Goal: Task Accomplishment & Management: Manage account settings

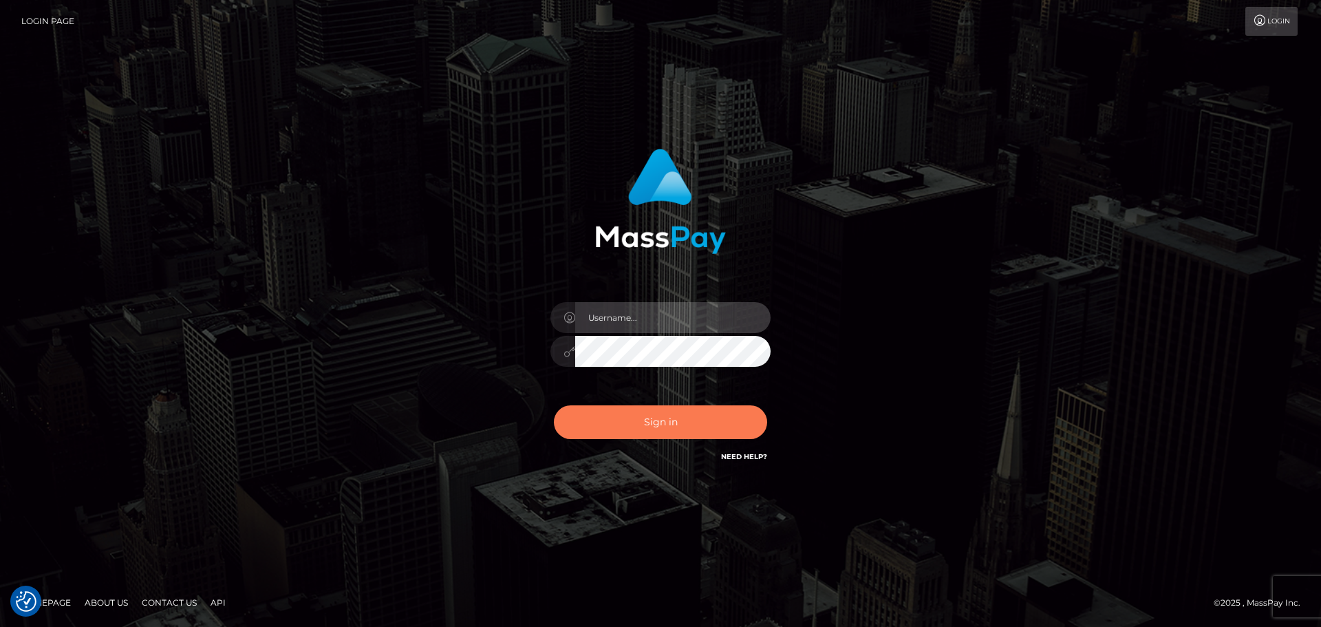
type input "constantin.mp"
click at [621, 422] on button "Sign in" at bounding box center [660, 422] width 213 height 34
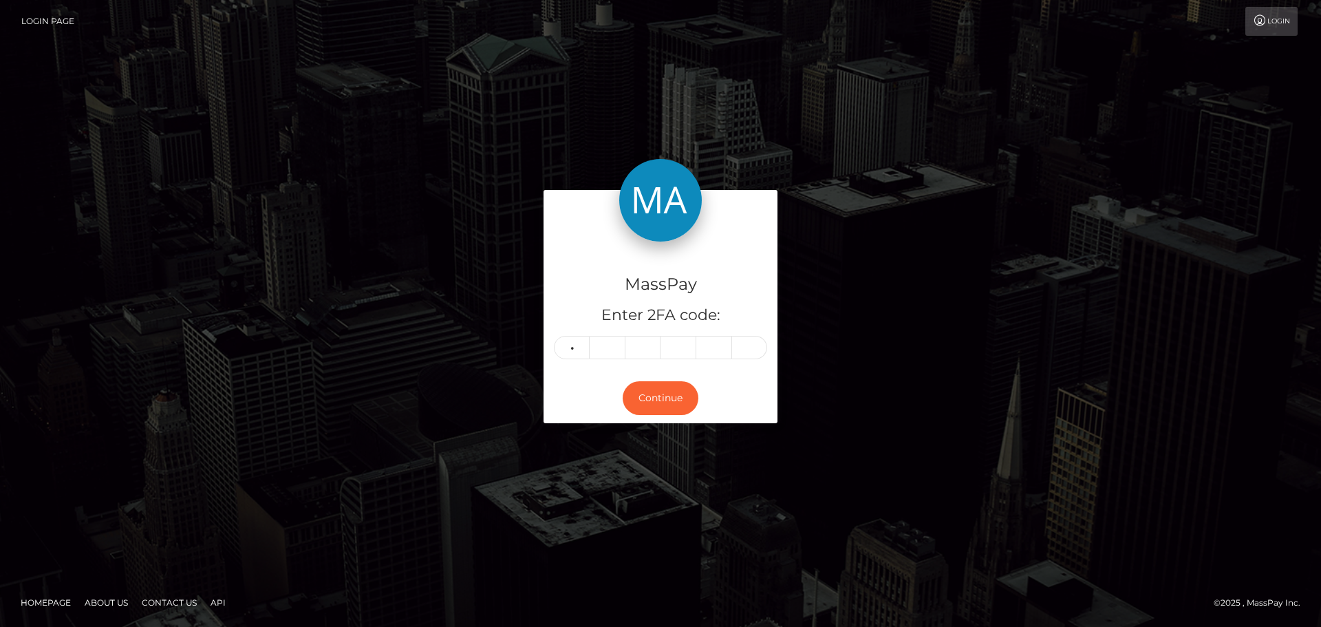
type input "8"
type input "5"
type input "6"
type input "3"
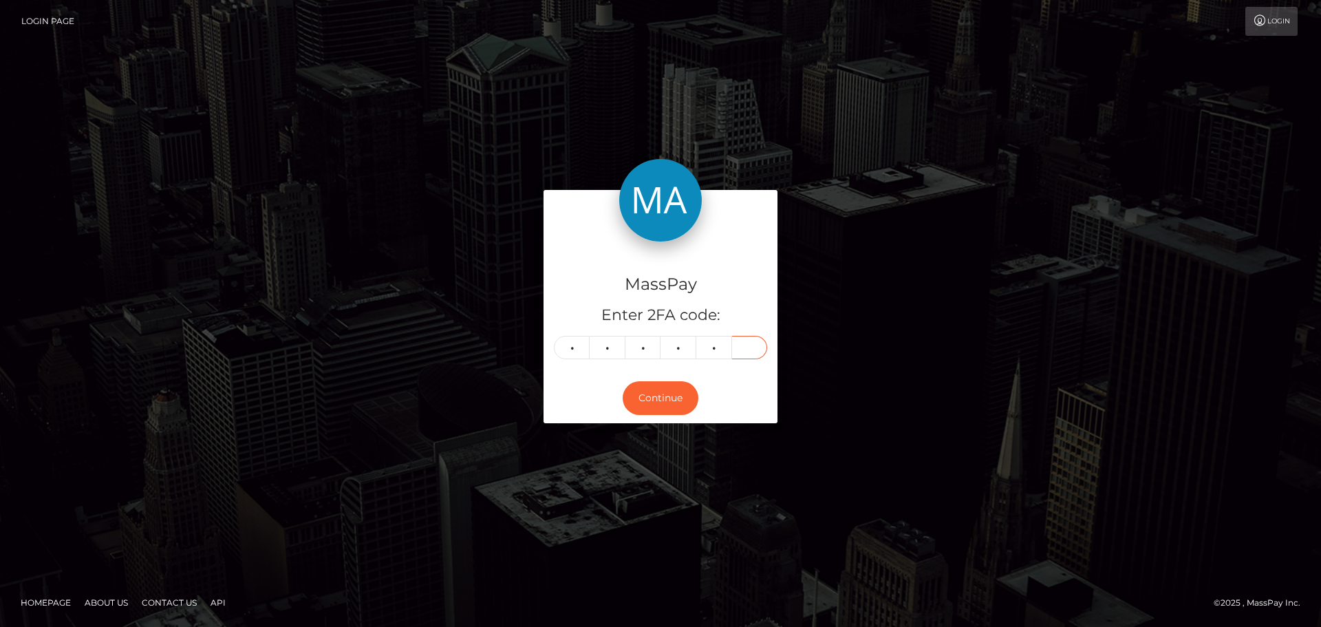
type input "8"
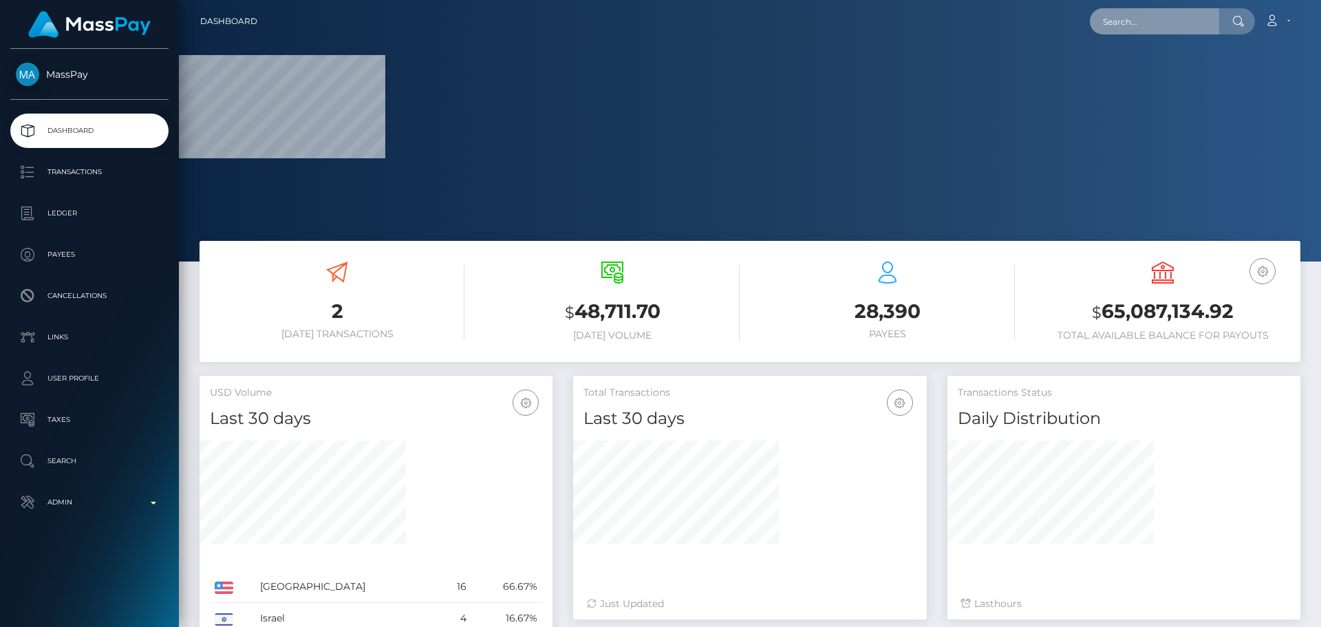
click at [1146, 25] on input "text" at bounding box center [1154, 21] width 129 height 26
paste input "fmoure01@gmail.com"
type input "fmoure01@gmail.com"
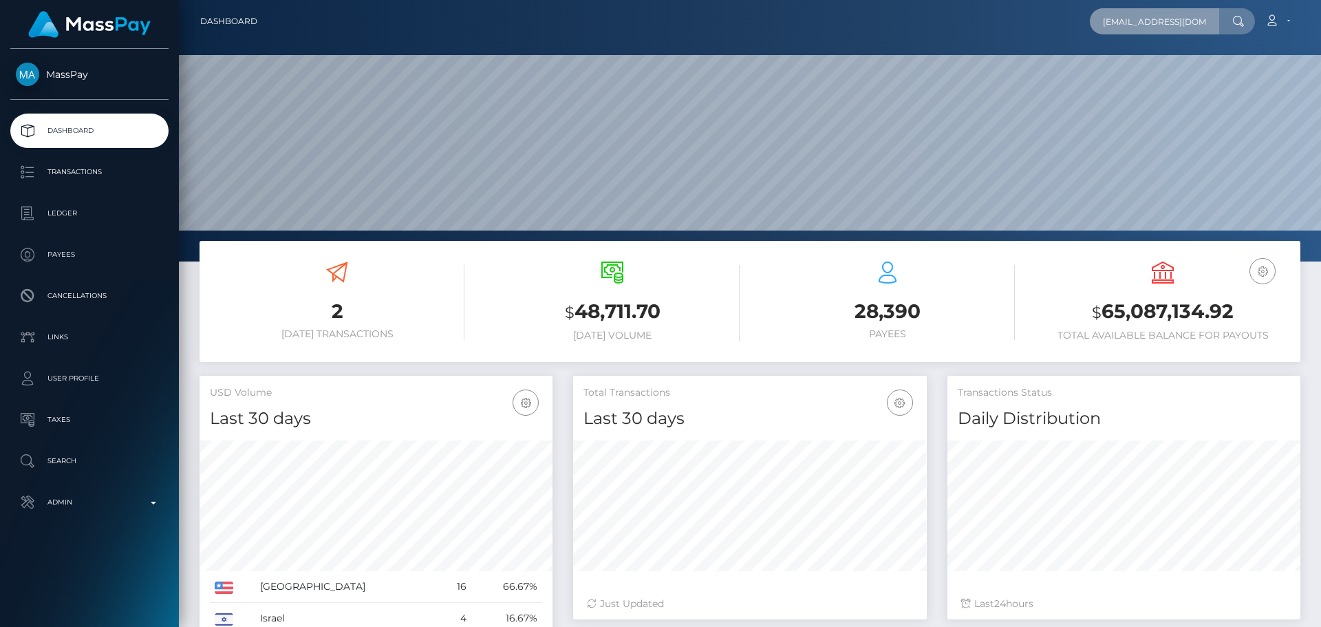
click at [1146, 25] on input "[EMAIL_ADDRESS][DOMAIN_NAME]" at bounding box center [1154, 21] width 129 height 26
paste input "[EMAIL_ADDRESS][DOMAIN_NAME]"
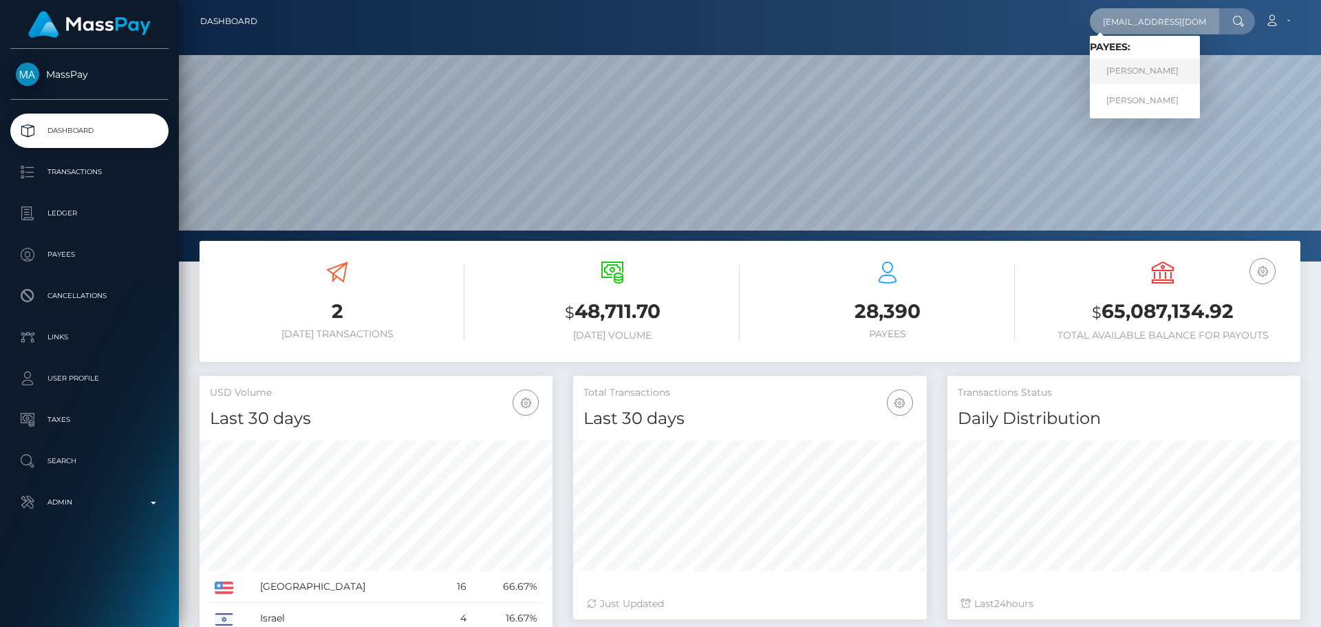
type input "[EMAIL_ADDRESS][DOMAIN_NAME]"
click at [1147, 67] on link "Fernando Oscar Moure" at bounding box center [1145, 70] width 110 height 25
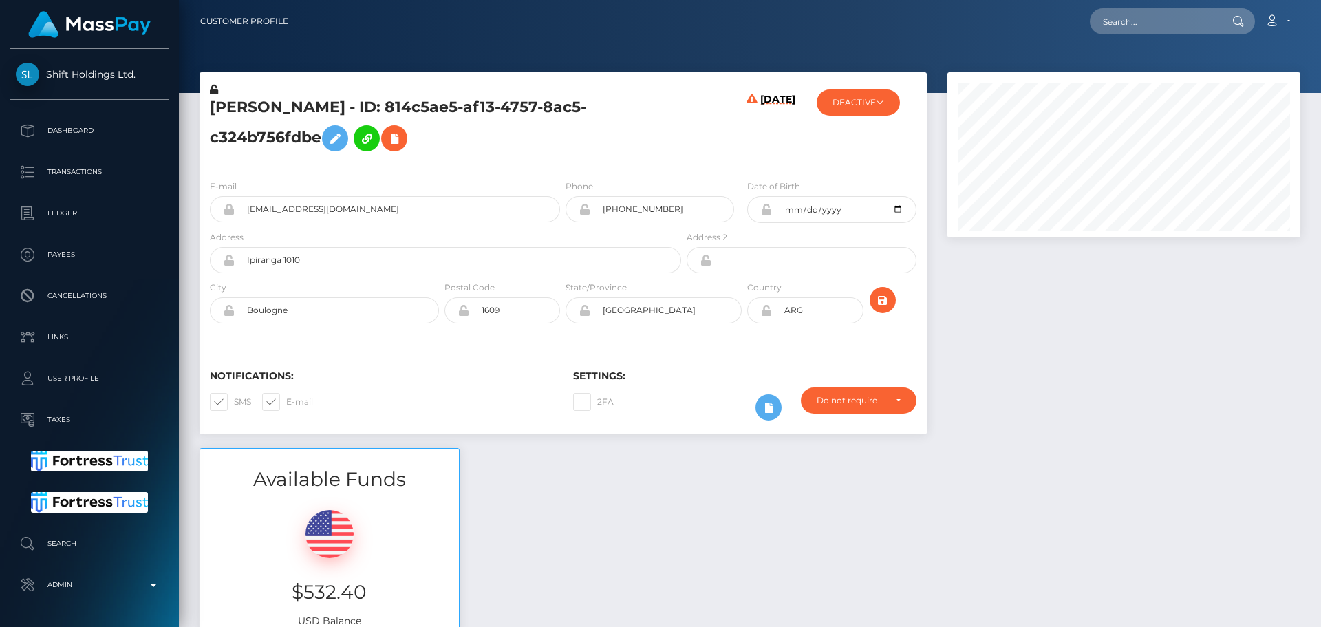
scroll to position [165, 354]
click at [561, 153] on h5 "[PERSON_NAME] - ID: 814c5ae5-af13-4757-8ac5-c324b756fdbe" at bounding box center [442, 127] width 464 height 61
click at [552, 151] on h5 "[PERSON_NAME] - ID: 814c5ae5-af13-4757-8ac5-c324b756fdbe" at bounding box center [442, 127] width 464 height 61
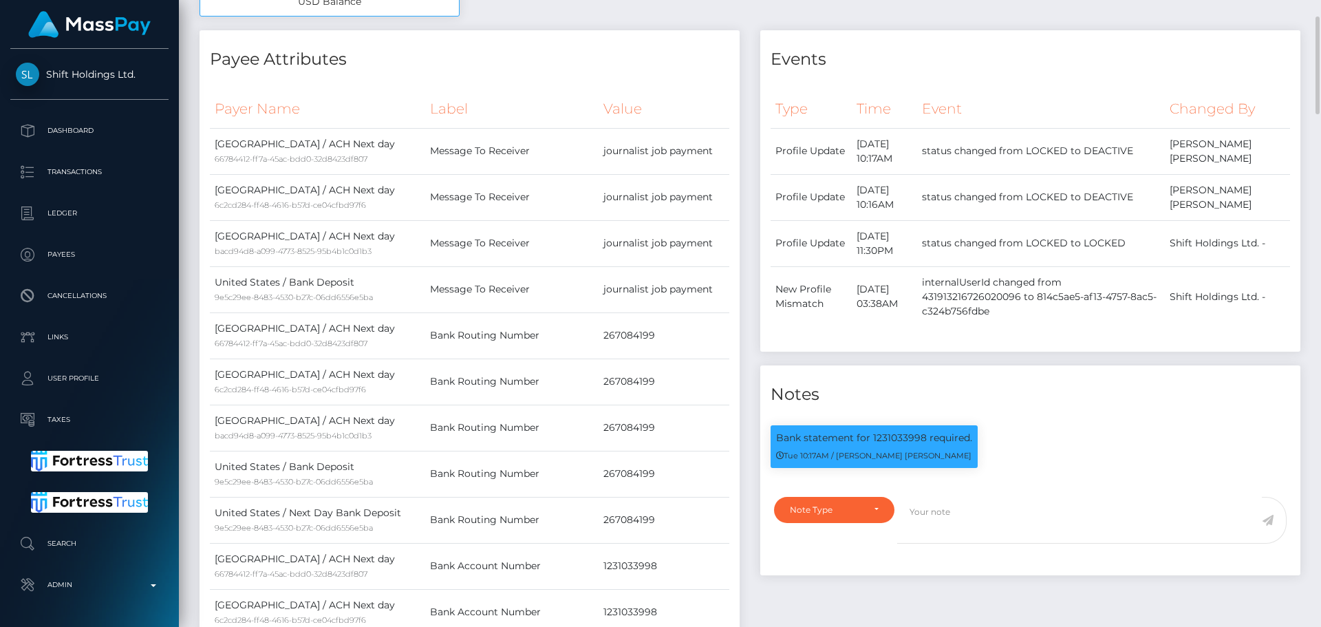
scroll to position [482, 0]
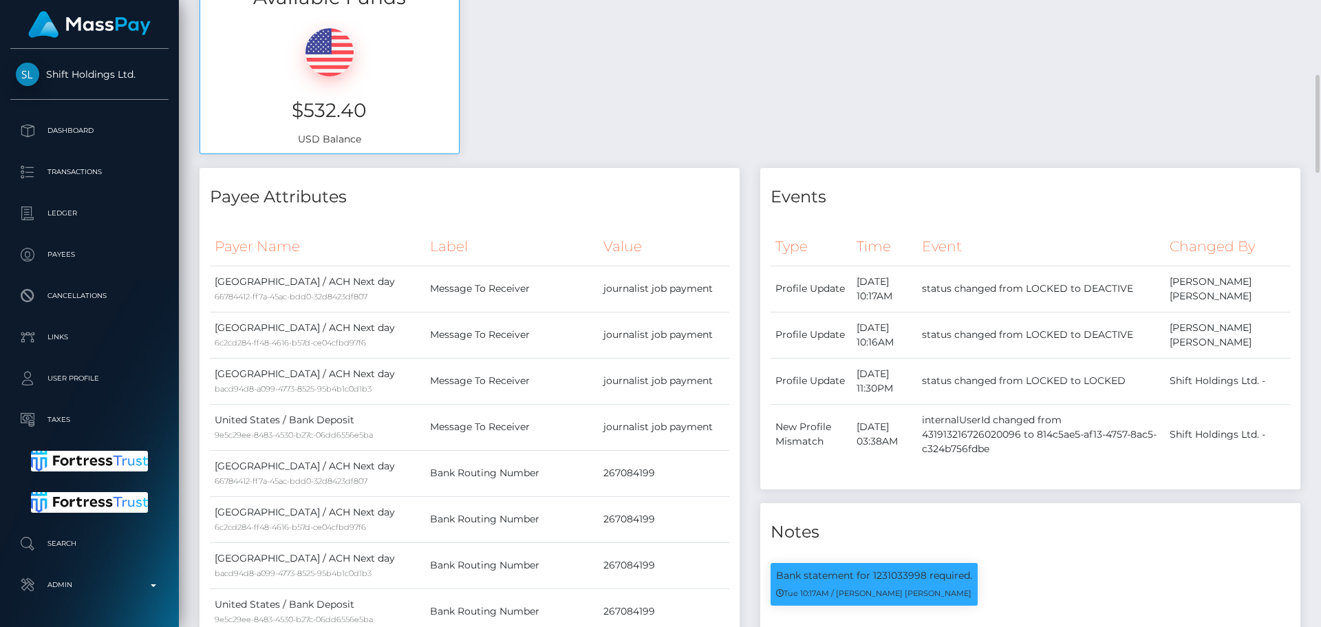
click at [607, 184] on div "Payee Attributes" at bounding box center [470, 188] width 540 height 41
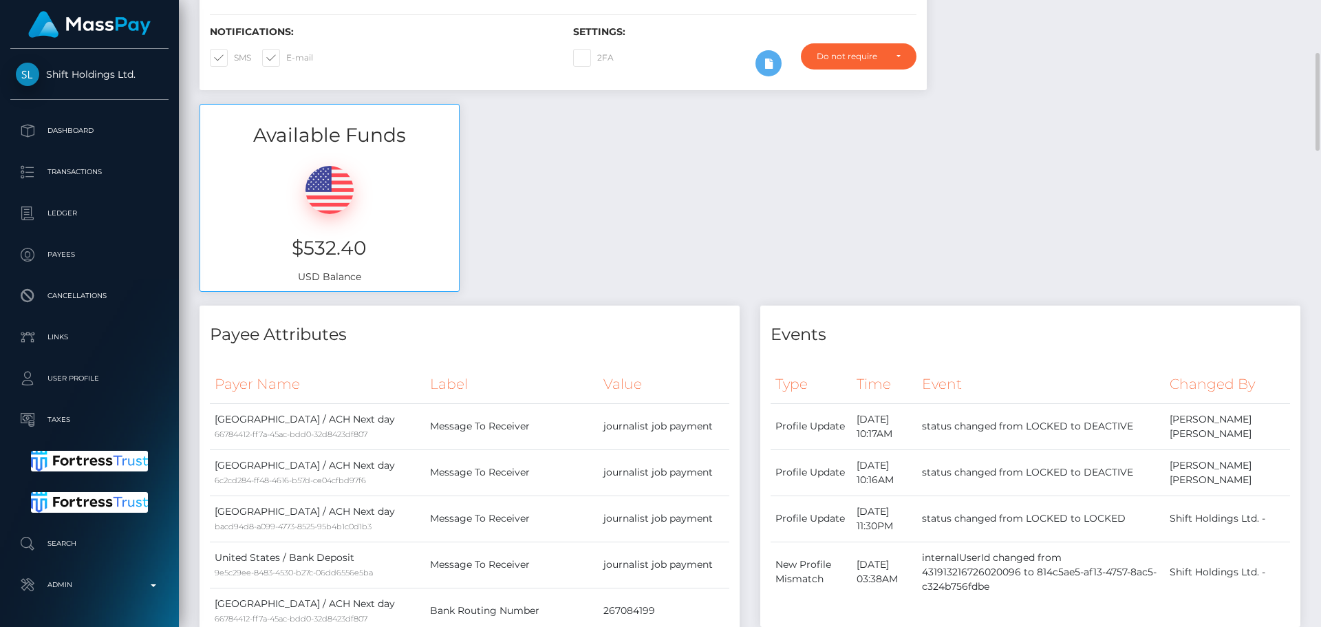
scroll to position [0, 0]
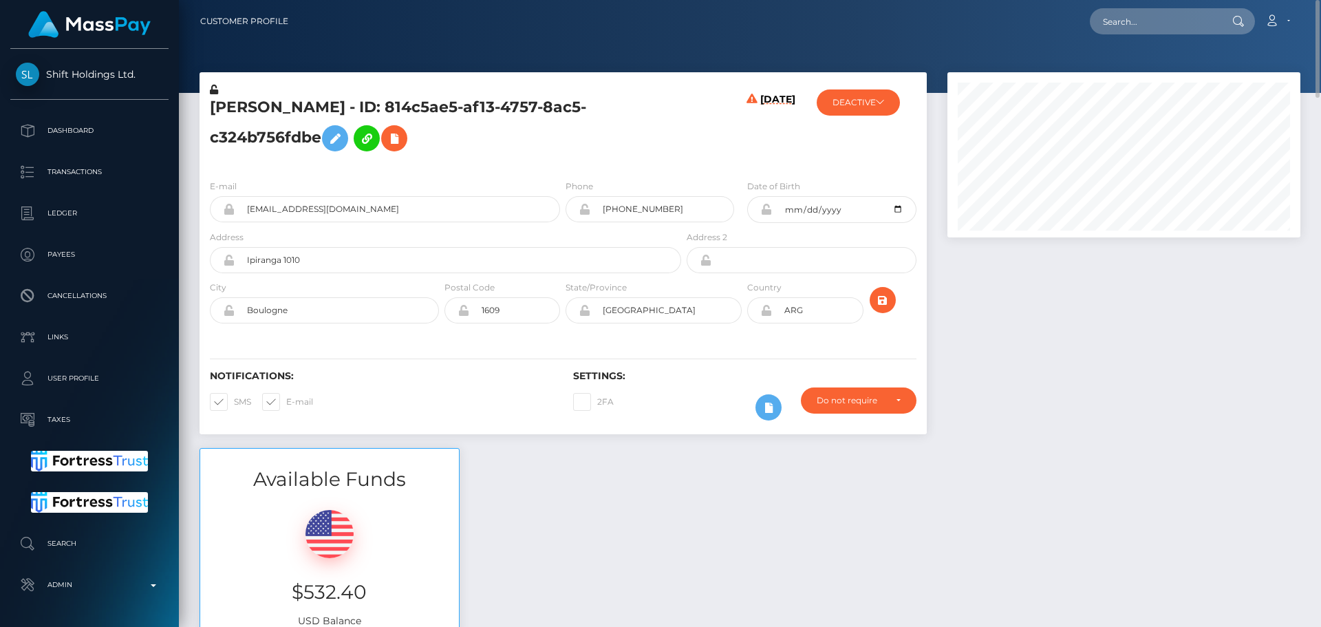
click at [244, 110] on h5 "[PERSON_NAME] - ID: 814c5ae5-af13-4757-8ac5-c324b756fdbe" at bounding box center [442, 127] width 464 height 61
copy h5 "Fernando"
click at [663, 157] on h5 "Fernando Oscar Moure - ID: 814c5ae5-af13-4757-8ac5-c324b756fdbe" at bounding box center [442, 127] width 464 height 61
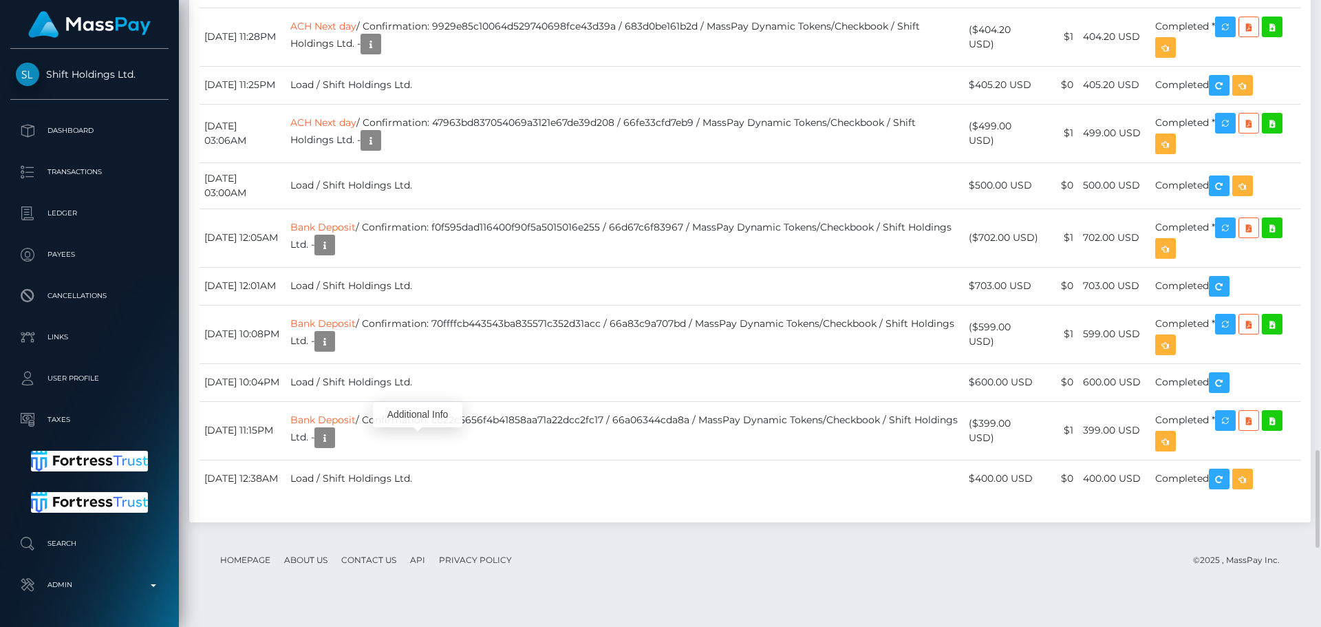
scroll to position [165, 354]
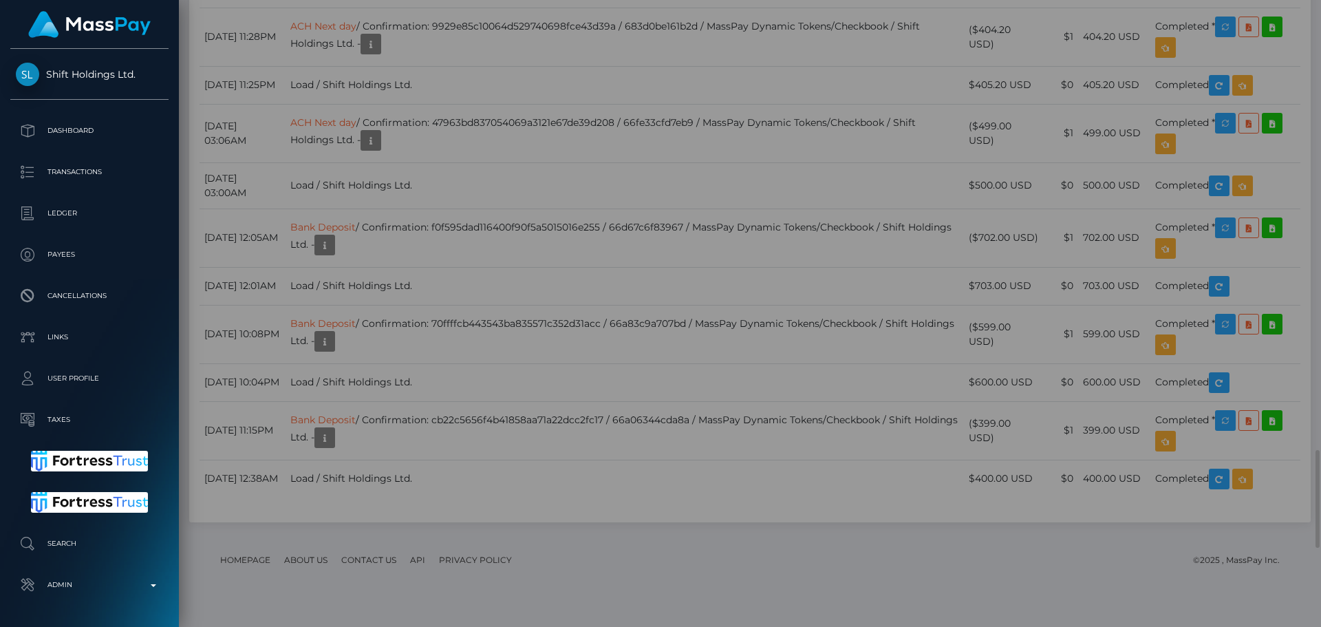
scroll to position [0, 0]
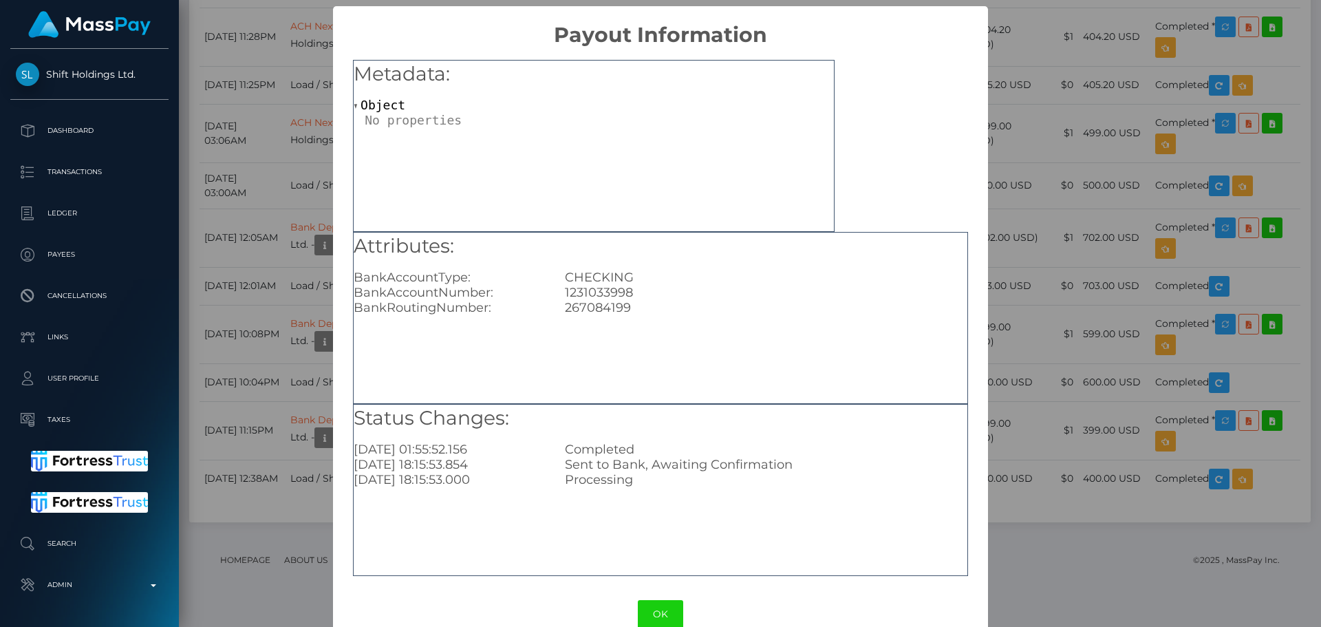
drag, startPoint x: 665, startPoint y: 616, endPoint x: 662, endPoint y: 607, distance: 8.7
click at [665, 614] on button "OK" at bounding box center [660, 614] width 45 height 28
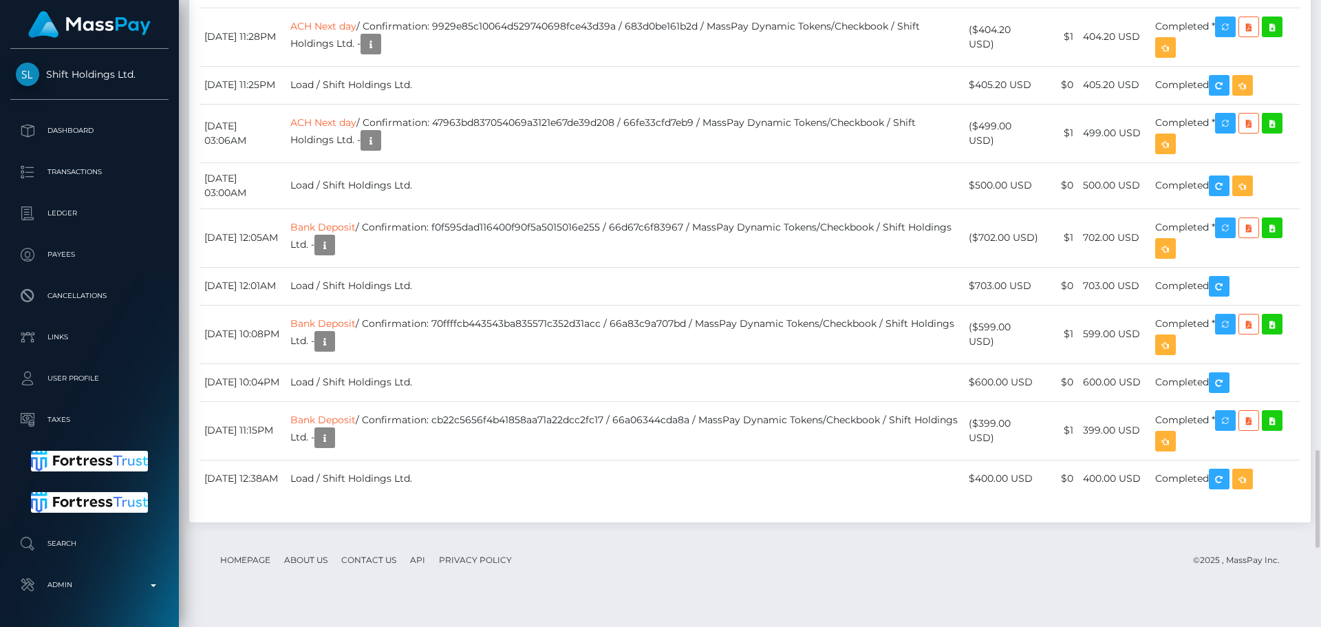
scroll to position [165, 354]
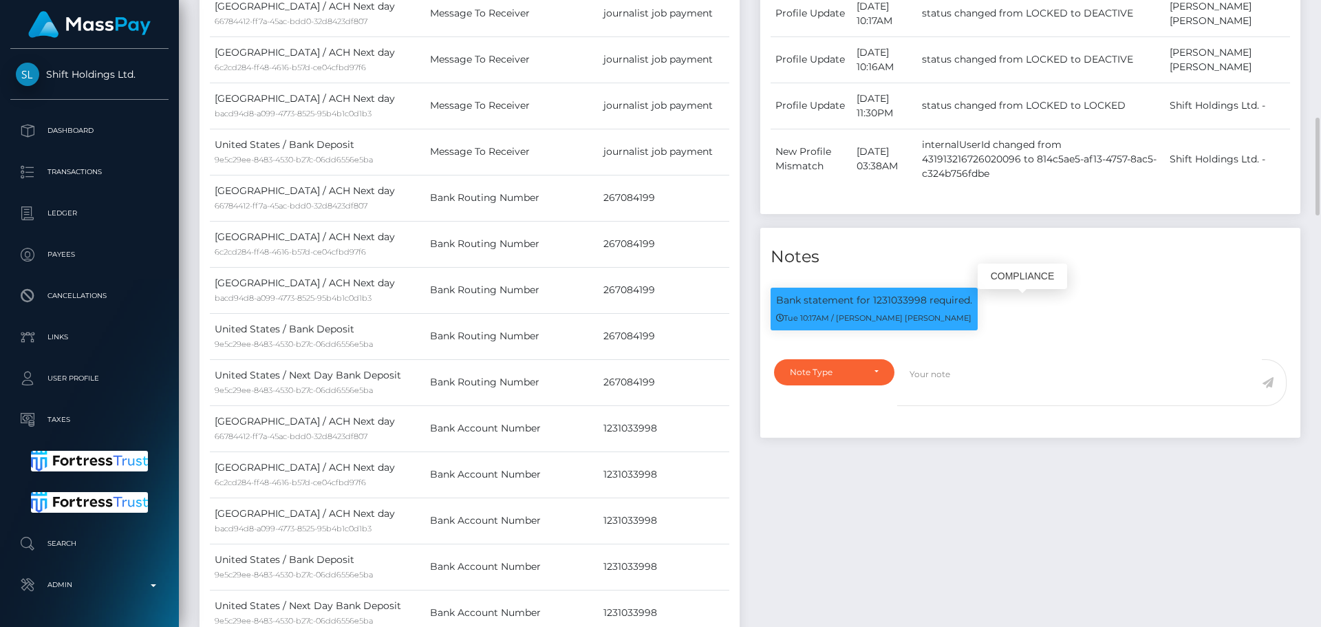
drag, startPoint x: 902, startPoint y: 307, endPoint x: 920, endPoint y: 307, distance: 17.9
click at [920, 307] on p "Bank statement for 1231033998 required." at bounding box center [874, 300] width 196 height 14
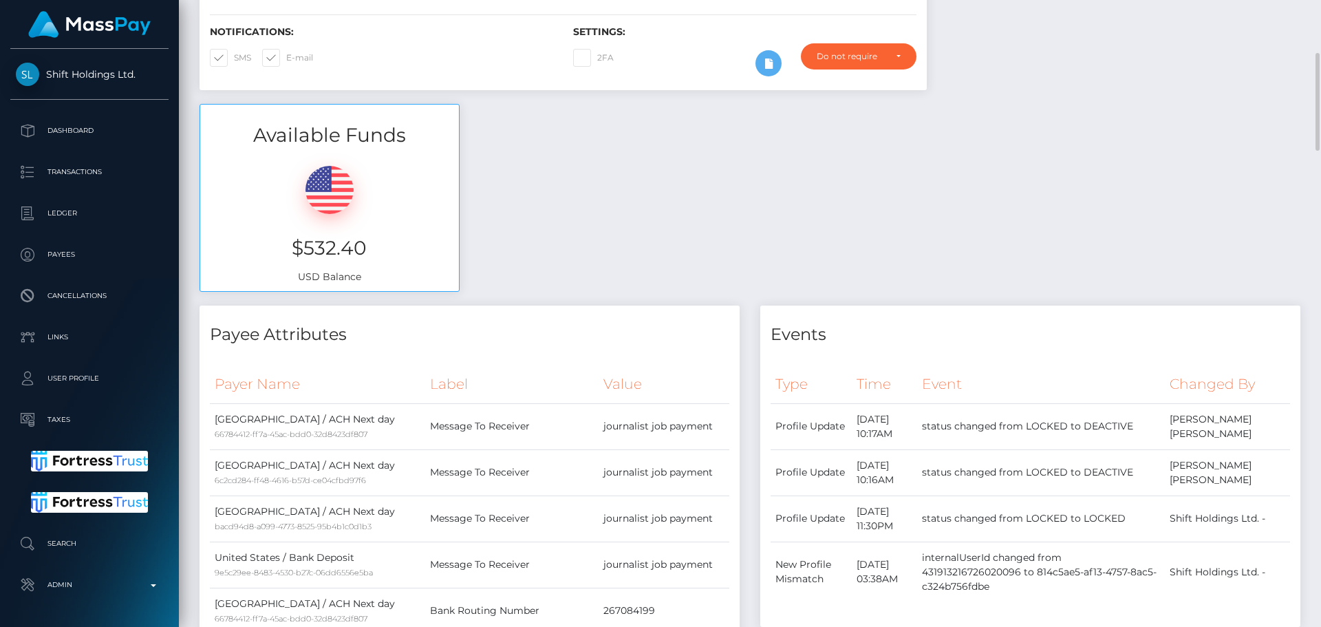
scroll to position [0, 0]
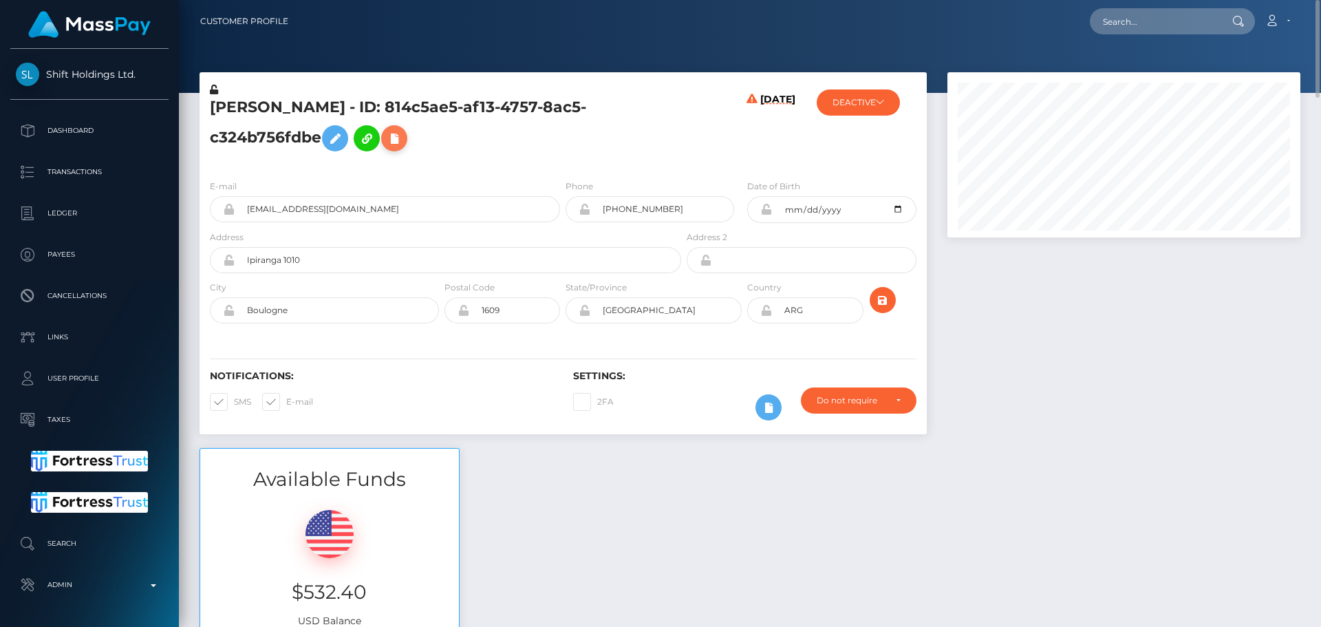
click at [407, 137] on button at bounding box center [394, 138] width 26 height 26
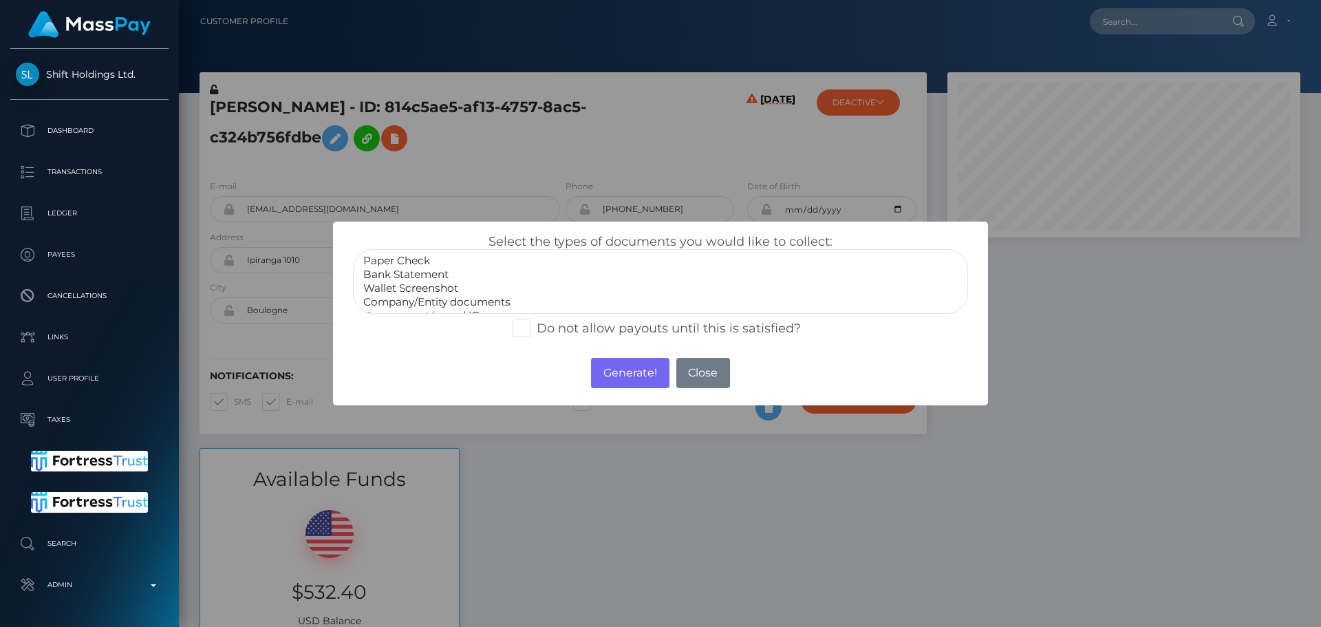
select select "Bank Statement"
click at [418, 277] on option "Bank Statement" at bounding box center [660, 275] width 597 height 14
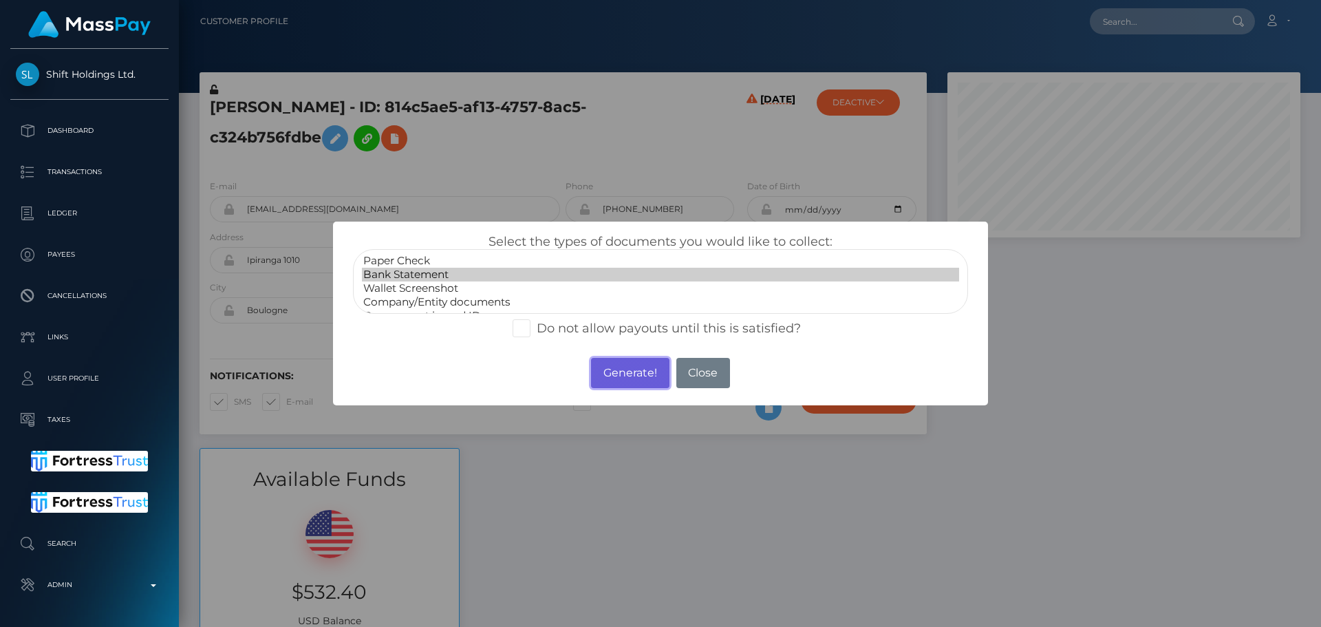
click at [633, 376] on button "Generate!" at bounding box center [630, 373] width 78 height 30
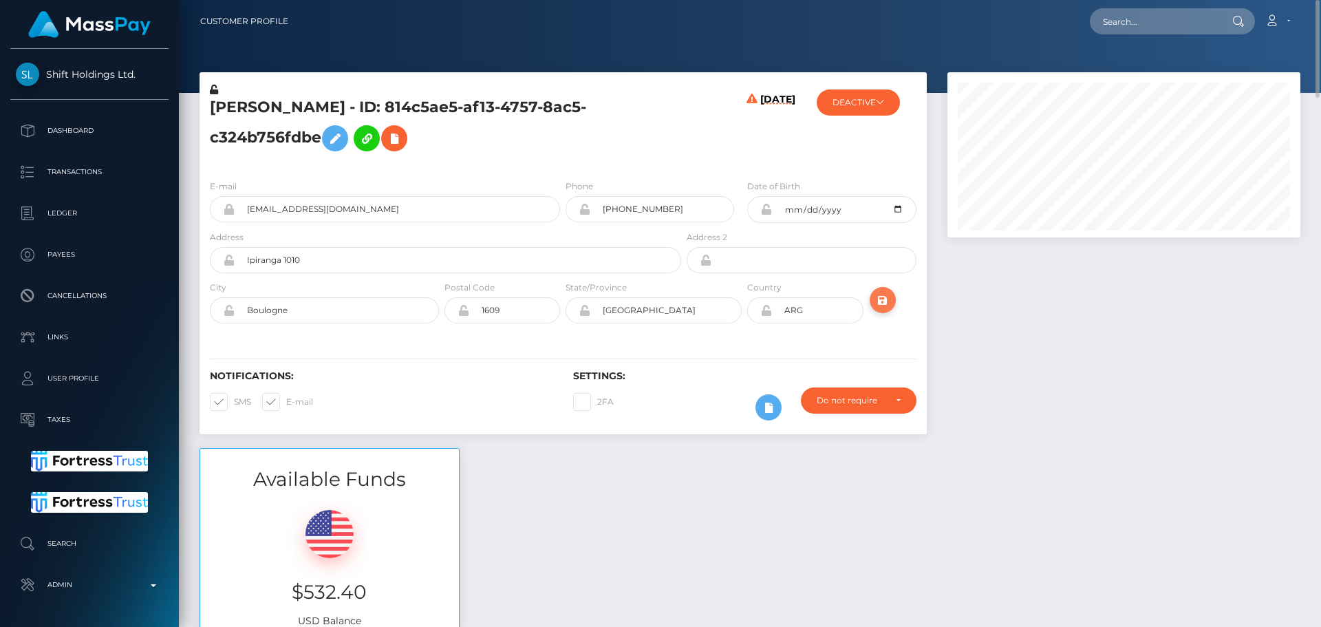
click at [881, 301] on icon "submit" at bounding box center [882, 300] width 17 height 17
click at [864, 109] on button "ACTIVE" at bounding box center [852, 102] width 71 height 26
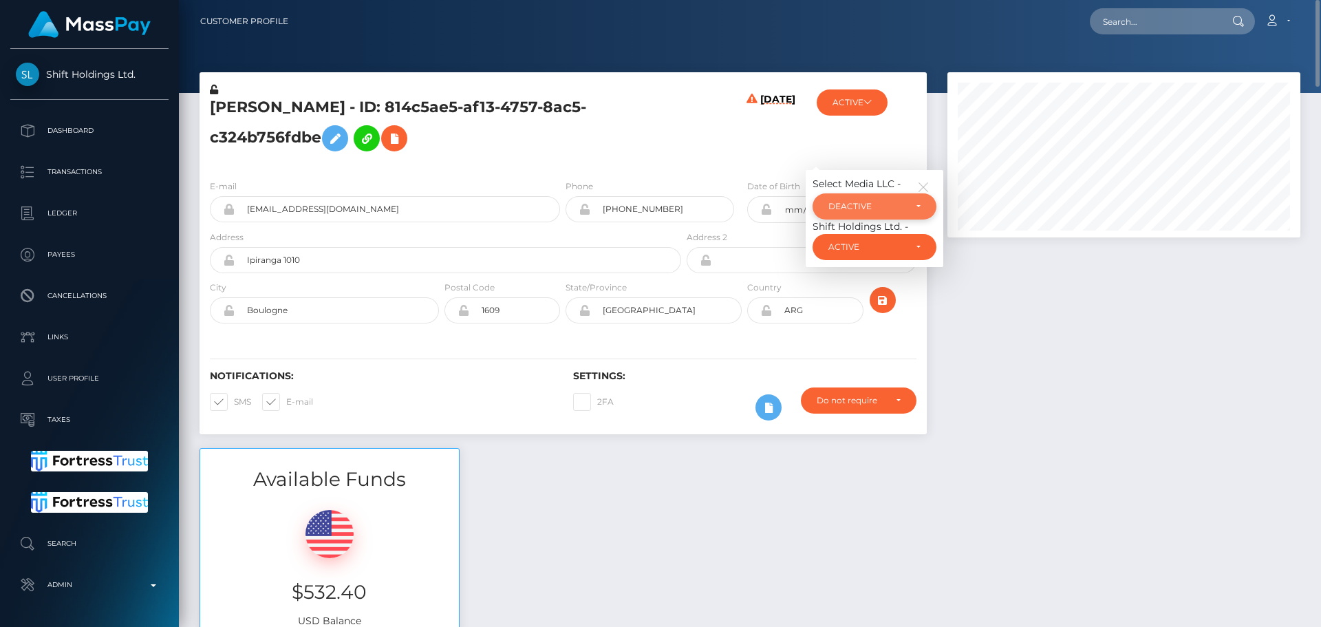
click at [882, 208] on div "DEACTIVE" at bounding box center [866, 206] width 76 height 11
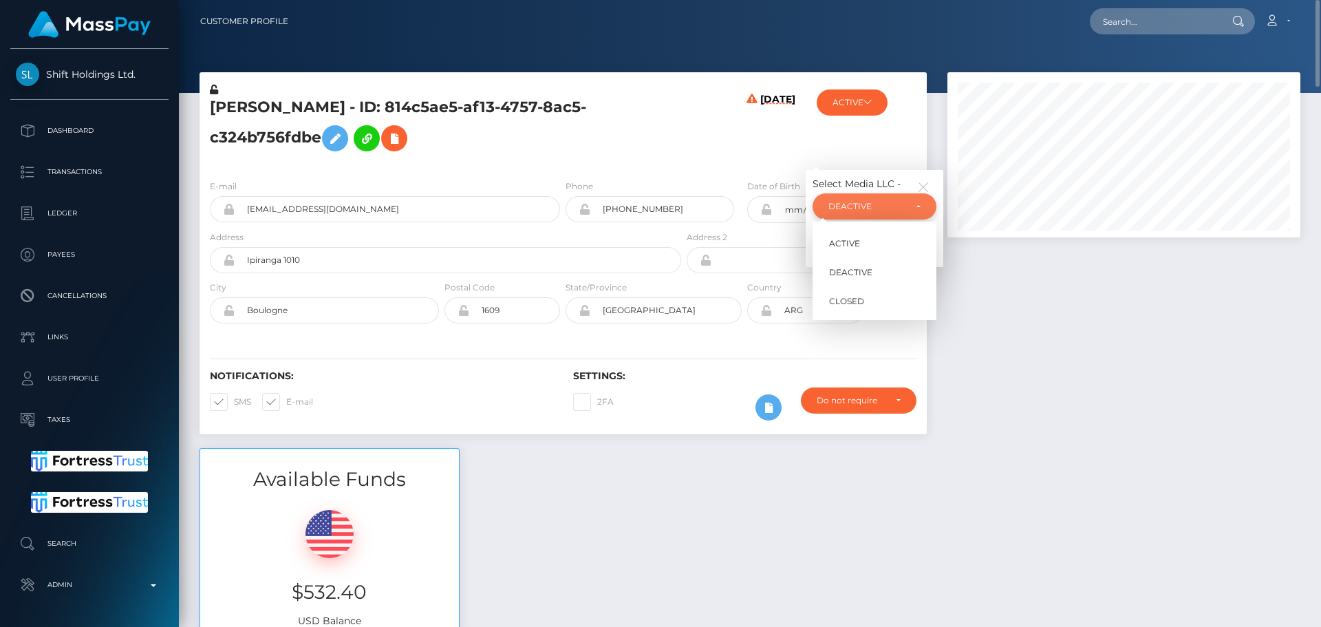
scroll to position [165, 354]
click at [854, 239] on span "ACTIVE" at bounding box center [844, 243] width 31 height 12
select select "ACTIVE"
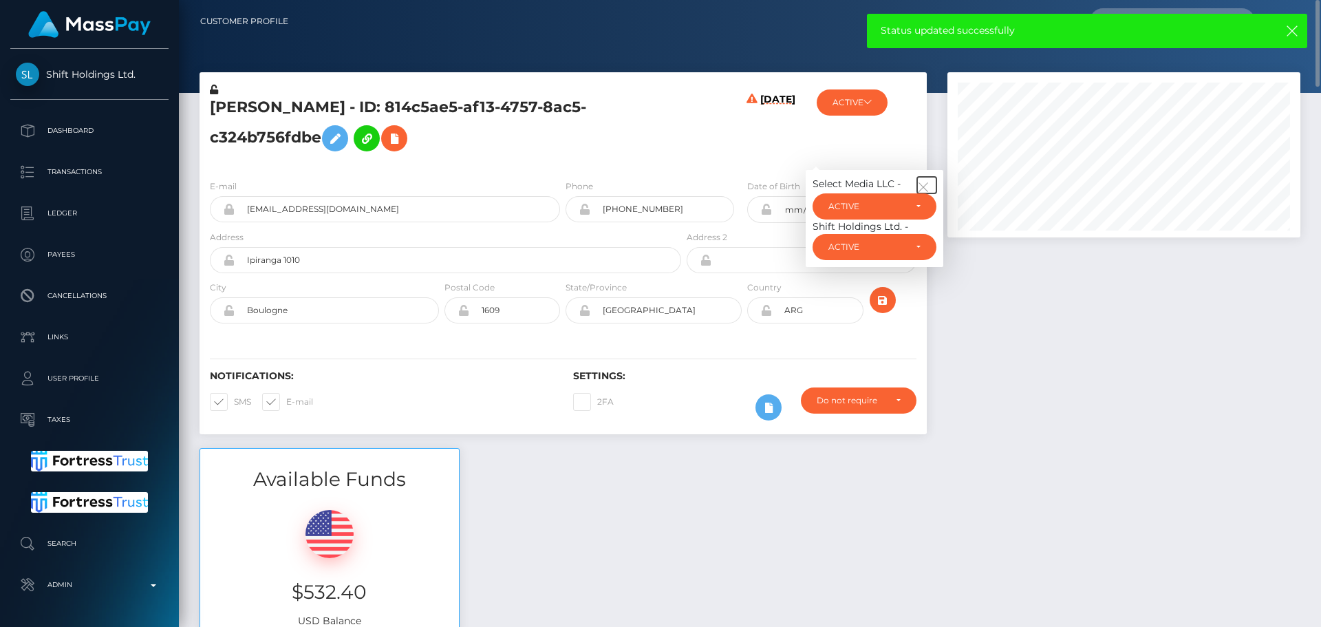
click at [929, 184] on icon "button" at bounding box center [923, 187] width 12 height 12
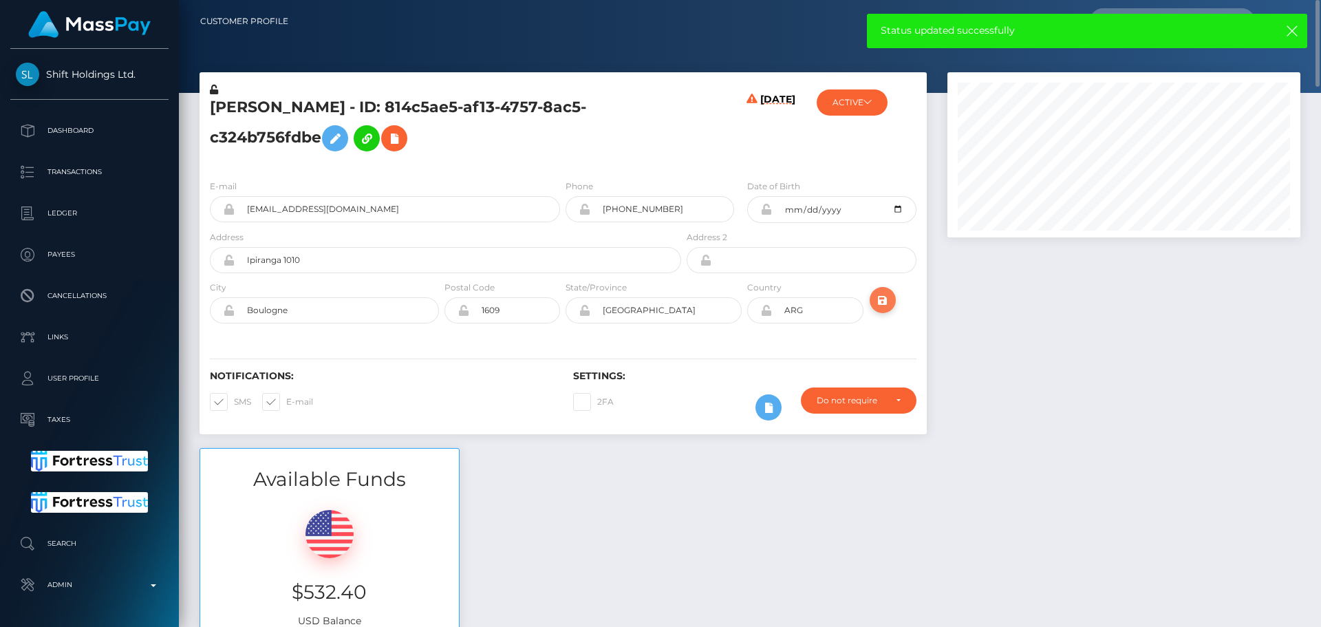
click at [879, 294] on icon "submit" at bounding box center [882, 300] width 17 height 17
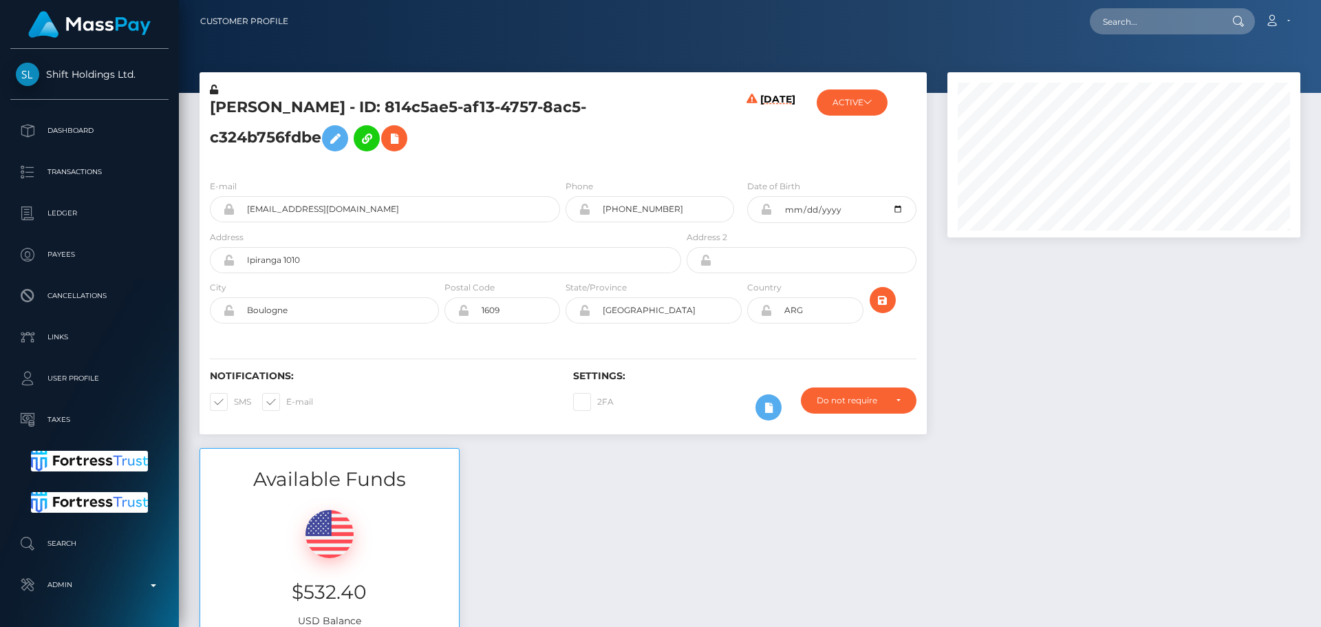
scroll to position [165, 354]
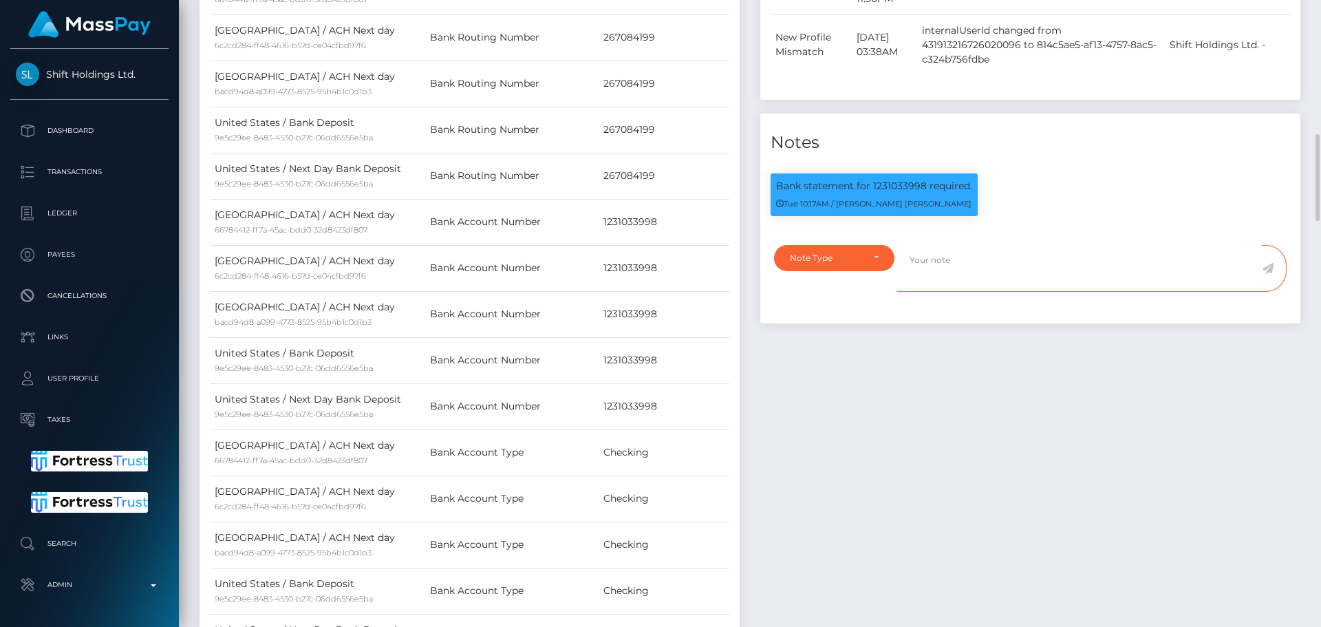
click at [981, 284] on textarea at bounding box center [1079, 268] width 365 height 47
paste textarea "Bank statement provided for showing that the bank account belongs to Heather Ni…"
type textarea "Bank statement provided for showing that the bank account belongs to Heather Ni…"
click at [841, 263] on div "Note Type" at bounding box center [826, 257] width 73 height 11
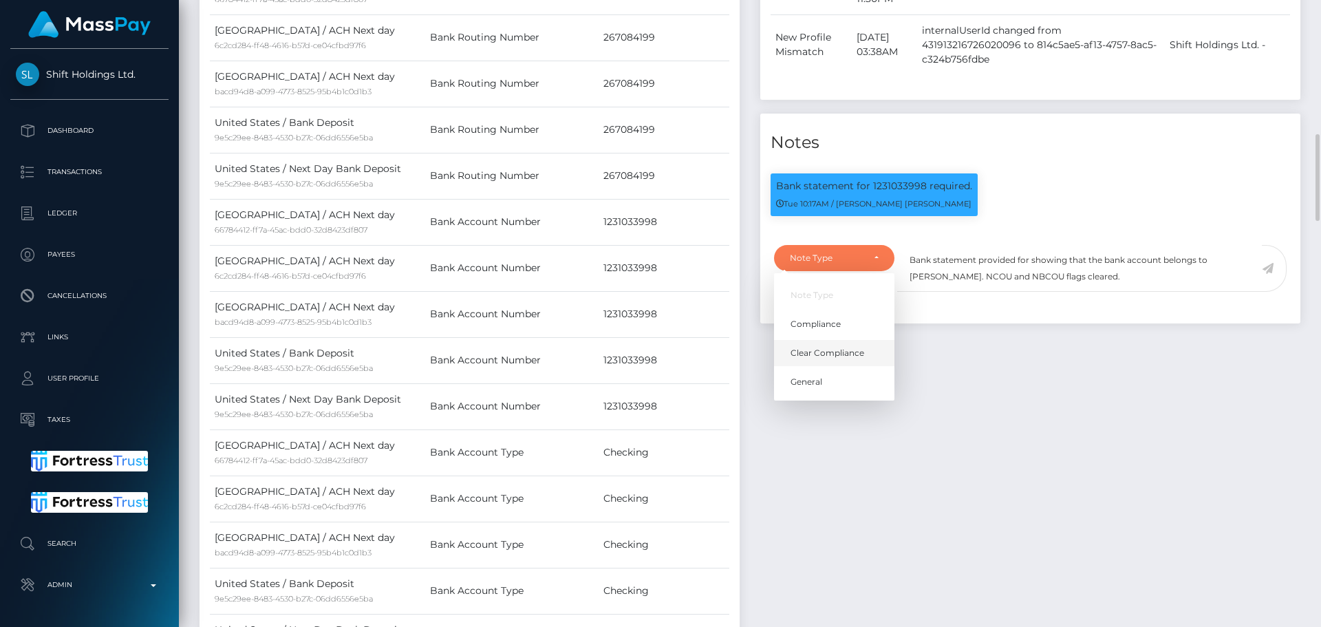
click at [823, 359] on span "Clear Compliance" at bounding box center [827, 353] width 74 height 12
select select "CLEAR_COMPLIANCE"
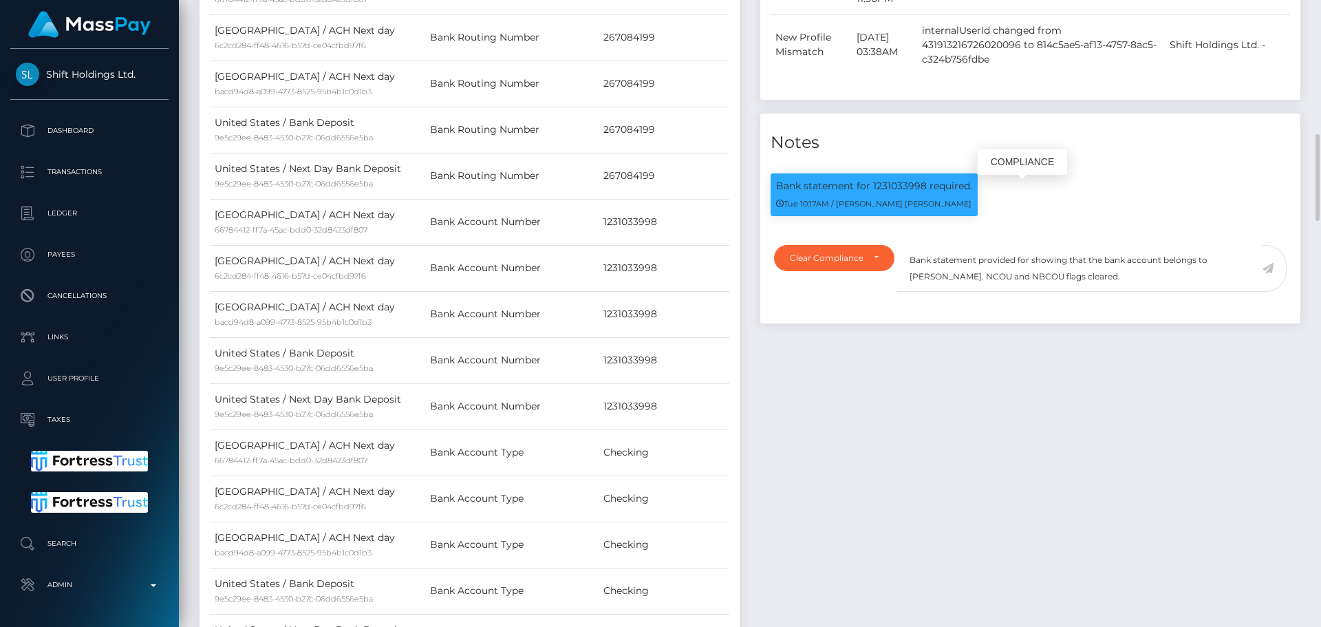
click at [894, 189] on p "Bank statement for 1231033998 required." at bounding box center [874, 186] width 196 height 14
copy p "1231033998"
click at [1028, 268] on textarea "Bank statement provided for showing that the bank account belongs to Heather Ni…" at bounding box center [1079, 268] width 365 height 47
paste textarea "1231033998"
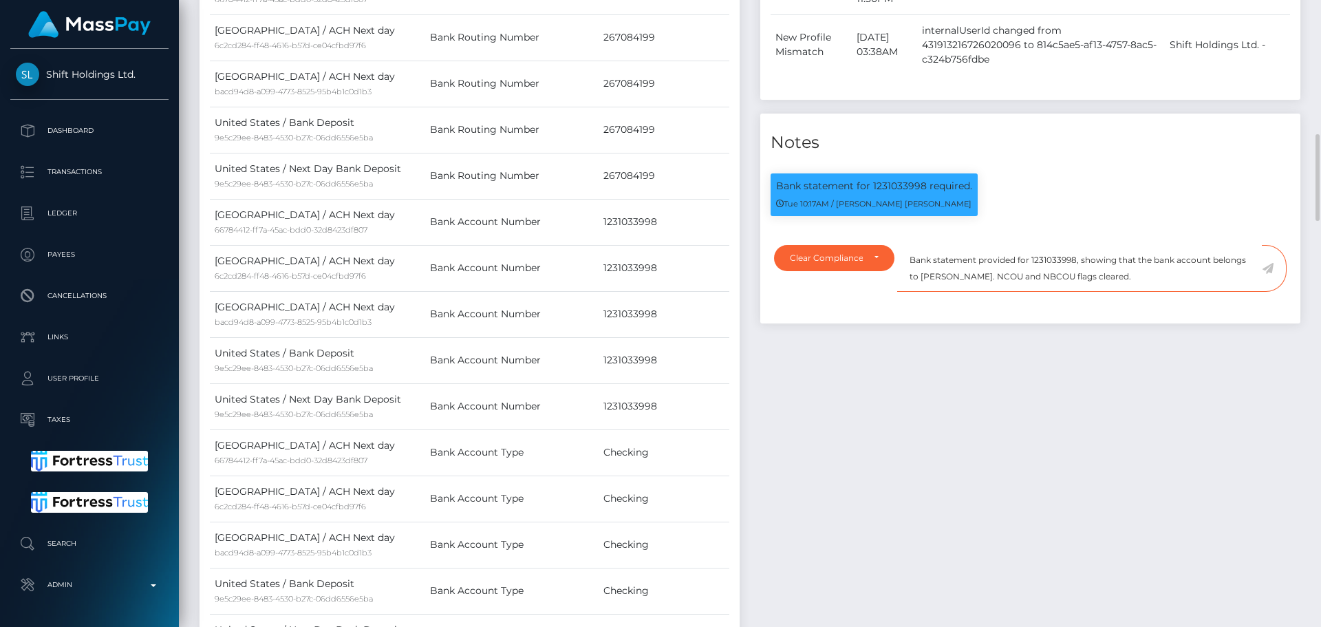
click at [934, 281] on textarea "Bank statement provided for 1231033998, showing that the bank account belongs t…" at bounding box center [1079, 268] width 365 height 47
drag, startPoint x: 939, startPoint y: 280, endPoint x: 993, endPoint y: 278, distance: 53.7
click at [993, 278] on textarea "Bank statement provided for 1231033998, showing that the bank account belongs t…" at bounding box center [1079, 268] width 365 height 47
paste textarea "FERNANDO OSCAR MOURE"
drag, startPoint x: 1184, startPoint y: 283, endPoint x: 909, endPoint y: 257, distance: 276.4
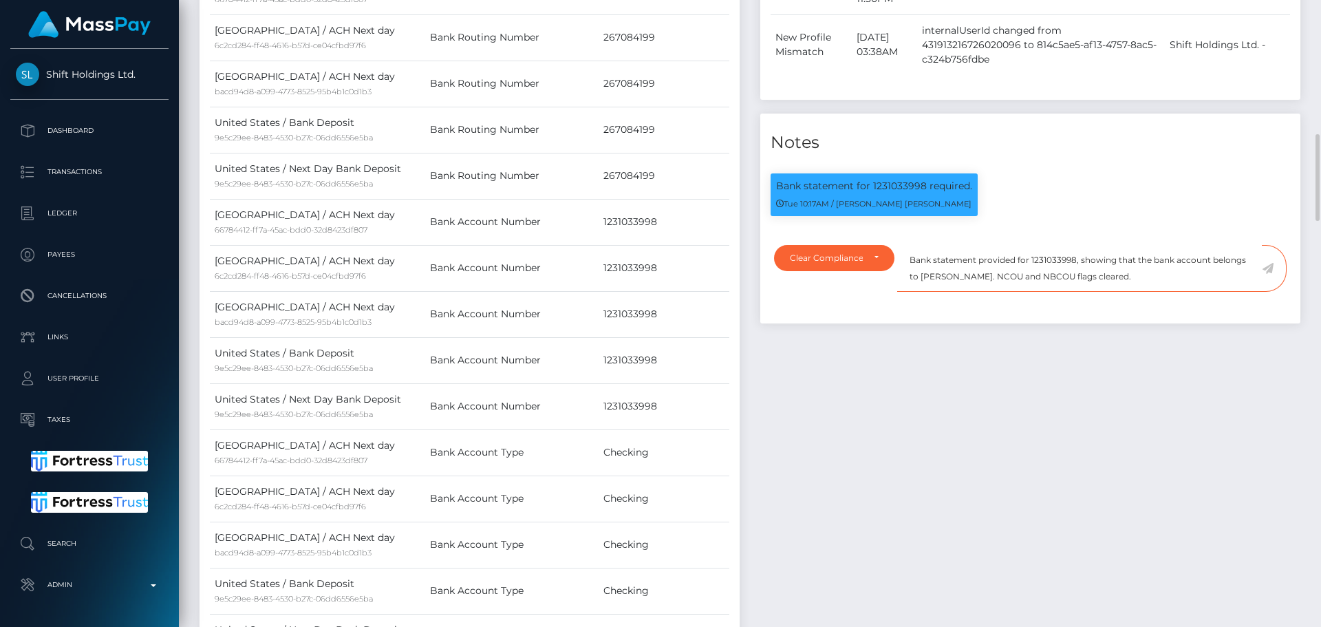
click at [909, 257] on textarea "Bank statement provided for 1231033998, showing that the bank account belongs t…" at bounding box center [1079, 268] width 365 height 47
type textarea "Bank statement provided for 1231033998, showing that the bank account belongs t…"
click at [1227, 289] on textarea "Bank statement provided for 1231033998, showing that the bank account belongs t…" at bounding box center [1079, 268] width 365 height 47
click at [1268, 273] on icon at bounding box center [1268, 268] width 12 height 11
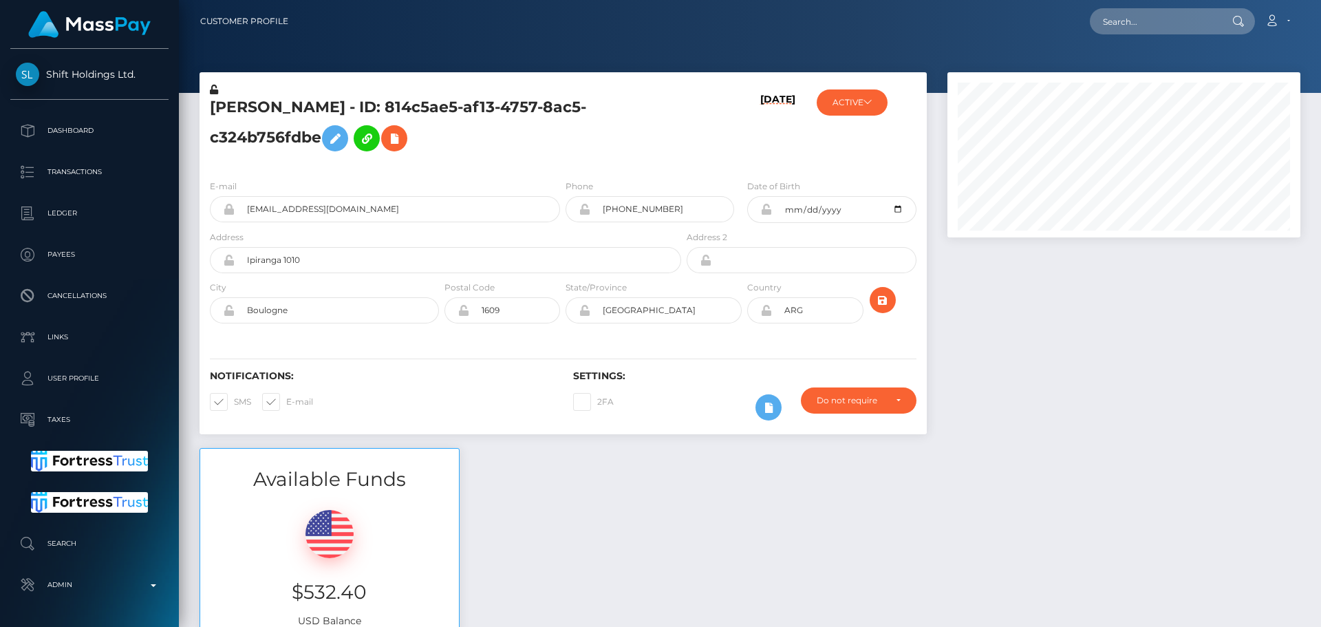
scroll to position [165, 354]
click at [714, 168] on div "[DATE]" at bounding box center [744, 126] width 121 height 86
click at [890, 298] on icon "submit" at bounding box center [882, 300] width 17 height 17
click at [1168, 23] on input "text" at bounding box center [1154, 21] width 129 height 26
paste input "[EMAIL_ADDRESS][DOMAIN_NAME]"
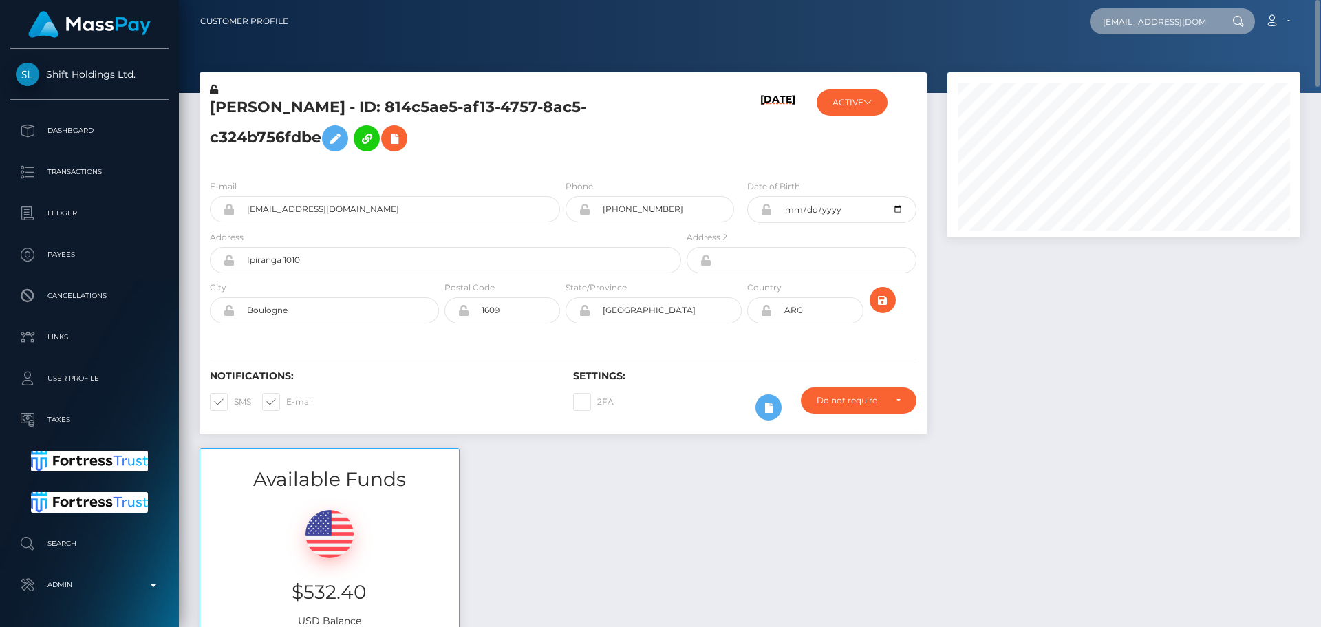
scroll to position [0, 12]
type input "[EMAIL_ADDRESS][DOMAIN_NAME]"
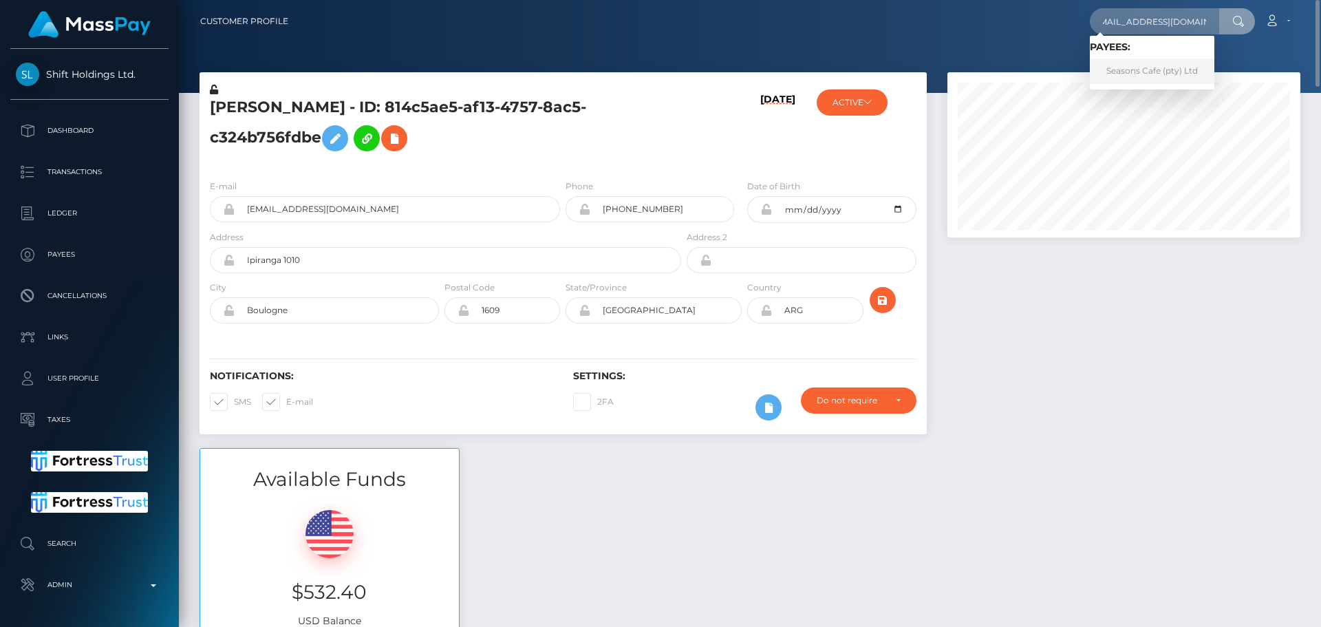
scroll to position [0, 0]
click at [1132, 69] on link "Seasons Cafe (pty) Ltd" at bounding box center [1152, 70] width 125 height 25
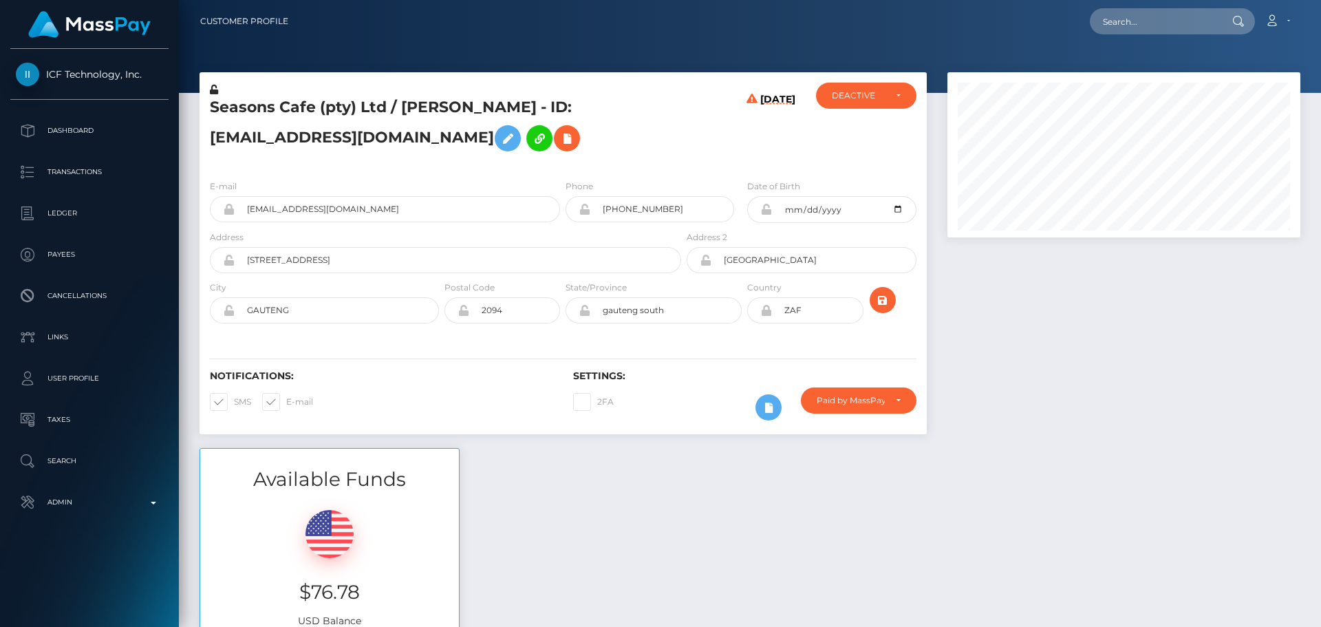
scroll to position [165, 354]
click at [562, 147] on h5 "Seasons Cafe (pty) Ltd / [PERSON_NAME] - ID: [EMAIL_ADDRESS][DOMAIN_NAME]" at bounding box center [442, 127] width 464 height 61
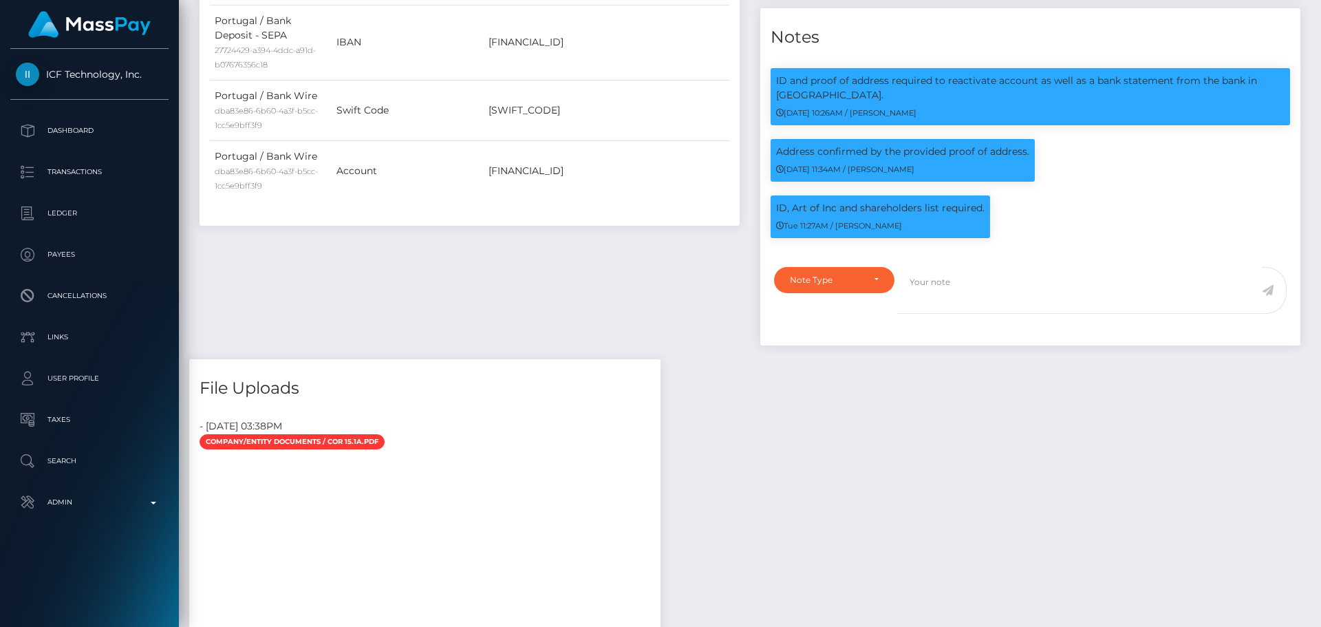
scroll to position [1307, 0]
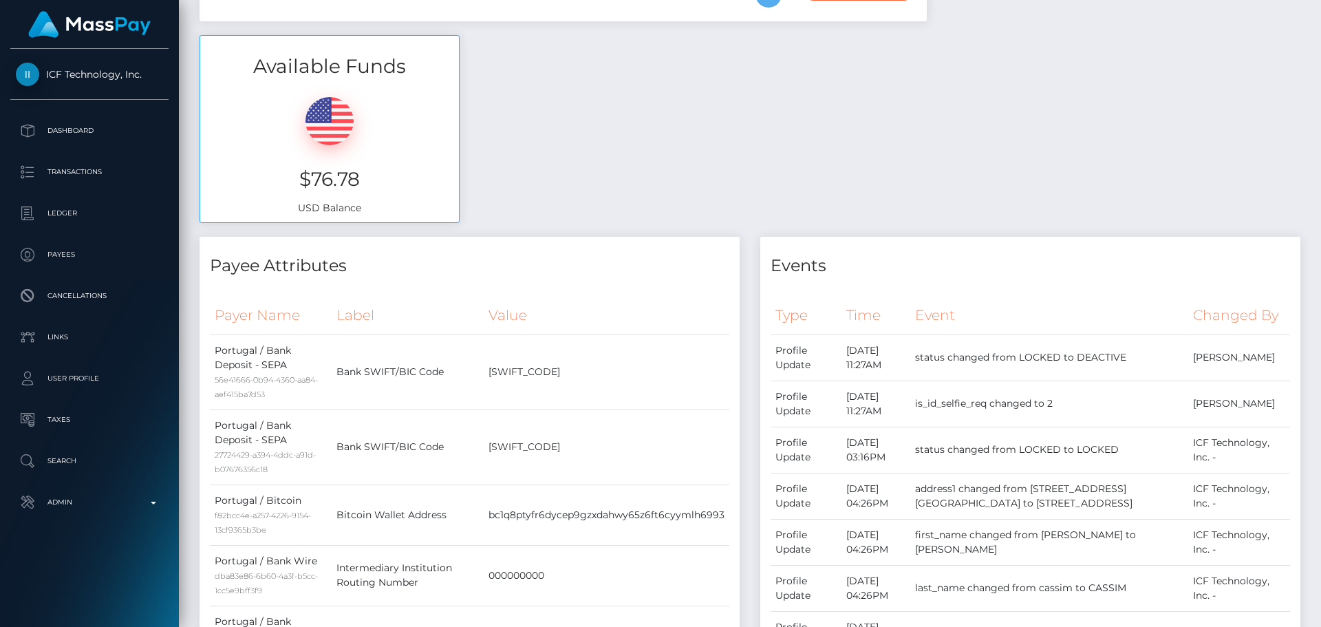
scroll to position [0, 0]
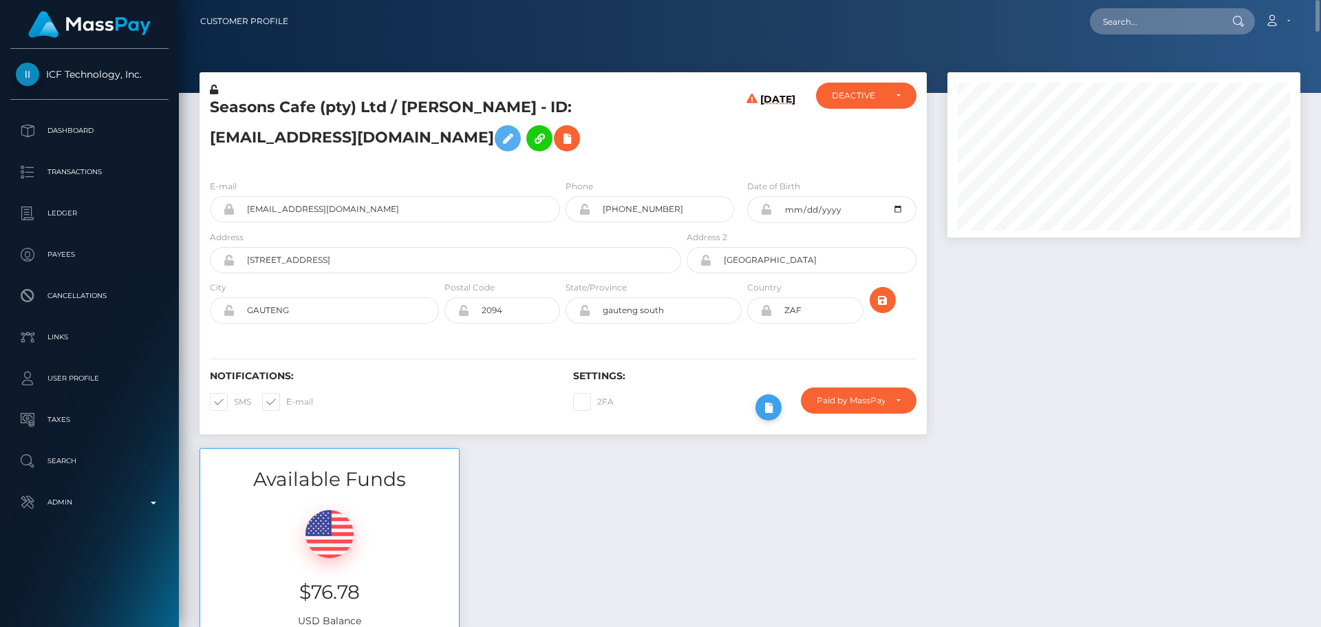
click at [764, 407] on icon at bounding box center [768, 407] width 17 height 17
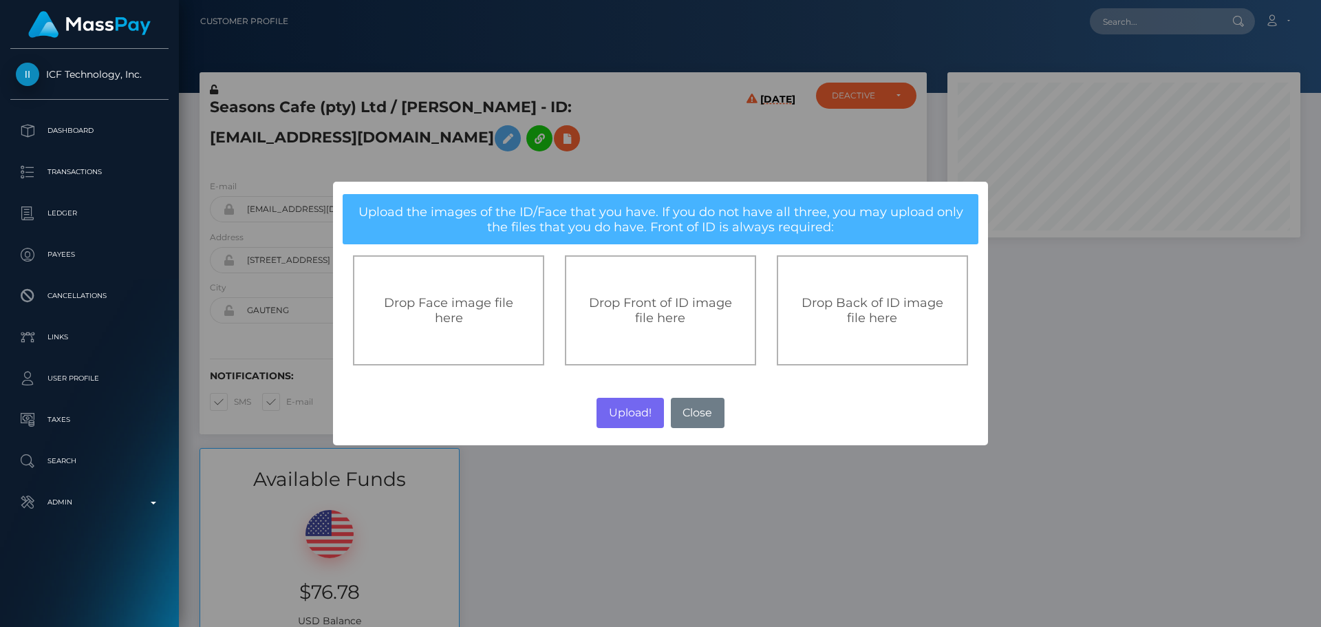
click at [676, 327] on div "Drop Front of ID image file here" at bounding box center [660, 310] width 191 height 110
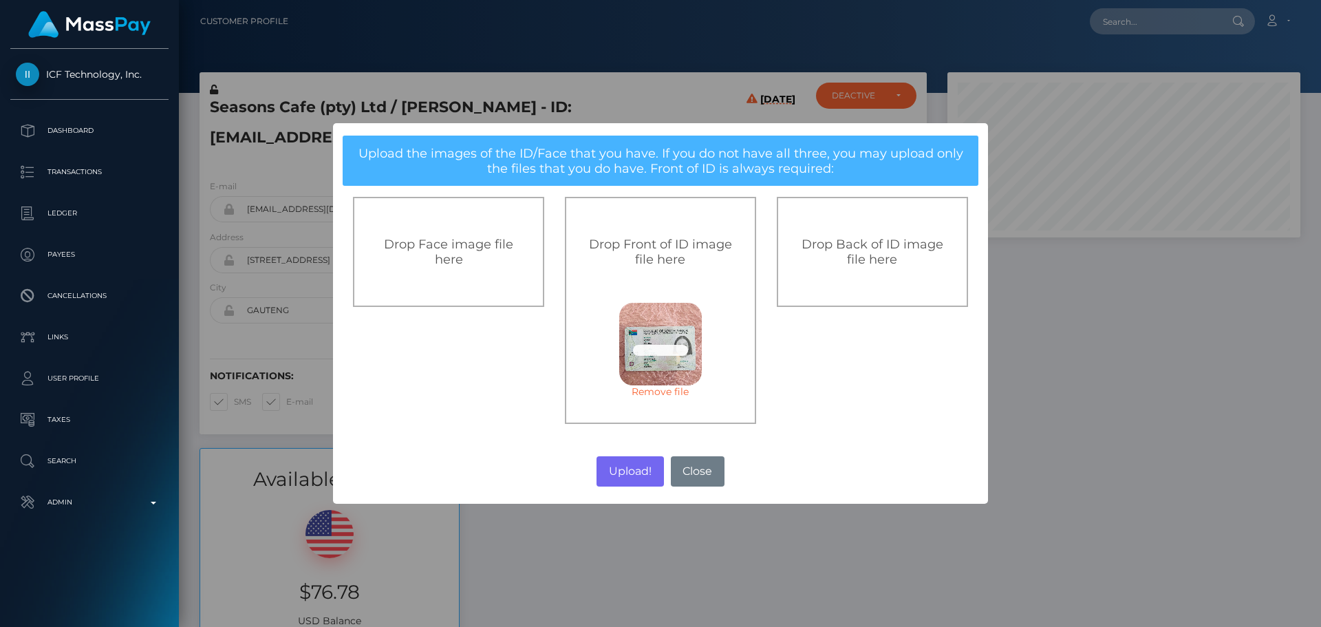
click at [891, 277] on div "Drop Back of ID image file here" at bounding box center [872, 252] width 191 height 110
click at [618, 467] on button "Upload!" at bounding box center [629, 471] width 67 height 30
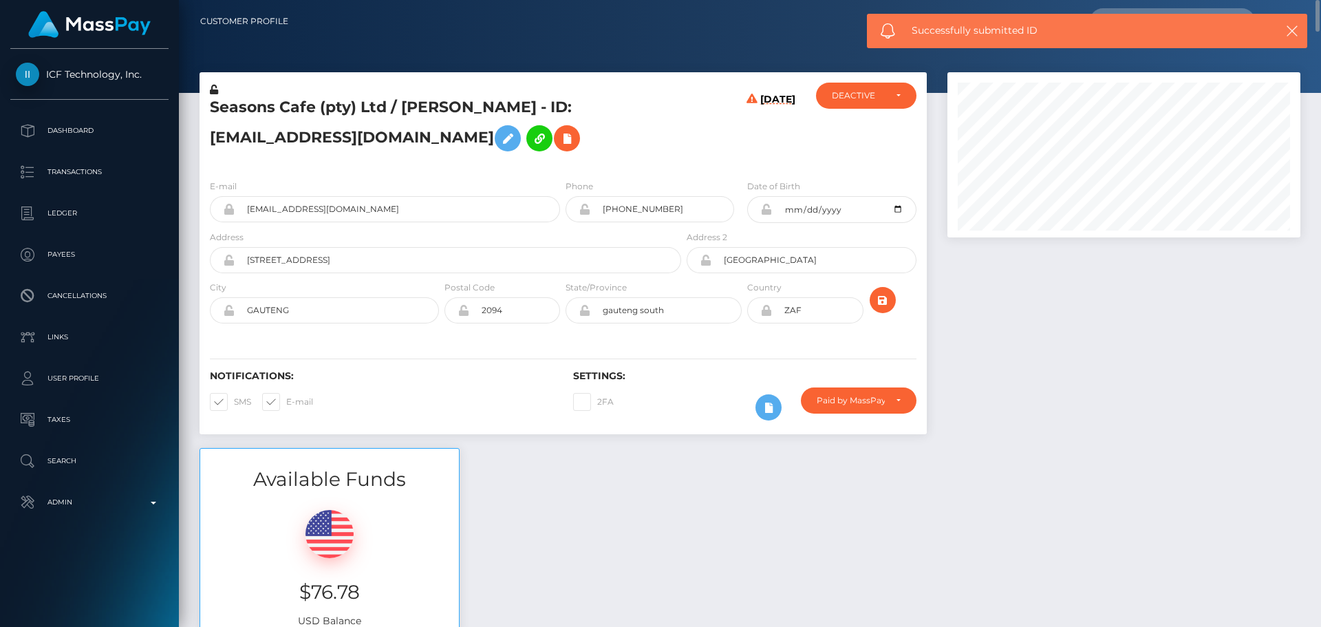
click at [652, 336] on div "E-mail seasonscafeltd@gmail.com Phone 1974-04-02" at bounding box center [563, 253] width 727 height 169
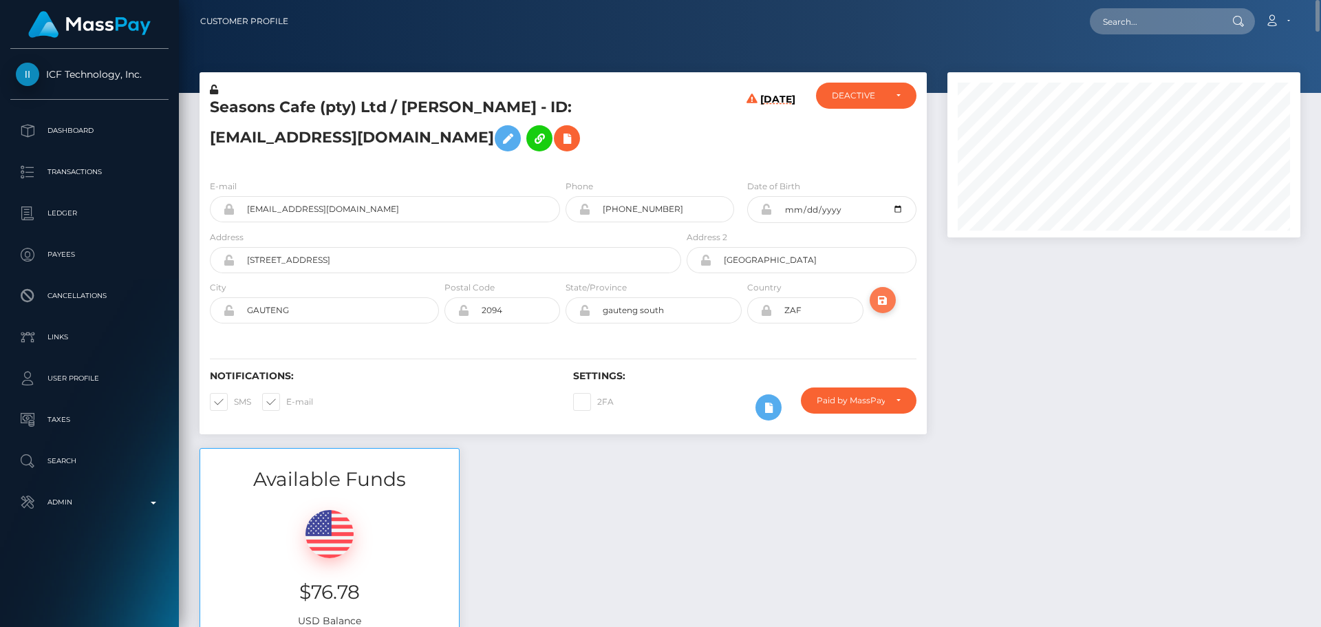
click at [882, 301] on icon "submit" at bounding box center [882, 300] width 17 height 17
click at [657, 148] on h5 "Seasons Cafe (pty) Ltd / [PERSON_NAME] - ID: [EMAIL_ADDRESS][DOMAIN_NAME]" at bounding box center [442, 127] width 464 height 61
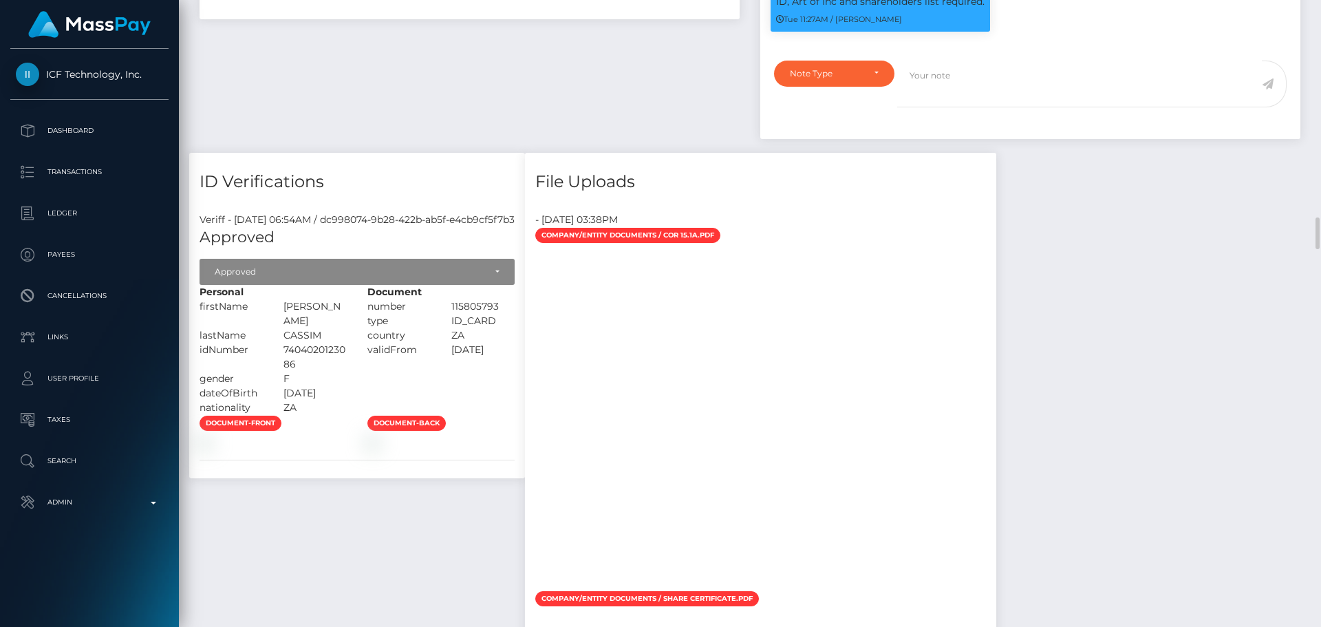
scroll to position [1582, 0]
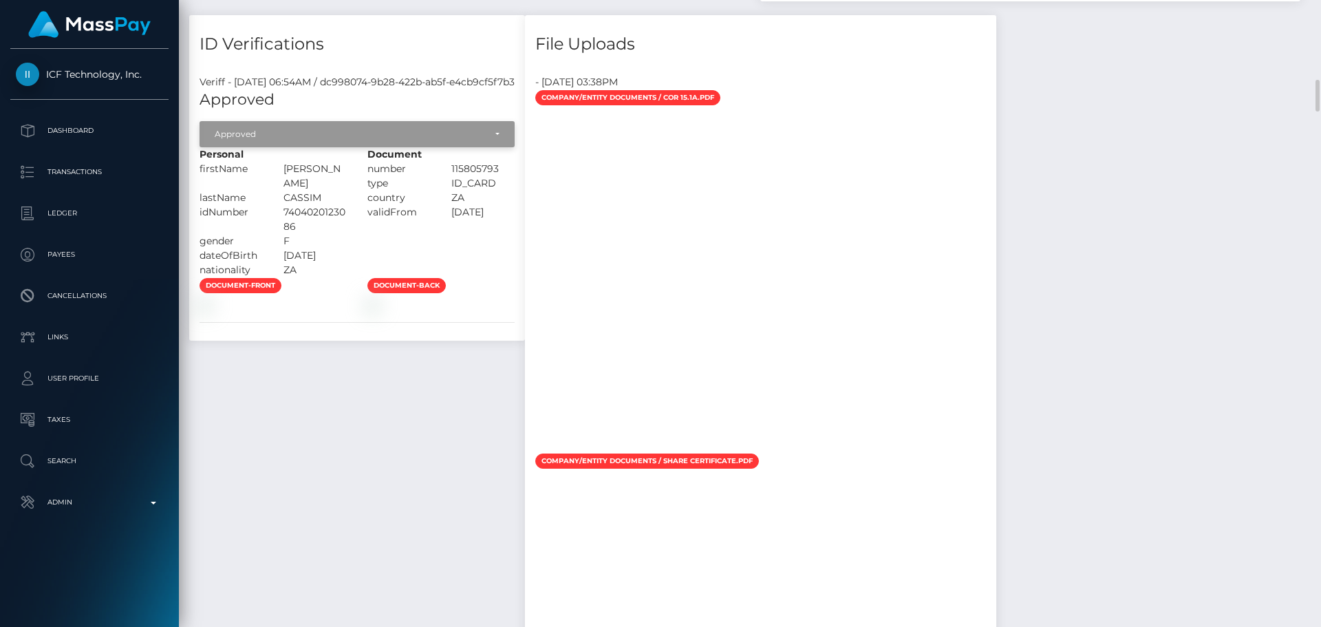
click at [499, 140] on div "Approved" at bounding box center [357, 134] width 285 height 11
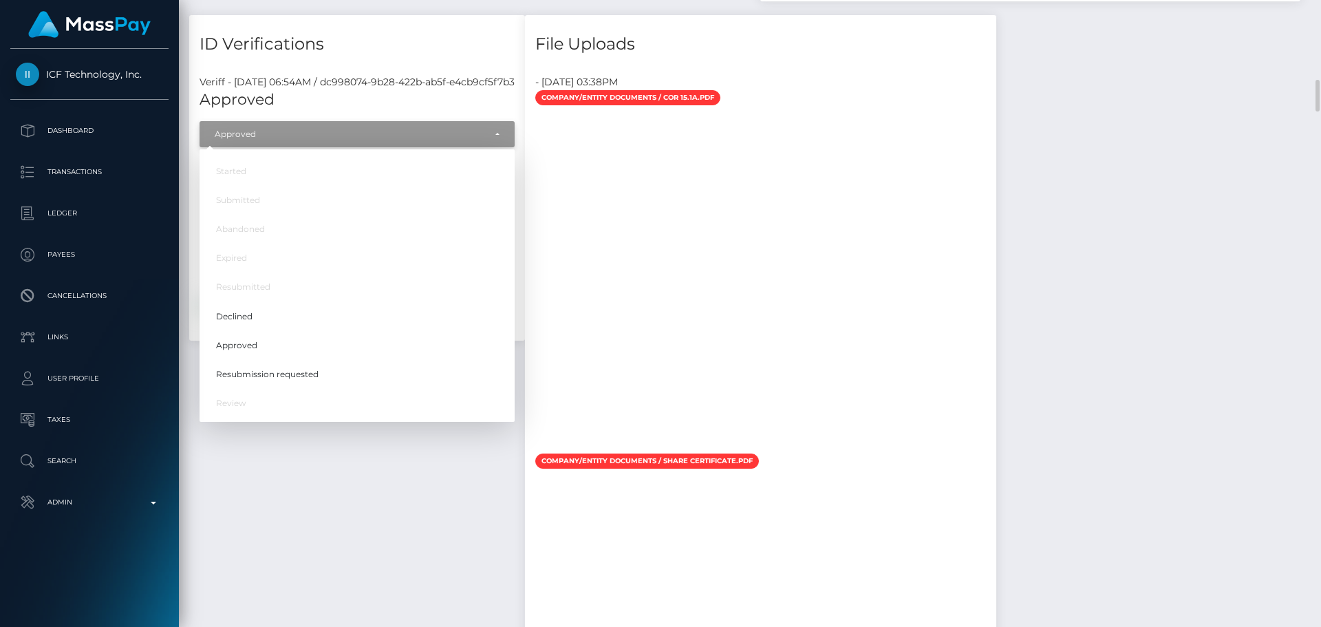
scroll to position [165, 354]
click at [525, 84] on div "ID Verifications Veriff - [DATE] 06:54AM / dc998074-9b28-422b-ab5f-e4cb9cf5f7b3…" at bounding box center [357, 177] width 336 height 325
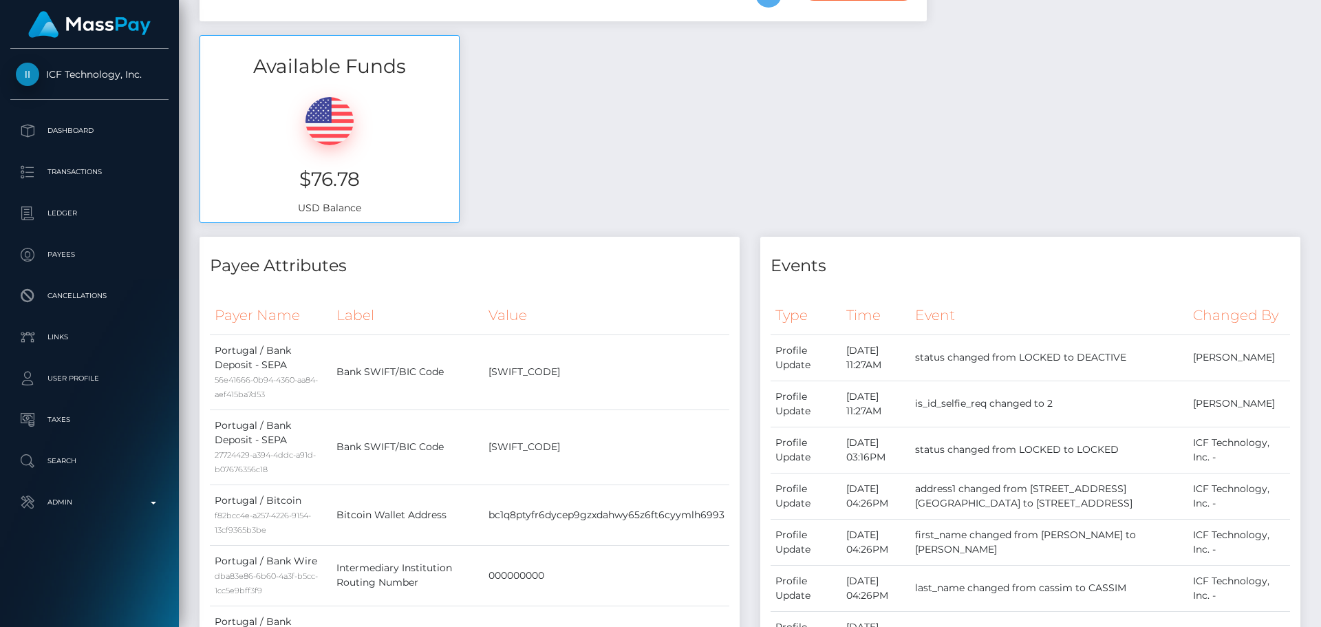
scroll to position [0, 0]
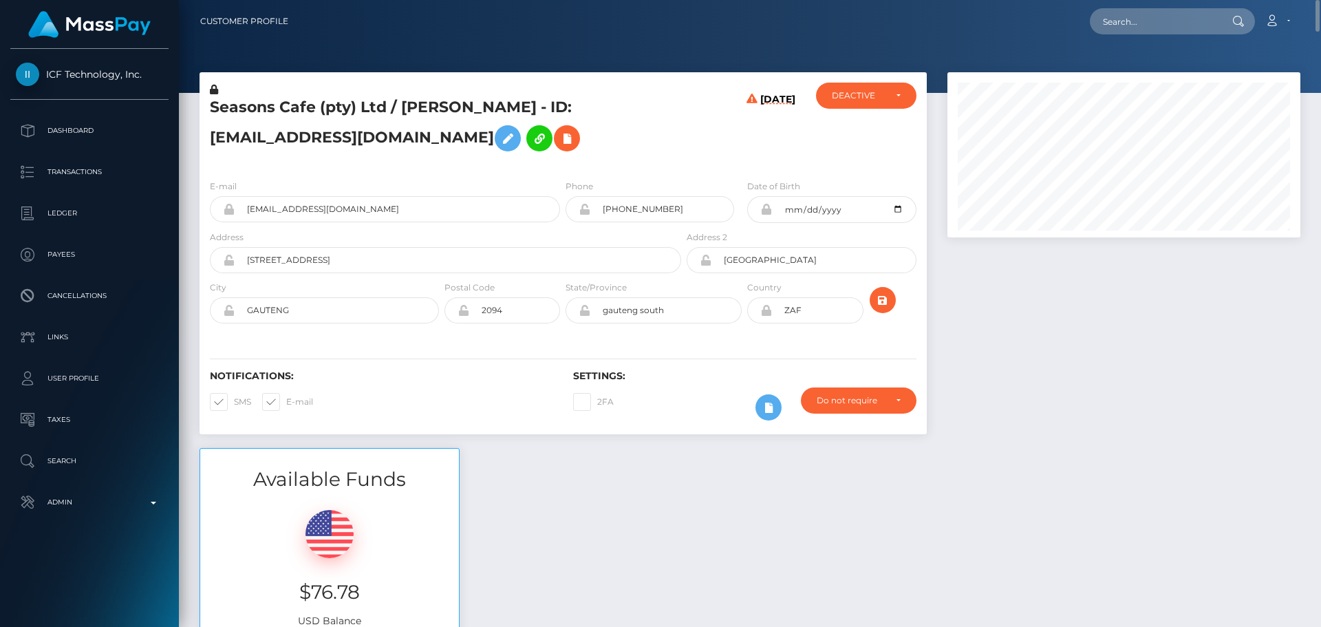
click at [215, 91] on icon at bounding box center [214, 90] width 8 height 10
click at [615, 126] on h5 "Seasons Cafe (pty) Ltd / [PERSON_NAME] - ID: [EMAIL_ADDRESS][DOMAIN_NAME]" at bounding box center [442, 127] width 464 height 61
click at [559, 146] on icon at bounding box center [567, 138] width 17 height 17
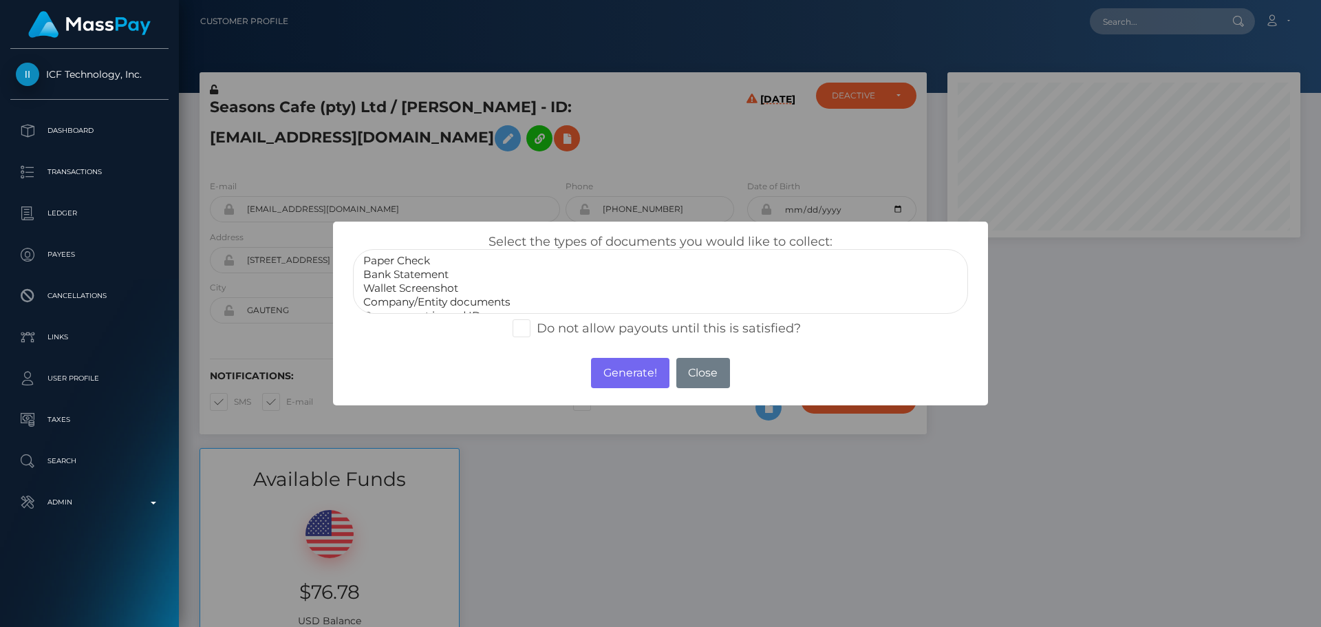
scroll to position [28, 0]
select select "Miscellaneous"
click at [429, 303] on option "Miscellaneous" at bounding box center [660, 302] width 597 height 14
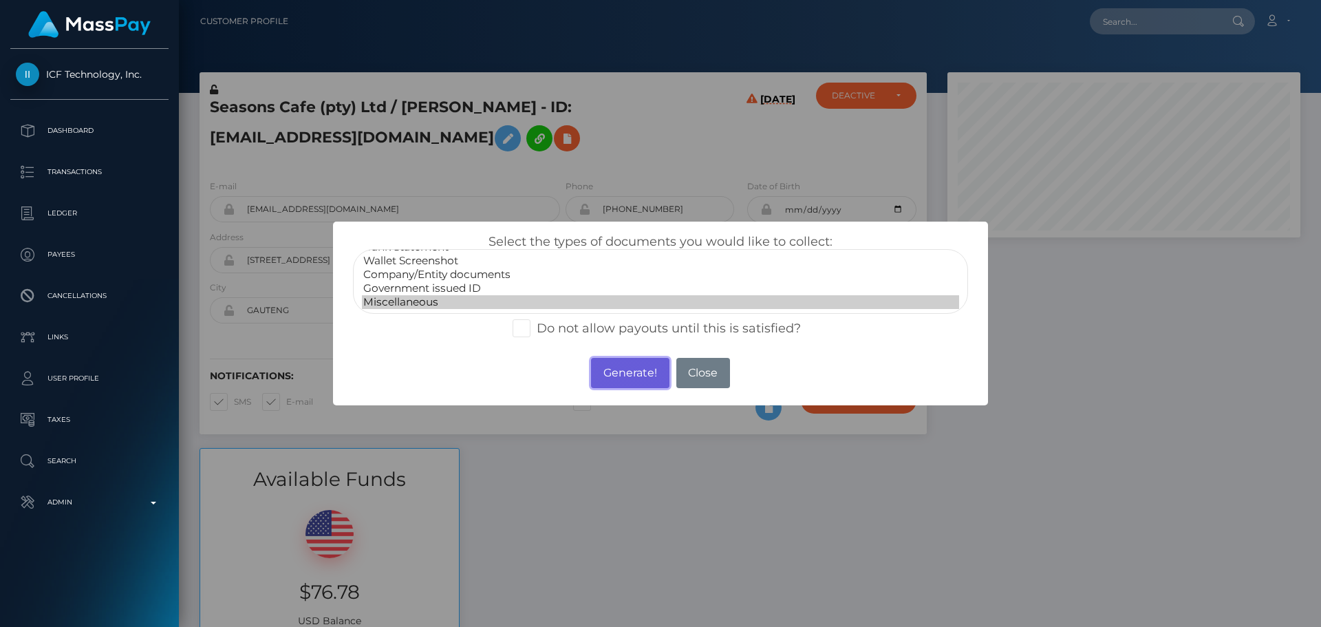
click at [634, 376] on button "Generate!" at bounding box center [630, 373] width 78 height 30
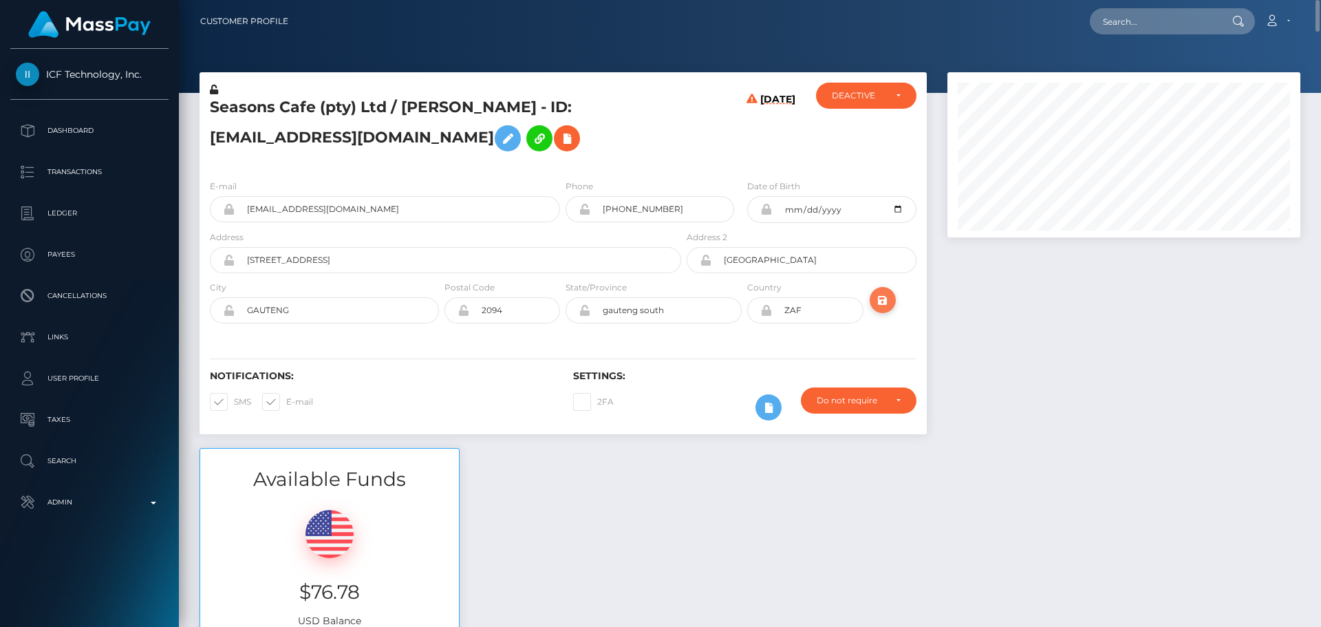
click at [887, 303] on icon "submit" at bounding box center [882, 300] width 17 height 17
click at [634, 134] on h5 "Seasons Cafe (pty) Ltd / [PERSON_NAME] - ID: [EMAIL_ADDRESS][DOMAIN_NAME]" at bounding box center [442, 127] width 464 height 61
click at [499, 144] on icon at bounding box center [507, 138] width 17 height 17
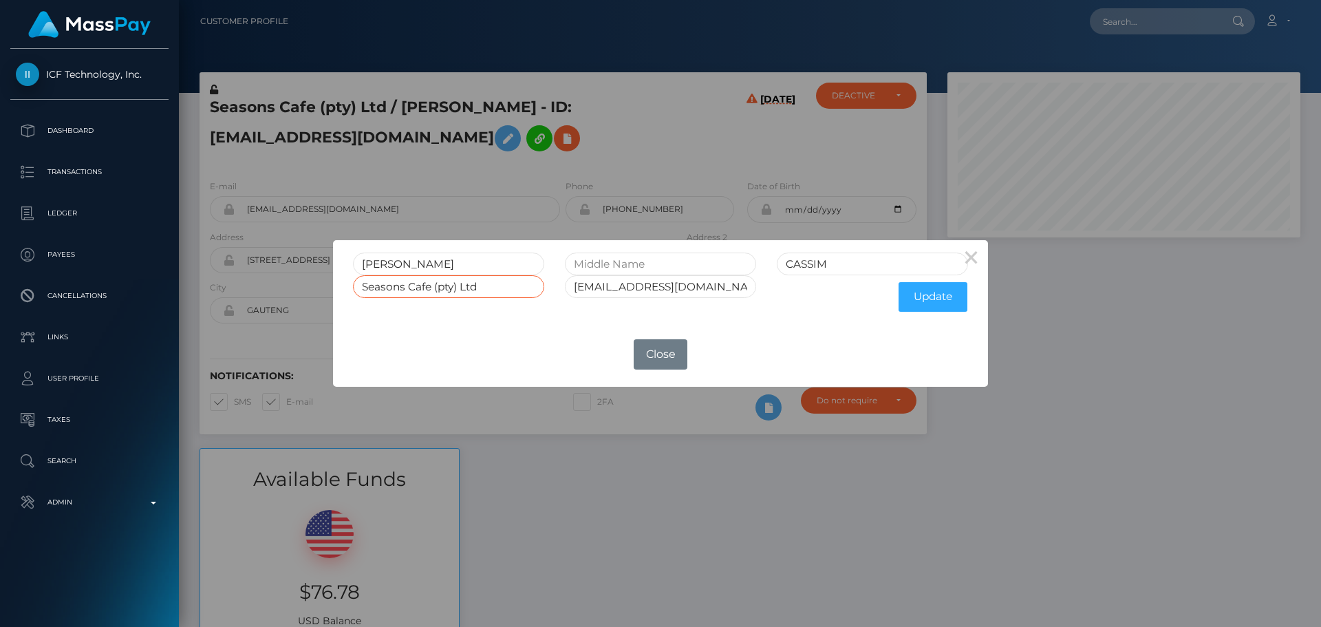
click at [505, 291] on input "Seasons Cafe (pty) Ltd" at bounding box center [448, 286] width 191 height 23
paste input "EASONS CAFÉ PTY LTD"
click at [444, 286] on input "SEASONS CAFÉ PTY LTD" at bounding box center [448, 286] width 191 height 23
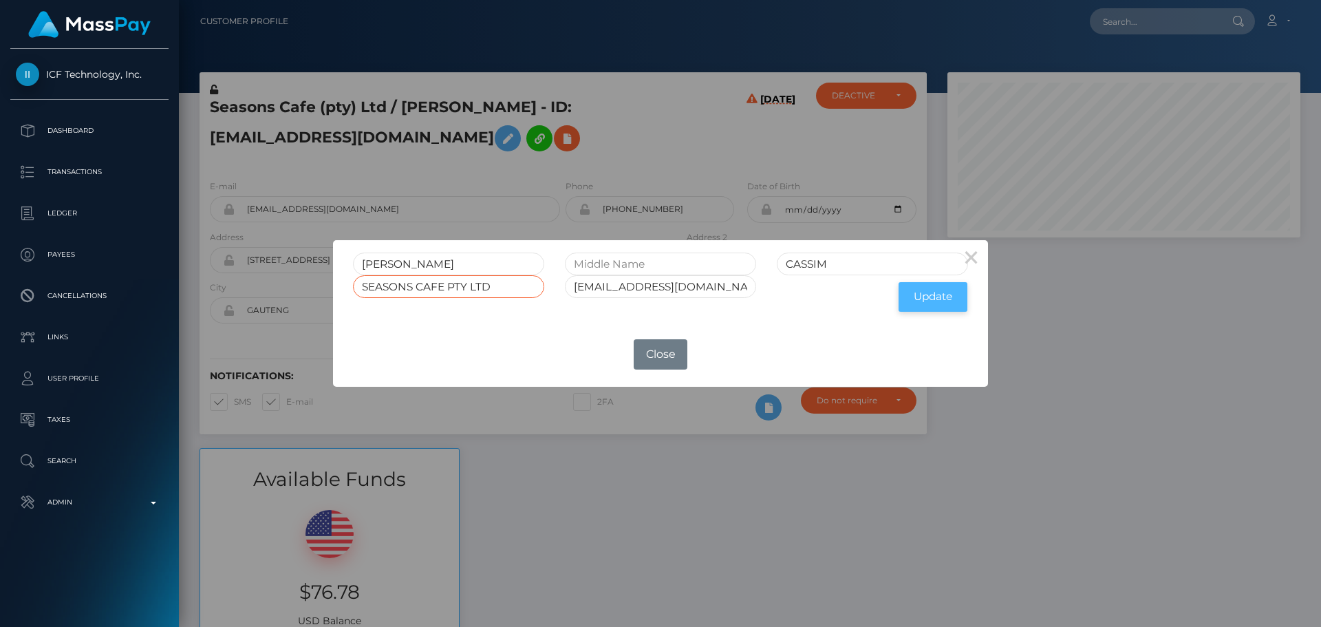
type input "SEASONS CAFE PTY LTD"
click at [929, 296] on button "Update" at bounding box center [932, 297] width 69 height 30
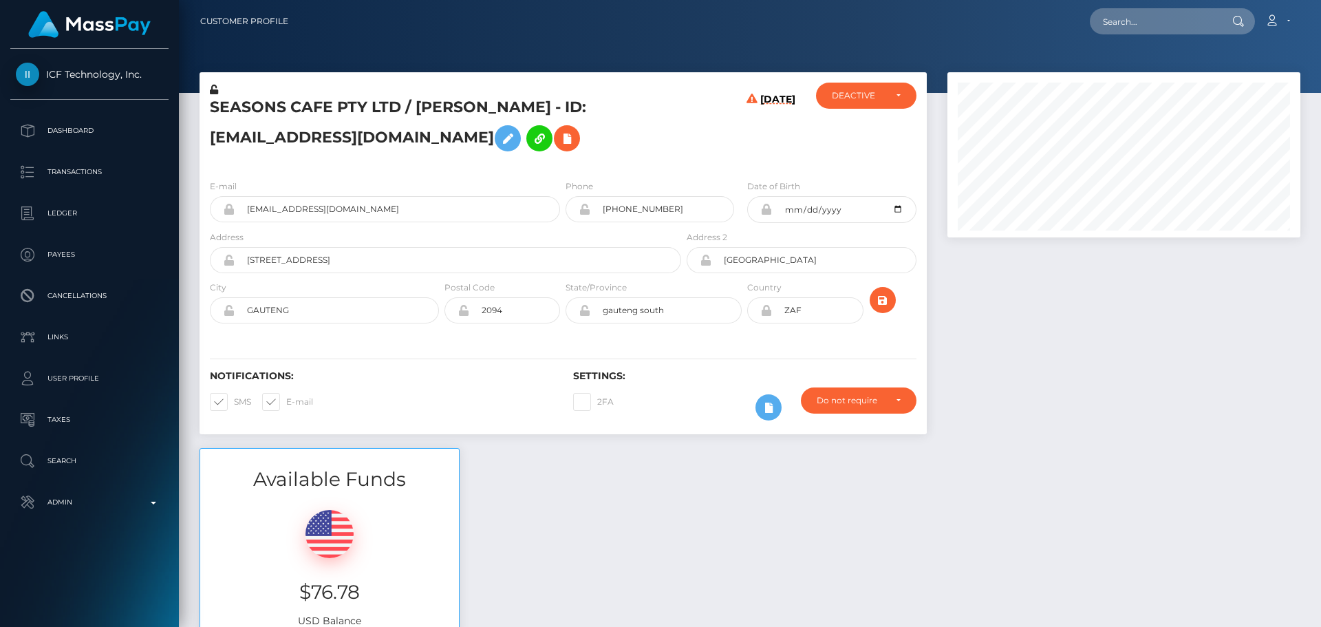
scroll to position [165, 354]
click at [213, 90] on icon at bounding box center [214, 90] width 8 height 10
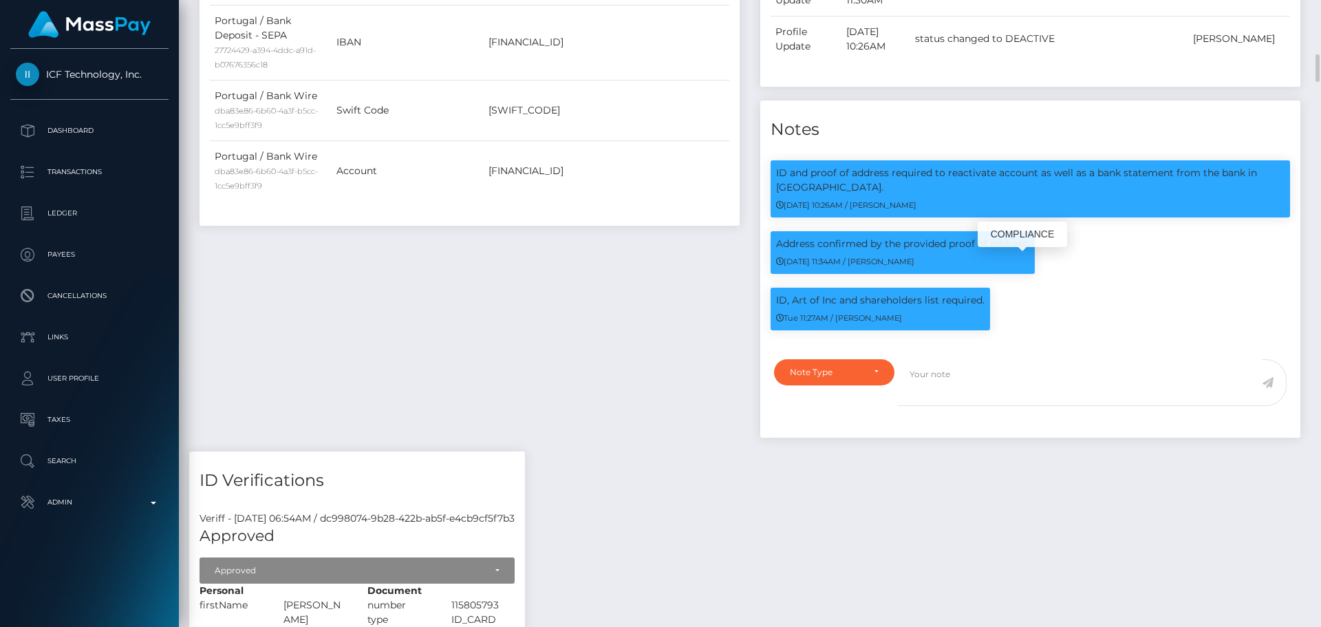
scroll to position [1307, 0]
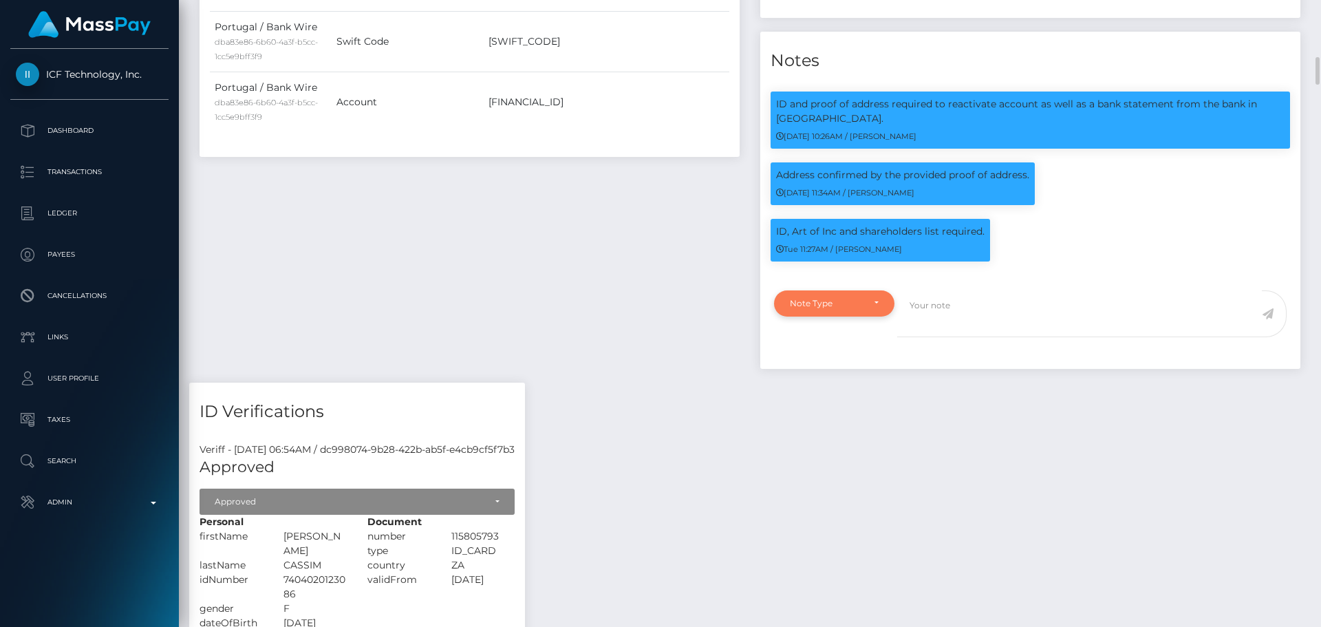
click at [863, 309] on div "Note Type" at bounding box center [834, 303] width 89 height 11
click at [830, 375] on span "Compliance" at bounding box center [815, 369] width 50 height 12
select select "COMPLIANCE"
click at [949, 328] on textarea at bounding box center [1079, 313] width 365 height 47
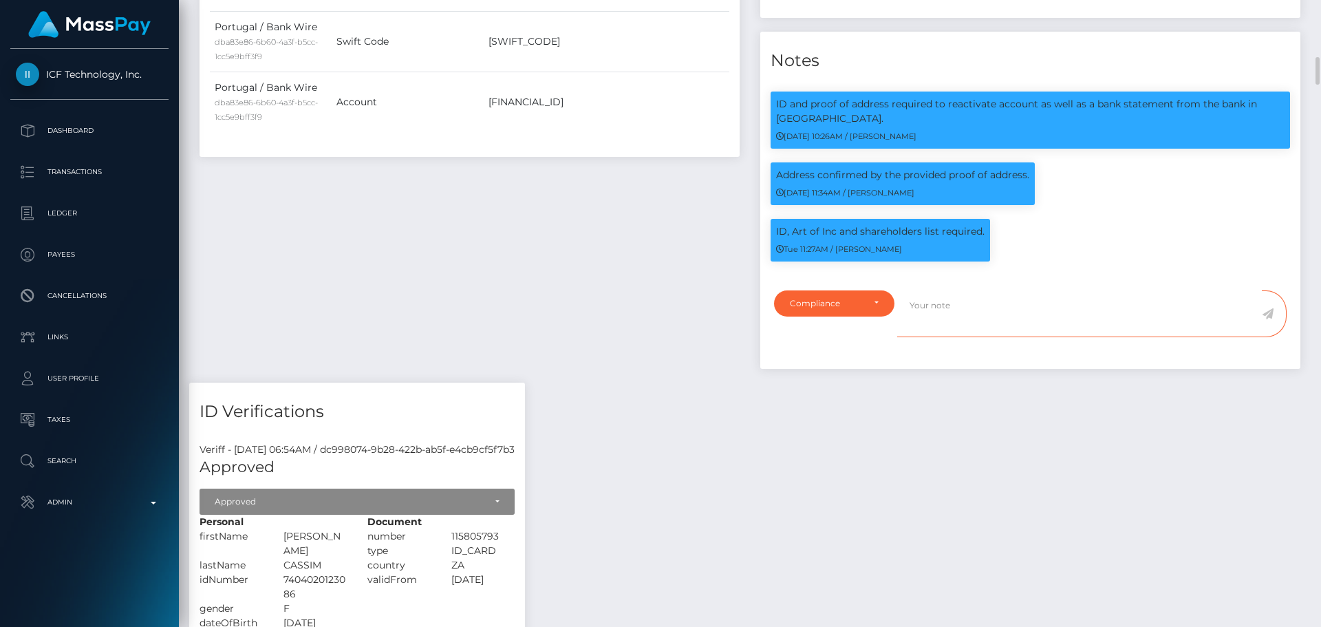
paste textarea "Documents on file for Mount Equinox Inc confirm that Kevin Jeffrey Bennett is a…"
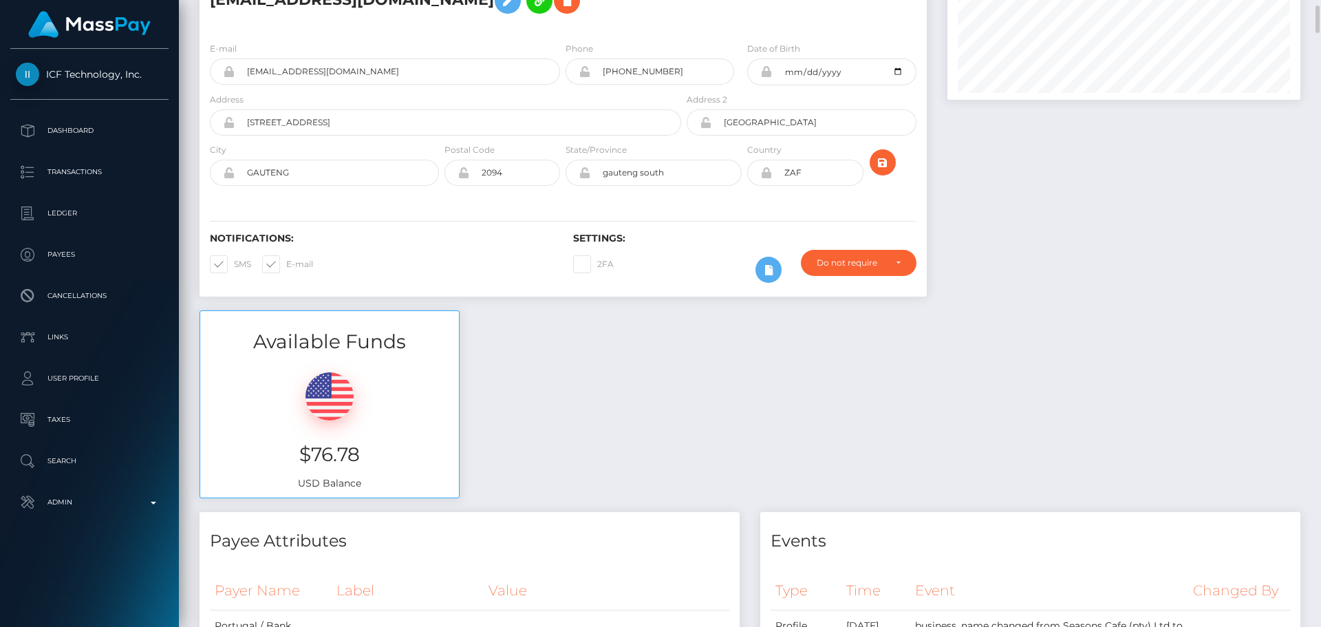
scroll to position [0, 0]
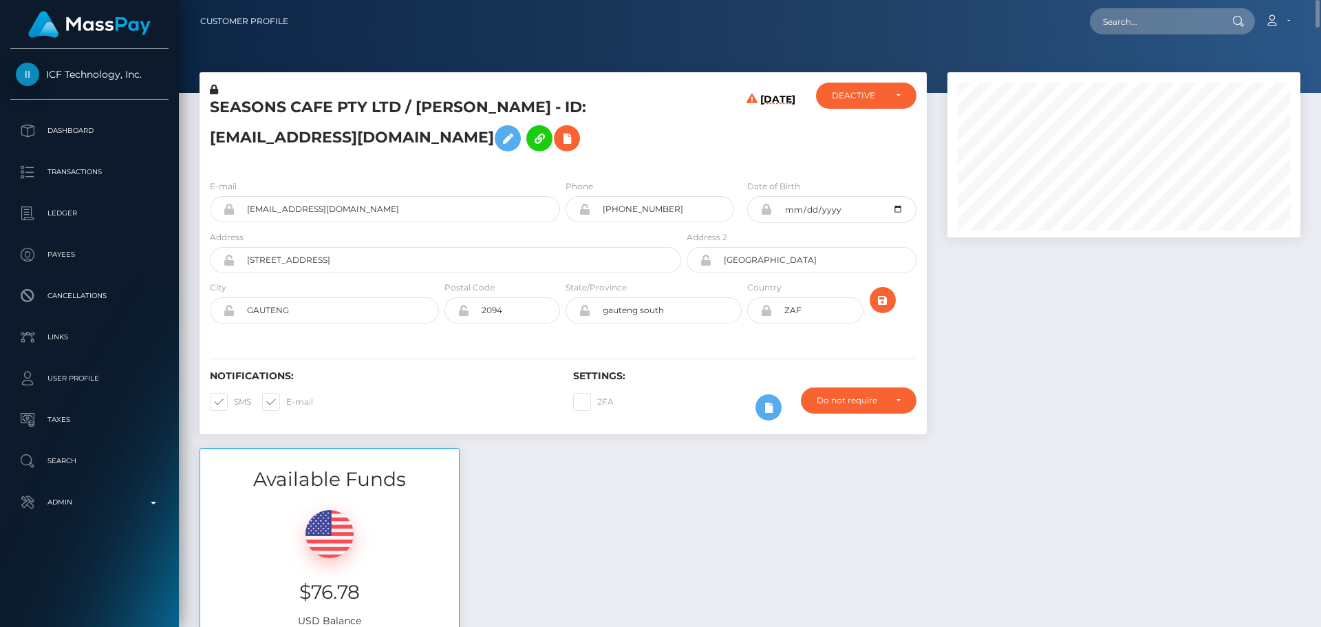
click at [239, 108] on h5 "SEASONS CAFE PTY LTD / REHANA CASSIM - ID: seasonscafeltd@gmail.com" at bounding box center [442, 127] width 464 height 61
drag, startPoint x: 239, startPoint y: 108, endPoint x: 391, endPoint y: 114, distance: 152.1
click at [391, 114] on h5 "SEASONS CAFE PTY LTD / REHANA CASSIM - ID: seasonscafeltd@gmail.com" at bounding box center [442, 127] width 464 height 61
copy h5 "SEASONS CAFE PTY LTD"
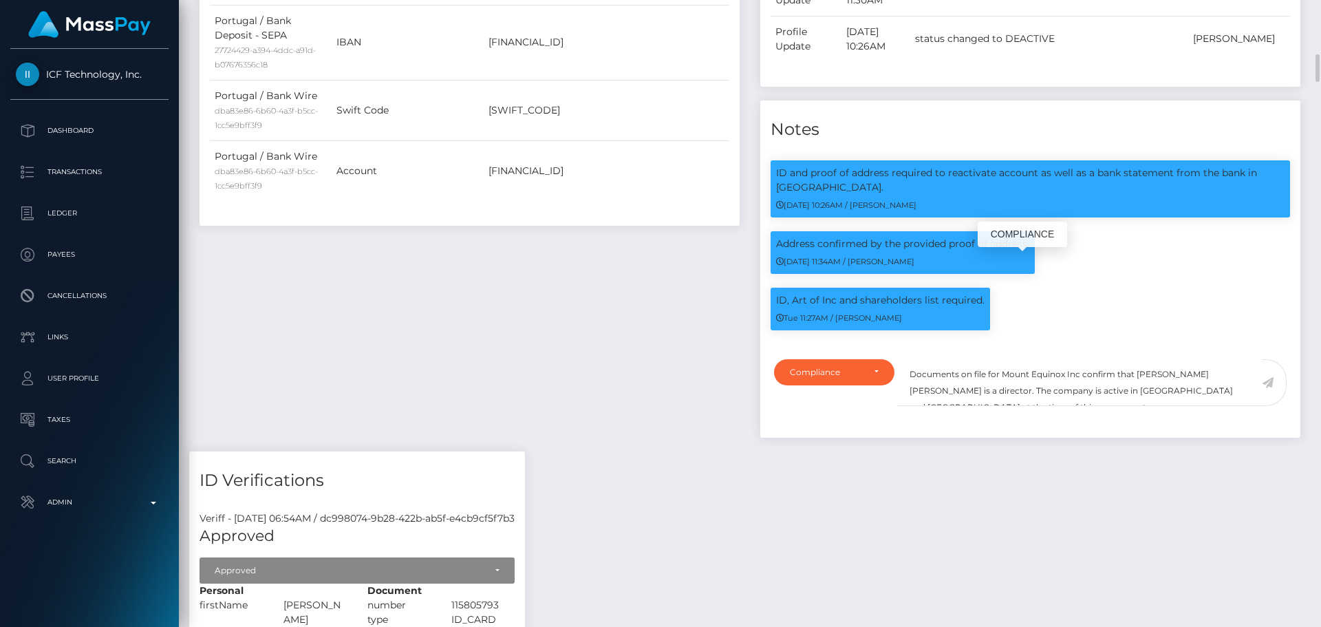
scroll to position [165, 354]
click at [1010, 394] on textarea "Documents on file for Mount Equinox Inc confirm that Kevin Jeffrey Bennett is a…" at bounding box center [1079, 382] width 365 height 47
drag, startPoint x: 1010, startPoint y: 394, endPoint x: 1071, endPoint y: 394, distance: 61.2
click at [1071, 394] on textarea "Documents on file for Mount Equinox Inc confirm that Kevin Jeffrey Bennett is a…" at bounding box center [1079, 382] width 365 height 47
paste textarea "SEASONS CAFE PTY LTD"
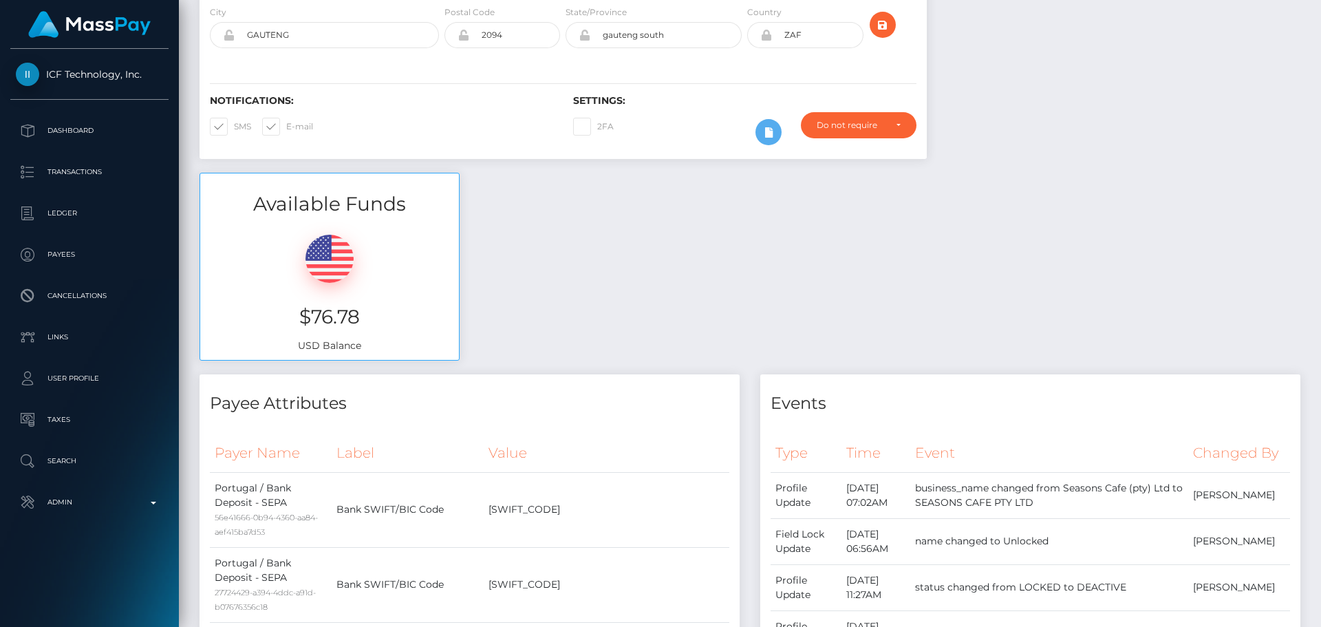
scroll to position [0, 0]
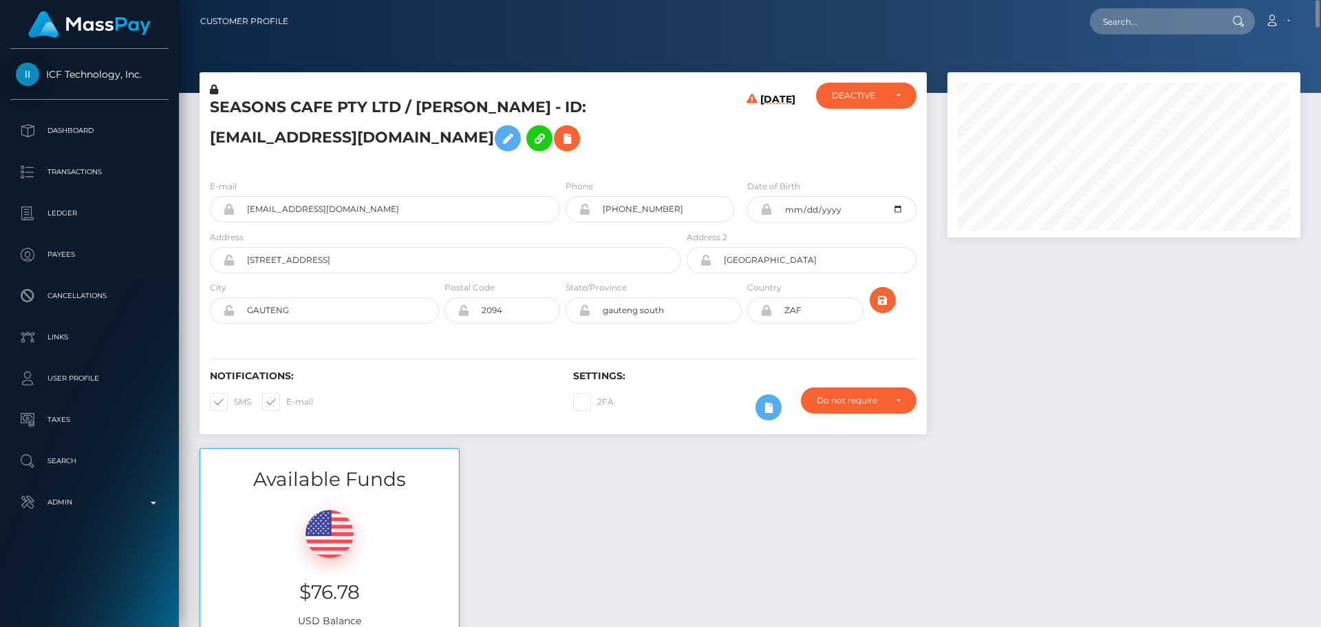
click at [434, 105] on h5 "SEASONS CAFE PTY LTD / REHANA CASSIM - ID: seasonscafeltd@gmail.com" at bounding box center [442, 127] width 464 height 61
drag, startPoint x: 434, startPoint y: 105, endPoint x: 506, endPoint y: 105, distance: 71.5
click at [506, 105] on h5 "SEASONS CAFE PTY LTD / REHANA CASSIM - ID: seasonscafeltd@gmail.com" at bounding box center [442, 127] width 464 height 61
copy h5 "REHANA CASSIM"
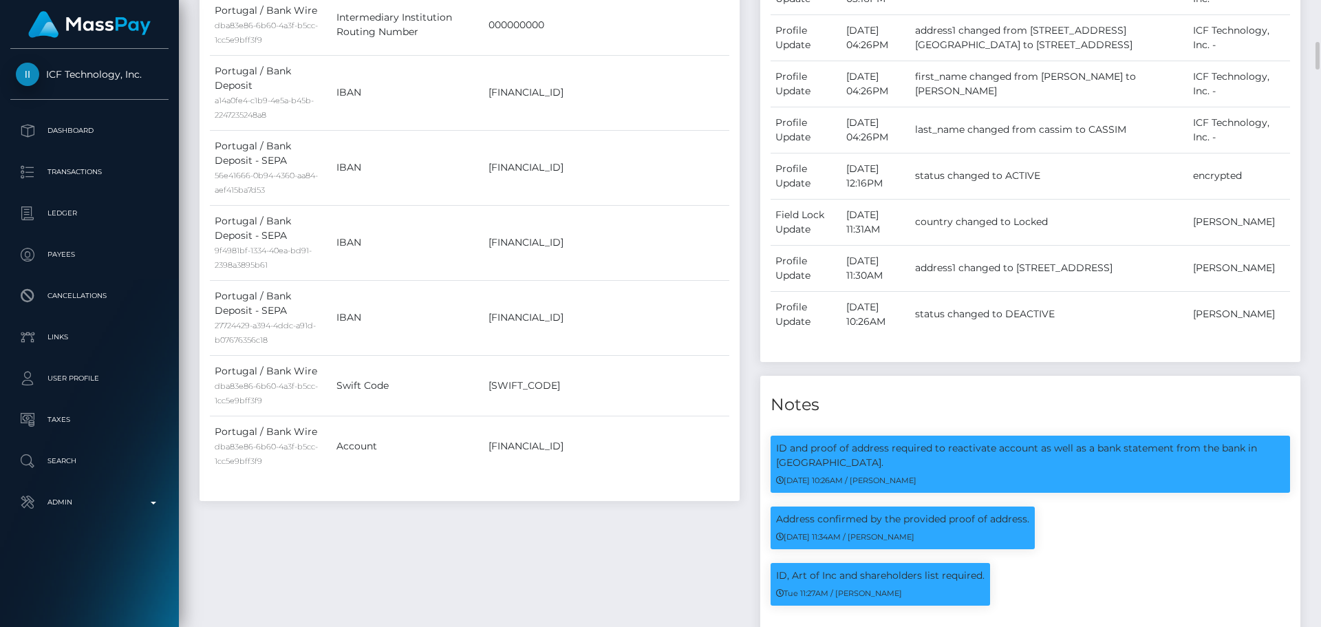
scroll to position [165, 354]
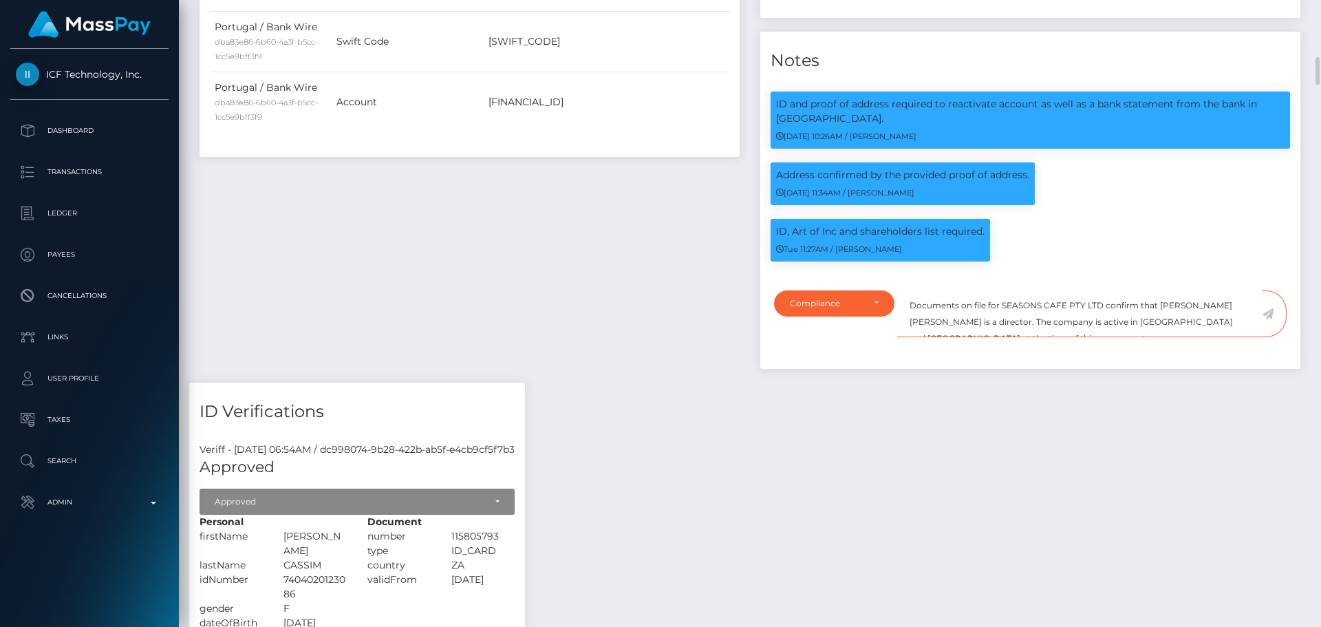
click at [1167, 325] on textarea "Documents on file for SEASONS CAFE PTY LTD confirm that Kevin Jeffrey Bennett i…" at bounding box center [1079, 313] width 365 height 47
drag, startPoint x: 1167, startPoint y: 325, endPoint x: 1219, endPoint y: 326, distance: 52.3
click at [1219, 326] on textarea "Documents on file for SEASONS CAFE PTY LTD confirm that Kevin Jeffrey Bennett i…" at bounding box center [1079, 313] width 365 height 47
paste textarea "REHANA CASSIM"
click at [923, 338] on textarea "Documents on file for SEASONS CAFE PTY LTD confirm that REHANA CASSIM is a dire…" at bounding box center [1079, 313] width 365 height 47
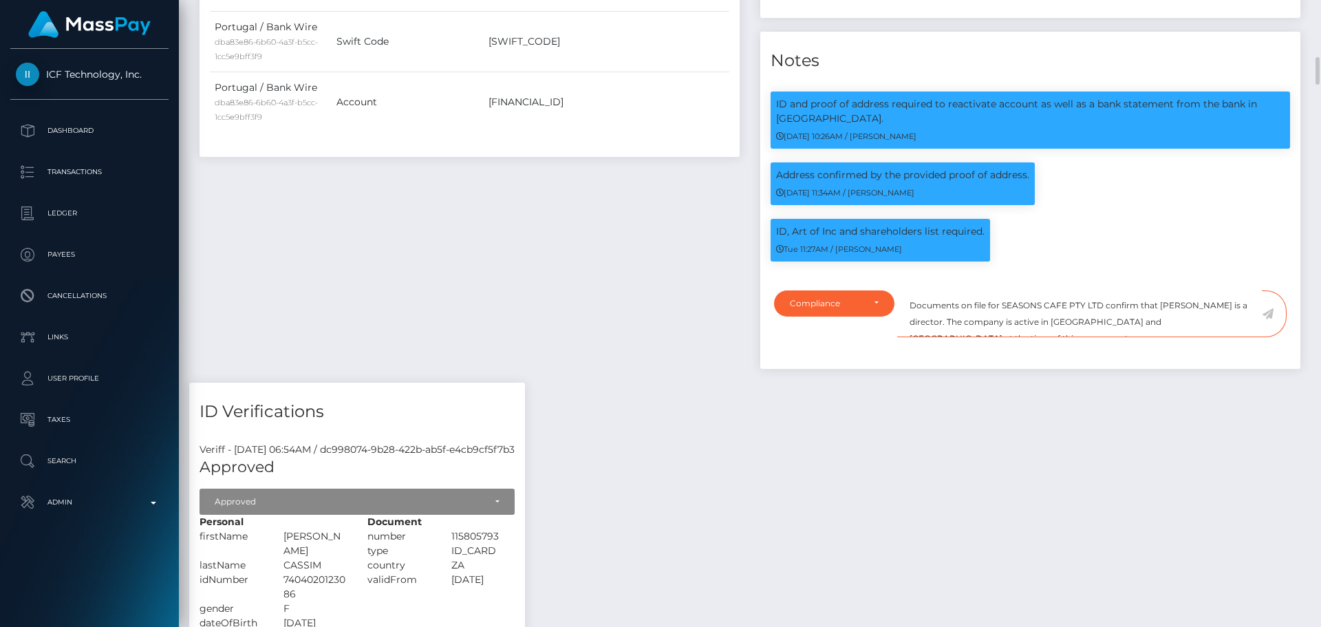
click at [923, 338] on textarea "Documents on file for SEASONS CAFE PTY LTD confirm that REHANA CASSIM is a dire…" at bounding box center [1079, 313] width 365 height 47
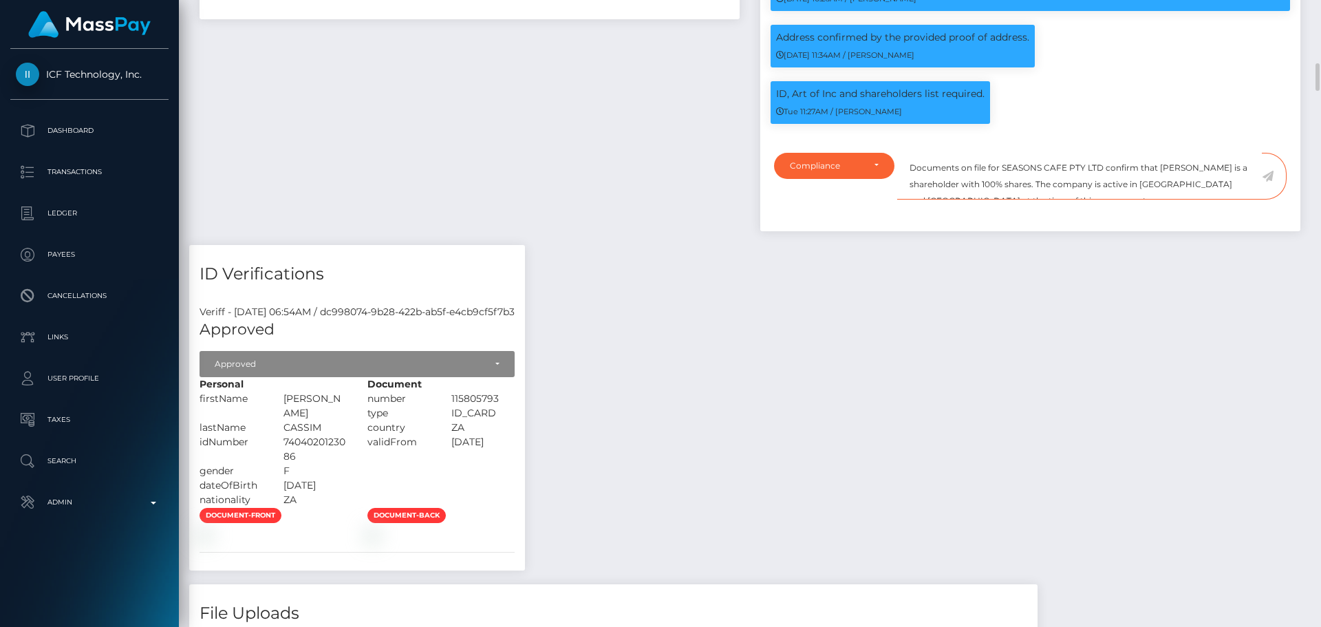
scroll to position [1376, 0]
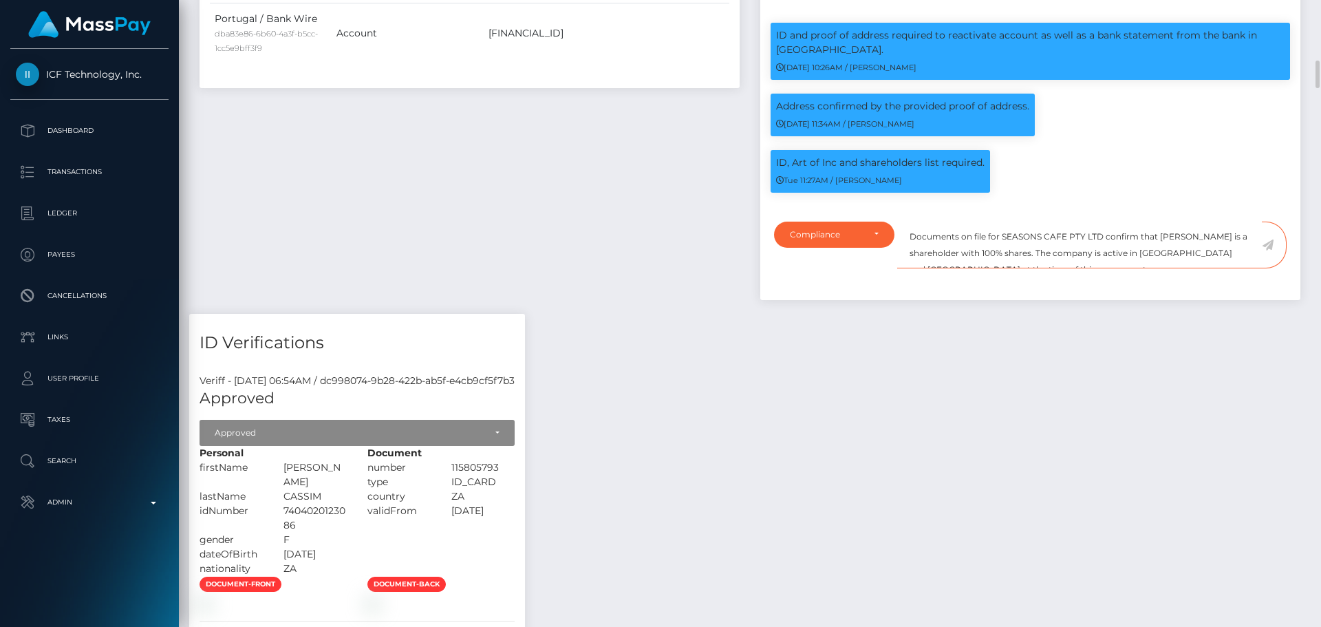
drag, startPoint x: 1149, startPoint y: 272, endPoint x: 1158, endPoint y: 274, distance: 9.0
click at [1159, 269] on textarea "Documents on file for SEASONS CAFE PTY LTD confirm that REHANA CASSIM is a shar…" at bounding box center [1079, 245] width 365 height 47
drag, startPoint x: 1147, startPoint y: 274, endPoint x: 1186, endPoint y: 274, distance: 39.2
click at [1186, 269] on textarea "Documents on file for SEASONS CAFE PTY LTD confirm that REHANA CASSIM is a shar…" at bounding box center [1079, 245] width 365 height 47
type textarea "Documents on file for SEASONS CAFE PTY LTD confirm that REHANA CASSIM is a shar…"
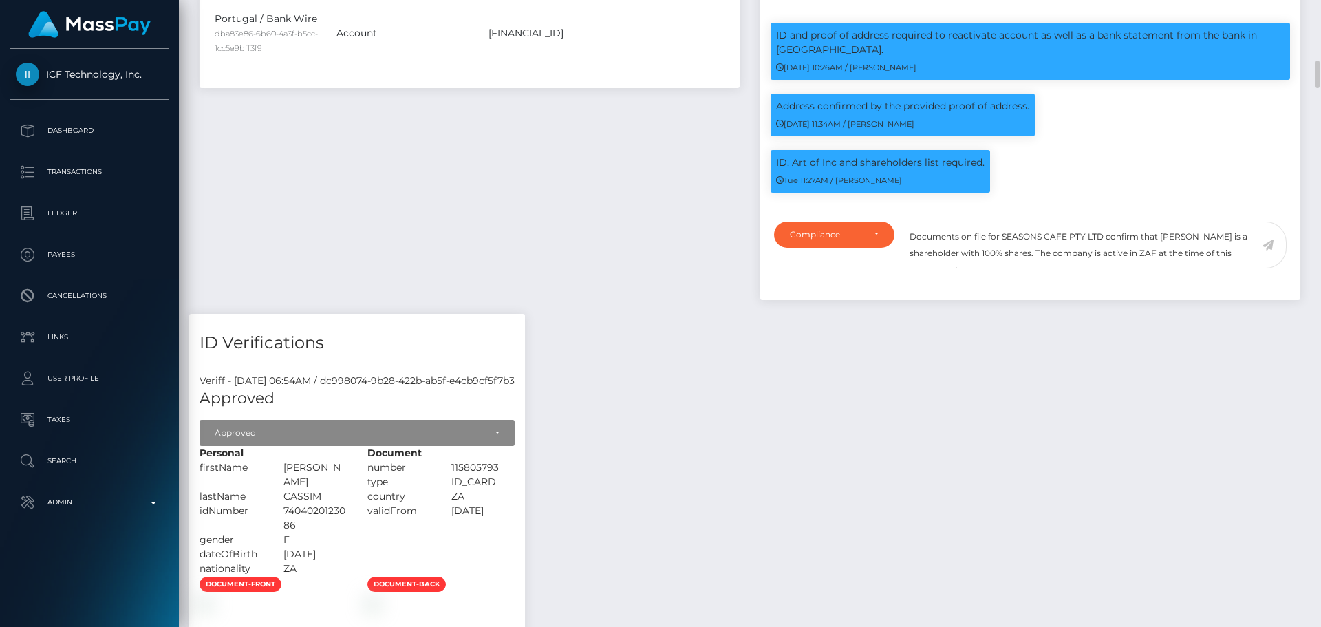
click at [1269, 250] on icon at bounding box center [1268, 244] width 12 height 11
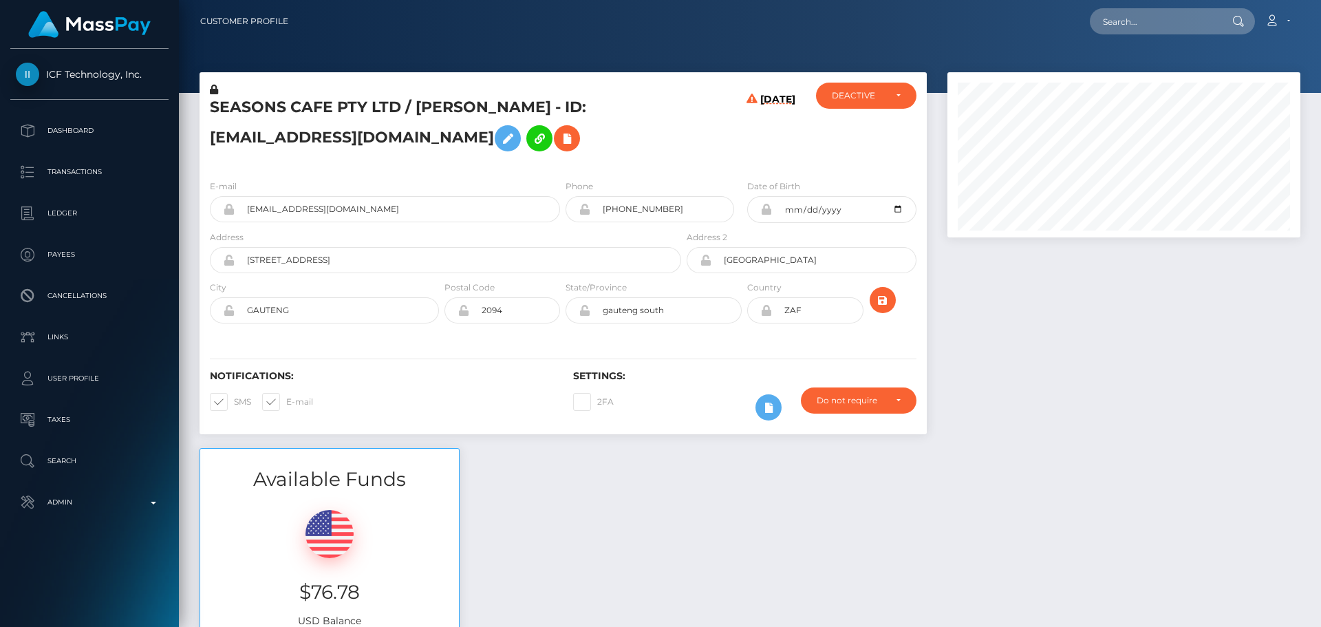
scroll to position [165, 354]
click at [692, 144] on div "[DATE]" at bounding box center [744, 126] width 121 height 86
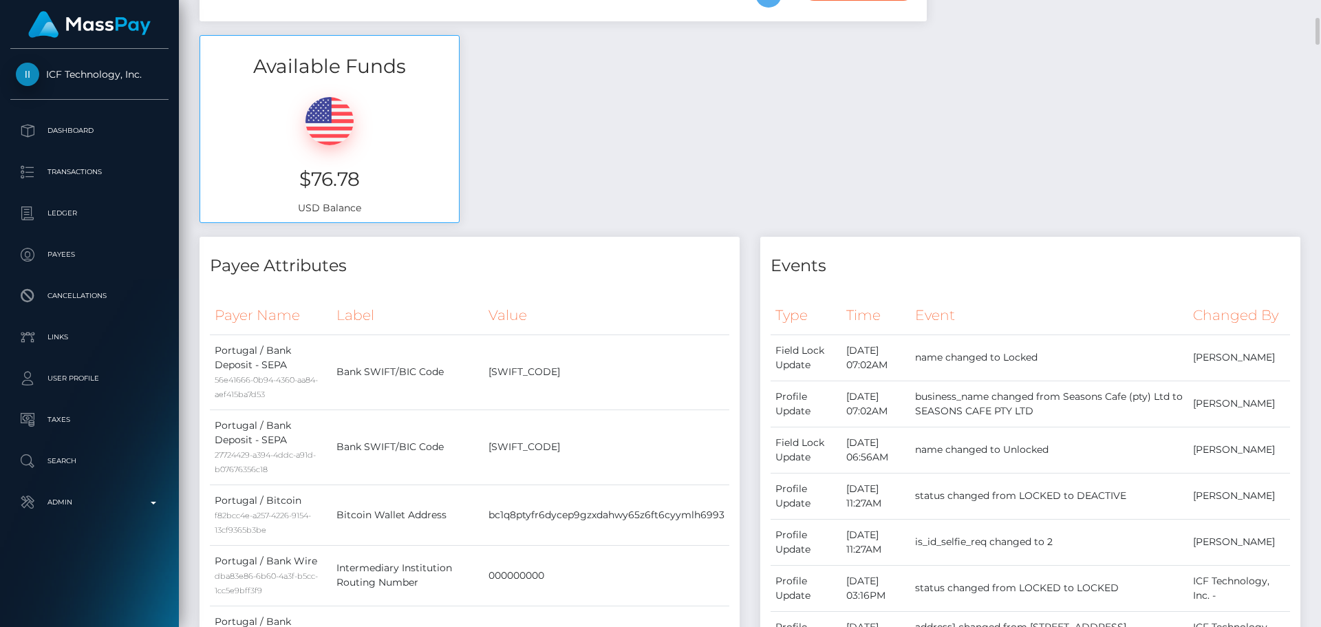
scroll to position [0, 0]
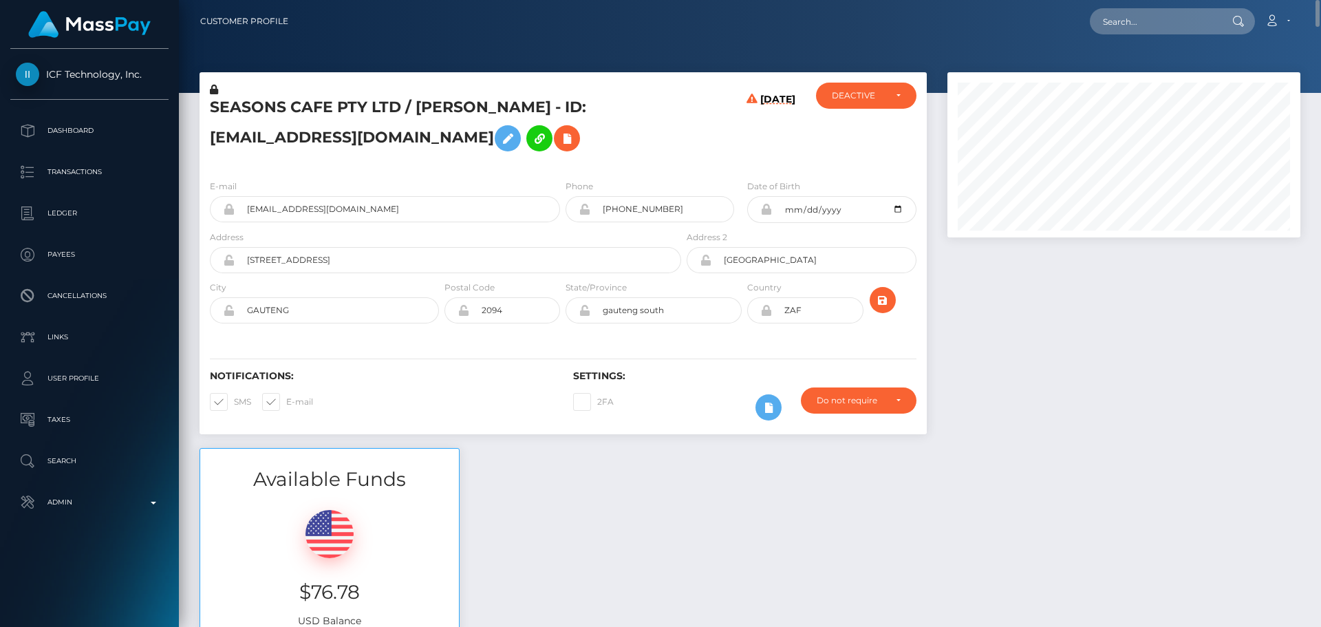
click at [445, 106] on h5 "SEASONS CAFE PTY LTD / [PERSON_NAME] - ID: [EMAIL_ADDRESS][DOMAIN_NAME]" at bounding box center [442, 127] width 464 height 61
copy h5 "[PERSON_NAME]"
click at [698, 148] on div "[DATE]" at bounding box center [744, 126] width 121 height 86
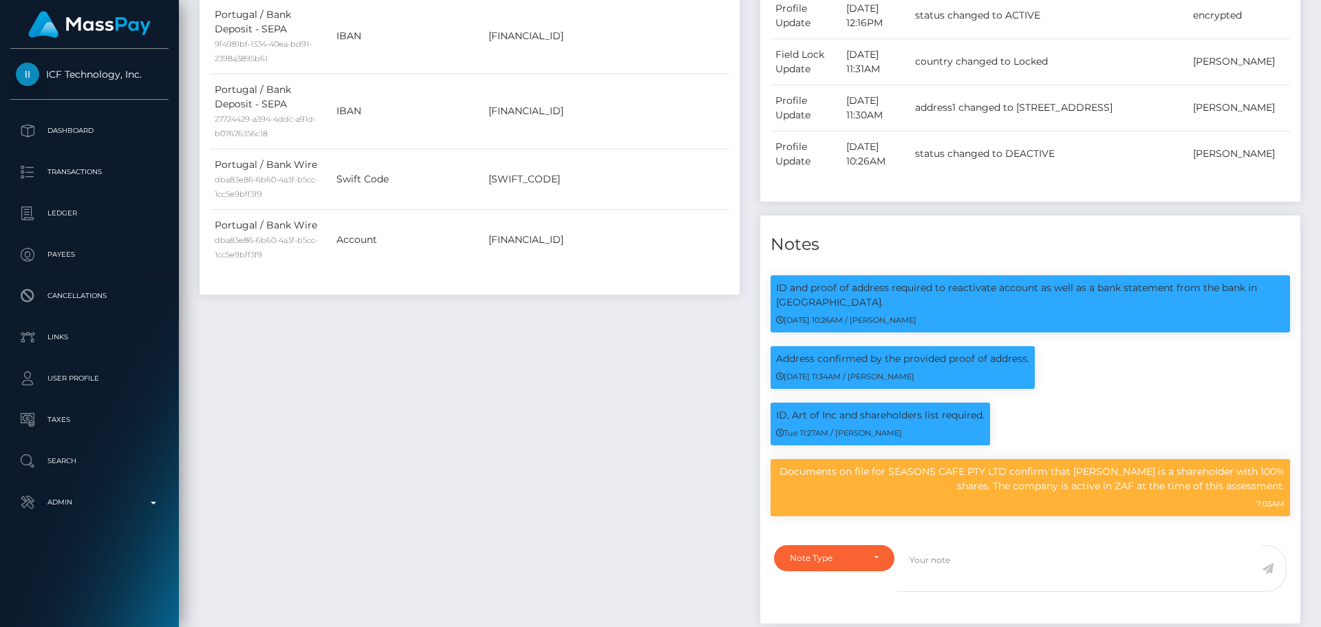
scroll to position [1238, 0]
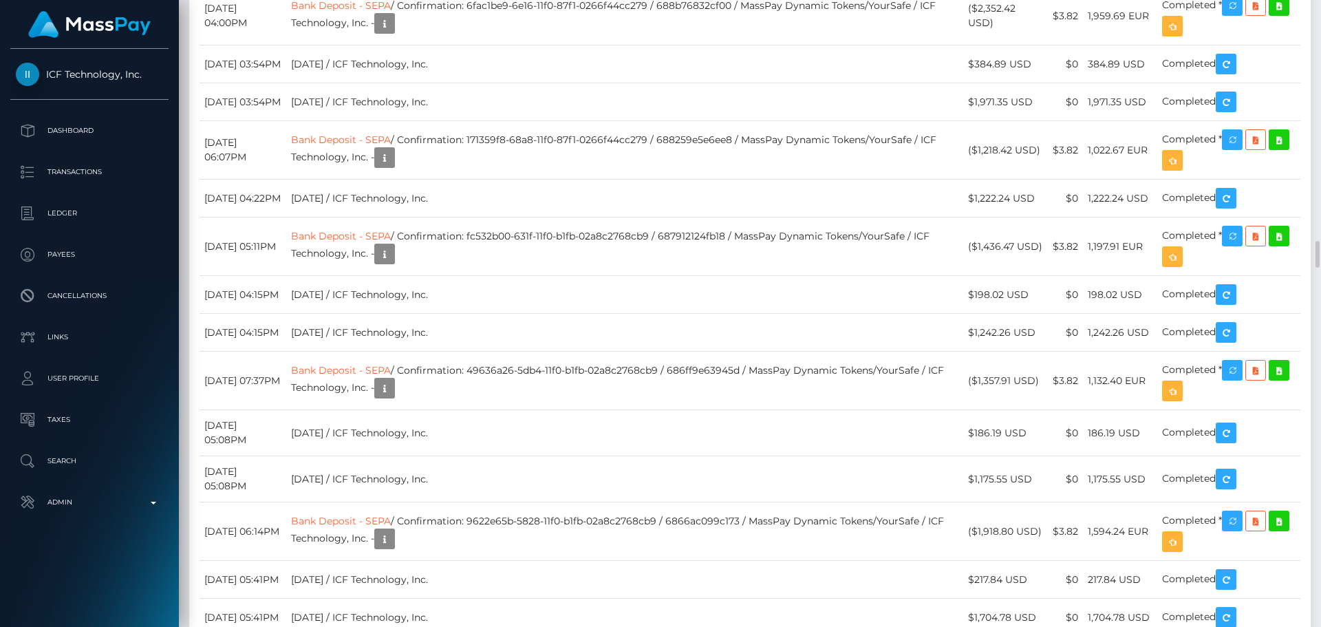
scroll to position [5366, 0]
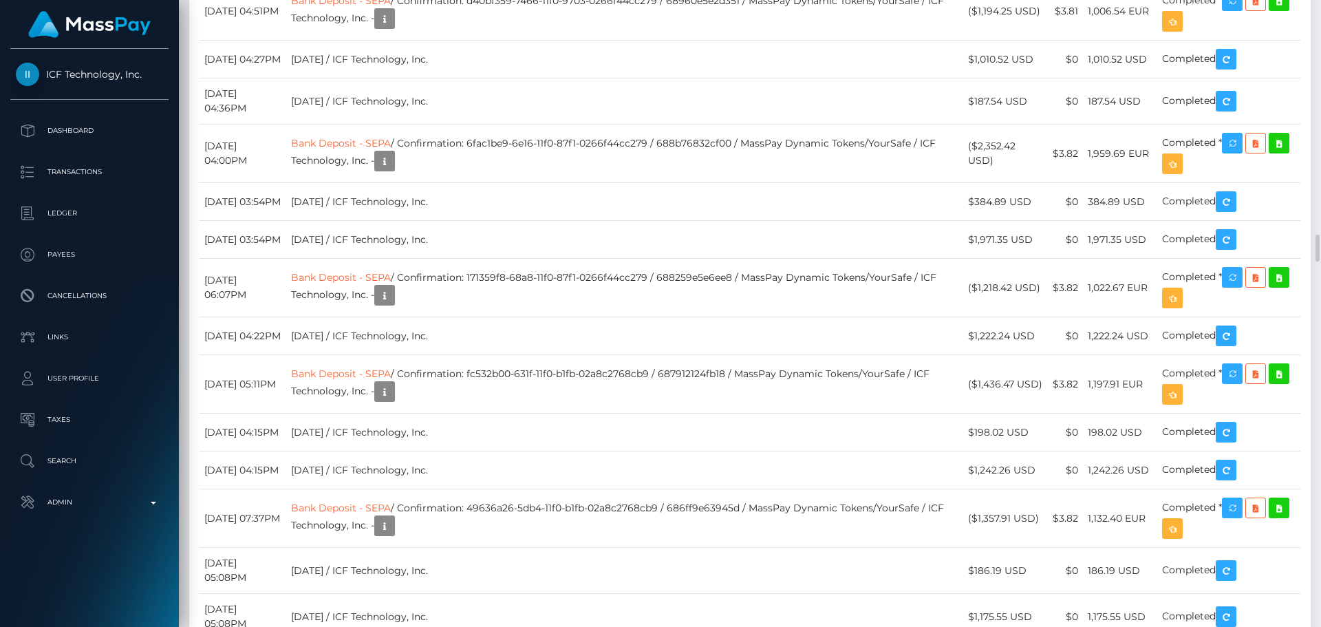
drag, startPoint x: 338, startPoint y: 302, endPoint x: 434, endPoint y: 309, distance: 96.6
copy link "Bank Deposit - SEPA"
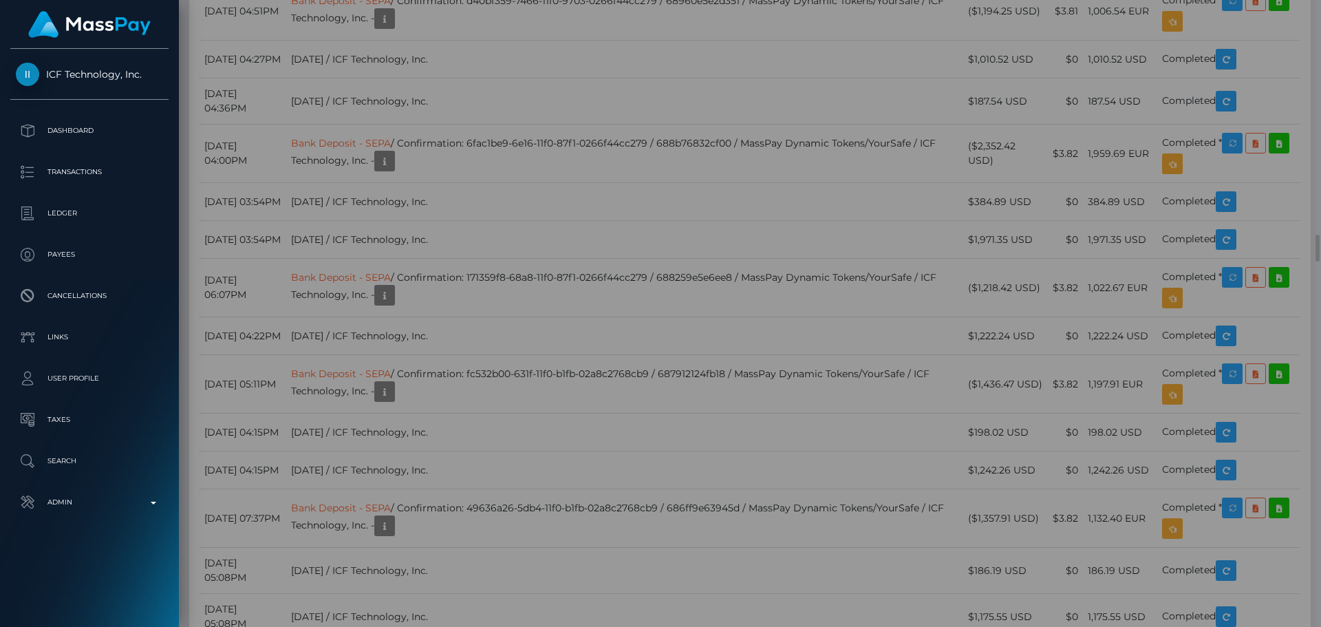
scroll to position [0, 0]
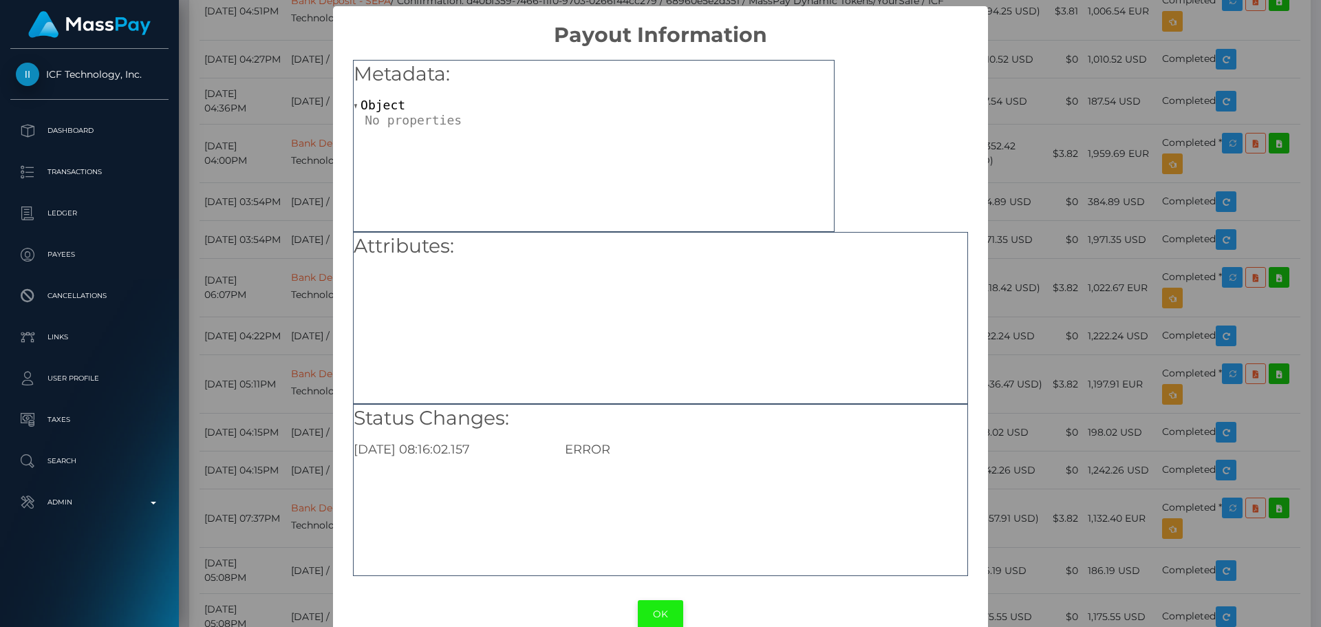
click at [654, 609] on button "OK" at bounding box center [660, 614] width 45 height 28
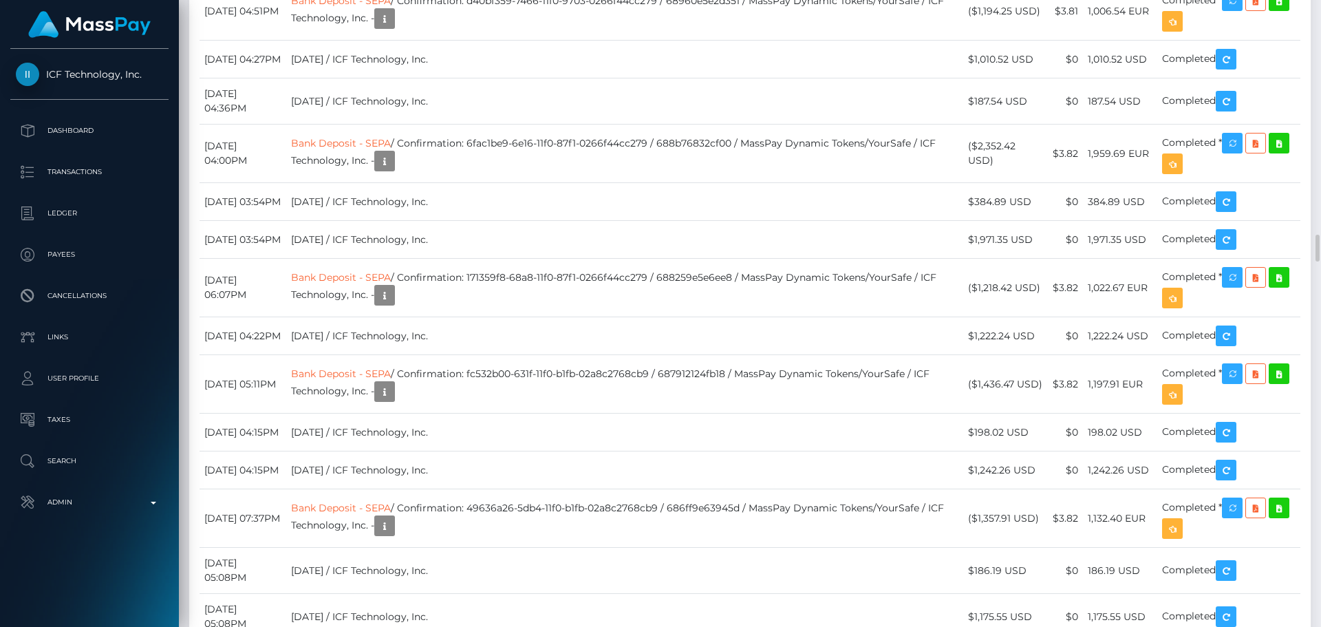
scroll to position [165, 354]
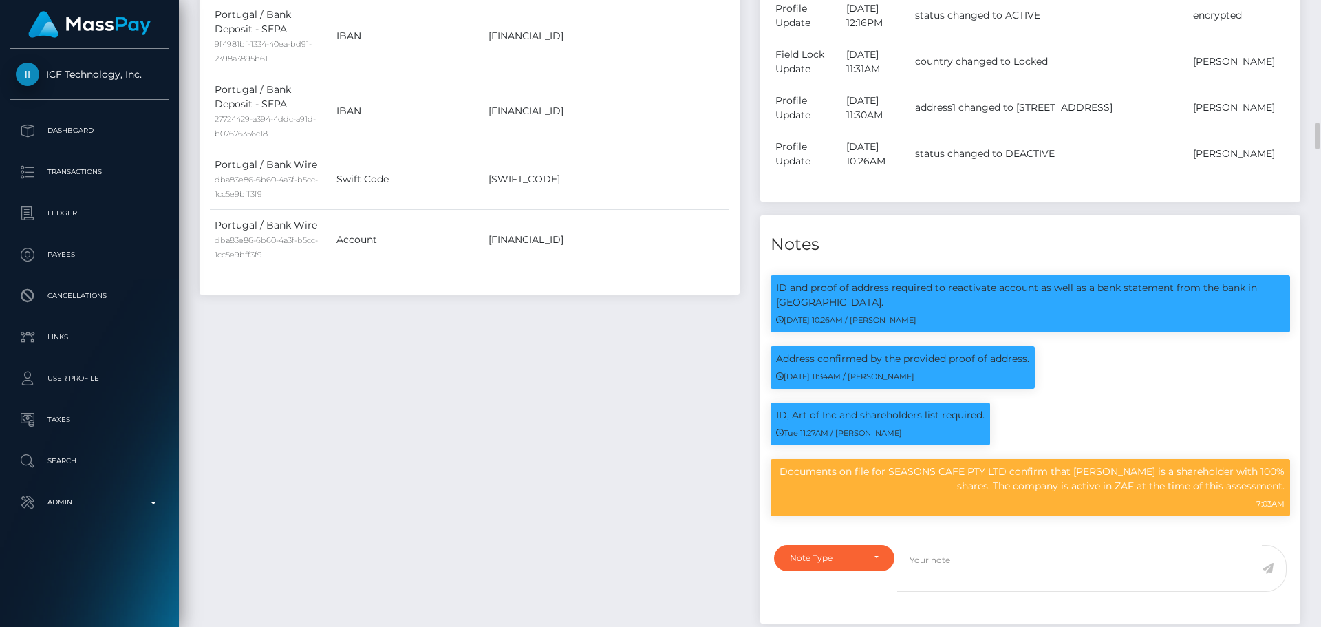
scroll to position [1307, 0]
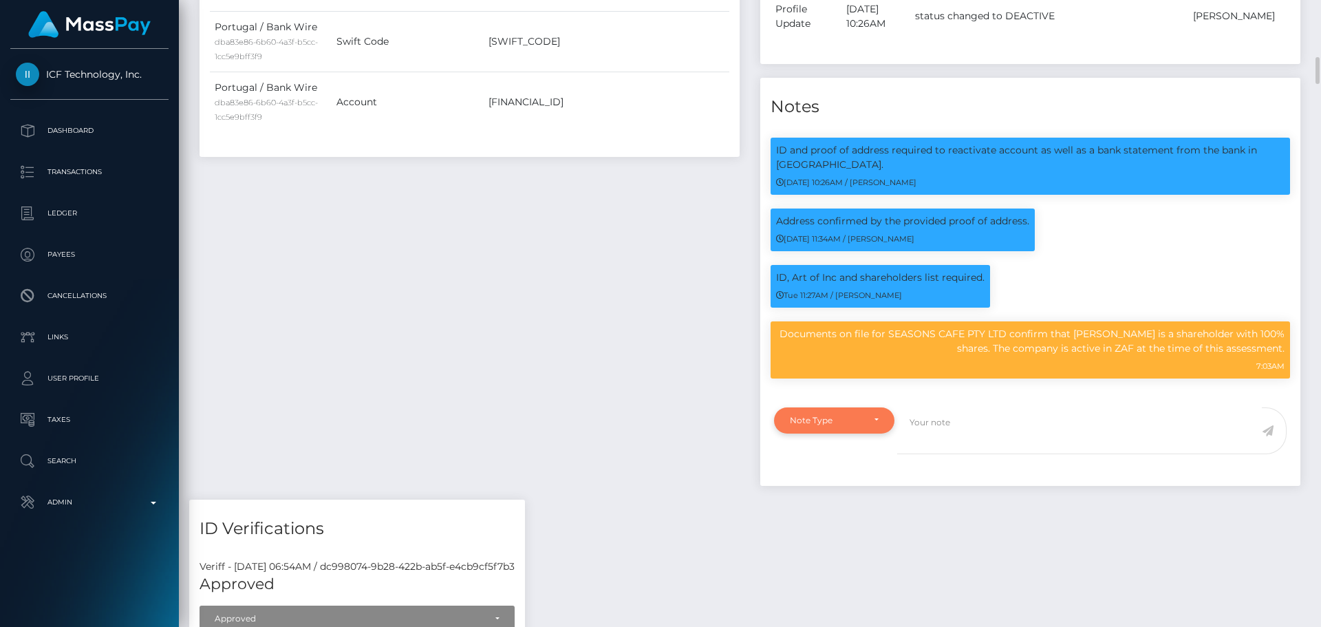
click at [870, 426] on div "Note Type" at bounding box center [834, 420] width 89 height 11
click at [841, 521] on span "Clear Compliance" at bounding box center [827, 515] width 74 height 12
select select "CLEAR_COMPLIANCE"
click at [973, 442] on textarea at bounding box center [1079, 430] width 365 height 47
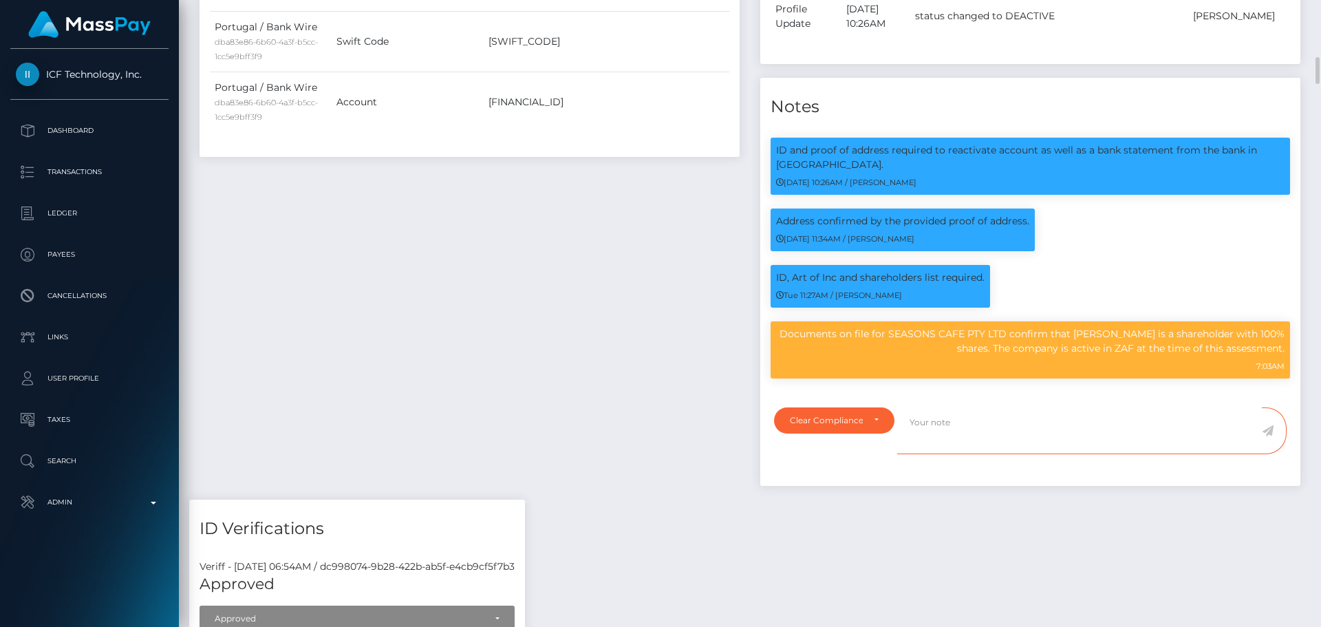
paste textarea "Bank statement provided for showing that the bank account belongs to Heather Ni…"
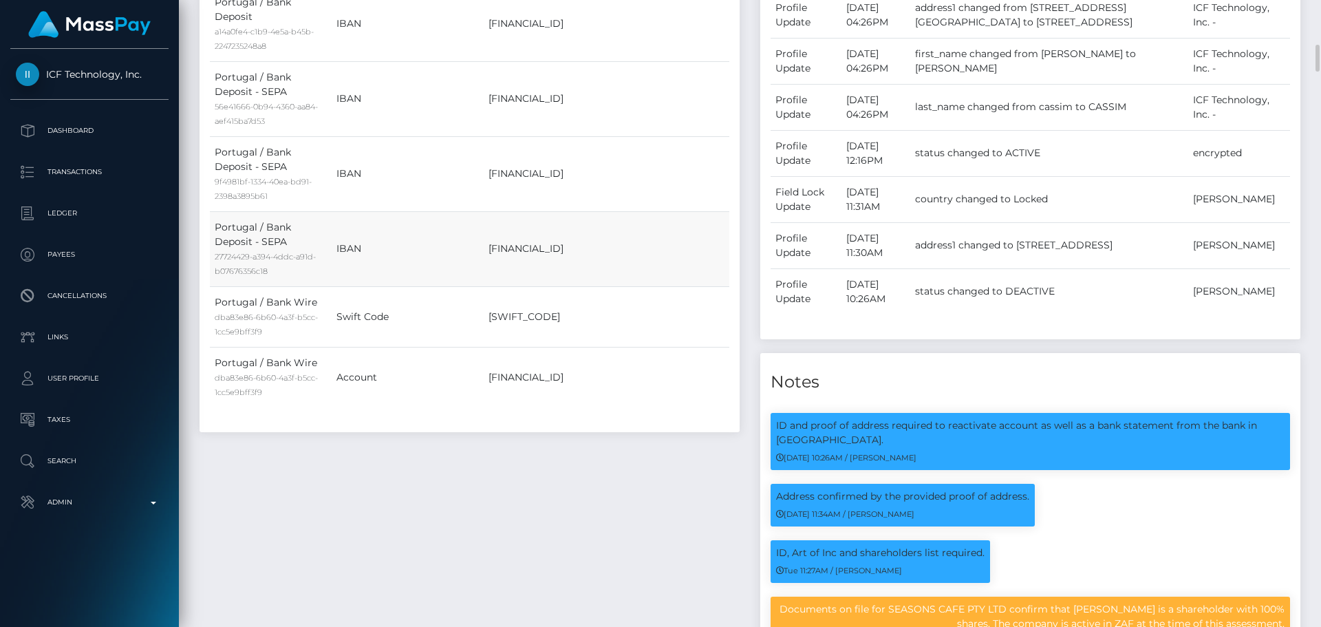
click at [554, 252] on td "PT50003505570069956123081" at bounding box center [607, 248] width 246 height 75
copy td "PT50003505570069956123081"
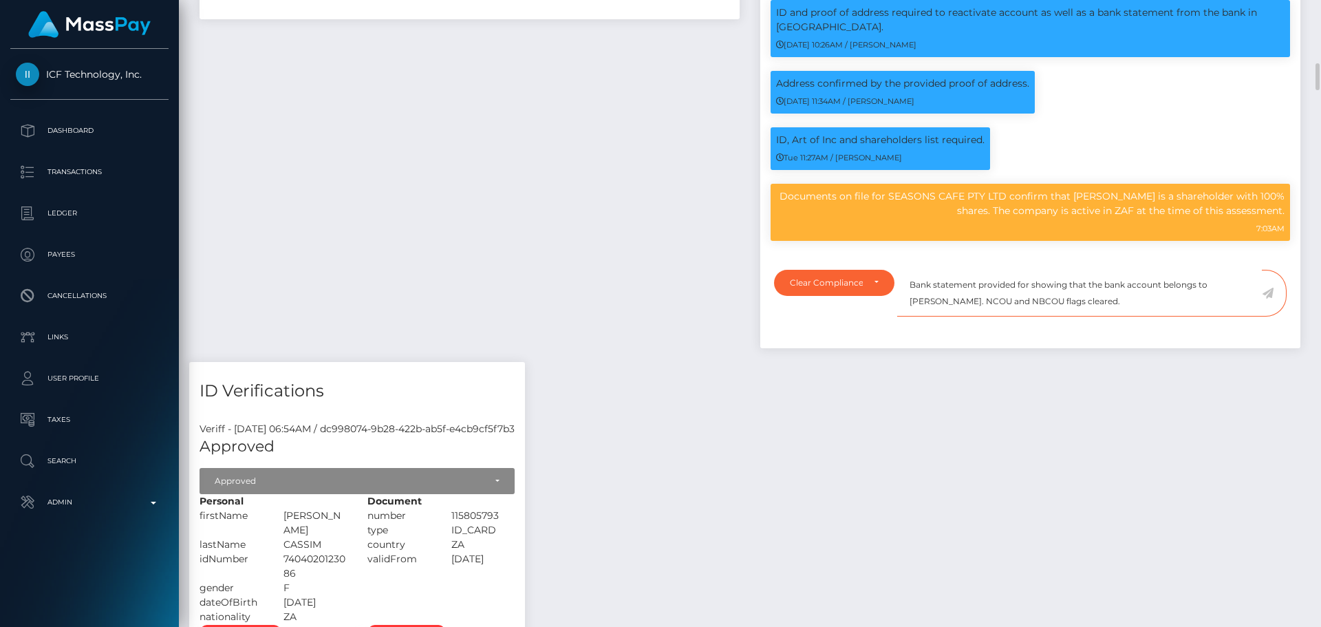
click at [1027, 304] on textarea "Bank statement provided for showing that the bank account belongs to Heather Ni…" at bounding box center [1079, 293] width 365 height 47
paste textarea "PT50003505570069956123081"
click at [1028, 317] on textarea "Bank statement provided for PT50003505570069956123081, showing that the bank ac…" at bounding box center [1079, 293] width 365 height 47
drag, startPoint x: 1028, startPoint y: 325, endPoint x: 1081, endPoint y: 321, distance: 53.8
click at [1081, 317] on textarea "Bank statement provided for PT50003505570069956123081, showing that the bank ac…" at bounding box center [1079, 293] width 365 height 47
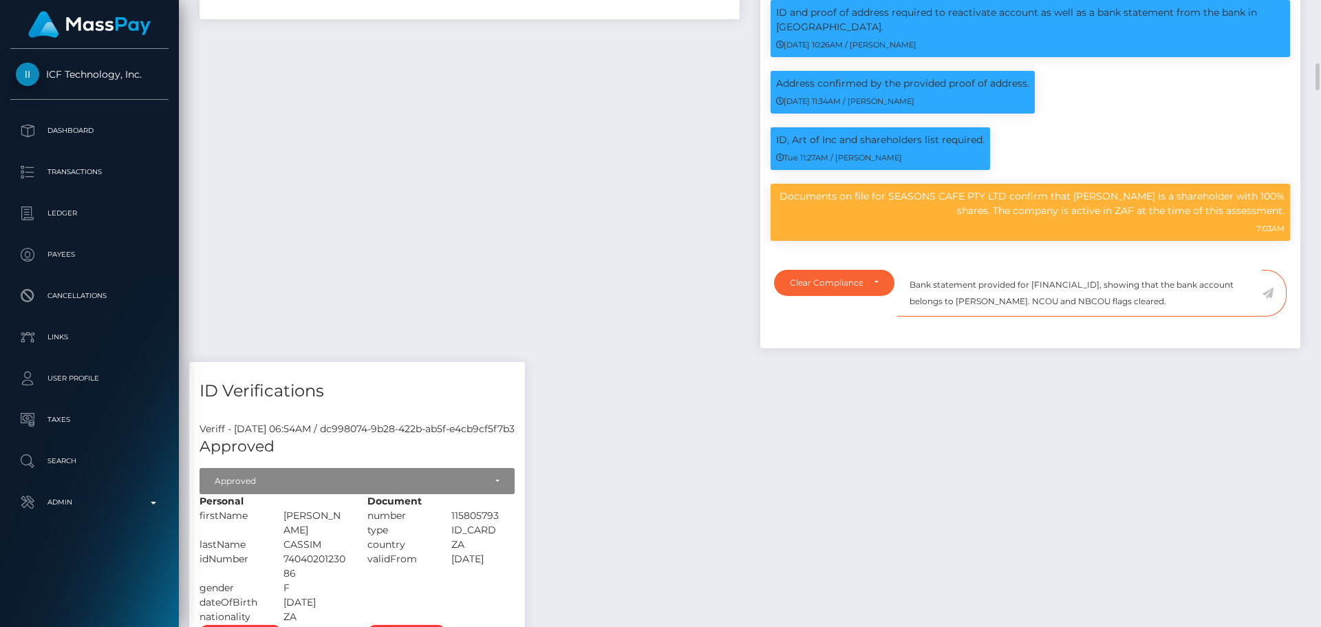
paste textarea "REHANA CASSIM"
drag, startPoint x: 1175, startPoint y: 318, endPoint x: 910, endPoint y: 303, distance: 265.3
click at [910, 303] on textarea "Bank statement provided for PT50003505570069956123081, showing that the bank ac…" at bounding box center [1079, 293] width 365 height 47
type textarea "Bank statement provided for PT50003505570069956123081, showing that the bank ac…"
click at [1269, 299] on icon at bounding box center [1268, 293] width 12 height 11
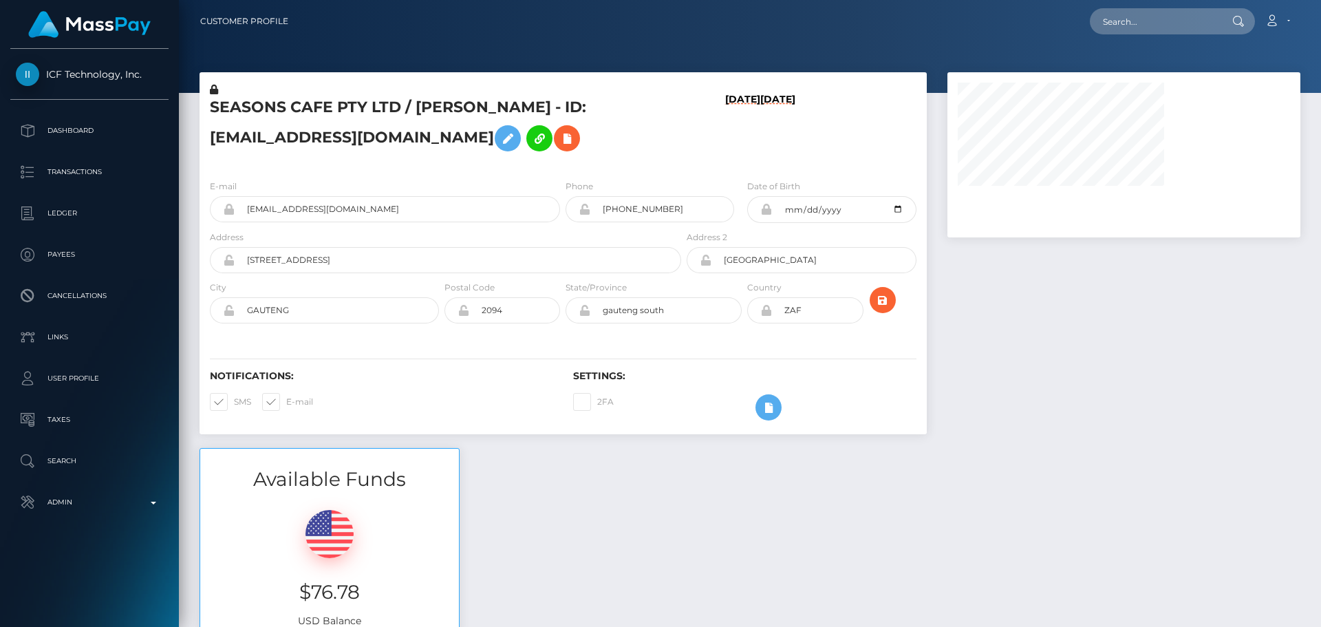
click at [665, 148] on h5 "SEASONS CAFE PTY LTD / [PERSON_NAME] - ID: [EMAIL_ADDRESS][DOMAIN_NAME]" at bounding box center [442, 127] width 464 height 61
click at [861, 100] on div "DEACTIVE" at bounding box center [858, 95] width 53 height 11
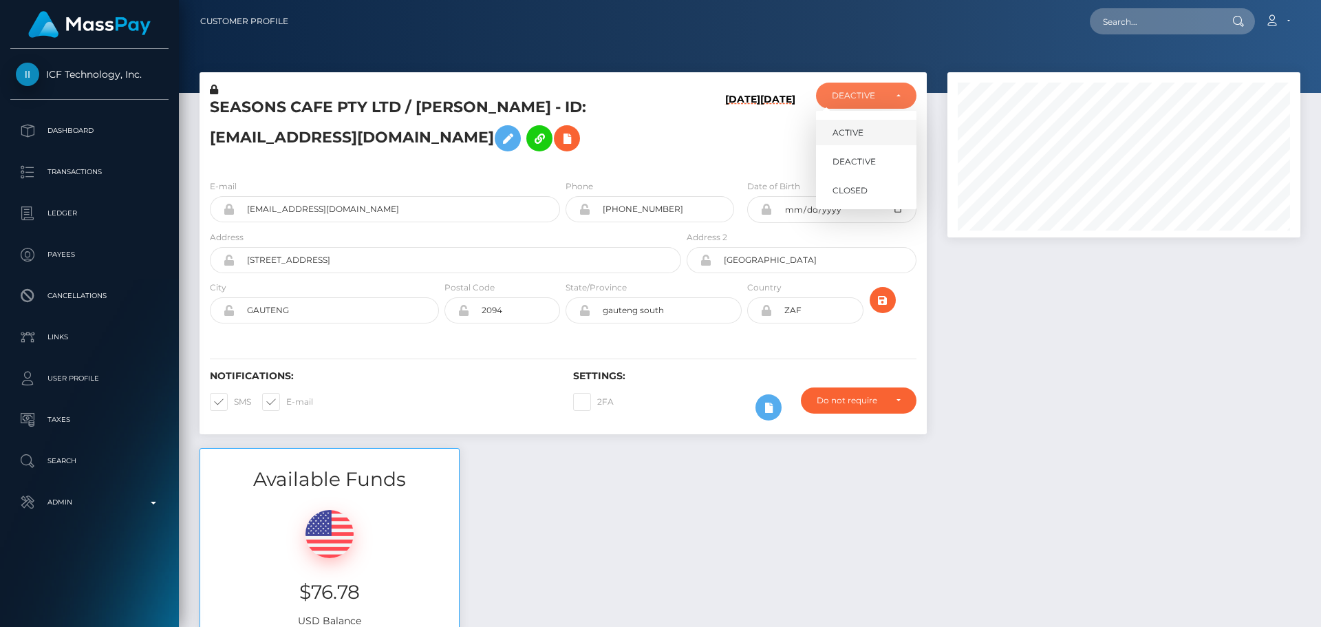
click at [864, 131] on link "ACTIVE" at bounding box center [866, 132] width 100 height 25
select select "ACTIVE"
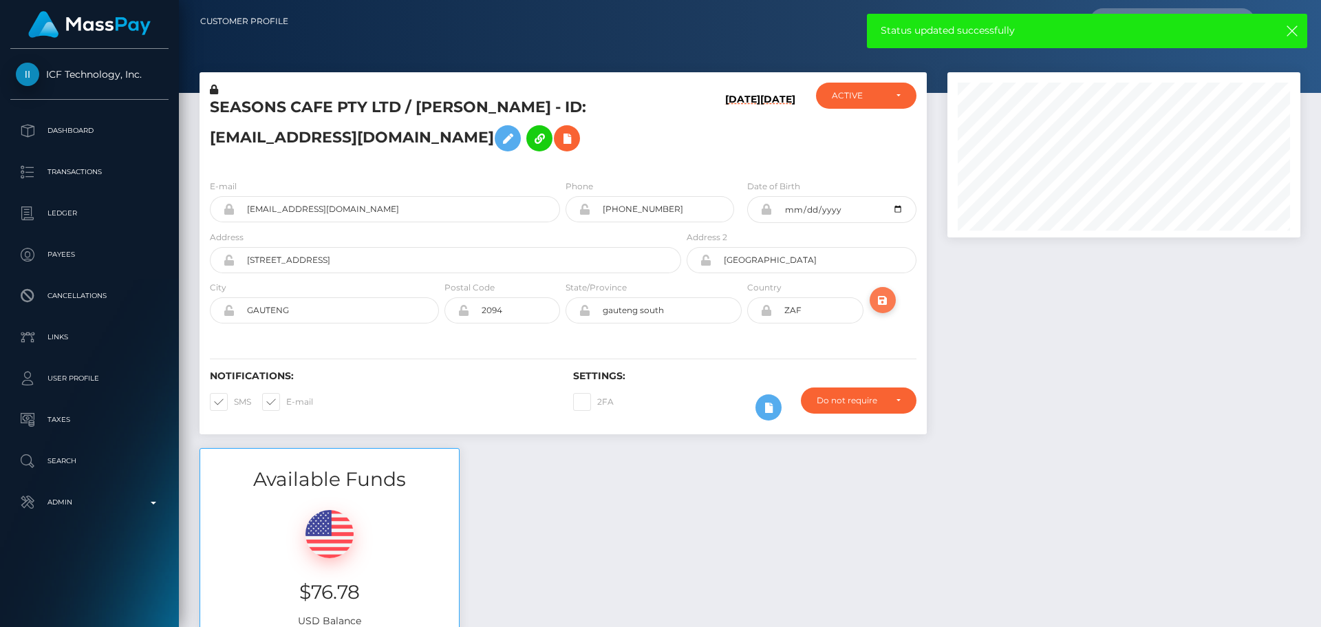
click at [885, 305] on icon "submit" at bounding box center [882, 300] width 17 height 17
drag, startPoint x: 612, startPoint y: 135, endPoint x: 555, endPoint y: 117, distance: 59.8
click at [612, 135] on h5 "SEASONS CAFE PTY LTD / [PERSON_NAME] - ID: [EMAIL_ADDRESS][DOMAIN_NAME]" at bounding box center [442, 127] width 464 height 61
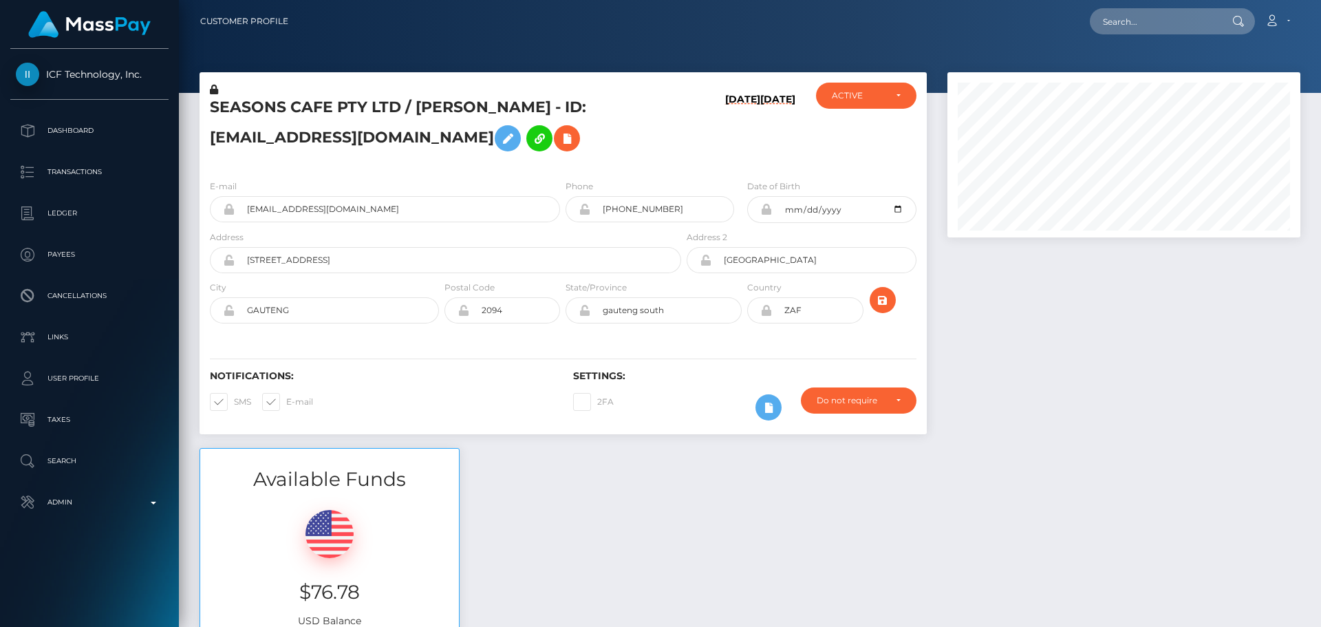
scroll to position [165, 354]
click at [261, 105] on h5 "SEASONS CAFE PTY LTD / [PERSON_NAME] - ID: [EMAIL_ADDRESS][DOMAIN_NAME]" at bounding box center [442, 127] width 464 height 61
click at [261, 105] on h5 "SEASONS CAFE PTY LTD / REHANA CASSIM - ID: seasonscafeltd@gmail.com" at bounding box center [442, 127] width 464 height 61
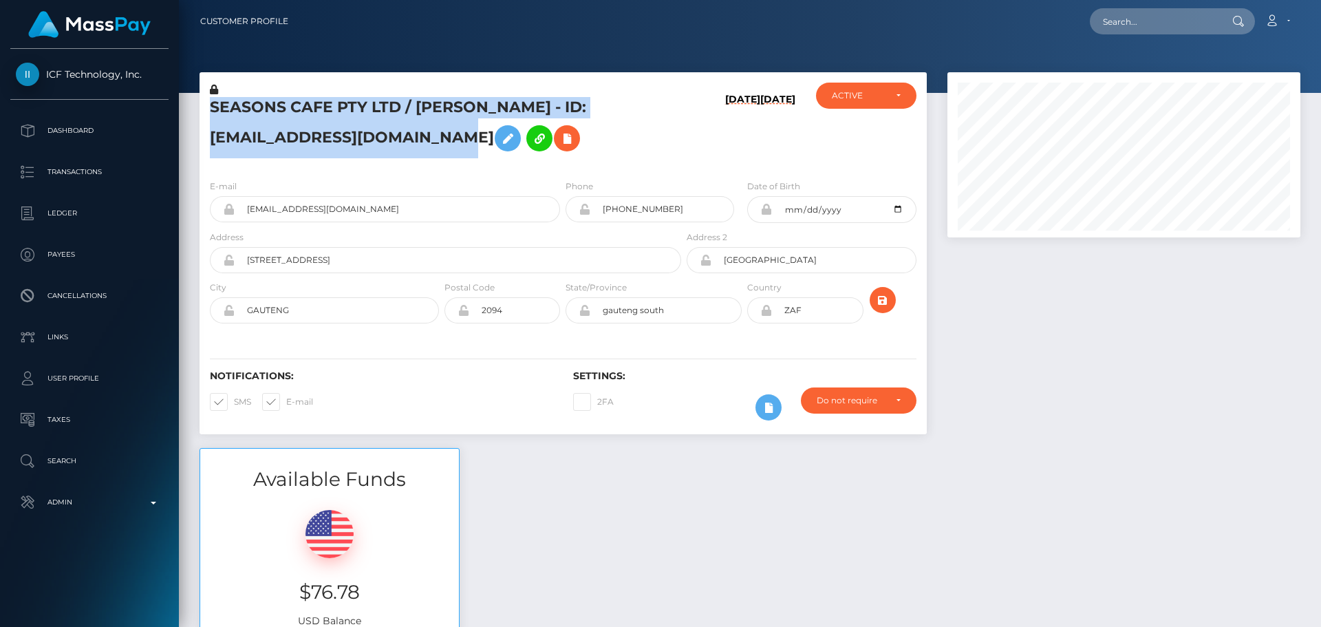
click at [261, 105] on h5 "SEASONS CAFE PTY LTD / REHANA CASSIM - ID: seasonscafeltd@gmail.com" at bounding box center [442, 127] width 464 height 61
copy h5 "SEASONS CAFE PTY LTD / REHANA CASSIM - ID: seasonscafeltd@gmail.com"
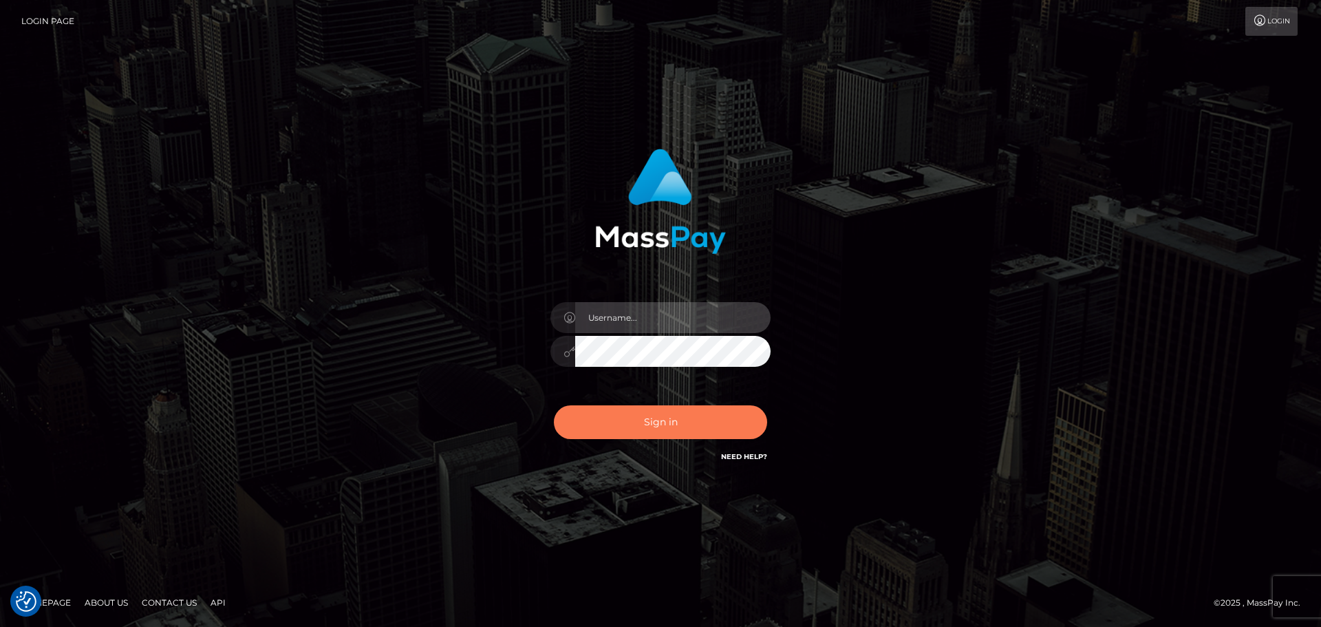
type input "[DOMAIN_NAME]"
click at [679, 429] on button "Sign in" at bounding box center [660, 422] width 213 height 34
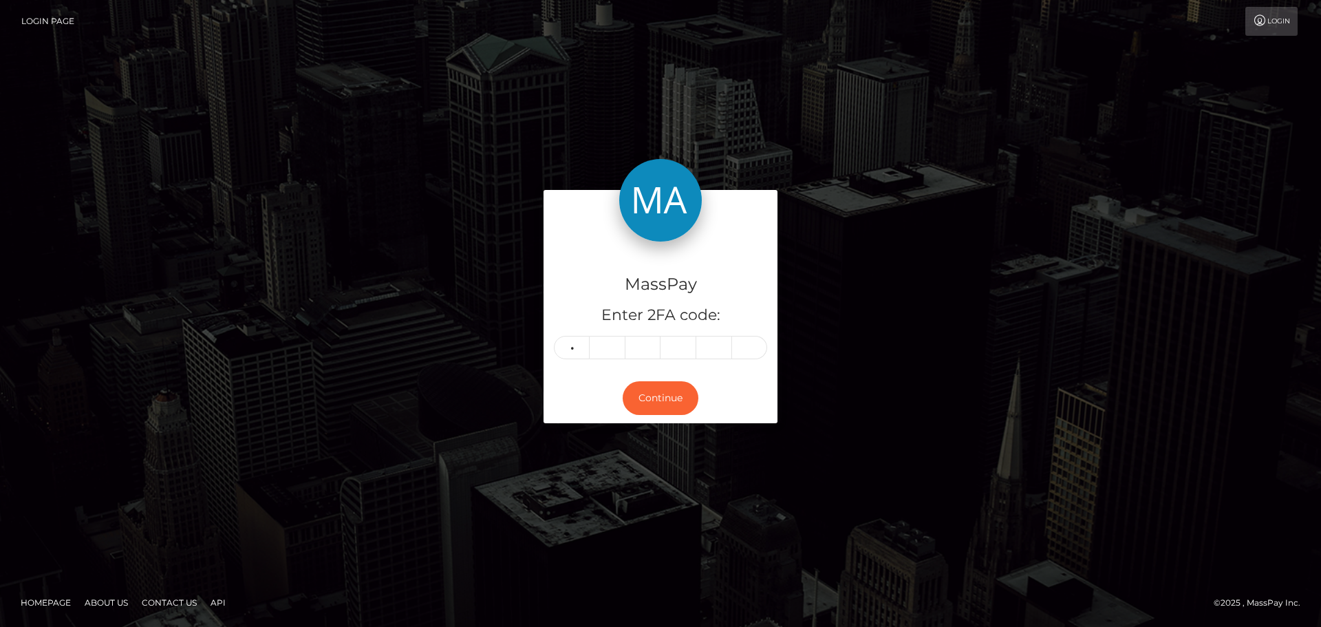
type input "1"
type input "6"
type input "7"
type input "2"
type input "4"
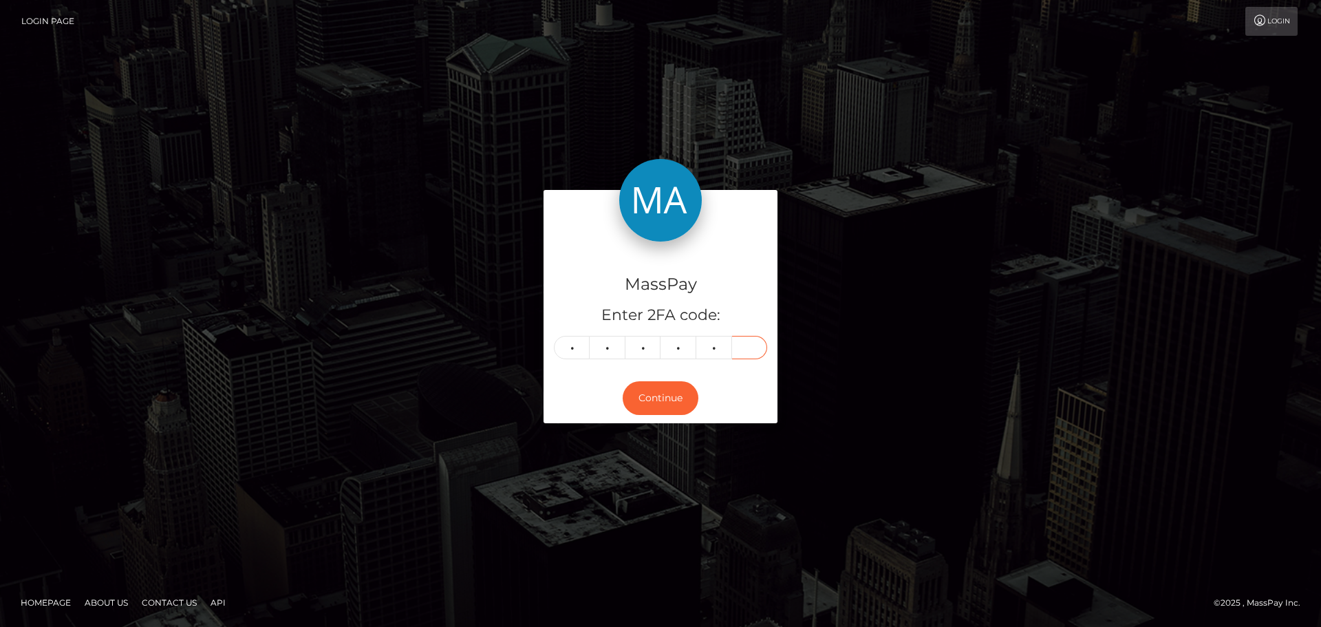
type input "3"
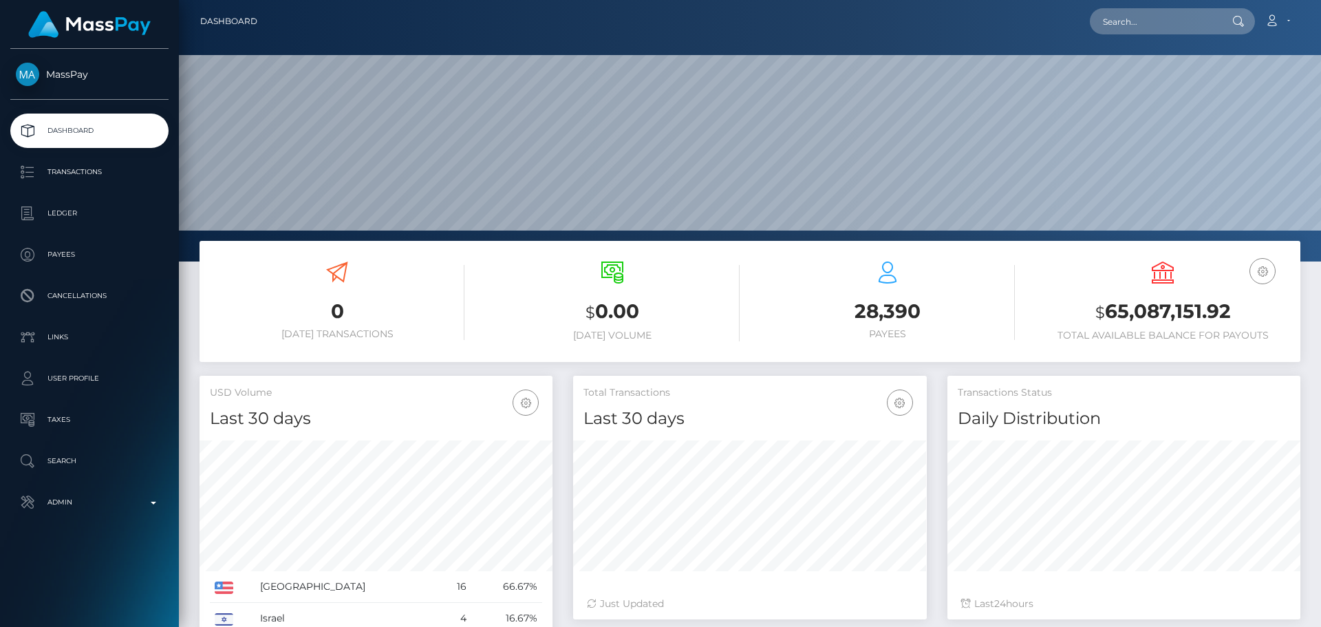
scroll to position [244, 354]
click at [1187, 23] on input "text" at bounding box center [1154, 21] width 129 height 26
paste input "[EMAIL_ADDRESS][DOMAIN_NAME]"
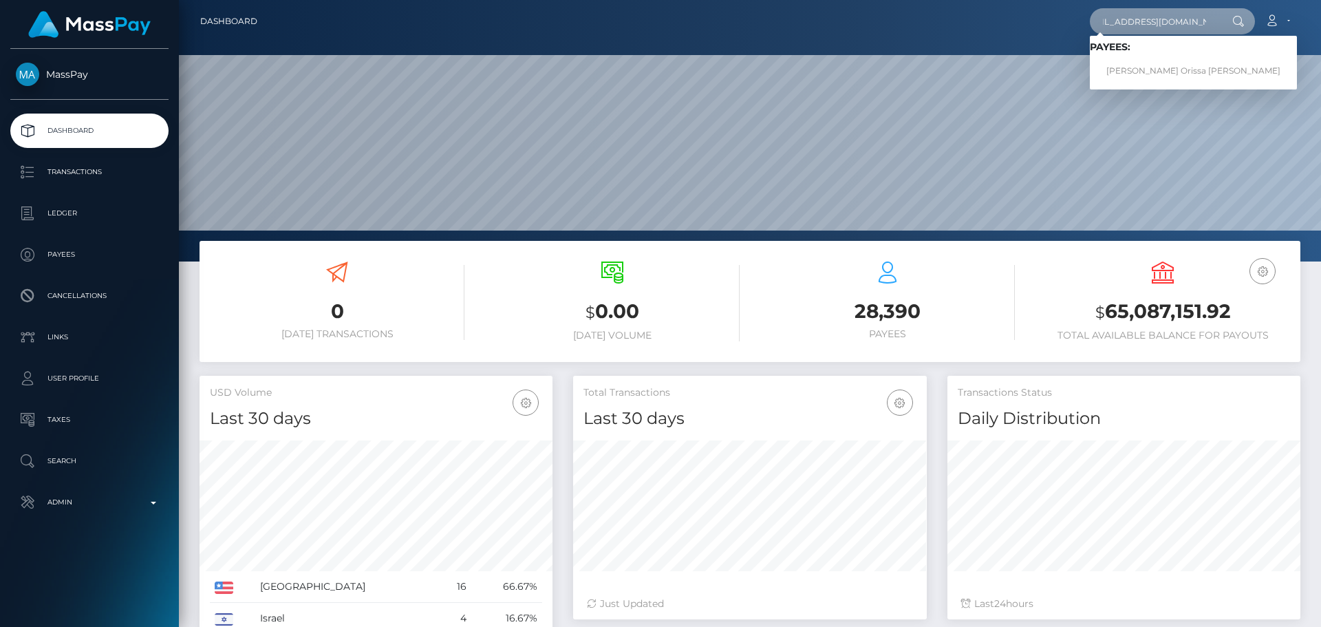
type input "[EMAIL_ADDRESS][DOMAIN_NAME]"
click at [1139, 63] on link "[PERSON_NAME] Orissa [PERSON_NAME]" at bounding box center [1193, 70] width 207 height 25
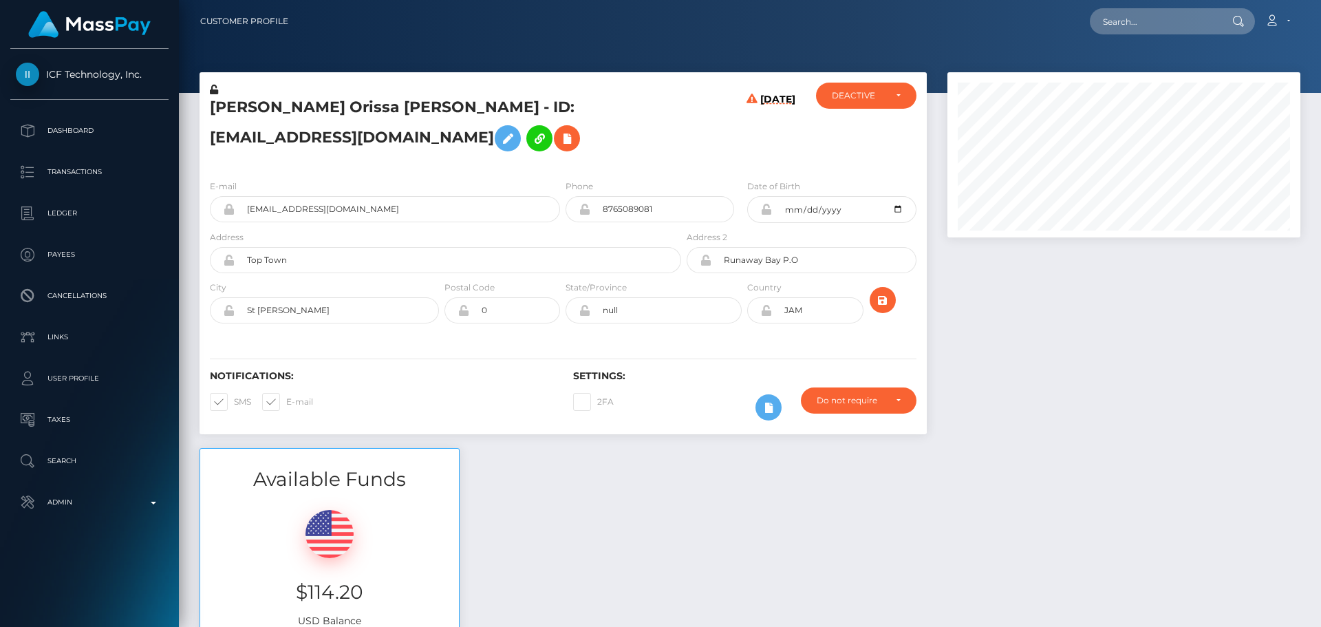
scroll to position [165, 354]
click at [618, 135] on h5 "[PERSON_NAME] Orissa [PERSON_NAME] - ID: [EMAIL_ADDRESS][DOMAIN_NAME]" at bounding box center [442, 127] width 464 height 61
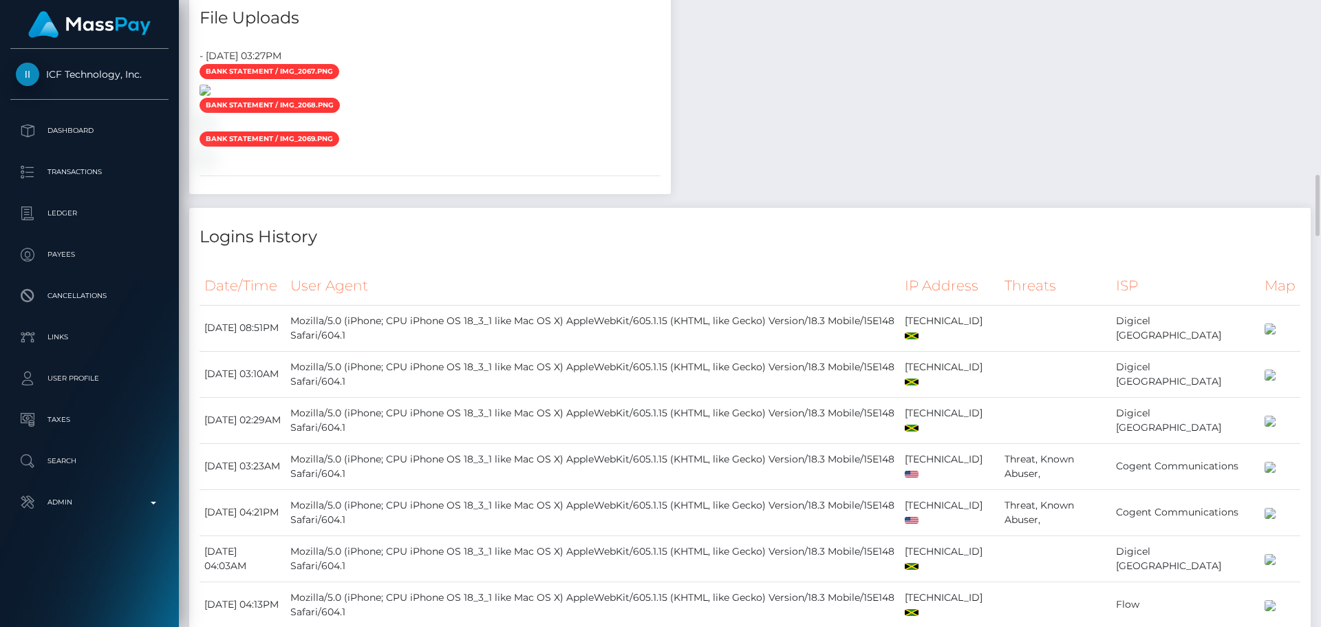
scroll to position [2408, 0]
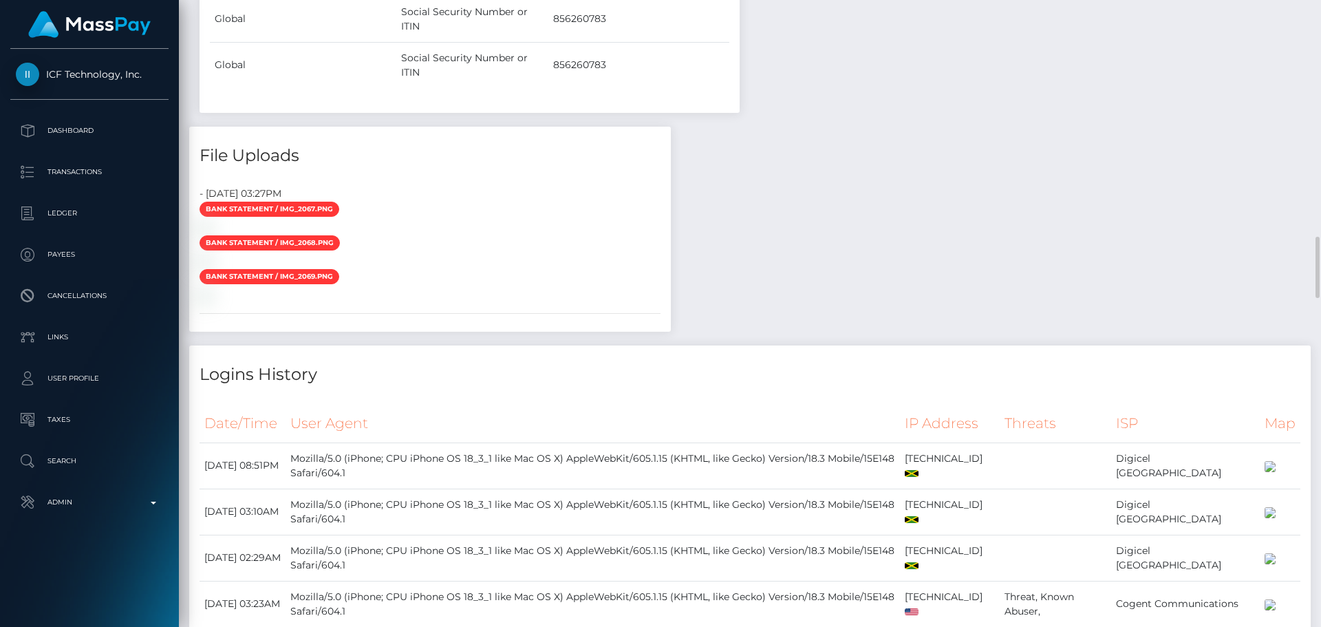
click at [980, 265] on div "Payee Attributes Payer Name Label Value United States / ACH Next day 6e6dbf0c-0…" at bounding box center [749, 381] width 1121 height 4279
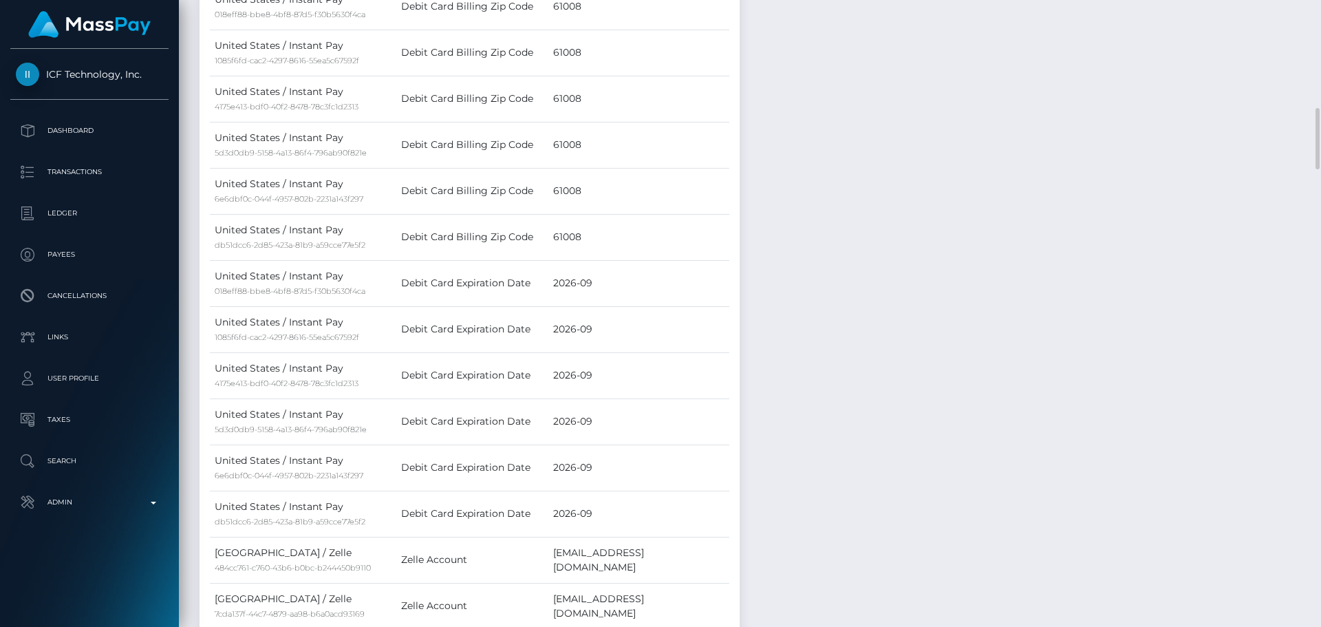
scroll to position [757, 0]
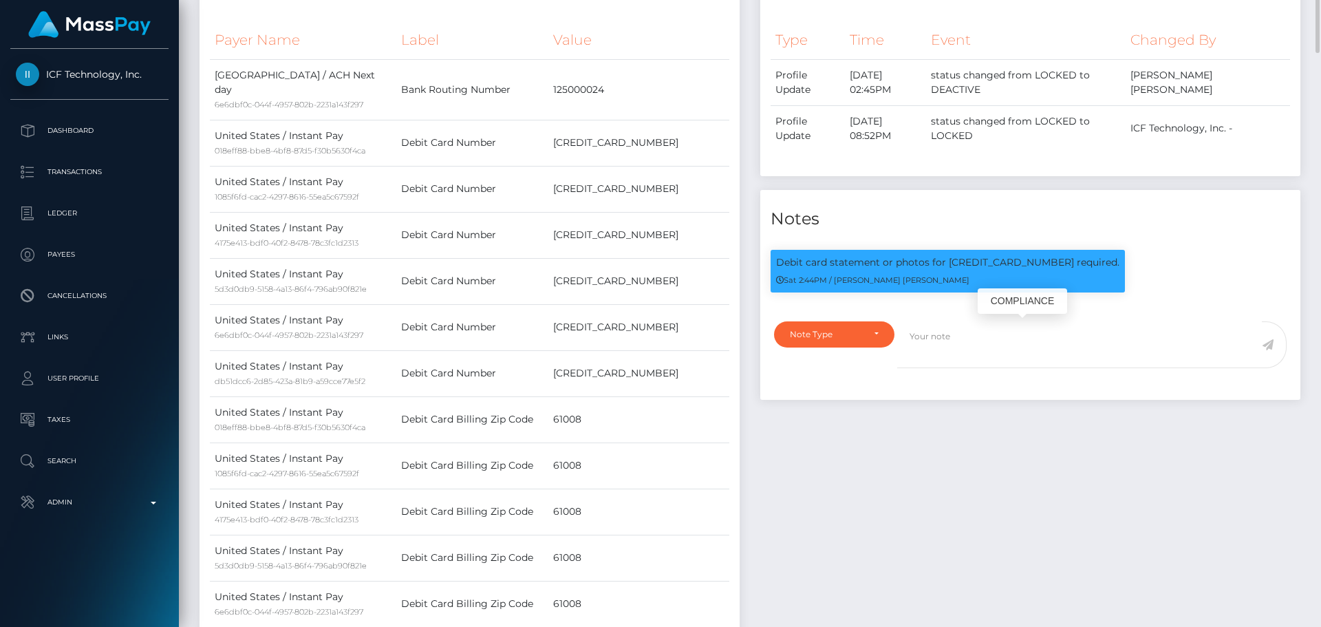
scroll to position [165, 354]
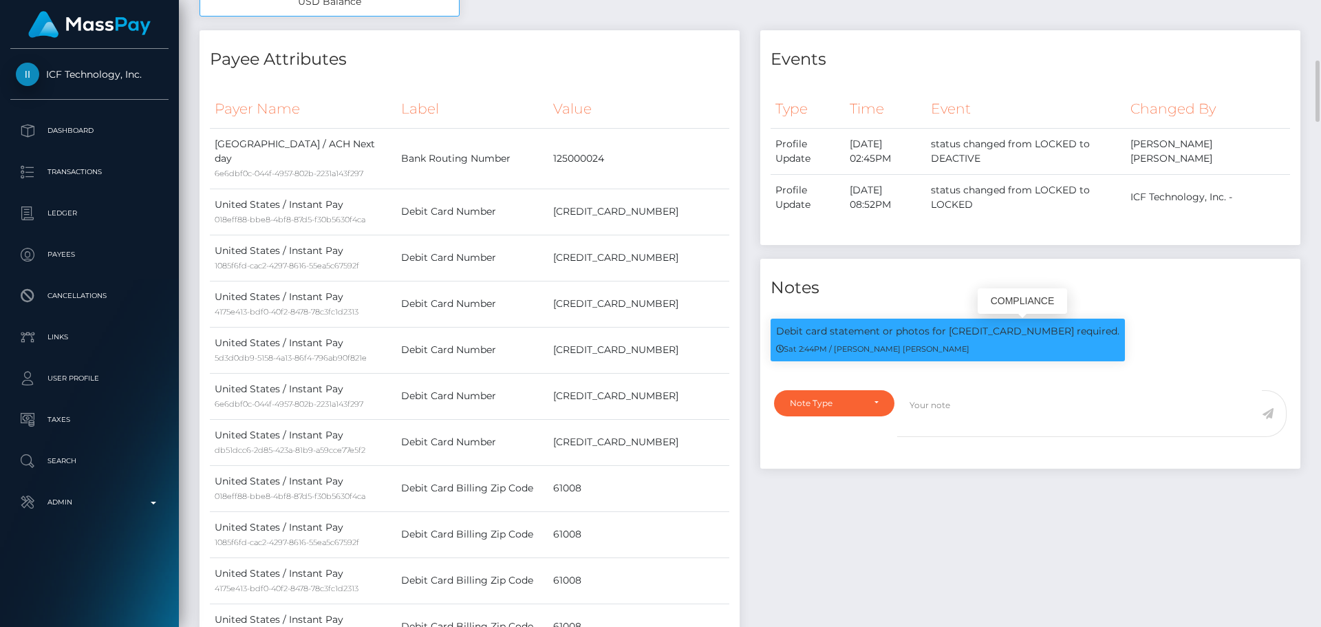
click at [978, 333] on p "Debit card statement or photos for 4701320327960619 required." at bounding box center [947, 331] width 343 height 14
copy p "4701320327960619"
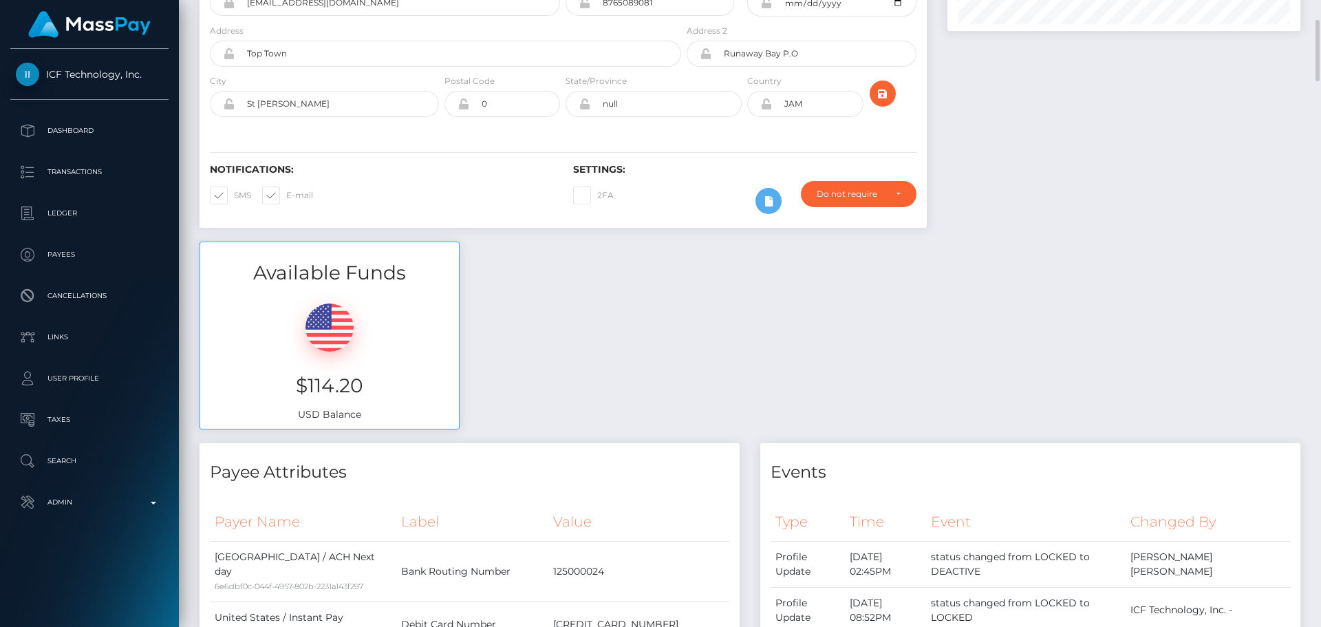
scroll to position [0, 0]
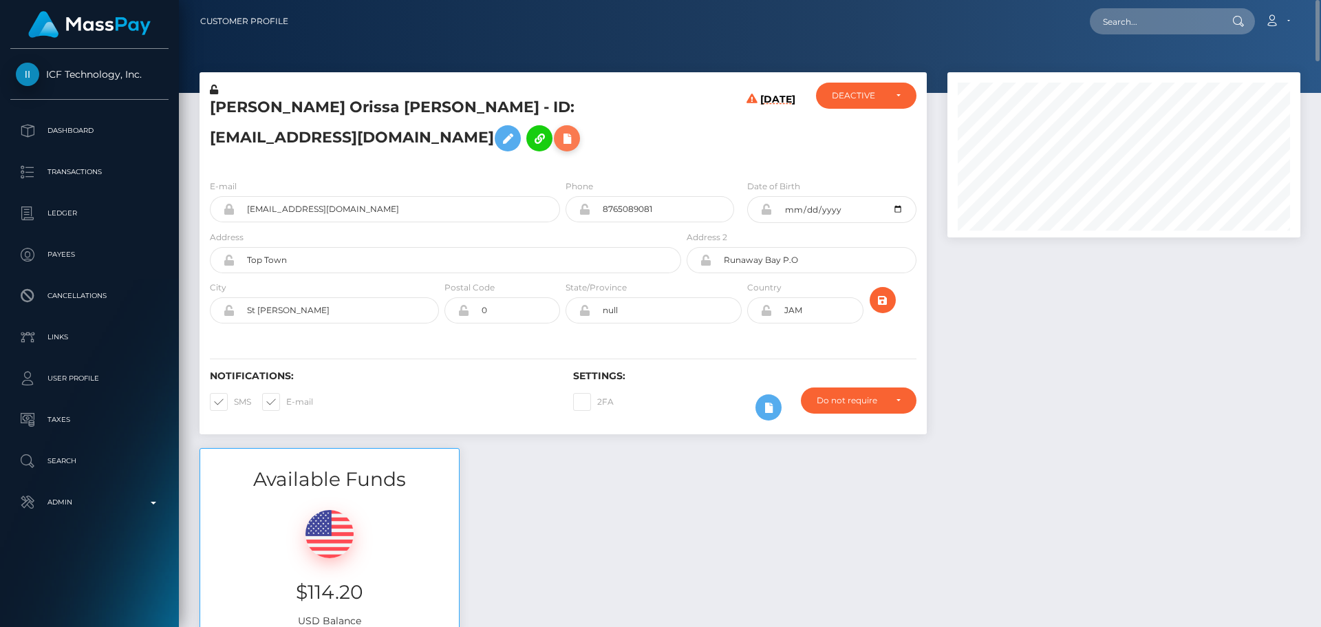
click at [559, 140] on icon at bounding box center [567, 138] width 17 height 17
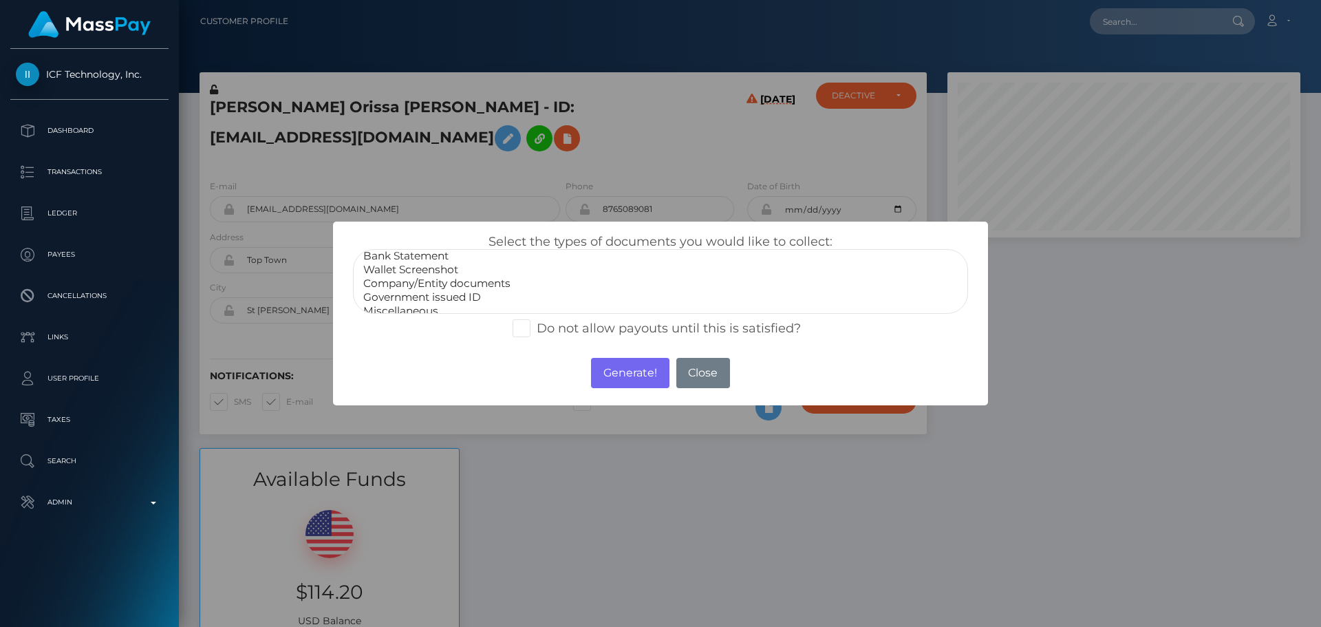
scroll to position [28, 0]
select select "Miscellaneous"
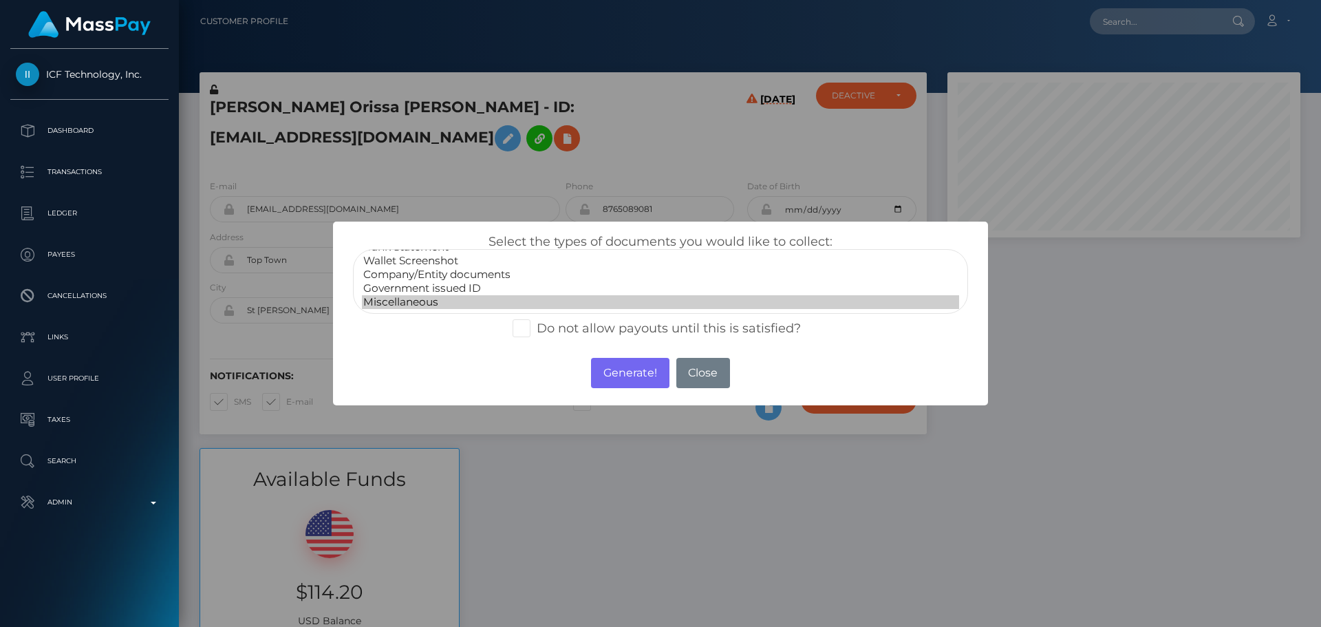
click at [414, 299] on option "Miscellaneous" at bounding box center [660, 302] width 597 height 14
click at [630, 370] on button "Generate!" at bounding box center [630, 373] width 78 height 30
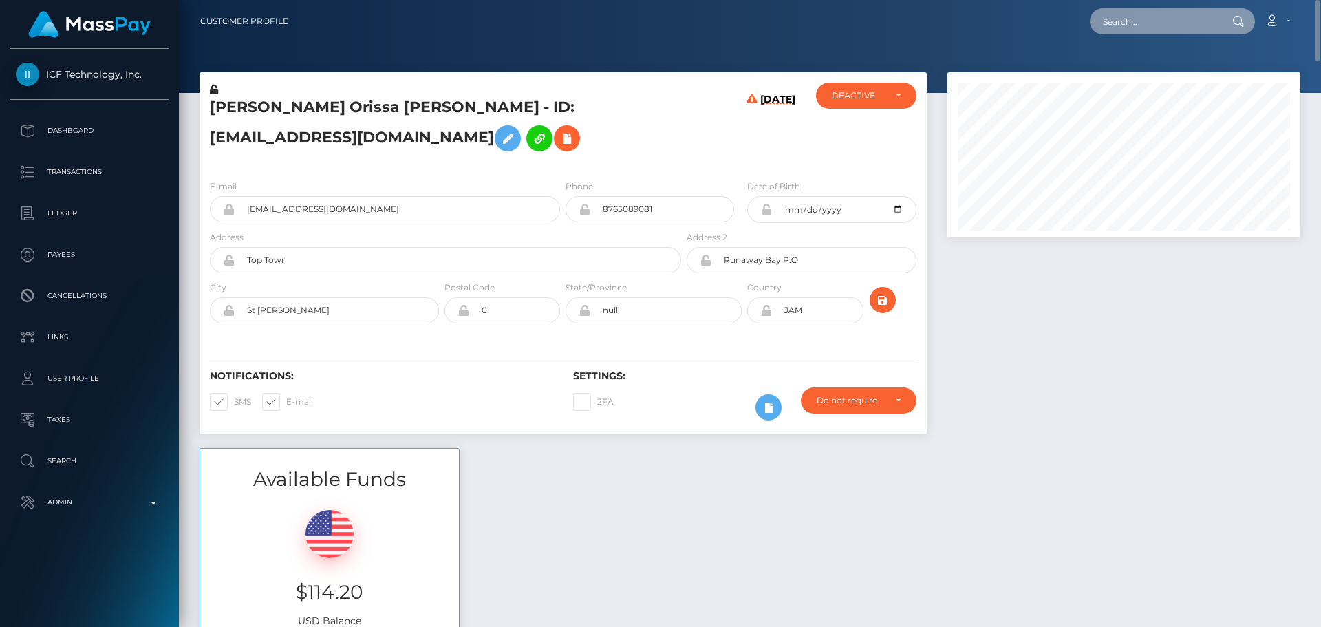
click at [1142, 27] on input "text" at bounding box center [1154, 21] width 129 height 26
paste input "pout_kE1QRbqoP3T5X"
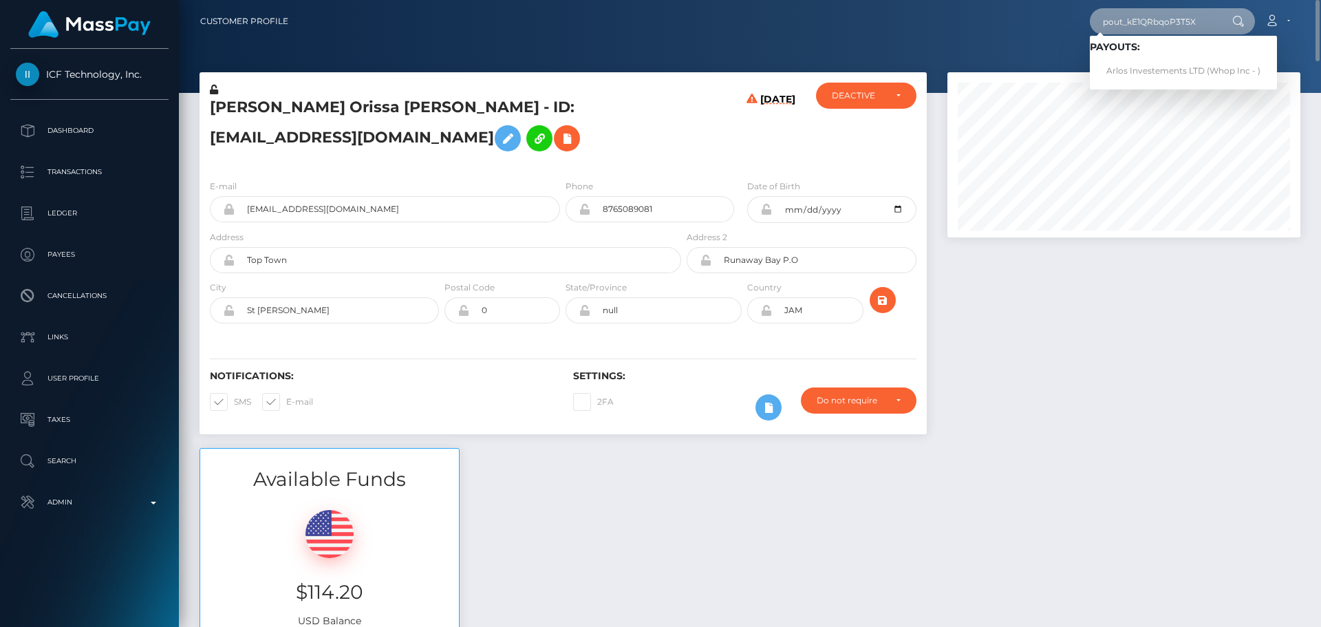
type input "pout_kE1QRbqoP3T5X"
click at [1147, 67] on link "Arlos Investements LTD (Whop Inc - )" at bounding box center [1183, 70] width 187 height 25
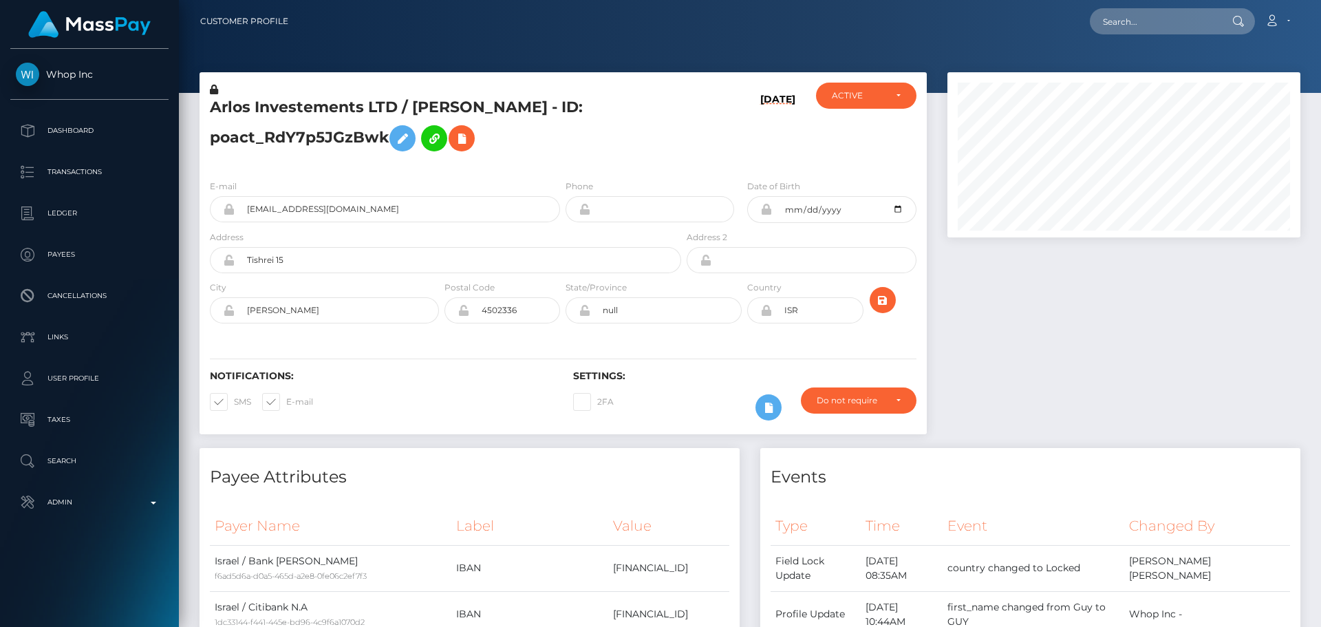
scroll to position [165, 354]
click at [638, 173] on div "E-mail [EMAIL_ADDRESS][DOMAIN_NAME] Phone City" at bounding box center [563, 253] width 727 height 169
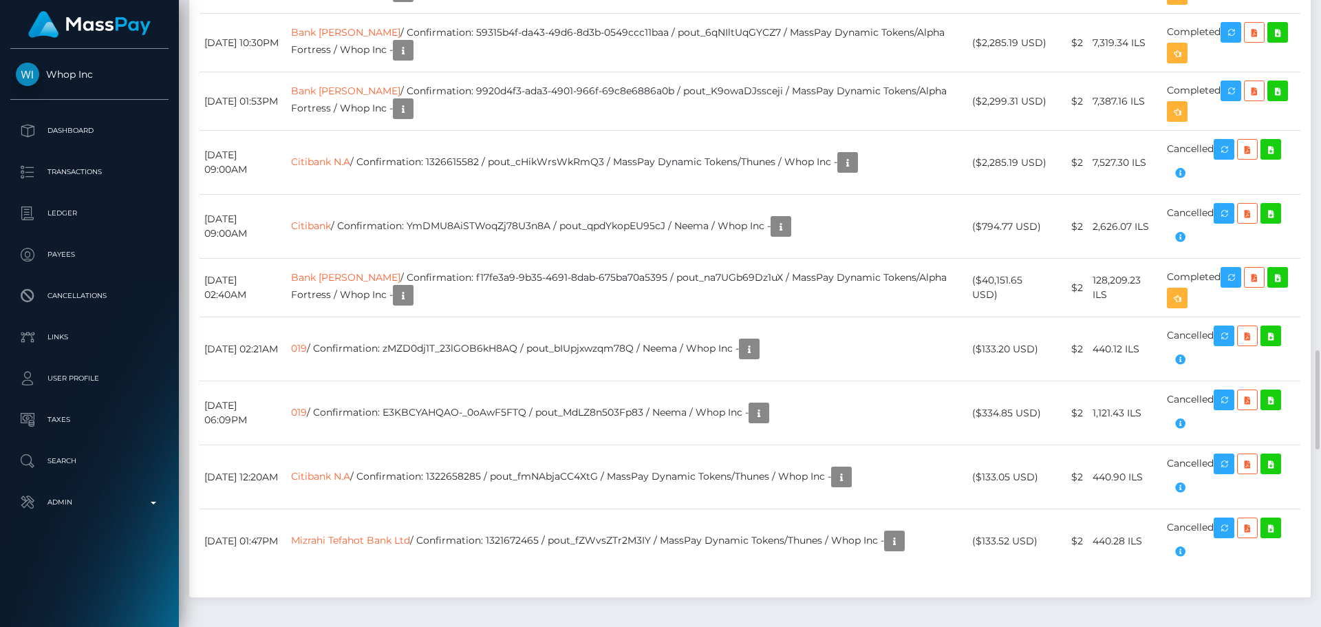
scroll to position [2683, 0]
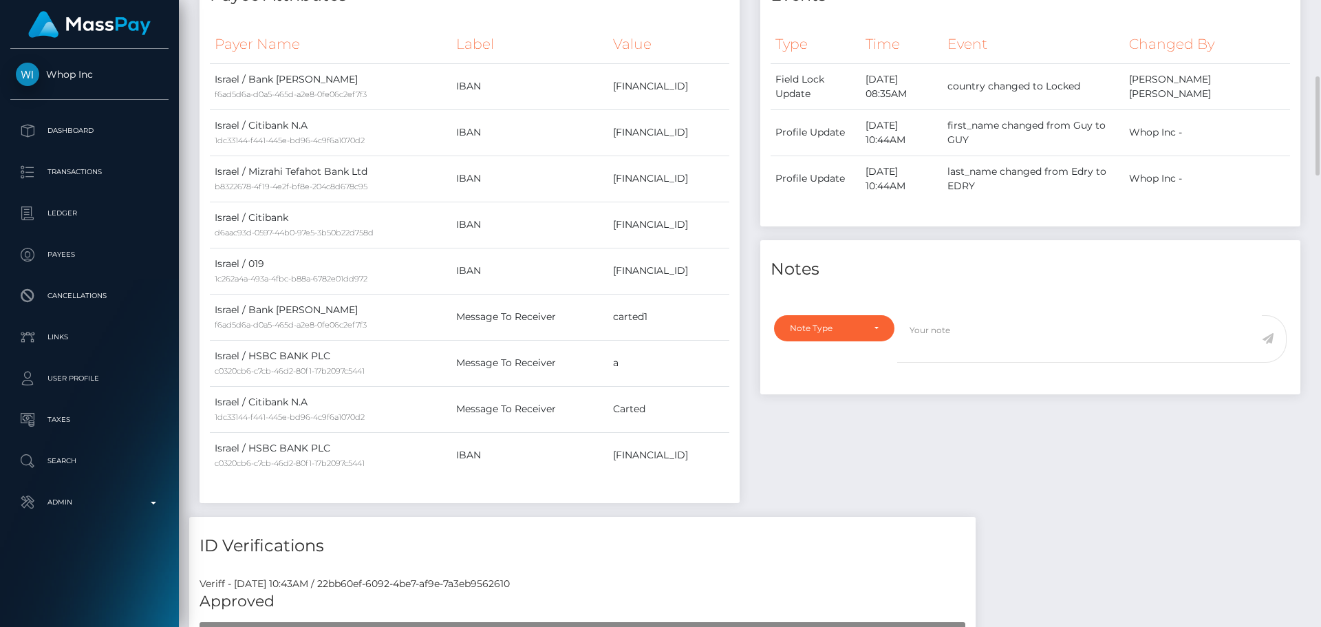
scroll to position [0, 0]
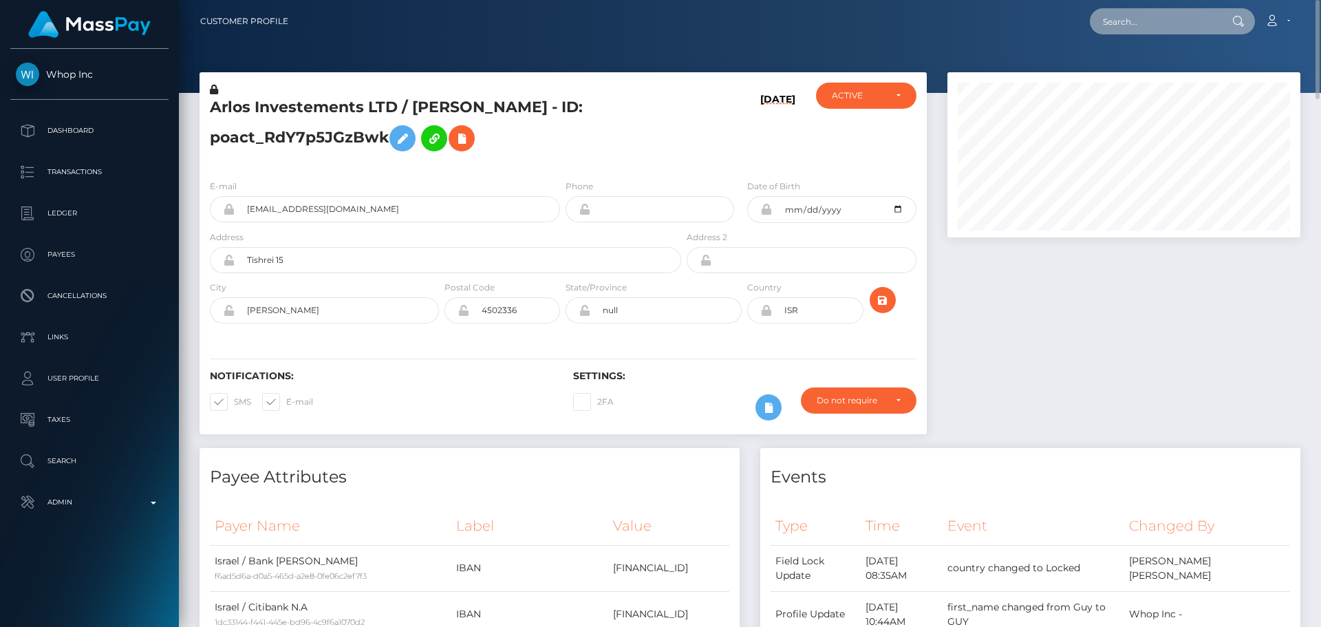
click at [1143, 25] on input "text" at bounding box center [1154, 21] width 129 height 26
paste input "[EMAIL_ADDRESS][DOMAIN_NAME]"
type input "[EMAIL_ADDRESS][DOMAIN_NAME]"
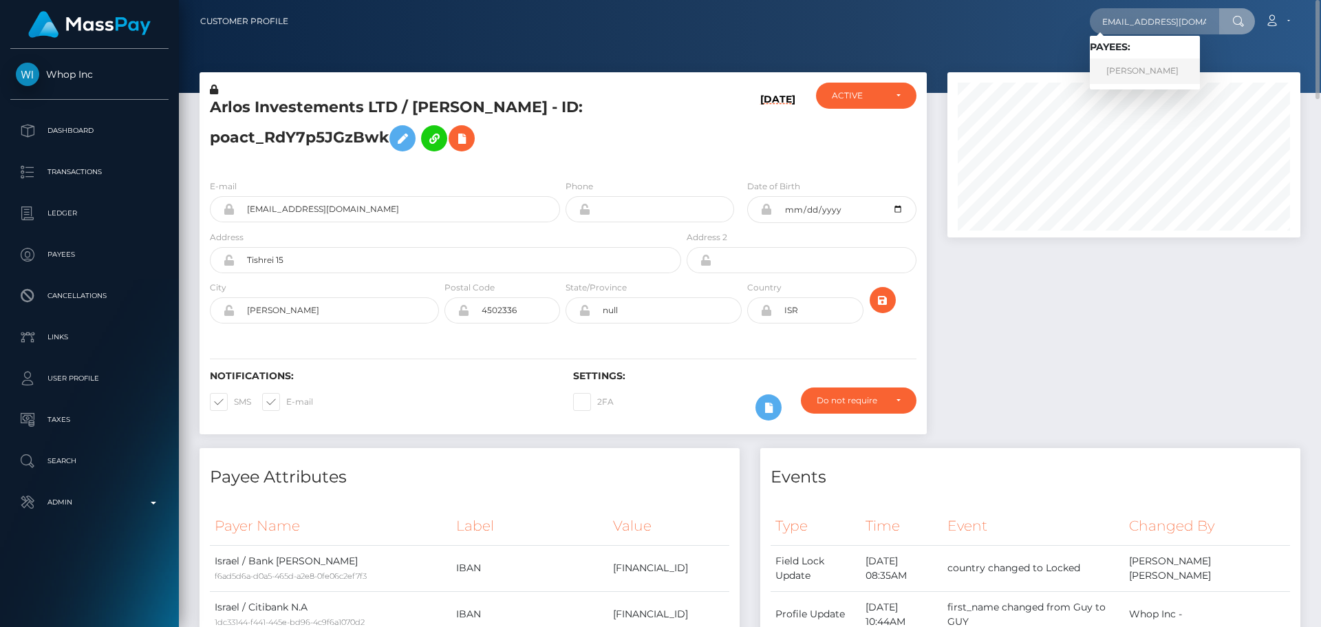
click at [1138, 71] on link "[PERSON_NAME]" at bounding box center [1145, 70] width 110 height 25
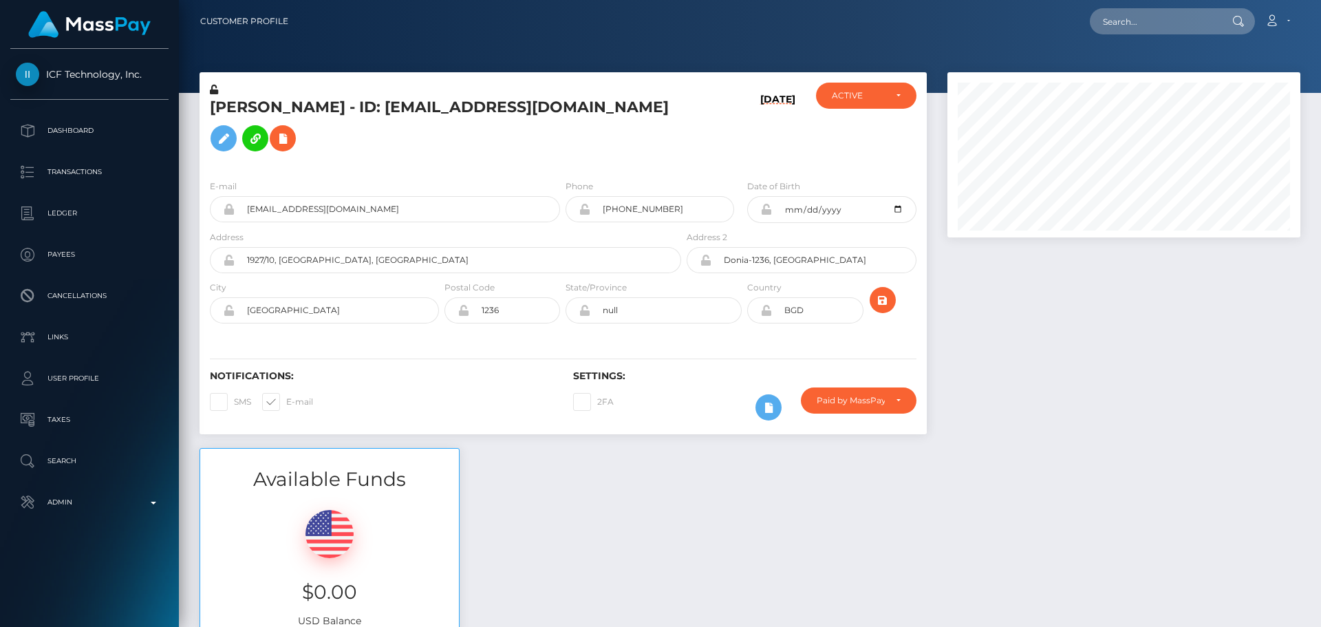
scroll to position [165, 354]
click at [685, 125] on div "[DATE]" at bounding box center [744, 126] width 121 height 86
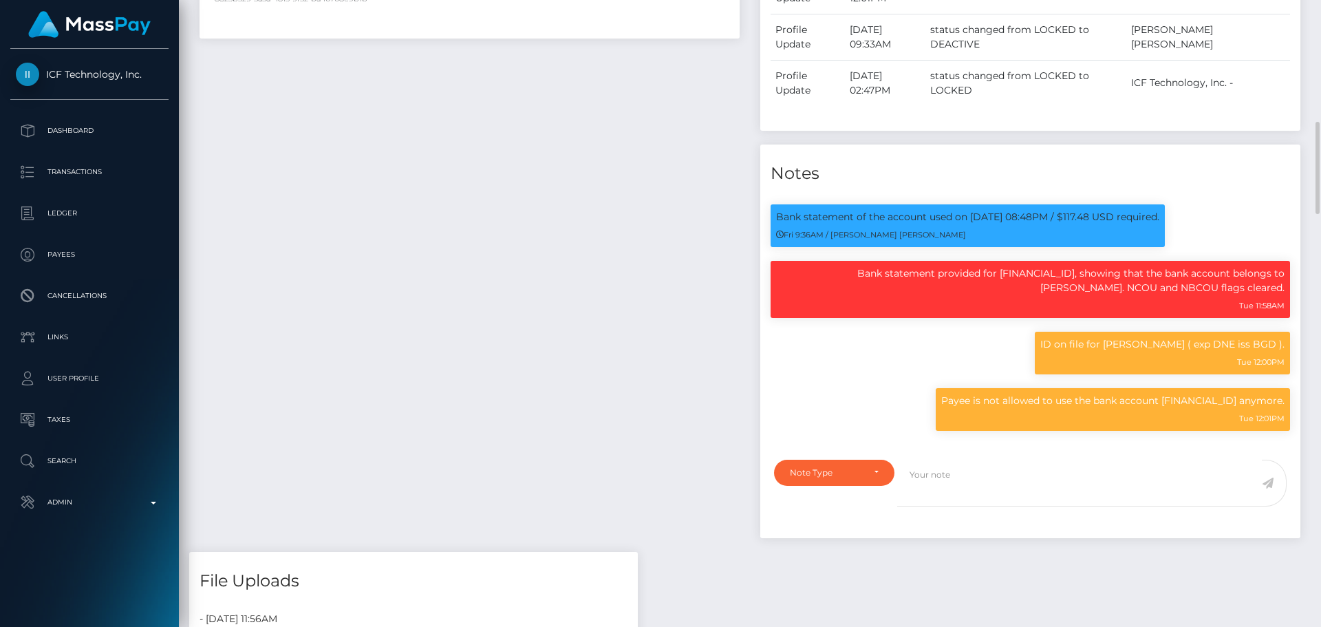
click at [606, 250] on div "Payee Attributes Payer Name Label Value Belgium / Bank Deposit - SEPA 8823b529-…" at bounding box center [469, 188] width 561 height 728
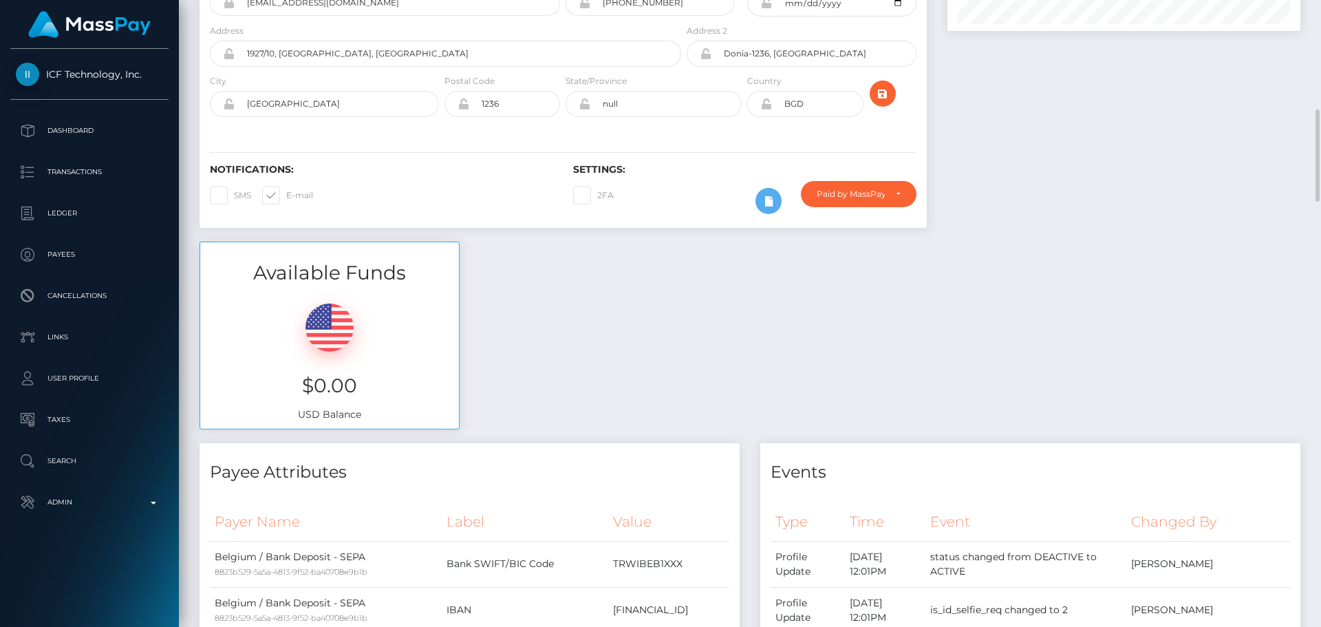
scroll to position [0, 0]
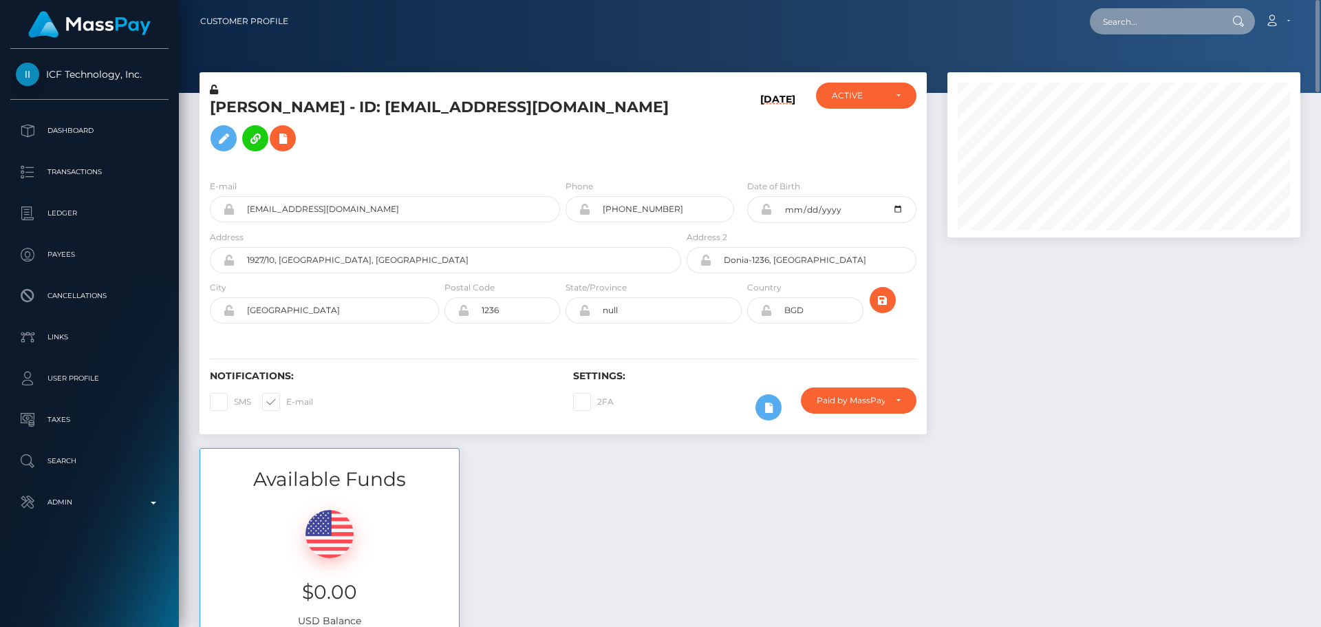
click at [1161, 23] on input "text" at bounding box center [1154, 21] width 129 height 26
paste input "[EMAIL_ADDRESS][DOMAIN_NAME]"
type input "[EMAIL_ADDRESS][DOMAIN_NAME]"
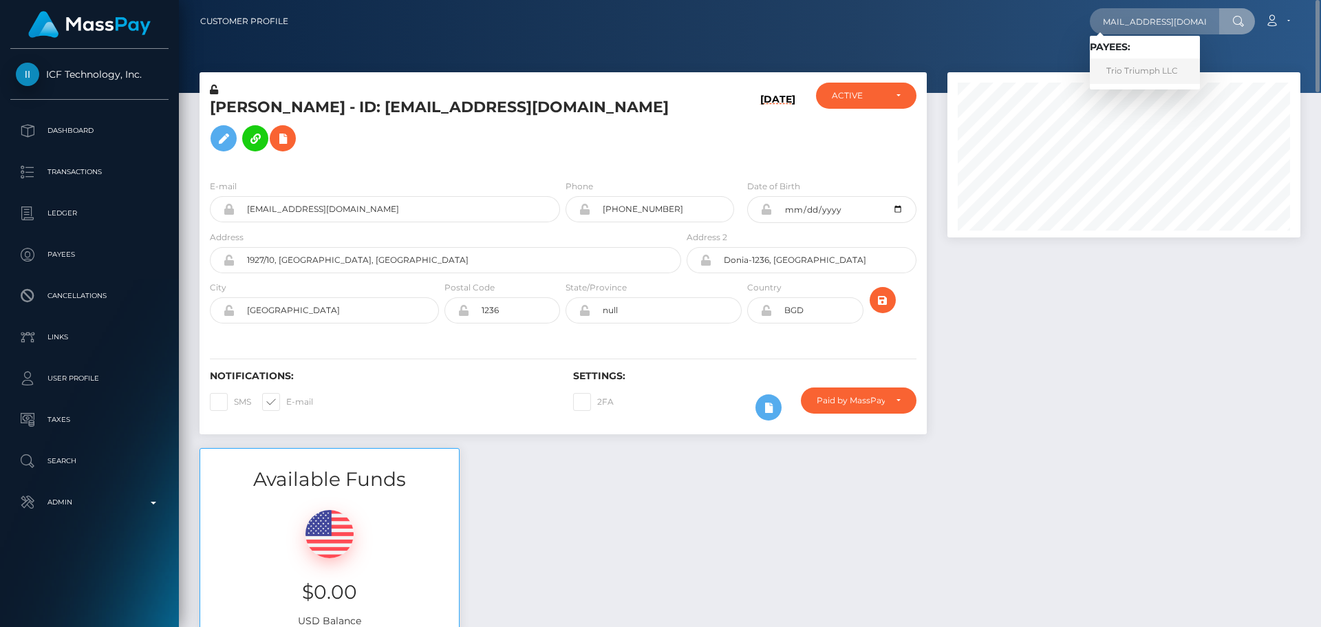
click at [1145, 68] on link "Trio Triumph LLC" at bounding box center [1145, 70] width 110 height 25
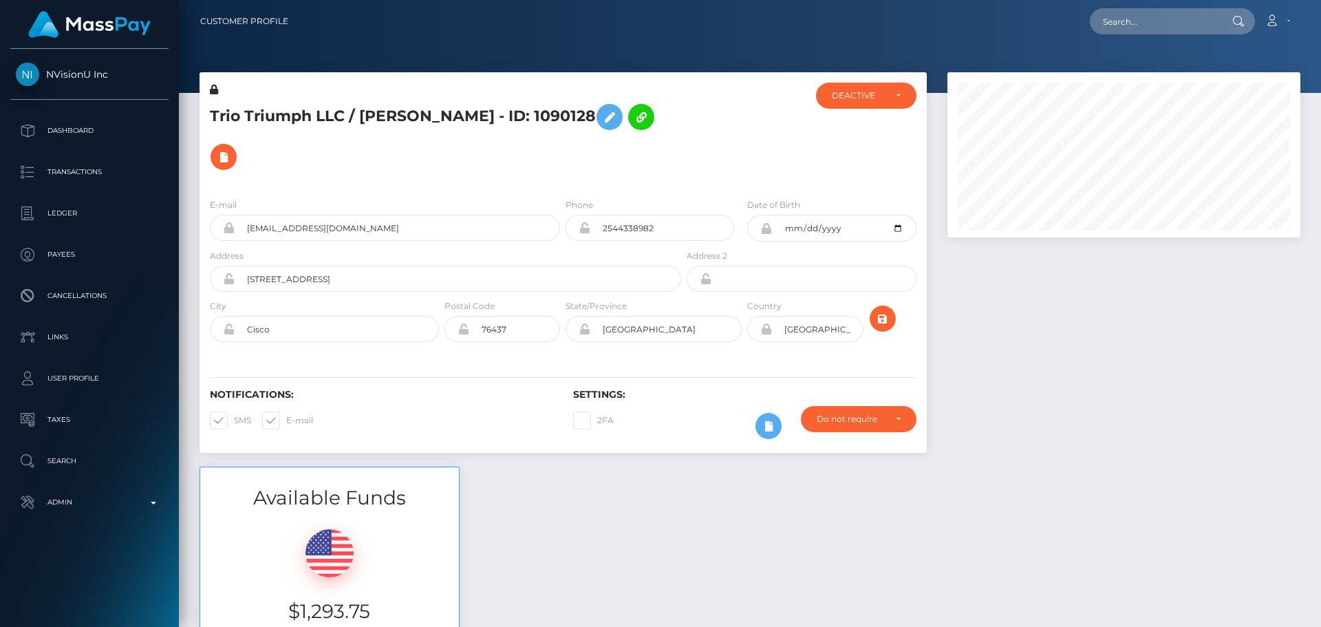
scroll to position [165, 354]
click at [645, 162] on div "Trio Triumph LLC / [PERSON_NAME] - ID: 1090128" at bounding box center [442, 135] width 484 height 105
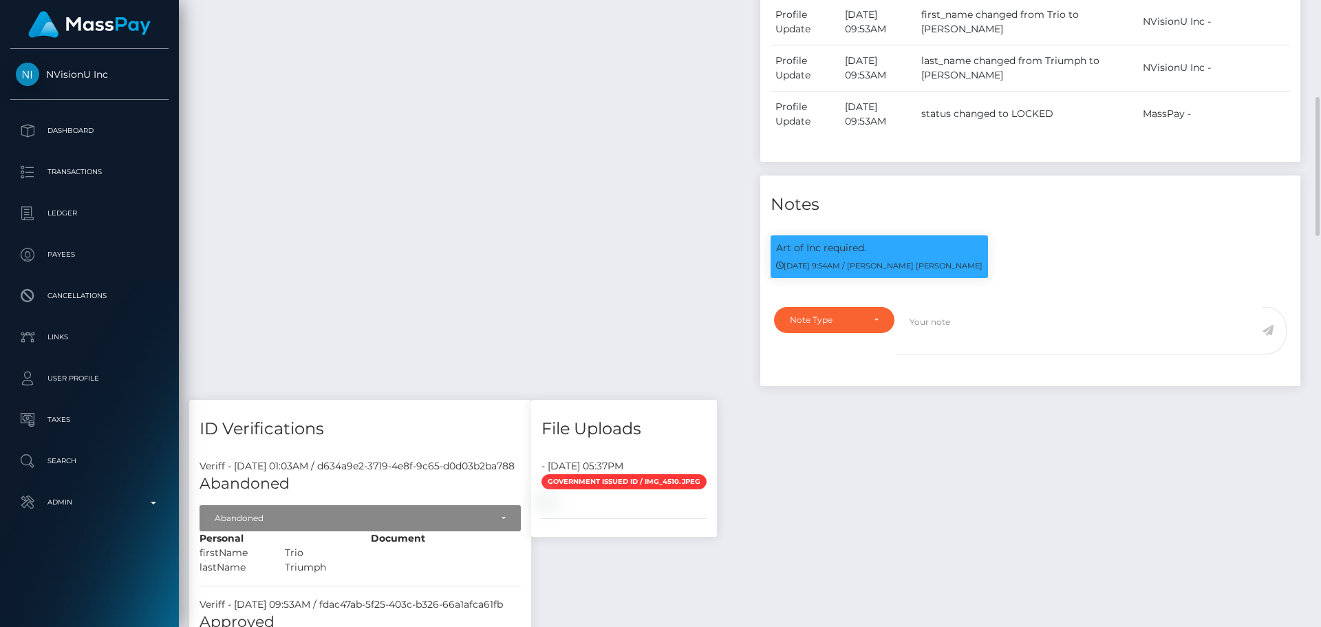
scroll to position [676, 0]
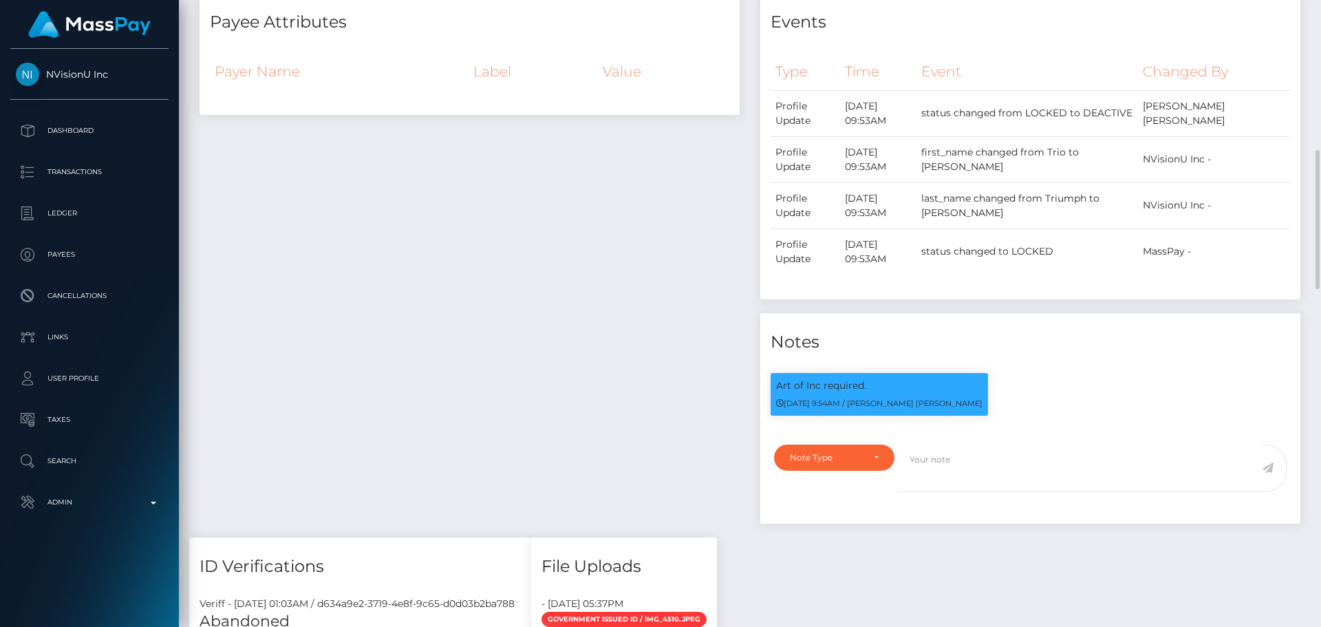
click at [678, 359] on div "Payee Attributes Payer Name Label Value" at bounding box center [469, 265] width 561 height 544
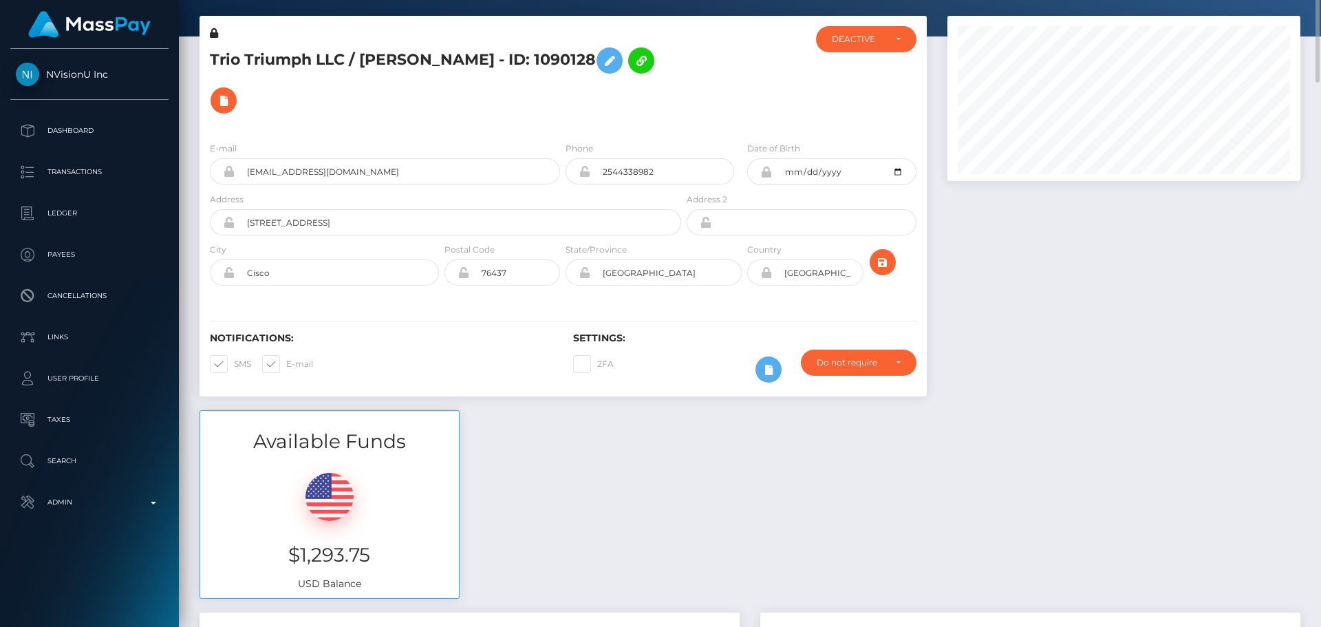
scroll to position [0, 0]
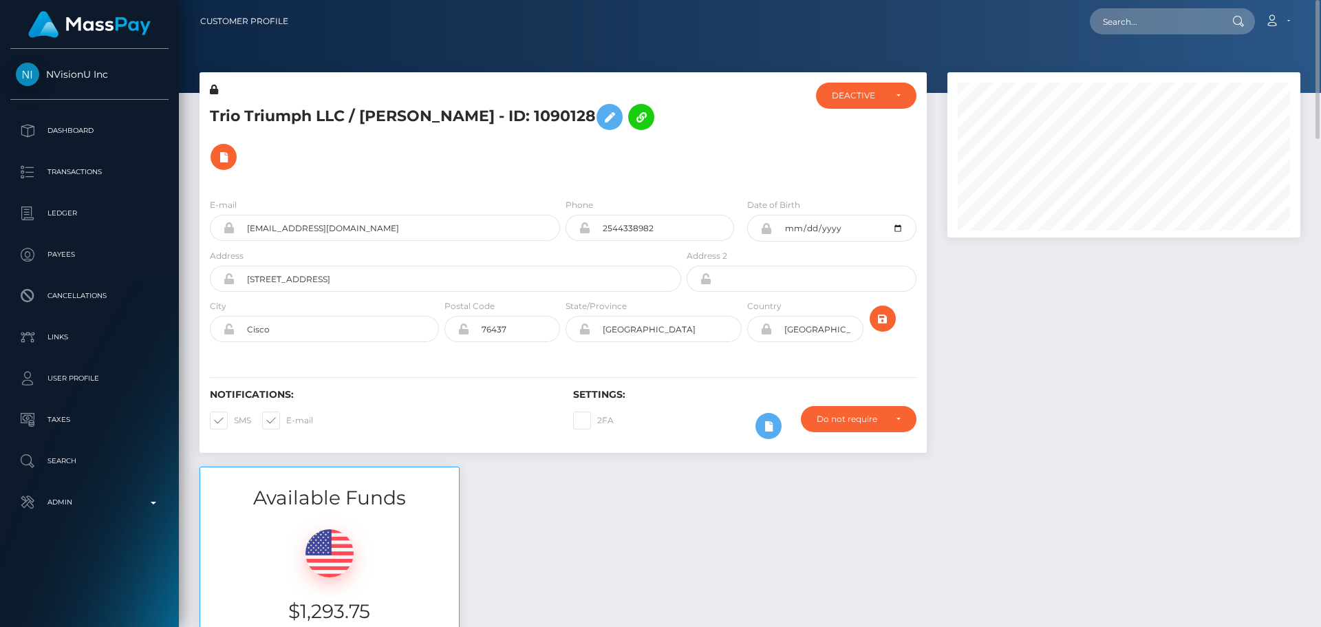
click at [215, 105] on h5 "Trio Triumph LLC / [PERSON_NAME] - ID: 1090128" at bounding box center [442, 137] width 464 height 80
drag, startPoint x: 215, startPoint y: 105, endPoint x: 314, endPoint y: 110, distance: 99.2
click at [314, 110] on h5 "Trio Triumph LLC / [PERSON_NAME] - ID: 1090128" at bounding box center [442, 137] width 464 height 80
copy h5 "Trio Triumph LLC"
click at [237, 147] on button at bounding box center [224, 157] width 26 height 26
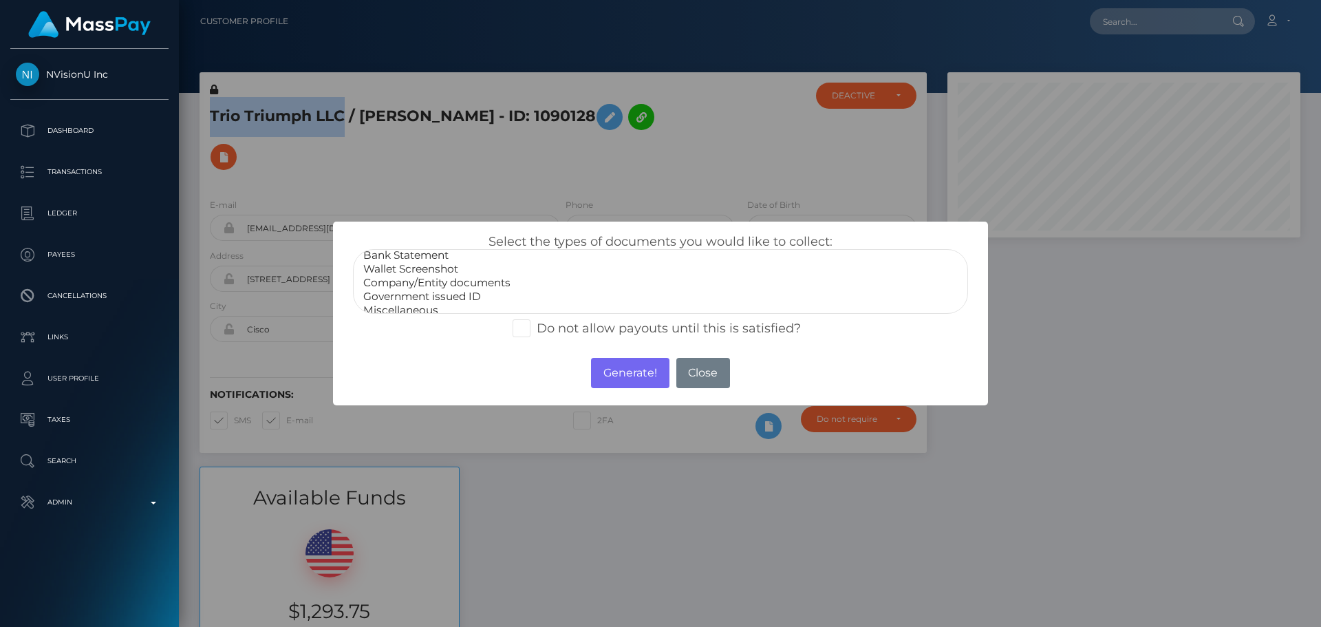
scroll to position [28, 0]
select select "Company/Entity documents"
click at [431, 277] on option "Company/Entity documents" at bounding box center [660, 275] width 597 height 14
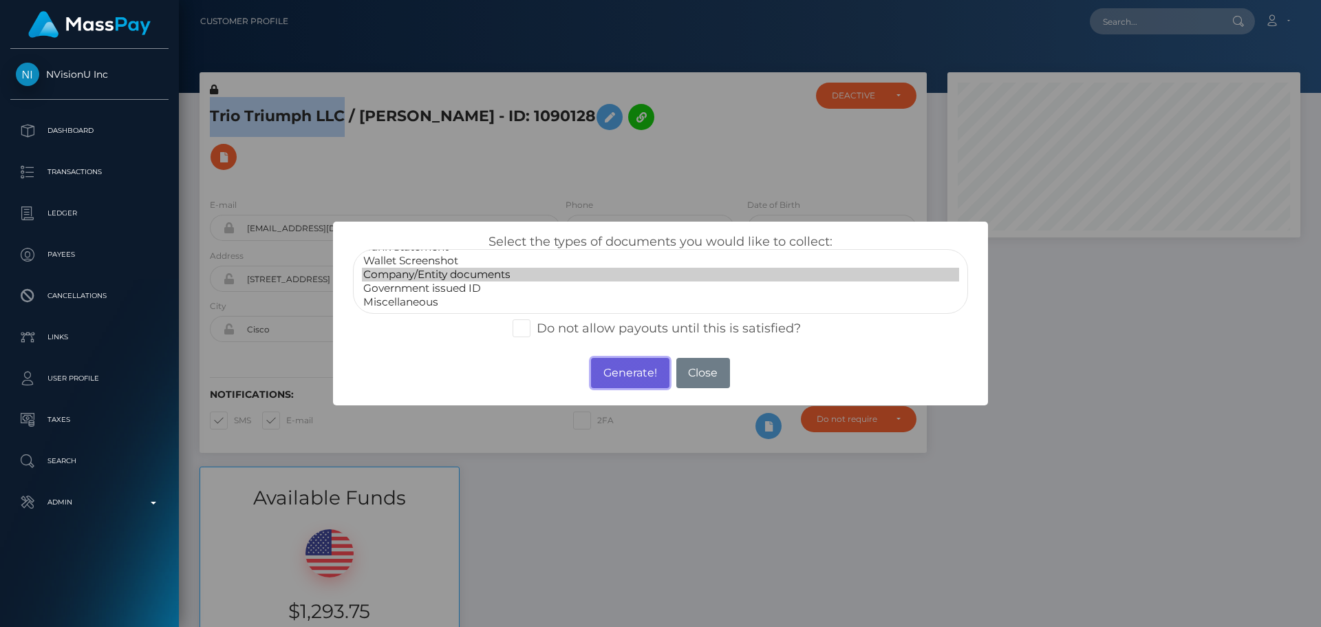
click at [645, 376] on button "Generate!" at bounding box center [630, 373] width 78 height 30
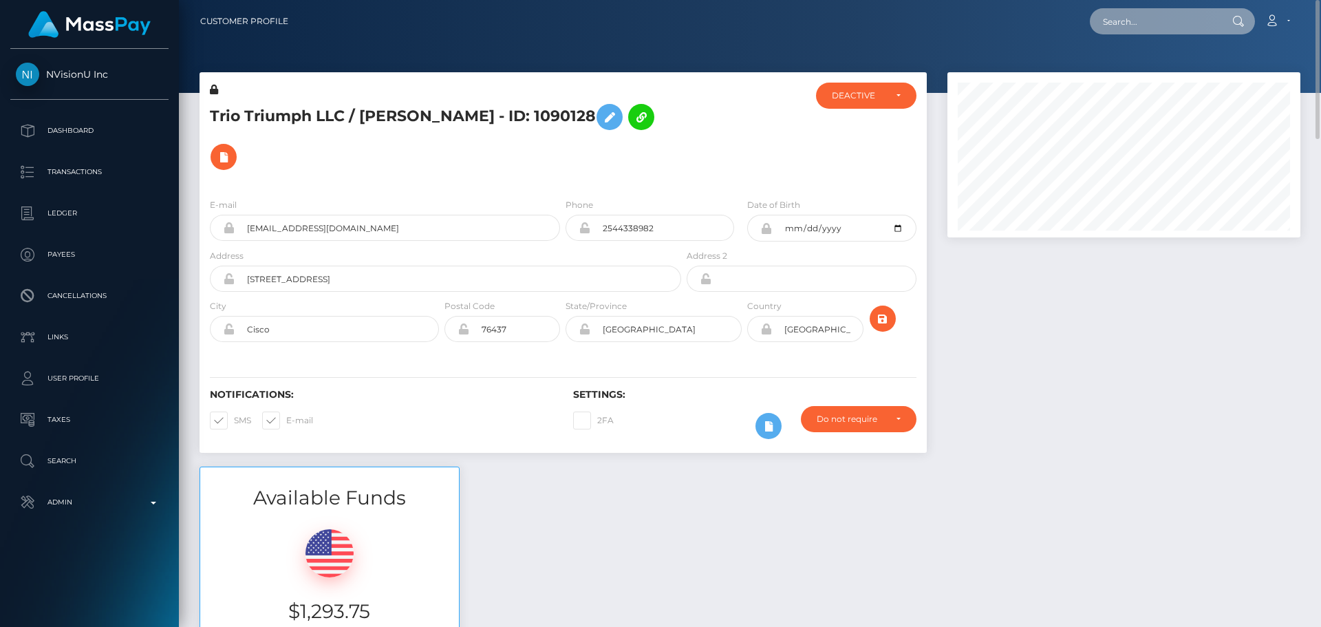
click at [1185, 23] on input "text" at bounding box center [1154, 21] width 129 height 26
paste input "[EMAIL_ADDRESS][DOMAIN_NAME]"
type input "[EMAIL_ADDRESS][DOMAIN_NAME]"
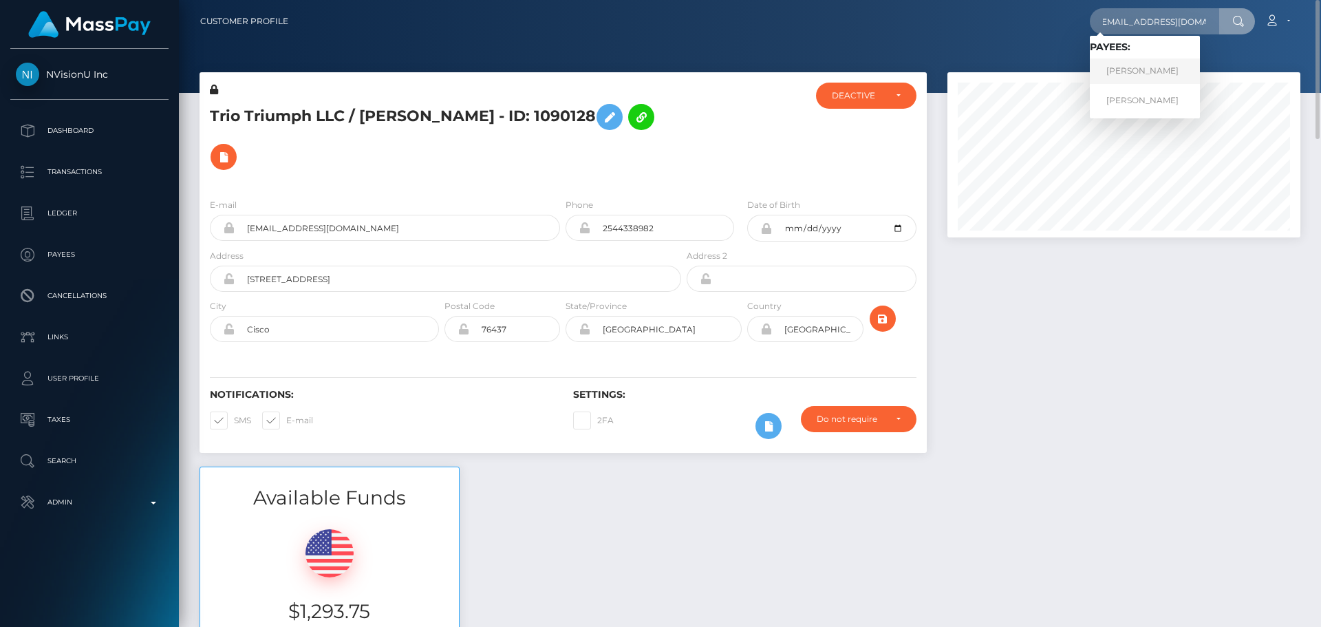
click at [1137, 69] on link "[PERSON_NAME]" at bounding box center [1145, 70] width 110 height 25
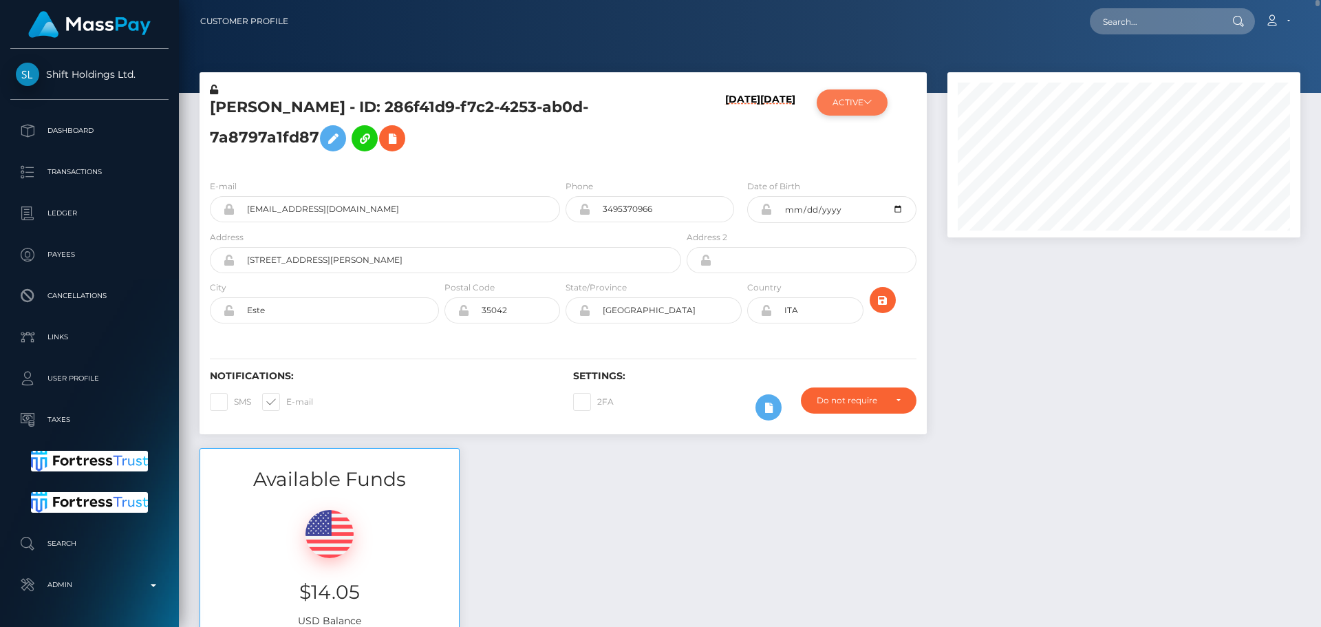
click at [852, 98] on button "ACTIVE" at bounding box center [852, 102] width 71 height 26
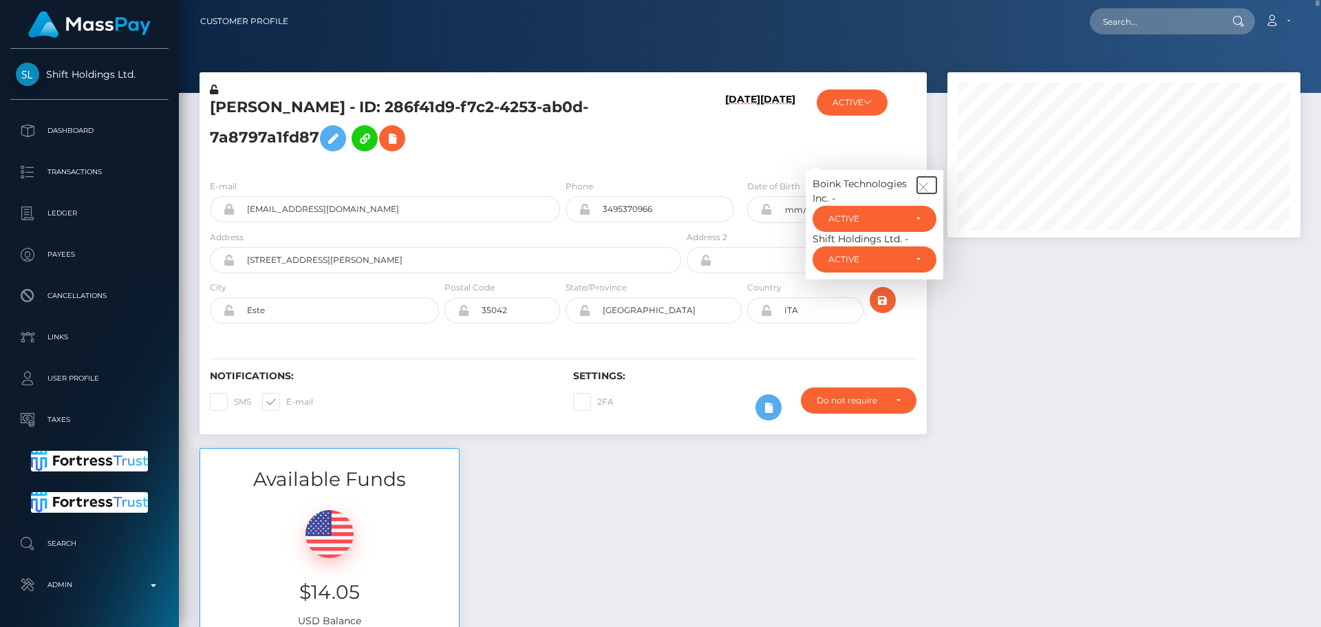
click at [927, 184] on icon "button" at bounding box center [923, 187] width 12 height 12
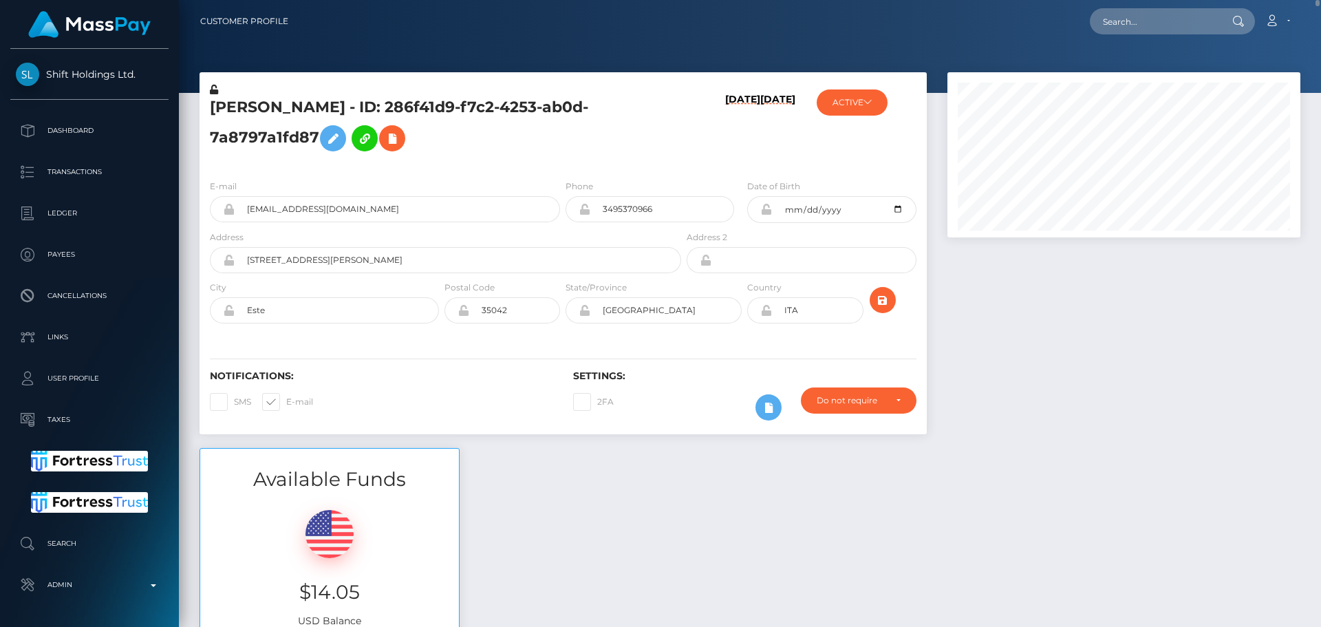
click at [837, 155] on div "ACTIVE Boink Technologies Inc. - ACTIVE DEACTIVE CLOSED ACTIVE Shift Holdings L…" at bounding box center [866, 126] width 121 height 86
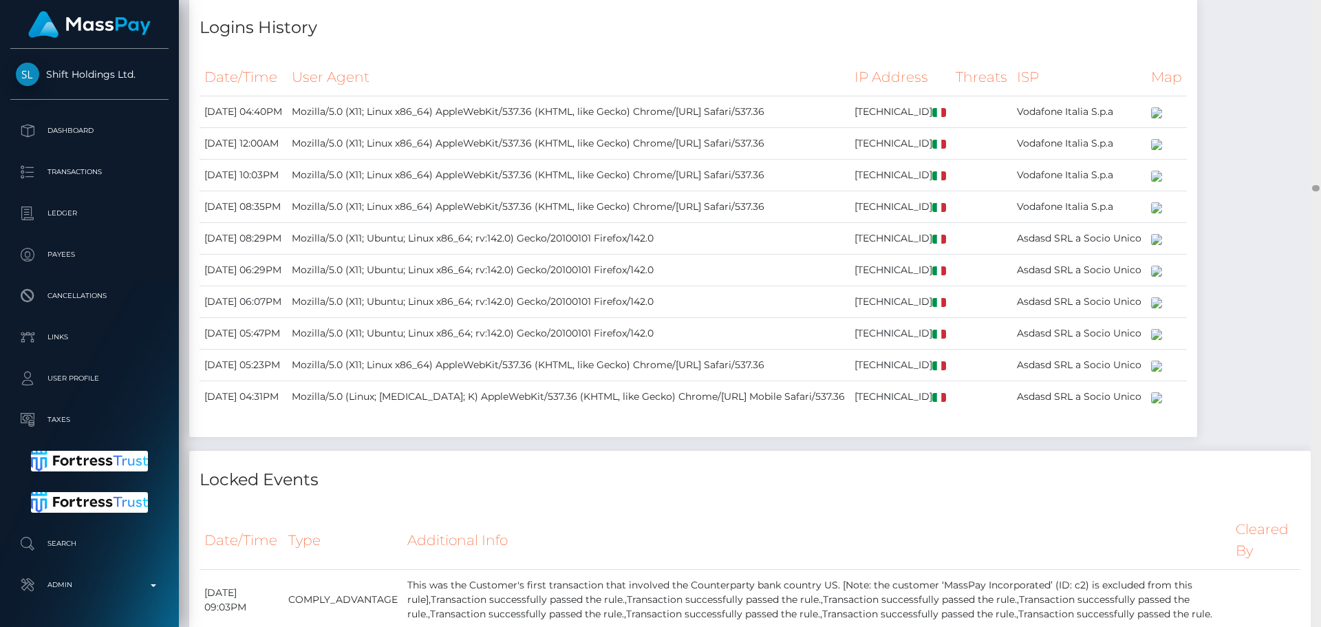
scroll to position [18391, 0]
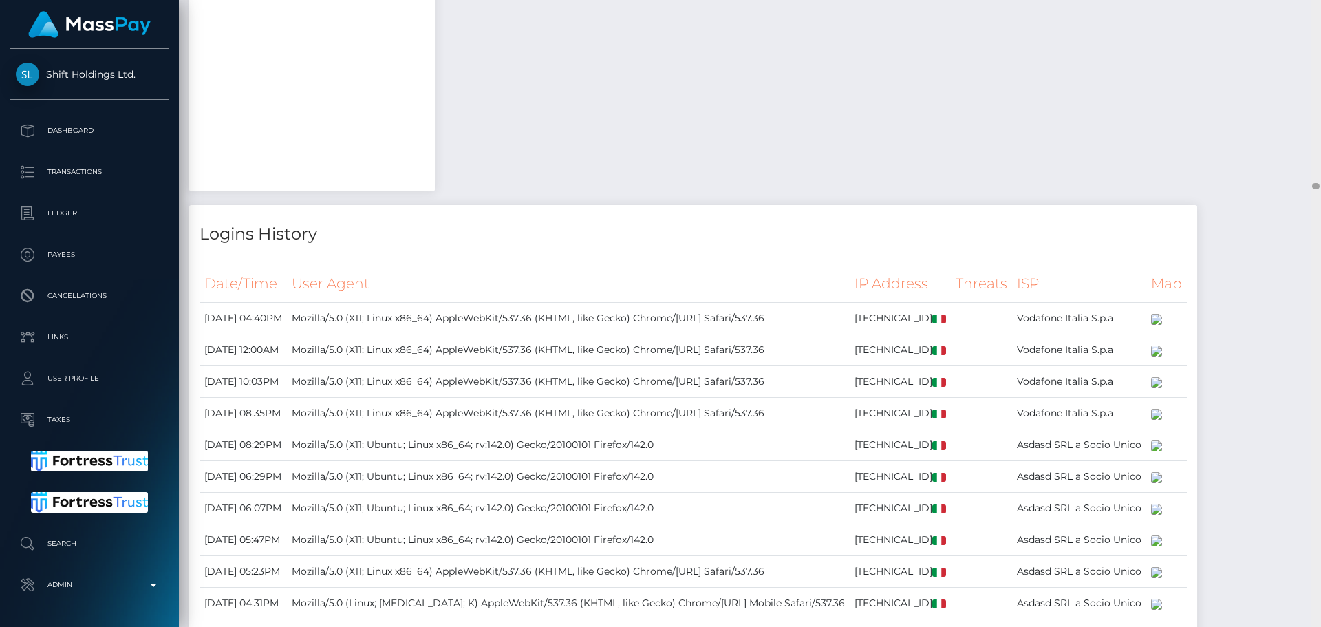
drag, startPoint x: 1313, startPoint y: 90, endPoint x: 1282, endPoint y: 188, distance: 102.7
click at [1282, 188] on div "Customer Profile Loading... Loading..." at bounding box center [750, 313] width 1142 height 627
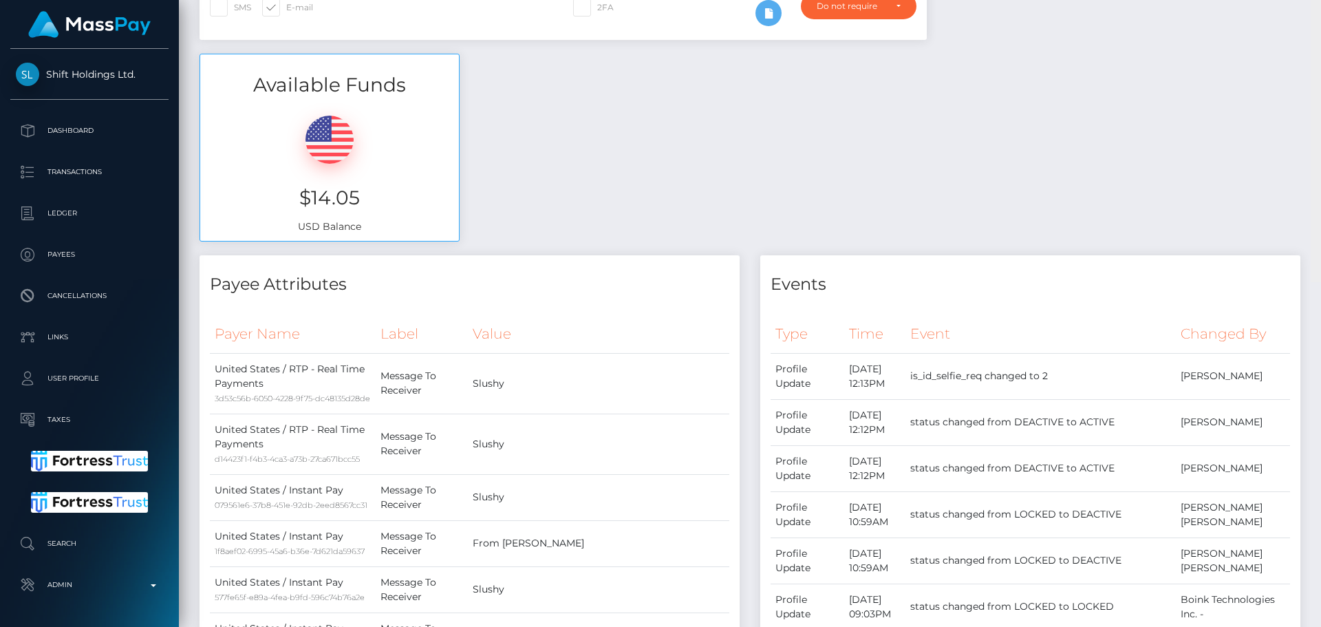
scroll to position [0, 0]
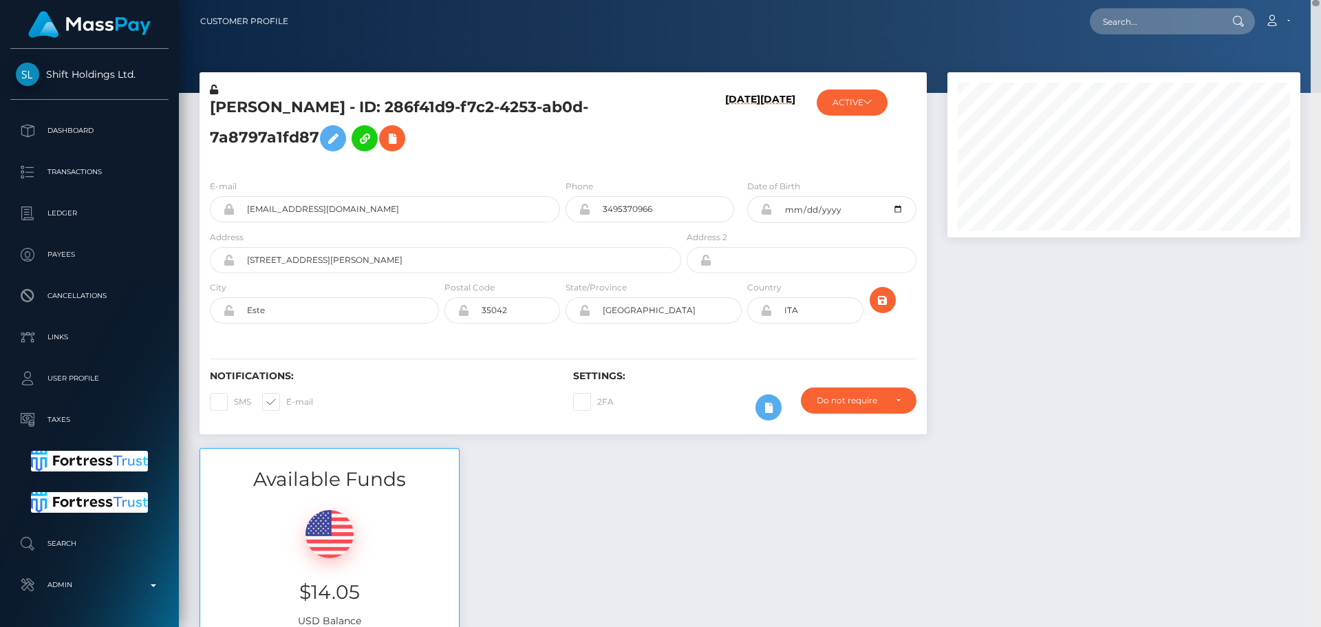
drag, startPoint x: 1316, startPoint y: 184, endPoint x: 1321, endPoint y: -5, distance: 189.2
click at [1320, 0] on html "Shift Holdings Ltd. Dashboard Transactions Ledger Payees Links" at bounding box center [660, 313] width 1321 height 627
drag, startPoint x: 896, startPoint y: 101, endPoint x: 876, endPoint y: 103, distance: 20.7
click at [894, 101] on div "ACTIVE Boink Technologies Inc. - ACTIVE DEACTIVE CLOSED ACTIVE Shift Holdings L…" at bounding box center [866, 126] width 121 height 86
click at [876, 103] on button "ACTIVE" at bounding box center [852, 102] width 71 height 26
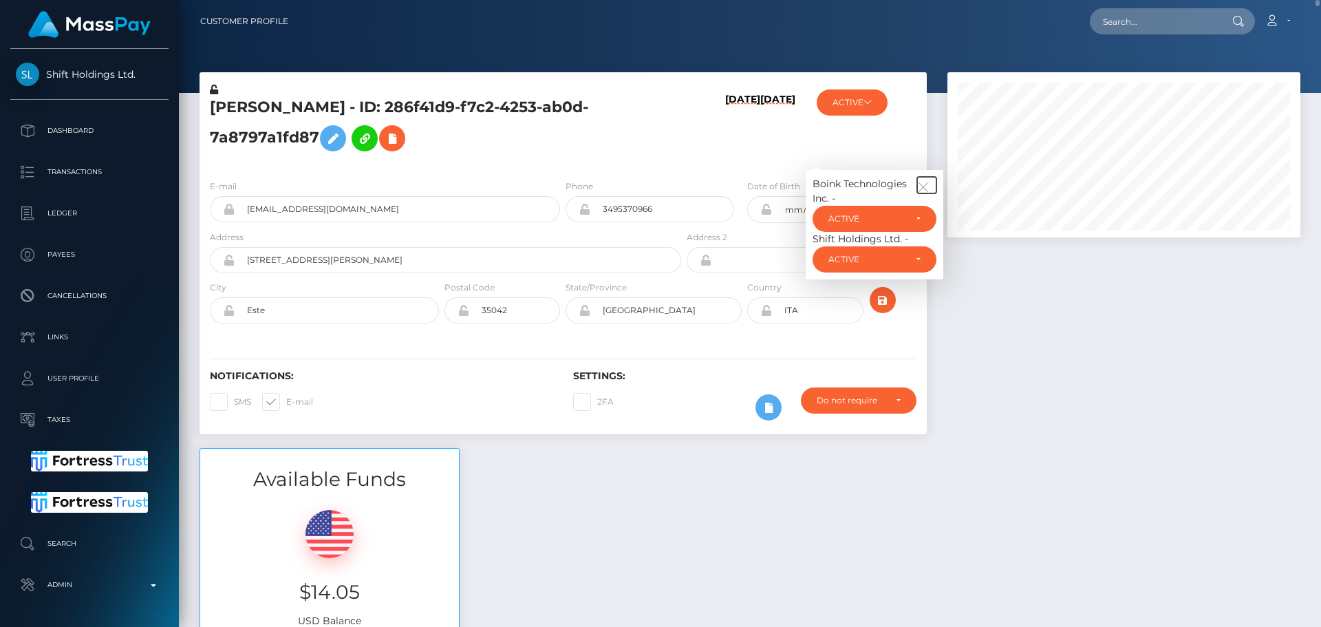
click at [925, 181] on icon "button" at bounding box center [923, 187] width 12 height 12
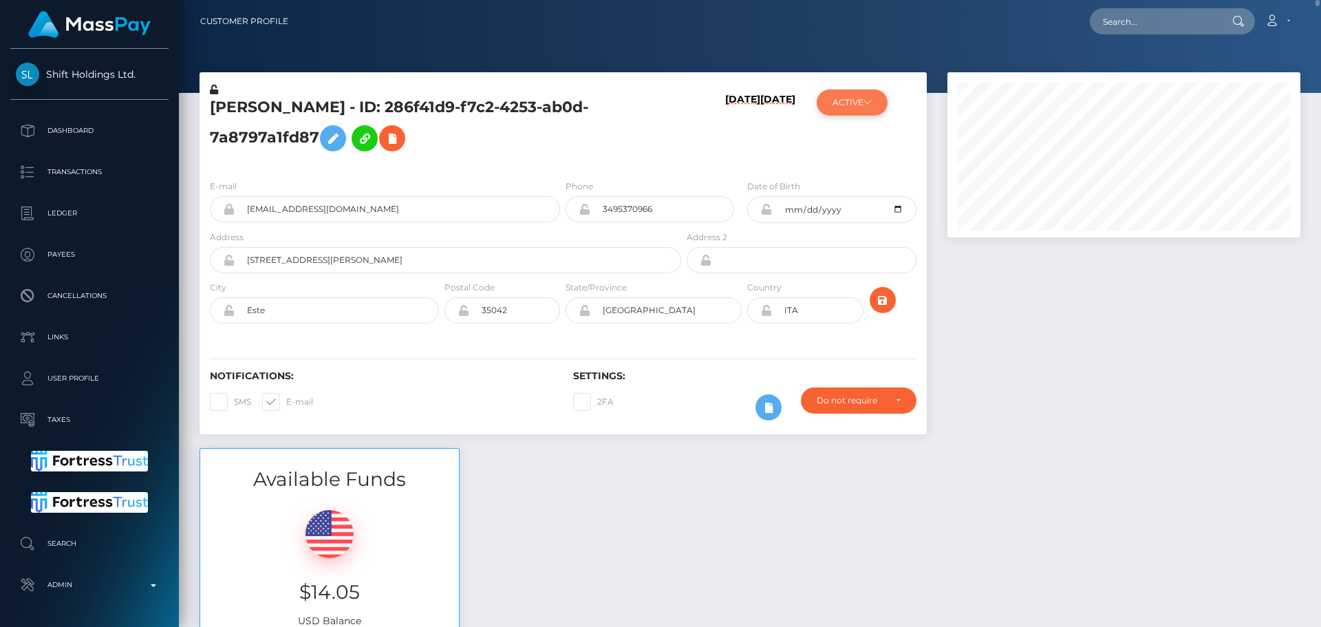
click at [852, 110] on button "ACTIVE" at bounding box center [852, 102] width 71 height 26
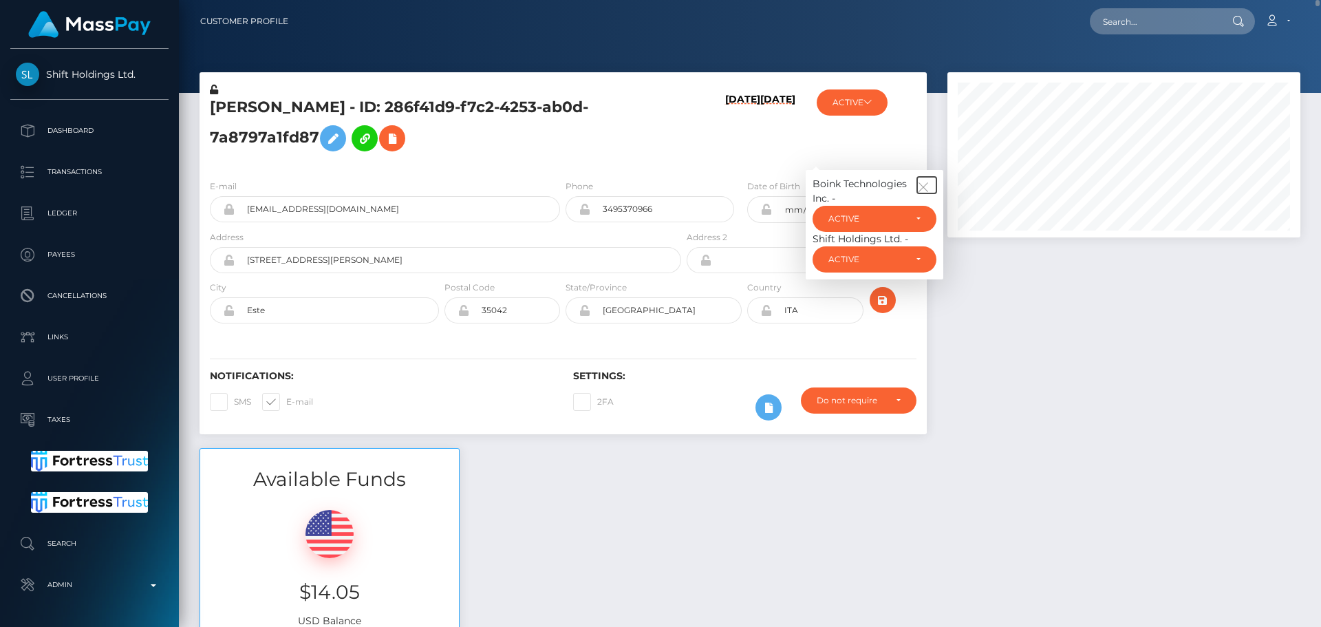
click at [925, 189] on icon "button" at bounding box center [923, 187] width 12 height 12
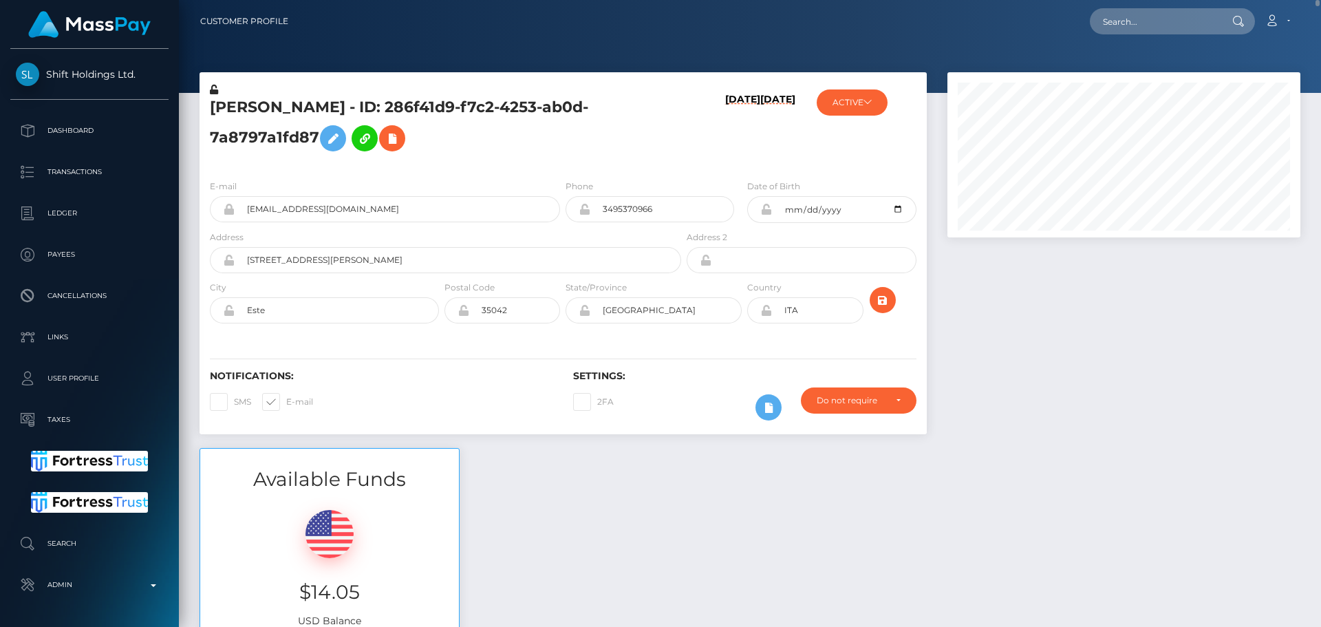
click at [590, 120] on h5 "FABIO PIOVAN - ID: 286f41d9-f7c2-4253-ab0d-7a8797a1fd87" at bounding box center [442, 127] width 464 height 61
click at [334, 140] on icon at bounding box center [333, 138] width 17 height 17
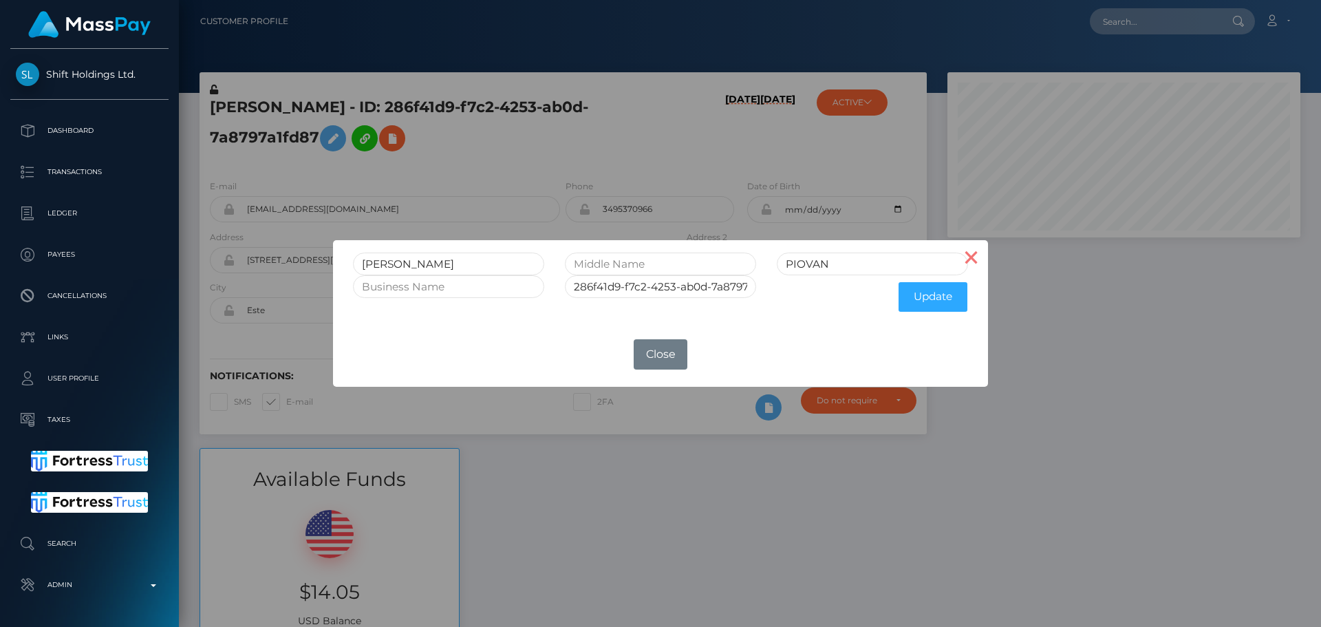
click at [973, 264] on button "×" at bounding box center [971, 256] width 33 height 33
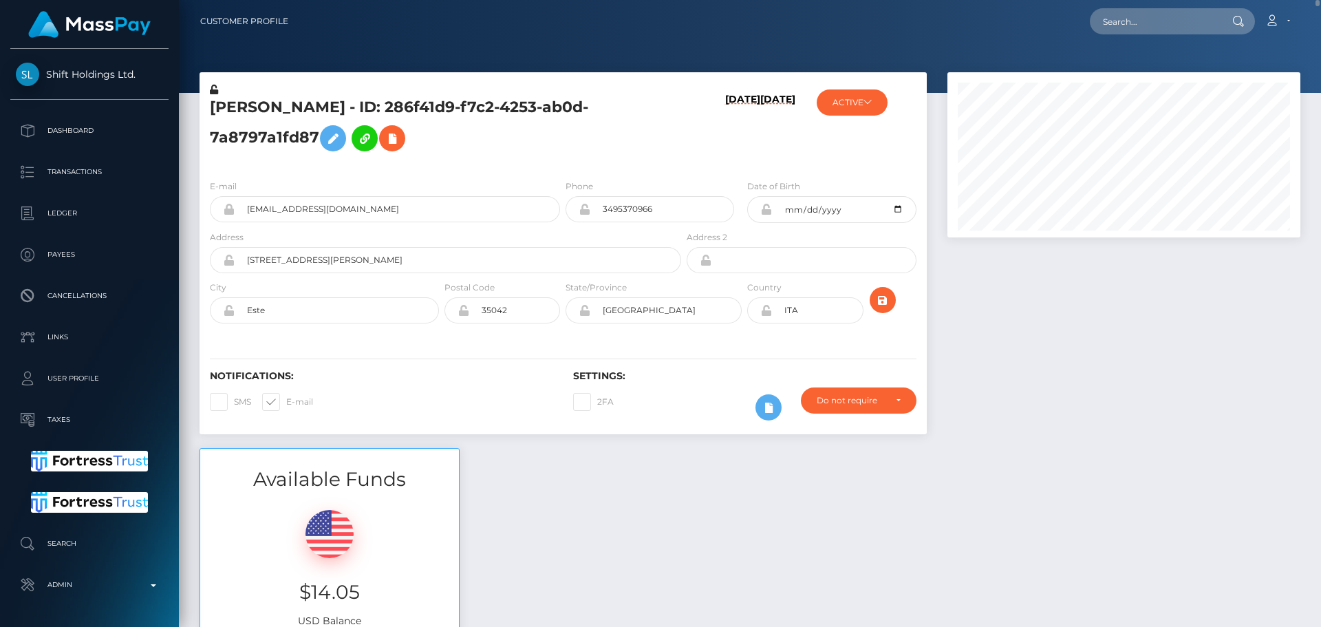
click at [213, 90] on icon at bounding box center [214, 90] width 8 height 10
click at [765, 211] on icon at bounding box center [766, 209] width 12 height 11
click at [766, 316] on div at bounding box center [759, 310] width 25 height 26
click at [651, 162] on div "FABIO PIOVAN - ID: 286f41d9-f7c2-4253-ab0d-7a8797a1fd87" at bounding box center [442, 126] width 484 height 86
click at [766, 312] on icon at bounding box center [766, 310] width 12 height 11
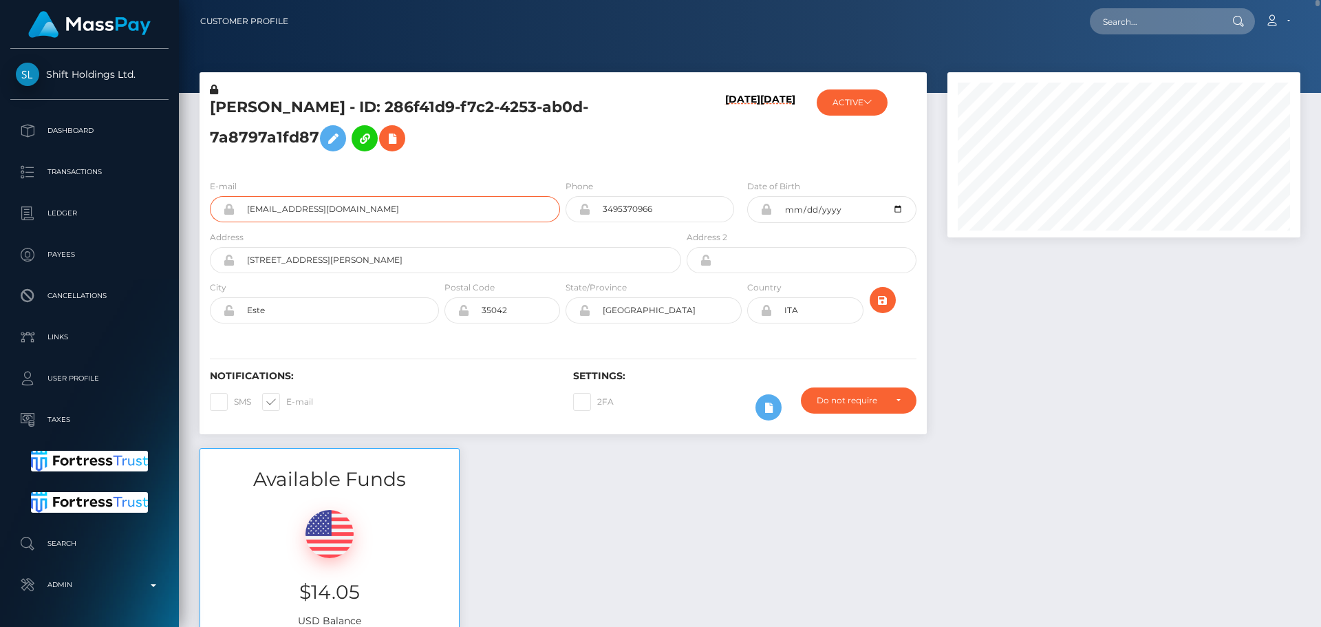
drag, startPoint x: 401, startPoint y: 208, endPoint x: 231, endPoint y: 206, distance: 169.9
click at [234, 206] on div "girolimoni84@gmail.com" at bounding box center [385, 209] width 350 height 26
click at [1134, 20] on input "text" at bounding box center [1154, 21] width 129 height 26
paste input "girolimoni84@gmail.com"
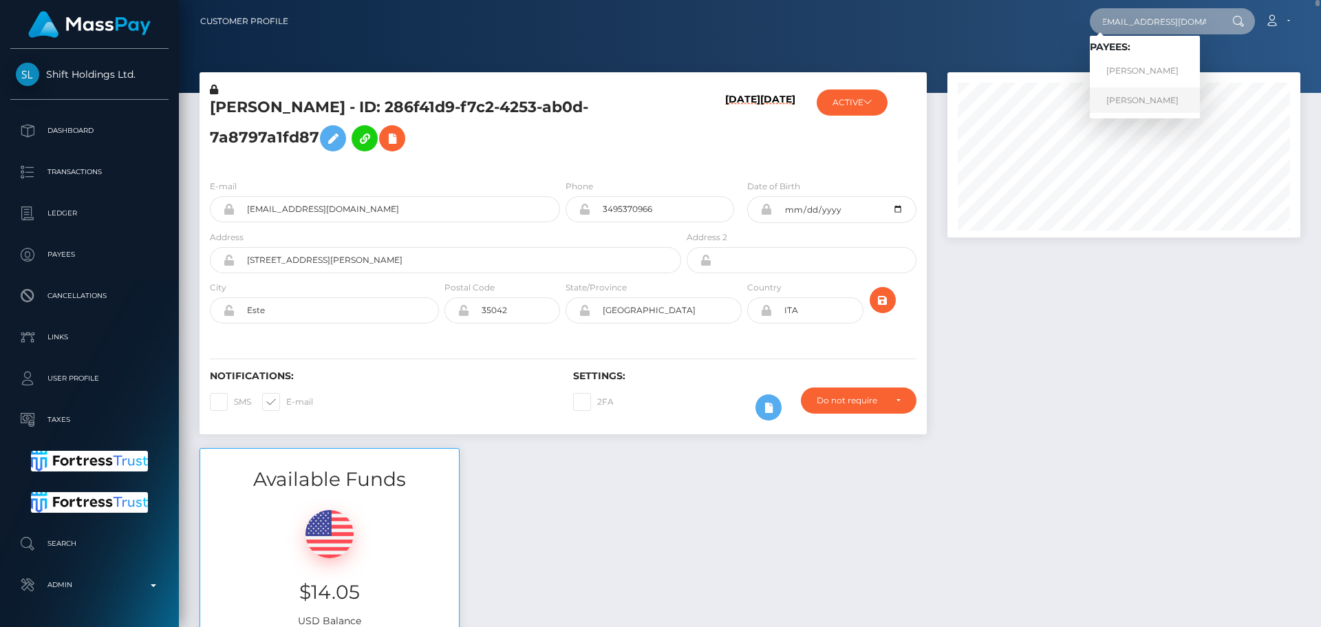
type input "girolimoni84@gmail.com"
click at [1126, 103] on link "FABIO PIOVAN" at bounding box center [1145, 99] width 110 height 25
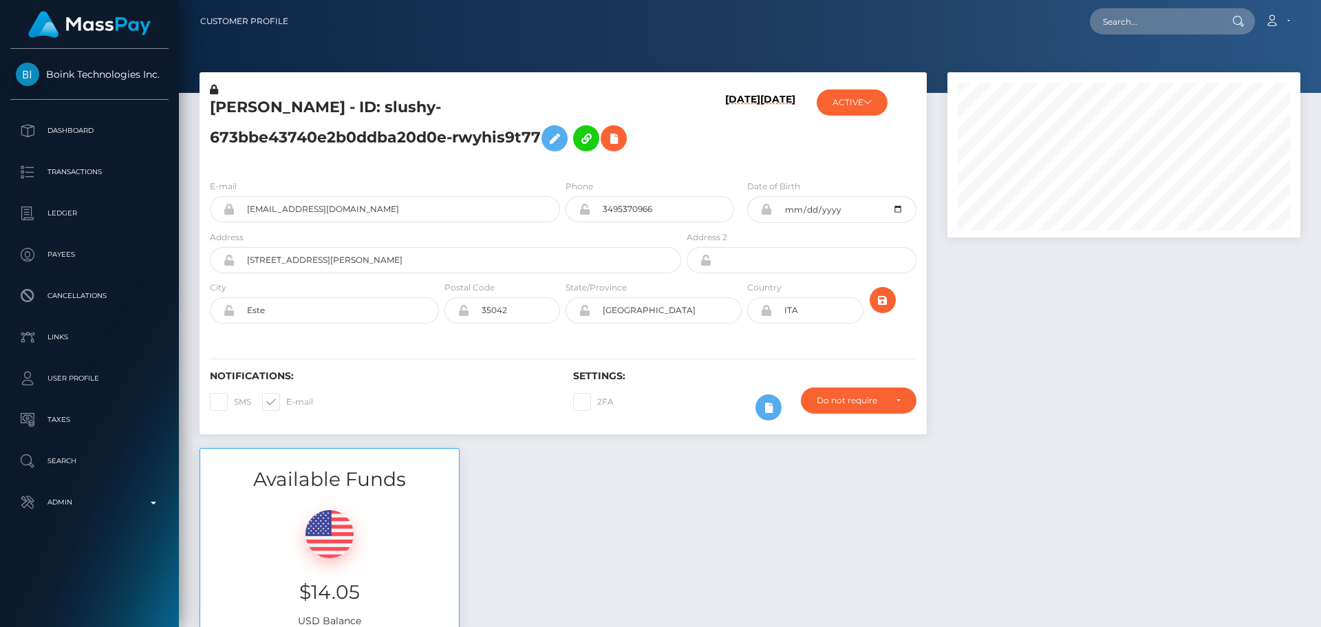
scroll to position [165, 354]
click at [689, 139] on div "[DATE] [DATE]" at bounding box center [744, 126] width 121 height 86
click at [603, 135] on h5 "[PERSON_NAME] - ID: slushy-673bbe43740e2b0ddba20d0e-rwyhis9t77" at bounding box center [442, 127] width 464 height 61
click at [511, 132] on h5 "FABIO PIOVAN - ID: slushy-673bbe43740e2b0ddba20d0e-rwyhis9t77" at bounding box center [442, 127] width 464 height 61
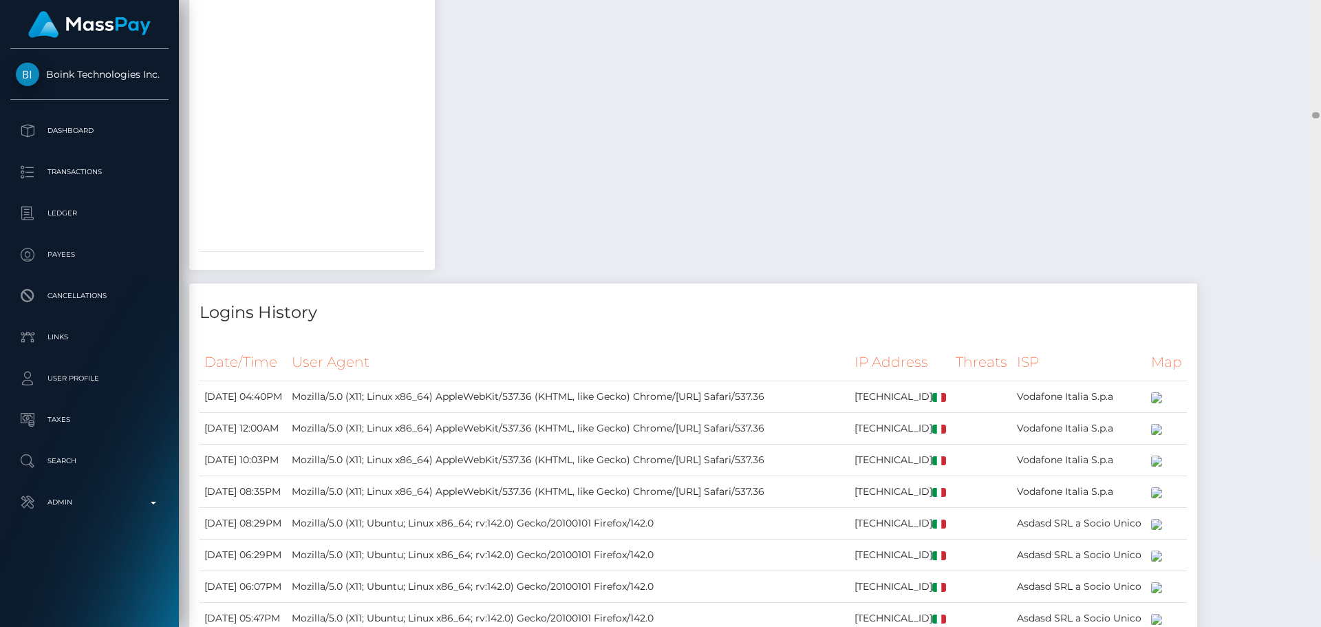
scroll to position [18243, 0]
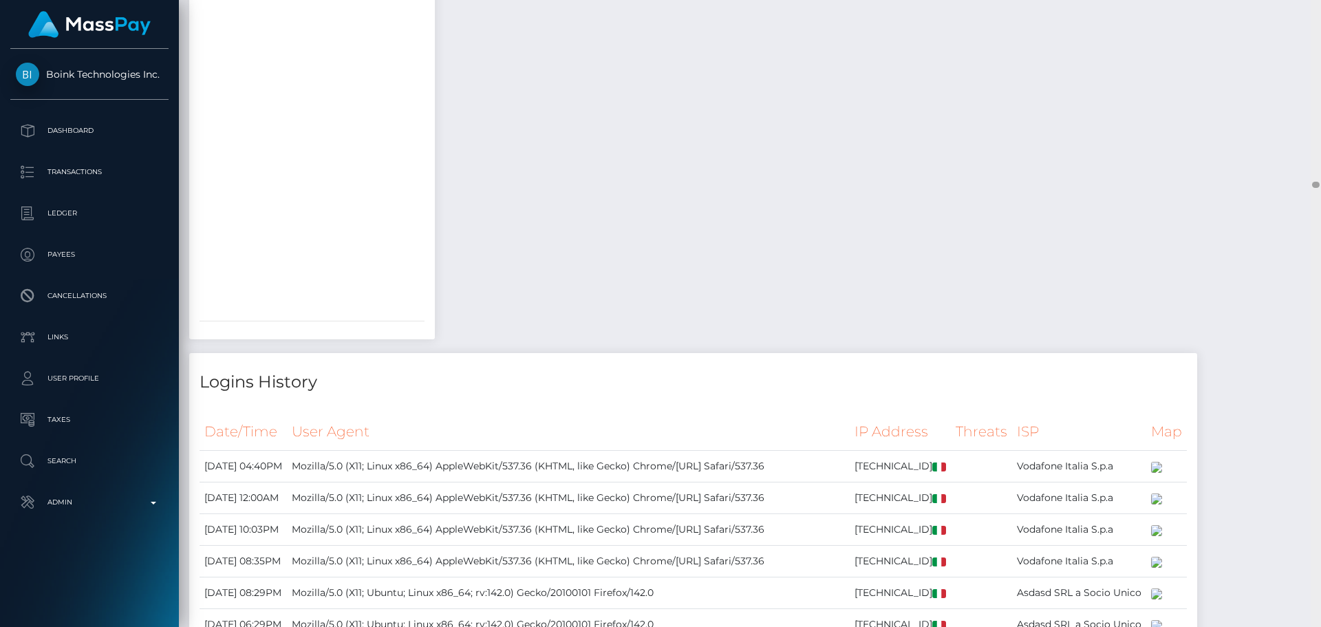
drag, startPoint x: 1314, startPoint y: 134, endPoint x: 1297, endPoint y: 186, distance: 54.4
click at [1297, 186] on div "Customer Profile Loading... Loading..." at bounding box center [750, 313] width 1142 height 627
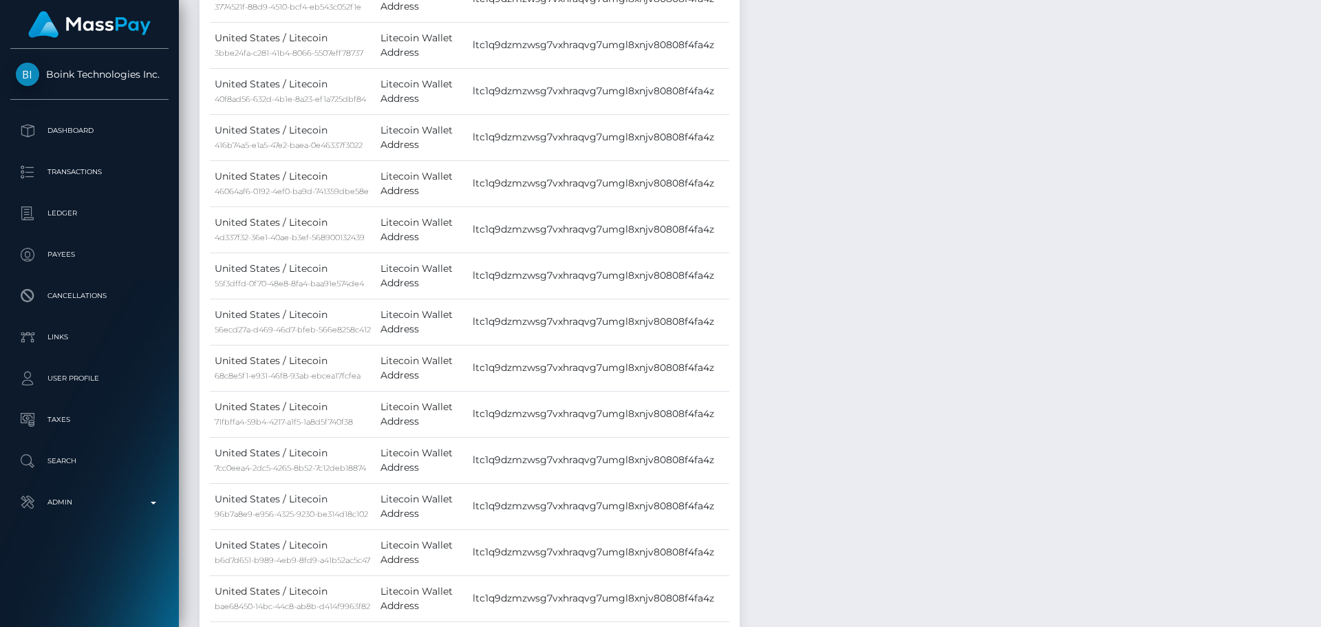
scroll to position [0, 0]
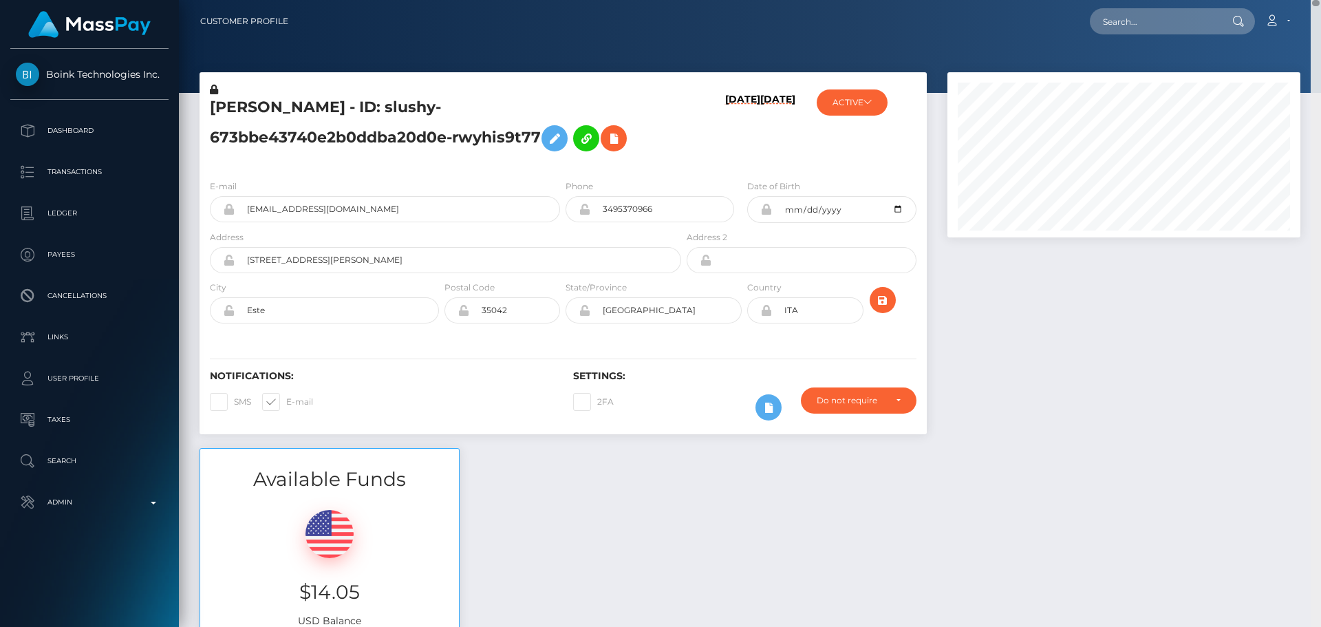
drag, startPoint x: 1315, startPoint y: 174, endPoint x: 1331, endPoint y: -23, distance: 197.3
click at [1320, 0] on html "Boink Technologies Inc. Dashboard Transactions Ledger Payees" at bounding box center [660, 313] width 1321 height 627
click at [1119, 18] on input "text" at bounding box center [1154, 21] width 129 height 26
paste input "tanya83.2011@gmail.com"
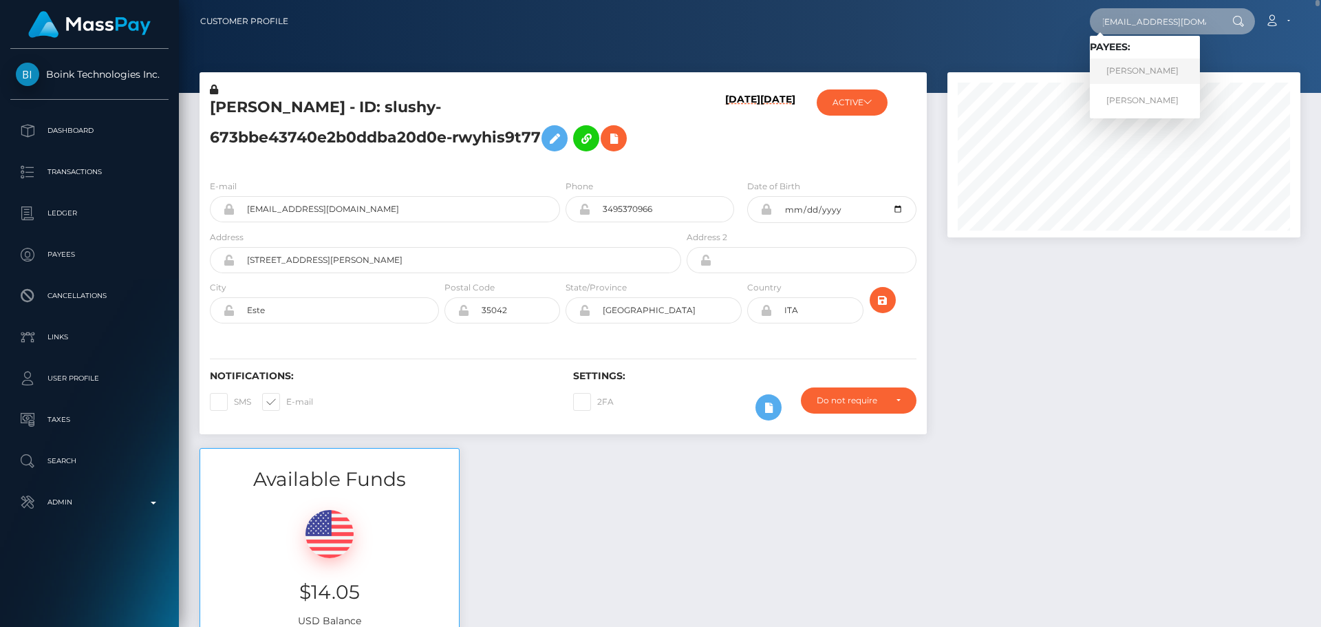
type input "tanya83.2011@gmail.com"
click at [1138, 74] on link "Tatiana Babici" at bounding box center [1145, 70] width 110 height 25
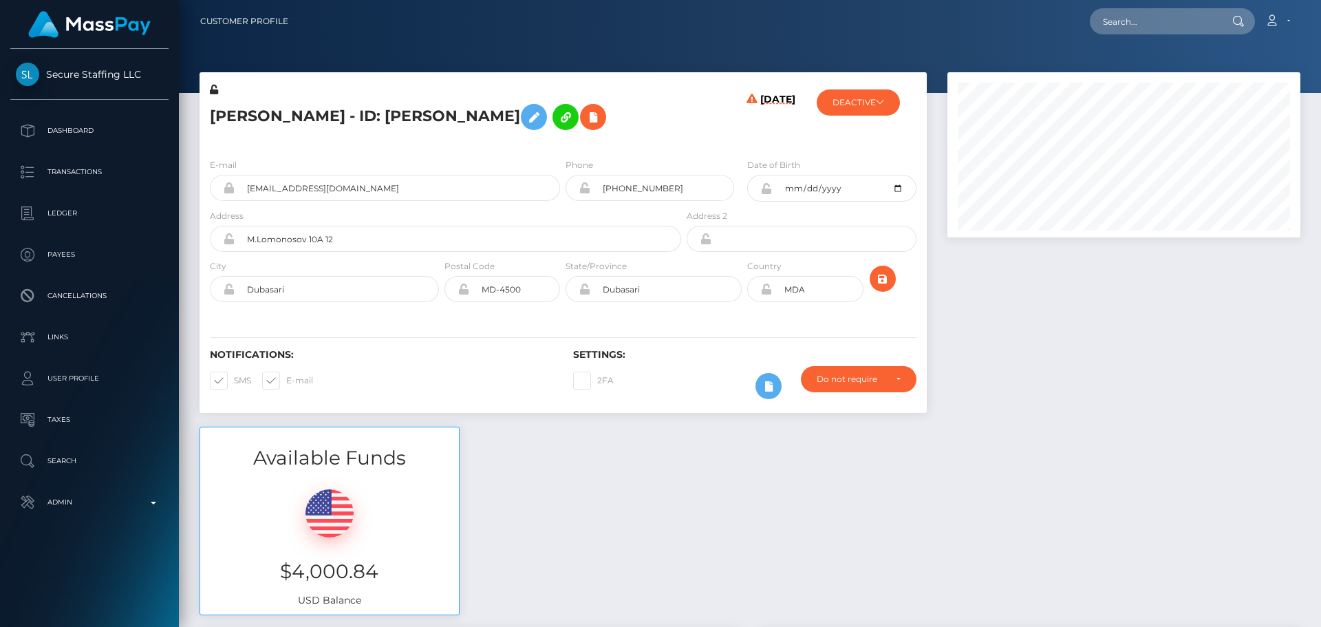
scroll to position [165, 354]
click at [868, 102] on button "DEACTIVE" at bounding box center [858, 102] width 83 height 26
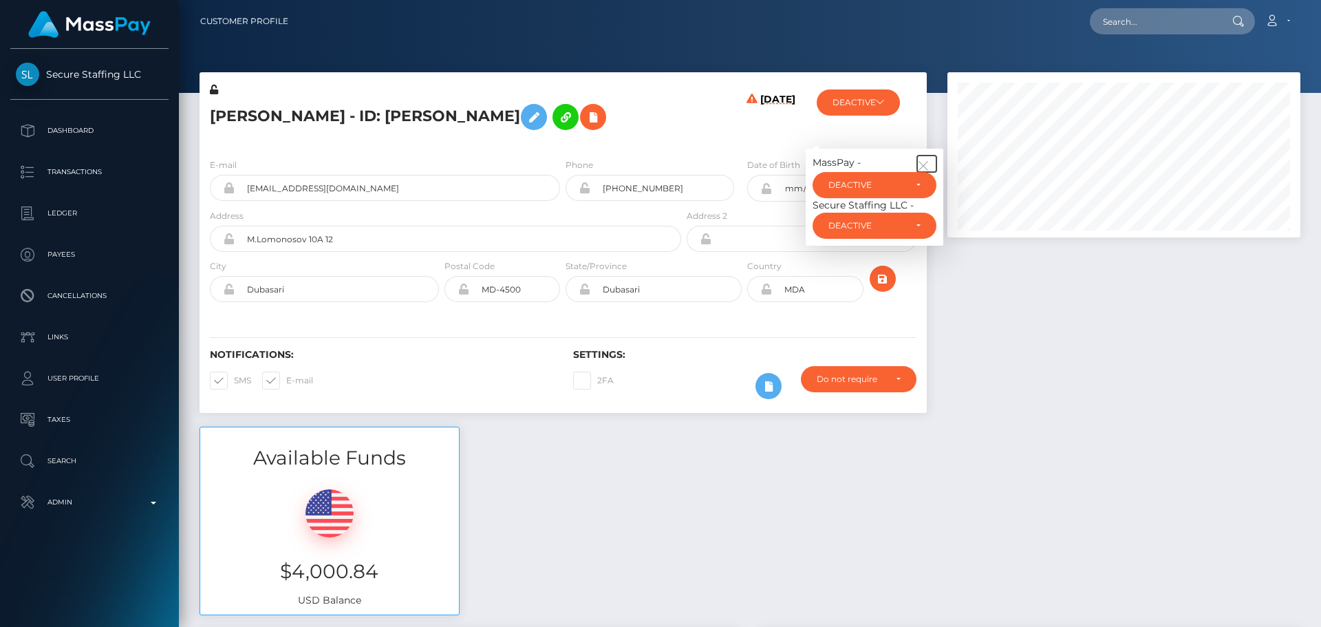
click at [929, 158] on button "button" at bounding box center [926, 163] width 19 height 17
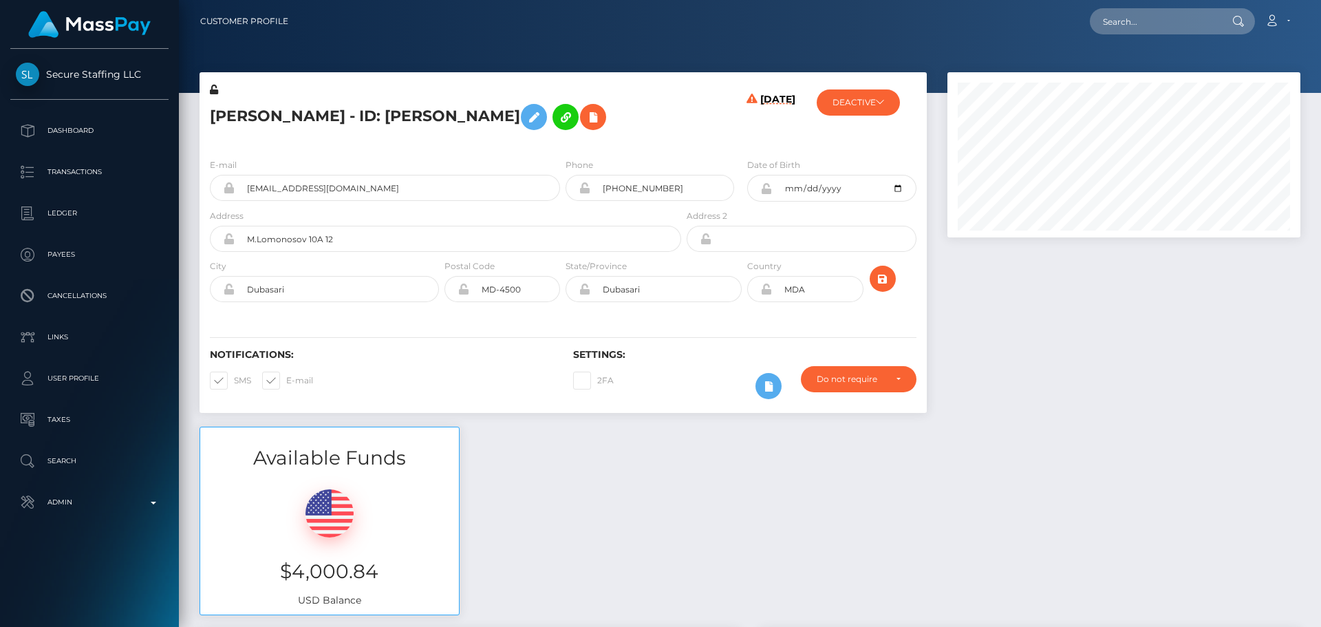
click at [698, 132] on div "[DATE]" at bounding box center [744, 115] width 121 height 65
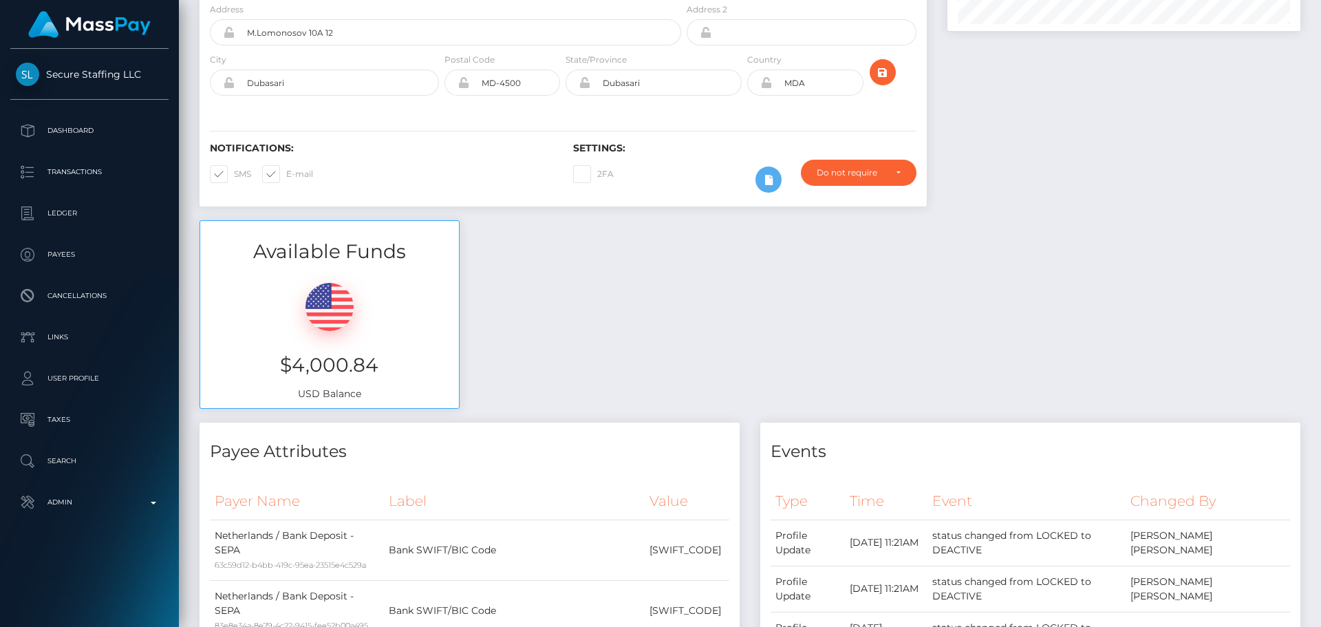
scroll to position [0, 0]
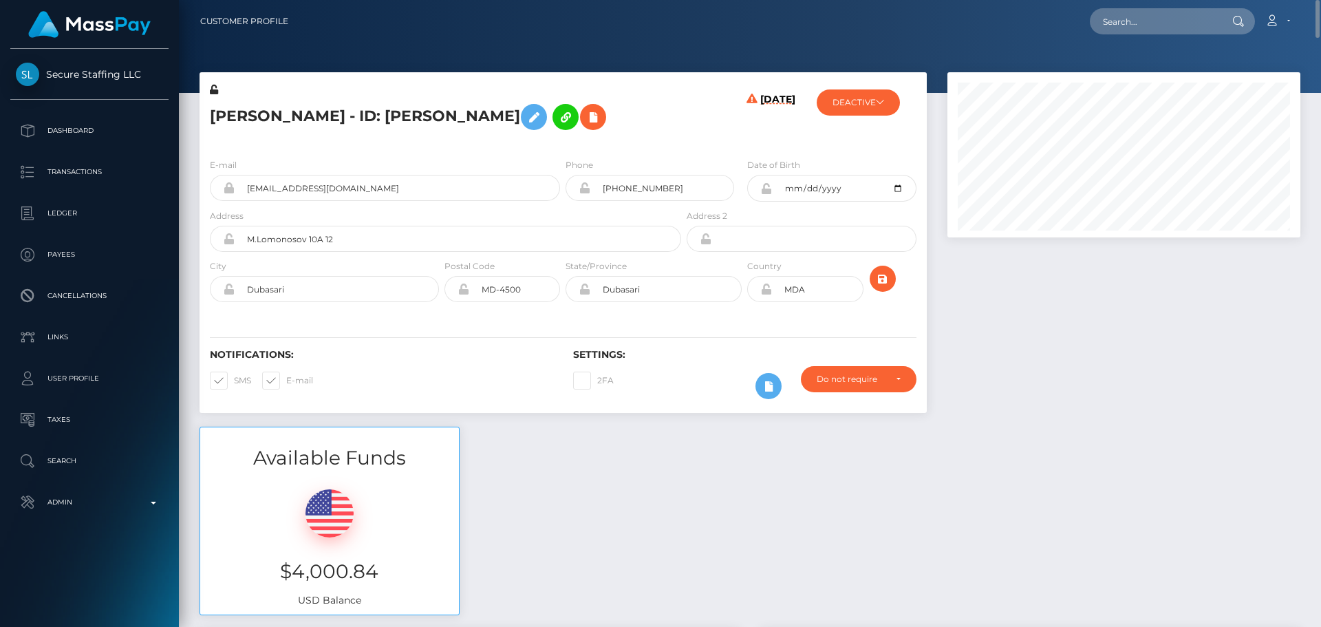
click at [218, 114] on h5 "[PERSON_NAME] - ID: [PERSON_NAME]" at bounding box center [442, 117] width 464 height 40
copy h5 "[PERSON_NAME]"
click at [290, 117] on h5 "[PERSON_NAME] - ID: [PERSON_NAME]" at bounding box center [442, 117] width 464 height 40
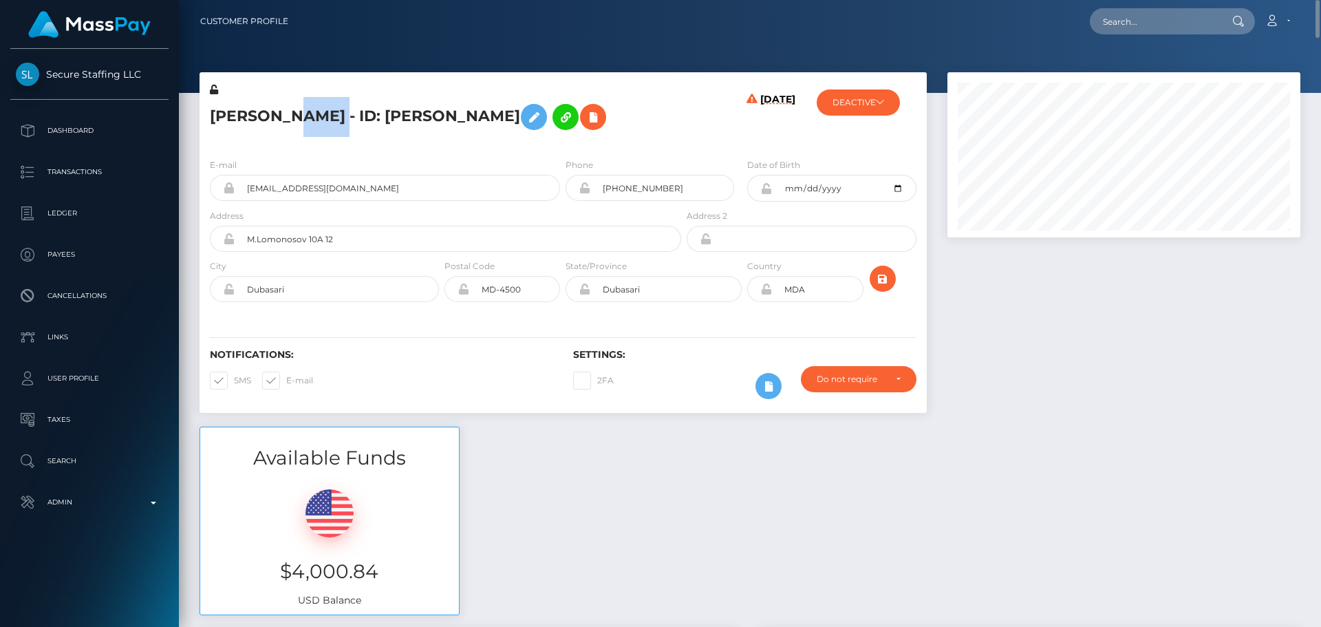
copy h5 "Babici"
click at [665, 111] on h5 "[PERSON_NAME] - ID: [PERSON_NAME]" at bounding box center [442, 117] width 464 height 40
click at [664, 140] on div "[PERSON_NAME] - ID: [PERSON_NAME]" at bounding box center [442, 115] width 484 height 65
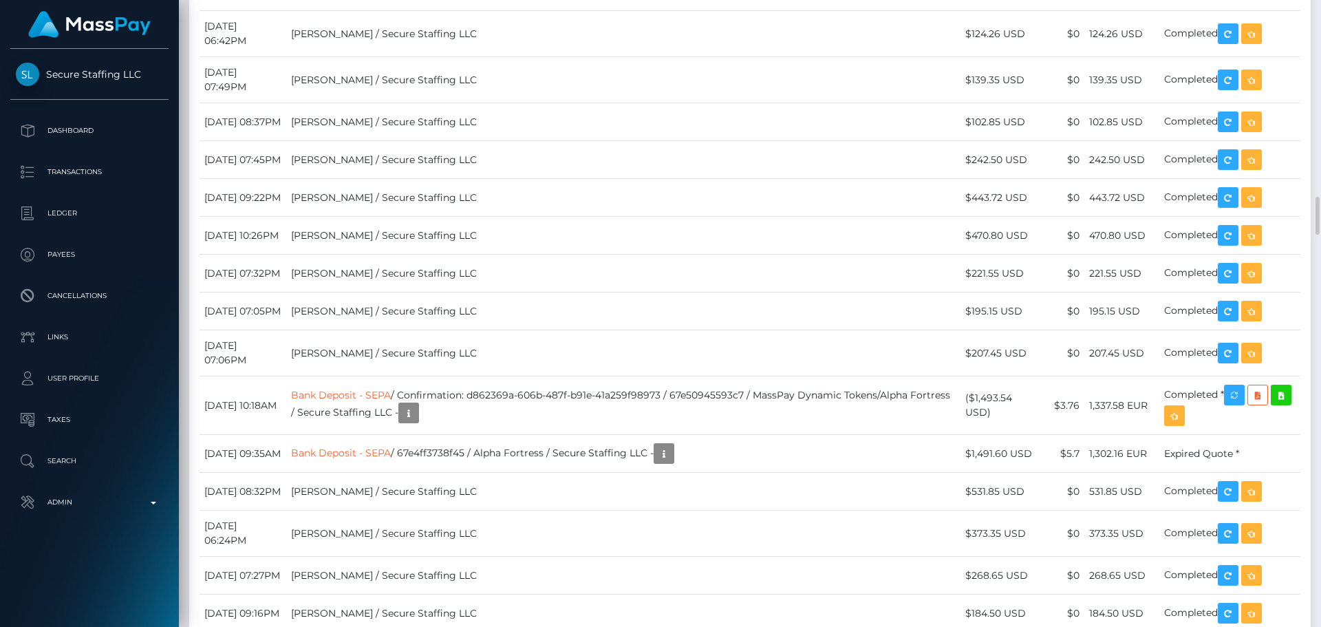
scroll to position [3165, 0]
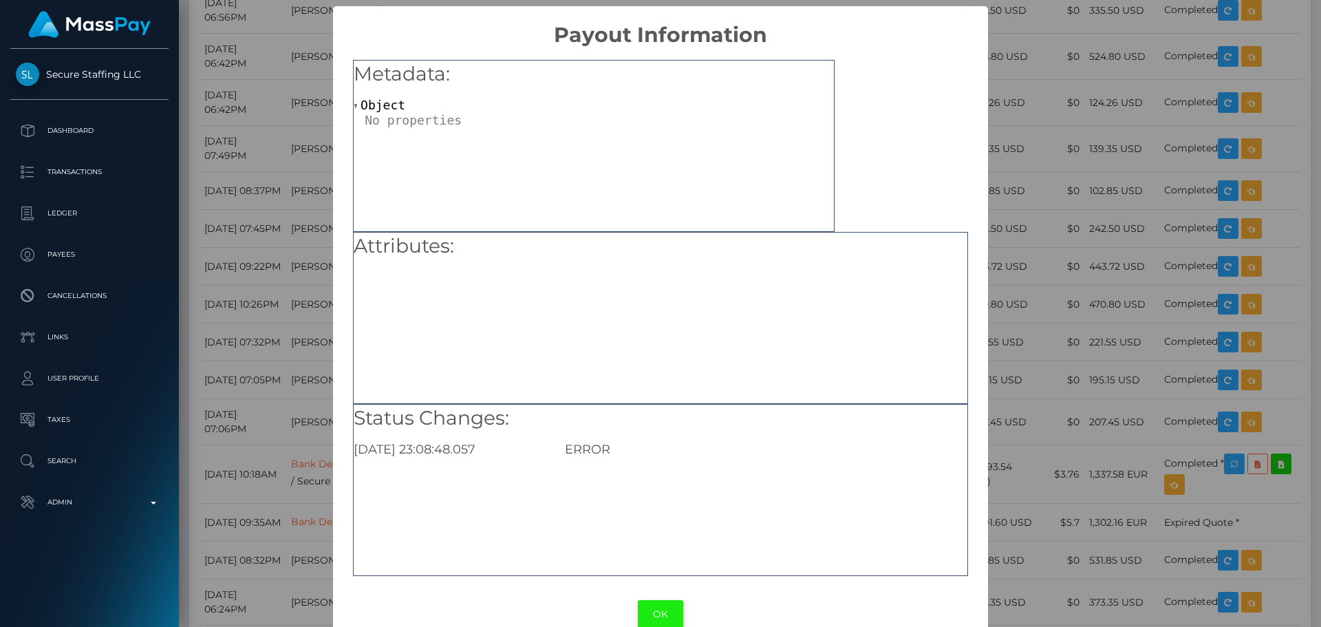
click at [665, 622] on button "OK" at bounding box center [660, 614] width 45 height 28
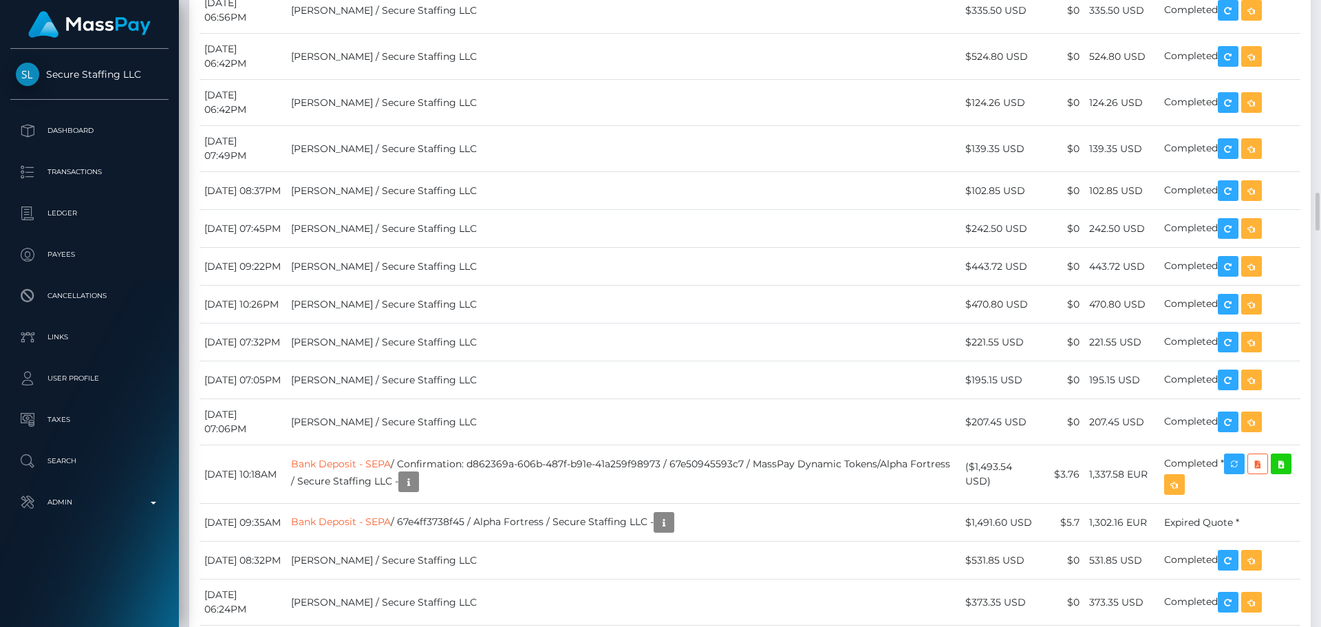
drag, startPoint x: 341, startPoint y: 215, endPoint x: 435, endPoint y: 224, distance: 94.7
copy link "Bank Deposit - SEPA"
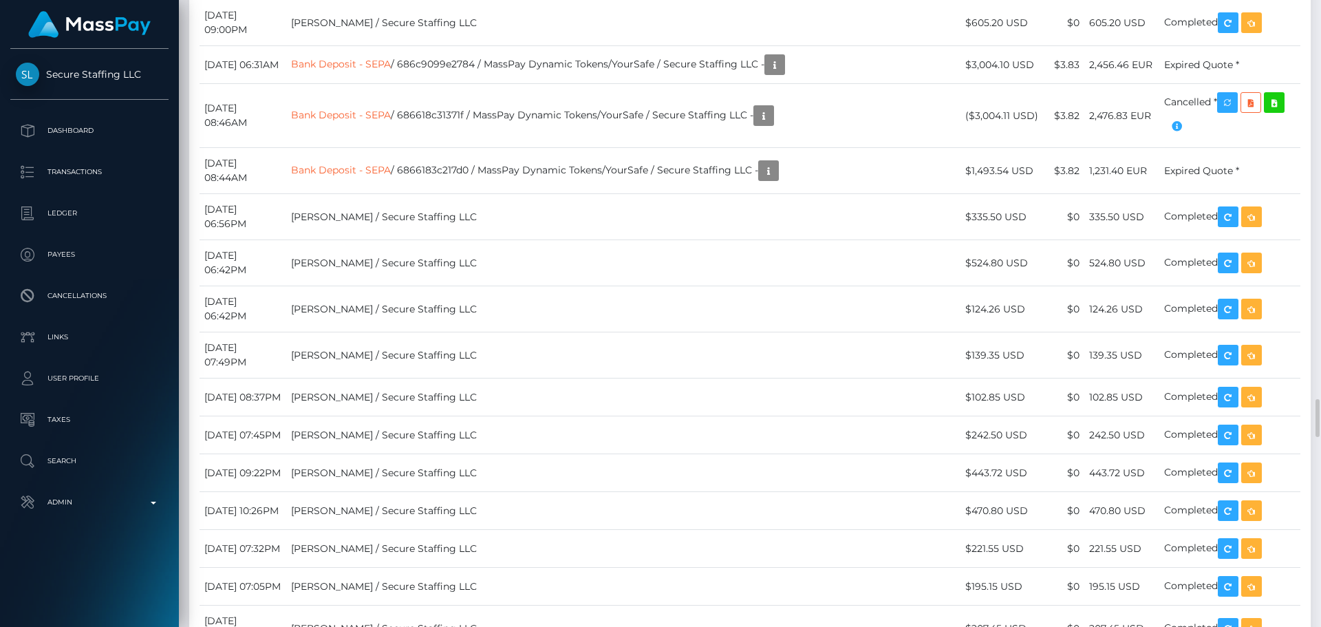
scroll to position [2889, 0]
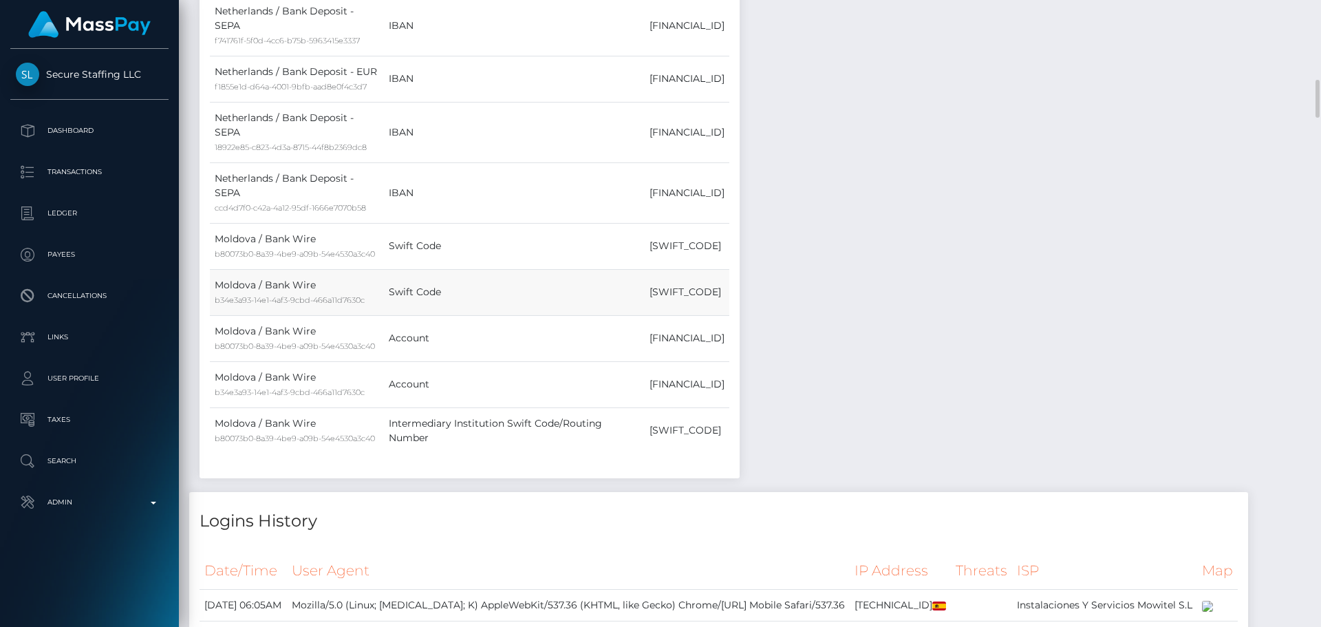
scroll to position [1582, 0]
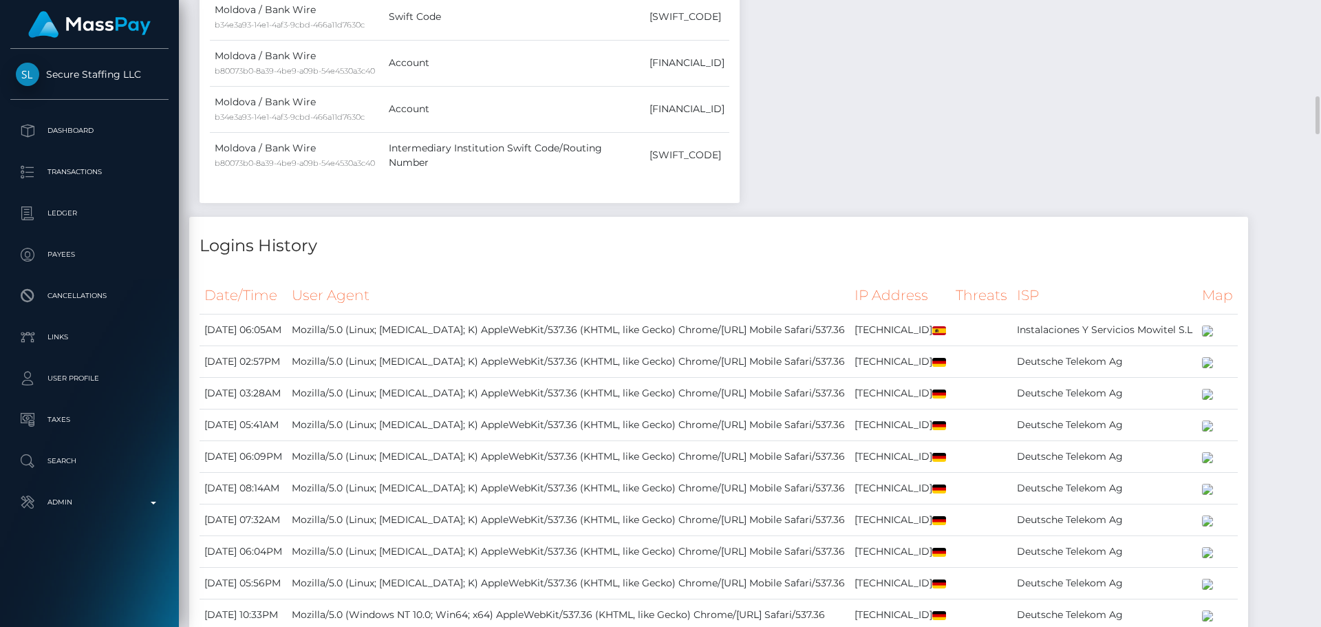
drag, startPoint x: 657, startPoint y: 127, endPoint x: 672, endPoint y: 128, distance: 15.2
copy td "667"
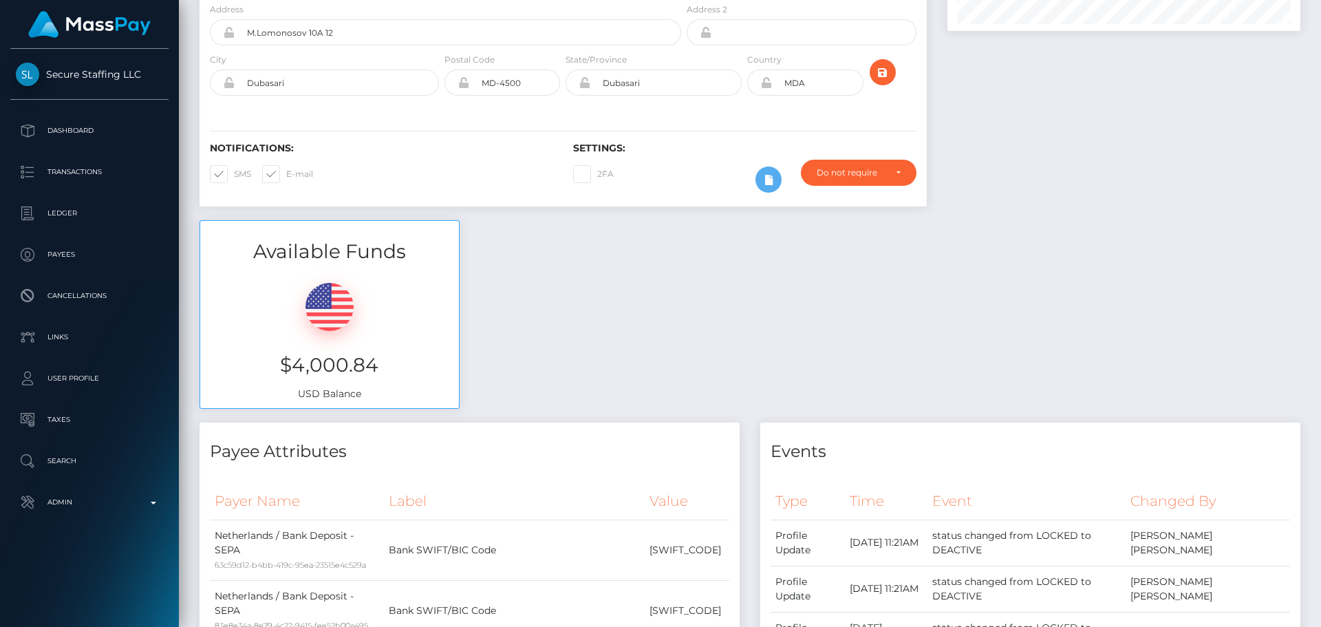
scroll to position [0, 0]
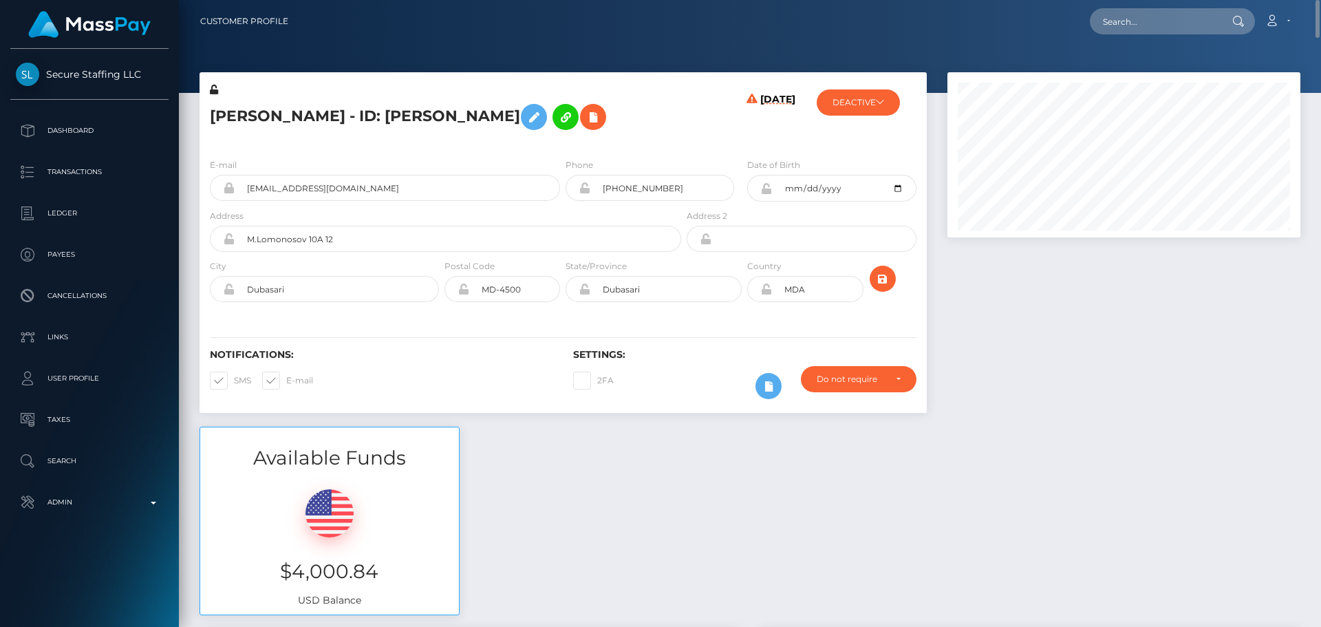
click at [616, 114] on h5 "Tatiana Babici - ID: Tatiana Babici" at bounding box center [442, 117] width 464 height 40
click at [306, 117] on h5 "Tatiana Babici - ID: Tatiana Babici" at bounding box center [442, 117] width 464 height 40
copy h5 "Tatiana Babici - ID: Tatiana Babici"
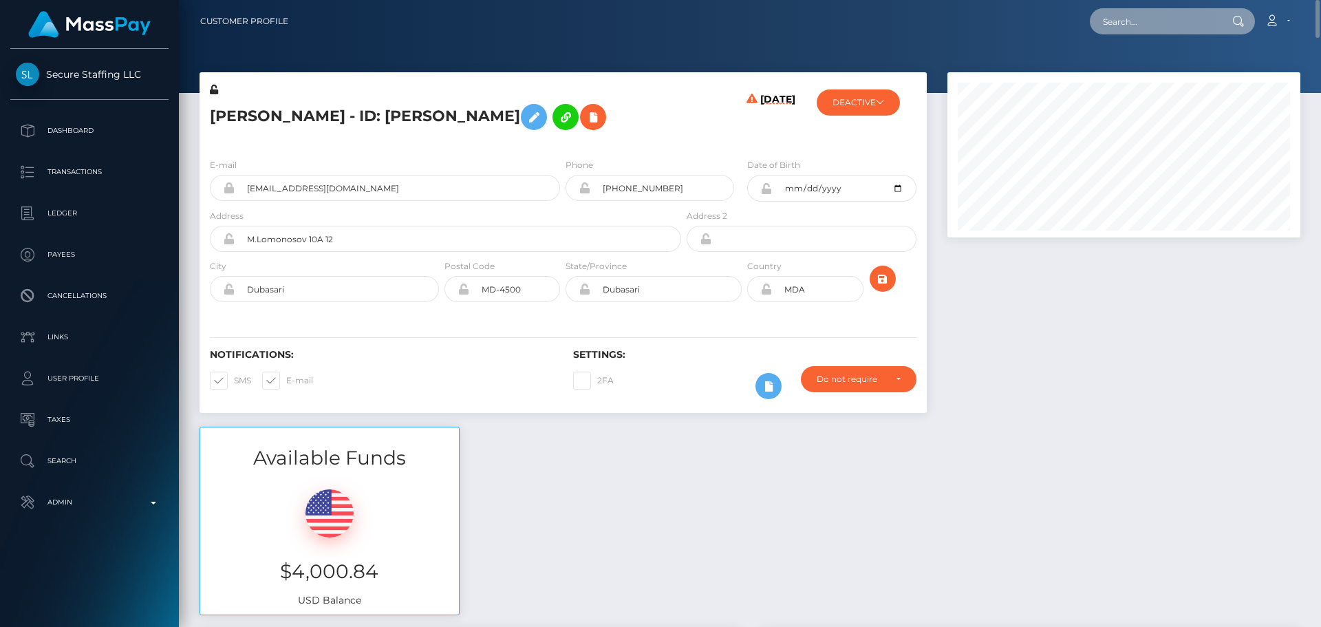
click at [1207, 23] on input "text" at bounding box center [1154, 21] width 129 height 26
paste input "733229173128044544"
type input "733229173128044544"
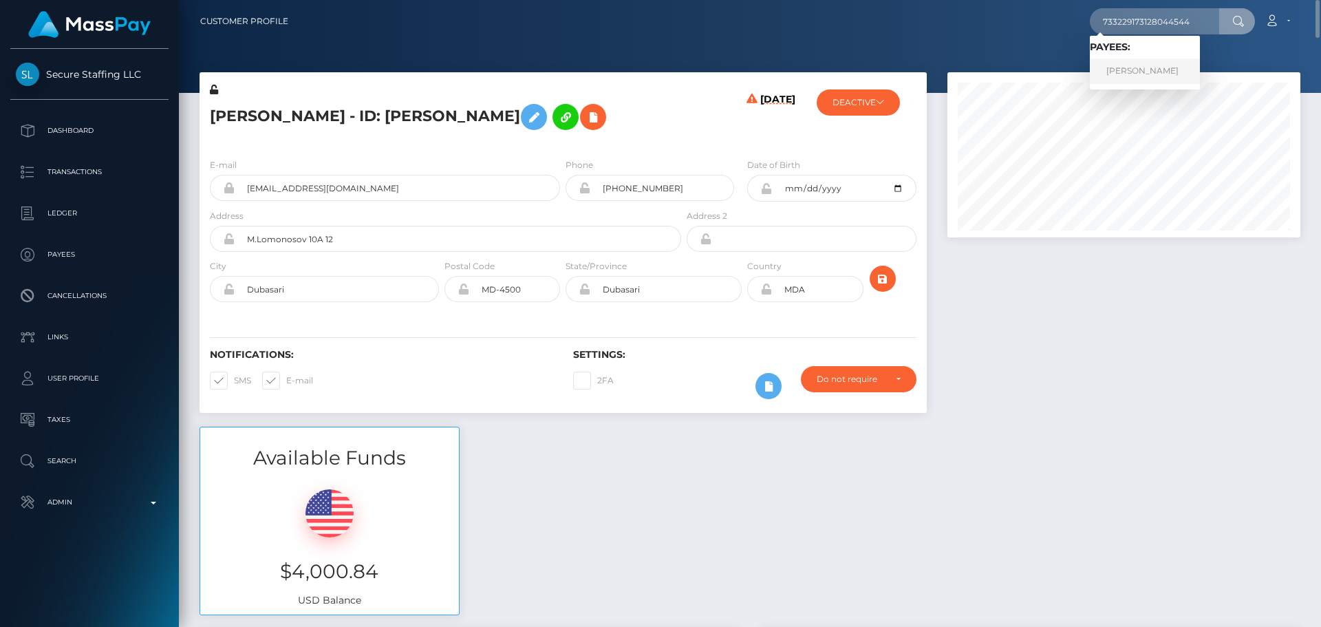
click at [1108, 69] on link "KRISTINA KOROLEVA" at bounding box center [1145, 70] width 110 height 25
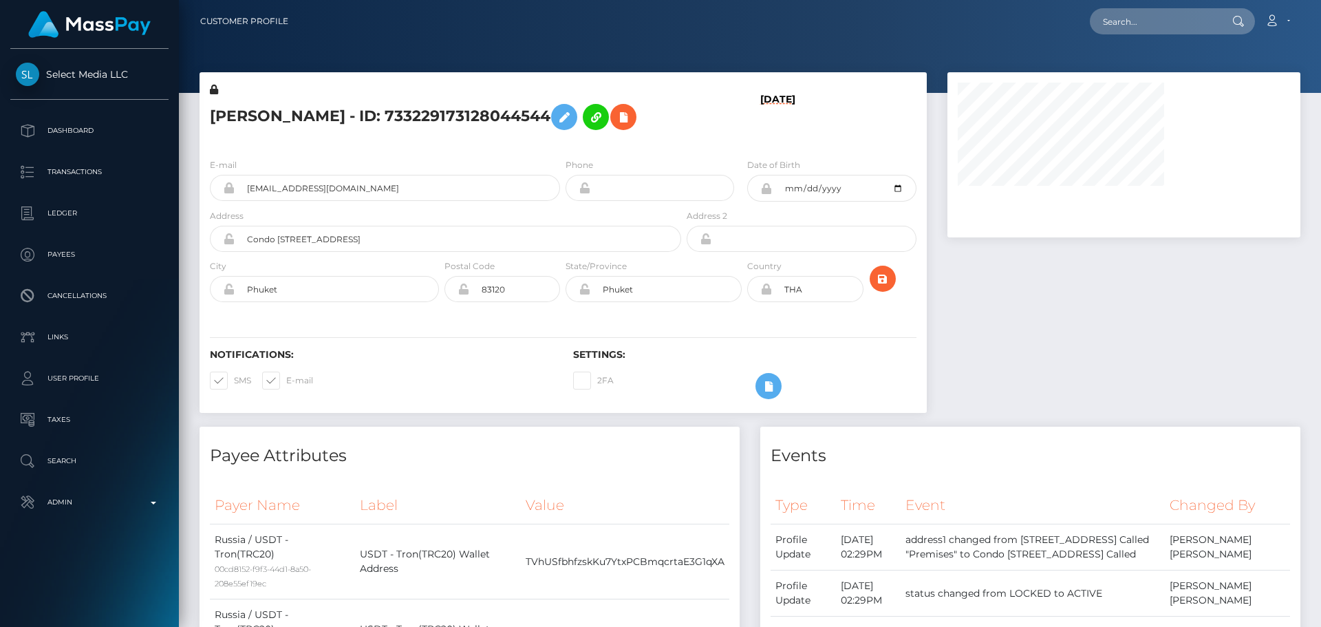
click at [560, 142] on div "[PERSON_NAME] - ID: 733229173128044544" at bounding box center [442, 115] width 484 height 65
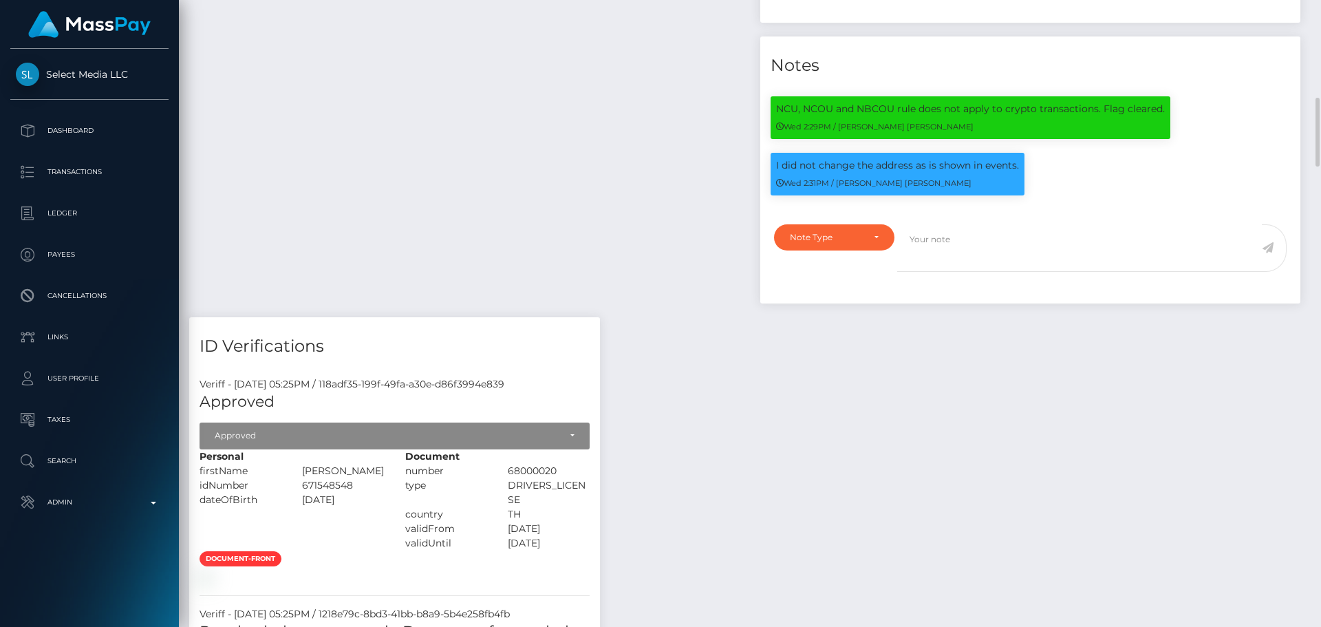
scroll to position [963, 0]
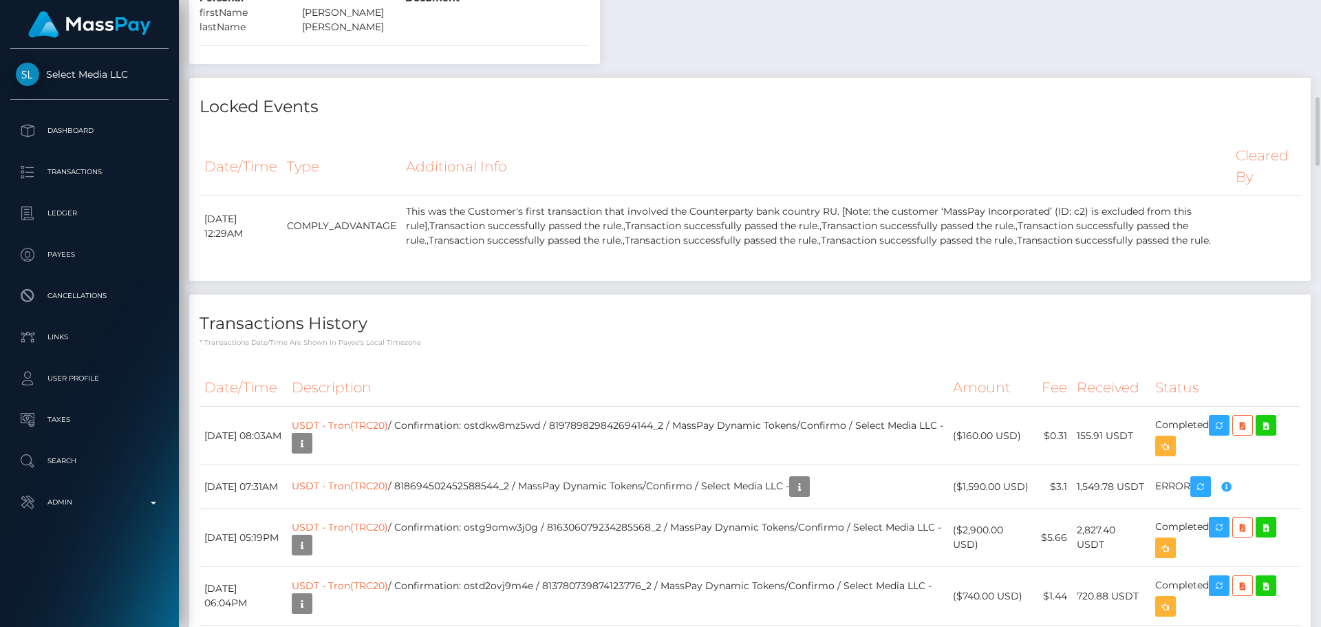
scroll to position [1514, 0]
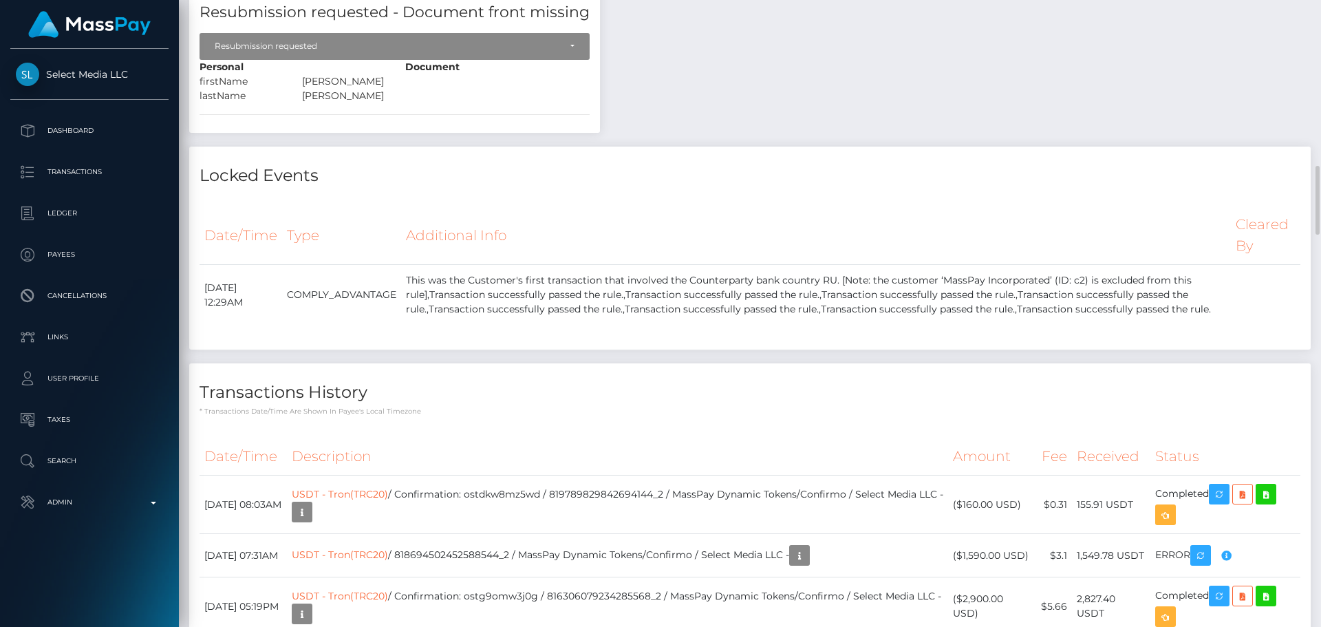
click at [644, 350] on div "Locked Events Date/Time Type Additional Info Cleared By" at bounding box center [749, 249] width 1121 height 204
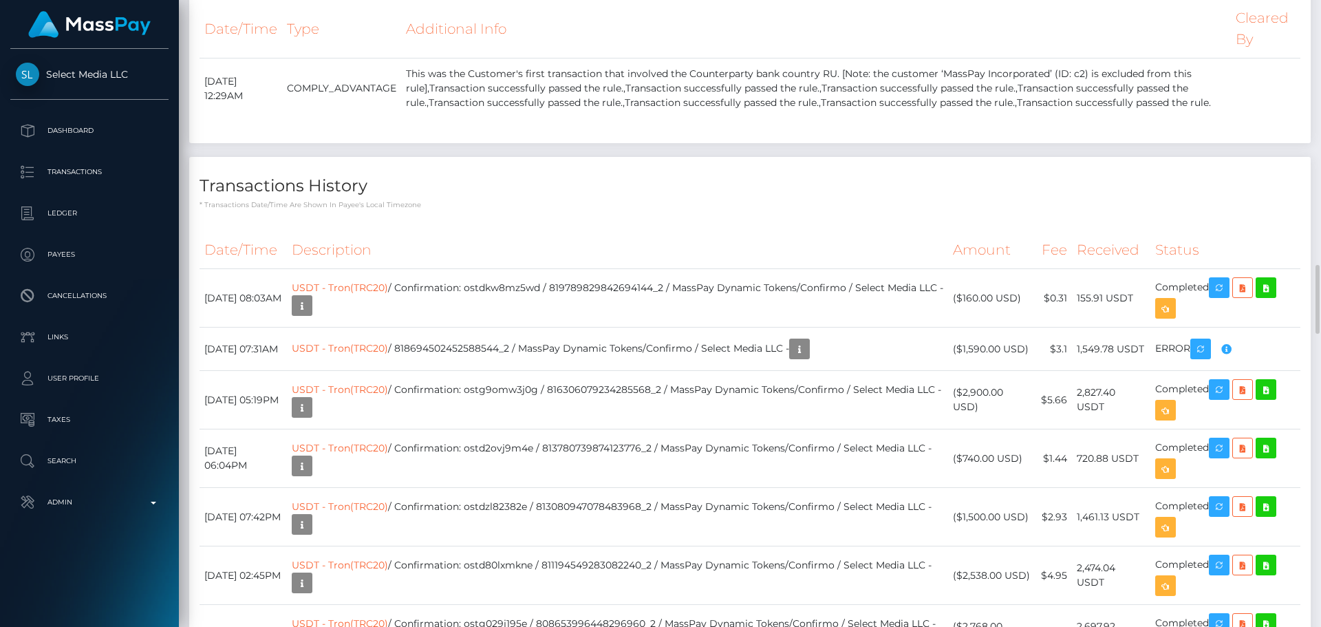
scroll to position [1789, 0]
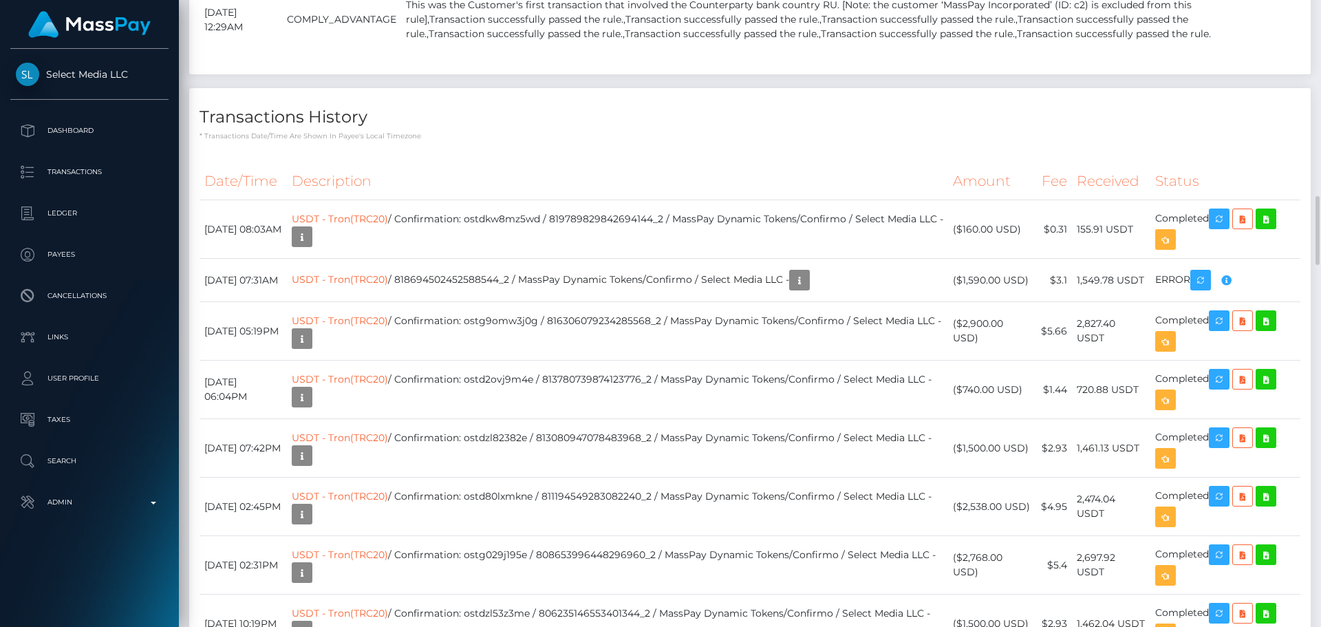
click at [641, 141] on p "* Transactions date/time are shown in payee's local timezone" at bounding box center [750, 136] width 1101 height 10
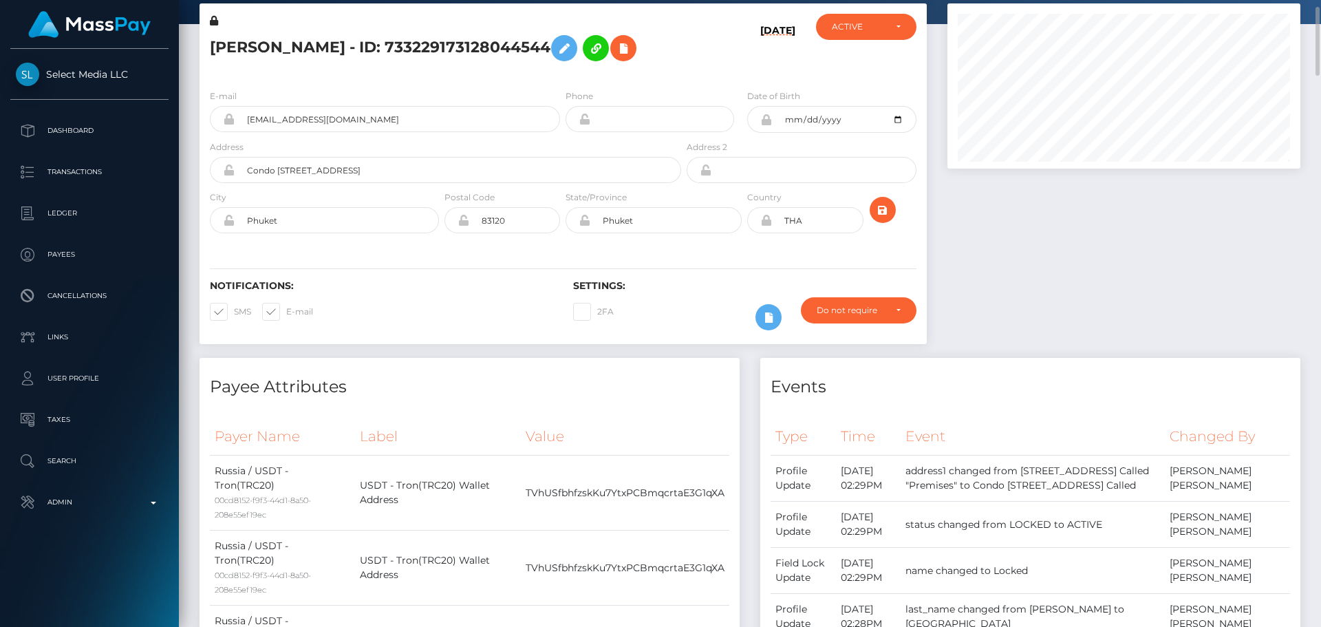
scroll to position [0, 0]
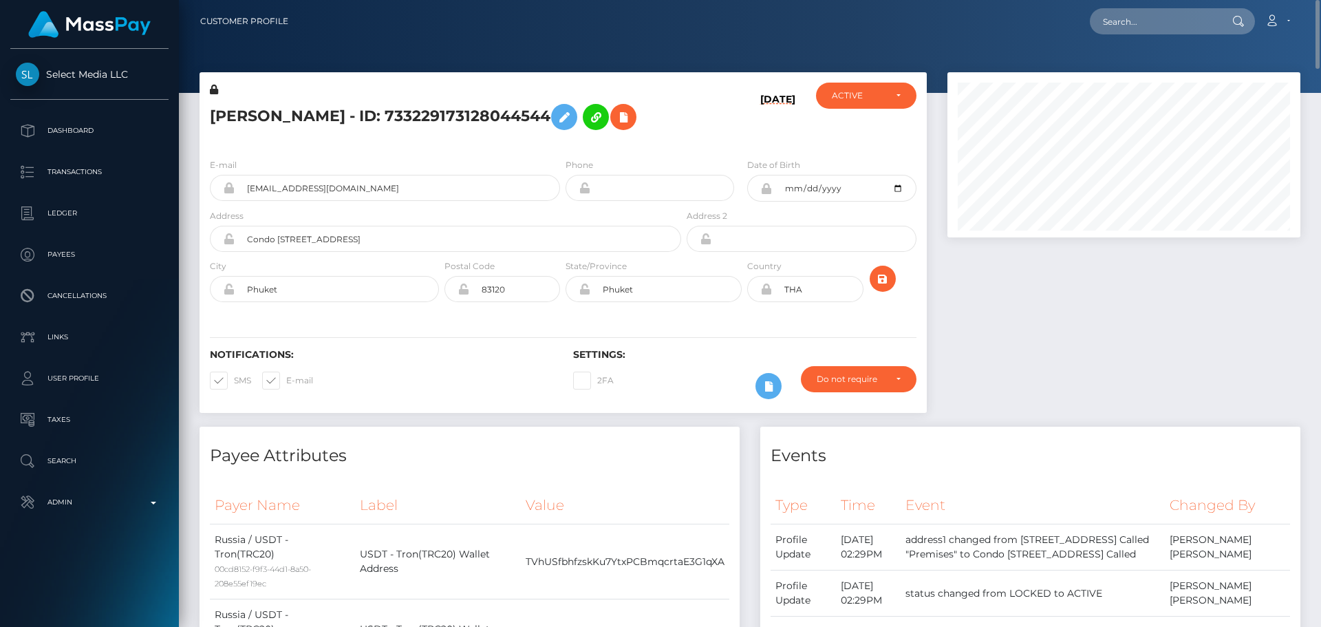
click at [679, 325] on div "Notifications: SMS E-mail Settings: 2FA" at bounding box center [563, 364] width 727 height 97
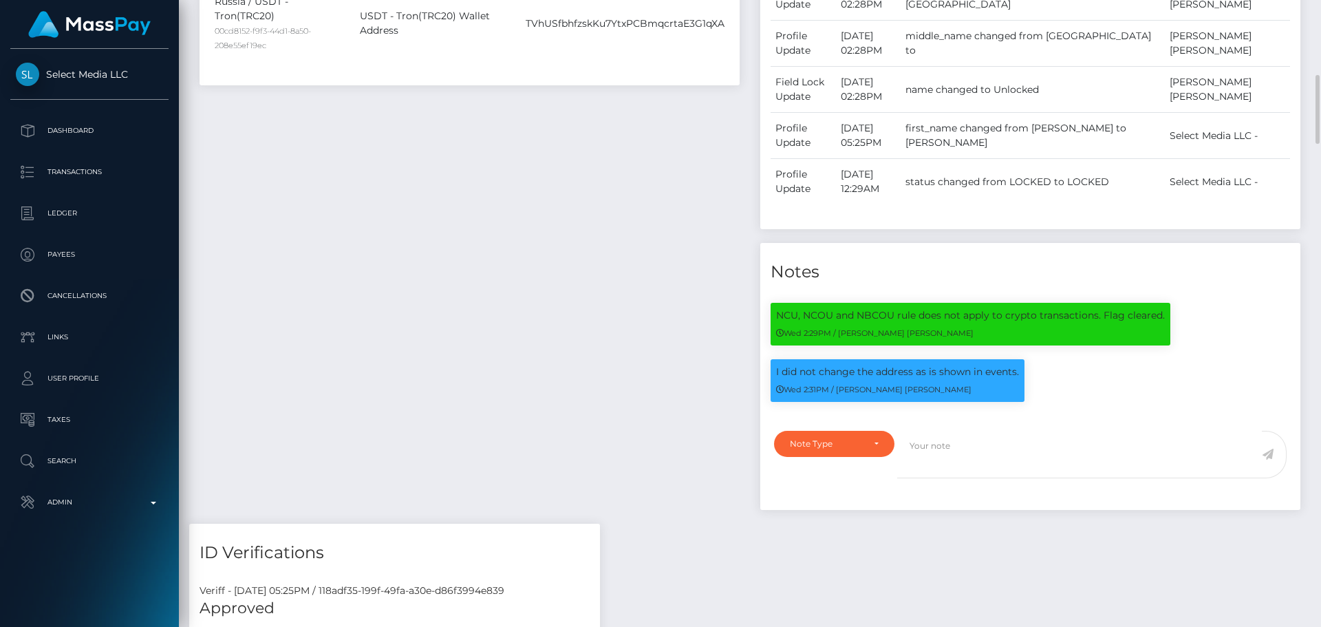
scroll to position [482, 0]
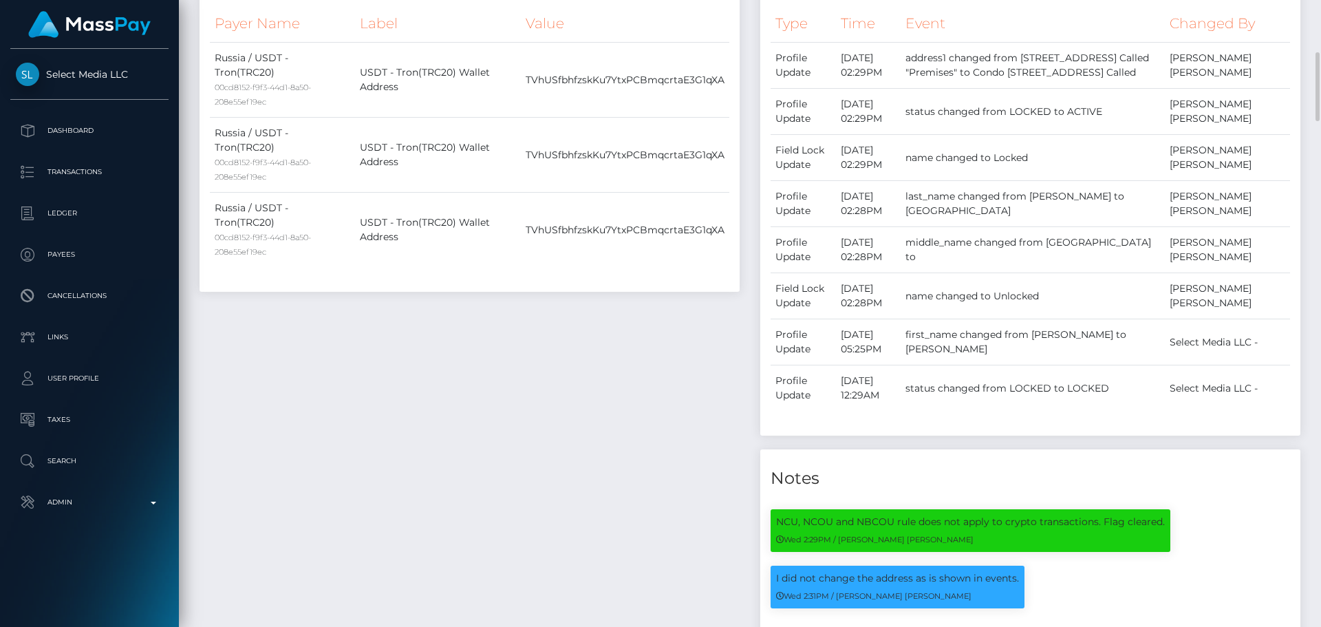
click at [671, 336] on div "Payee Attributes Payer Name Label Value Russia / USDT - Tron(TRC20) 00cd8152-f9…" at bounding box center [469, 337] width 561 height 785
click at [664, 314] on div "Payee Attributes Payer Name Label Value Russia / USDT - Tron(TRC20) 00cd8152-f9…" at bounding box center [469, 337] width 561 height 785
click at [651, 312] on div "Payee Attributes Payer Name Label Value Russia / USDT - Tron(TRC20) 00cd8152-f9…" at bounding box center [469, 337] width 561 height 785
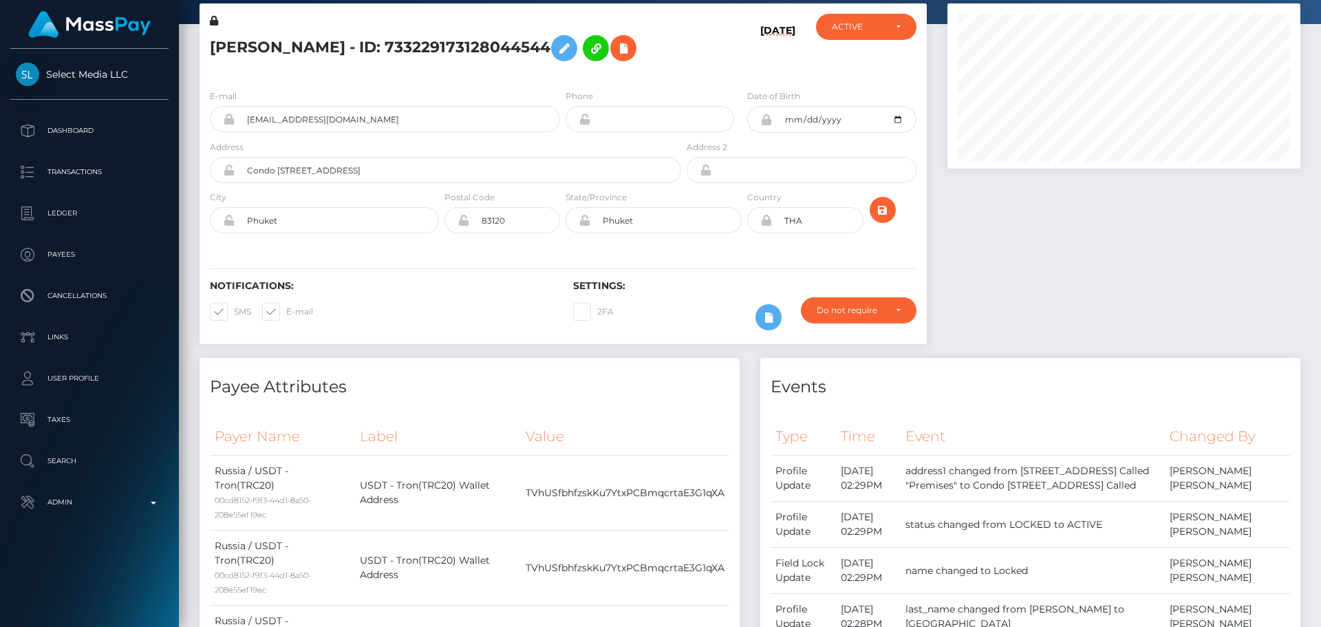
scroll to position [0, 0]
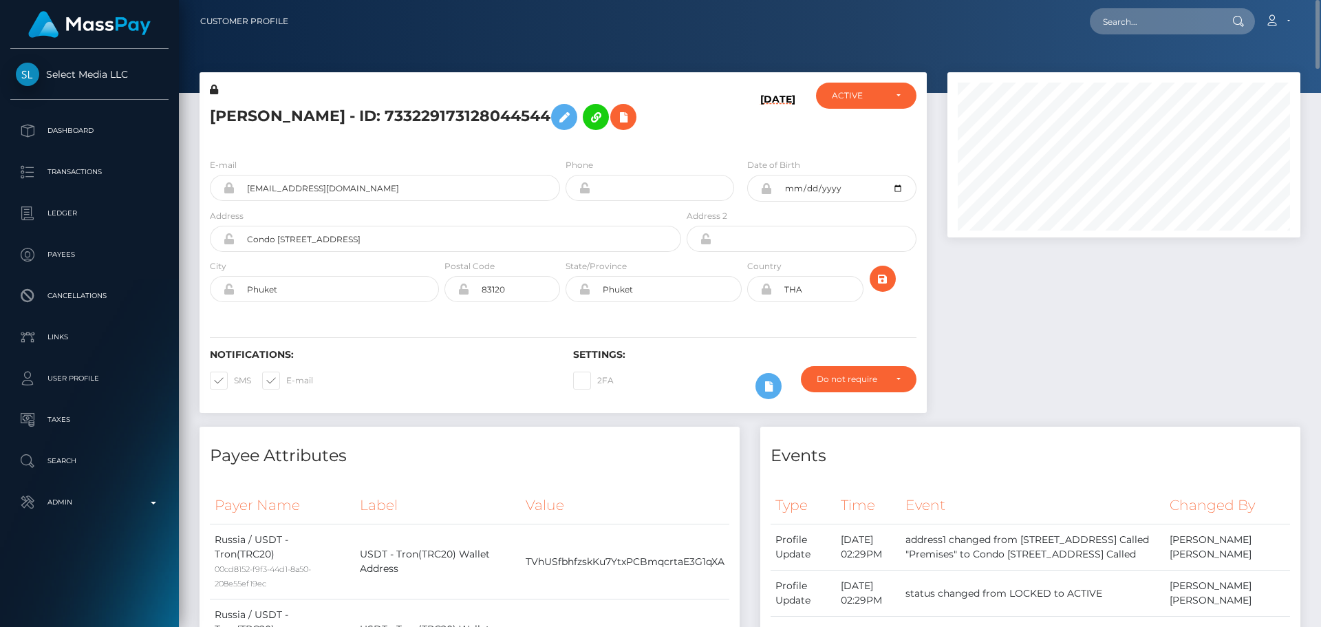
click at [746, 113] on div "09/03/25" at bounding box center [744, 115] width 121 height 65
click at [1144, 16] on input "text" at bounding box center [1154, 21] width 129 height 26
paste input "aidan.phipps@whop.intercom-mail.com"
type input "aidan.phipps@whop.intercom-mail.com"
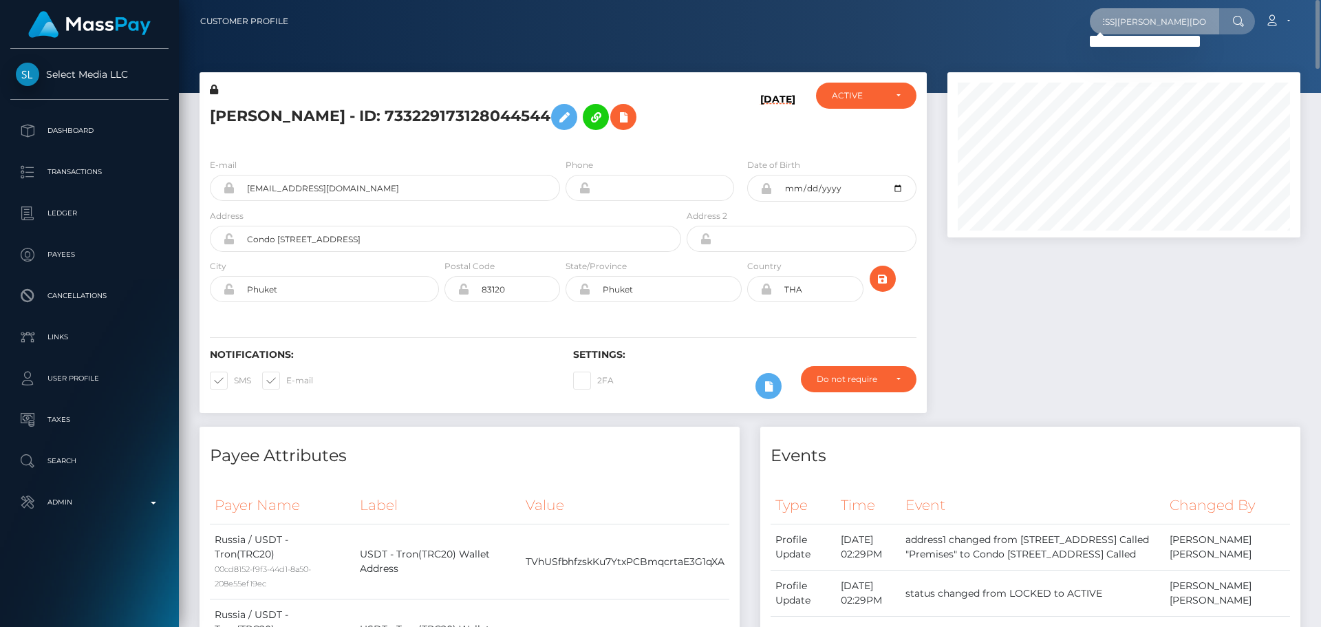
scroll to position [0, 0]
click at [1148, 14] on input "aidan.phipps@whop.intercom-mail.com" at bounding box center [1154, 21] width 129 height 26
paste input "poact_6zhO7FWeGgmG"
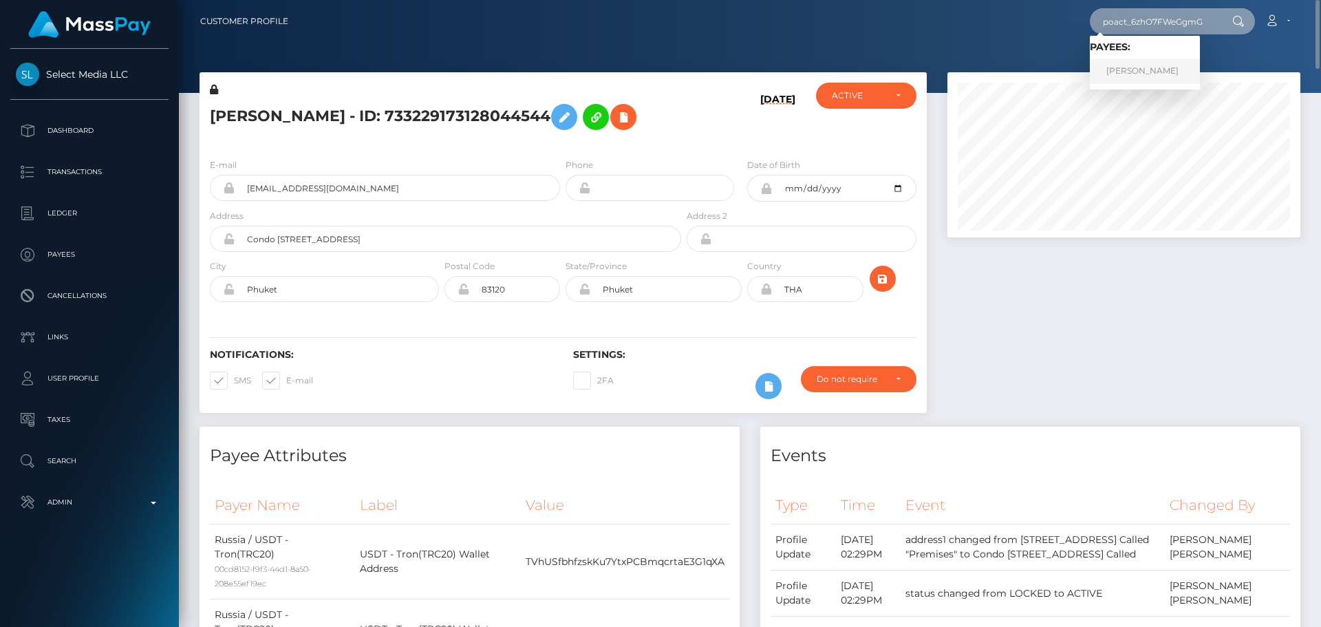
type input "poact_6zhO7FWeGgmG"
click at [1144, 69] on link "Rania Khalaf" at bounding box center [1145, 70] width 110 height 25
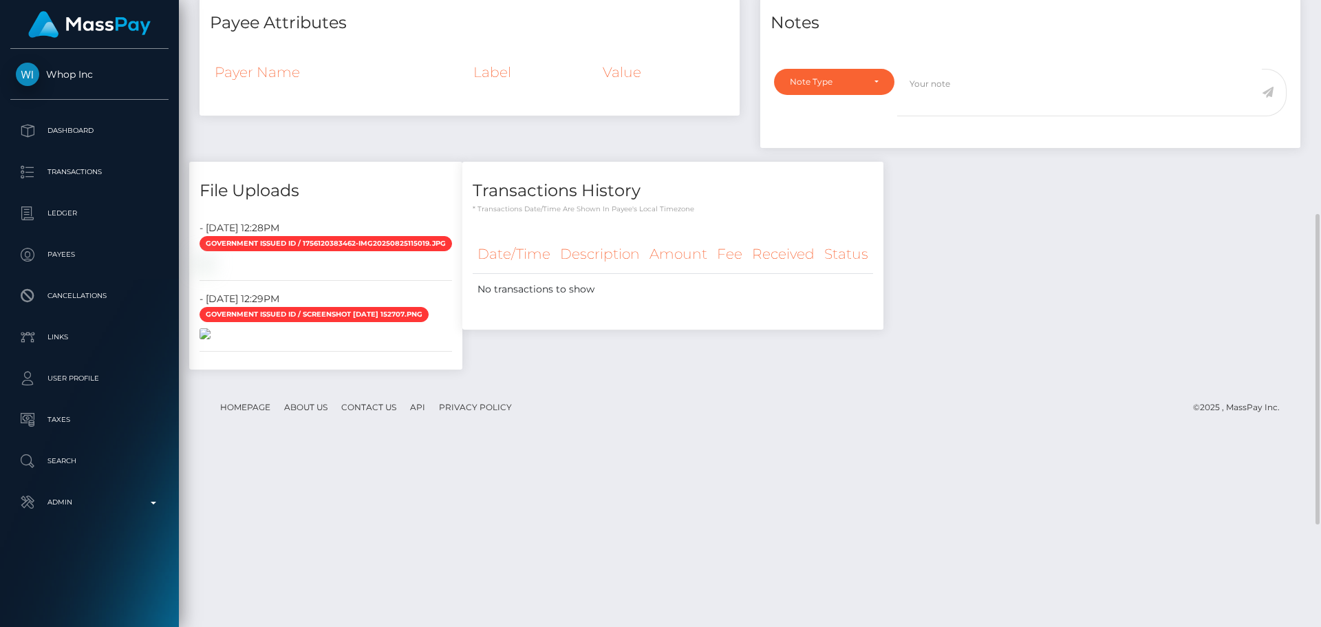
scroll to position [639, 0]
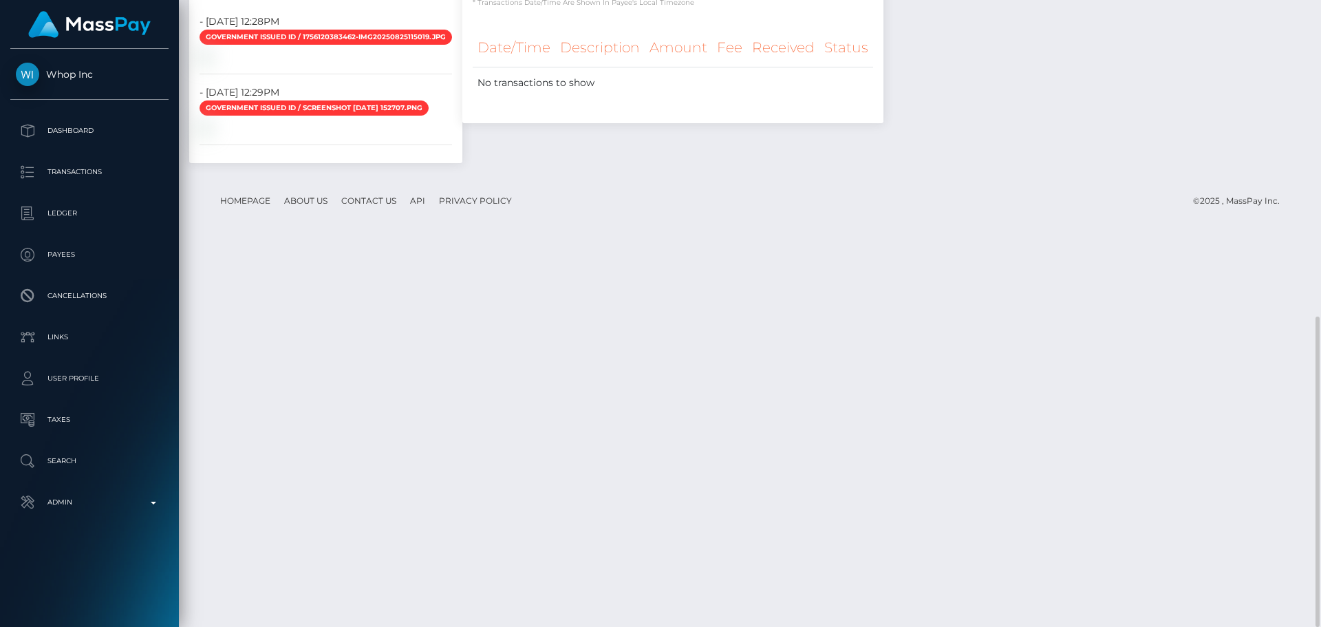
click at [659, 177] on div "Transactions History * Transactions date/time are shown in payee's local timezo…" at bounding box center [673, 66] width 442 height 222
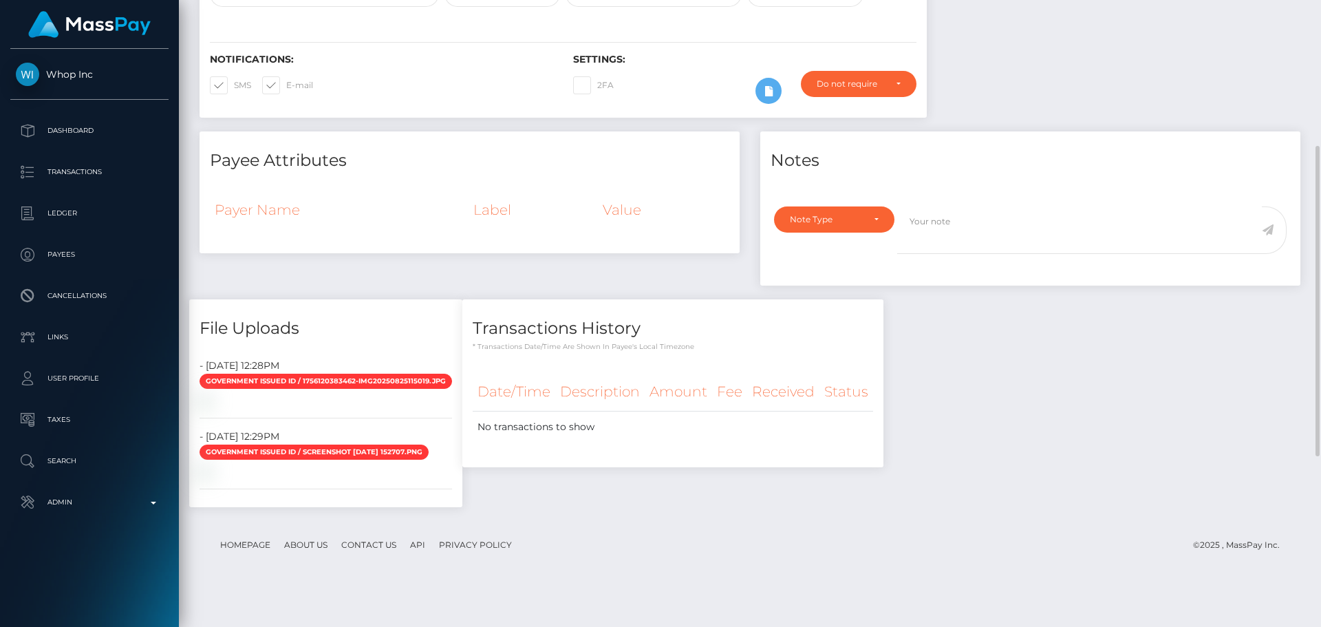
scroll to position [89, 0]
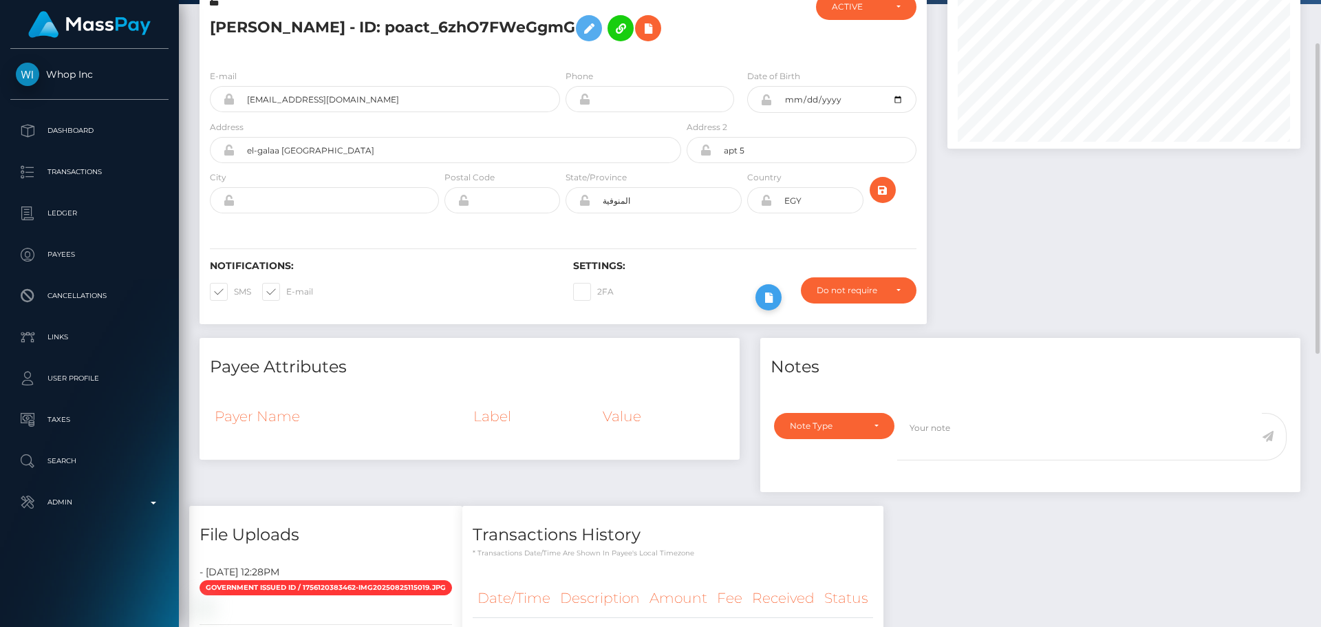
click at [763, 297] on icon at bounding box center [768, 297] width 17 height 17
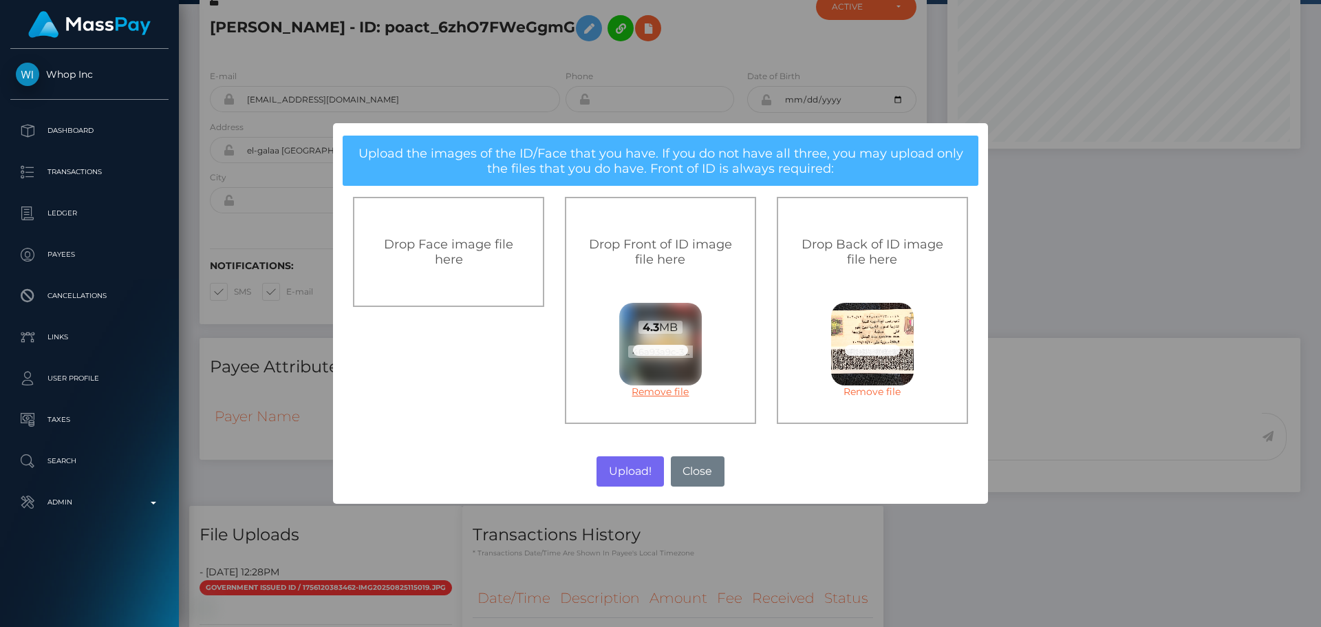
click at [654, 393] on link "Remove file" at bounding box center [660, 391] width 83 height 12
click at [638, 226] on div "Drop Front of ID image file here" at bounding box center [660, 252] width 191 height 110
click at [619, 471] on button "Upload!" at bounding box center [629, 471] width 67 height 30
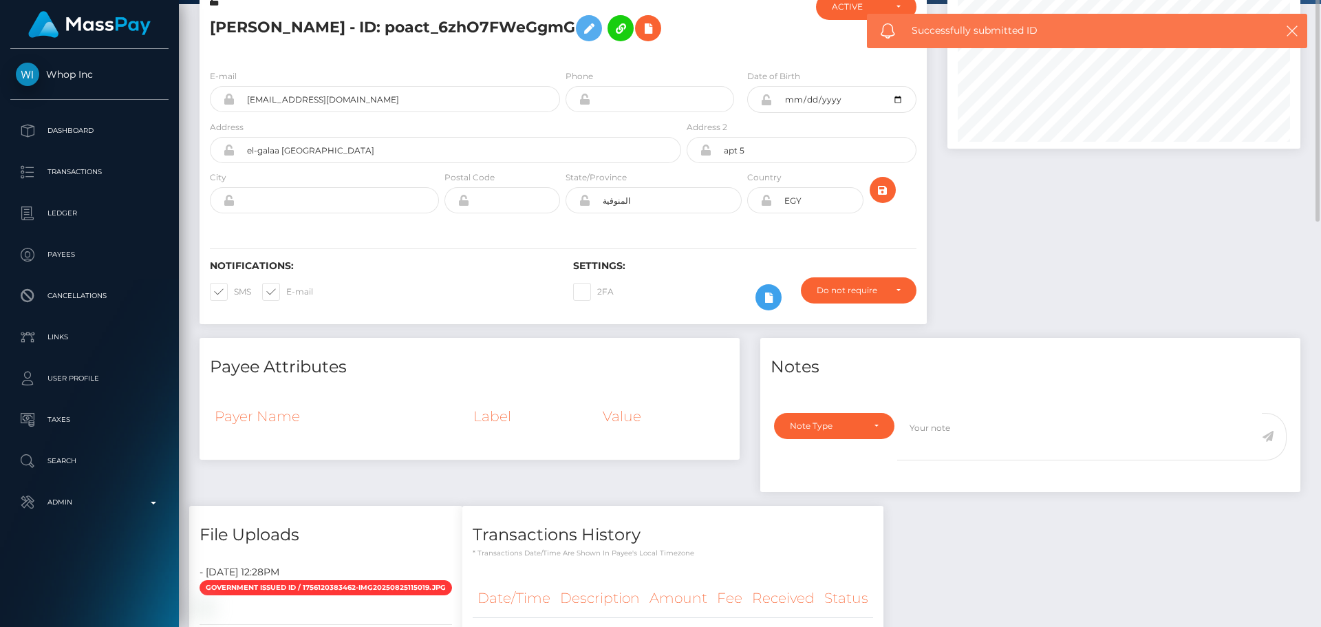
scroll to position [0, 0]
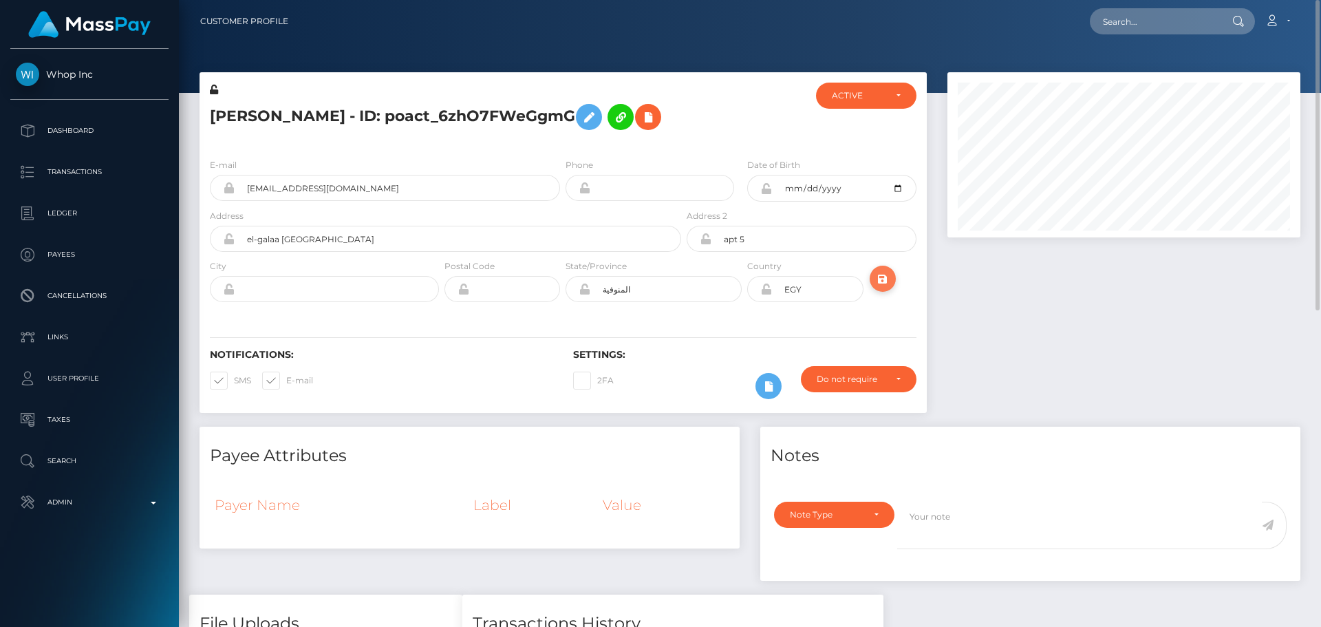
click at [881, 281] on icon "submit" at bounding box center [882, 278] width 17 height 17
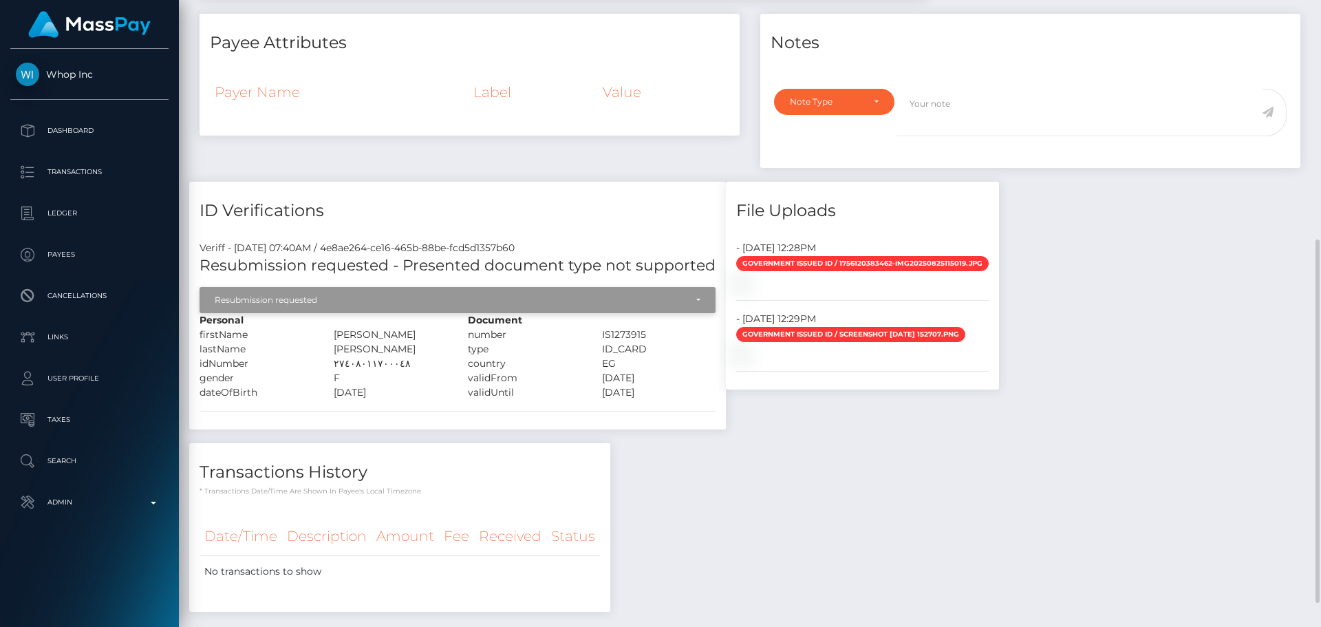
click at [685, 303] on div "Resubmission requested" at bounding box center [458, 299] width 486 height 11
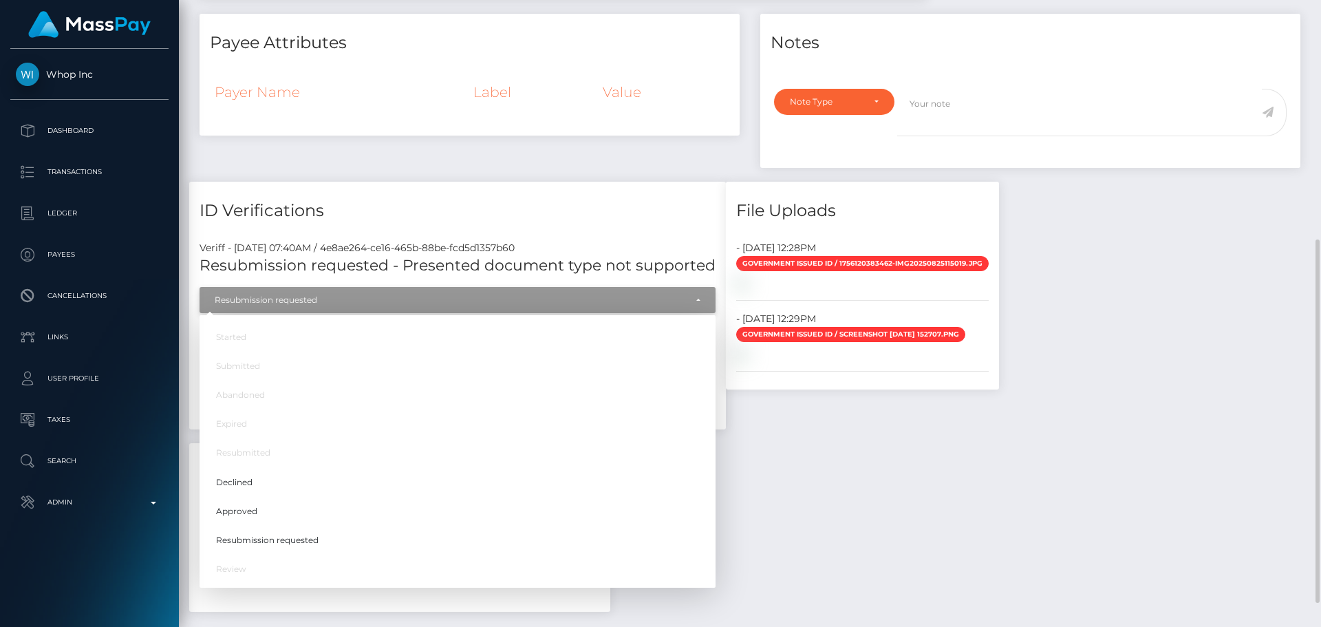
click at [685, 303] on div "Resubmission requested" at bounding box center [458, 299] width 486 height 11
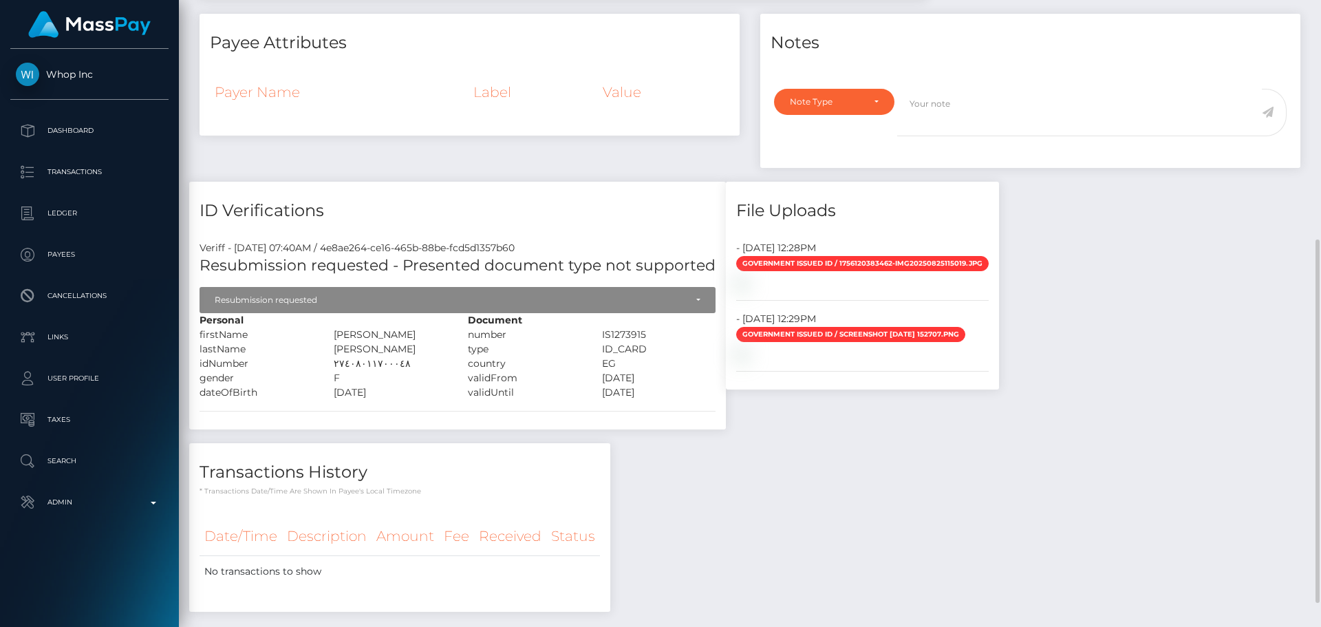
click at [538, 444] on div "ID Verifications Veriff - [DATE] 07:40AM / 4e8ae264-ce16-465b-88be-fcd5d1357b60…" at bounding box center [457, 313] width 557 height 262
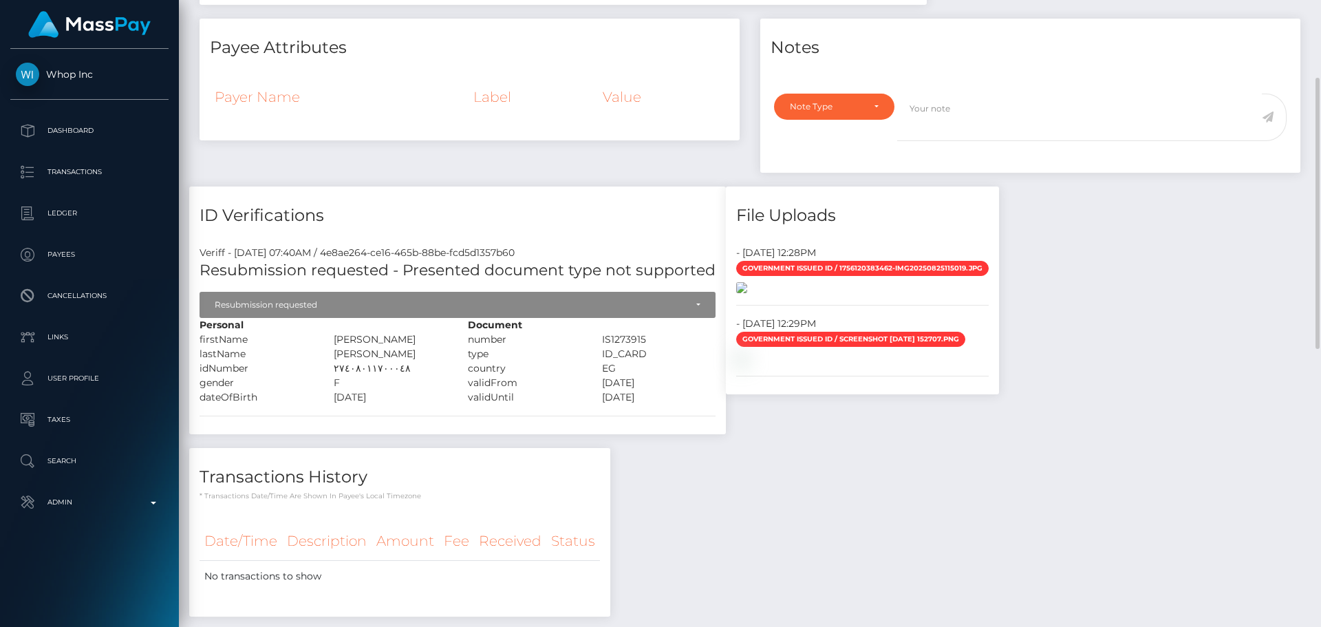
scroll to position [339, 0]
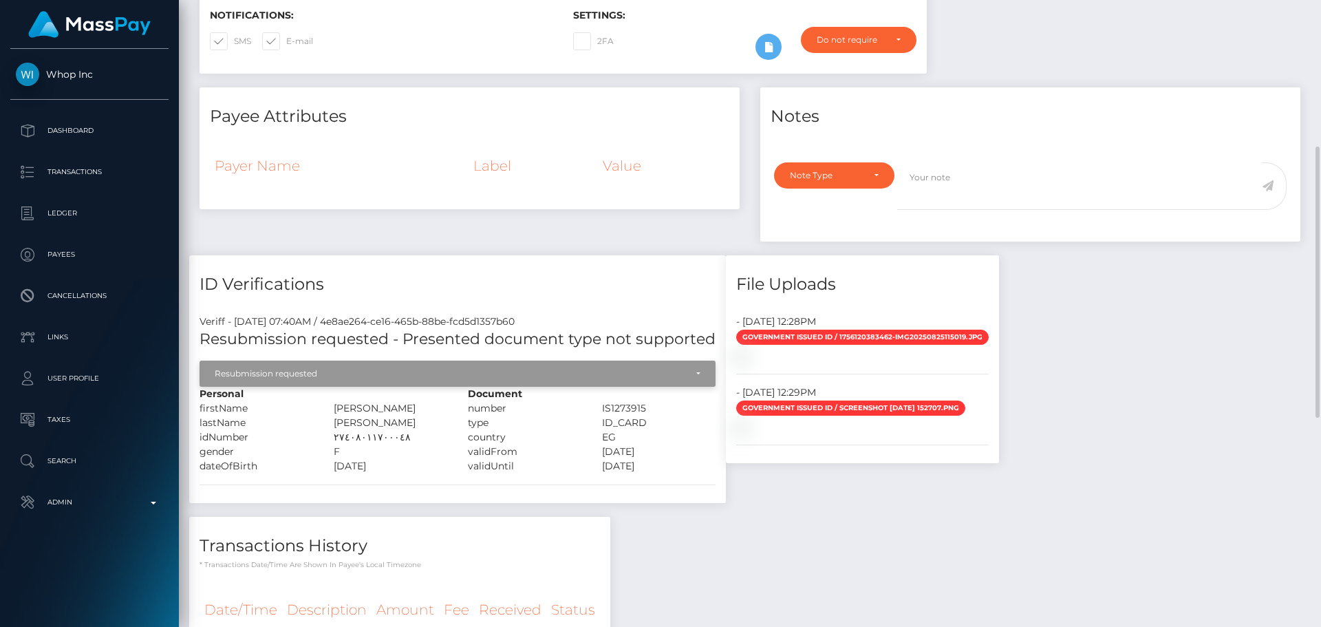
click at [649, 378] on div "Resubmission requested" at bounding box center [450, 373] width 471 height 11
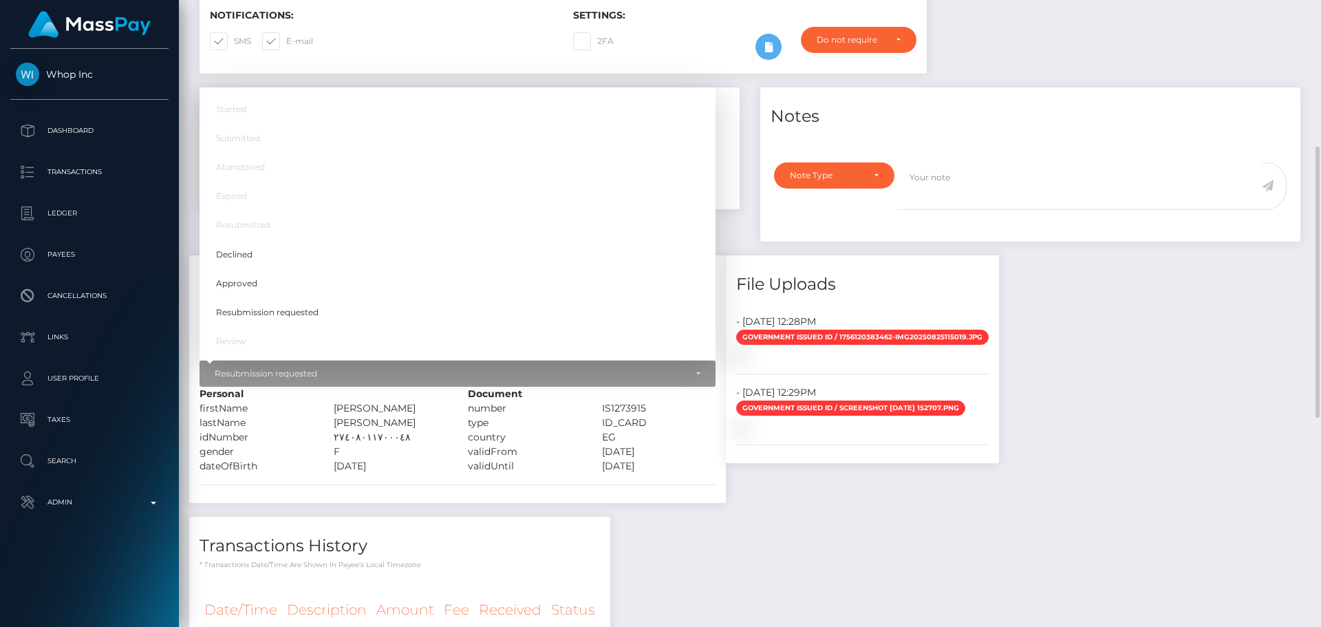
click at [549, 512] on div "ID Verifications Veriff - [DATE] 07:40AM / 4e8ae264-ce16-465b-88be-fcd5d1357b60…" at bounding box center [457, 386] width 557 height 262
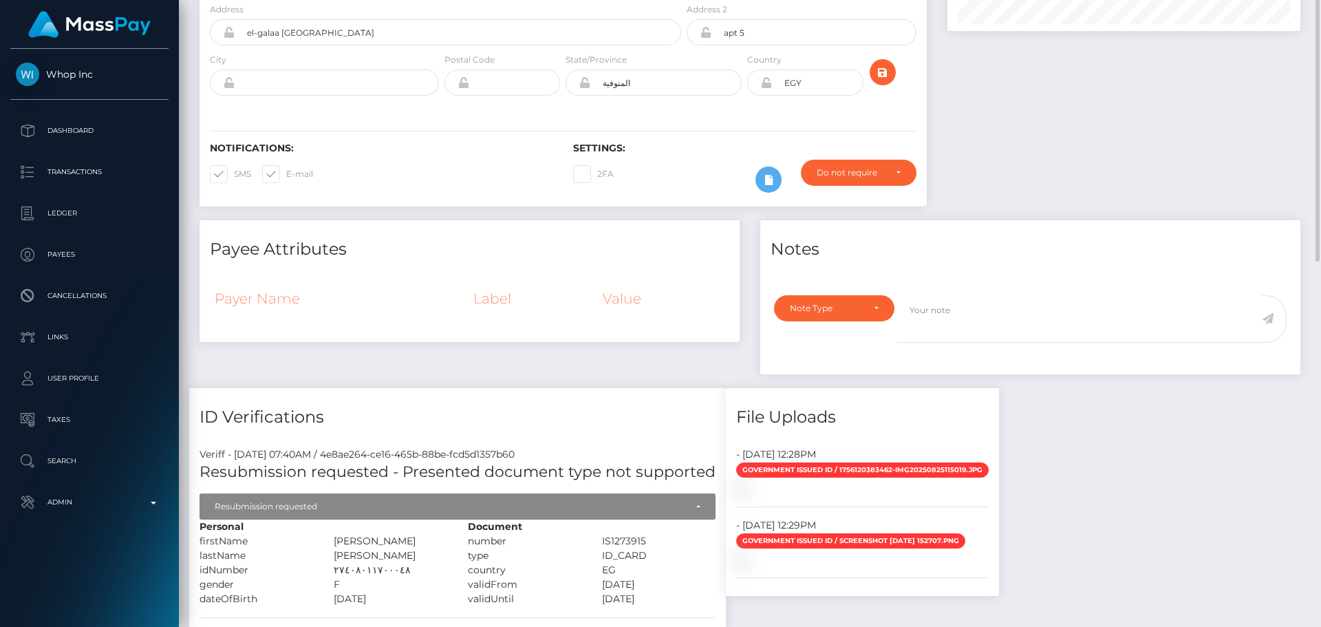
scroll to position [0, 0]
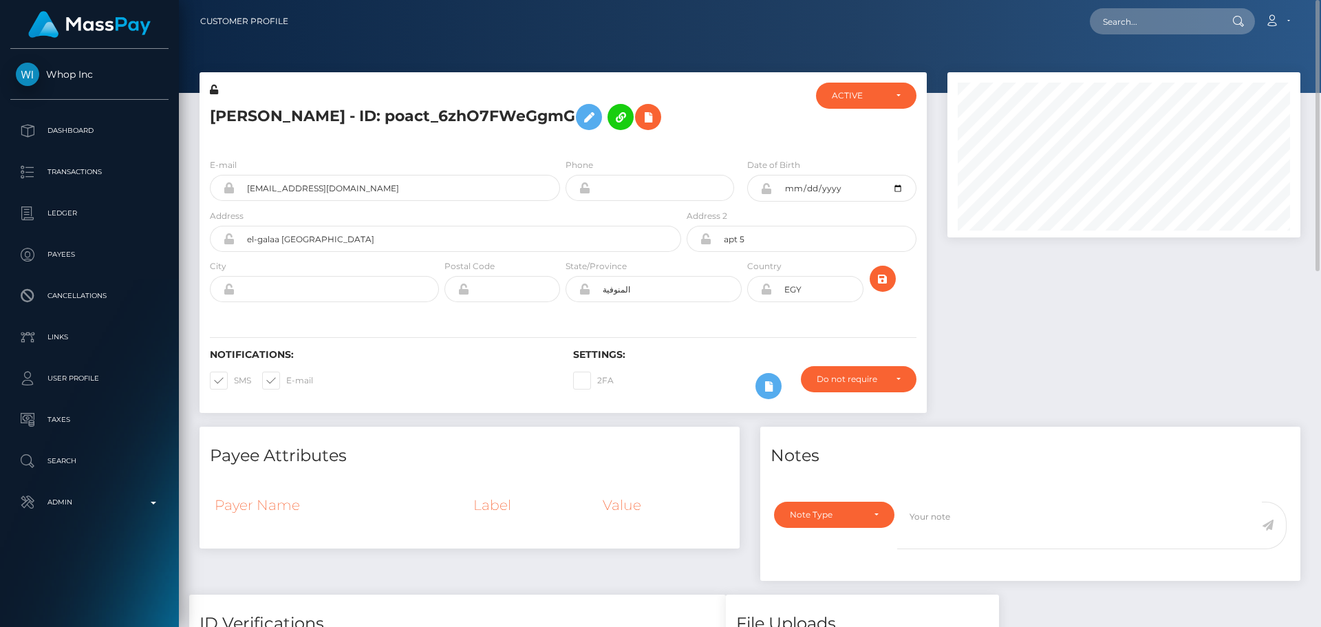
click at [767, 191] on icon at bounding box center [766, 188] width 12 height 11
click at [581, 116] on icon at bounding box center [589, 117] width 17 height 17
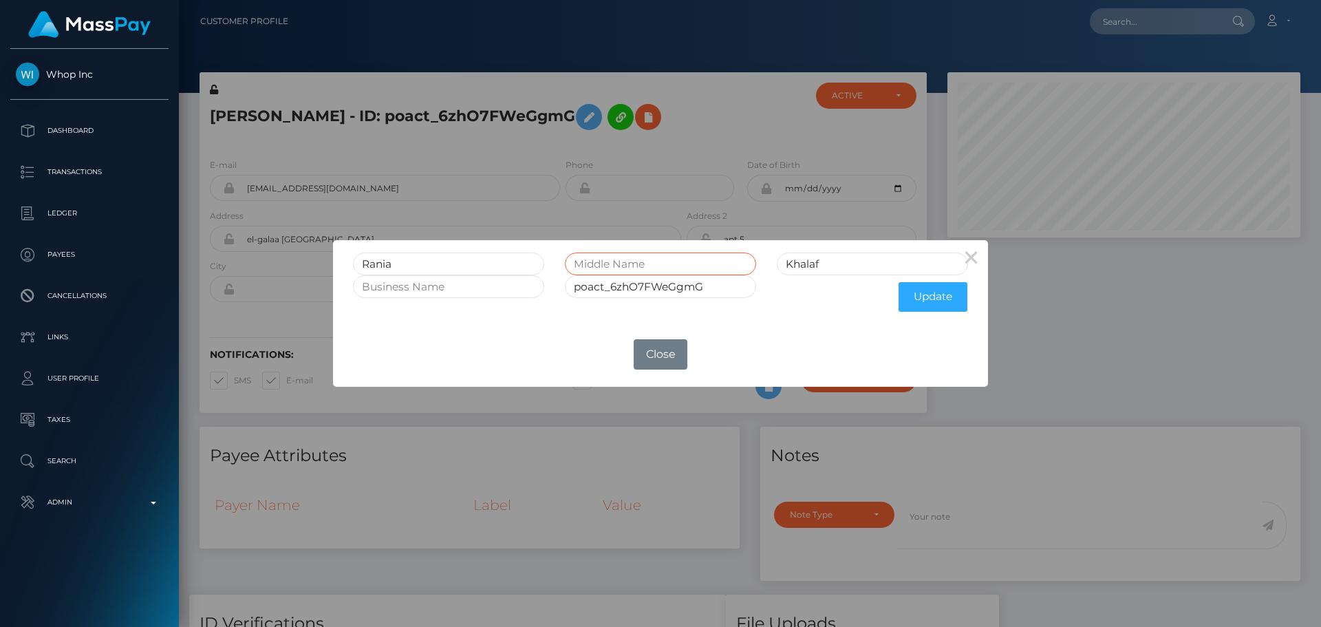
click at [661, 263] on input "text" at bounding box center [660, 263] width 191 height 23
paste input "Mohamed Said Abdelnaby"
type input "Mohamed Said Abdelnaby"
click at [929, 292] on button "Update" at bounding box center [932, 297] width 69 height 30
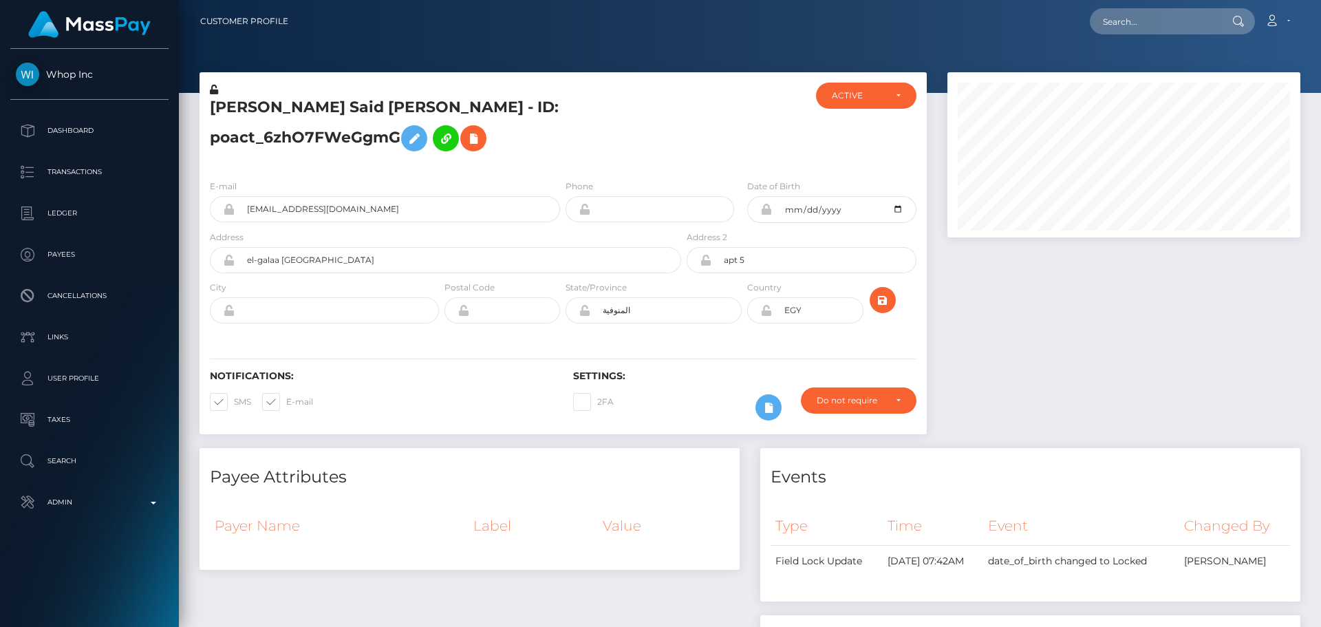
scroll to position [165, 354]
click at [492, 460] on div "Payee Attributes" at bounding box center [470, 468] width 540 height 41
click at [215, 93] on icon at bounding box center [214, 90] width 8 height 10
click at [561, 160] on div "[PERSON_NAME] Said [PERSON_NAME] - ID: poact_6zhO7FWeGgmG" at bounding box center [442, 126] width 484 height 86
click at [562, 162] on div "[PERSON_NAME] Said [PERSON_NAME] - ID: poact_6zhO7FWeGgmG" at bounding box center [442, 126] width 484 height 86
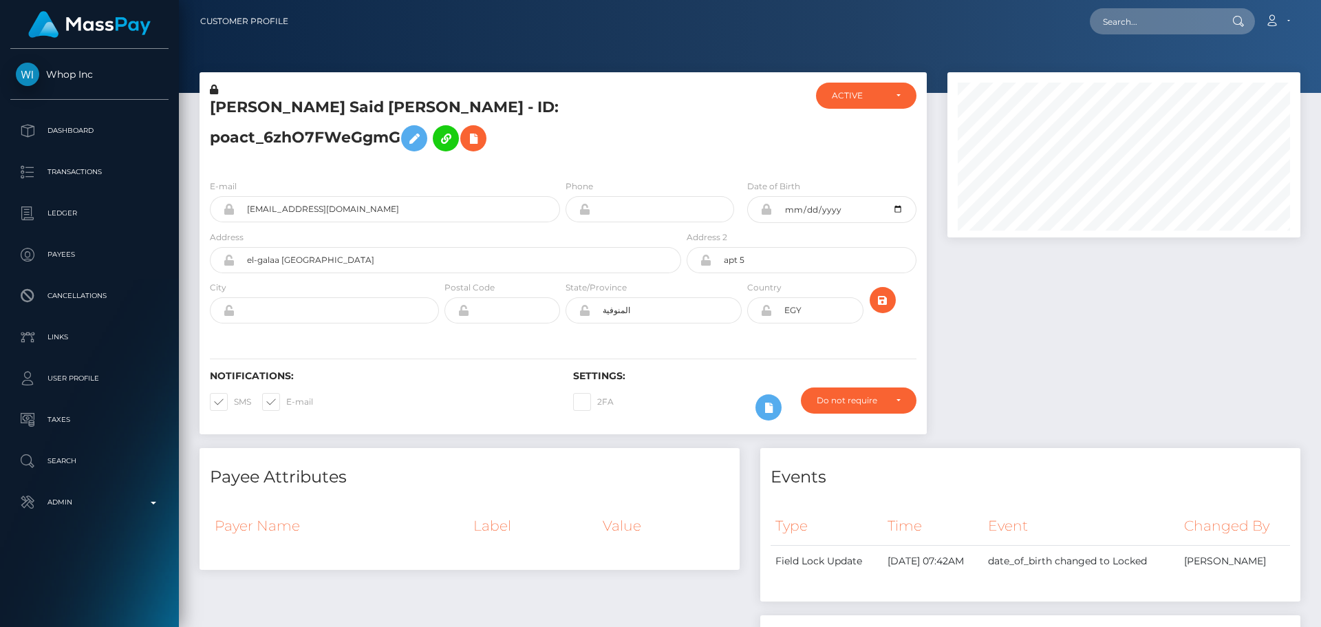
click at [539, 393] on div "Notifications: SMS E-mail" at bounding box center [381, 398] width 363 height 57
click at [645, 144] on h5 "[PERSON_NAME] Said [PERSON_NAME] - ID: poact_6zhO7FWeGgmG" at bounding box center [442, 127] width 464 height 61
click at [619, 136] on h5 "[PERSON_NAME] Said [PERSON_NAME] - ID: poact_6zhO7FWeGgmG" at bounding box center [442, 127] width 464 height 61
click at [563, 165] on div "[PERSON_NAME] Said [PERSON_NAME] - ID: poact_6zhO7FWeGgmG" at bounding box center [442, 126] width 484 height 86
click at [674, 155] on div "[PERSON_NAME] Said [PERSON_NAME] - ID: poact_6zhO7FWeGgmG" at bounding box center [442, 126] width 484 height 86
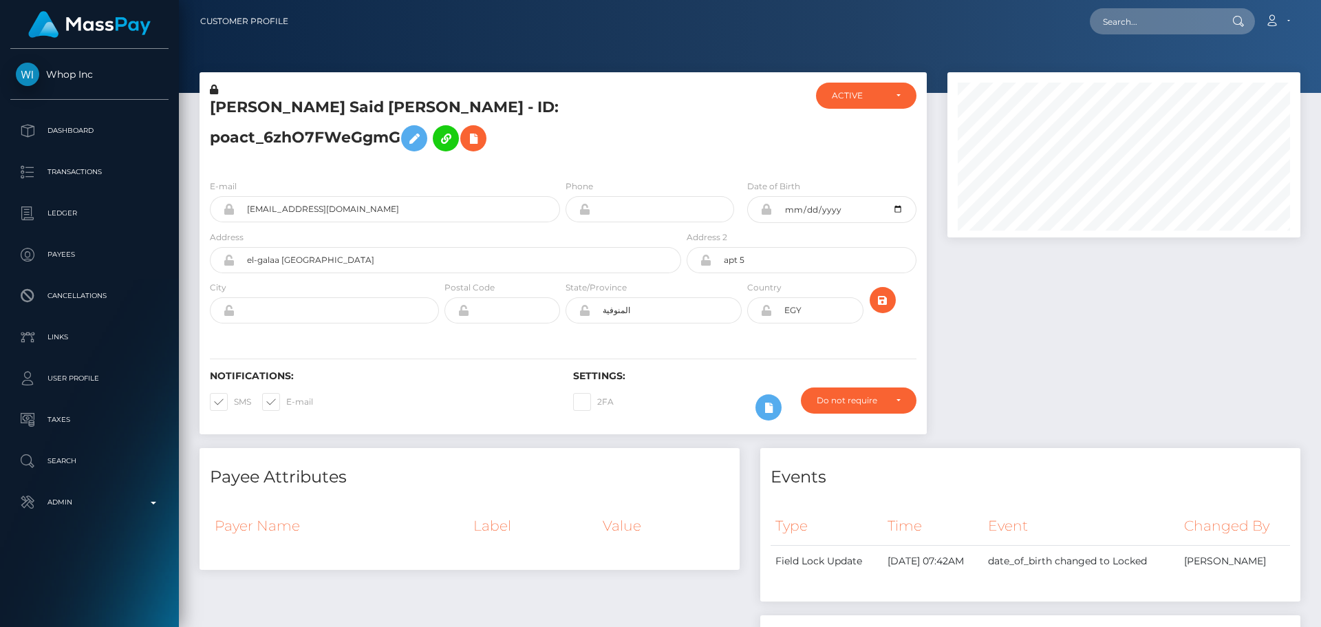
click at [766, 311] on icon at bounding box center [766, 310] width 12 height 11
click at [747, 337] on div "Notifications: SMS E-mail Settings: 2FA" at bounding box center [563, 385] width 727 height 97
click at [746, 337] on div "Notifications: SMS E-mail Settings: 2FA" at bounding box center [563, 385] width 727 height 97
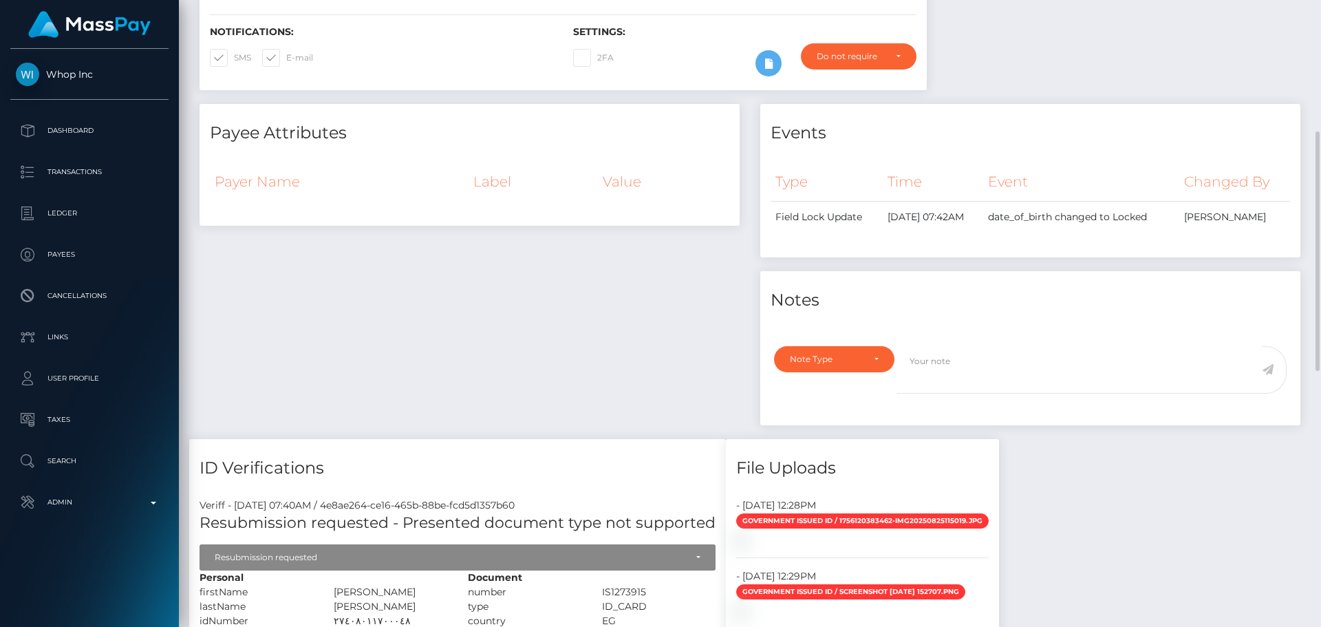
scroll to position [0, 0]
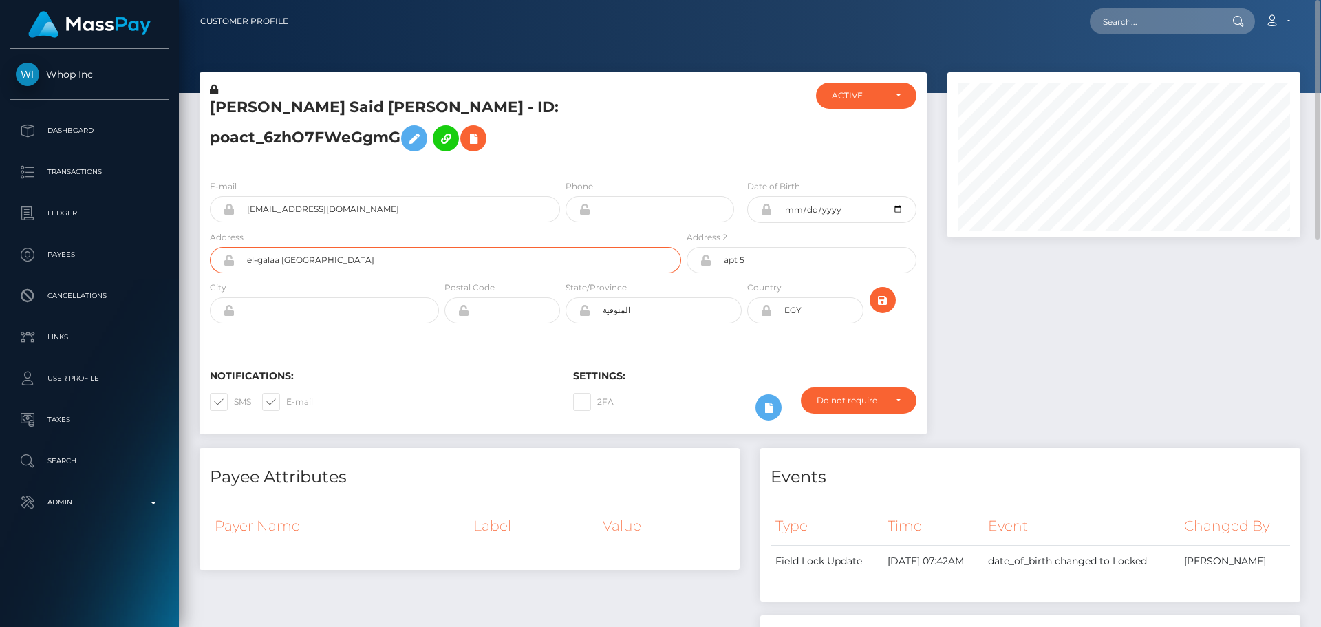
click at [385, 253] on input "el-galaa [GEOGRAPHIC_DATA]" at bounding box center [458, 260] width 446 height 26
paste input "El-Galaa El-Bahary St."
type input "El-Galaa El-Bahary St."
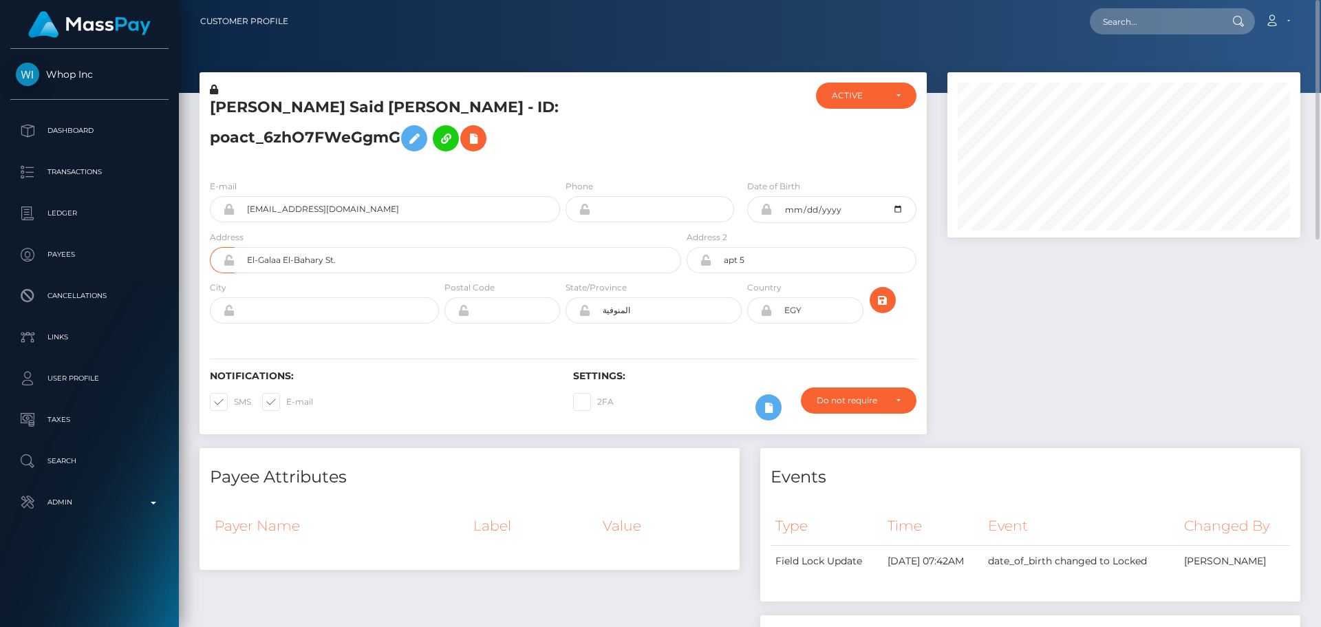
click at [353, 360] on div "Notifications: SMS E-mail Settings: 2FA" at bounding box center [563, 385] width 727 height 97
click at [314, 319] on input "text" at bounding box center [337, 310] width 204 height 26
paste input "Shebin El-Kom"
type input "Shebin El-Kom"
click at [465, 374] on h6 "Notifications:" at bounding box center [381, 376] width 343 height 12
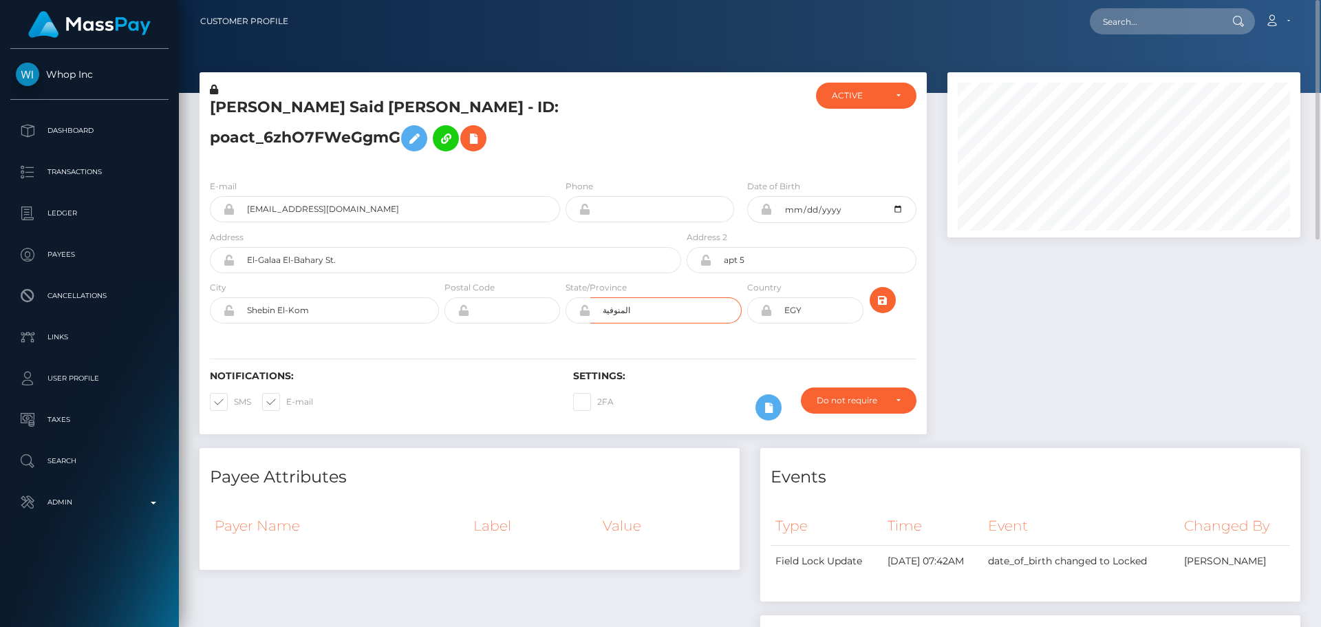
click at [640, 303] on input "المنوفية" at bounding box center [665, 310] width 151 height 26
paste input "Menoufia"
type input "Menoufia"
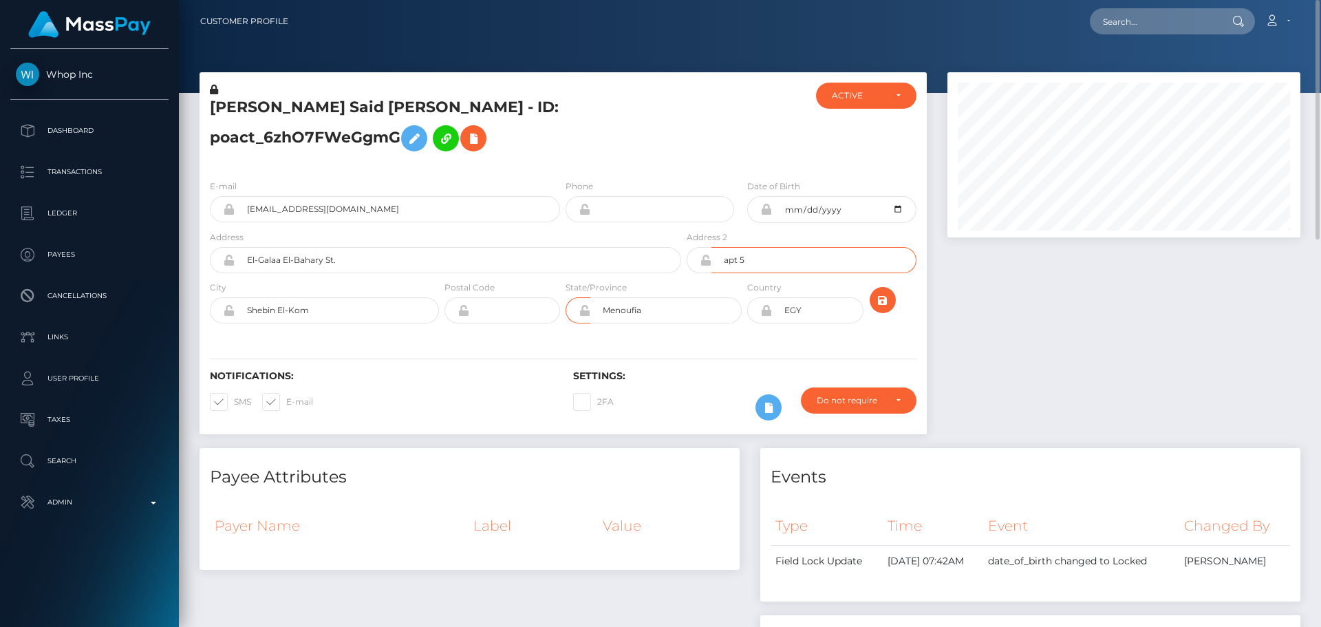
click at [777, 258] on input "apt 5" at bounding box center [813, 260] width 204 height 26
click at [522, 350] on div "Notifications: SMS E-mail Settings: 2FA" at bounding box center [563, 385] width 727 height 97
click at [520, 323] on div "Postal Code" at bounding box center [502, 305] width 121 height 50
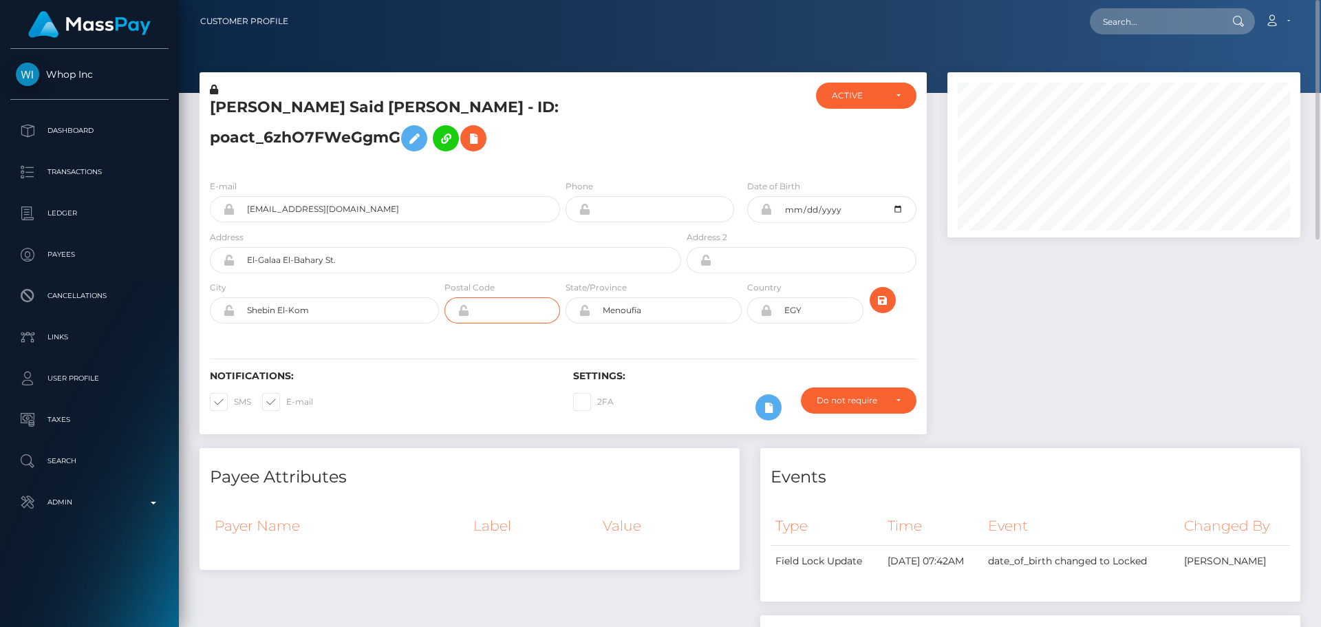
click at [520, 311] on input "text" at bounding box center [514, 310] width 91 height 26
click at [493, 307] on input "text" at bounding box center [514, 310] width 91 height 26
drag, startPoint x: 446, startPoint y: 355, endPoint x: 477, endPoint y: 363, distance: 31.2
click at [446, 356] on div "Notifications: SMS E-mail Settings: 2FA" at bounding box center [563, 385] width 727 height 97
click at [707, 359] on div "Notifications: SMS E-mail Settings: 2FA" at bounding box center [563, 385] width 727 height 97
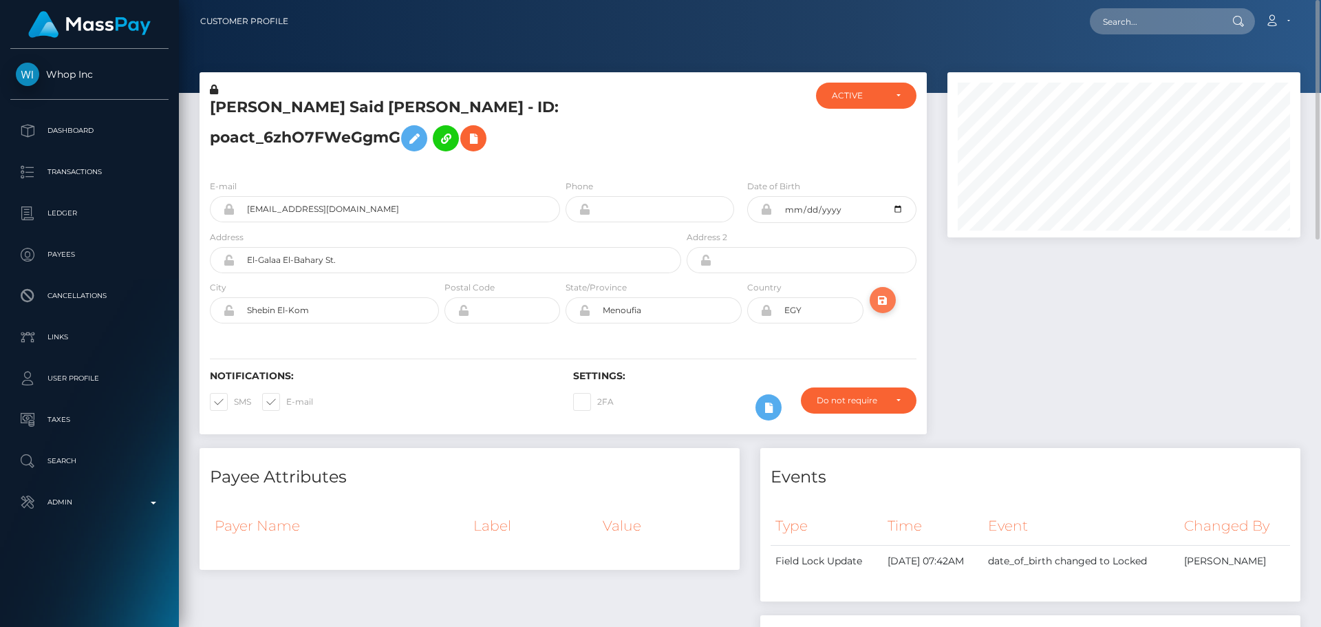
click at [879, 301] on icon "submit" at bounding box center [882, 300] width 17 height 17
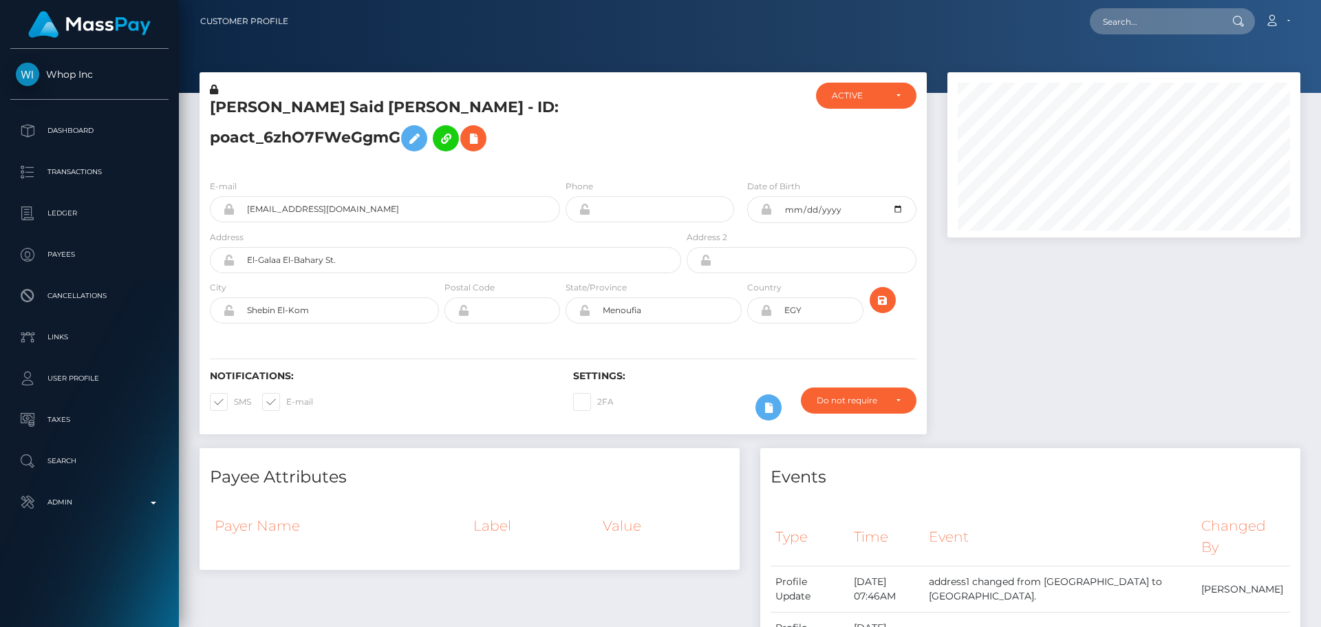
scroll to position [165, 354]
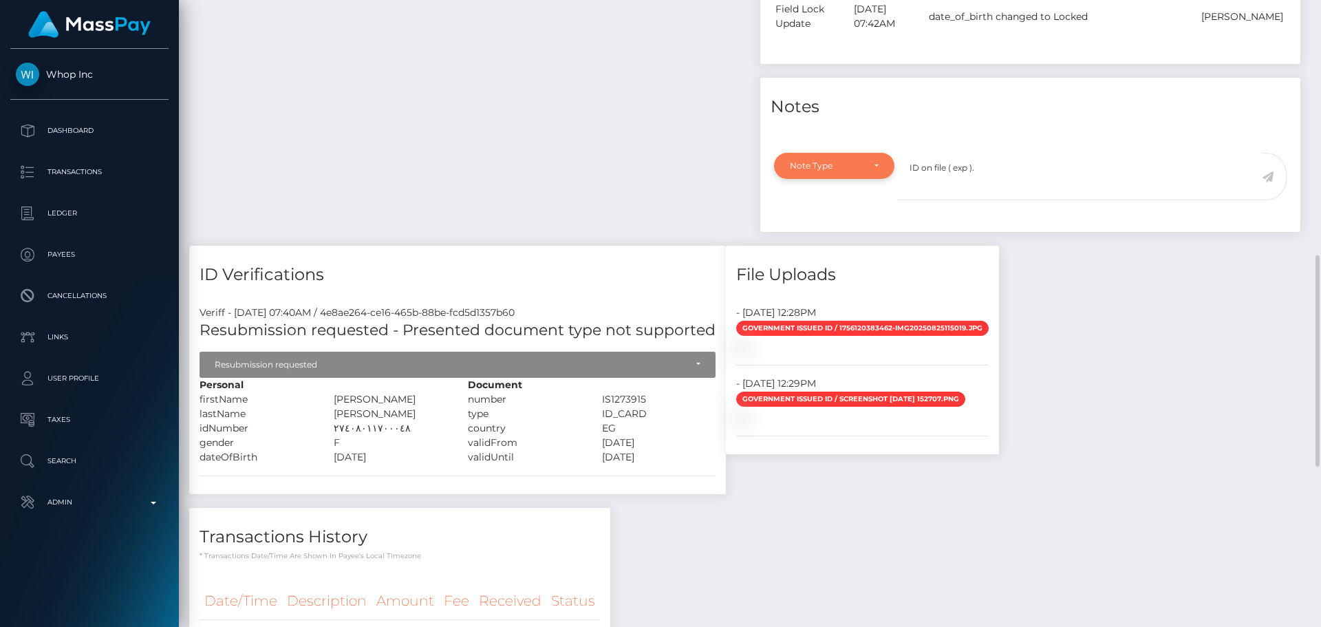
type textarea "ID on file ( exp )."
click at [881, 170] on div "Note Type" at bounding box center [834, 166] width 120 height 26
click at [830, 226] on span "Compliance" at bounding box center [815, 232] width 50 height 12
select select "COMPLIANCE"
drag, startPoint x: 968, startPoint y: 169, endPoint x: 970, endPoint y: 175, distance: 7.2
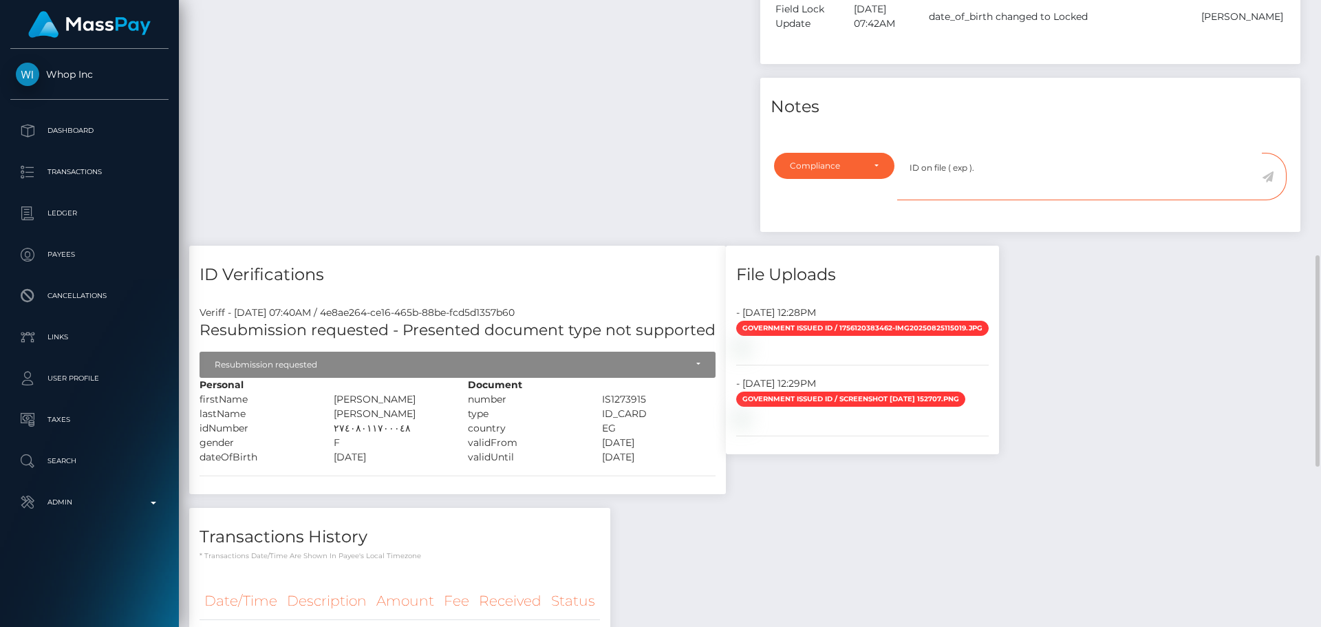
click at [968, 169] on textarea "ID on file ( exp )." at bounding box center [1079, 176] width 365 height 47
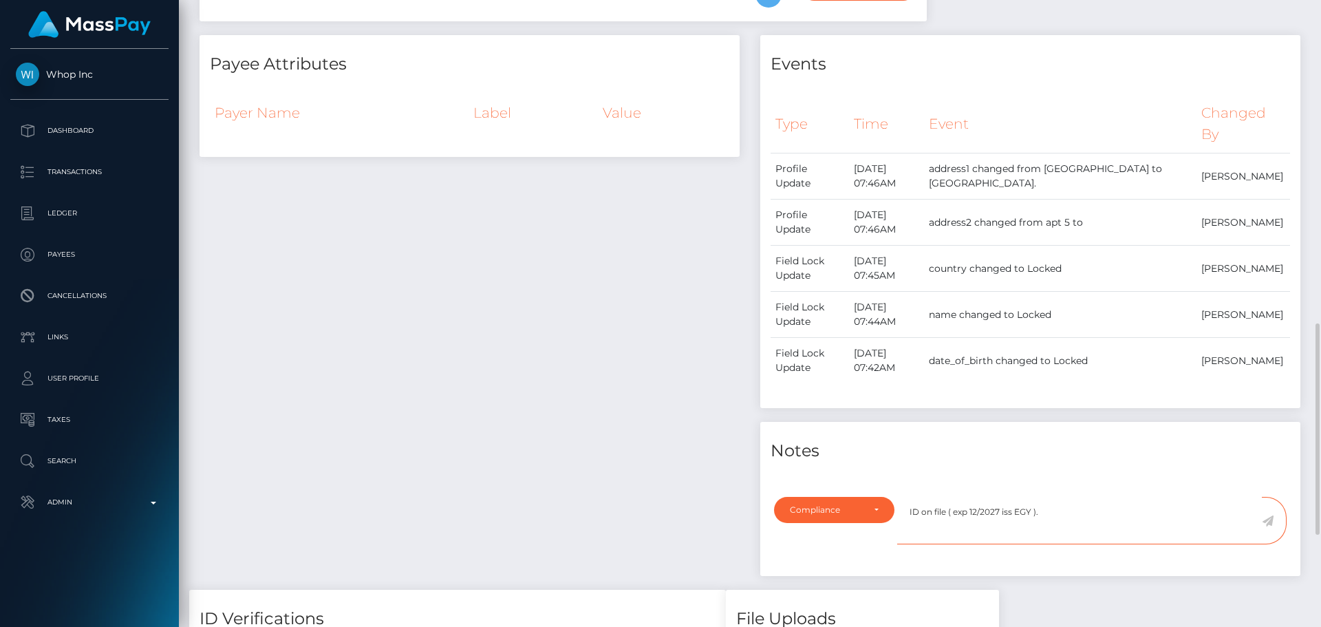
scroll to position [550, 0]
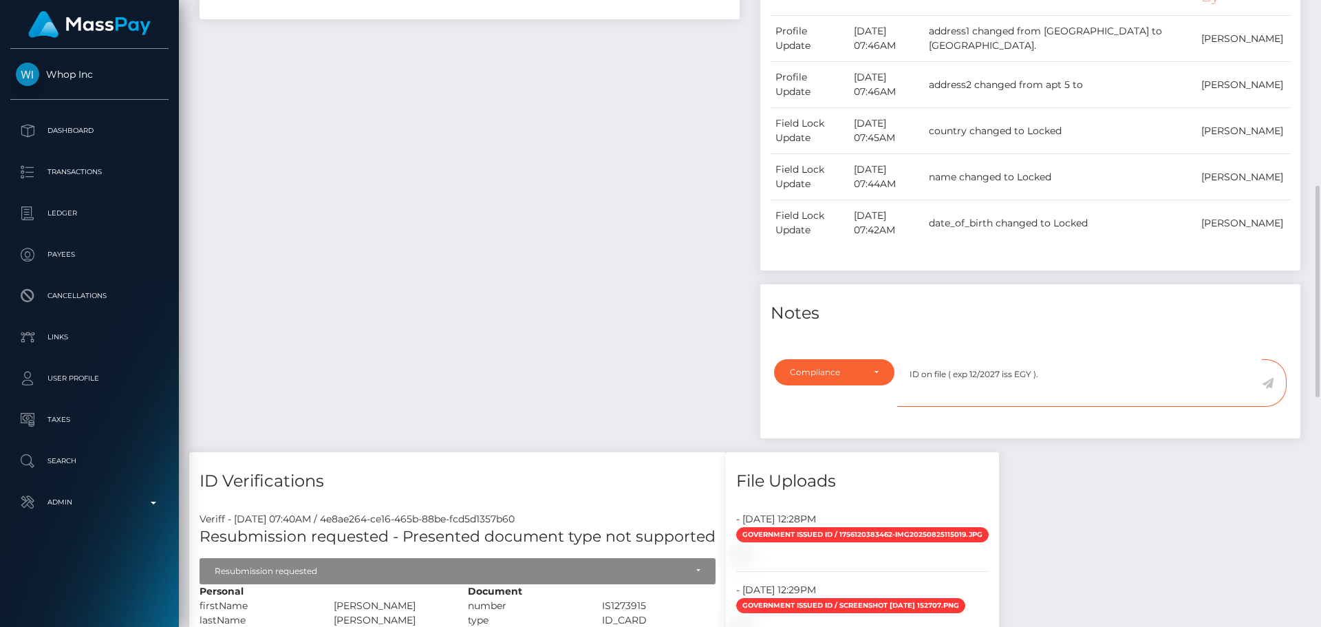
click at [1092, 371] on textarea "ID on file ( exp 12/2027 iss EGY )." at bounding box center [1079, 382] width 365 height 47
click at [1185, 375] on textarea "ID on file ( exp 12/2027 iss EGY ). Middle name added. Address" at bounding box center [1079, 382] width 365 height 47
paste textarea "confirmed by ID."
type textarea "ID on file ( exp 12/2027 iss EGY ). Middle name added. Address confirmed by ID."
click at [1268, 384] on icon at bounding box center [1268, 383] width 12 height 11
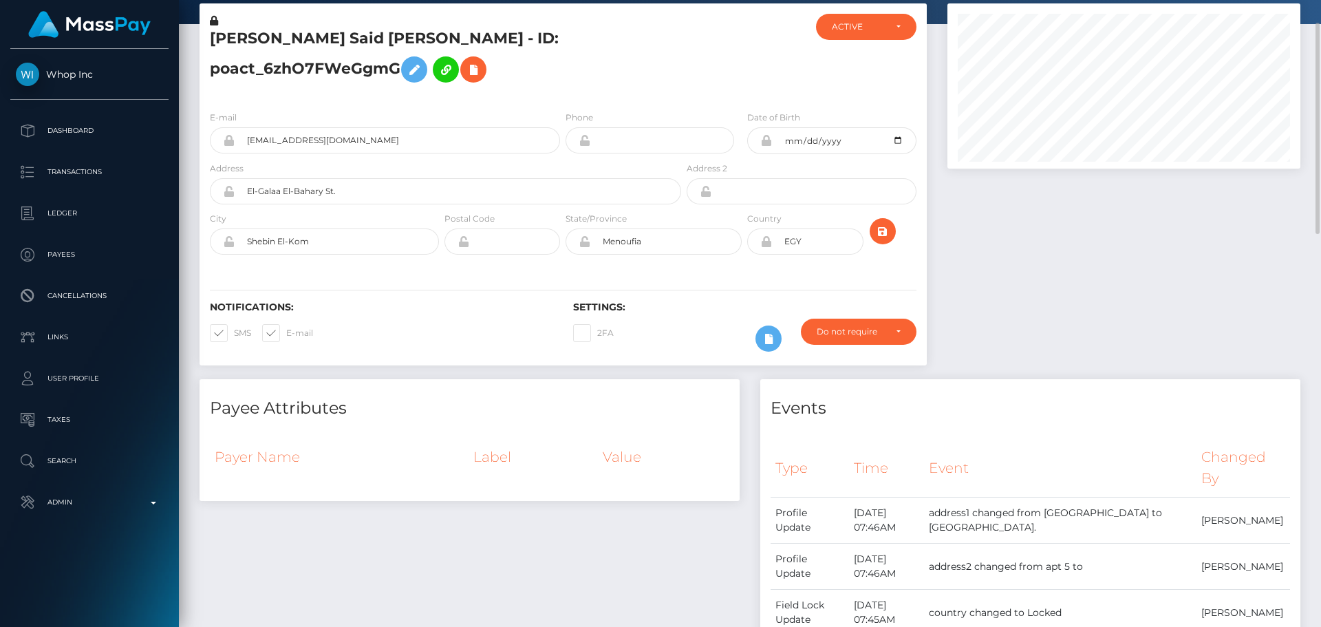
scroll to position [0, 0]
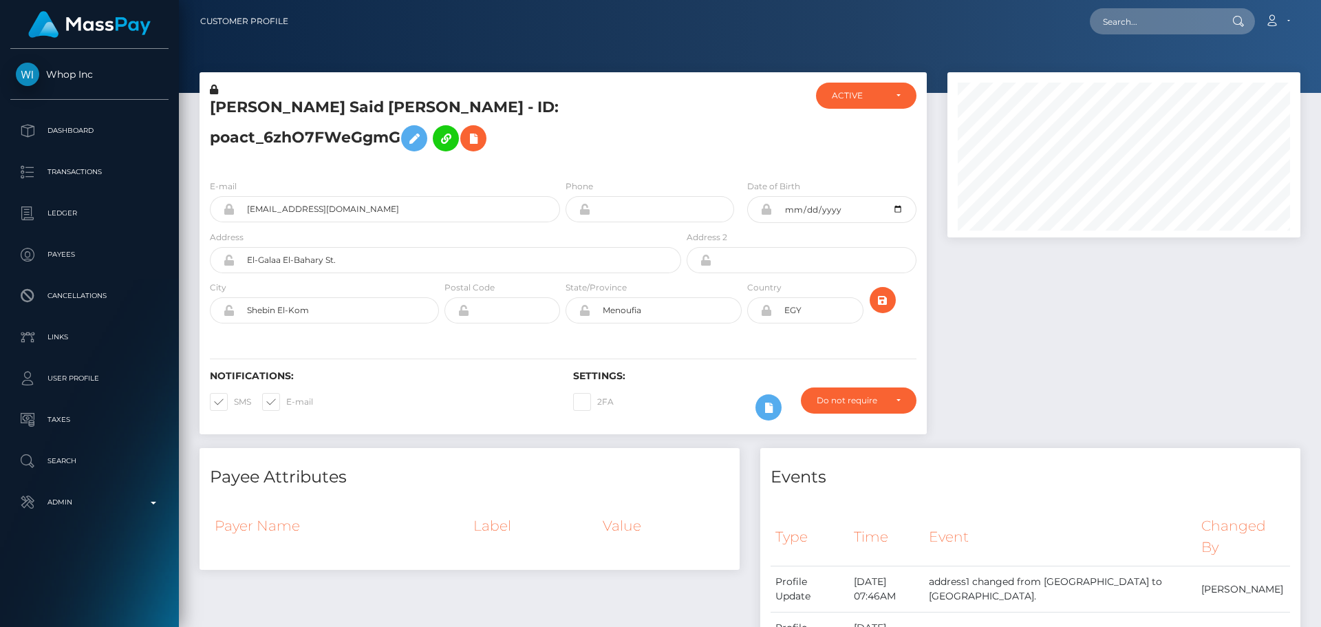
scroll to position [165, 354]
click at [563, 335] on div "E-mail [EMAIL_ADDRESS][DOMAIN_NAME] Phone" at bounding box center [563, 253] width 727 height 169
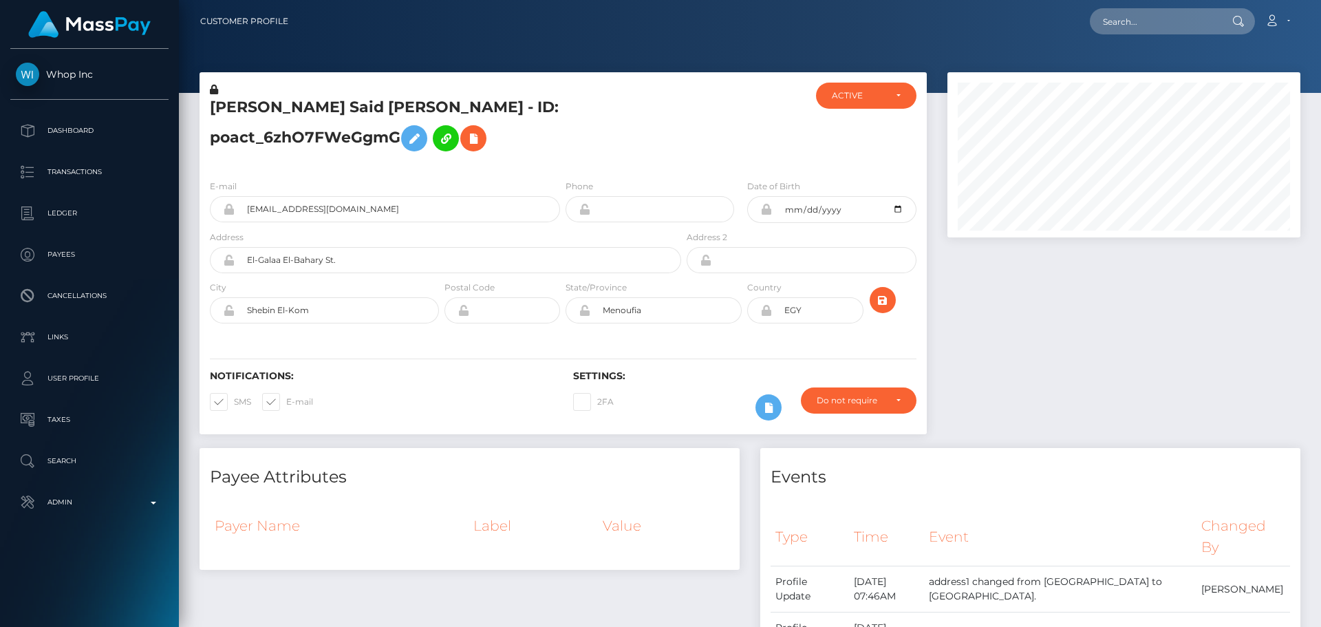
click at [563, 335] on div "E-mail [EMAIL_ADDRESS][DOMAIN_NAME] Phone" at bounding box center [563, 253] width 727 height 169
click at [558, 334] on div "E-mail [EMAIL_ADDRESS][DOMAIN_NAME] Phone" at bounding box center [563, 253] width 727 height 169
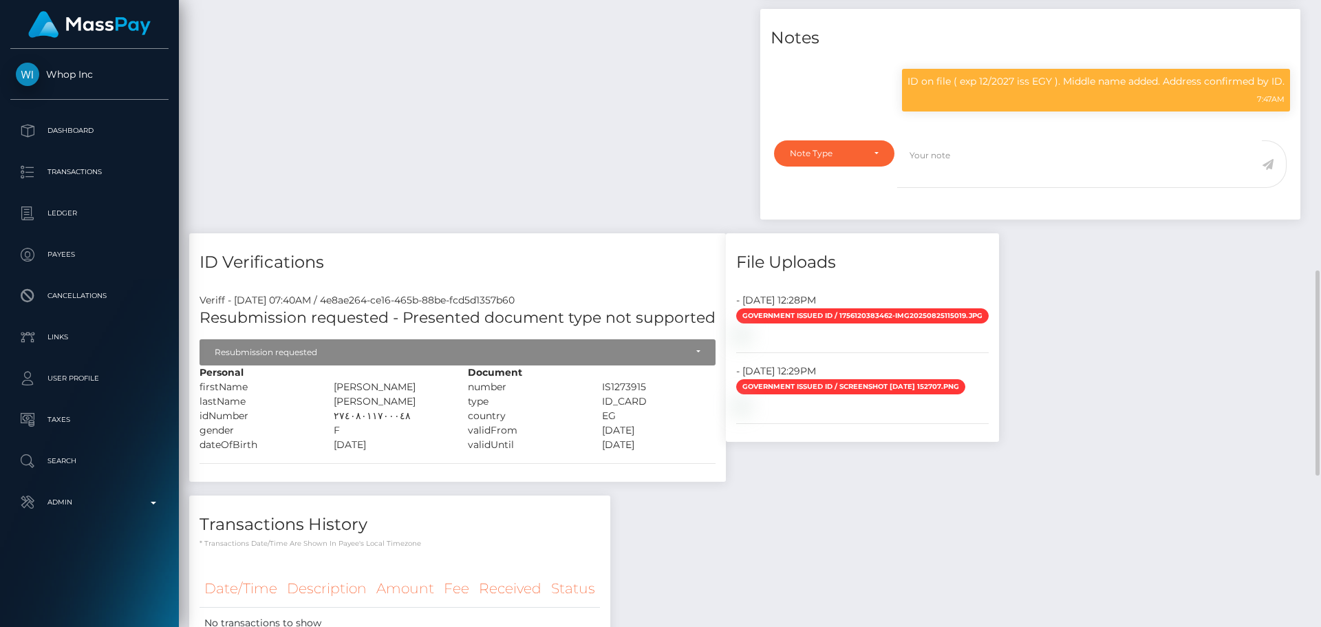
scroll to position [894, 0]
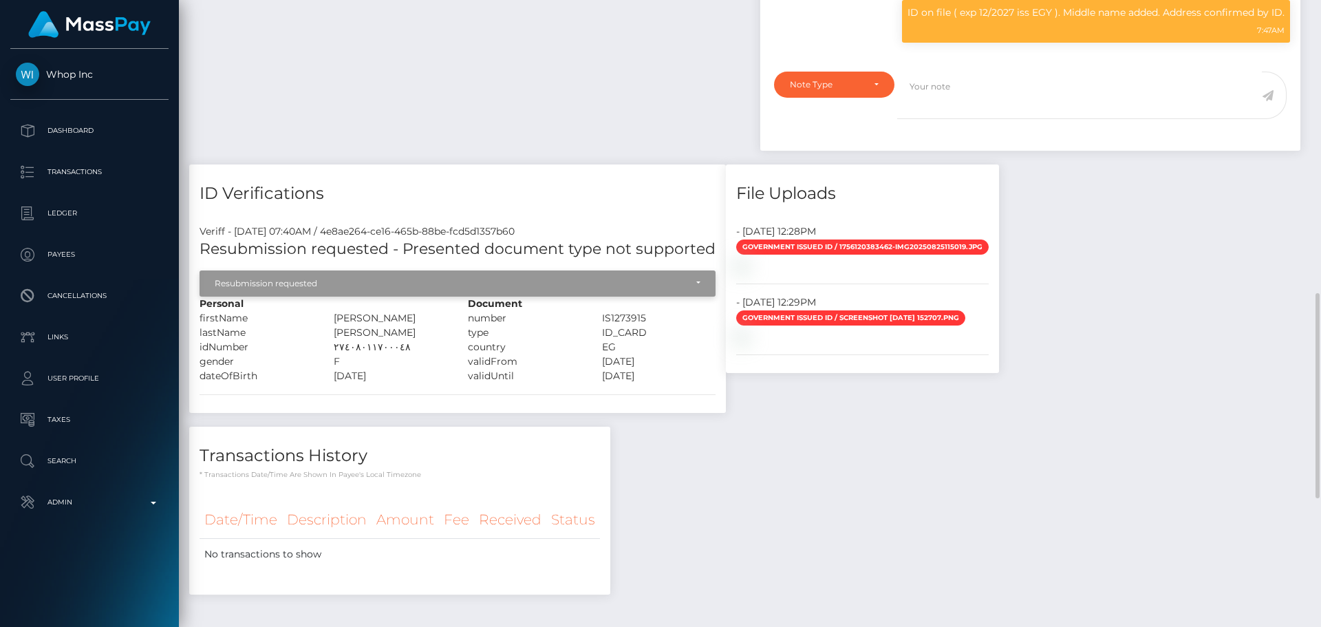
click at [592, 281] on div "Resubmission requested" at bounding box center [450, 283] width 471 height 11
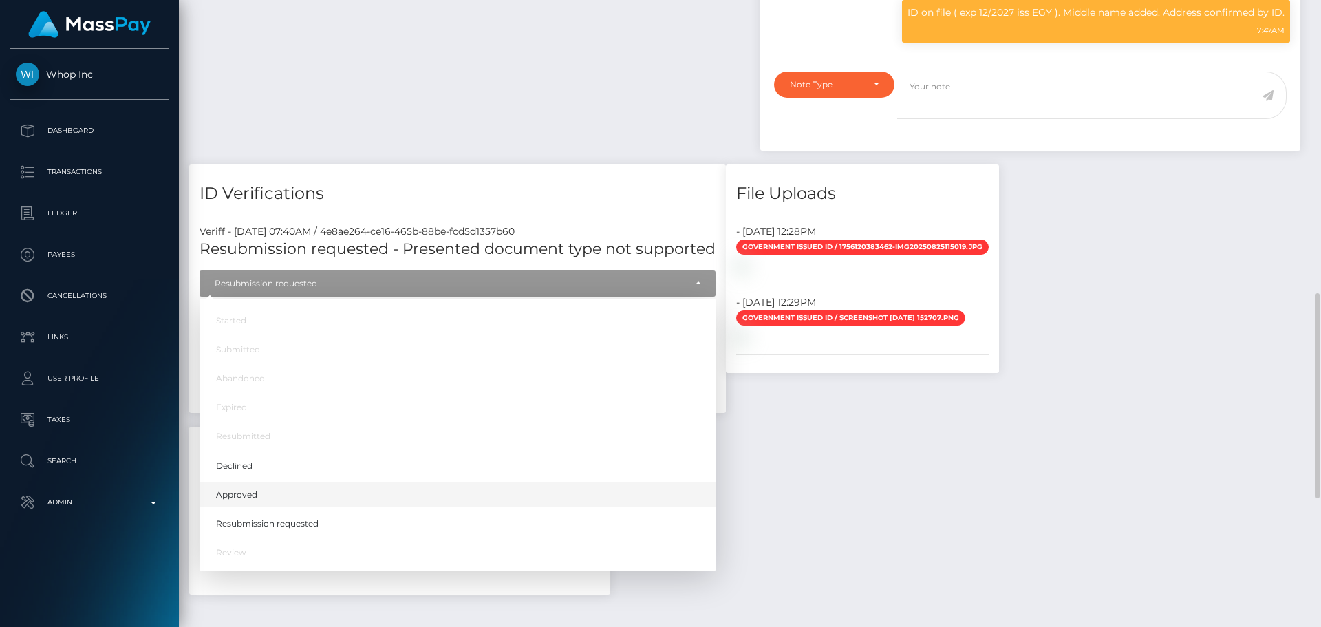
click at [246, 495] on span "Approved" at bounding box center [236, 494] width 41 height 12
select select "Approved"
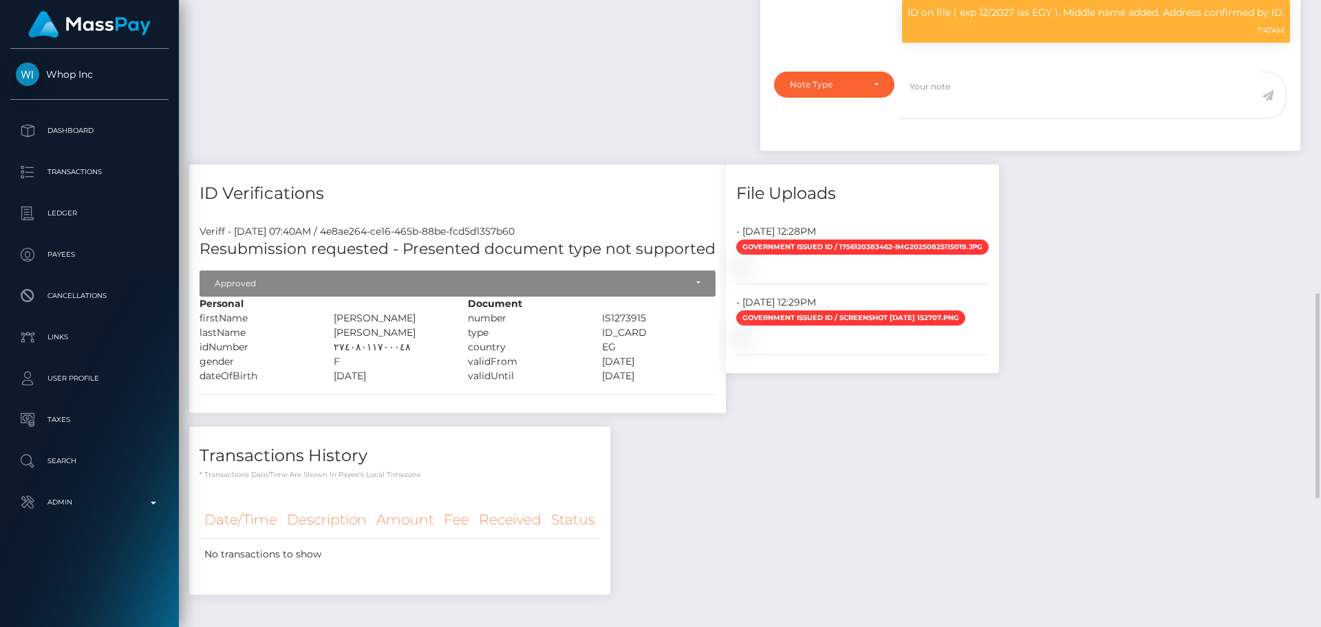
click at [474, 427] on div "ID Verifications Veriff - [DATE] 07:40AM / 4e8ae264-ce16-465b-88be-fcd5d1357b60…" at bounding box center [457, 295] width 557 height 262
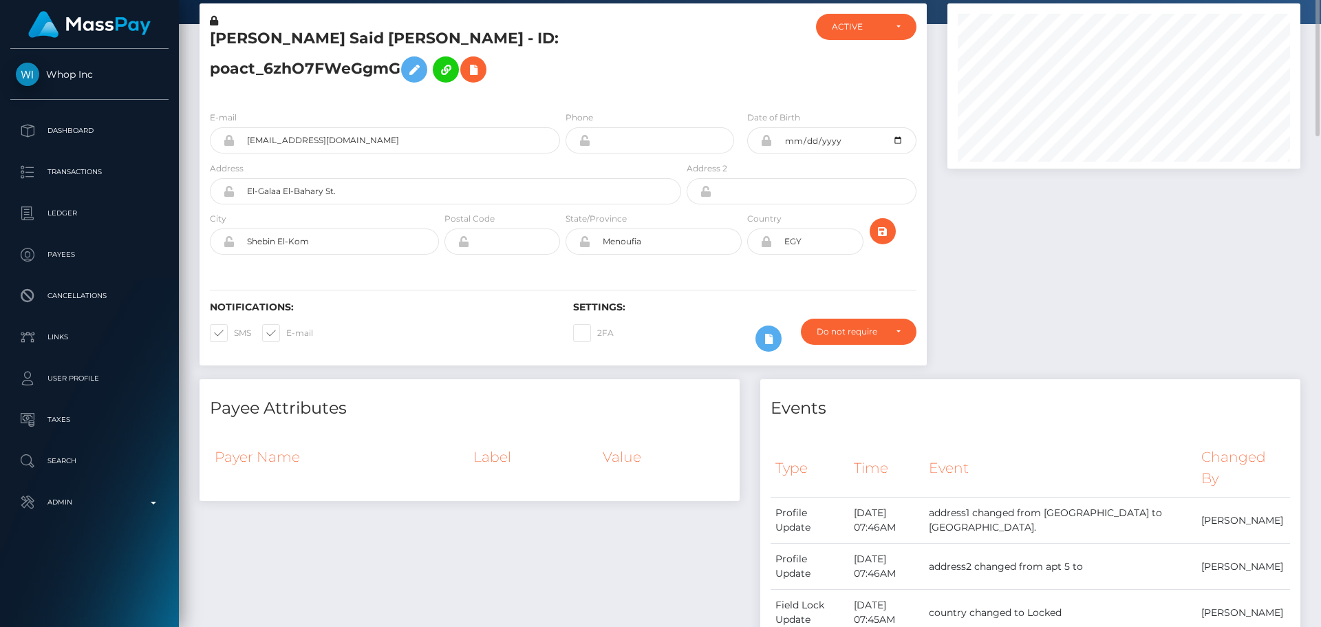
scroll to position [0, 0]
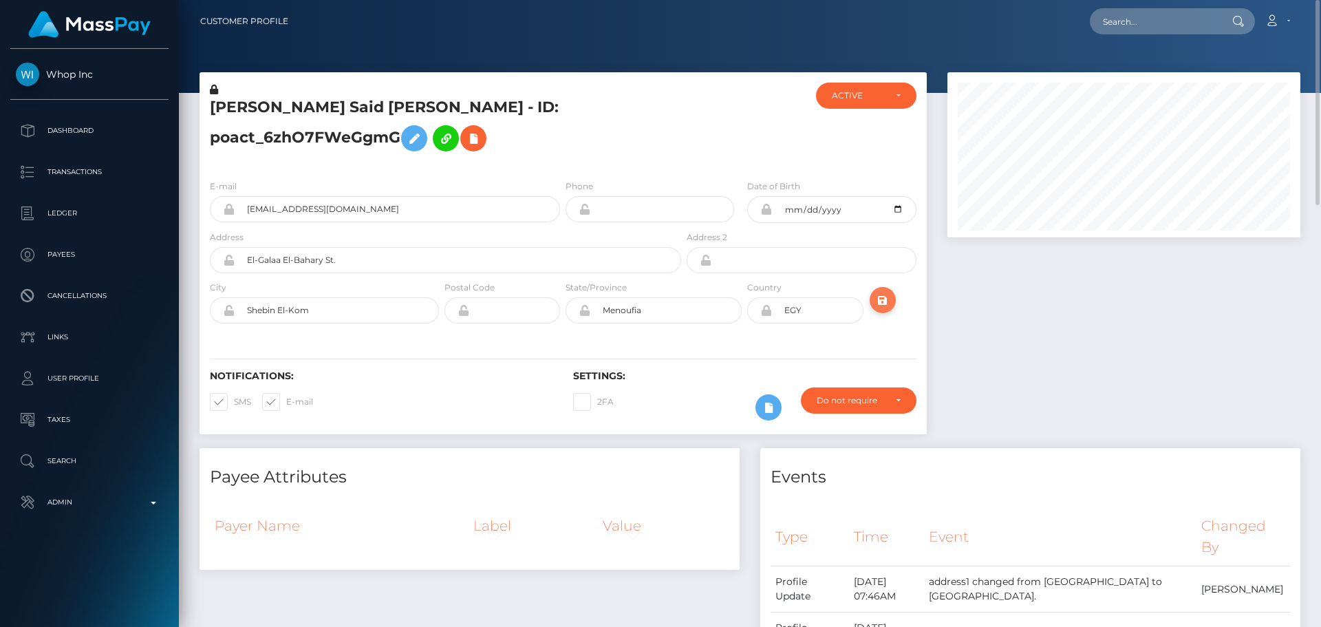
click at [885, 297] on icon "submit" at bounding box center [882, 300] width 17 height 17
click at [313, 108] on h5 "[PERSON_NAME] Said [PERSON_NAME] - ID: poact_6zhO7FWeGgmG" at bounding box center [442, 127] width 464 height 61
click at [313, 107] on h5 "[PERSON_NAME] Said [PERSON_NAME] - ID: poact_6zhO7FWeGgmG" at bounding box center [442, 127] width 464 height 61
copy h5 "[PERSON_NAME] Said [PERSON_NAME] - ID: poact_6zhO7FWeGgmG"
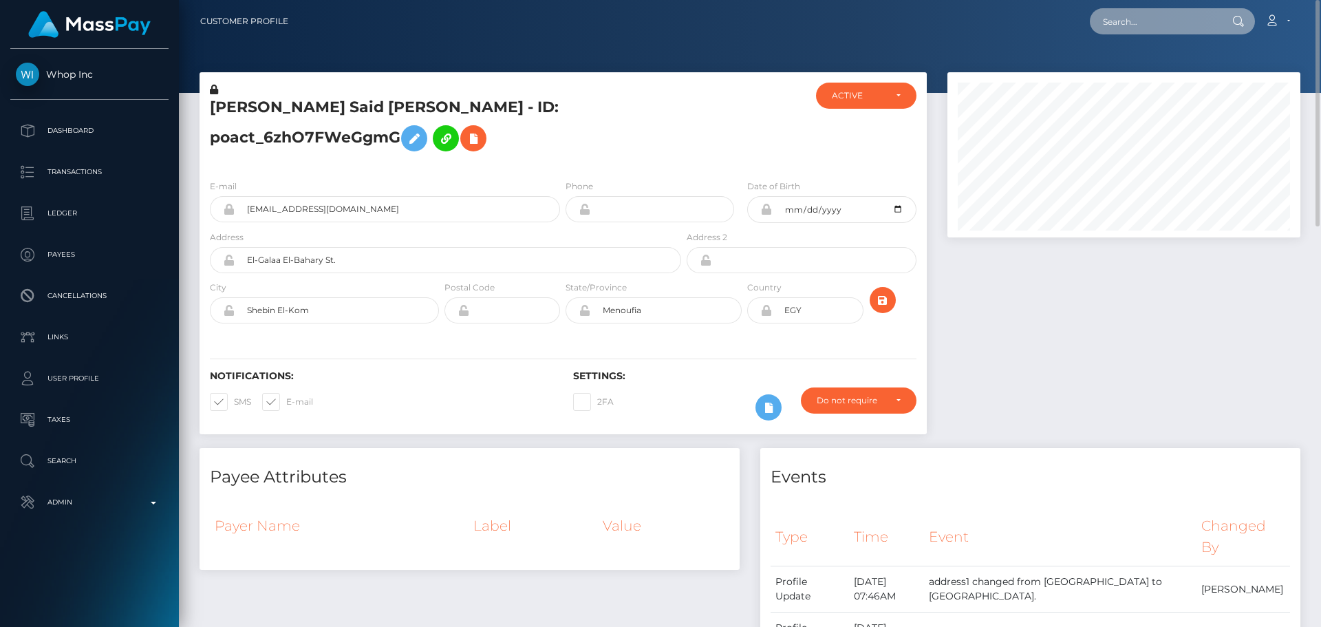
click at [1145, 19] on input "text" at bounding box center [1154, 21] width 129 height 26
paste input "poact_A7kP82kDyUhX"
type input "poact_A7kP82kDyUhX"
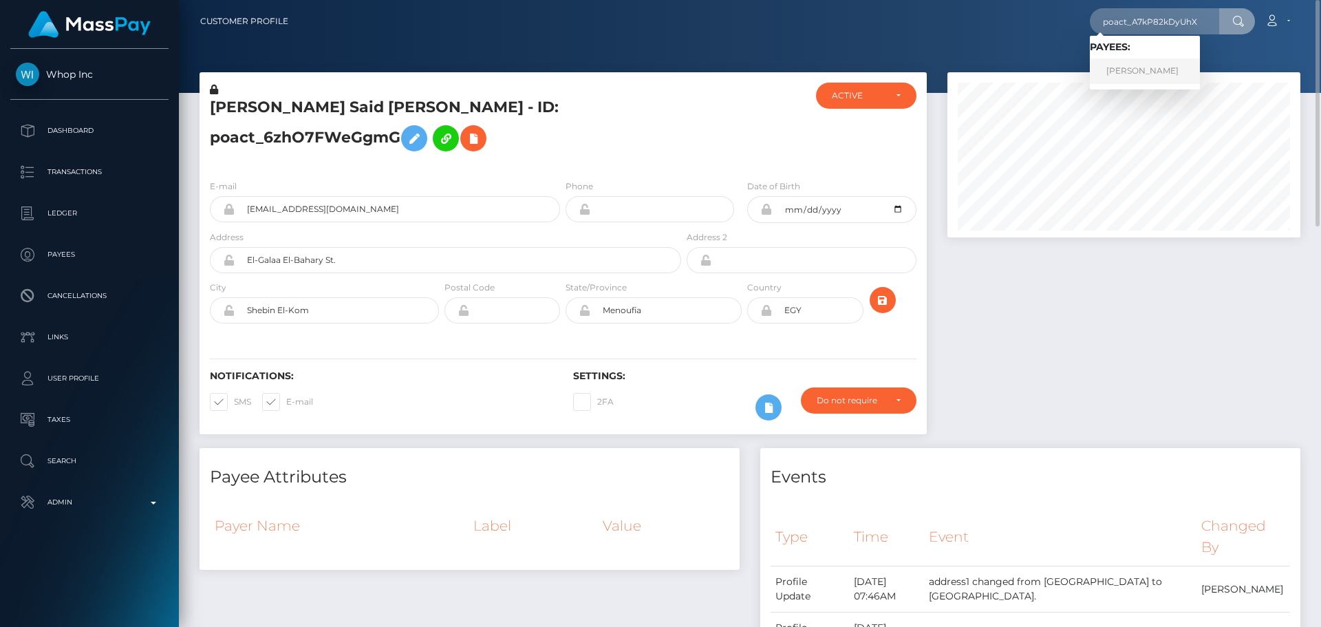
click at [1137, 70] on link "MOSES ALAKA" at bounding box center [1145, 70] width 110 height 25
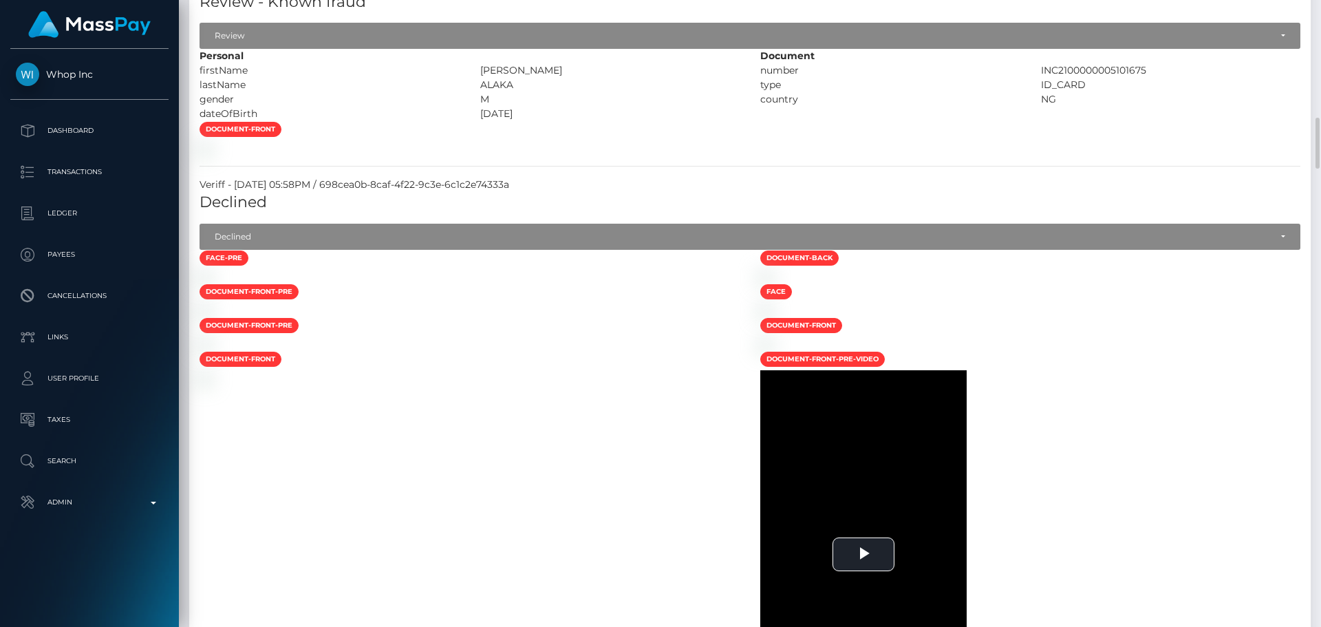
scroll to position [1307, 0]
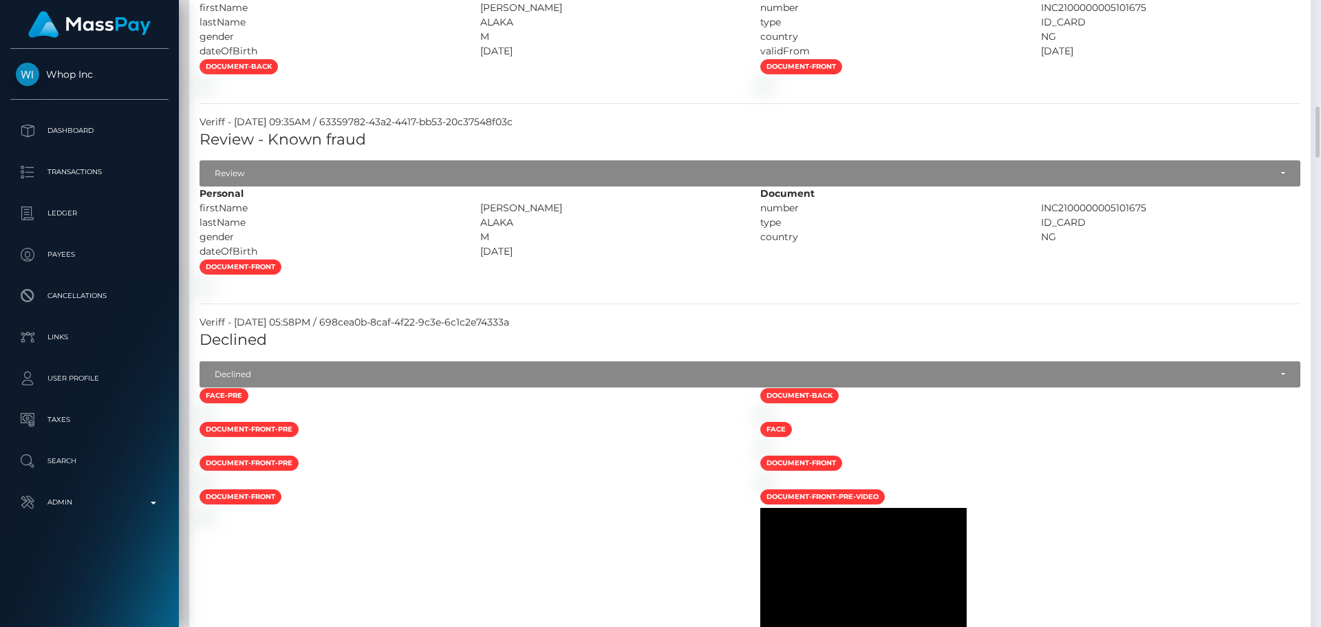
click at [668, 92] on div at bounding box center [469, 85] width 561 height 14
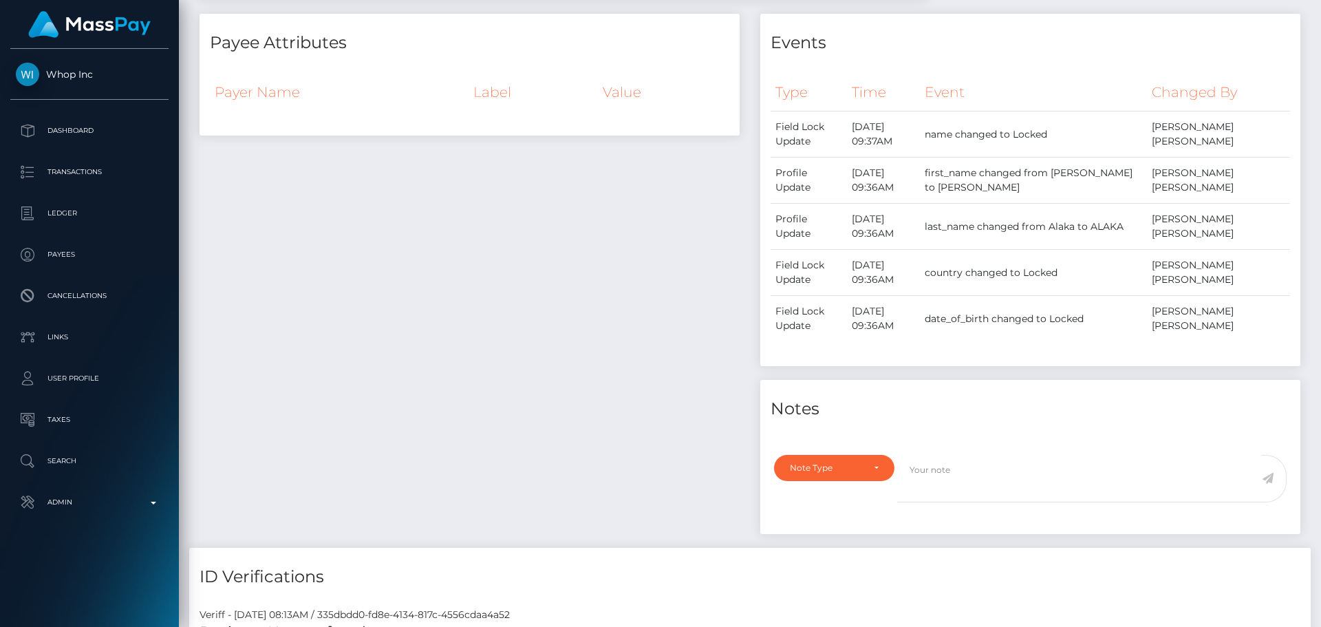
scroll to position [0, 0]
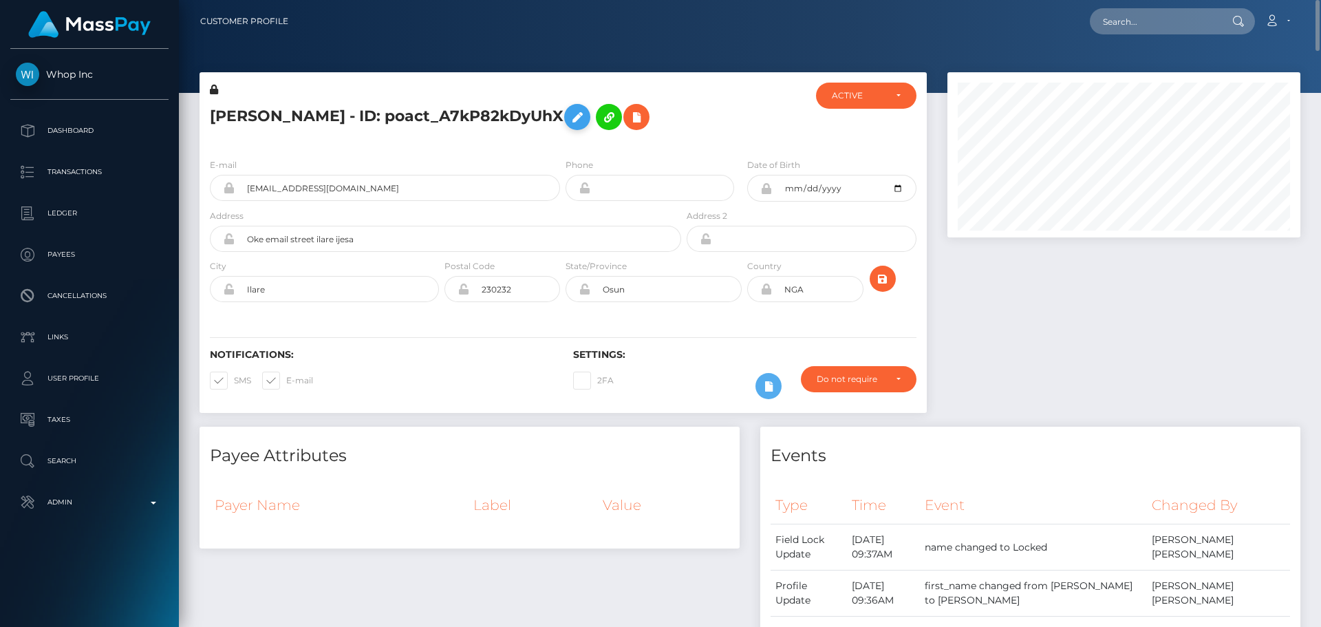
click at [564, 114] on button at bounding box center [577, 117] width 26 height 26
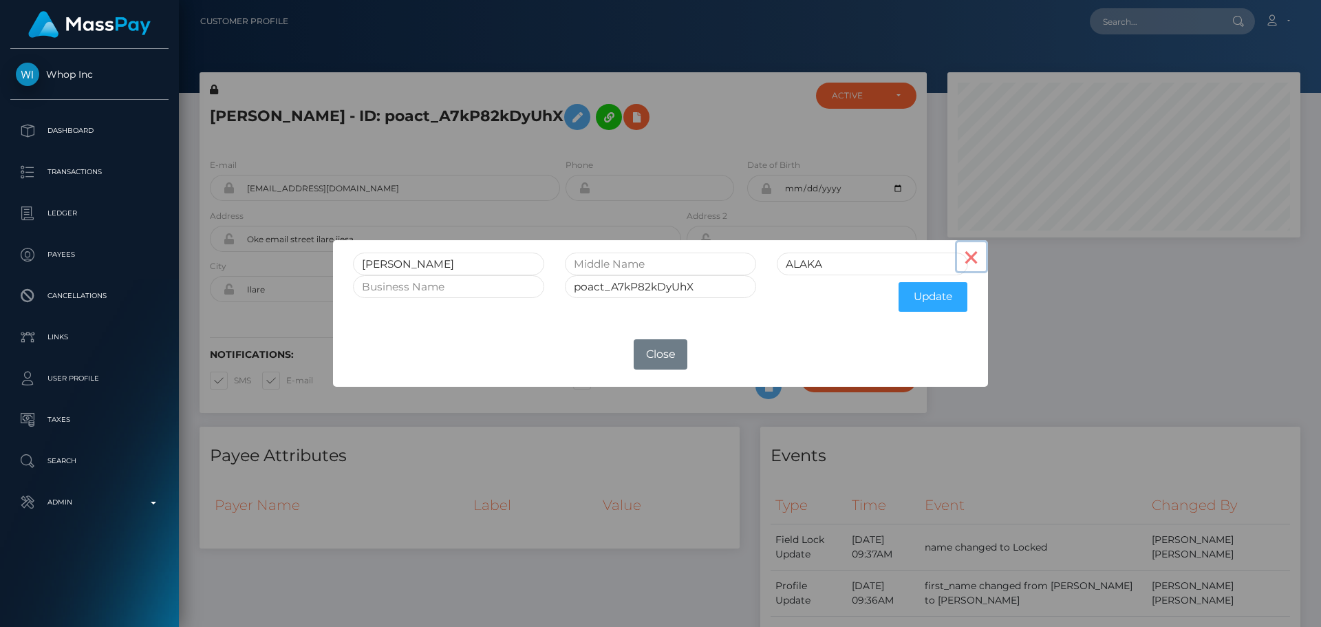
click at [967, 263] on button "×" at bounding box center [971, 256] width 33 height 33
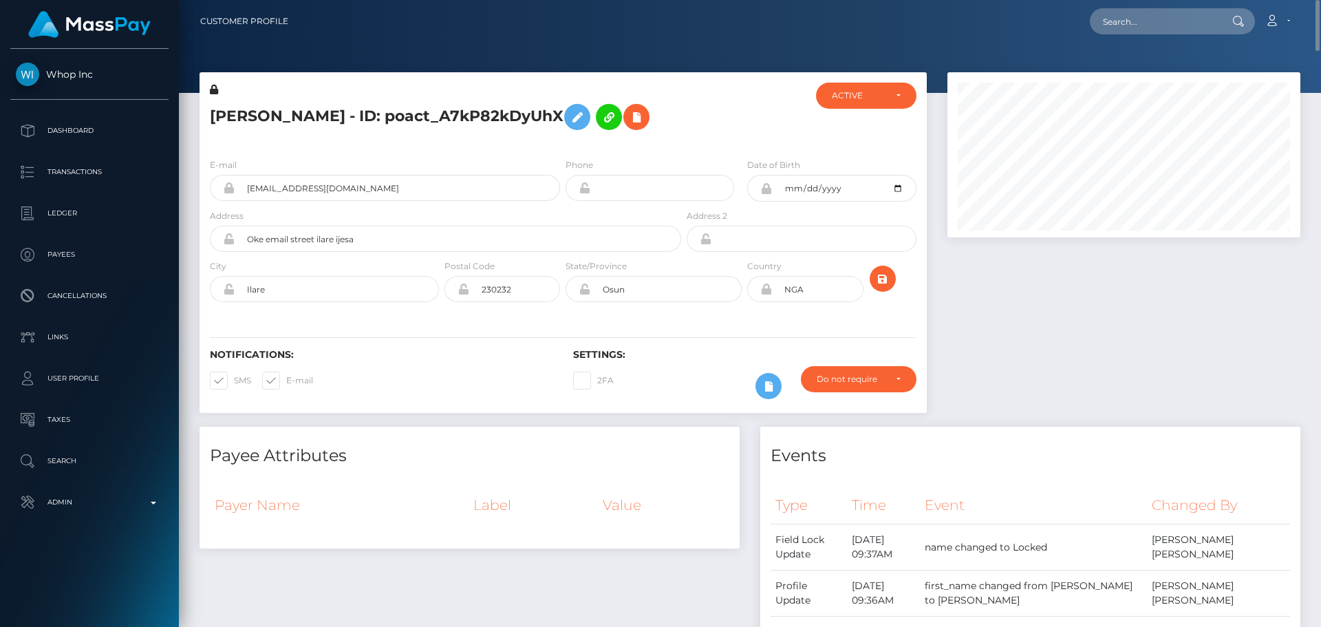
click at [699, 363] on div "Settings: 2FA Require ID/Selfie Verification" at bounding box center [744, 377] width 363 height 57
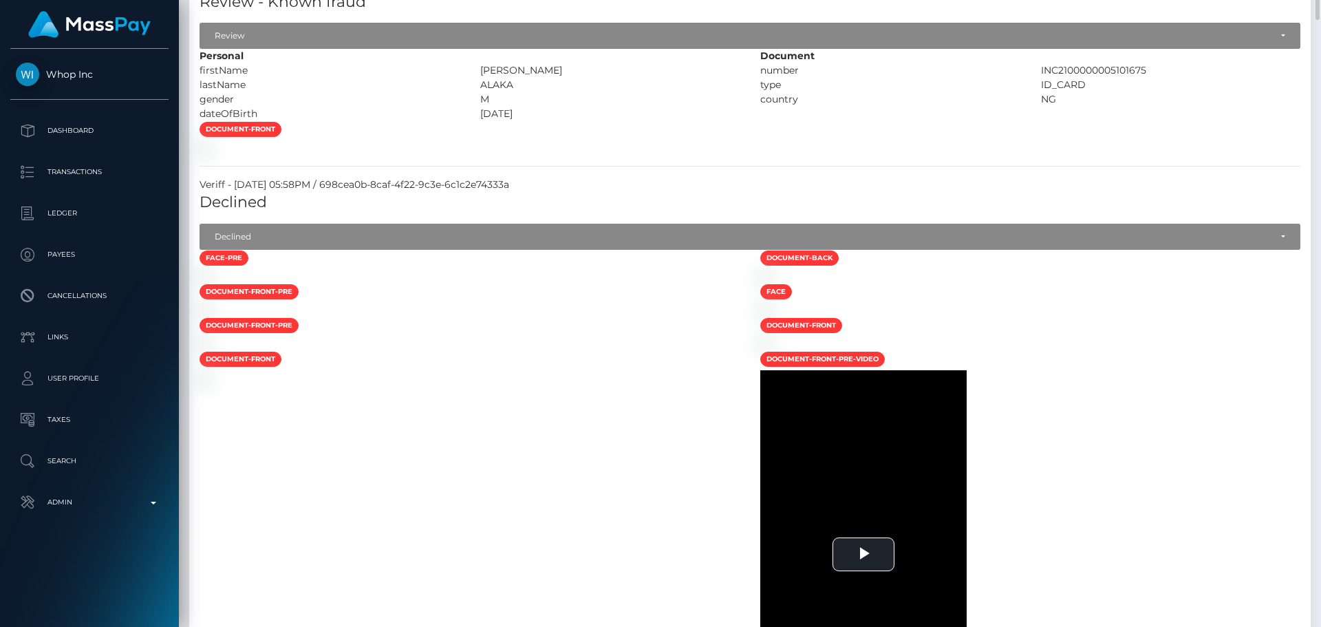
scroll to position [1238, 0]
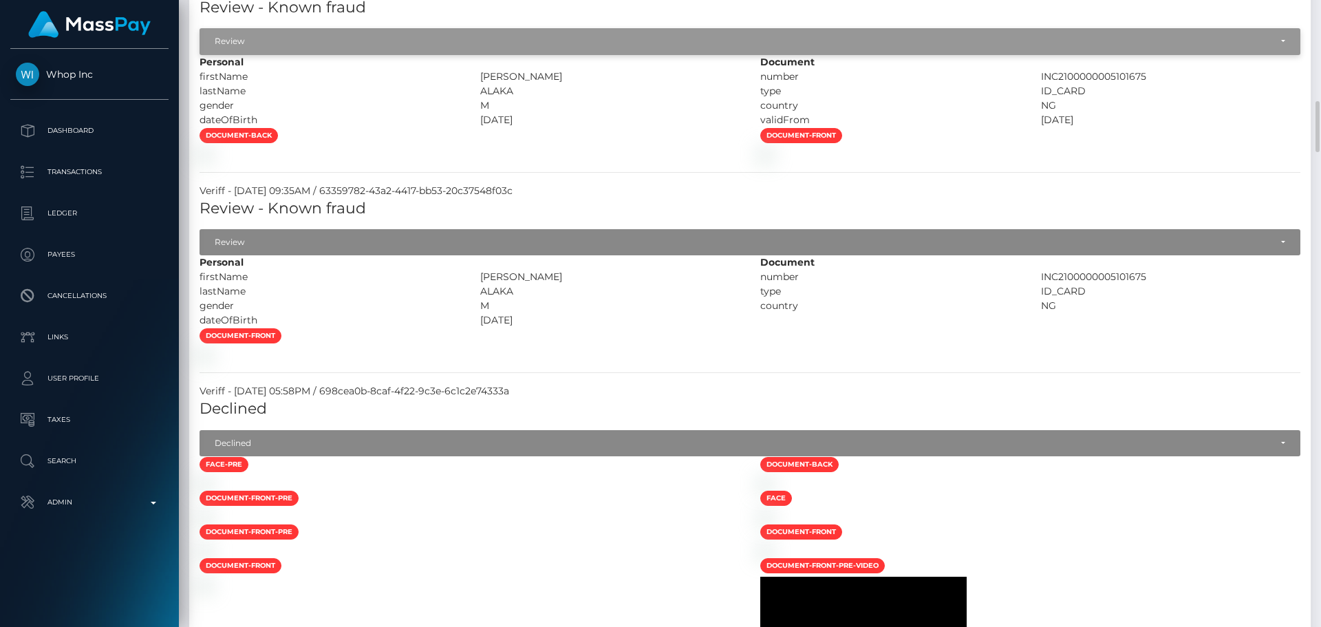
click at [332, 47] on div "Review" at bounding box center [742, 41] width 1055 height 11
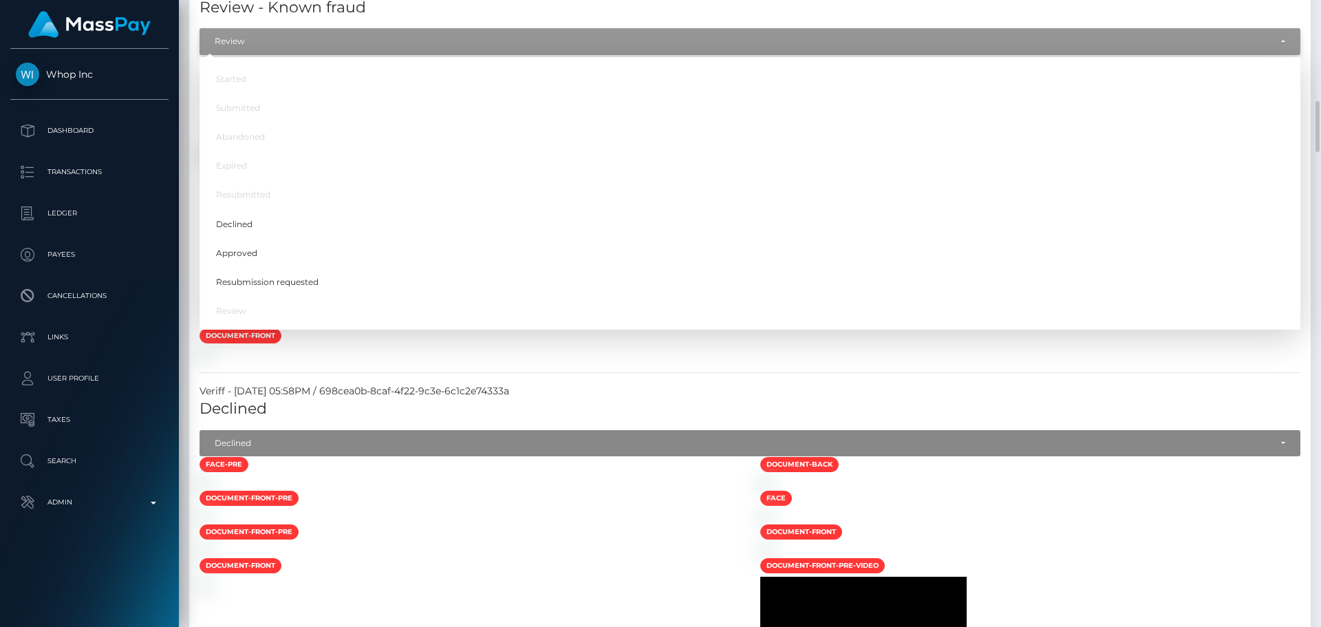
scroll to position [165, 354]
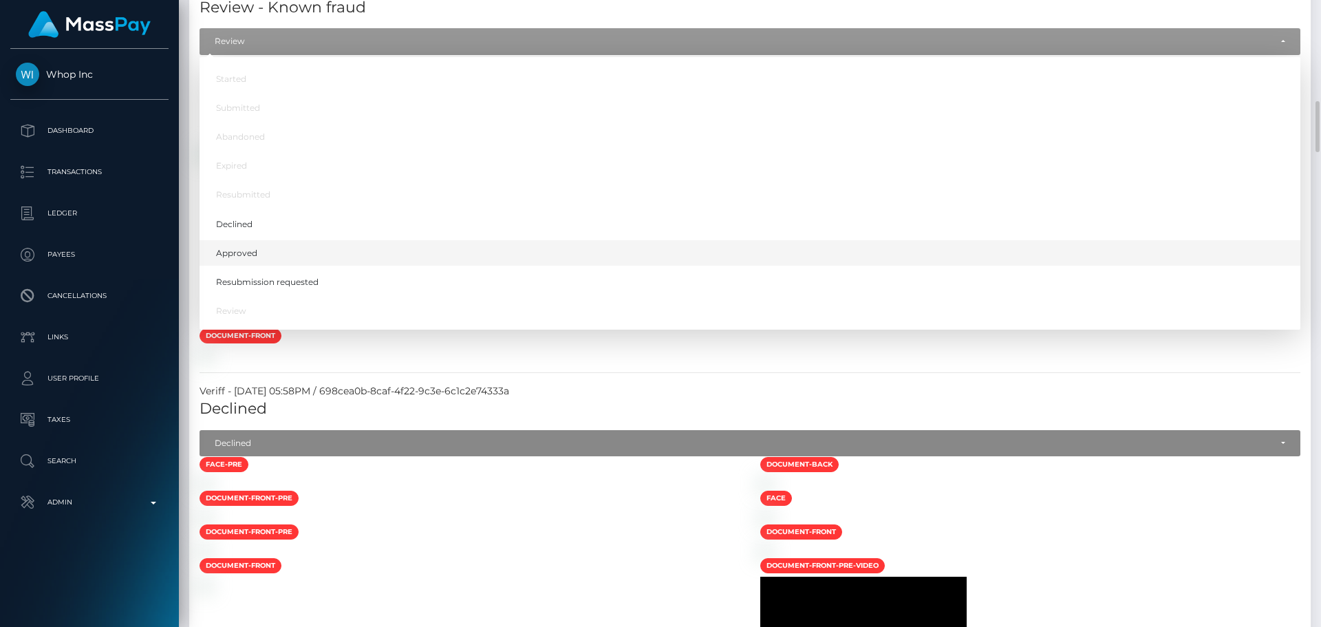
click at [237, 259] on span "Approved" at bounding box center [236, 252] width 41 height 12
select select "Approved"
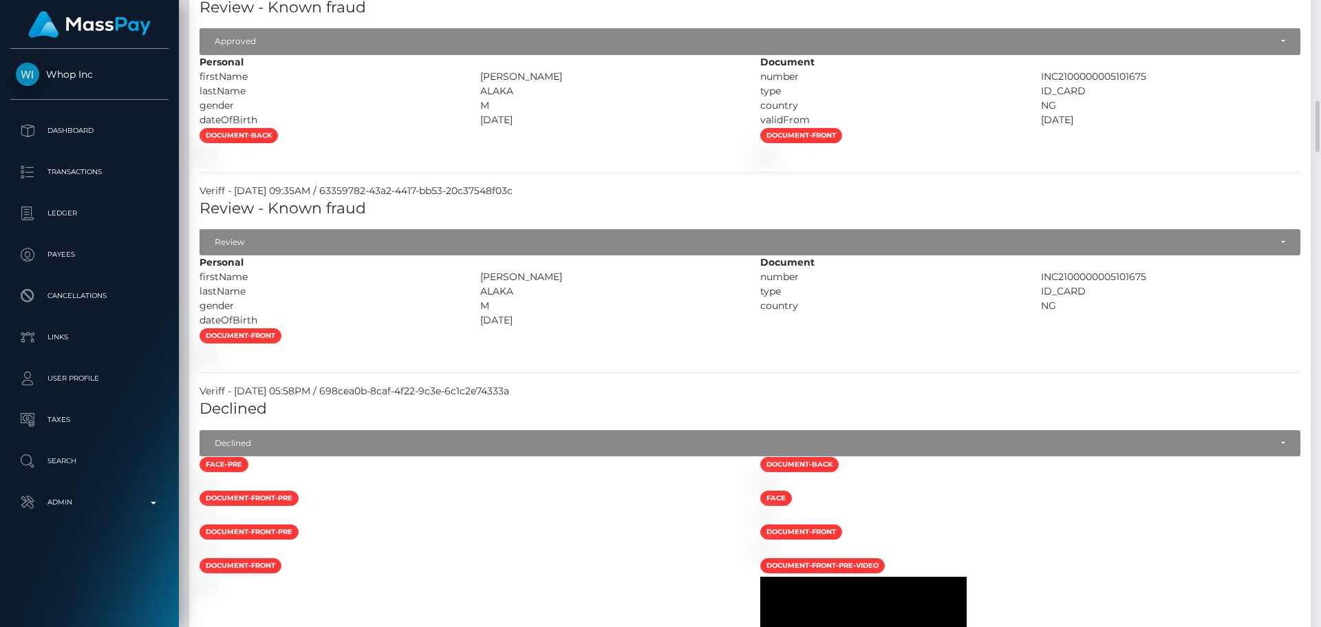
click at [586, 161] on div at bounding box center [469, 154] width 561 height 14
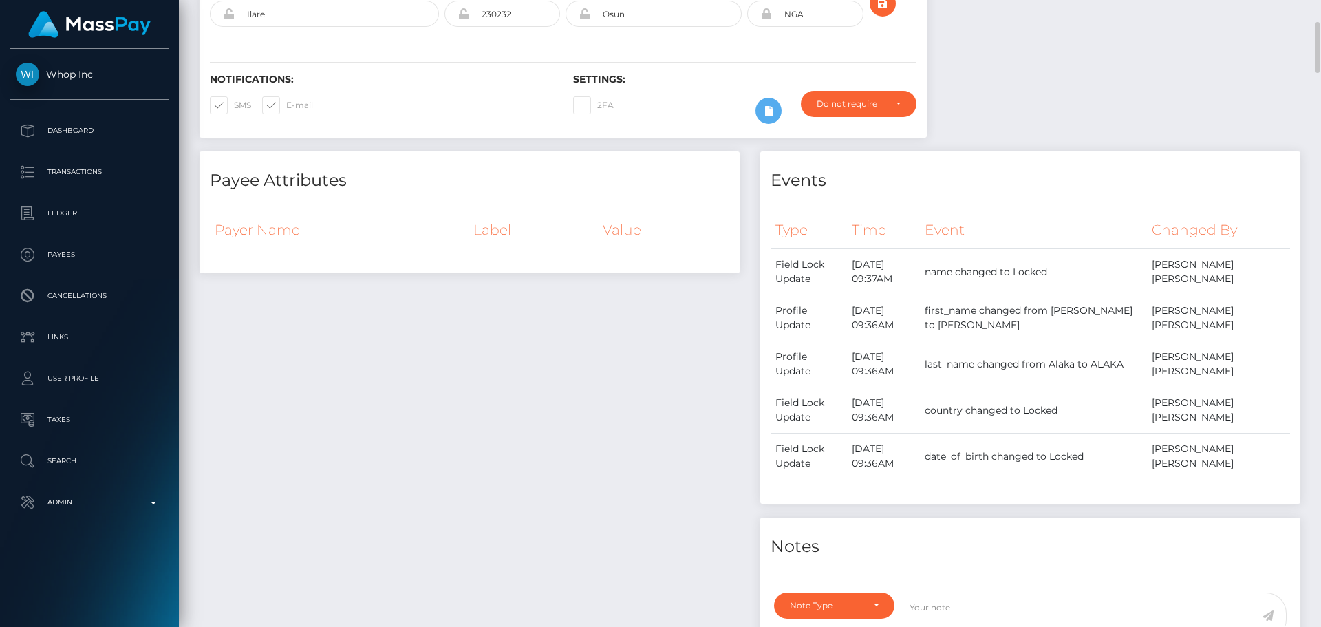
scroll to position [0, 0]
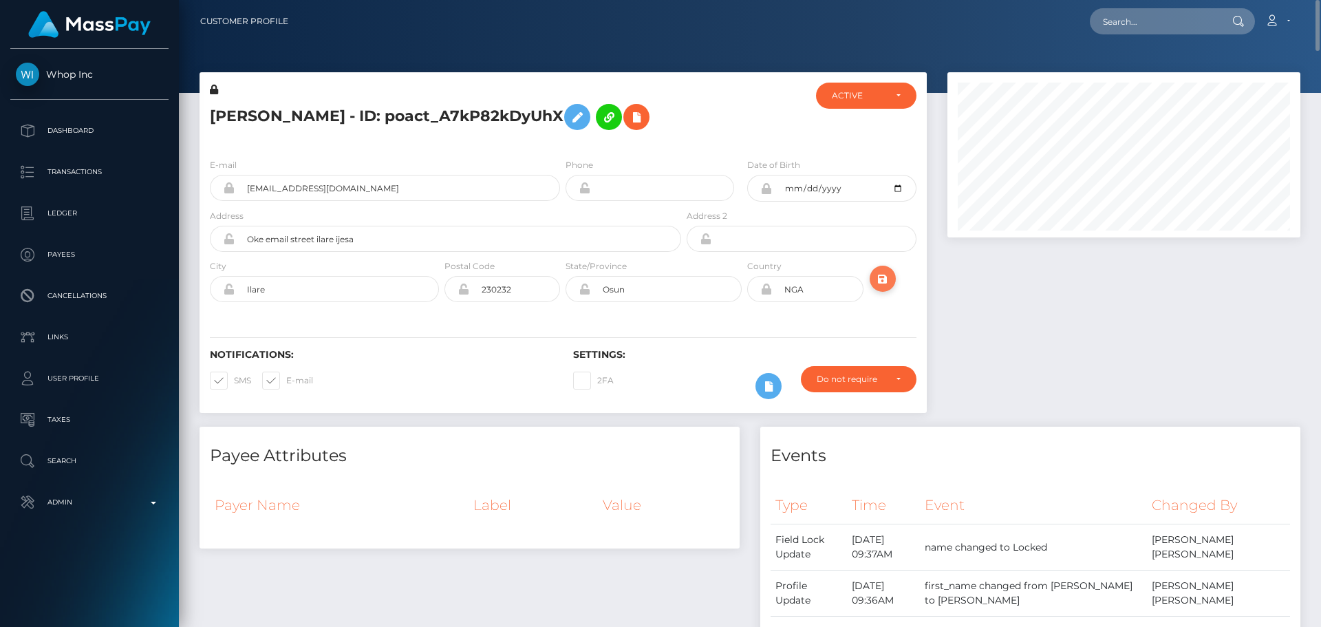
click at [876, 280] on icon "submit" at bounding box center [882, 278] width 17 height 17
click at [691, 142] on div at bounding box center [744, 115] width 121 height 65
click at [685, 142] on div at bounding box center [744, 115] width 121 height 65
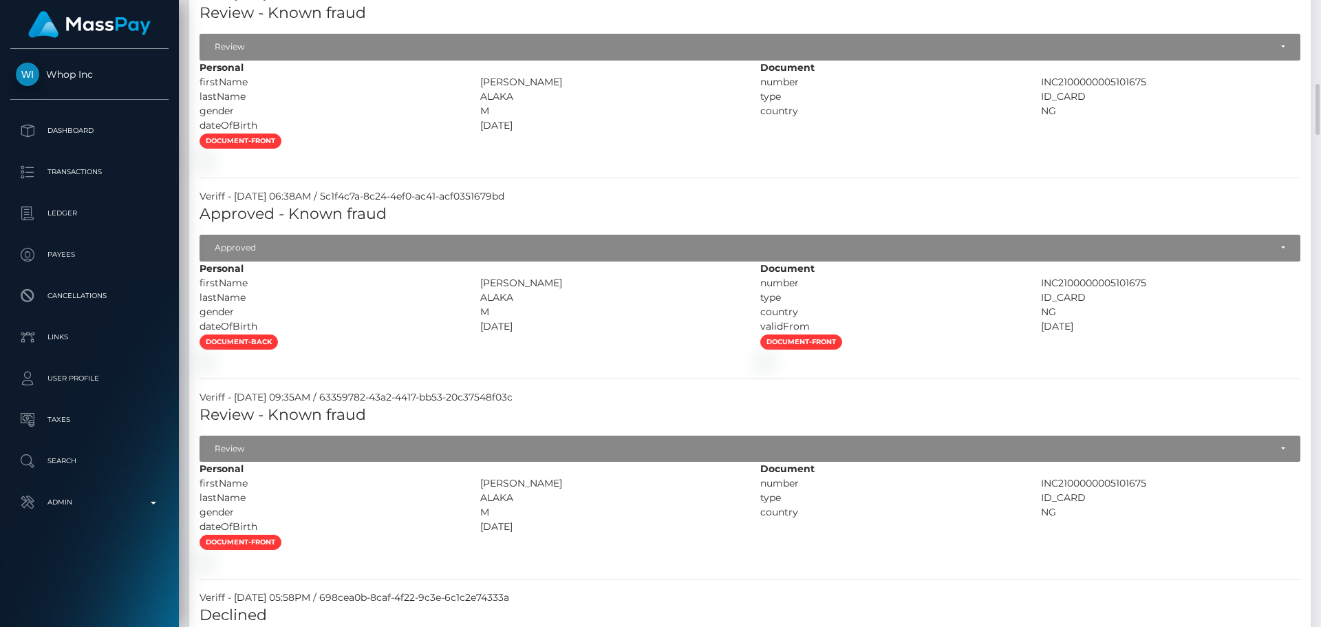
scroll to position [1101, 0]
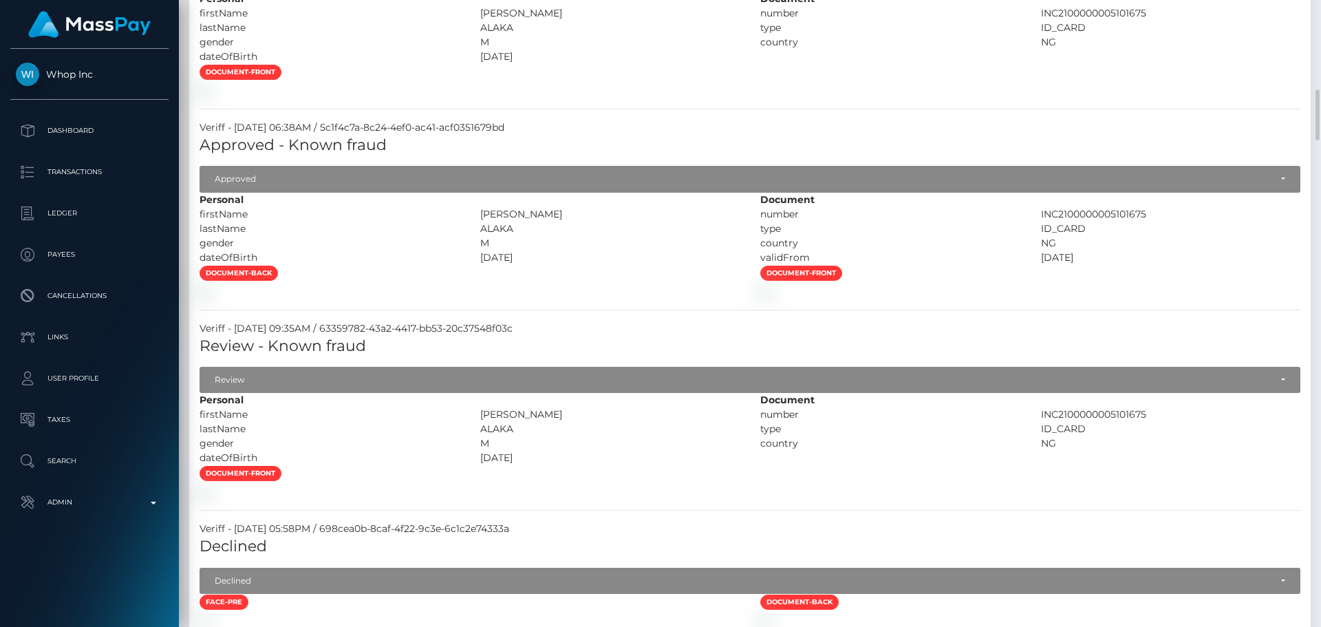
click at [628, 98] on div at bounding box center [469, 90] width 561 height 14
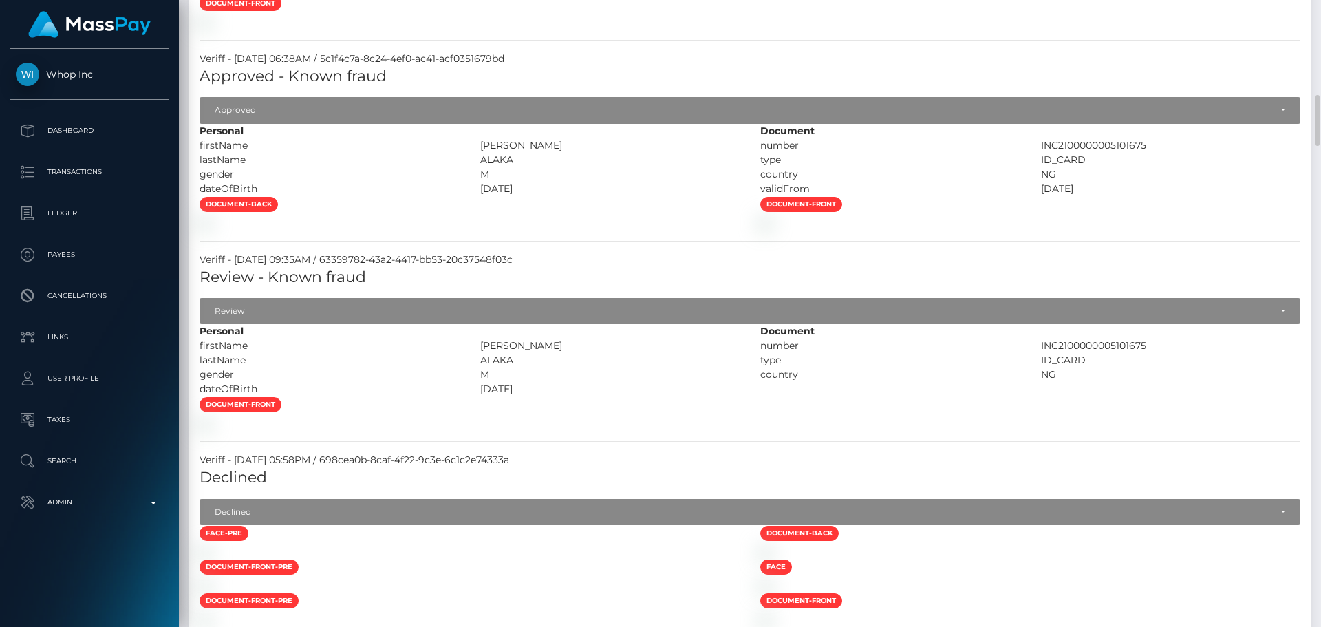
click at [614, 230] on div at bounding box center [469, 222] width 561 height 14
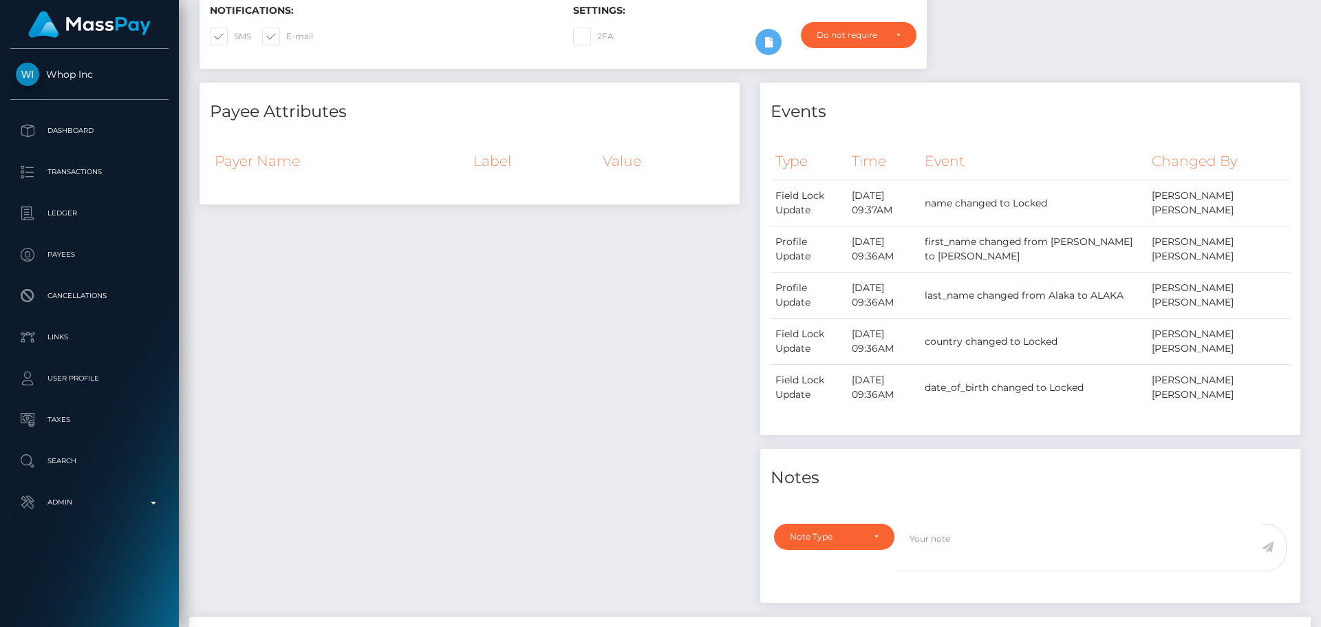
scroll to position [0, 0]
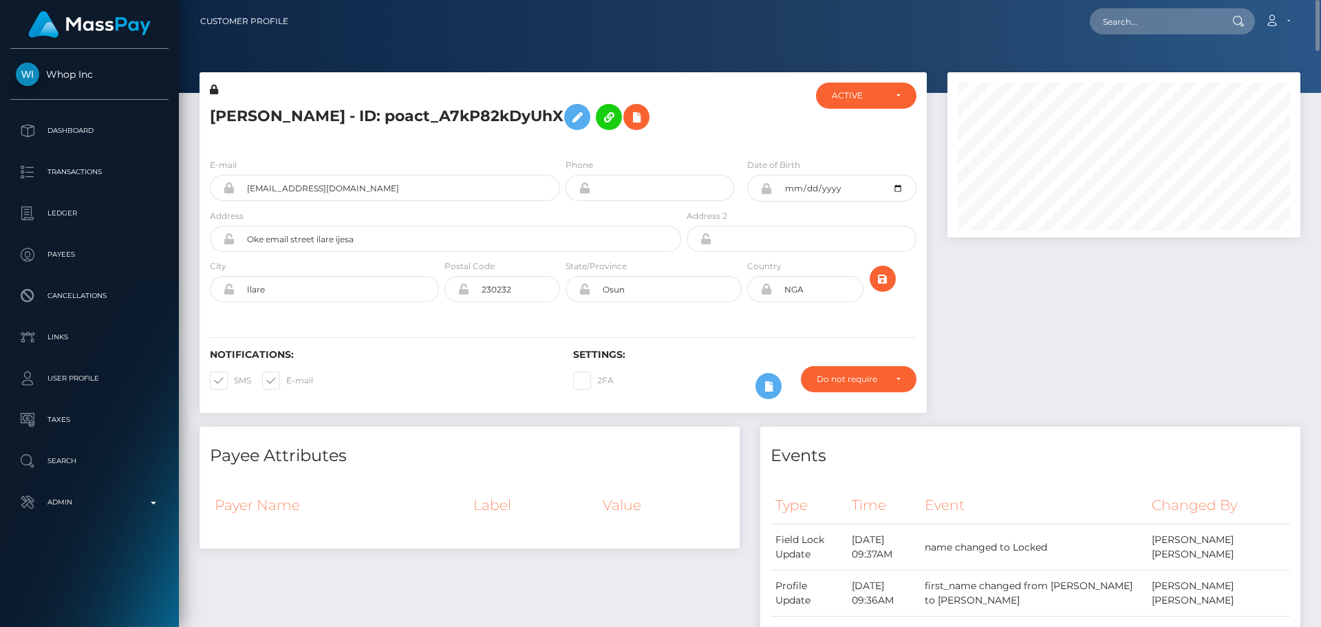
click at [378, 116] on h5 "MOSES ALAKA - ID: poact_A7kP82kDyUhX" at bounding box center [442, 117] width 464 height 40
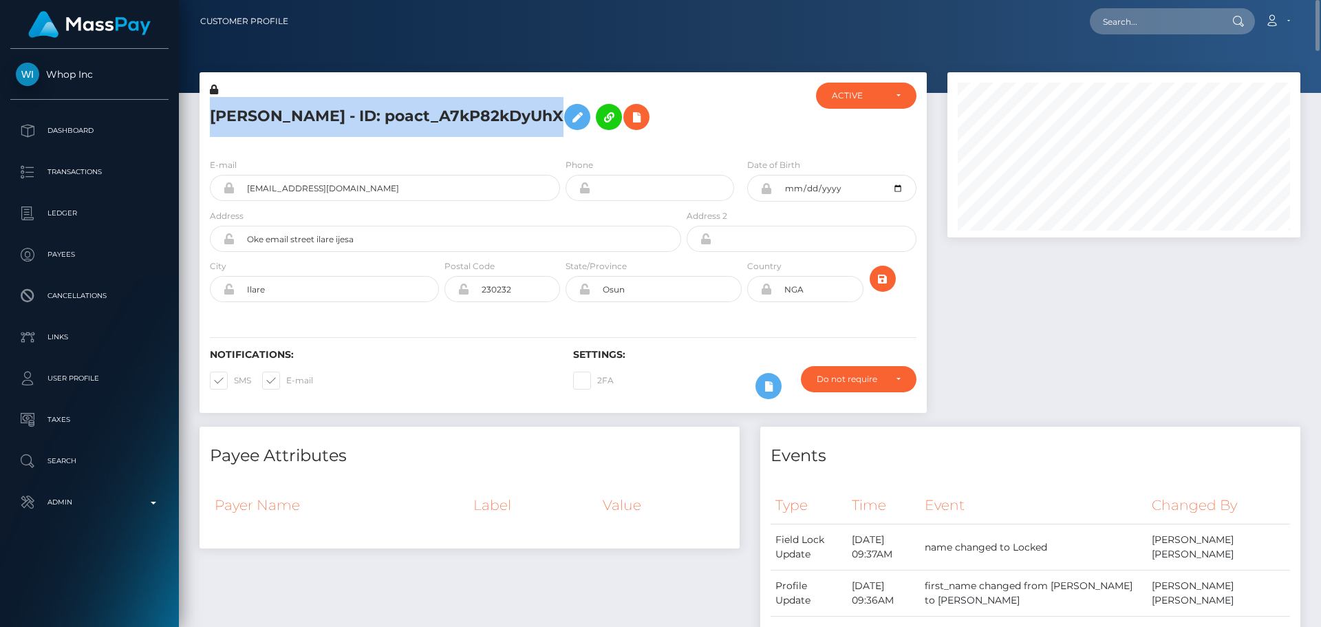
click at [378, 116] on h5 "MOSES ALAKA - ID: poact_A7kP82kDyUhX" at bounding box center [442, 117] width 464 height 40
copy h5 "MOSES ALAKA - ID: poact_A7kP82kDyUhX"
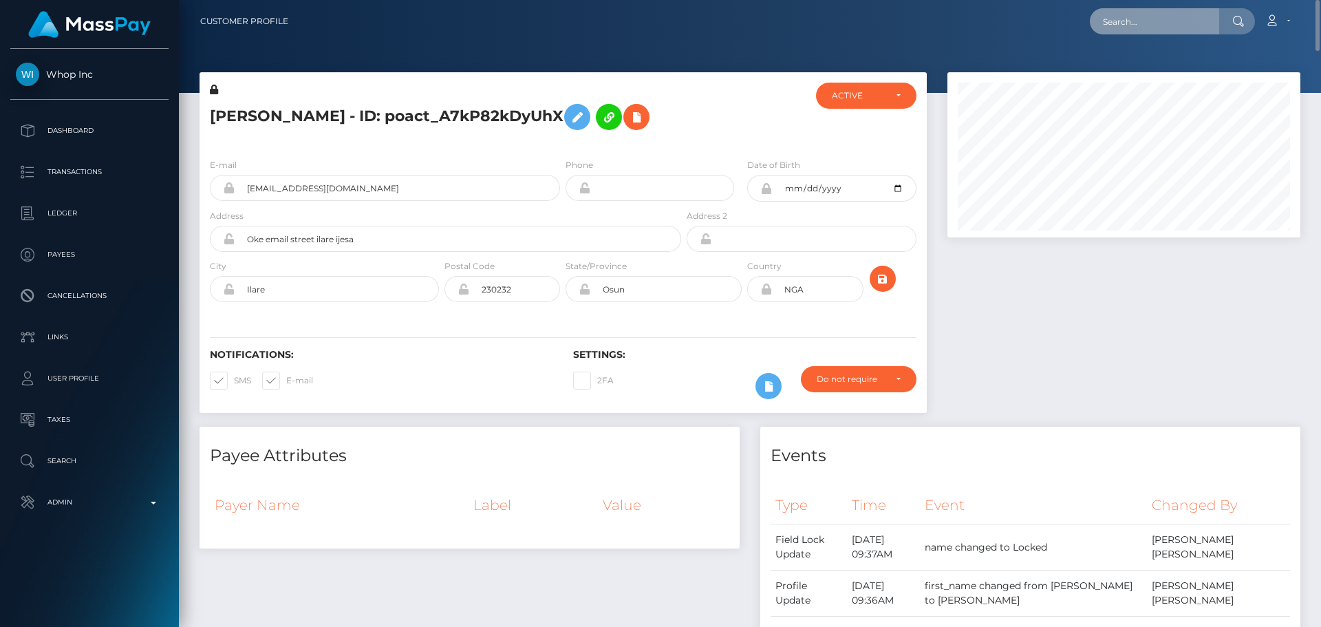
click at [1156, 20] on input "text" at bounding box center [1154, 21] width 129 height 26
paste input "poact_flkmcXsAxkPu"
type input "poact_flkmcXsAxkPu"
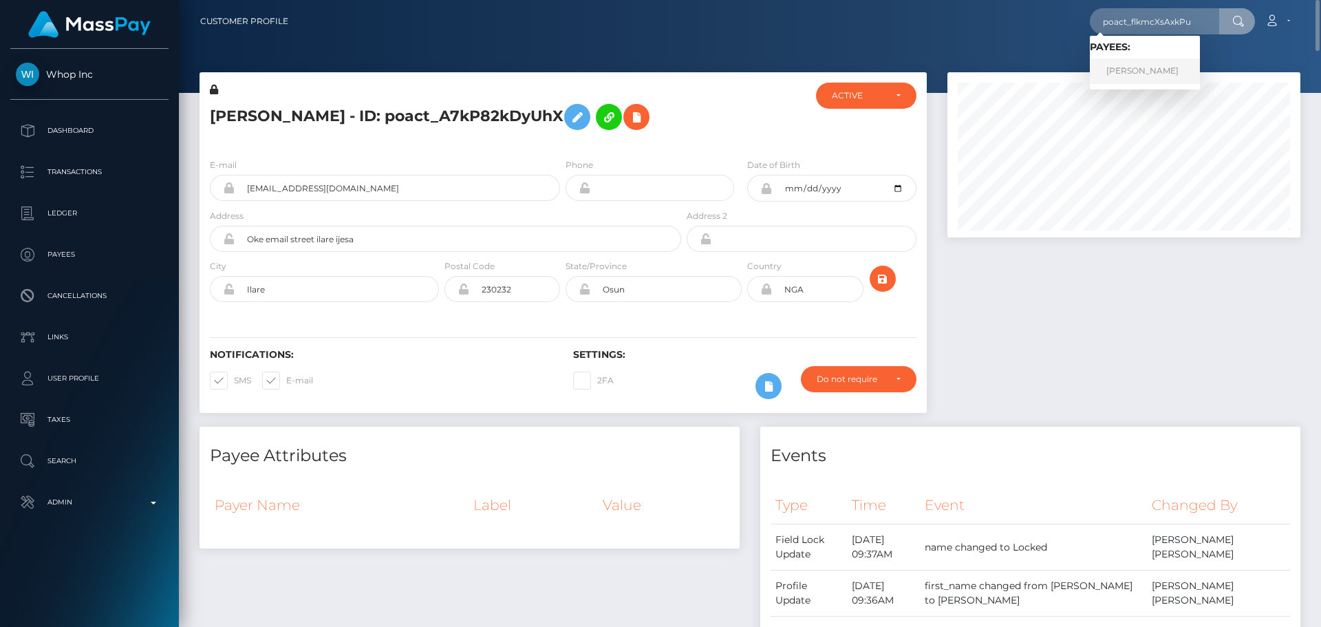
click at [1130, 67] on link "Moses Alaka" at bounding box center [1145, 70] width 110 height 25
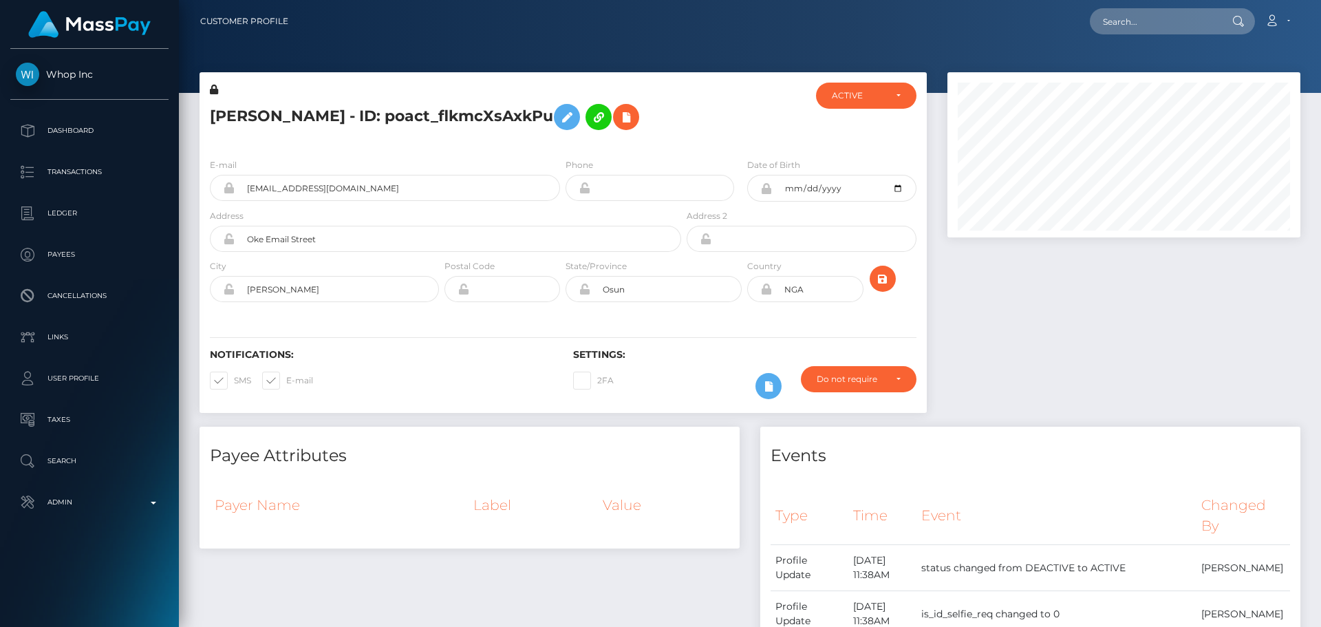
scroll to position [165, 354]
click at [672, 148] on div "E-mail dc473887@gmail.com Phone Date of Birth NGA" at bounding box center [563, 231] width 727 height 169
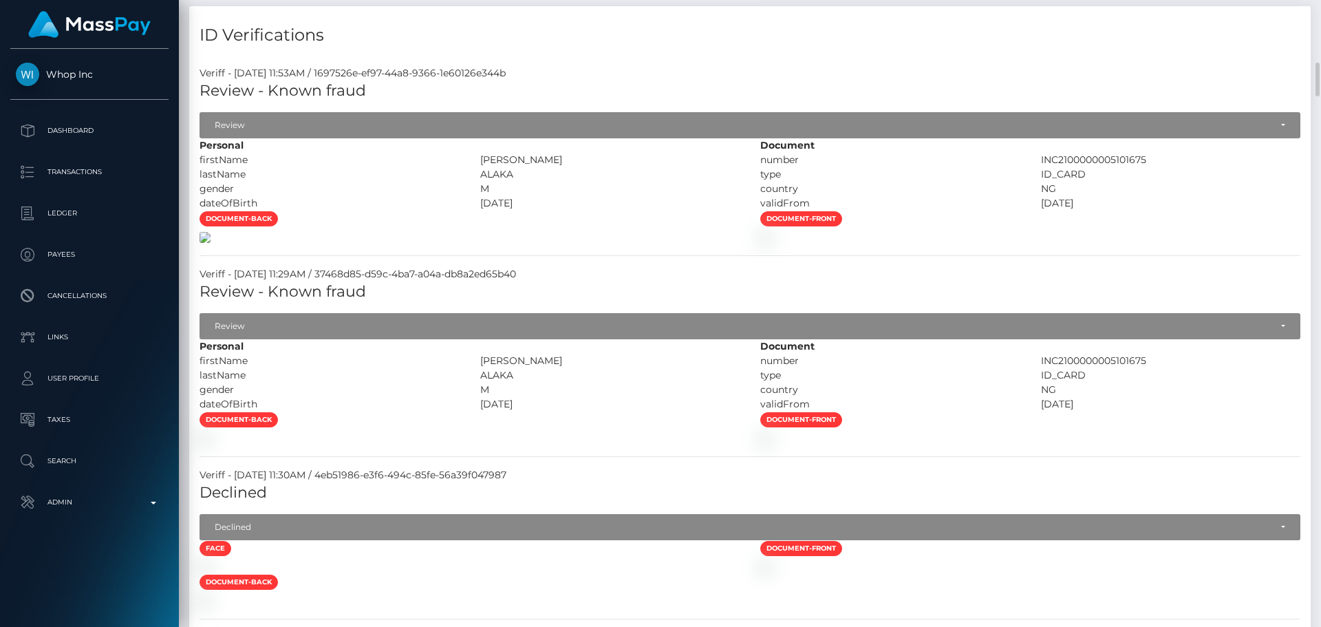
scroll to position [1101, 0]
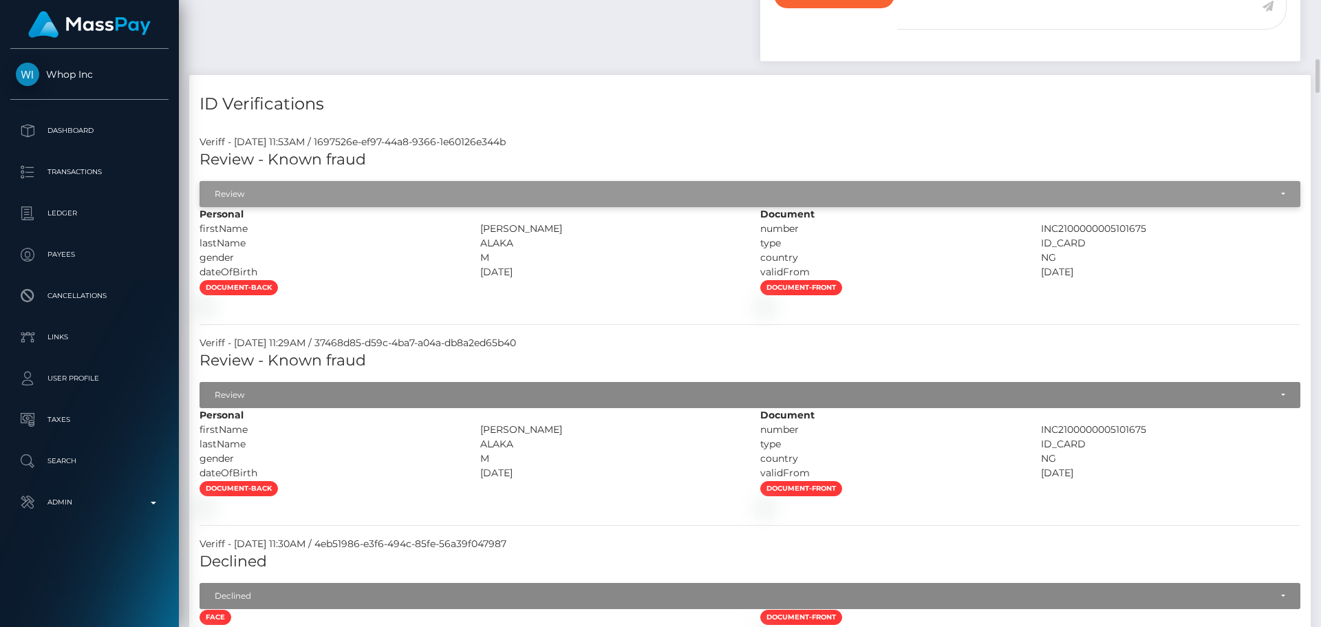
click at [340, 197] on div "Review" at bounding box center [742, 194] width 1055 height 11
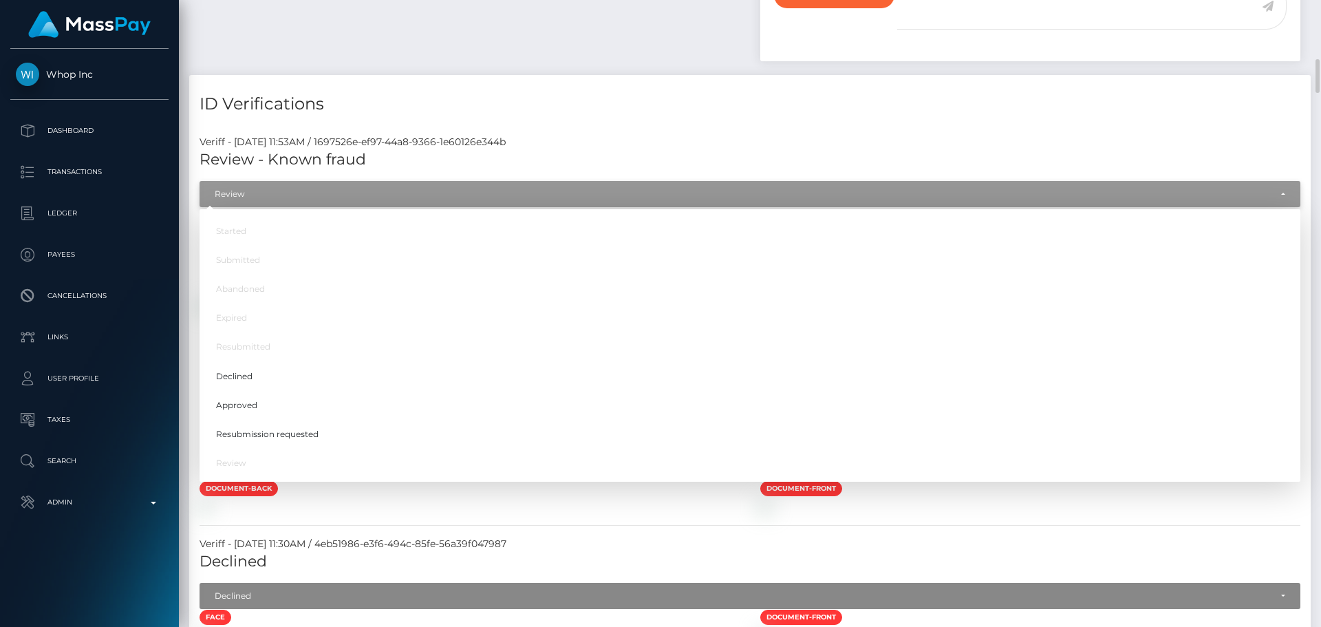
scroll to position [165, 354]
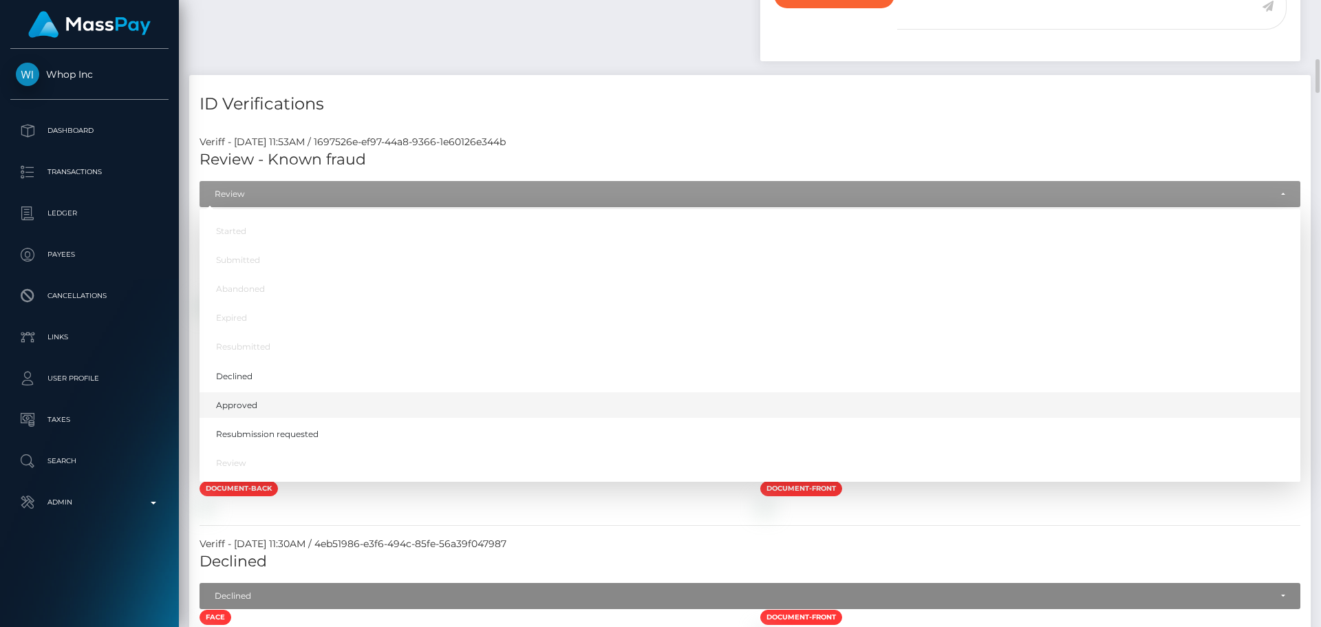
click at [243, 406] on span "Approved" at bounding box center [236, 405] width 41 height 12
select select "Approved"
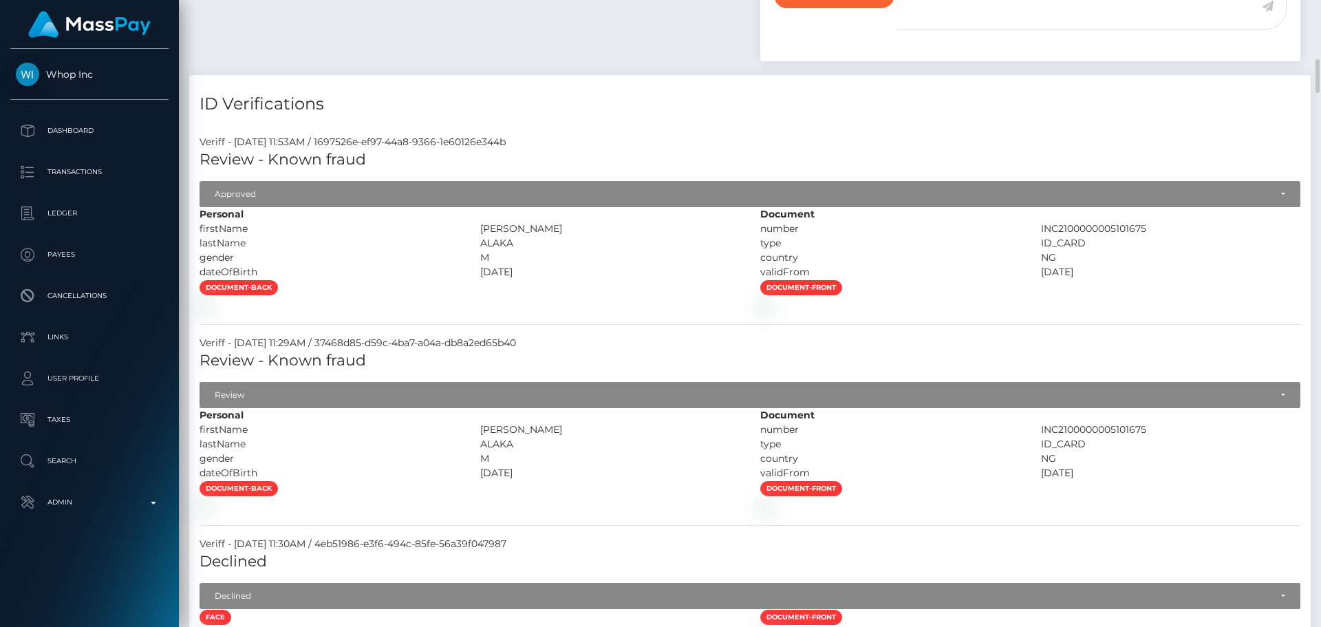
click at [579, 313] on div at bounding box center [469, 306] width 561 height 14
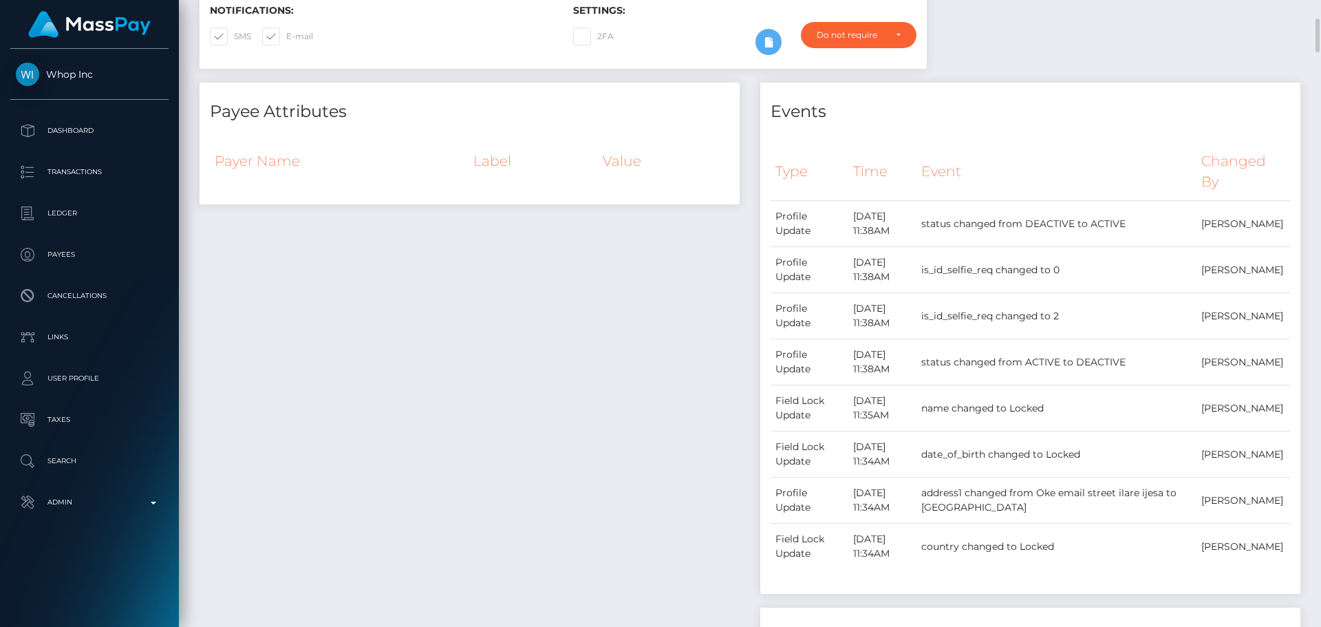
scroll to position [0, 0]
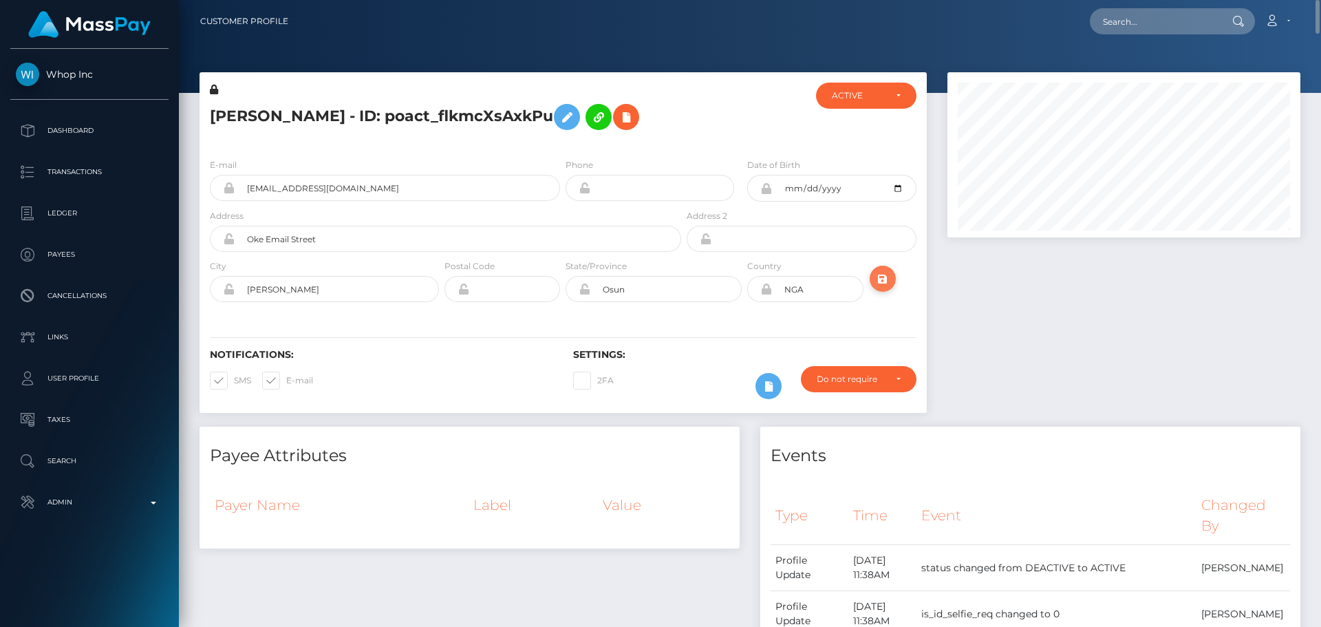
click at [881, 279] on icon "submit" at bounding box center [882, 278] width 17 height 17
click at [678, 321] on div "Notifications: SMS E-mail Settings: 2FA" at bounding box center [563, 364] width 727 height 97
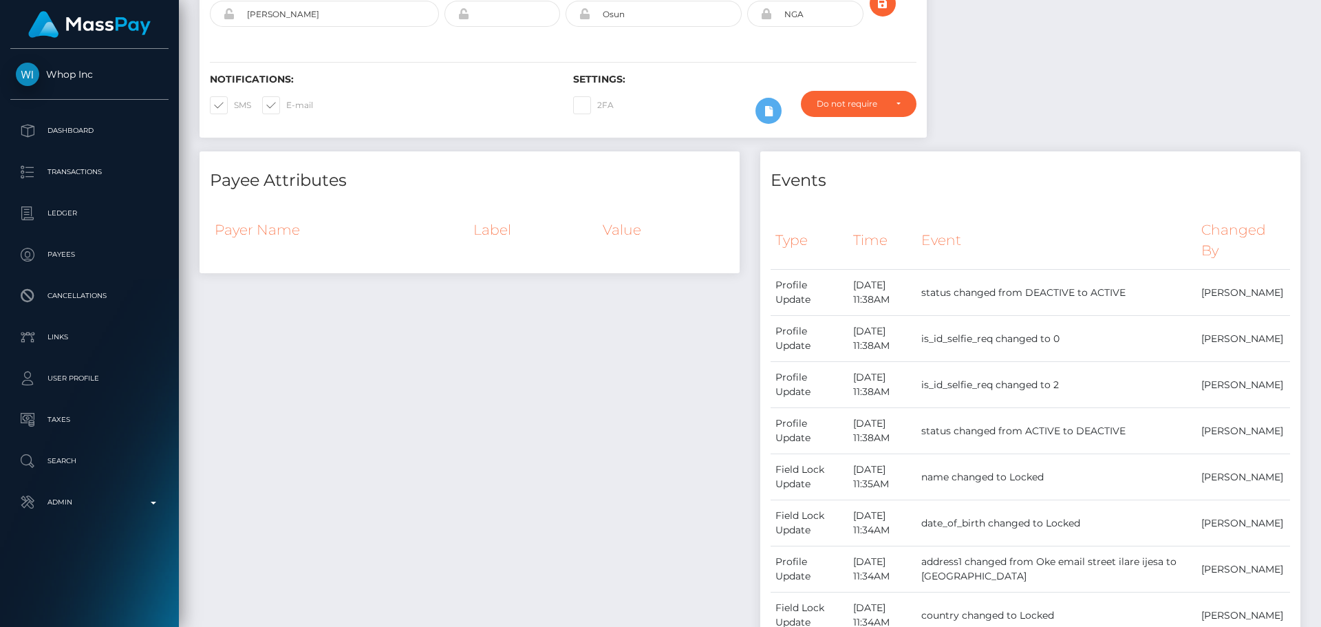
scroll to position [0, 0]
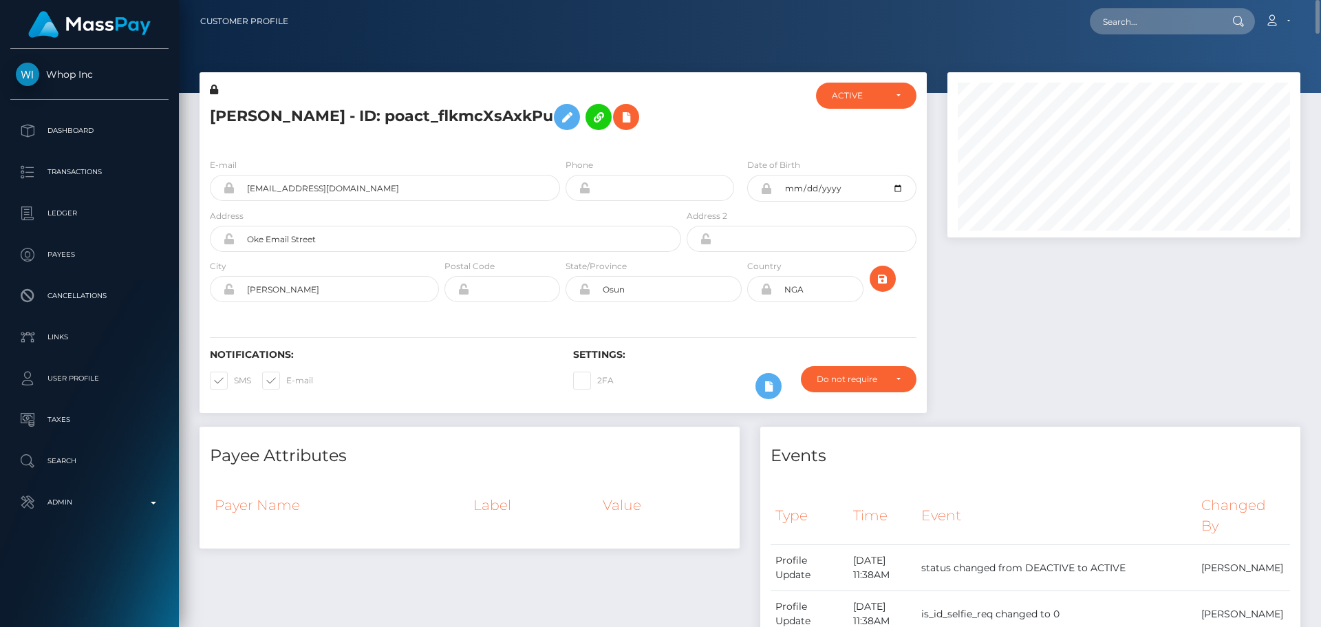
click at [373, 120] on h5 "[PERSON_NAME] - ID: poact_flkmcXsAxkPu" at bounding box center [442, 117] width 464 height 40
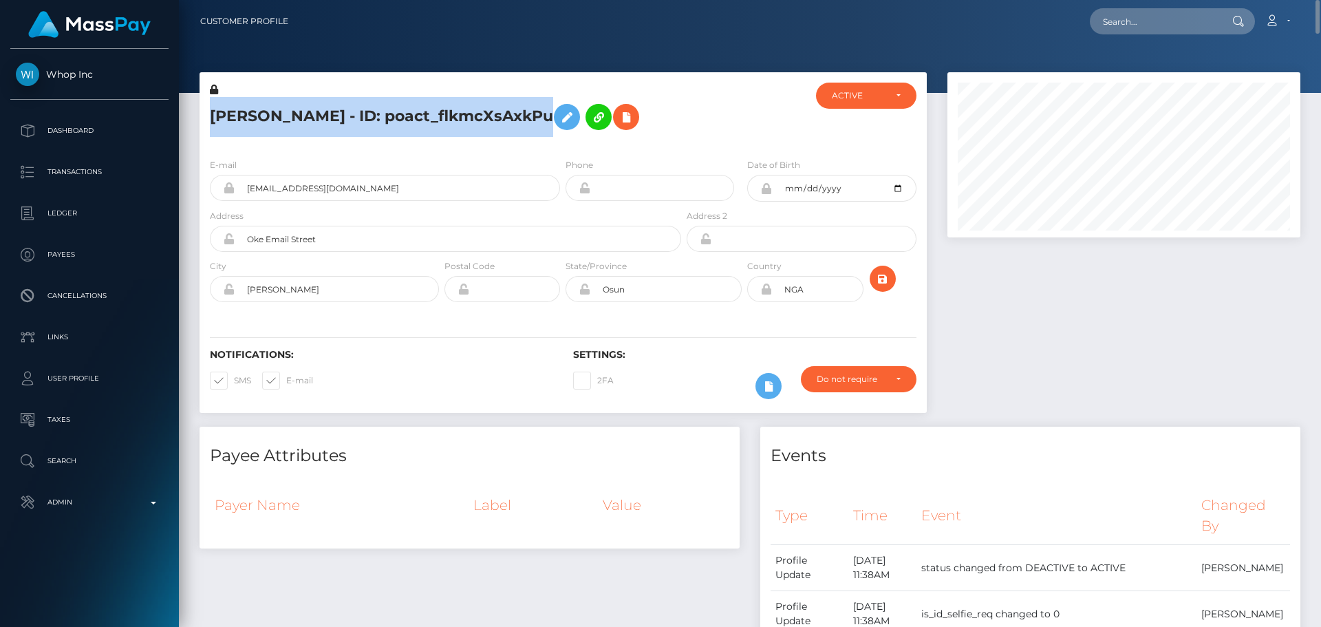
click at [373, 120] on h5 "[PERSON_NAME] - ID: poact_flkmcXsAxkPu" at bounding box center [442, 117] width 464 height 40
copy h5 "[PERSON_NAME] - ID: poact_flkmcXsAxkPu"
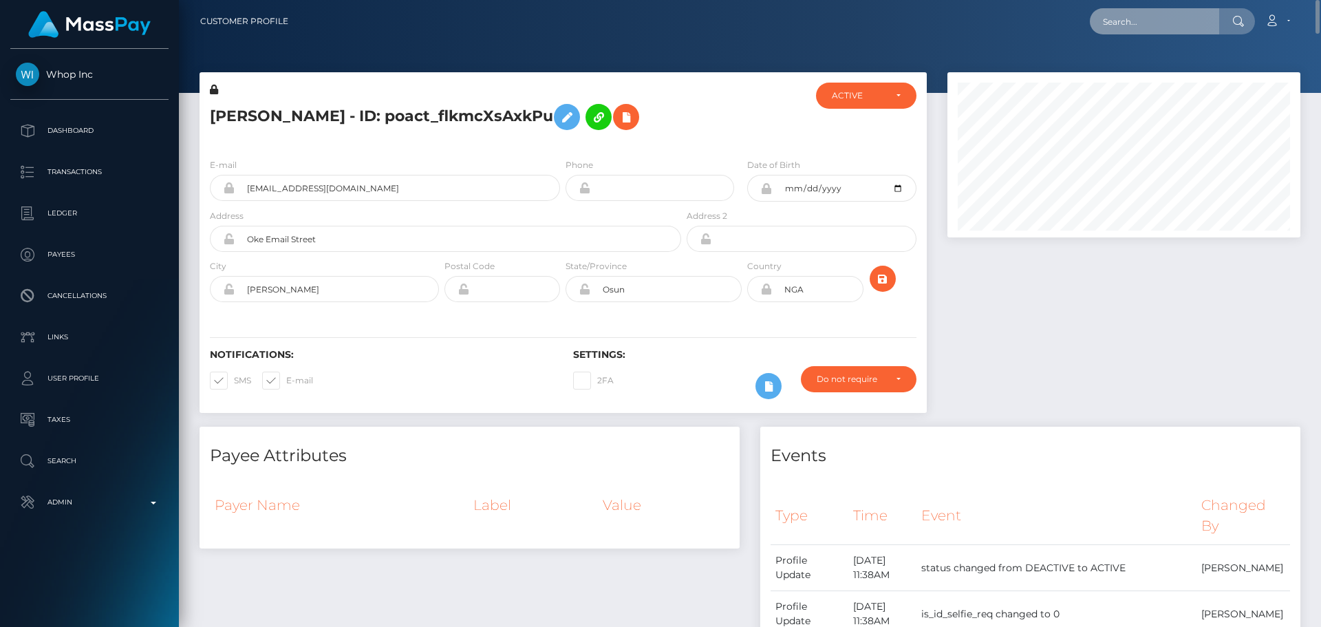
click at [1193, 13] on input "text" at bounding box center [1154, 21] width 129 height 26
paste input "poact_flkmcXsAxkPu"
type input "poact_flkmcXsAxkPu"
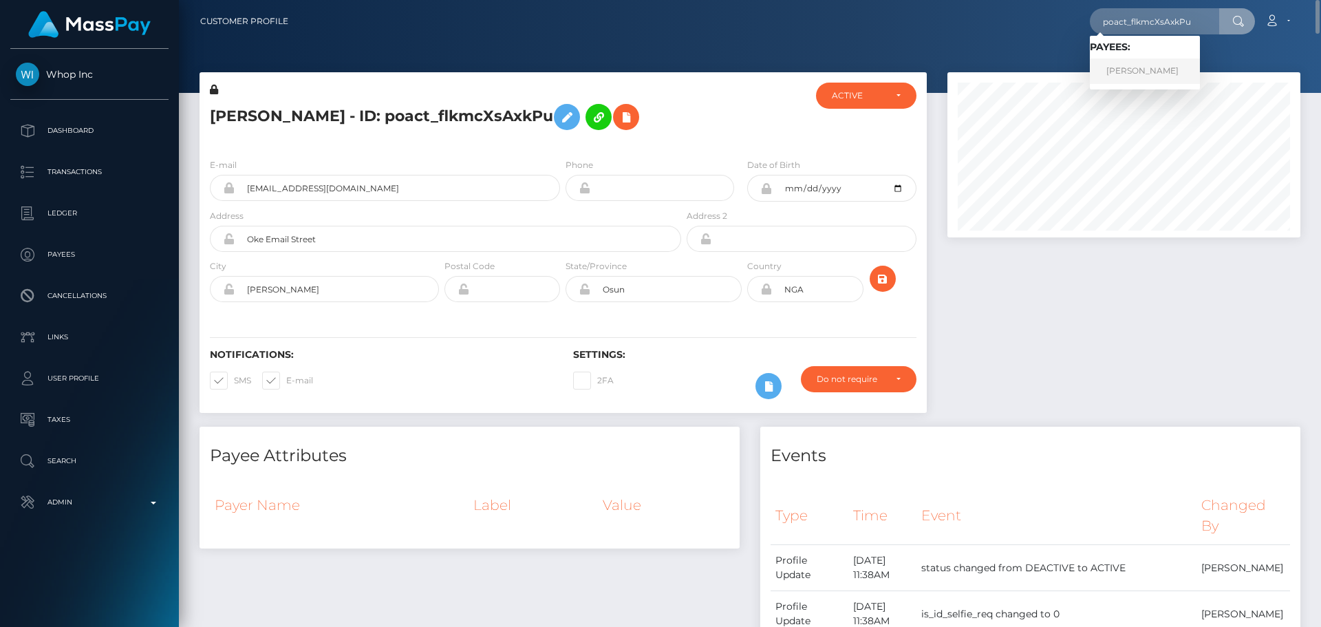
click at [1132, 70] on link "Moses Alaka" at bounding box center [1145, 70] width 110 height 25
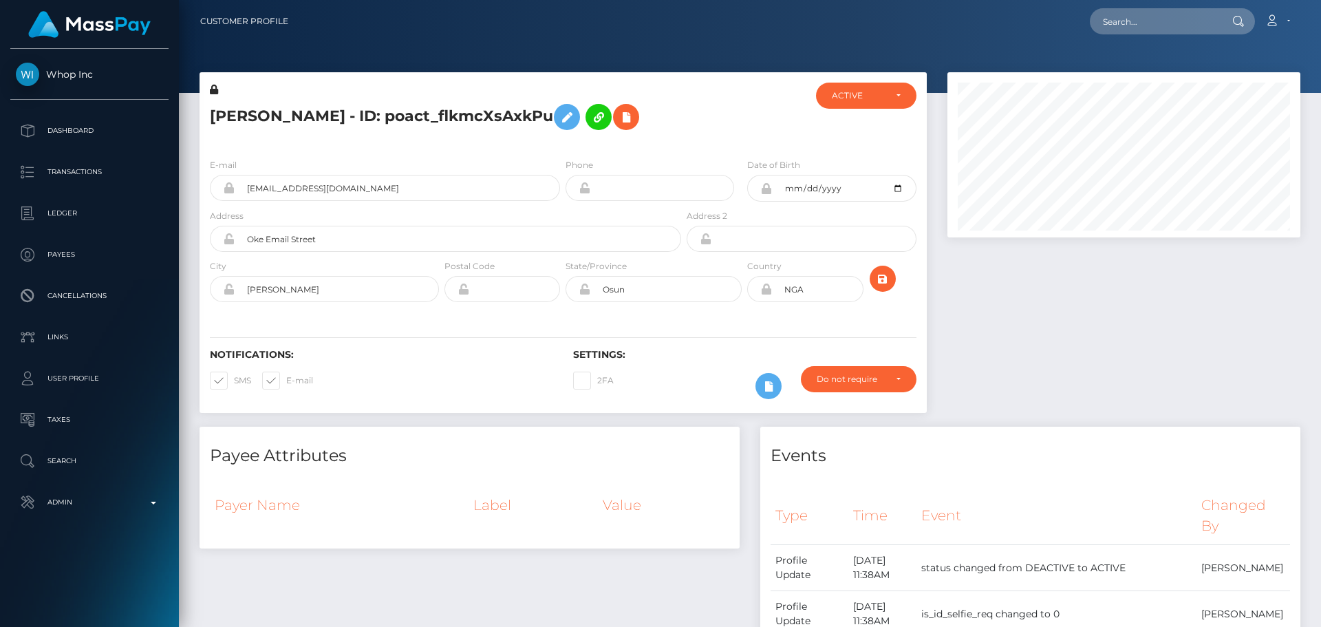
scroll to position [165, 354]
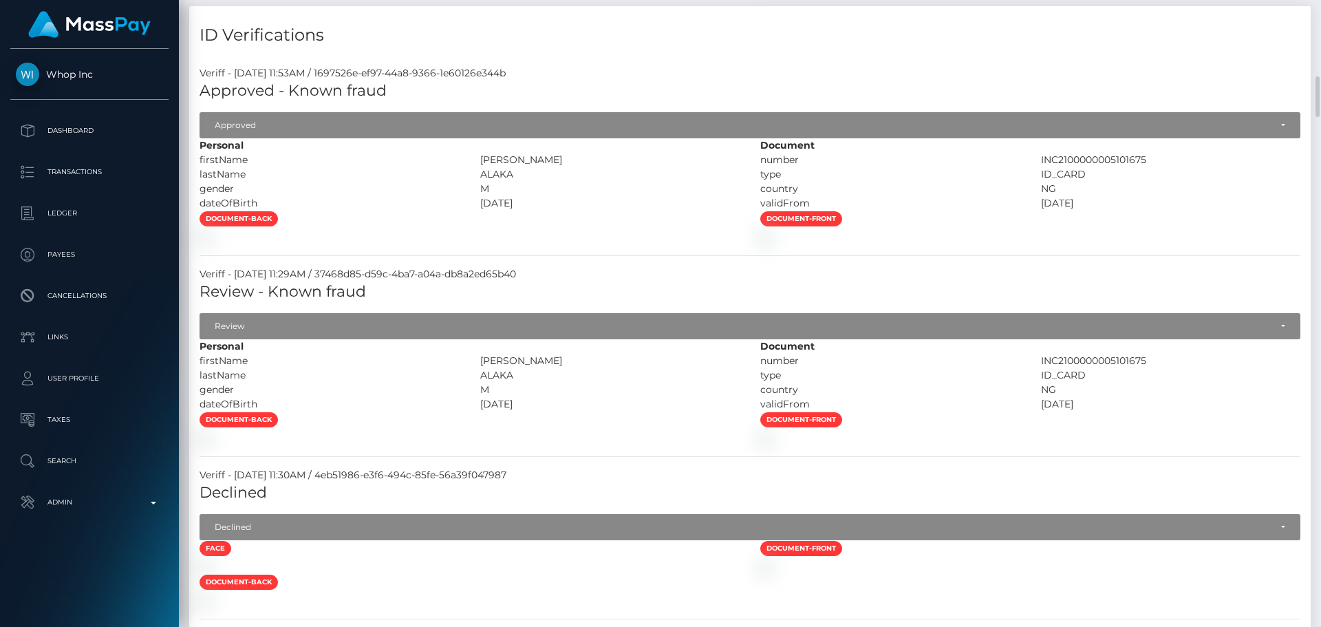
click at [542, 242] on div at bounding box center [469, 237] width 561 height 14
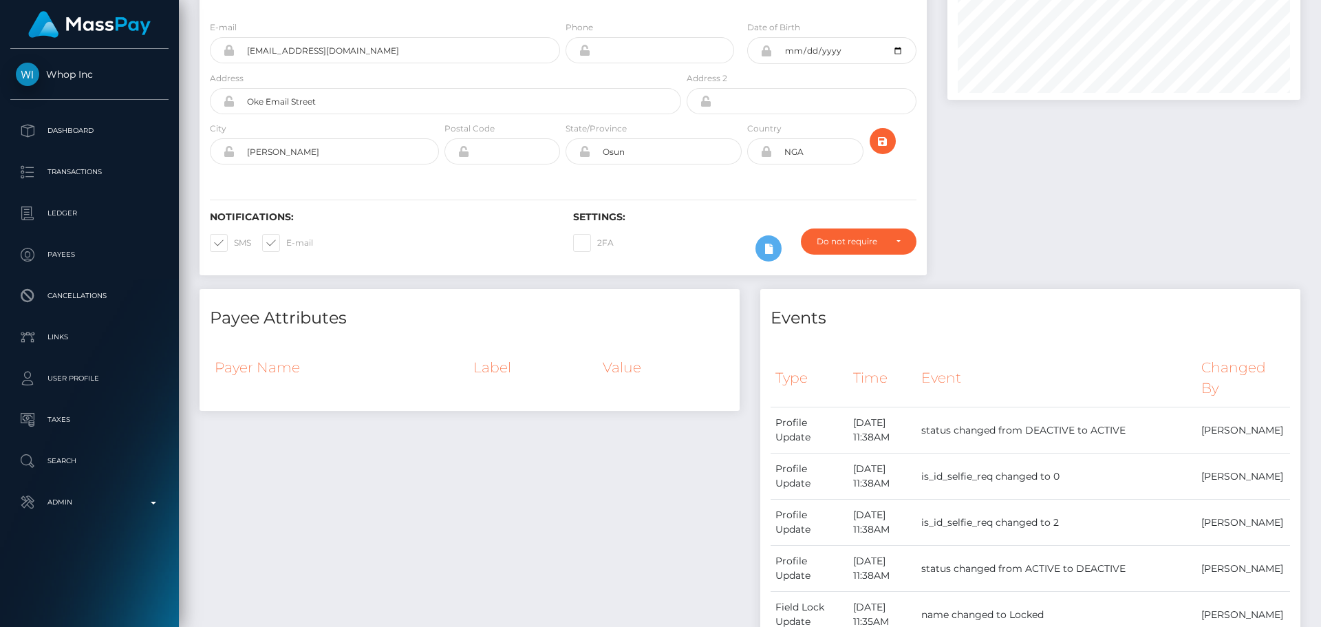
scroll to position [0, 0]
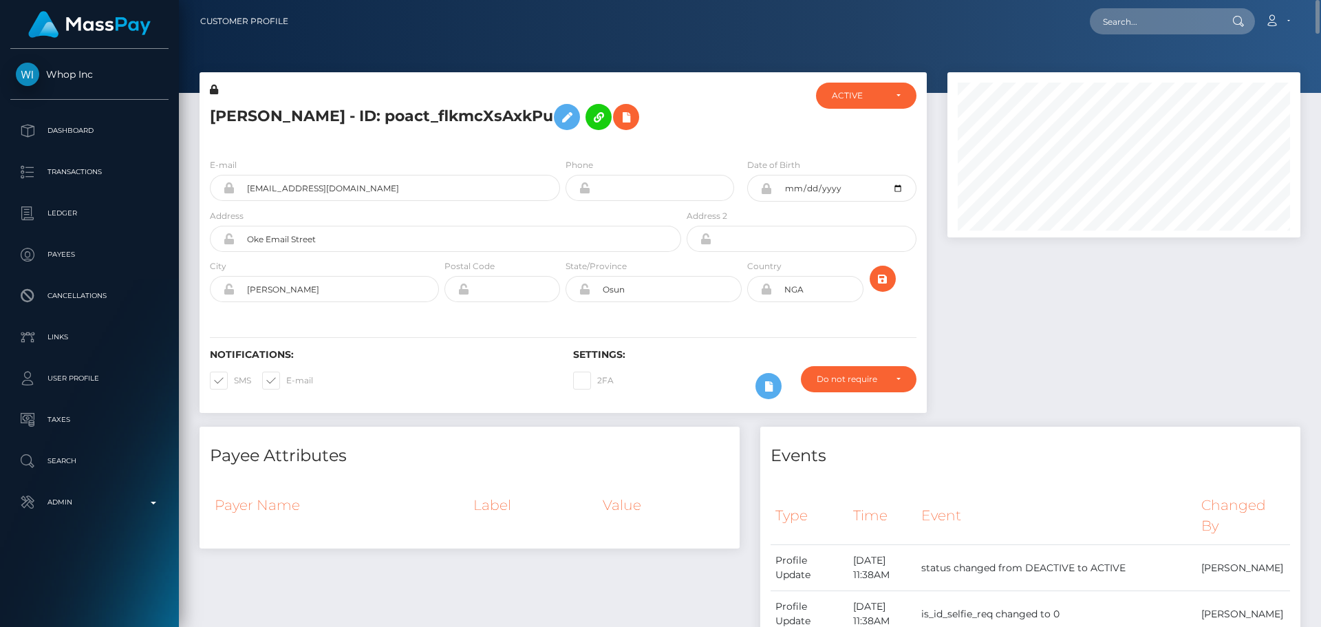
click at [367, 113] on h5 "[PERSON_NAME] - ID: poact_flkmcXsAxkPu" at bounding box center [442, 117] width 464 height 40
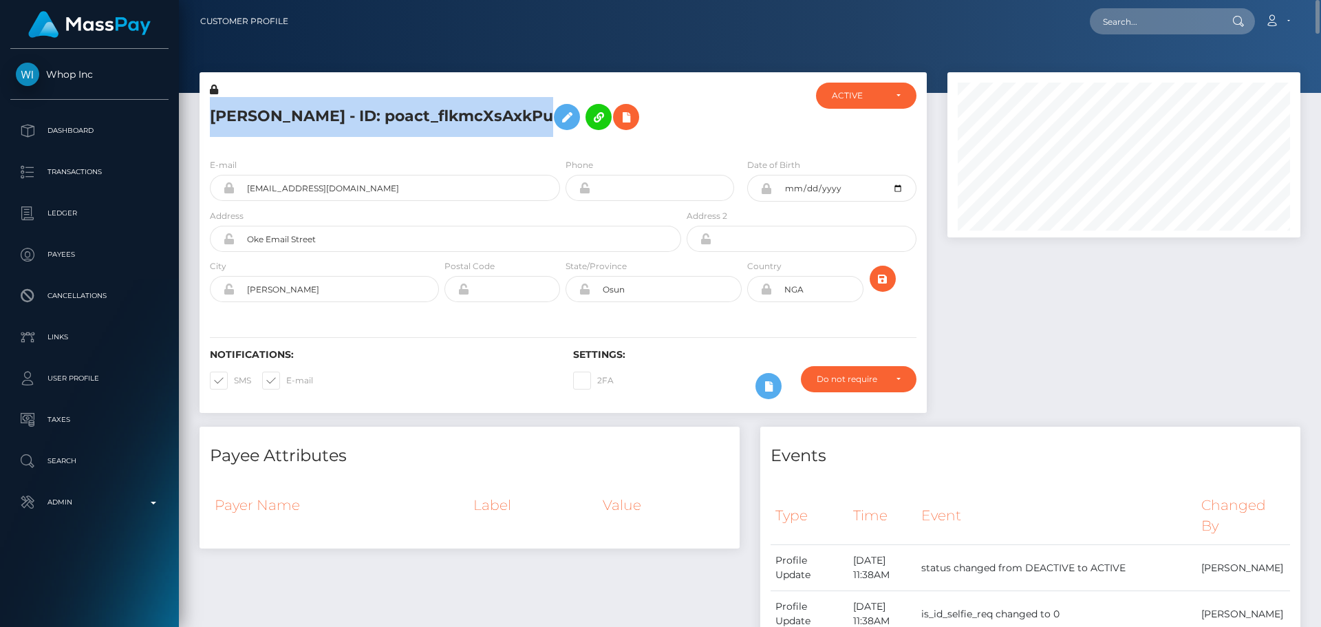
click at [367, 113] on h5 "[PERSON_NAME] - ID: poact_flkmcXsAxkPu" at bounding box center [442, 117] width 464 height 40
copy h5 "[PERSON_NAME] - ID: poact_flkmcXsAxkPu"
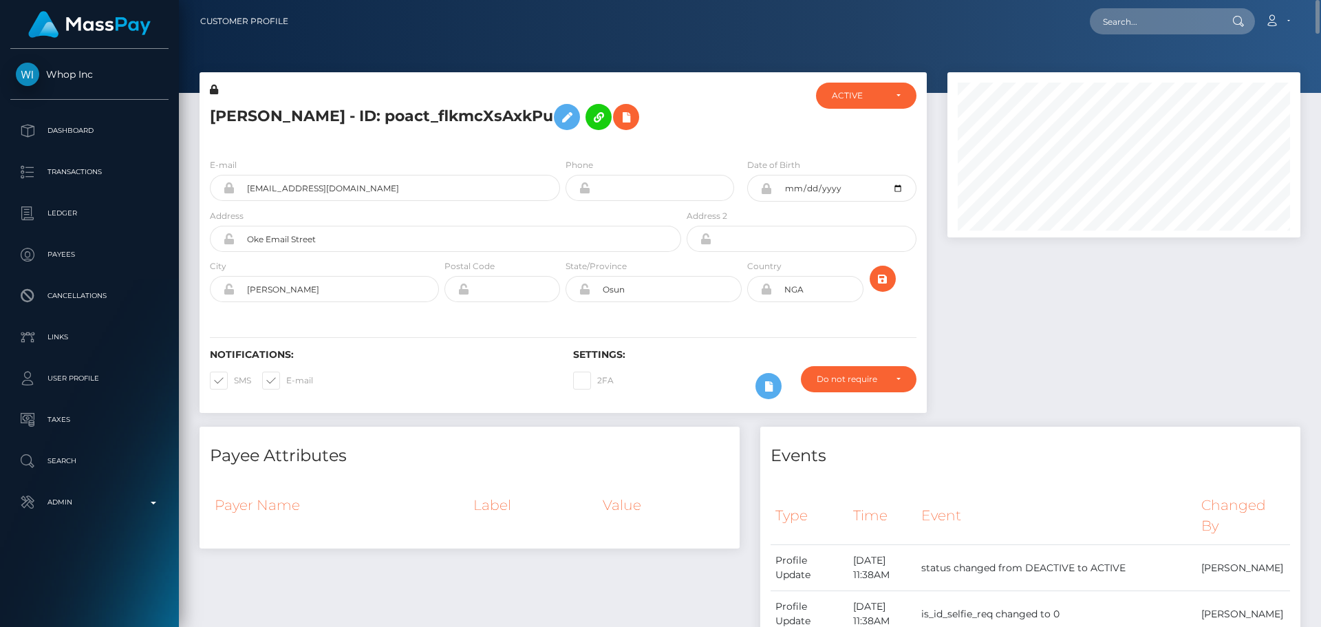
click at [457, 349] on h6 "Notifications:" at bounding box center [381, 355] width 343 height 12
click at [1134, 23] on input "text" at bounding box center [1154, 21] width 129 height 26
paste input "poact_fHyT7PSOq5ZD"
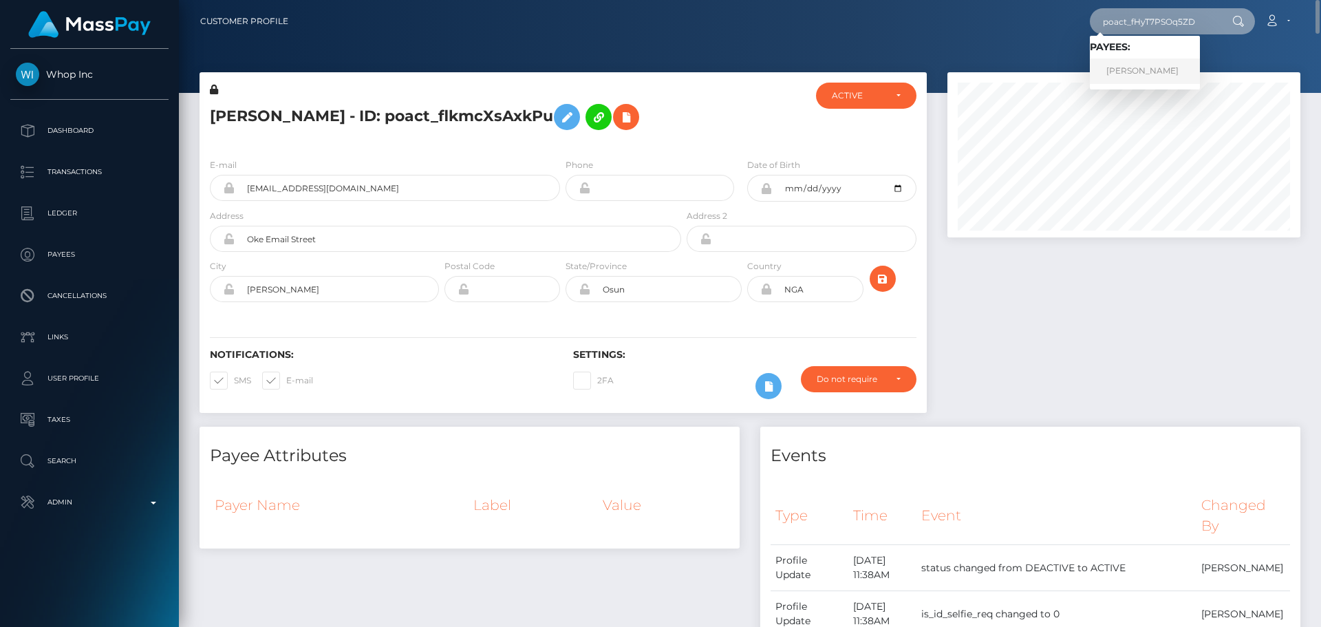
type input "poact_fHyT7PSOq5ZD"
click at [1140, 65] on link "[PERSON_NAME]" at bounding box center [1145, 70] width 110 height 25
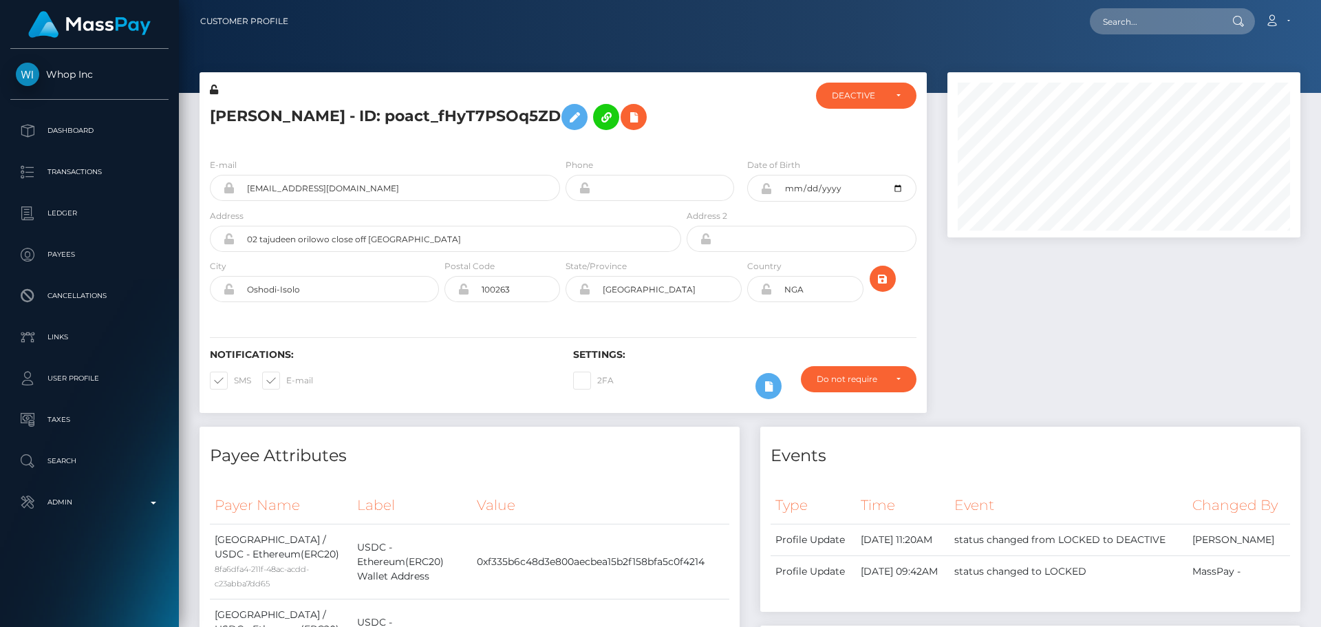
scroll to position [165, 354]
click at [561, 144] on div "[PERSON_NAME] - ID: poact_fHyT7PSOq5ZD" at bounding box center [442, 115] width 484 height 65
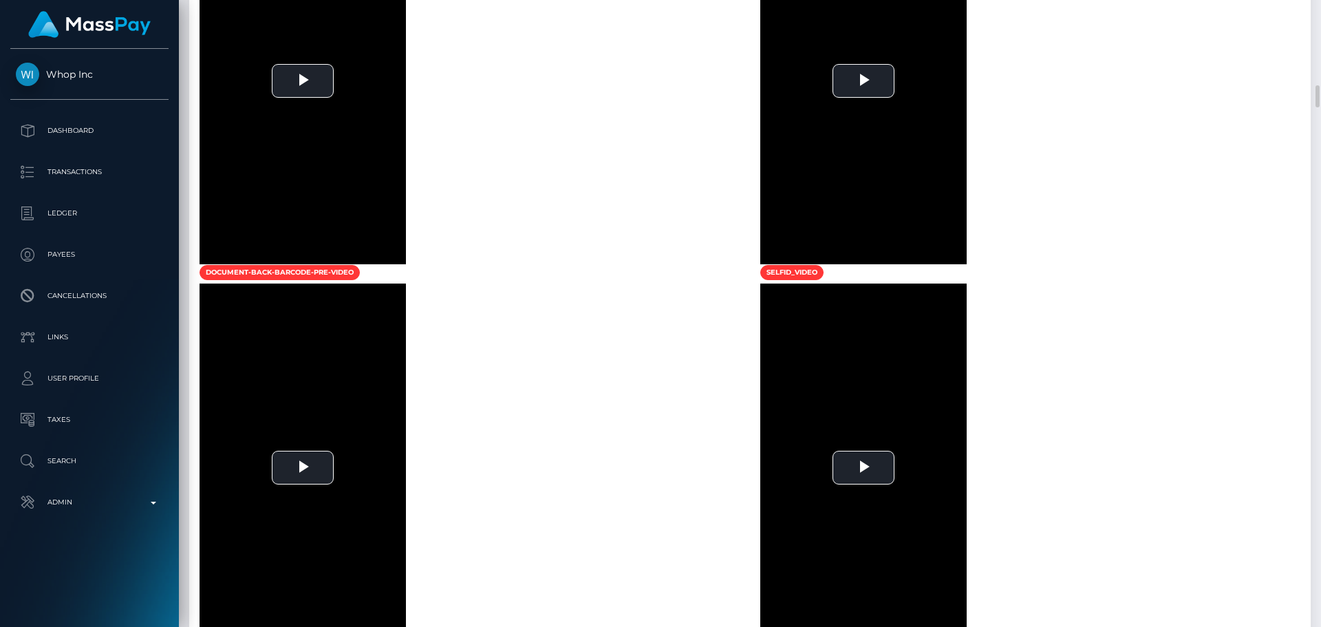
scroll to position [2201, 0]
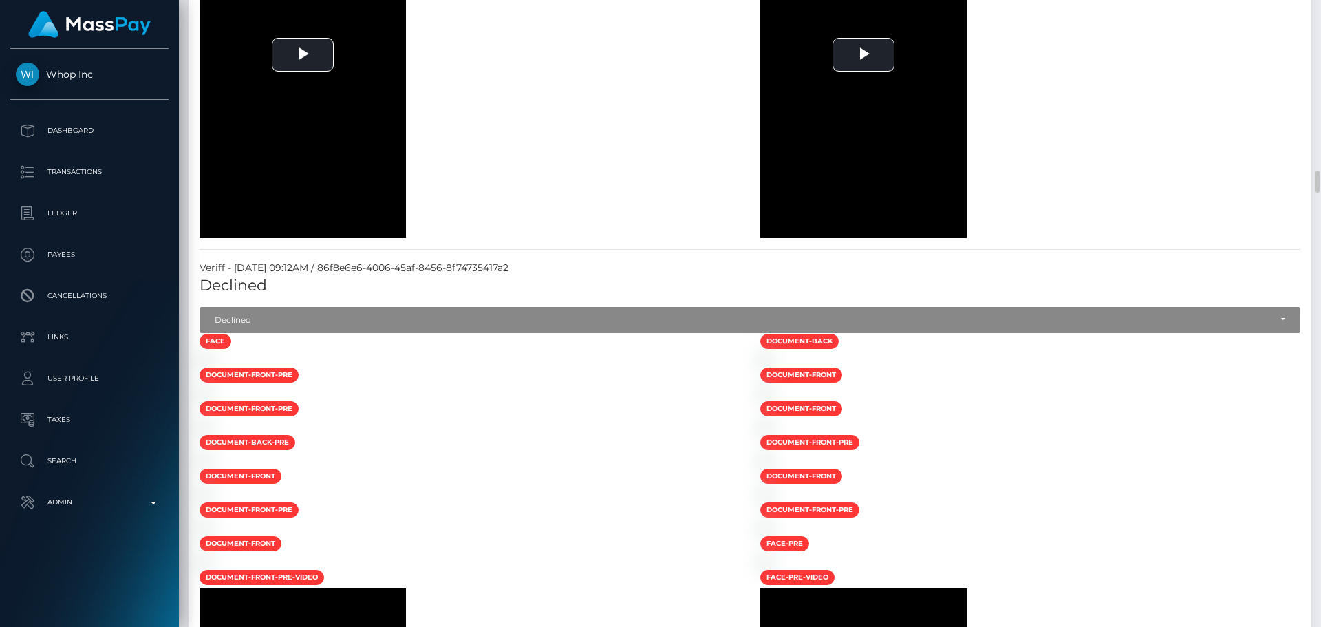
scroll to position [2889, 0]
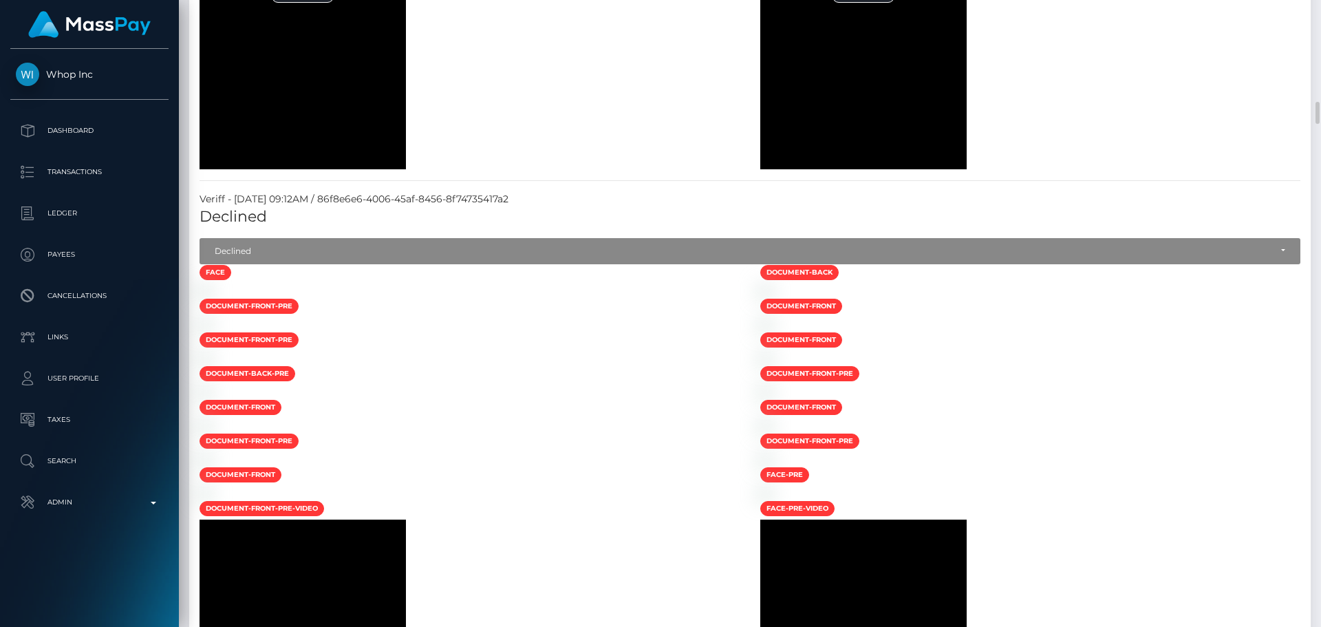
drag, startPoint x: 636, startPoint y: 303, endPoint x: 625, endPoint y: 303, distance: 11.0
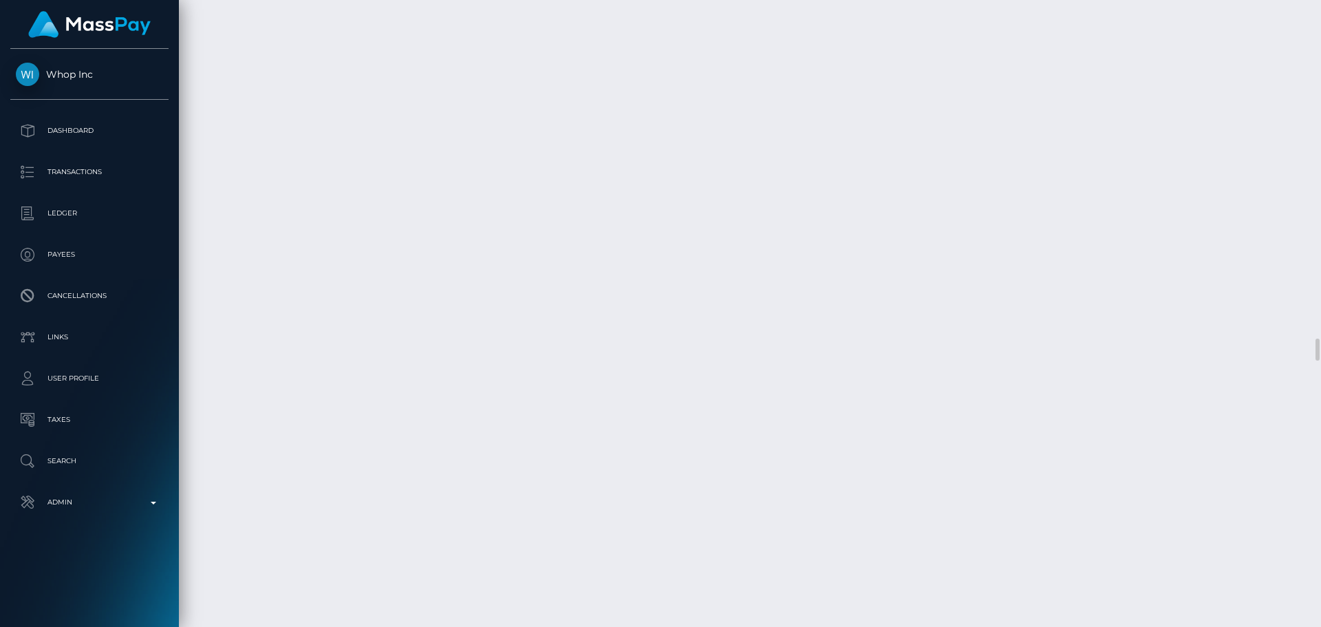
scroll to position [9838, 0]
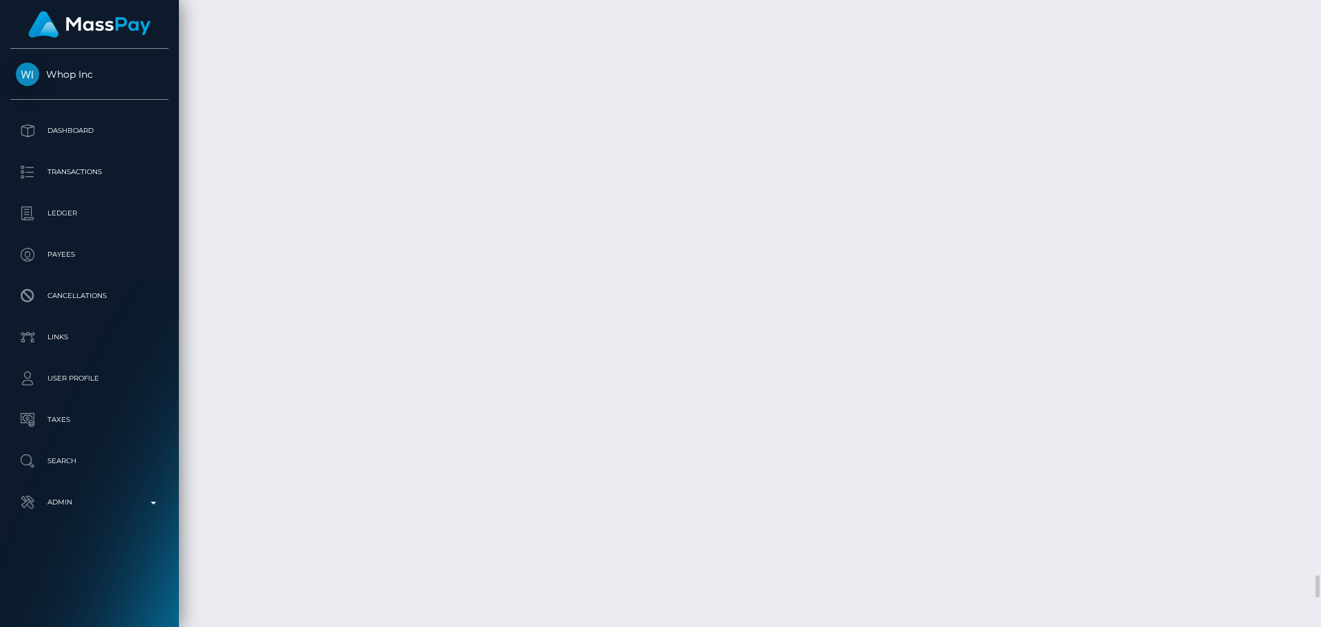
scroll to position [16373, 0]
drag, startPoint x: 879, startPoint y: 360, endPoint x: 886, endPoint y: 361, distance: 6.9
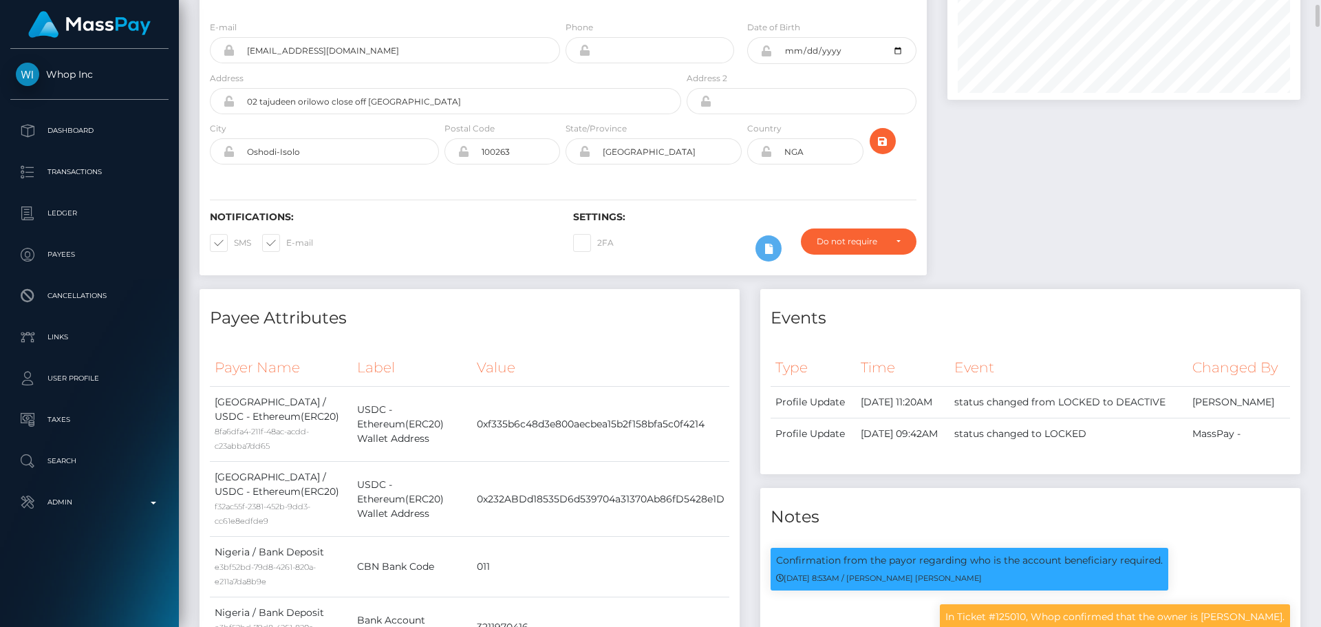
scroll to position [0, 0]
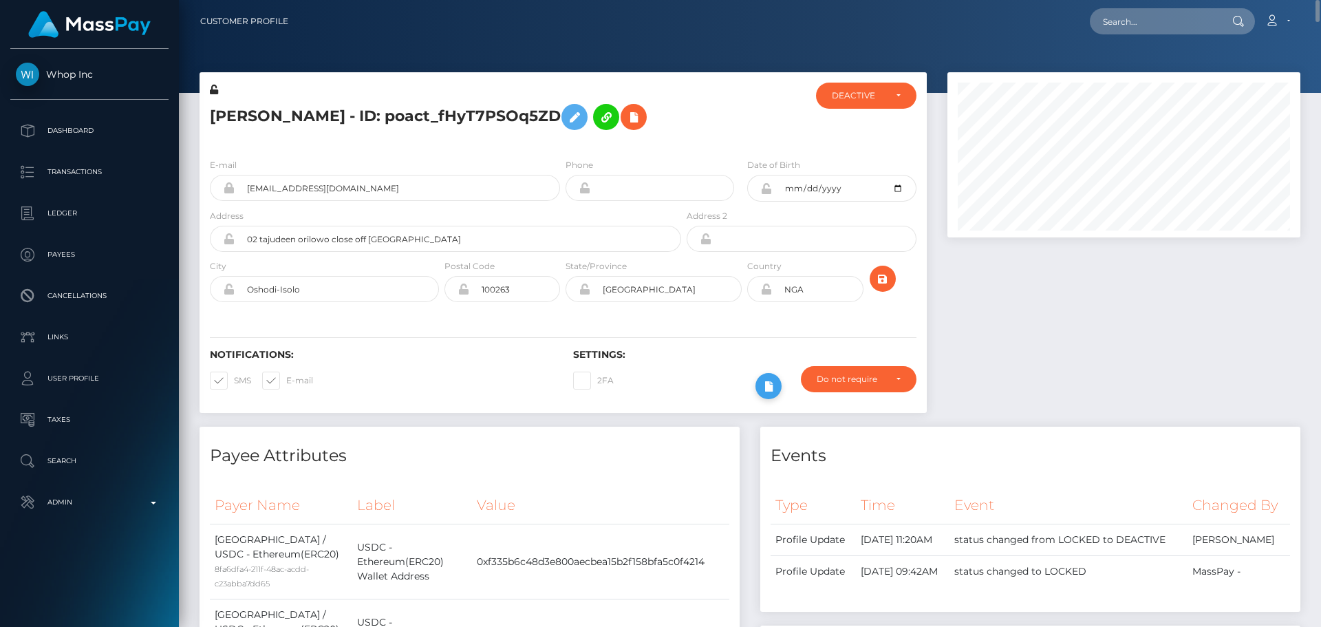
click at [769, 383] on icon at bounding box center [768, 386] width 17 height 17
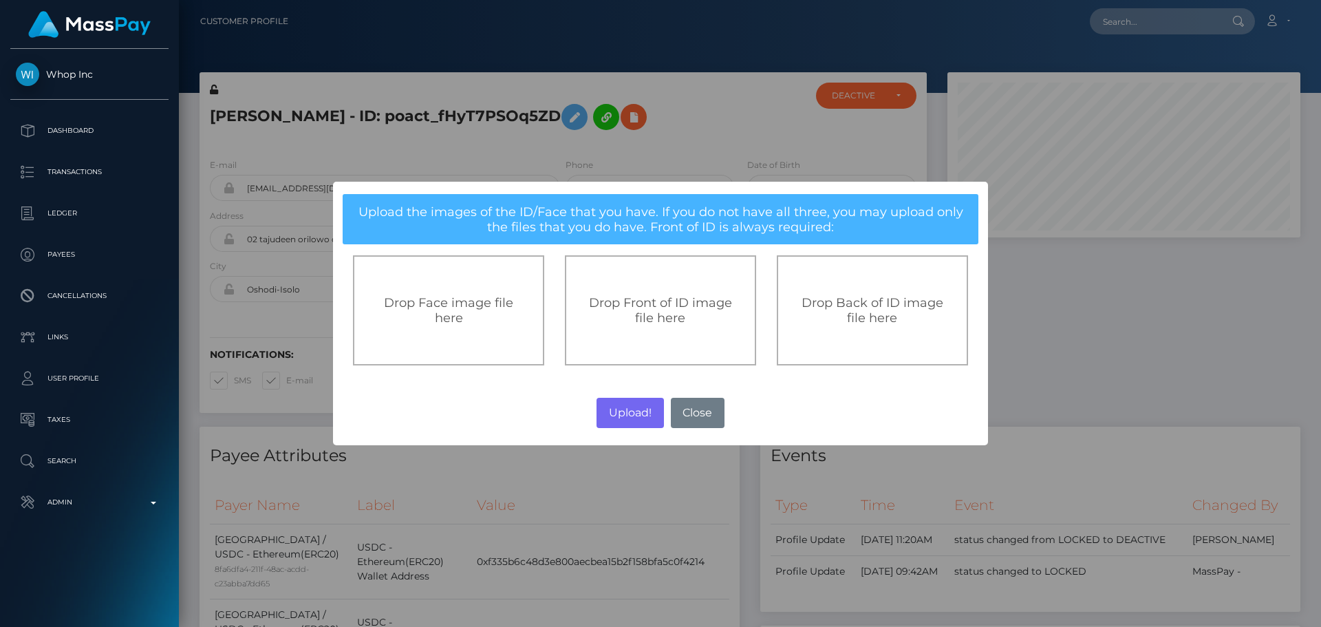
click at [660, 319] on span "Drop Front of ID image file here" at bounding box center [660, 310] width 143 height 30
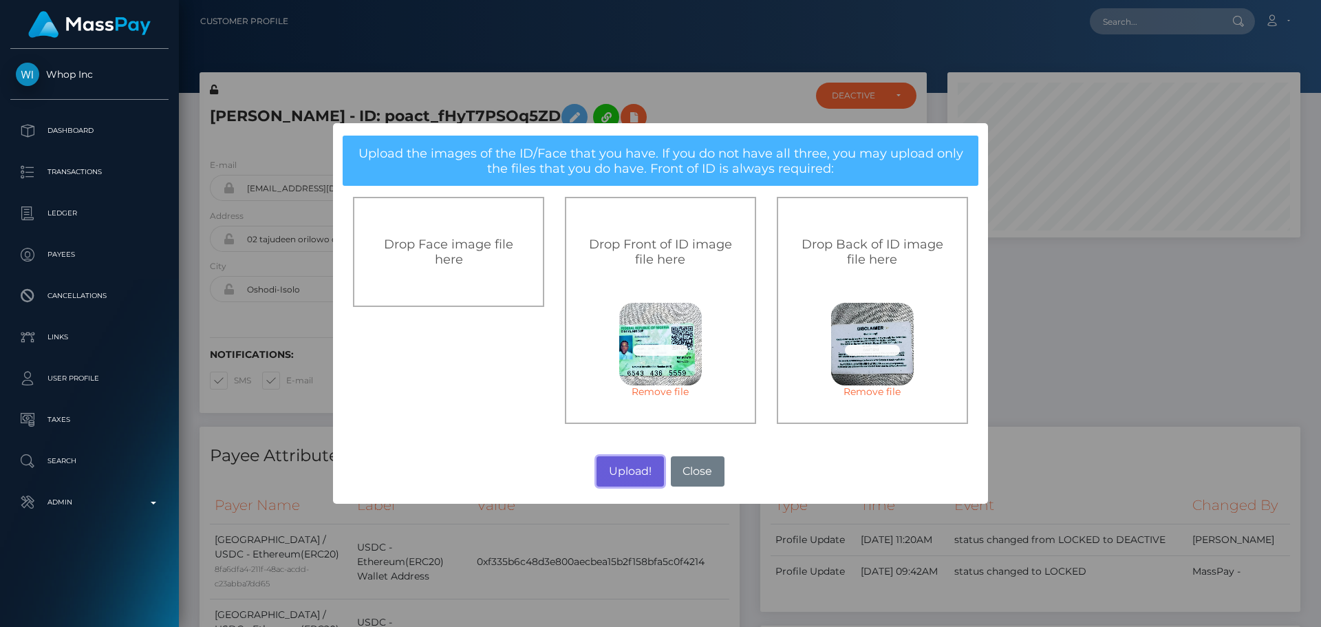
click at [633, 473] on button "Upload!" at bounding box center [629, 471] width 67 height 30
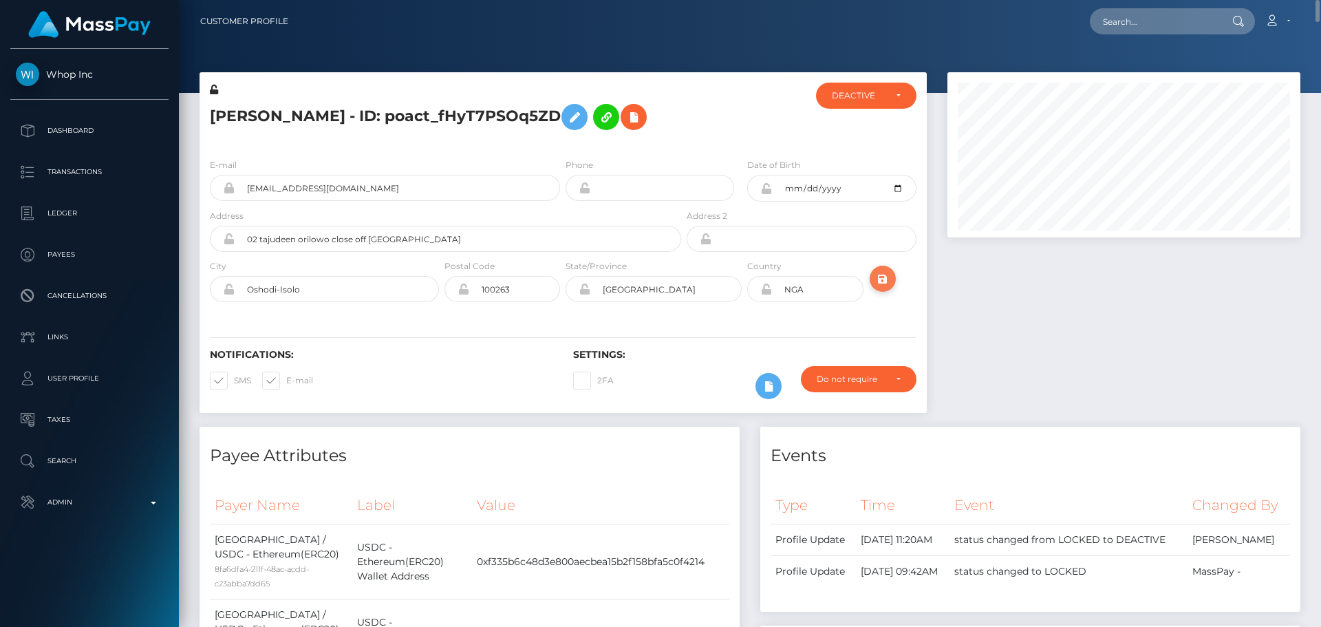
click at [879, 279] on icon "submit" at bounding box center [882, 278] width 17 height 17
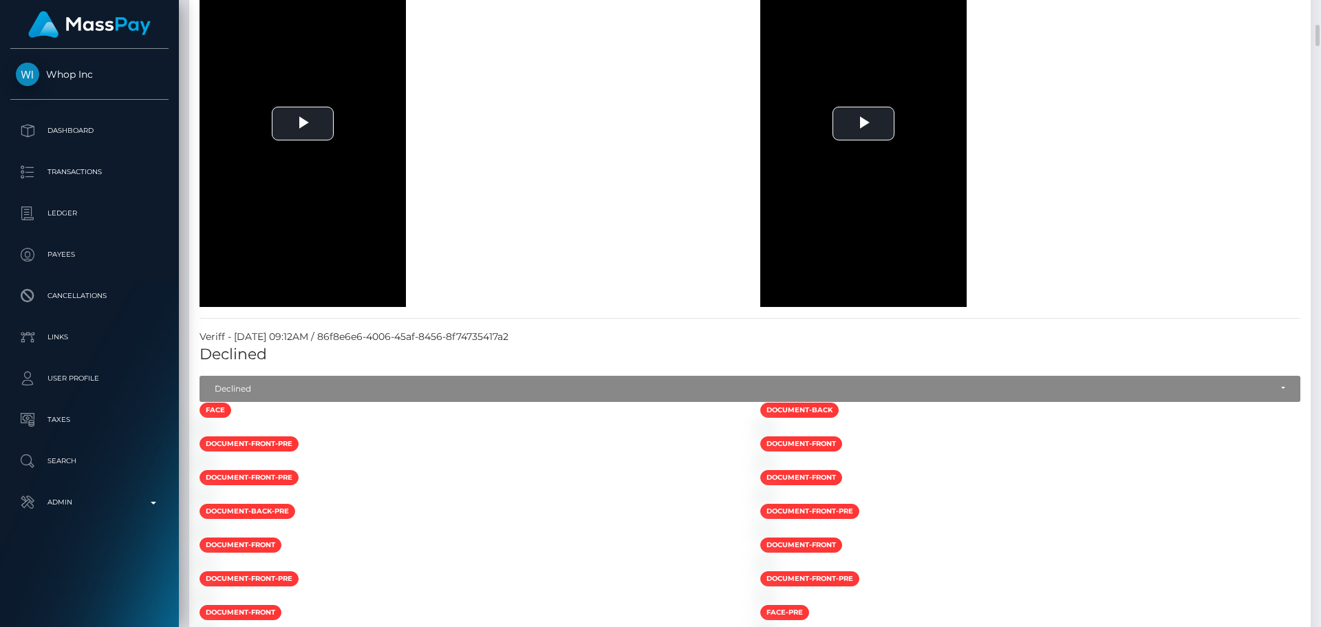
scroll to position [2614, 0]
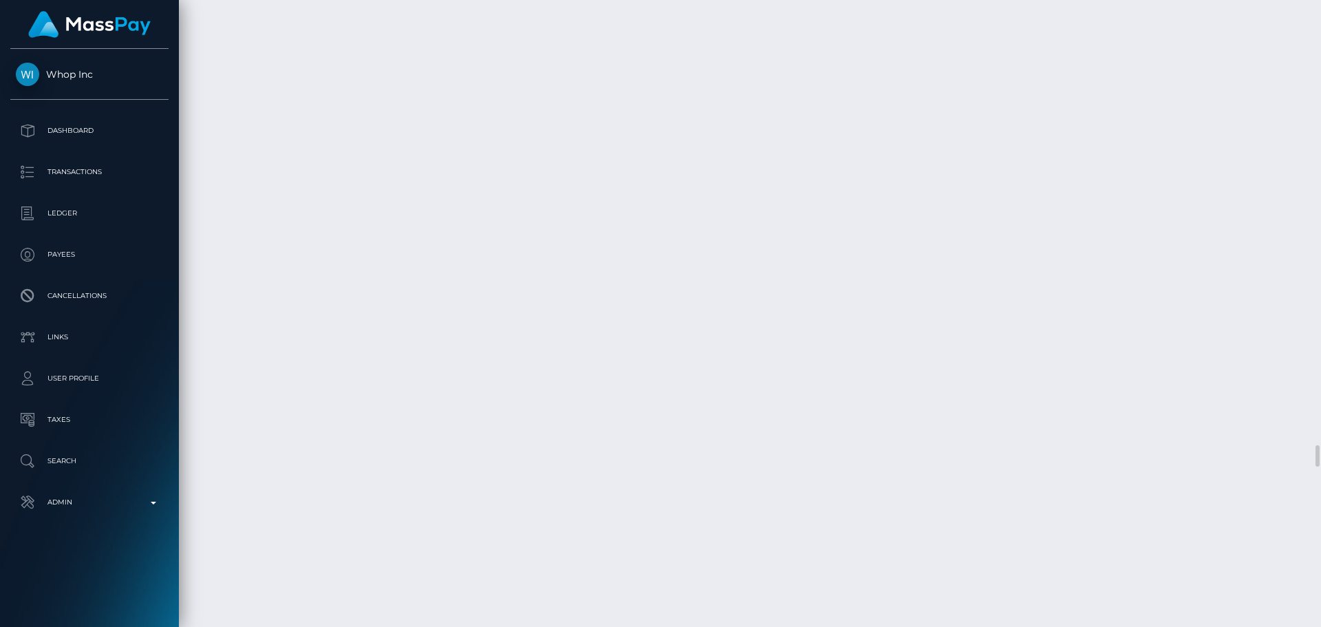
scroll to position [10732, 0]
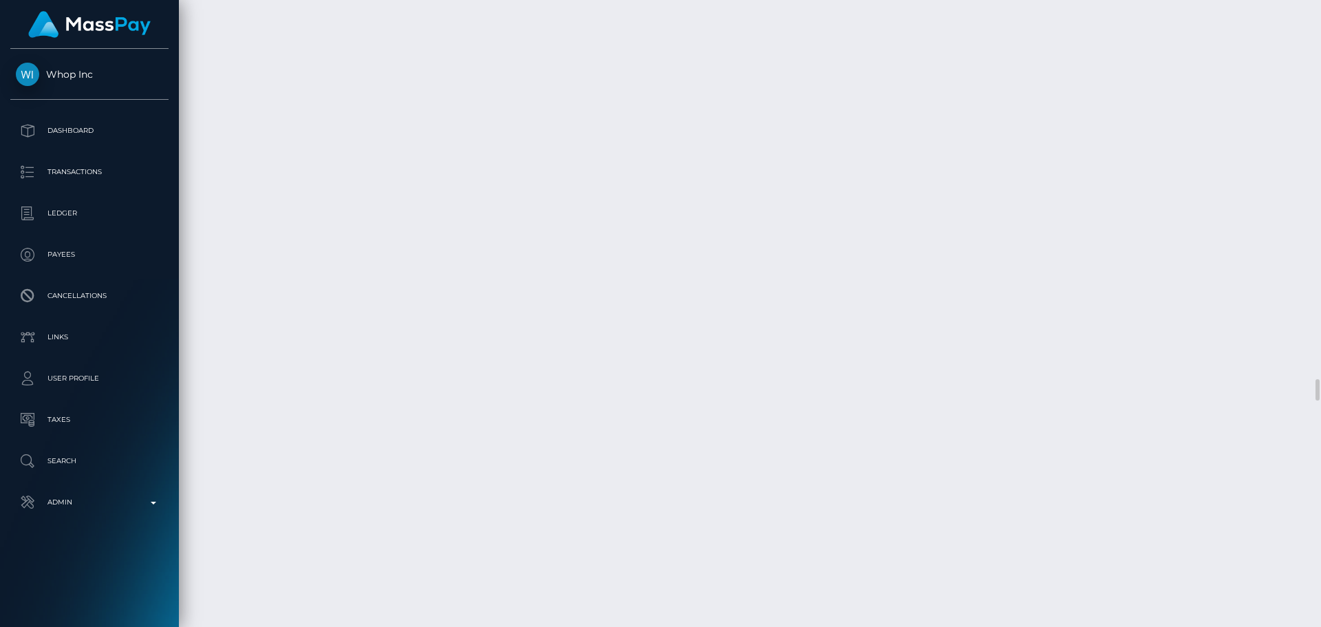
drag, startPoint x: 645, startPoint y: 305, endPoint x: 579, endPoint y: 255, distance: 83.4
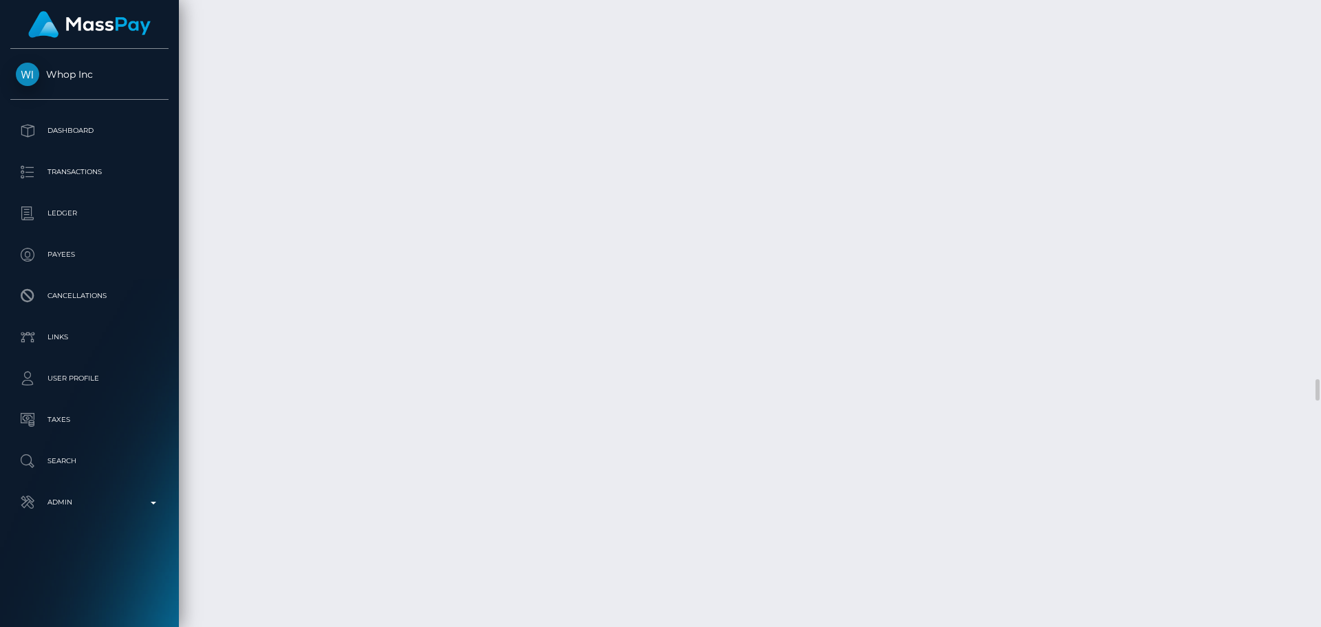
select select "Approved"
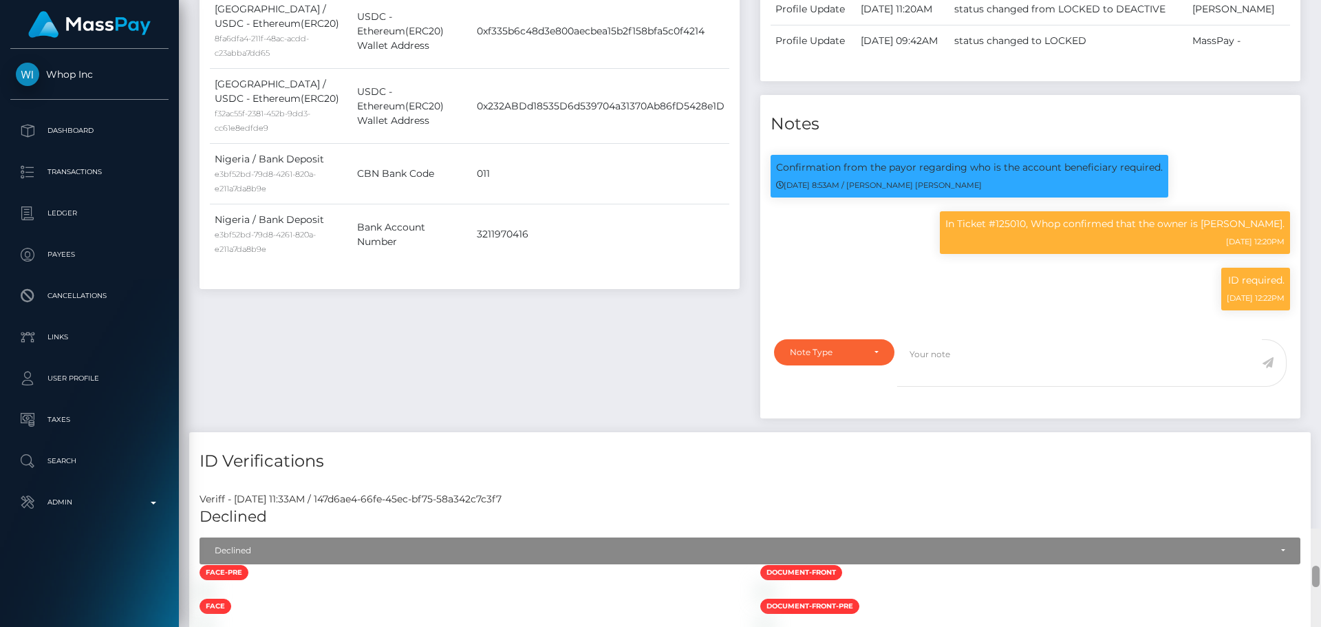
scroll to position [0, 0]
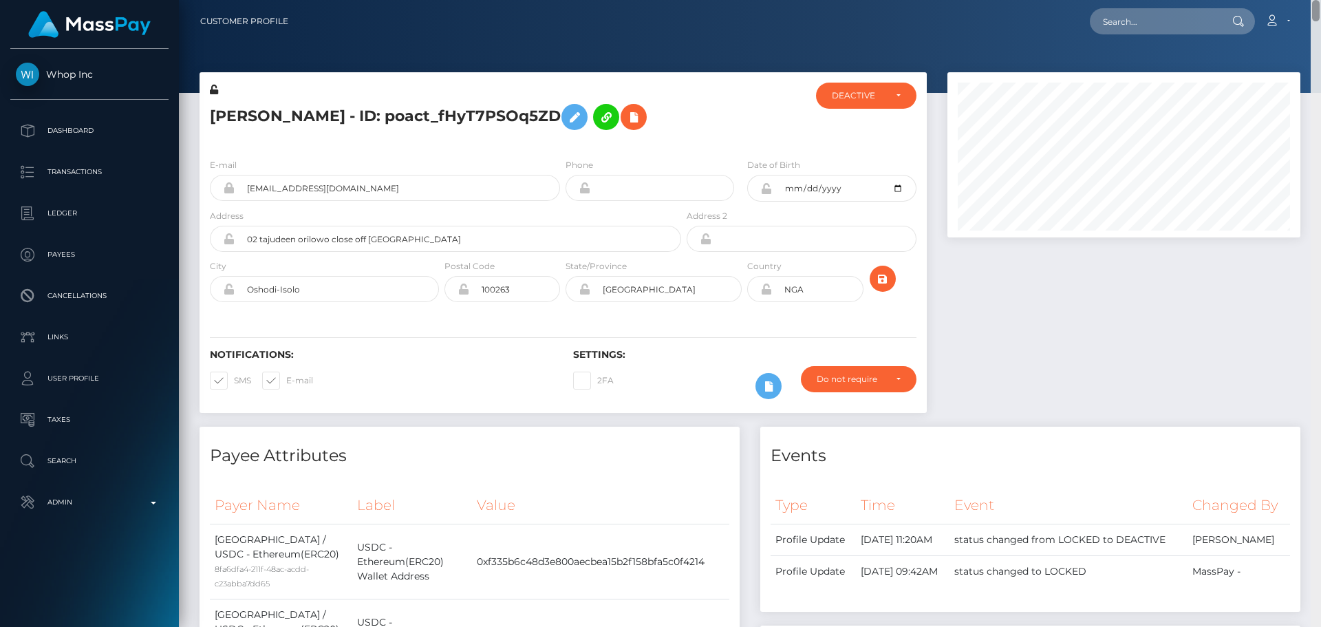
drag, startPoint x: 1316, startPoint y: 336, endPoint x: 1320, endPoint y: 32, distance: 304.1
click at [1304, 2] on div "Customer Profile Loading... Loading..." at bounding box center [750, 313] width 1142 height 627
click at [702, 164] on div "Phone" at bounding box center [650, 179] width 169 height 43
click at [581, 114] on icon at bounding box center [574, 117] width 17 height 17
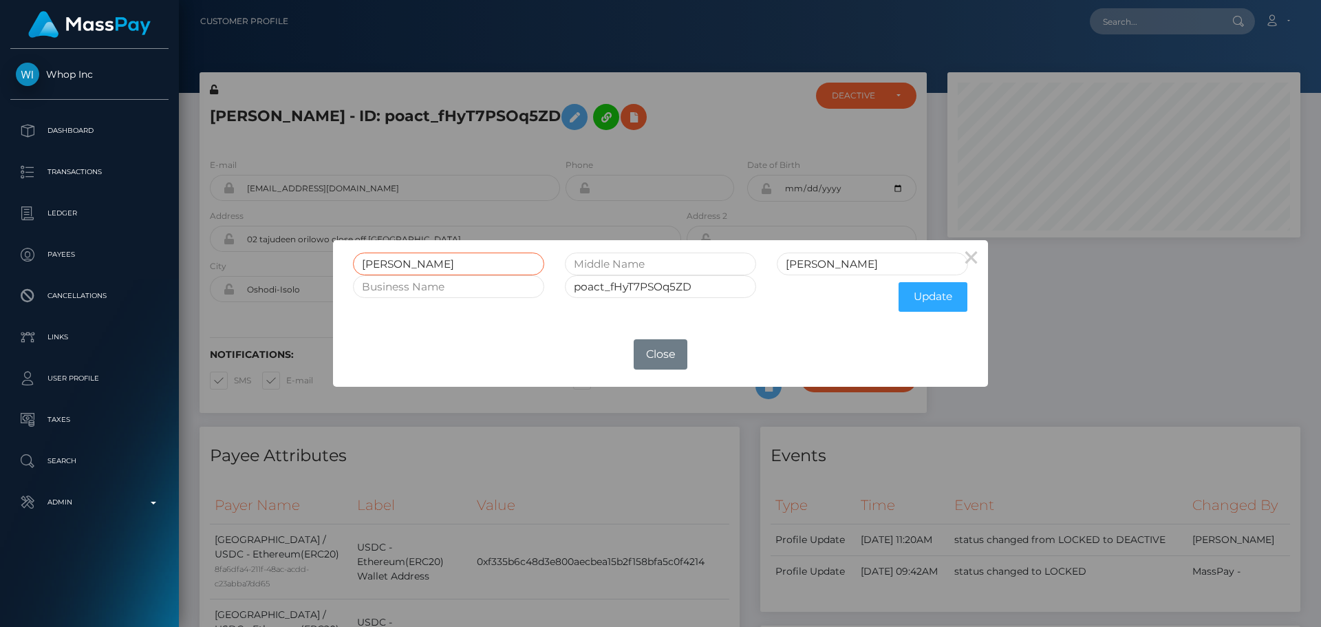
drag, startPoint x: 416, startPoint y: 264, endPoint x: 345, endPoint y: 264, distance: 70.2
click at [345, 264] on div "Nwosu" at bounding box center [449, 263] width 212 height 23
click at [894, 267] on input "Emmanuel" at bounding box center [872, 263] width 191 height 23
paste input "Nwosu"
drag, startPoint x: 844, startPoint y: 264, endPoint x: 695, endPoint y: 261, distance: 149.3
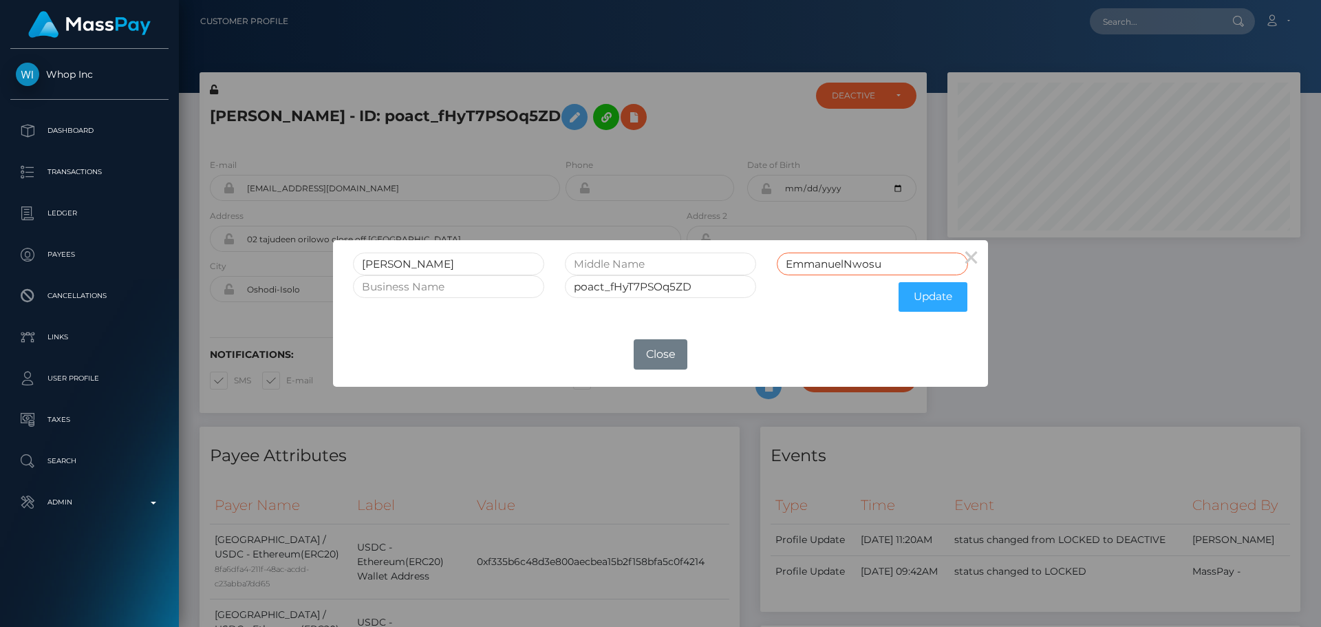
click at [695, 261] on div "Nwosu EmmanuelNwosu" at bounding box center [661, 263] width 636 height 23
type input "Nwosu"
click at [497, 260] on input "Nwosu" at bounding box center [448, 263] width 191 height 23
paste input "Emmanuel"
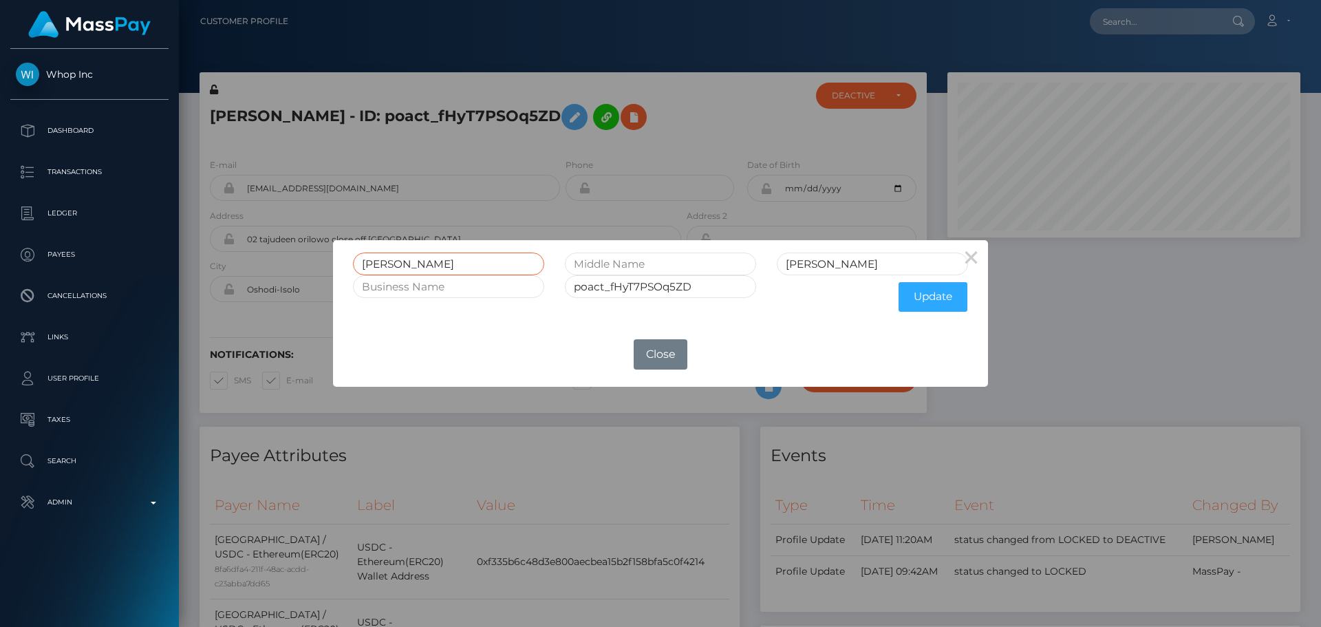
type input "Emmanuel"
click at [631, 265] on input "text" at bounding box center [660, 263] width 191 height 23
type input "Onyebuchi"
click at [933, 299] on button "Update" at bounding box center [932, 297] width 69 height 30
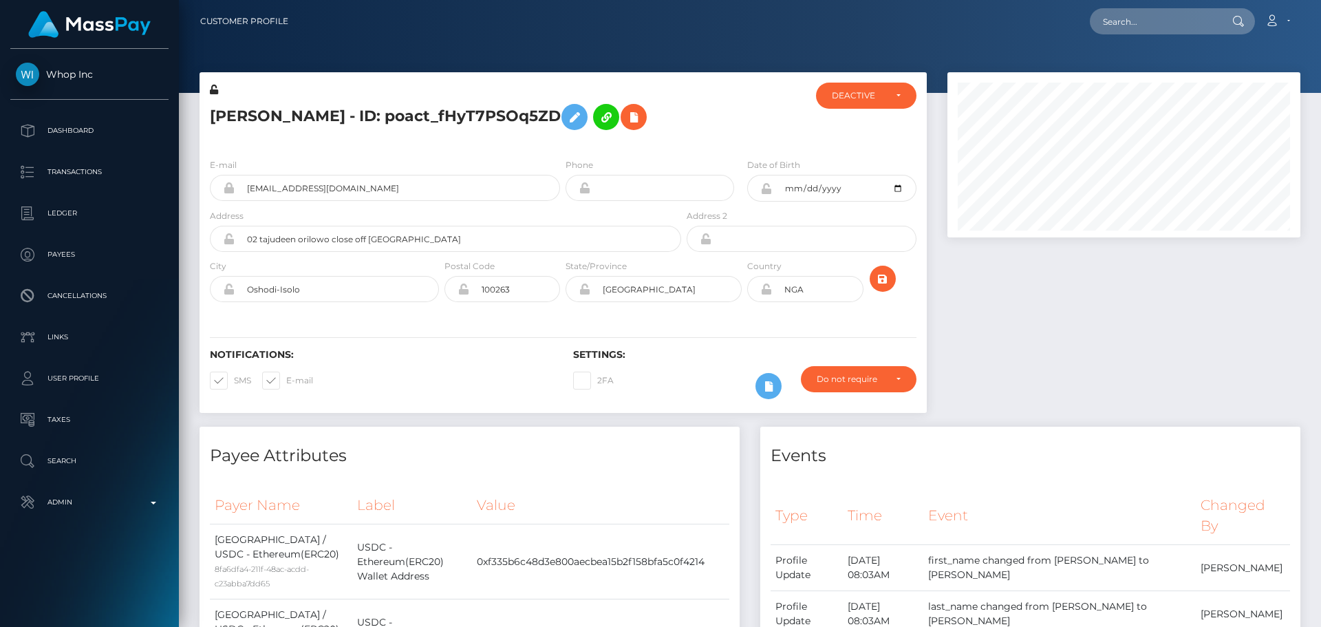
scroll to position [165, 354]
click at [213, 91] on icon at bounding box center [214, 90] width 8 height 10
click at [765, 194] on icon at bounding box center [766, 188] width 12 height 11
click at [766, 194] on icon at bounding box center [766, 188] width 12 height 11
click at [894, 202] on input "2005-05-01" at bounding box center [844, 188] width 144 height 27
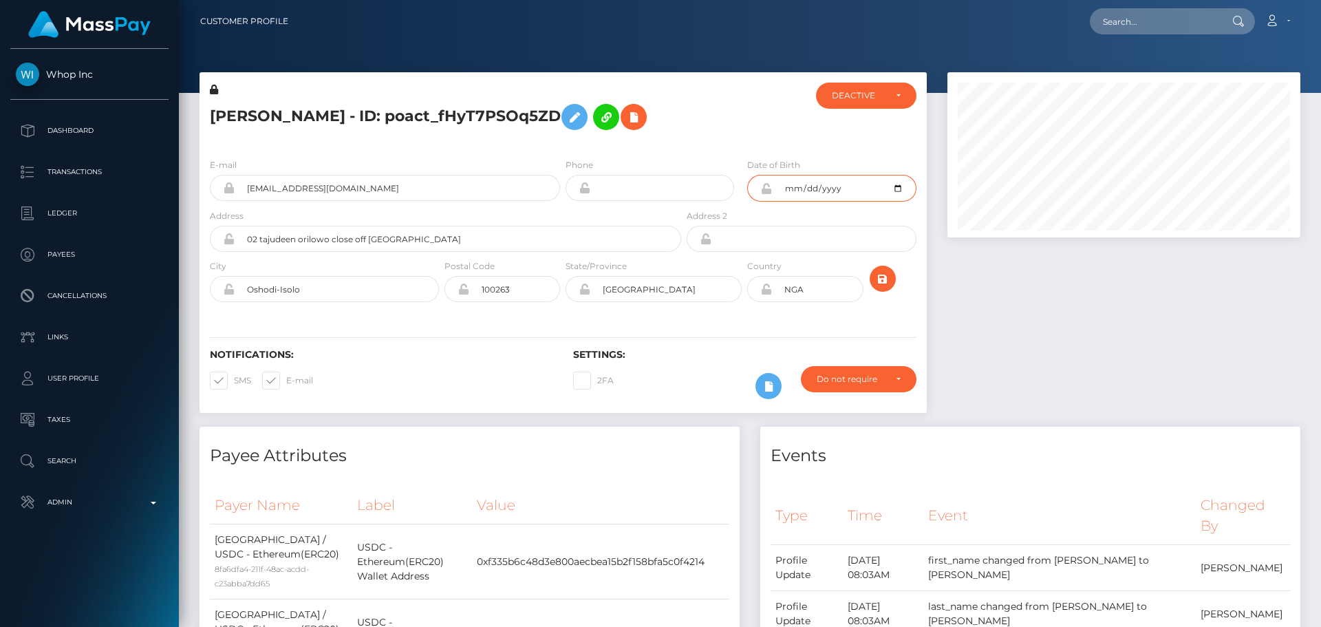
type input "[DATE]"
click at [733, 147] on div at bounding box center [744, 115] width 121 height 65
click at [883, 288] on icon "submit" at bounding box center [882, 278] width 17 height 17
click at [703, 147] on div at bounding box center [744, 115] width 121 height 65
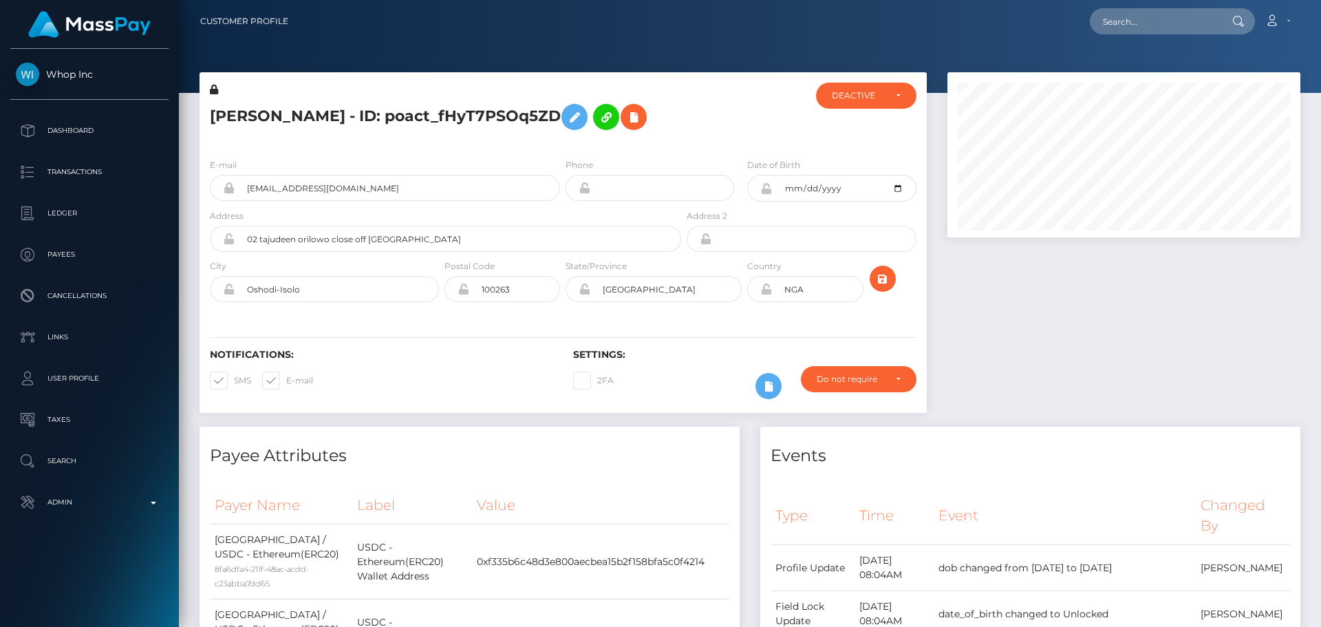
click at [765, 194] on icon at bounding box center [766, 188] width 12 height 11
click at [766, 294] on icon at bounding box center [766, 288] width 12 height 11
click at [775, 345] on div "Notifications: SMS E-mail Settings: 2FA" at bounding box center [563, 364] width 727 height 97
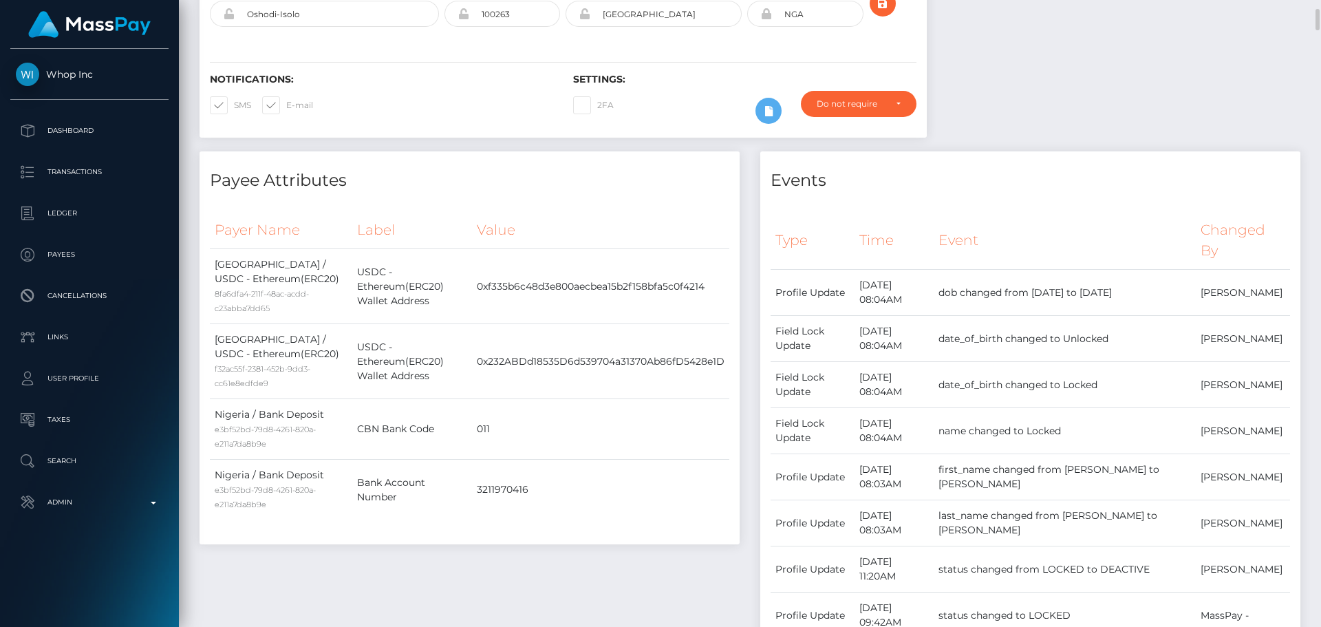
scroll to position [0, 0]
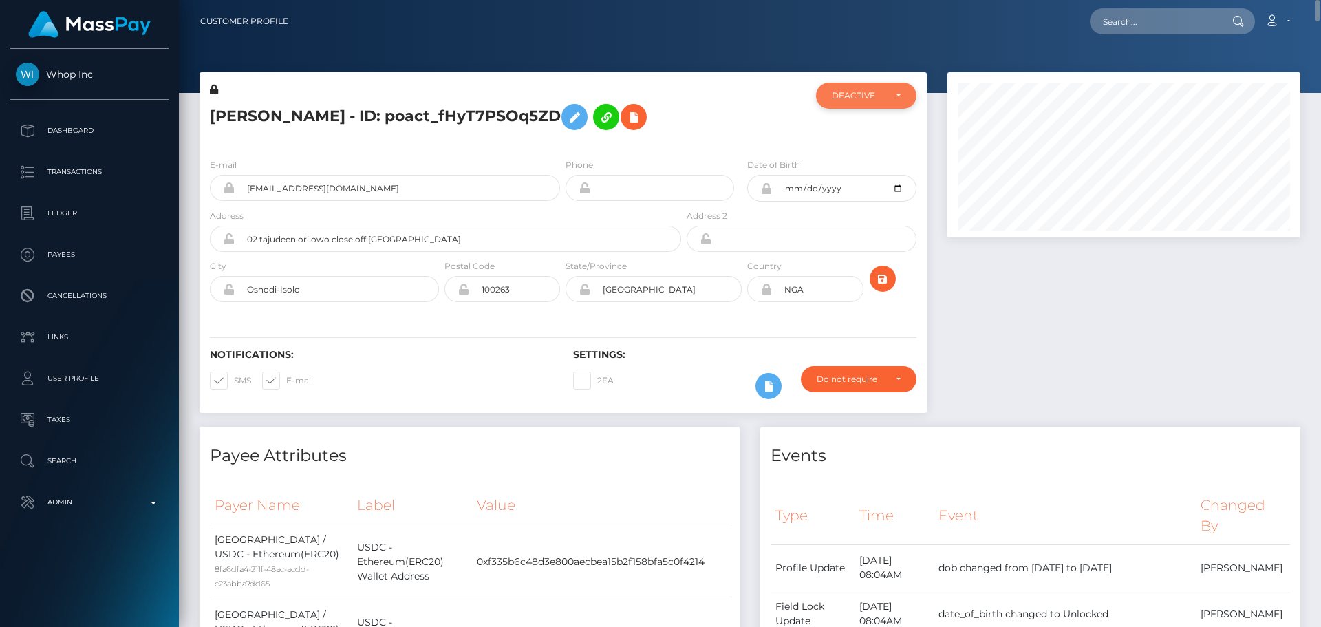
click at [873, 96] on div "DEACTIVE" at bounding box center [858, 95] width 53 height 11
click at [861, 133] on span "ACTIVE" at bounding box center [847, 133] width 31 height 12
select select "ACTIVE"
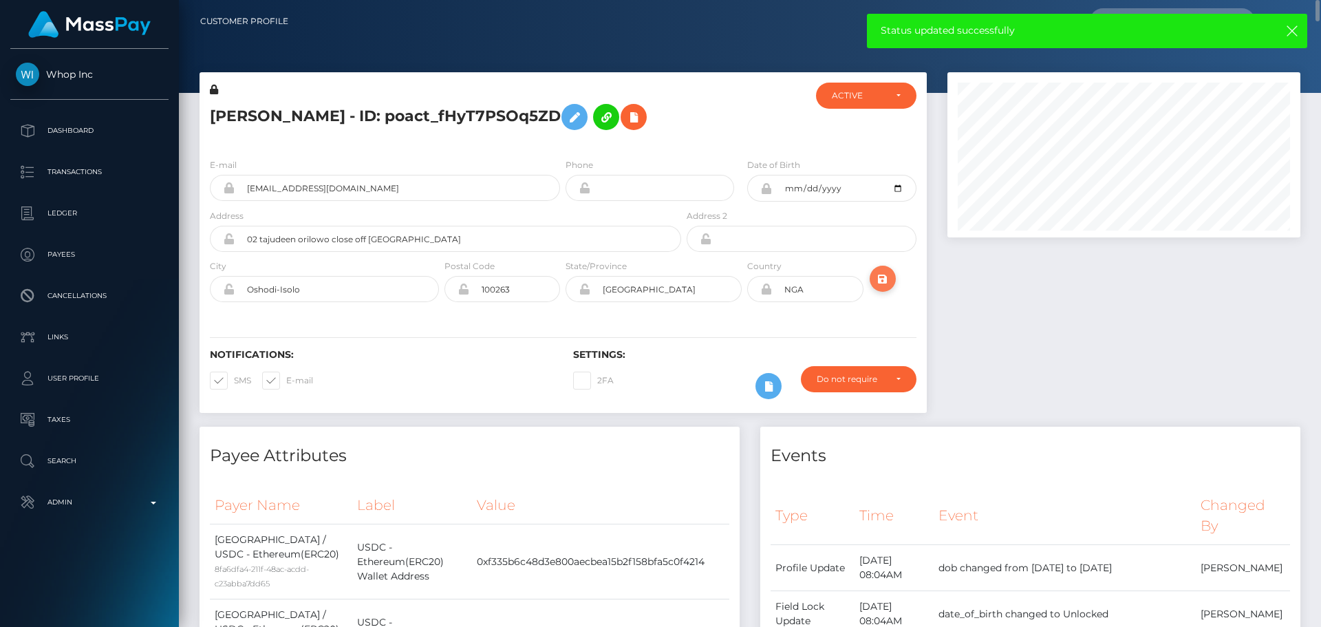
click at [878, 288] on icon "submit" at bounding box center [882, 278] width 17 height 17
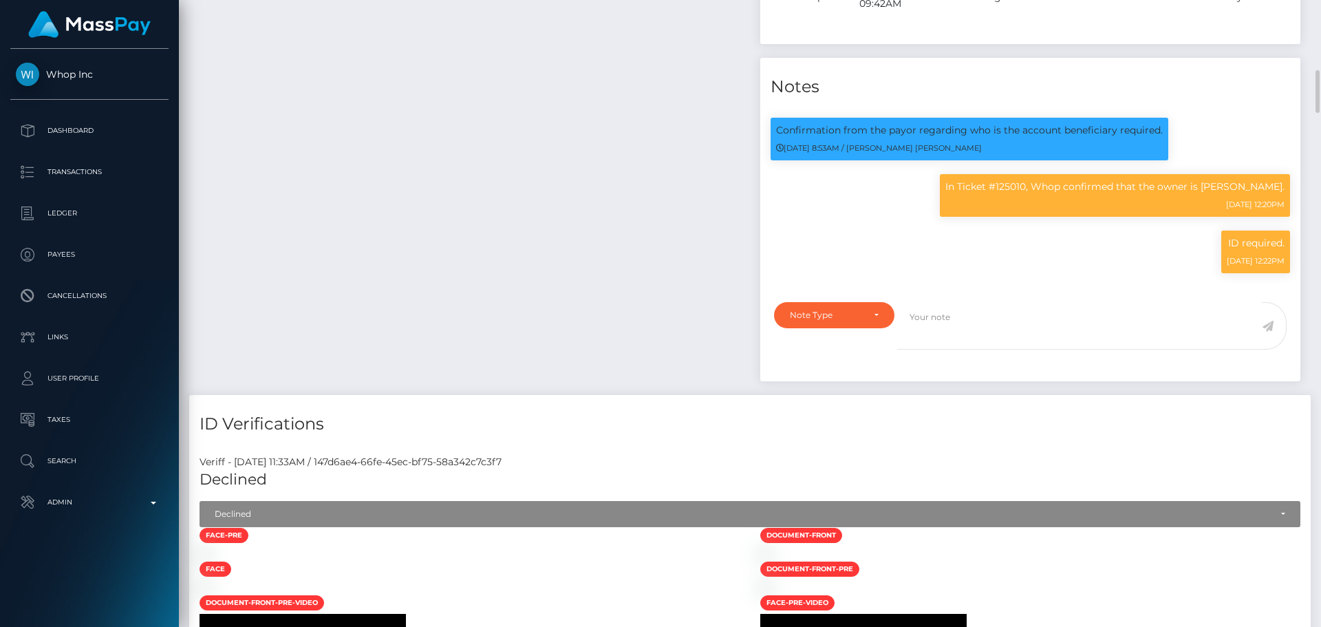
scroll to position [165, 354]
type textarea "ID on file ( exp DNE iss [PERSON_NAME] ). Middle name added."
click at [882, 325] on div "Note Type" at bounding box center [834, 315] width 120 height 26
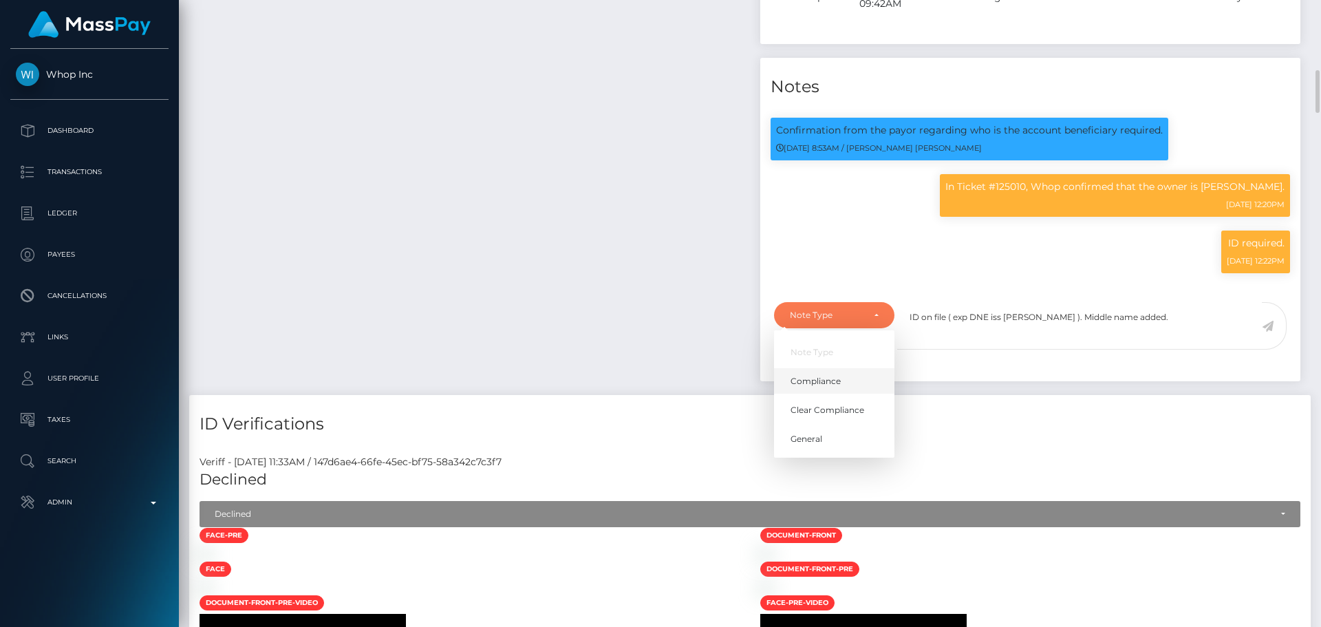
drag, startPoint x: 816, startPoint y: 388, endPoint x: 877, endPoint y: 372, distance: 63.2
click at [817, 387] on span "Compliance" at bounding box center [815, 381] width 50 height 12
select select "COMPLIANCE"
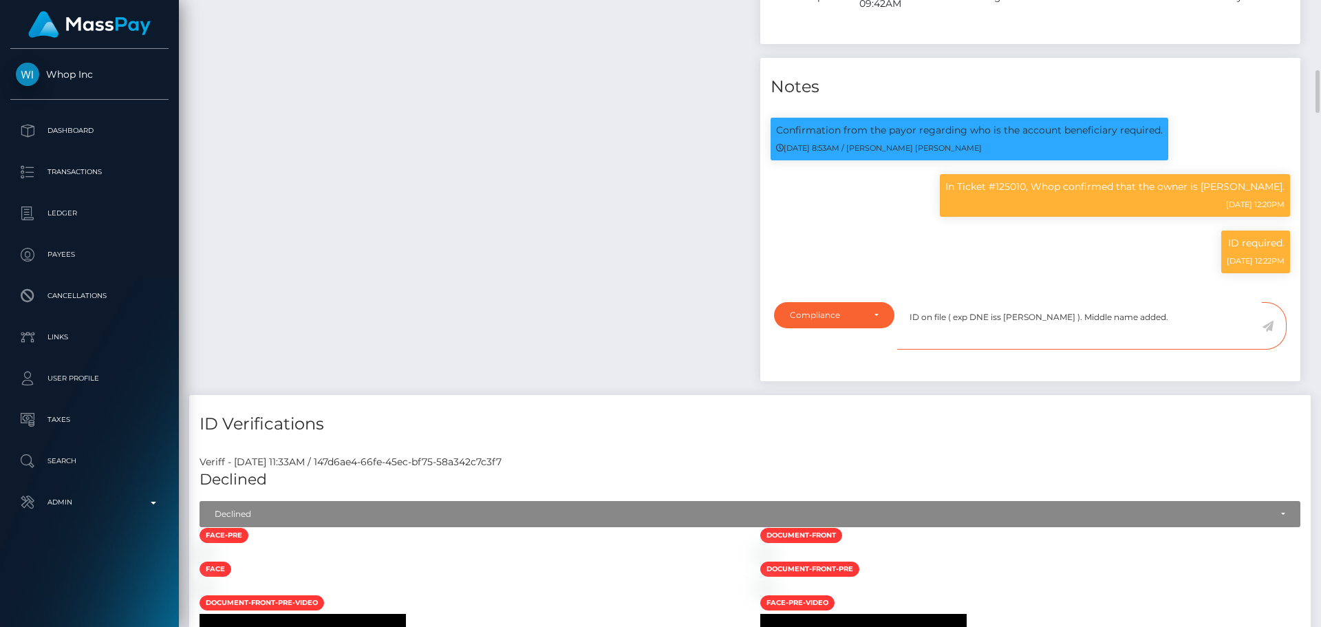
click at [1145, 325] on textarea "ID on file ( exp DNE iss [PERSON_NAME] ). Middle name added." at bounding box center [1079, 325] width 365 height 47
click at [1271, 332] on icon at bounding box center [1268, 326] width 12 height 11
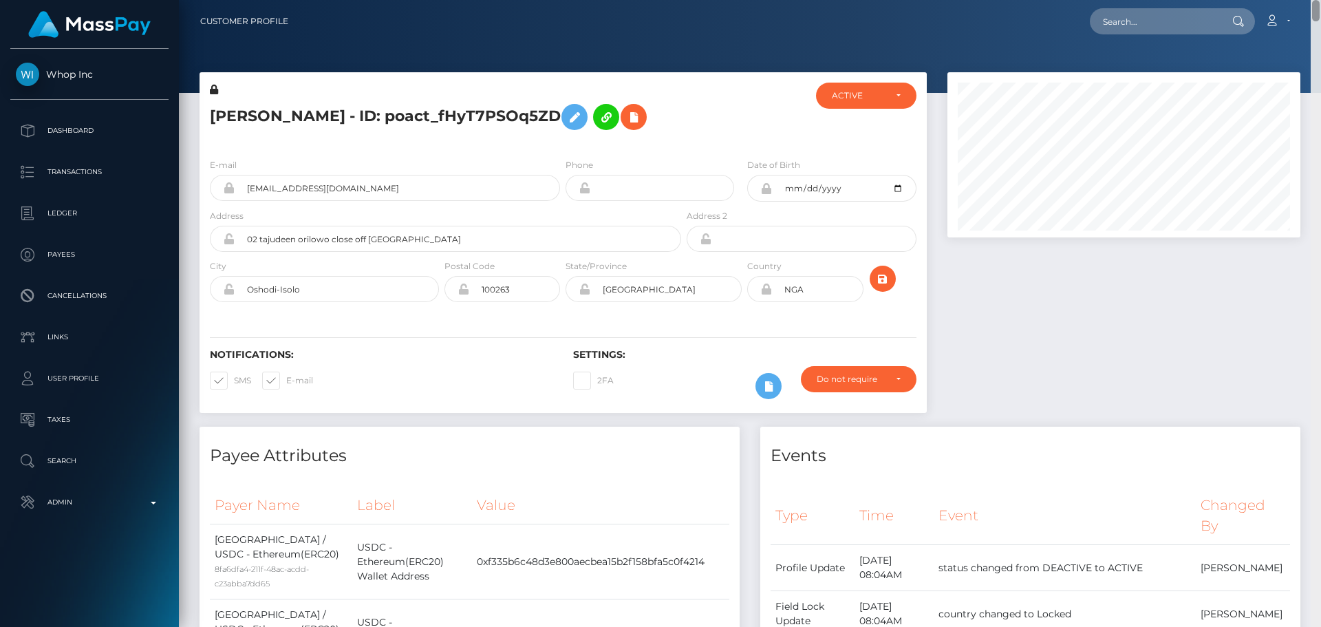
drag, startPoint x: 1313, startPoint y: 378, endPoint x: 1320, endPoint y: 15, distance: 362.6
click at [1300, 0] on html "Whop Inc Dashboard Transactions Ledger Payees Cancellations Links" at bounding box center [660, 313] width 1321 height 627
click at [564, 136] on h5 "[PERSON_NAME] - ID: poact_fHyT7PSOq5ZD" at bounding box center [442, 117] width 464 height 40
click at [563, 137] on h5 "[PERSON_NAME] - ID: poact_fHyT7PSOq5ZD" at bounding box center [442, 117] width 464 height 40
click at [497, 131] on h5 "[PERSON_NAME] - ID: poact_fHyT7PSOq5ZD" at bounding box center [442, 117] width 464 height 40
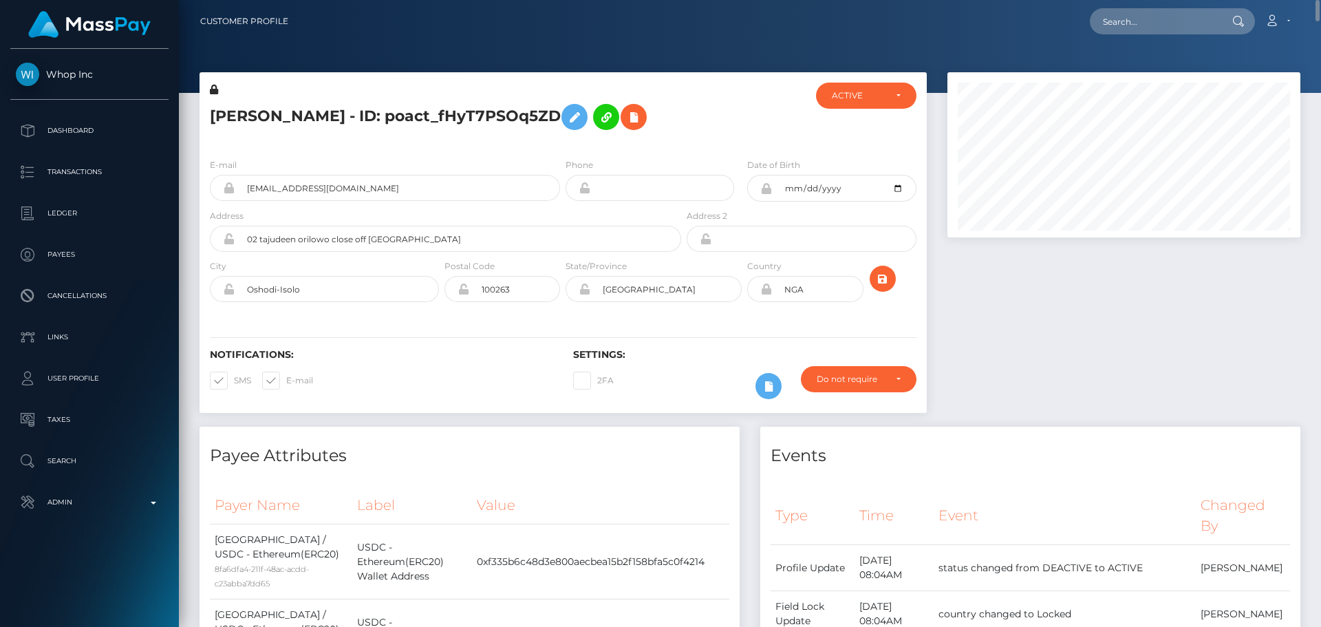
click at [413, 109] on h5 "[PERSON_NAME] - ID: poact_fHyT7PSOq5ZD" at bounding box center [442, 117] width 464 height 40
click at [413, 109] on h5 "Emmanuel Onyebuchi Nwosu - ID: poact_fHyT7PSOq5ZD" at bounding box center [442, 117] width 464 height 40
copy h5 "Emmanuel Onyebuchi Nwosu - ID: poact_fHyT7PSOq5ZD"
click at [629, 137] on h5 "Emmanuel Onyebuchi Nwosu - ID: poact_fHyT7PSOq5ZD" at bounding box center [442, 117] width 464 height 40
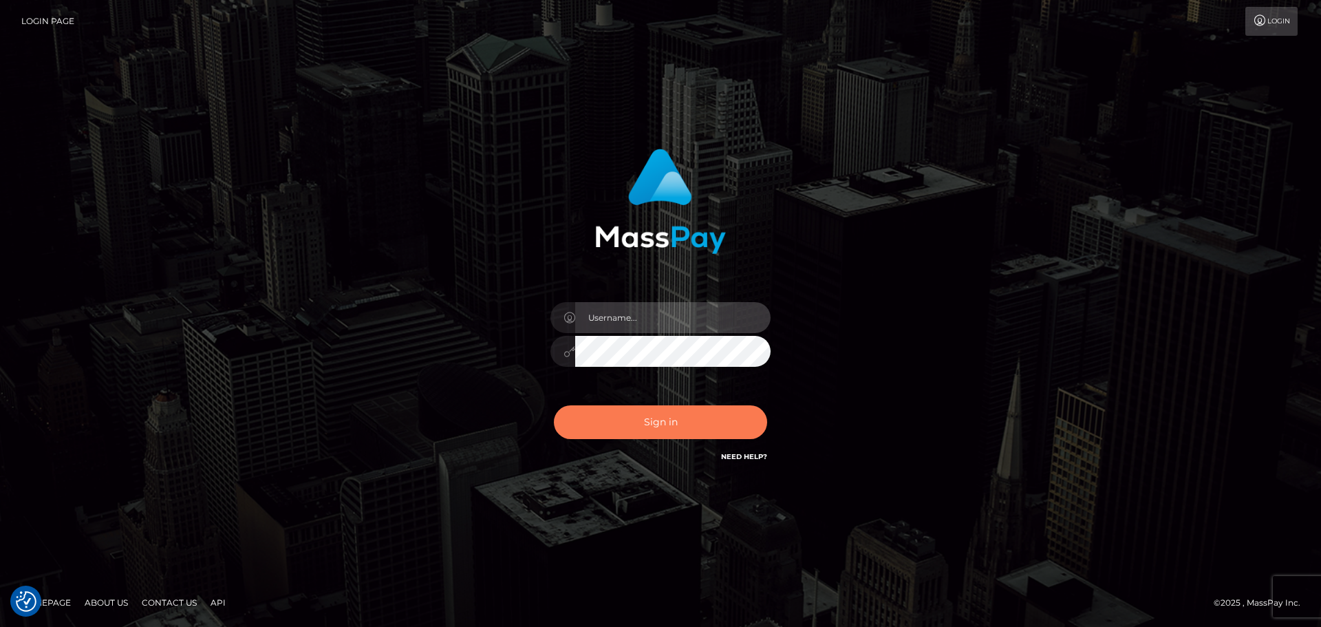
type input "[DOMAIN_NAME]"
click at [686, 429] on button "Sign in" at bounding box center [660, 422] width 213 height 34
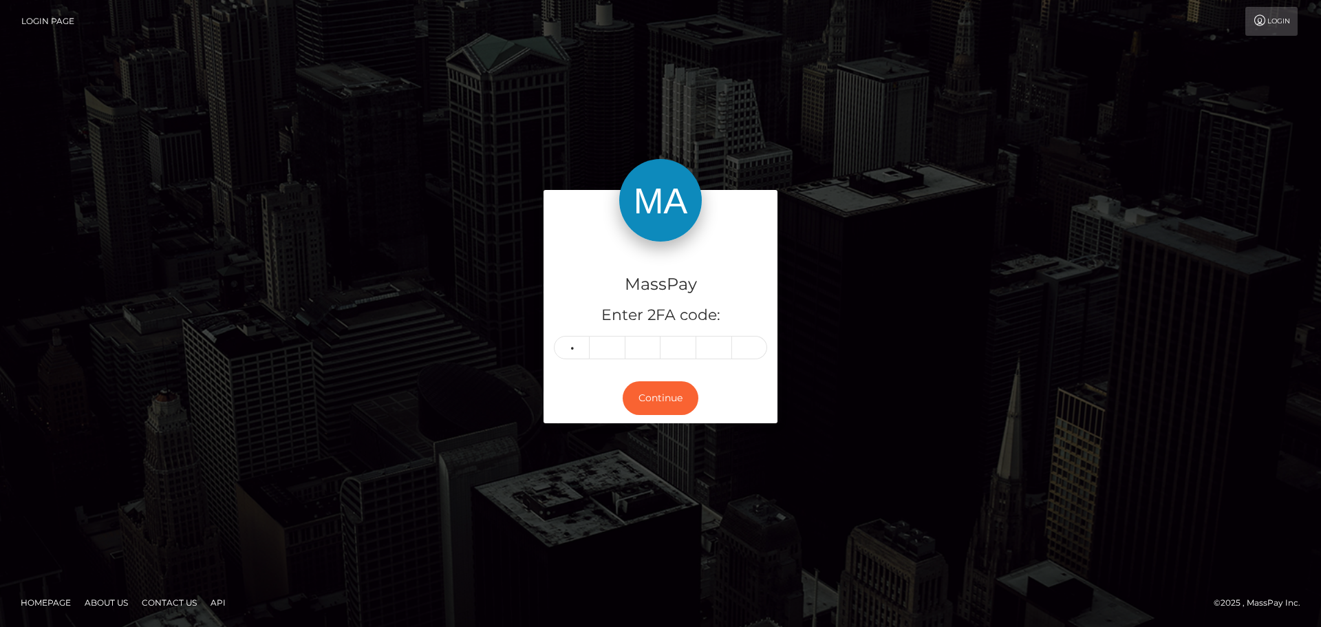
type input "4"
type input "9"
type input "0"
type input "2"
type input "7"
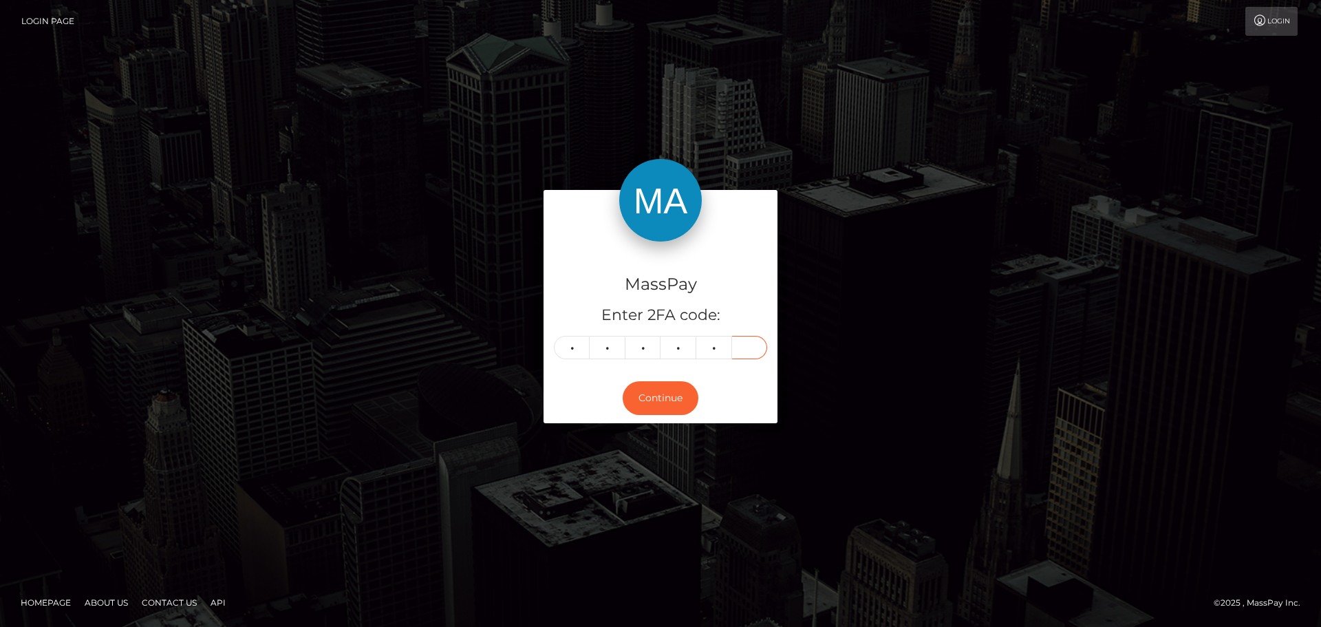
type input "2"
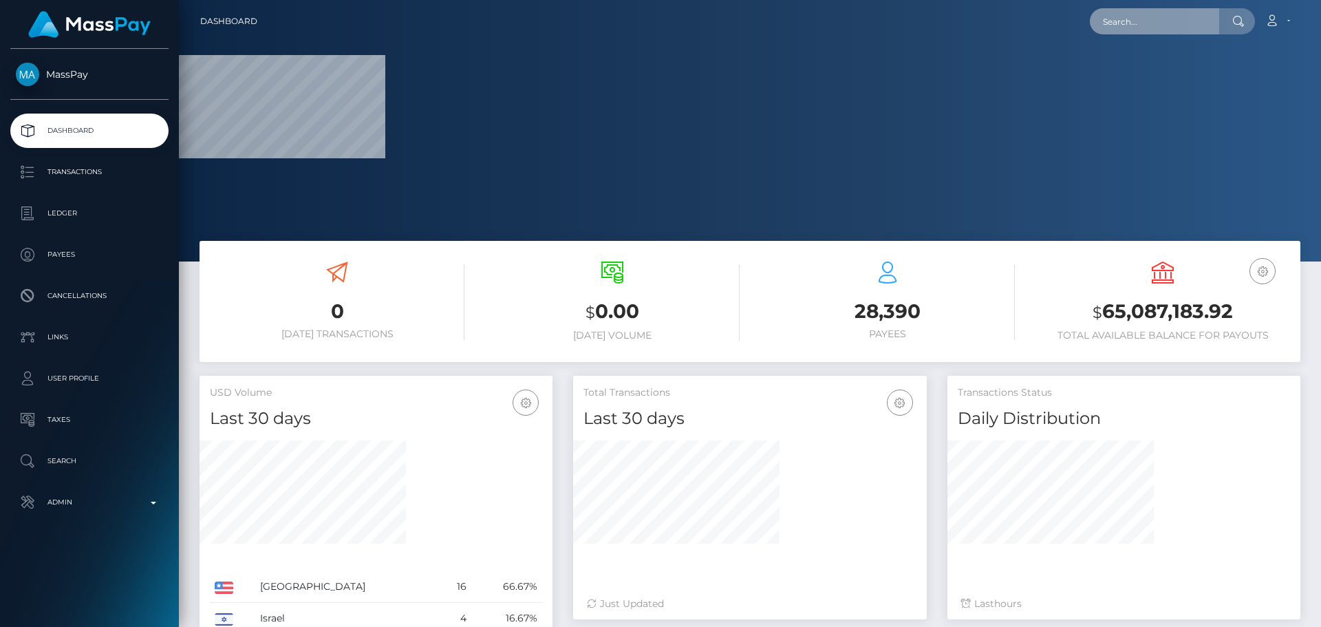
click at [1137, 29] on input "text" at bounding box center [1154, 21] width 129 height 26
paste input "[EMAIL_ADDRESS][DOMAIN_NAME]"
type input "[EMAIL_ADDRESS][DOMAIN_NAME]"
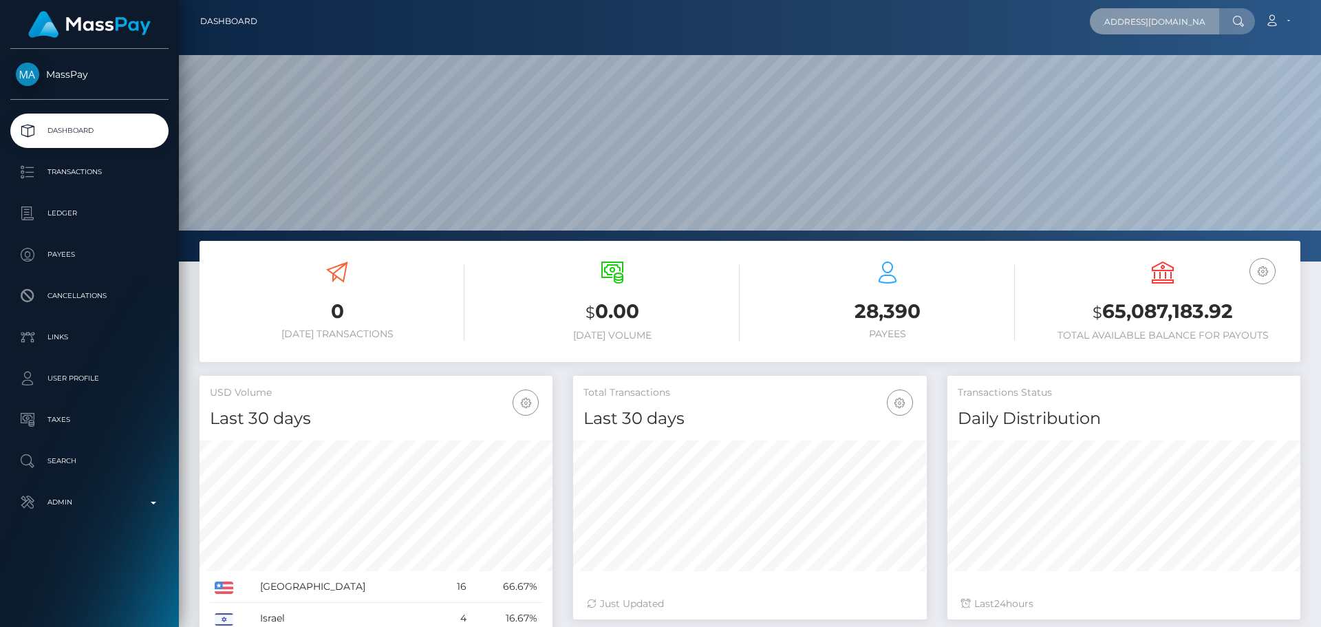
scroll to position [244, 354]
click at [1137, 29] on input "[EMAIL_ADDRESS][DOMAIN_NAME]" at bounding box center [1154, 21] width 129 height 26
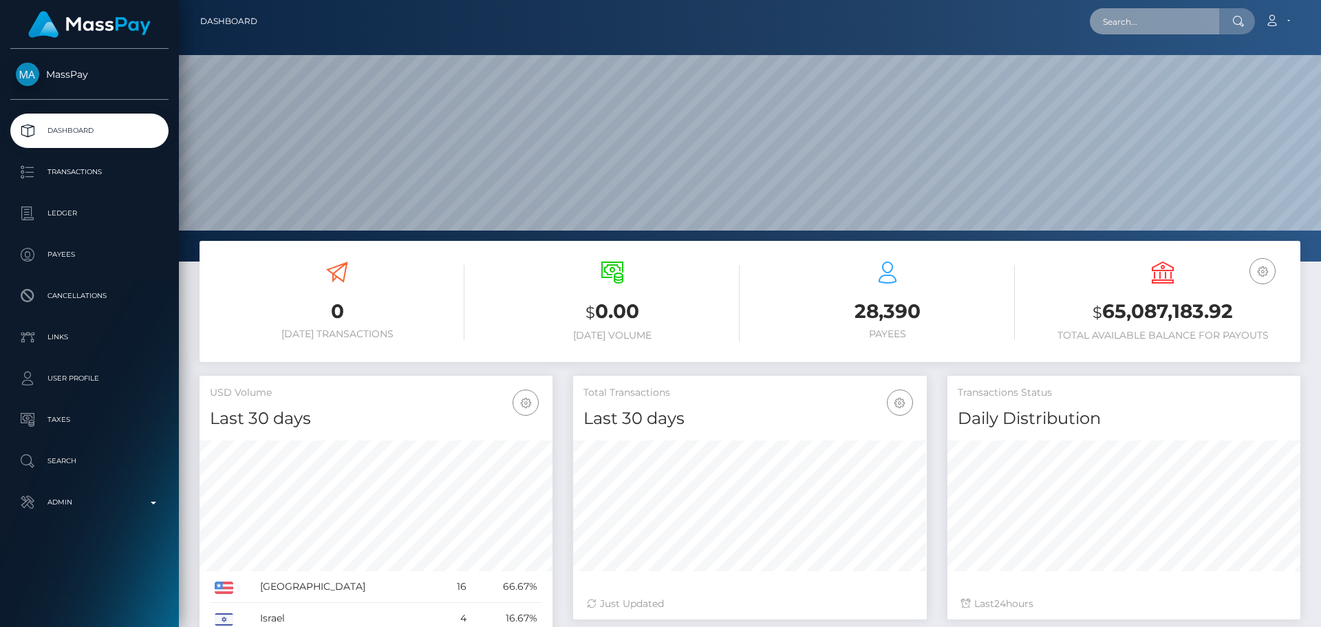
paste input "[EMAIL_ADDRESS][DOMAIN_NAME]"
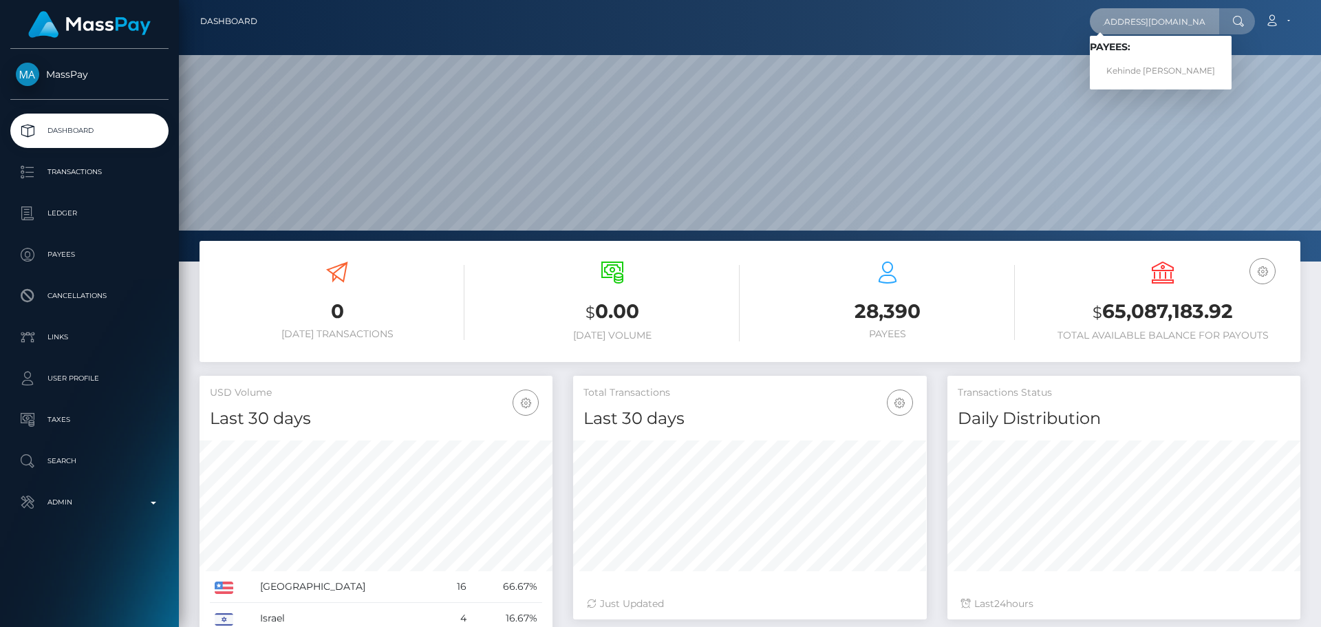
type input "[EMAIL_ADDRESS][DOMAIN_NAME]"
click at [1132, 71] on link "Kehinde James Banwo" at bounding box center [1161, 70] width 142 height 25
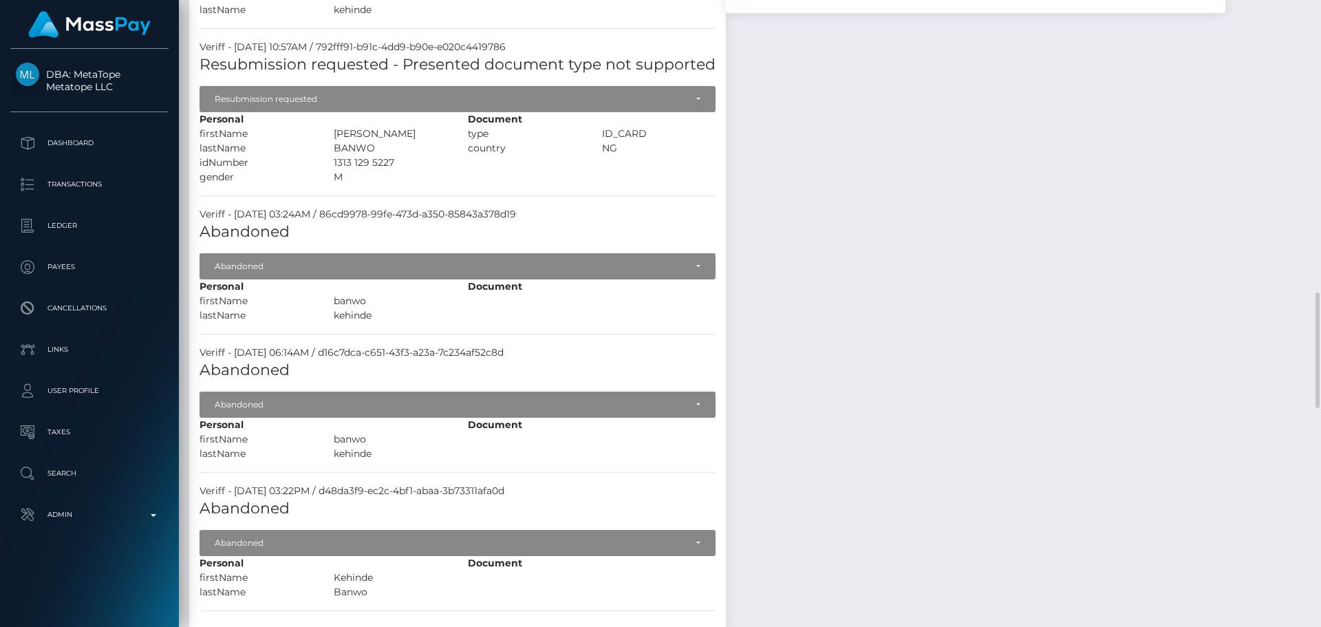
scroll to position [1445, 0]
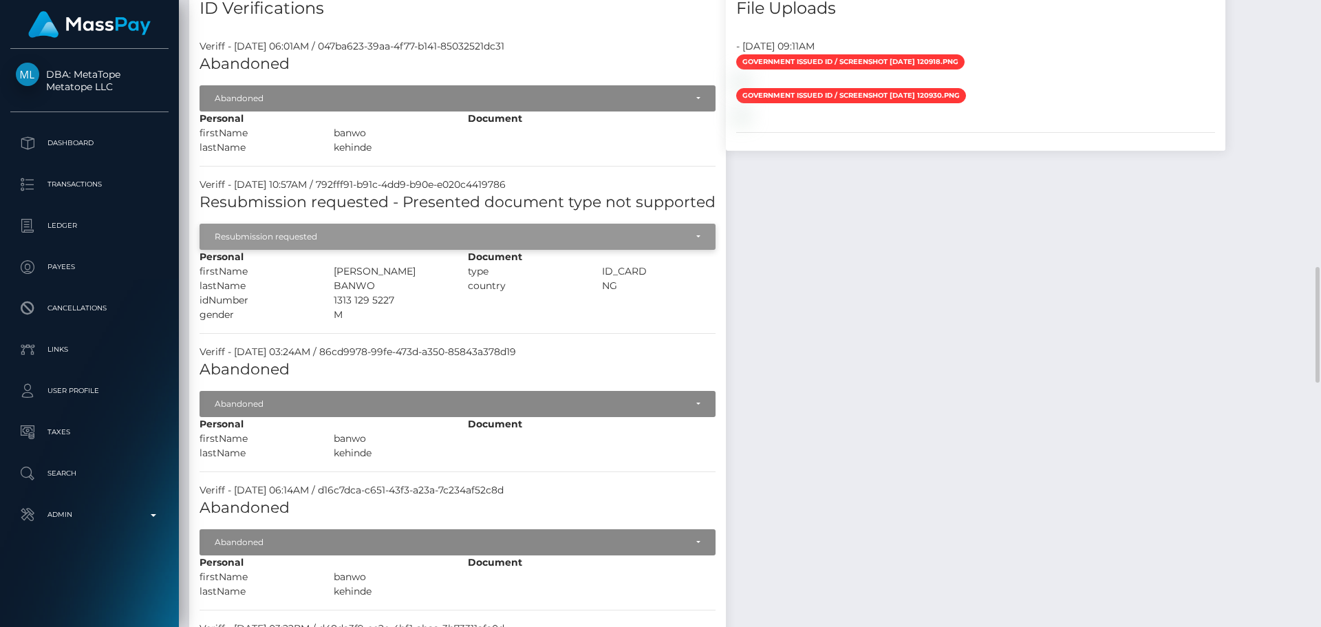
click at [565, 236] on div "Resubmission requested" at bounding box center [450, 236] width 471 height 11
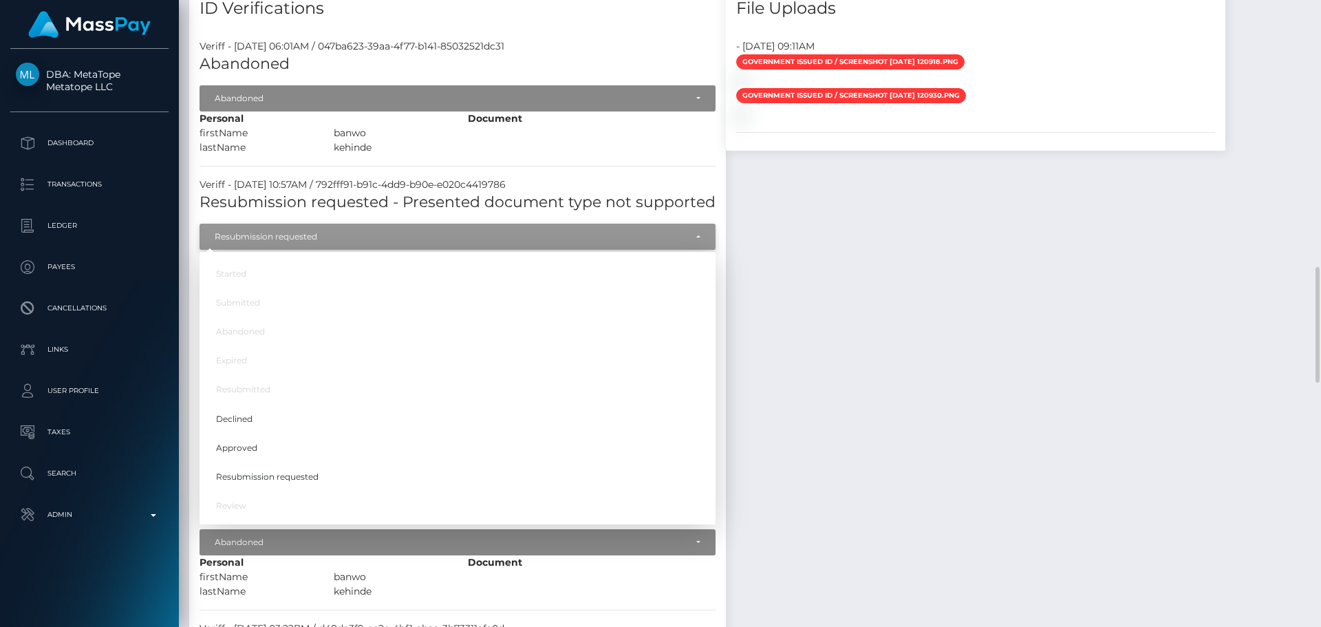
scroll to position [165, 354]
click at [241, 450] on span "Approved" at bounding box center [236, 448] width 41 height 12
select select "Approved"
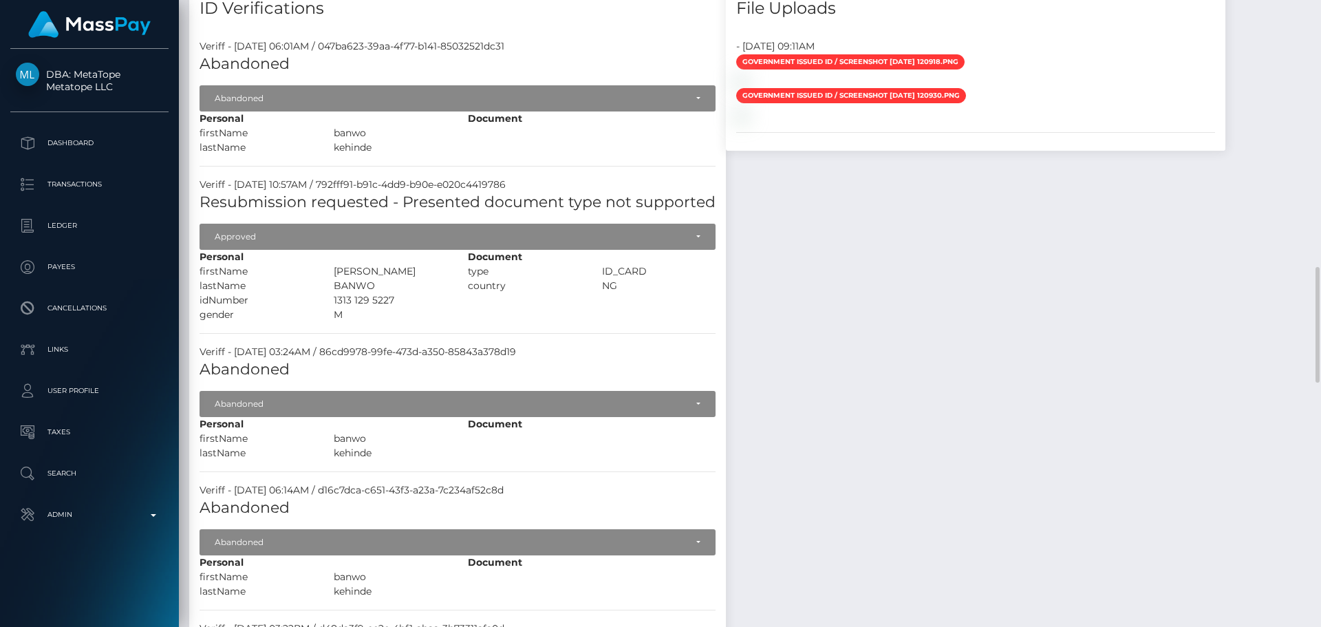
click at [558, 323] on div "Veriff - [DATE] 06:01AM / 047ba623-39aa-4f77-b141-85032521dc31 Abandoned Starte…" at bounding box center [457, 397] width 537 height 737
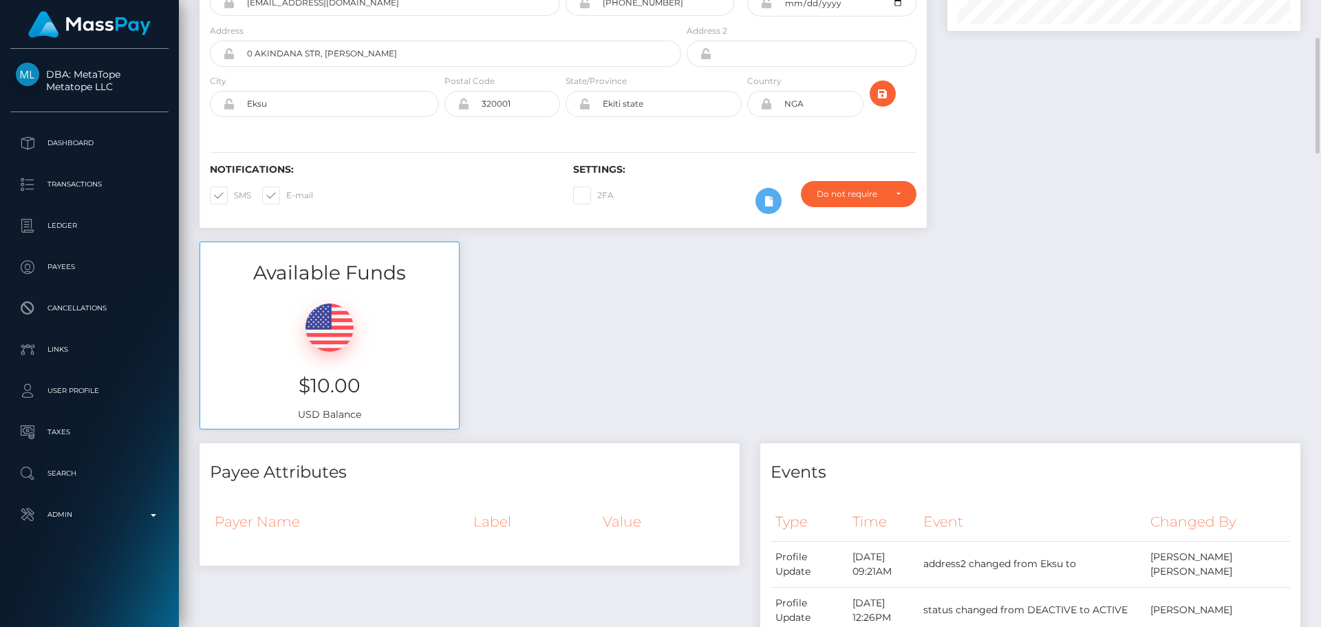
scroll to position [0, 0]
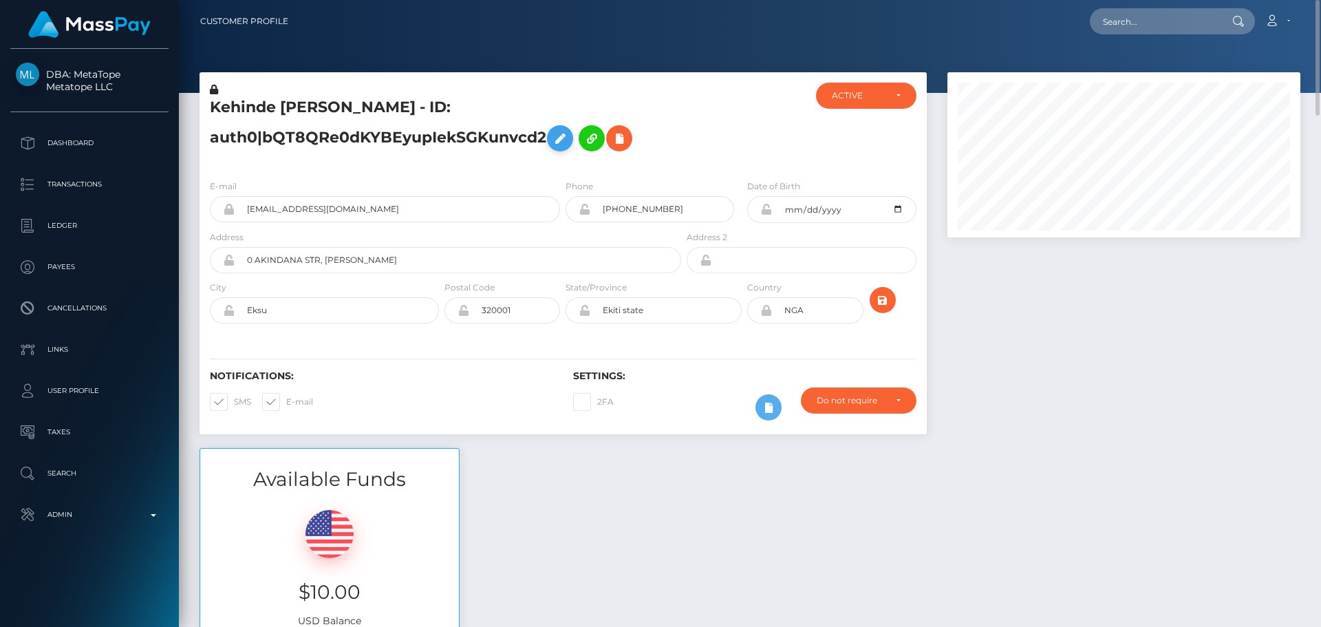
click at [565, 141] on icon at bounding box center [560, 138] width 17 height 17
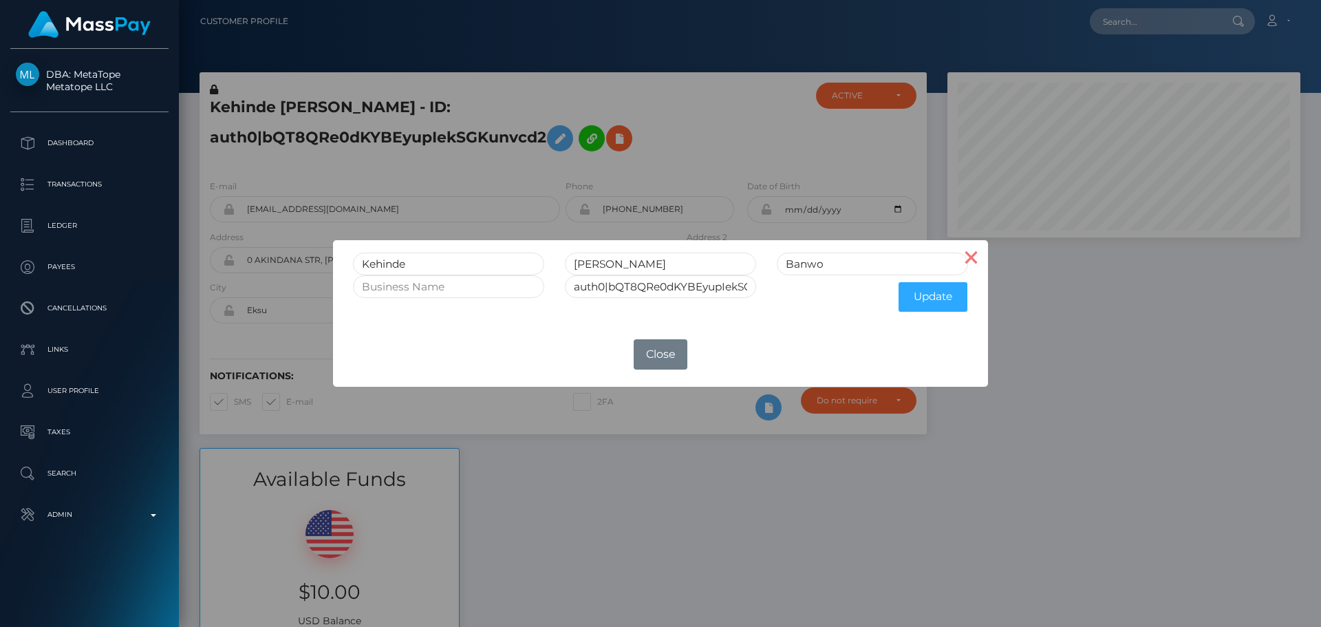
click at [975, 261] on button "×" at bounding box center [971, 256] width 33 height 33
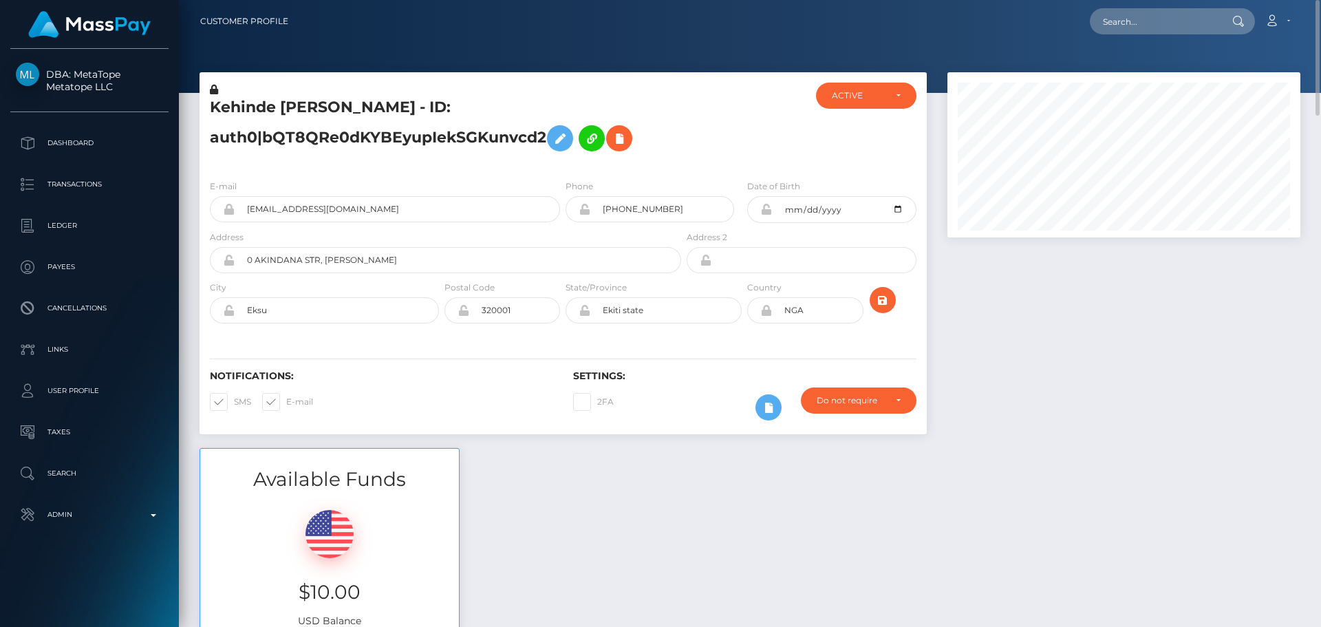
click at [768, 212] on icon at bounding box center [766, 209] width 12 height 11
click at [997, 308] on div at bounding box center [1124, 260] width 374 height 376
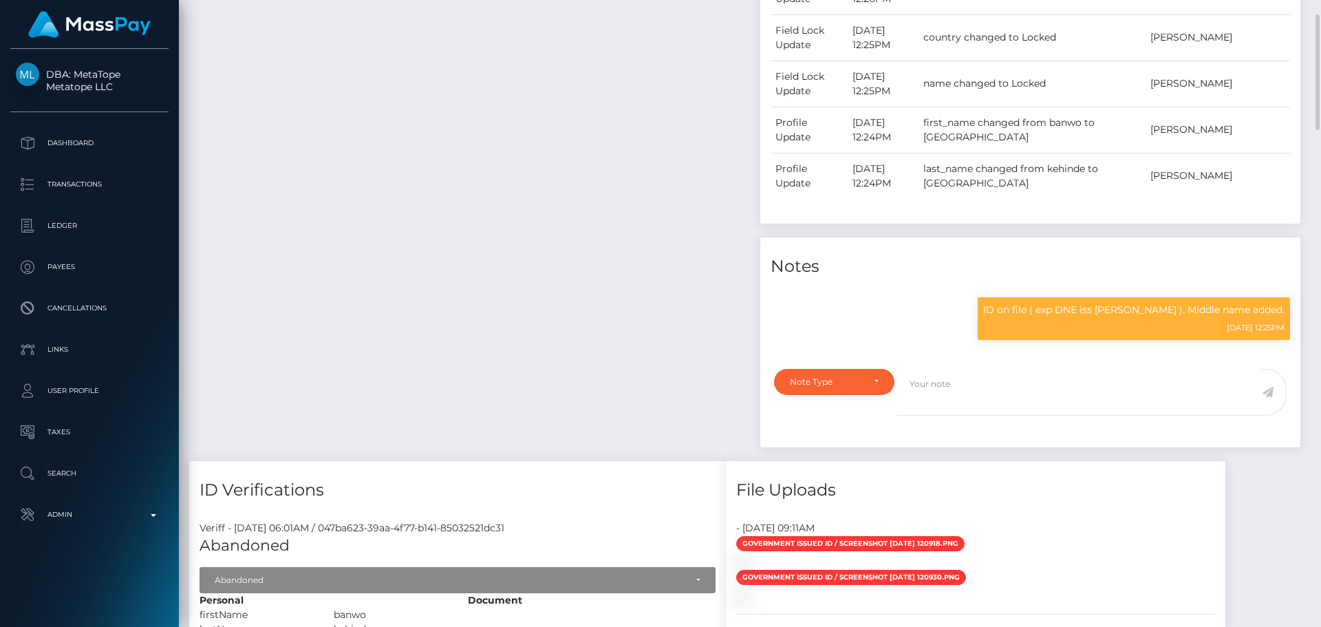
scroll to position [165, 354]
click at [858, 395] on div "Note Type Compliance Clear Compliance General Note Type" at bounding box center [830, 401] width 133 height 64
click at [858, 396] on div "Note Type Compliance Clear Compliance General Note Type" at bounding box center [830, 401] width 133 height 64
click at [863, 383] on div "Note Type" at bounding box center [834, 381] width 89 height 11
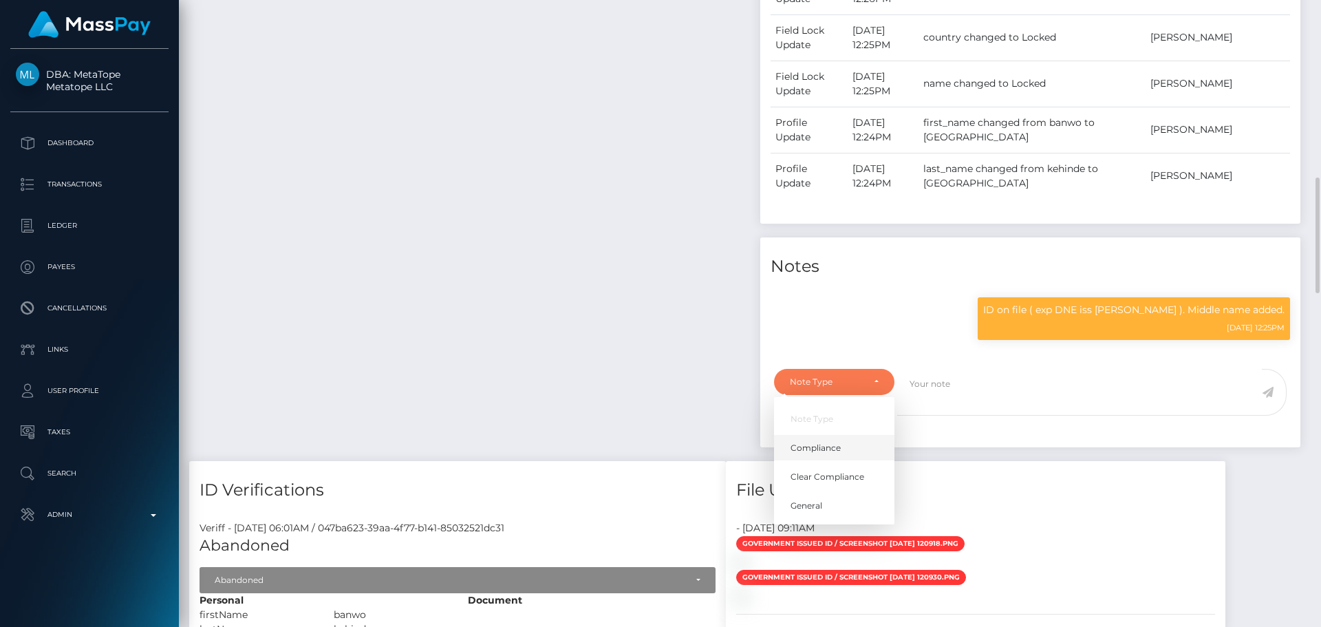
click at [838, 439] on link "Compliance" at bounding box center [834, 447] width 120 height 25
select select "COMPLIANCE"
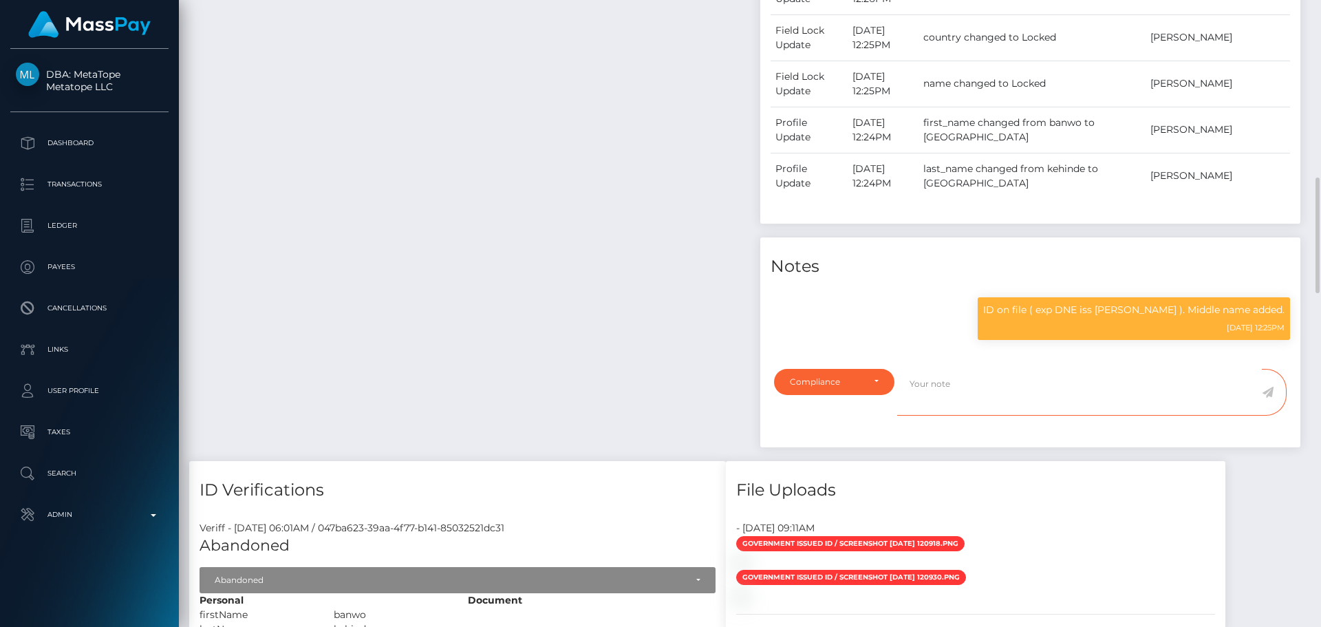
click at [971, 407] on textarea at bounding box center [1079, 392] width 365 height 47
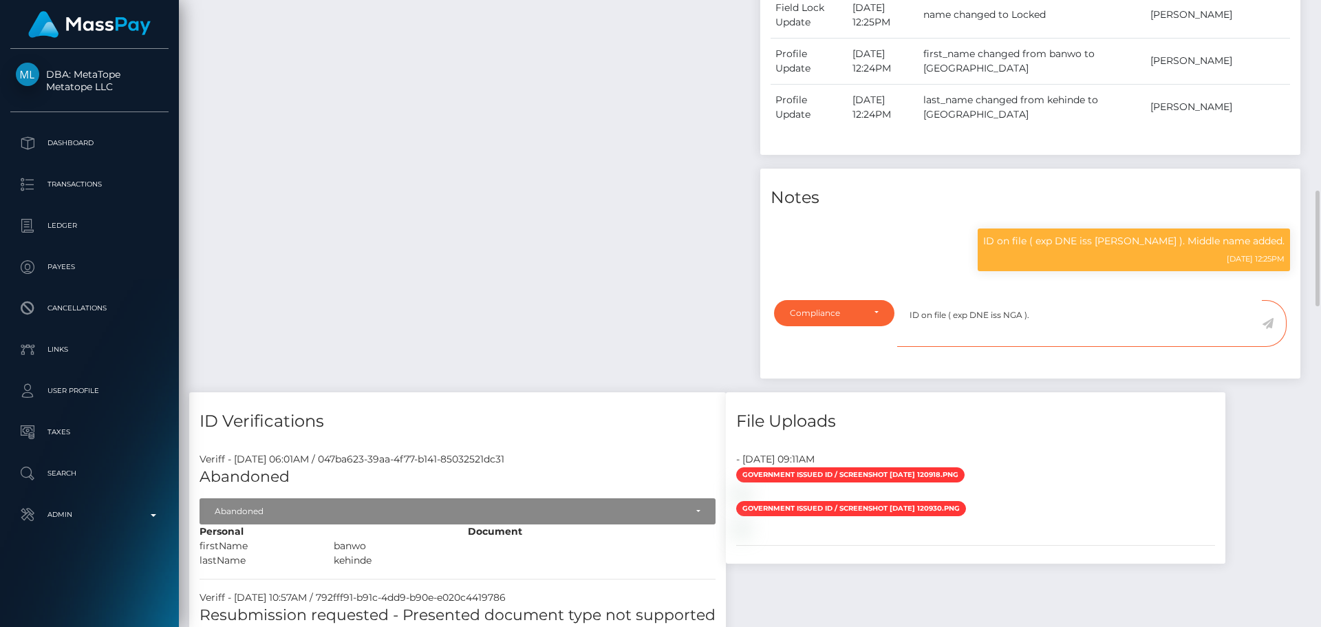
click at [1067, 323] on textarea "ID on file ( exp DNE iss NGA )." at bounding box center [1079, 323] width 365 height 47
type textarea "ID on file ( exp DNE iss [PERSON_NAME] ). Middle name added."
click at [1267, 327] on icon at bounding box center [1268, 323] width 12 height 11
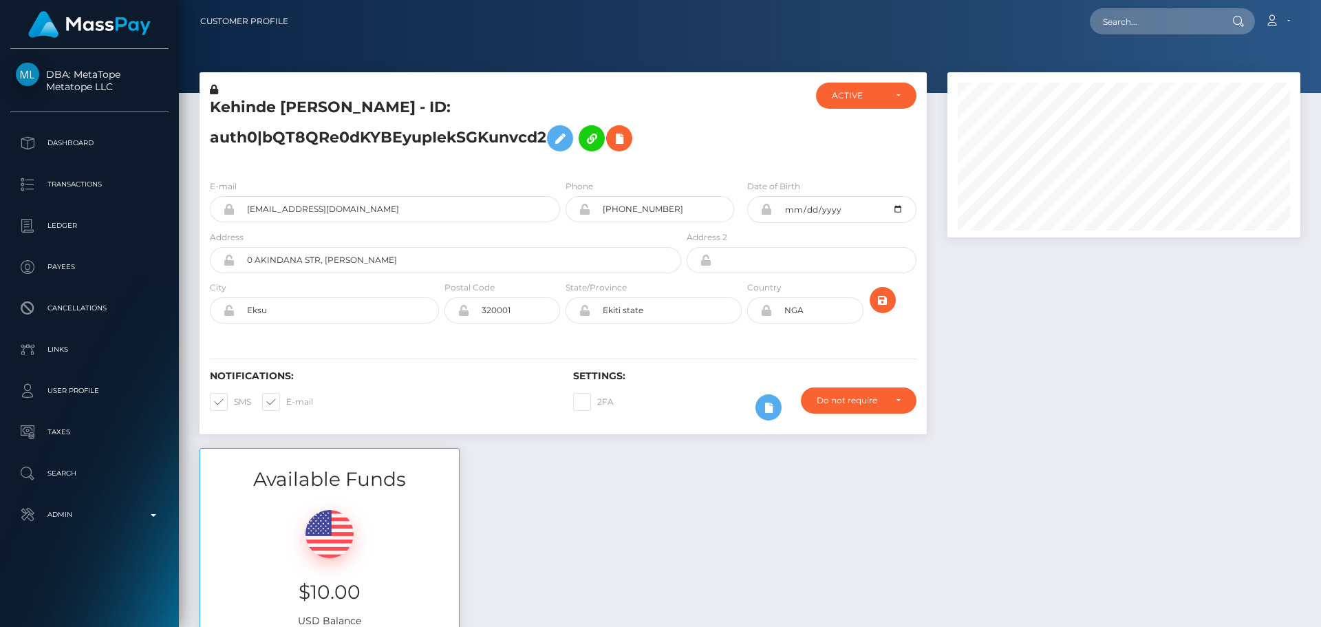
scroll to position [165, 354]
click at [647, 131] on h5 "Kehinde [PERSON_NAME] - ID: auth0|bQT8QRe0dKYBEyupIekSGKunvcd2" at bounding box center [442, 127] width 464 height 61
click at [658, 126] on h5 "Kehinde [PERSON_NAME] - ID: auth0|bQT8QRe0dKYBEyupIekSGKunvcd2" at bounding box center [442, 127] width 464 height 61
click at [729, 162] on div at bounding box center [744, 126] width 121 height 86
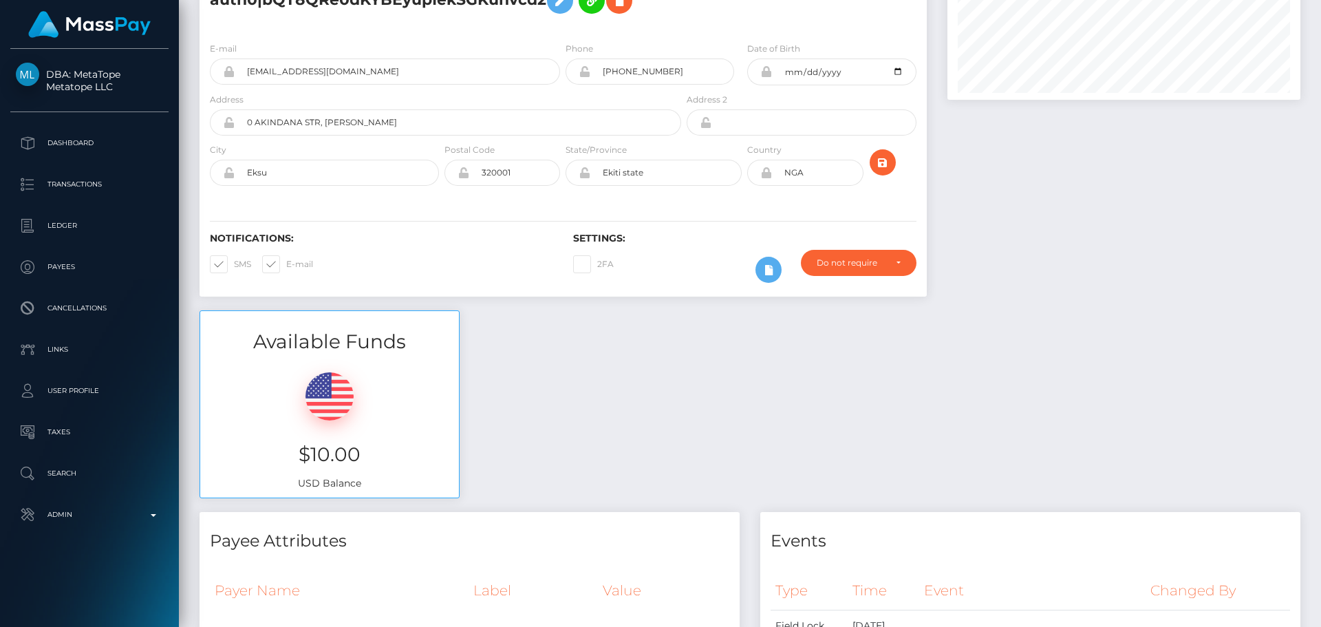
scroll to position [0, 0]
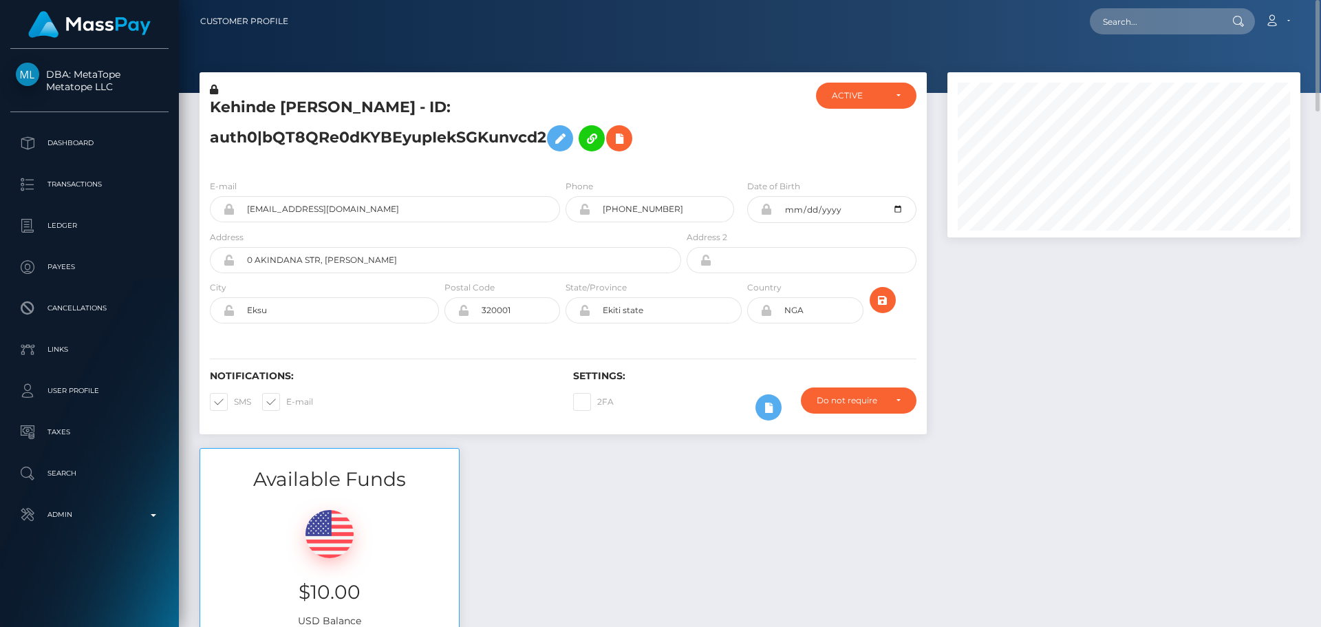
click at [703, 132] on div at bounding box center [744, 126] width 121 height 86
click at [885, 303] on icon "submit" at bounding box center [882, 300] width 17 height 17
click at [363, 111] on h5 "Kehinde [PERSON_NAME] - ID: auth0|bQT8QRe0dKYBEyupIekSGKunvcd2" at bounding box center [442, 127] width 464 height 61
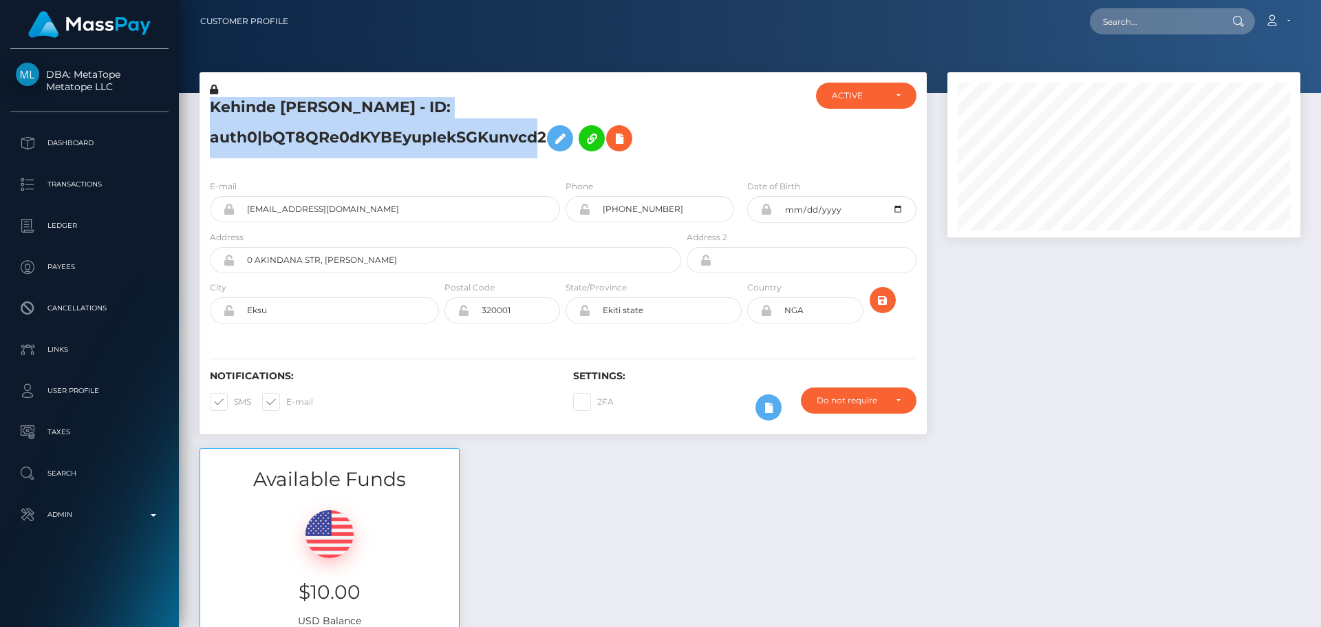
click at [363, 111] on h5 "Kehinde [PERSON_NAME] - ID: auth0|bQT8QRe0dKYBEyupIekSGKunvcd2" at bounding box center [442, 127] width 464 height 61
copy h5 "Kehinde [PERSON_NAME] - ID: auth0|bQT8QRe0dKYBEyupIekSGKunvcd2"
click at [375, 105] on h5 "Kehinde [PERSON_NAME] - ID: auth0|bQT8QRe0dKYBEyupIekSGKunvcd2" at bounding box center [442, 127] width 464 height 61
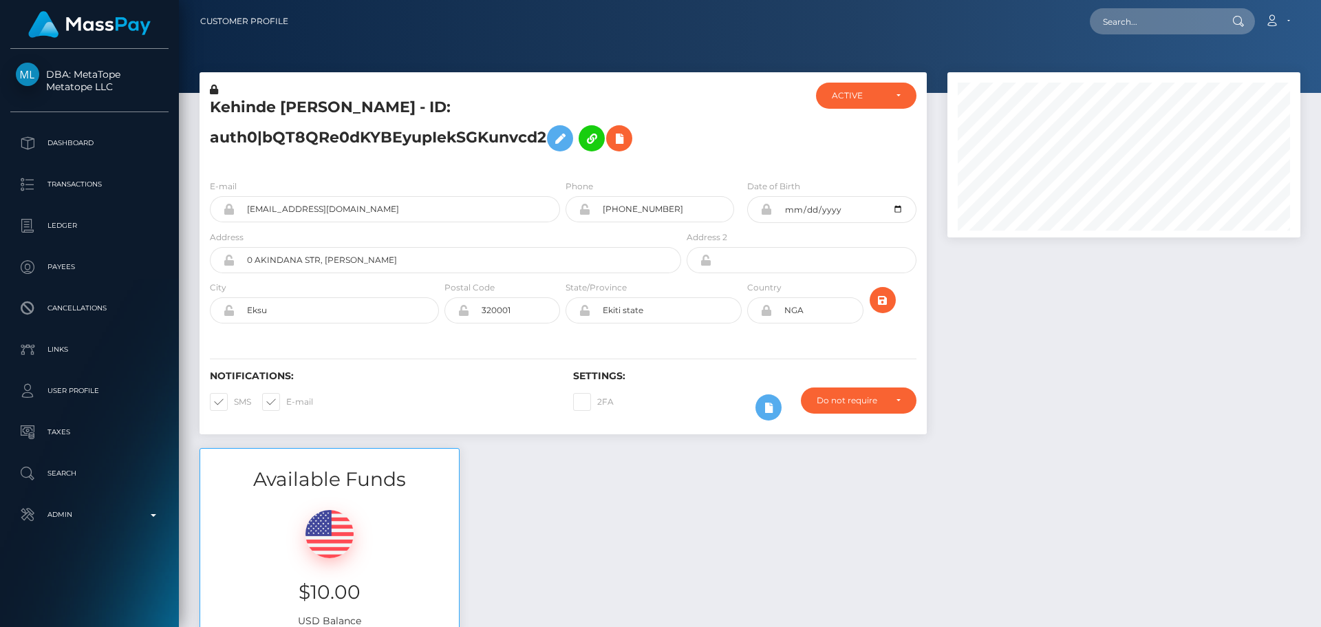
click at [361, 109] on h5 "Kehinde [PERSON_NAME] - ID: auth0|bQT8QRe0dKYBEyupIekSGKunvcd2" at bounding box center [442, 127] width 464 height 61
copy h5 "Banwo"
drag, startPoint x: 699, startPoint y: 155, endPoint x: 698, endPoint y: 164, distance: 8.4
click at [700, 155] on div at bounding box center [744, 126] width 121 height 86
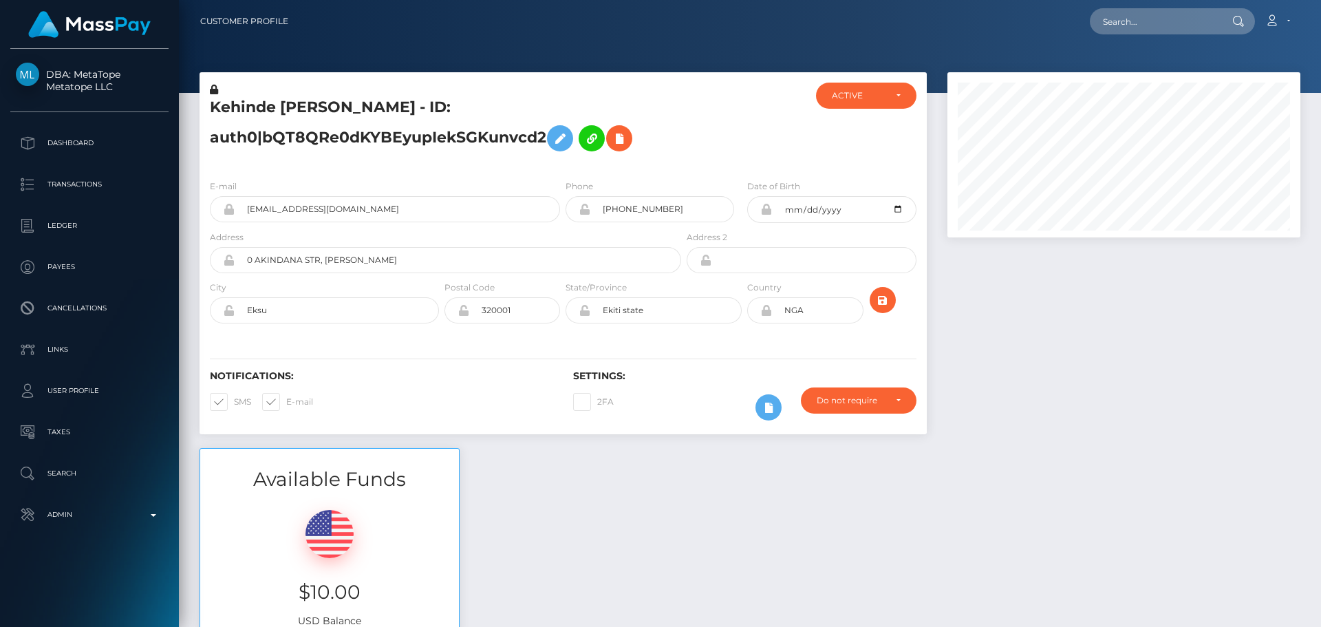
click at [695, 142] on div at bounding box center [744, 126] width 121 height 86
click at [884, 299] on icon "submit" at bounding box center [882, 300] width 17 height 17
drag, startPoint x: 705, startPoint y: 143, endPoint x: 772, endPoint y: 136, distance: 67.2
click at [707, 143] on div at bounding box center [744, 126] width 121 height 86
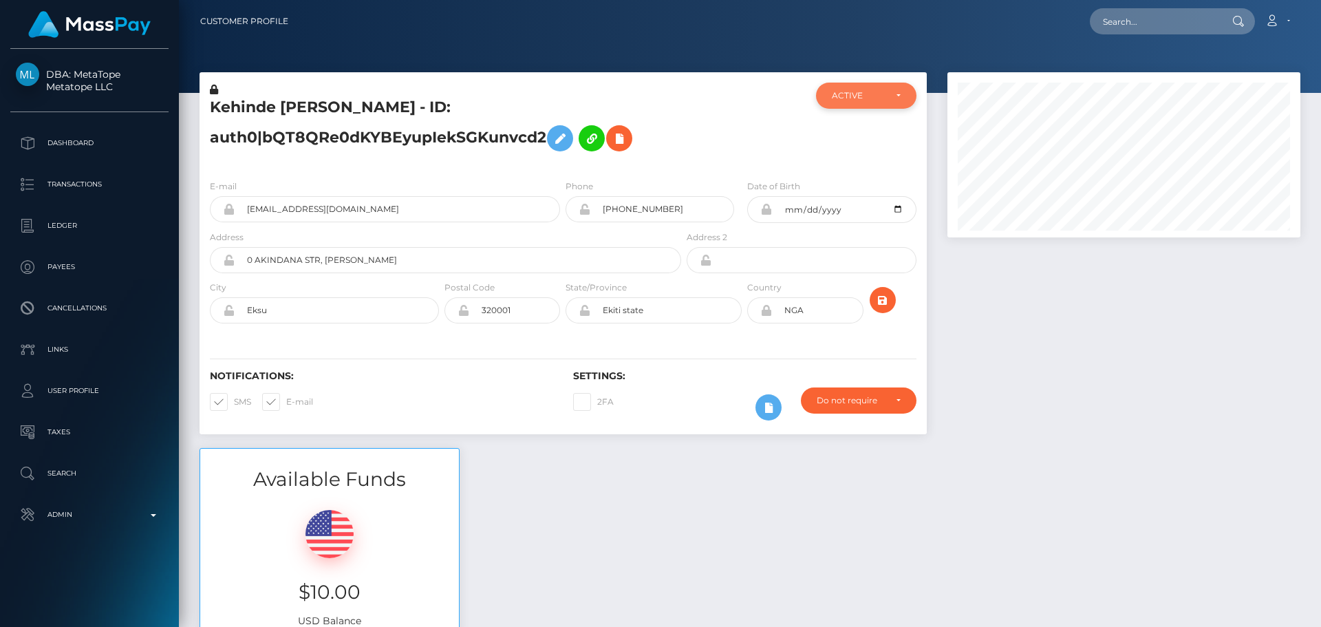
click at [883, 98] on div "ACTIVE" at bounding box center [858, 95] width 53 height 11
click at [673, 108] on h5 "Kehinde James Banwo - ID: auth0|bQT8QRe0dKYBEyupIekSGKunvcd2" at bounding box center [442, 127] width 464 height 61
click at [884, 309] on button "submit" at bounding box center [883, 300] width 26 height 26
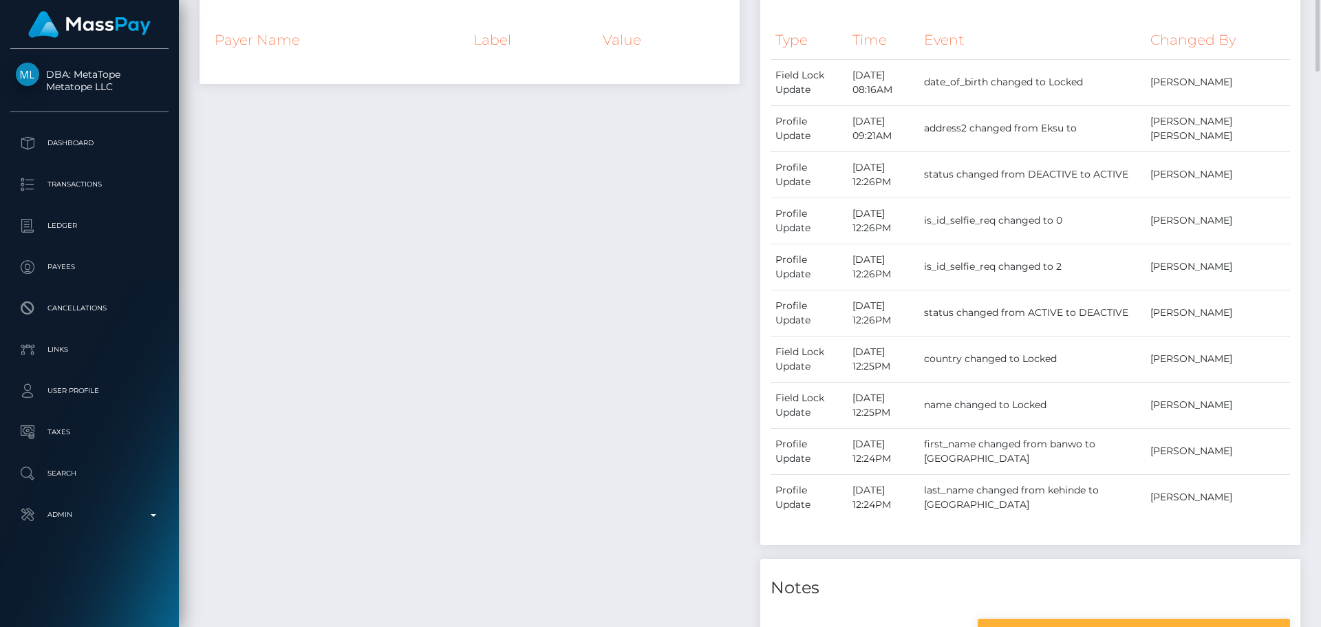
scroll to position [206, 0]
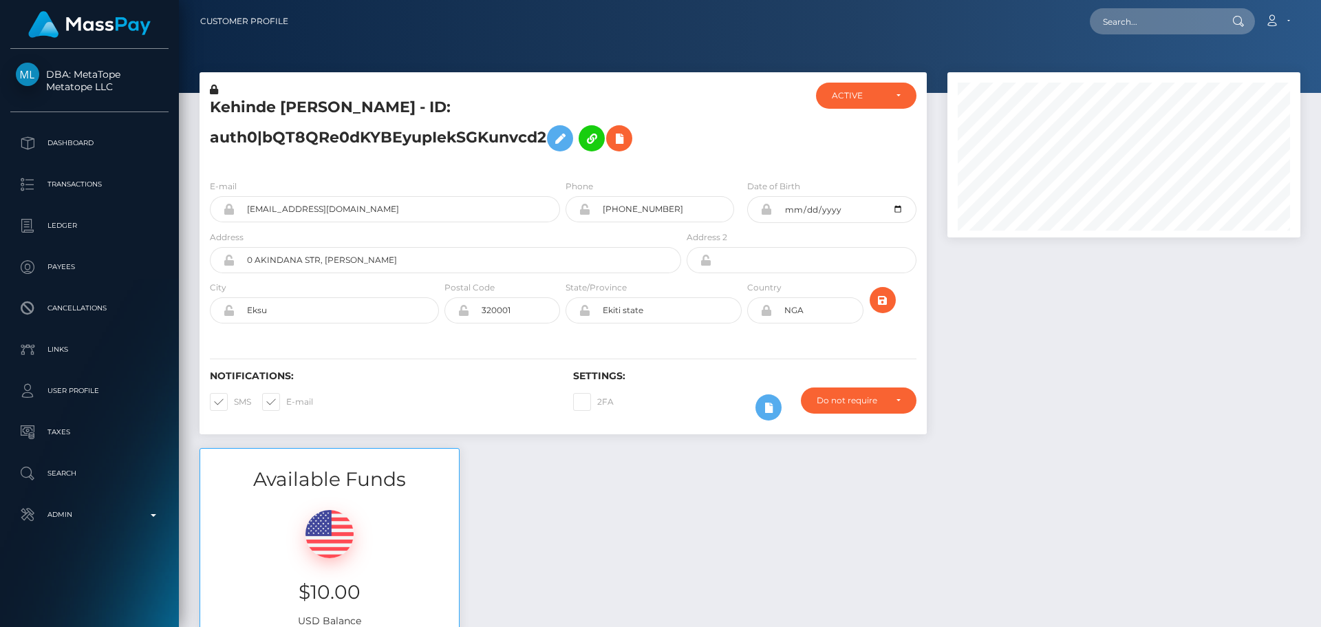
scroll to position [165, 354]
click at [1158, 12] on input "text" at bounding box center [1154, 21] width 129 height 26
paste input "poact_G67SbH5Xhy6N"
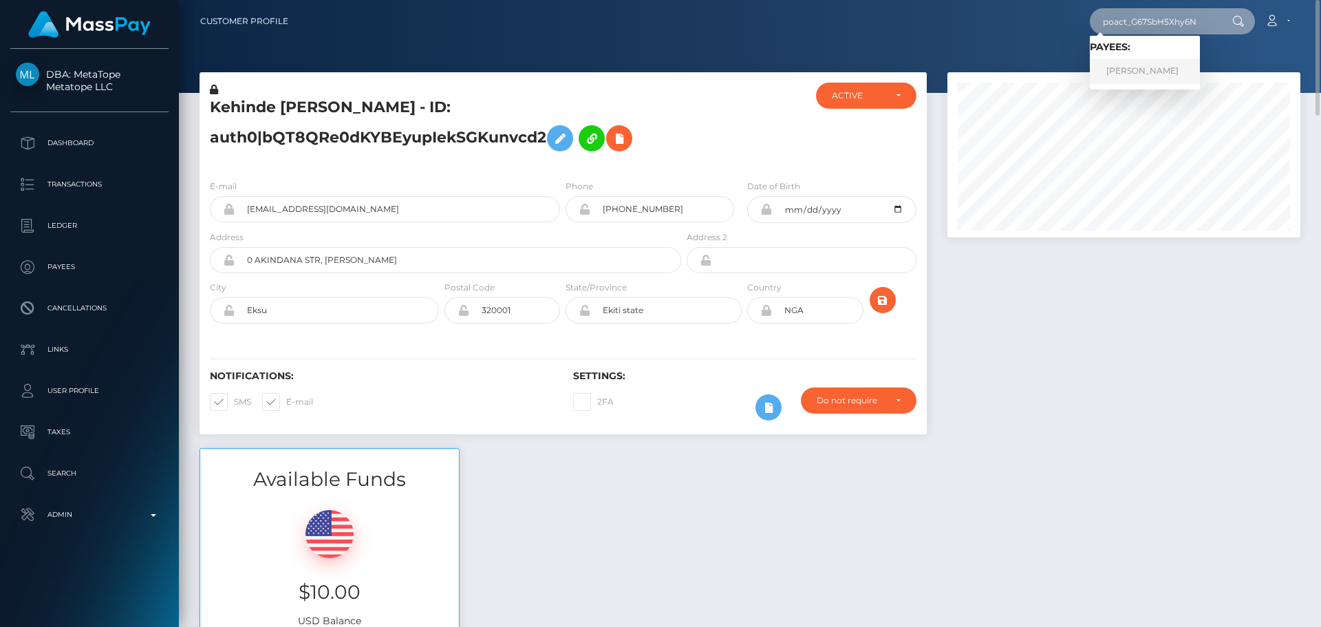
type input "poact_G67SbH5Xhy6N"
click at [1146, 61] on link "Keshav Kumar" at bounding box center [1145, 70] width 110 height 25
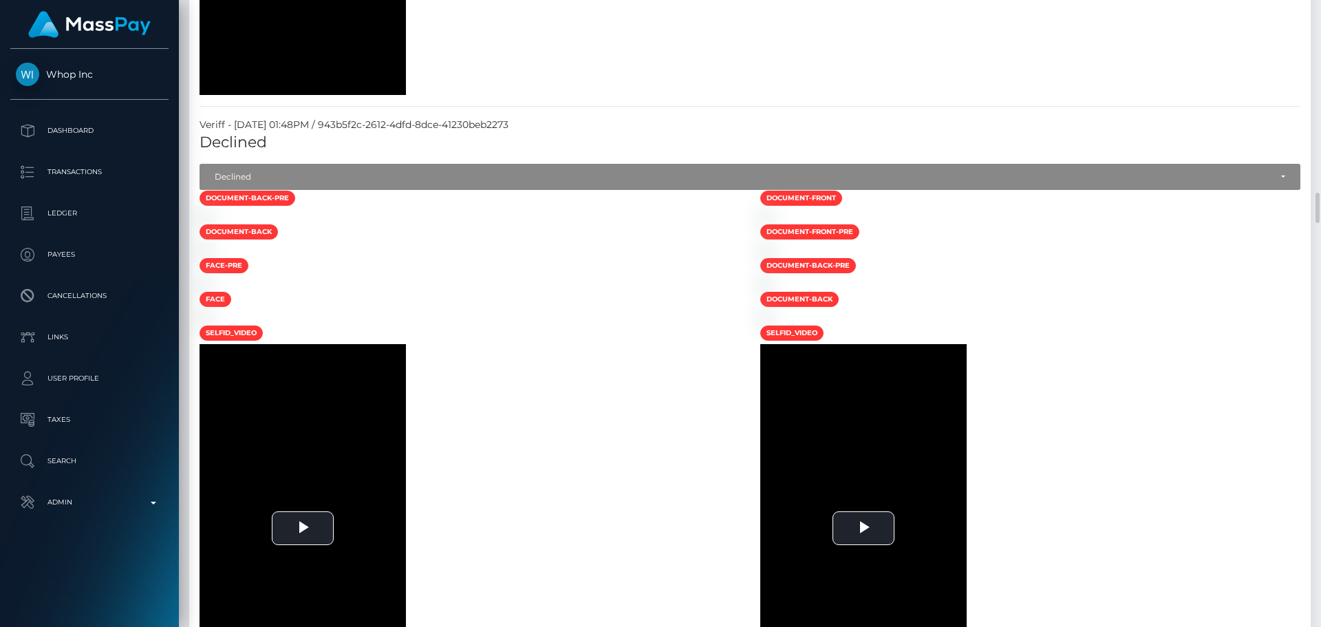
scroll to position [2545, 0]
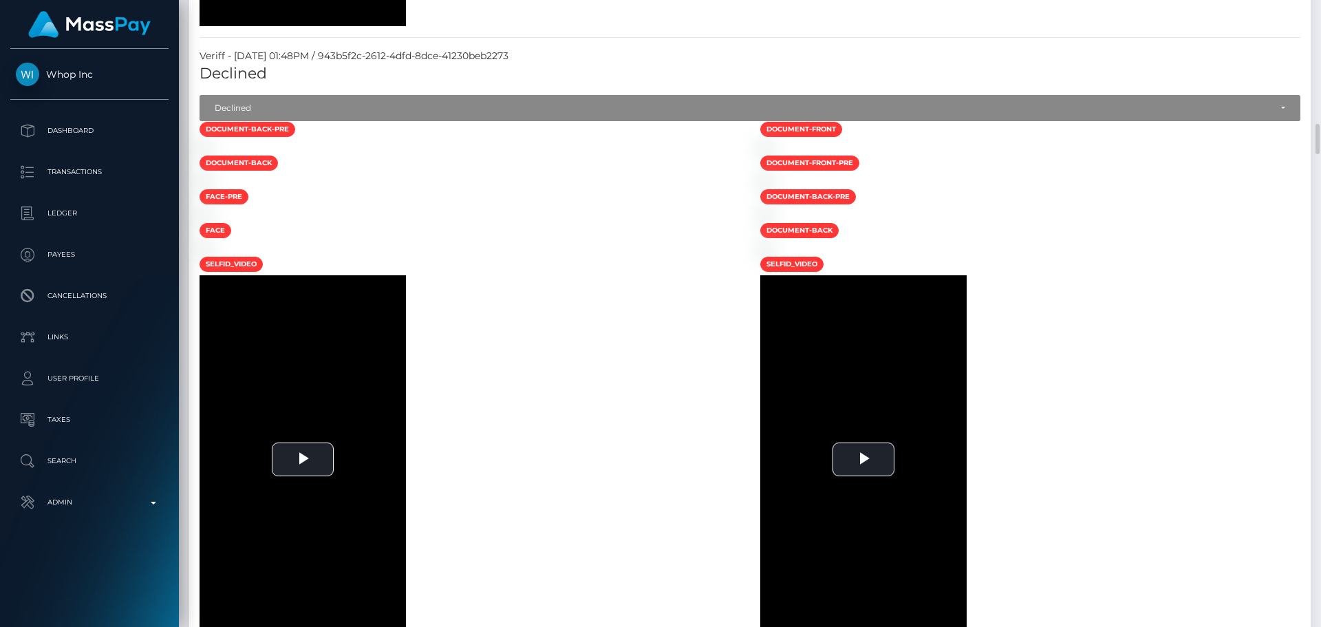
drag, startPoint x: 1048, startPoint y: 353, endPoint x: 1026, endPoint y: 353, distance: 22.0
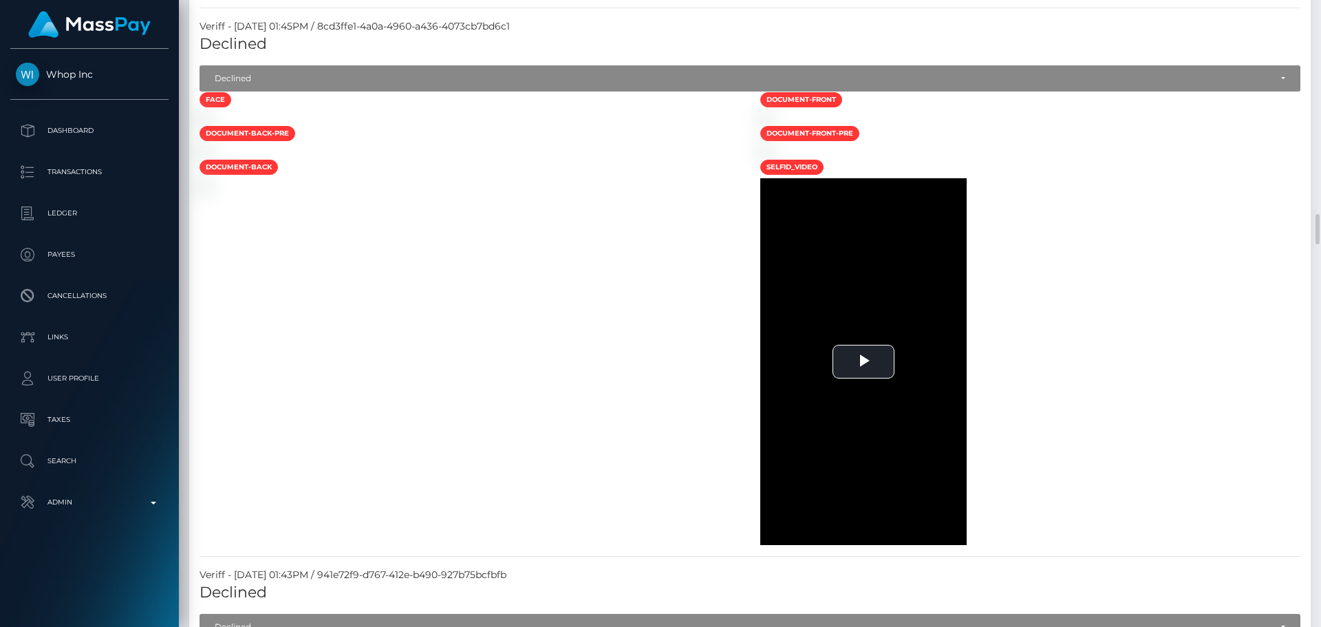
scroll to position [1582, 0]
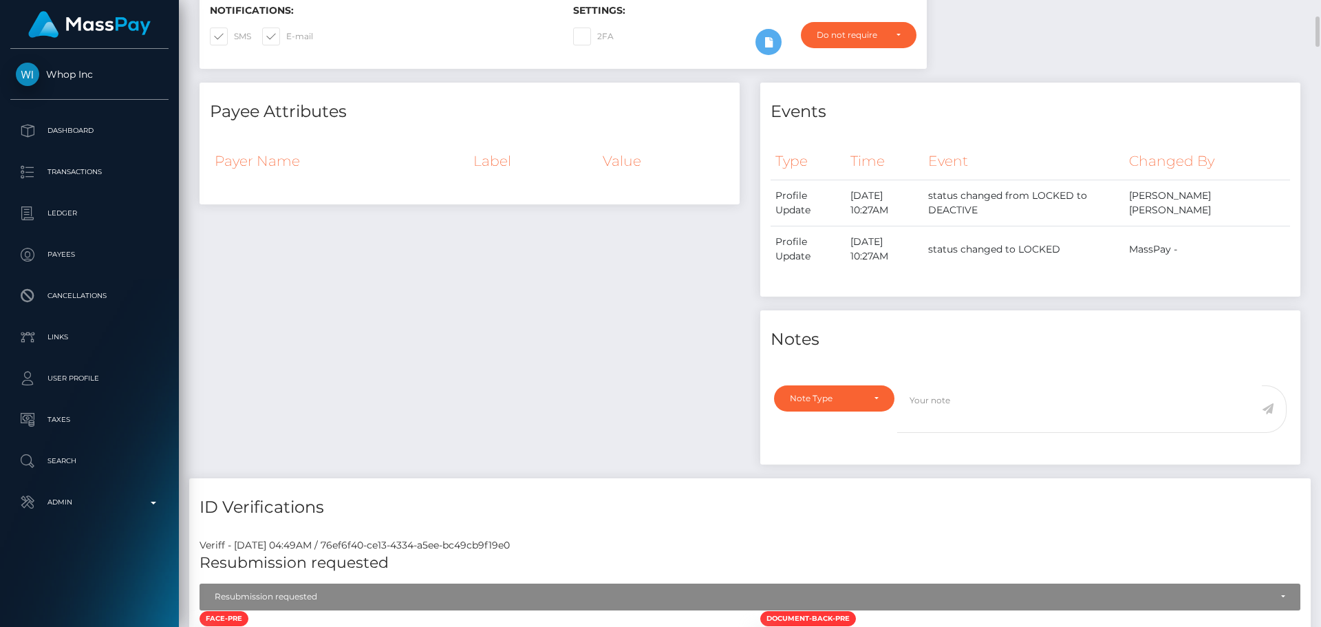
scroll to position [0, 0]
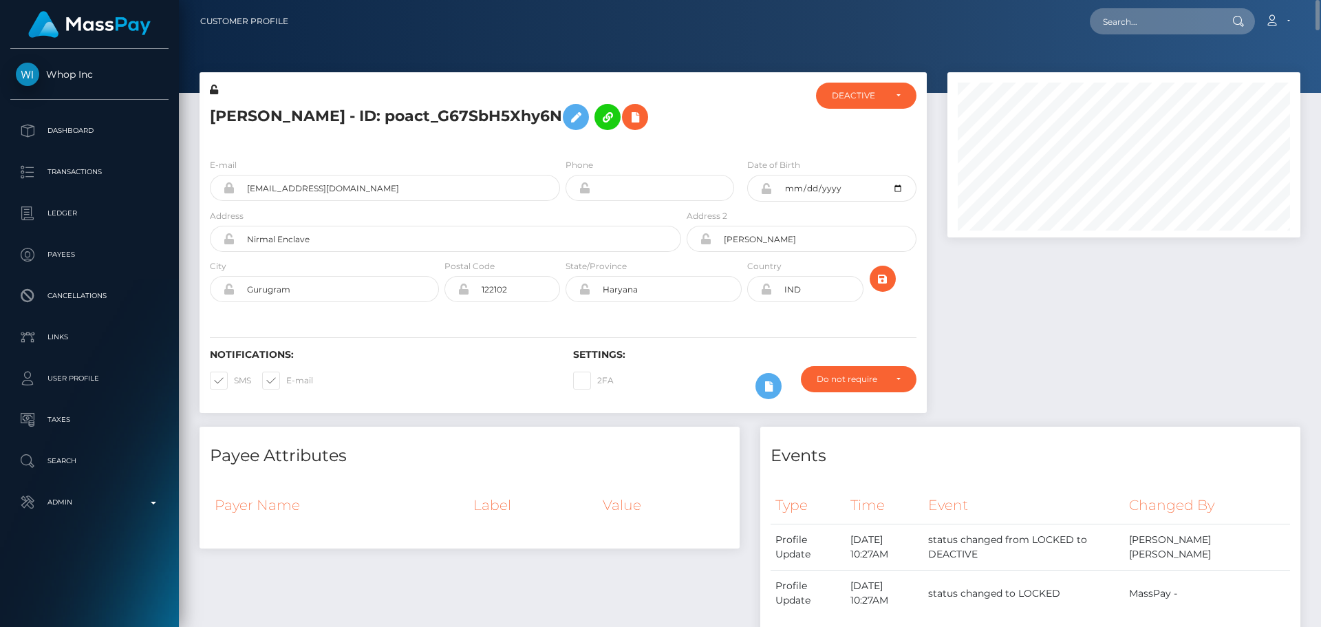
click at [477, 323] on div "Notifications: SMS E-mail Settings: 2FA" at bounding box center [563, 364] width 727 height 97
click at [435, 318] on div "Notifications: SMS E-mail Settings: 2FA" at bounding box center [563, 364] width 727 height 97
click at [769, 291] on icon at bounding box center [766, 288] width 12 height 11
click at [766, 190] on icon at bounding box center [766, 188] width 12 height 11
drag, startPoint x: 766, startPoint y: 190, endPoint x: 901, endPoint y: 190, distance: 134.8
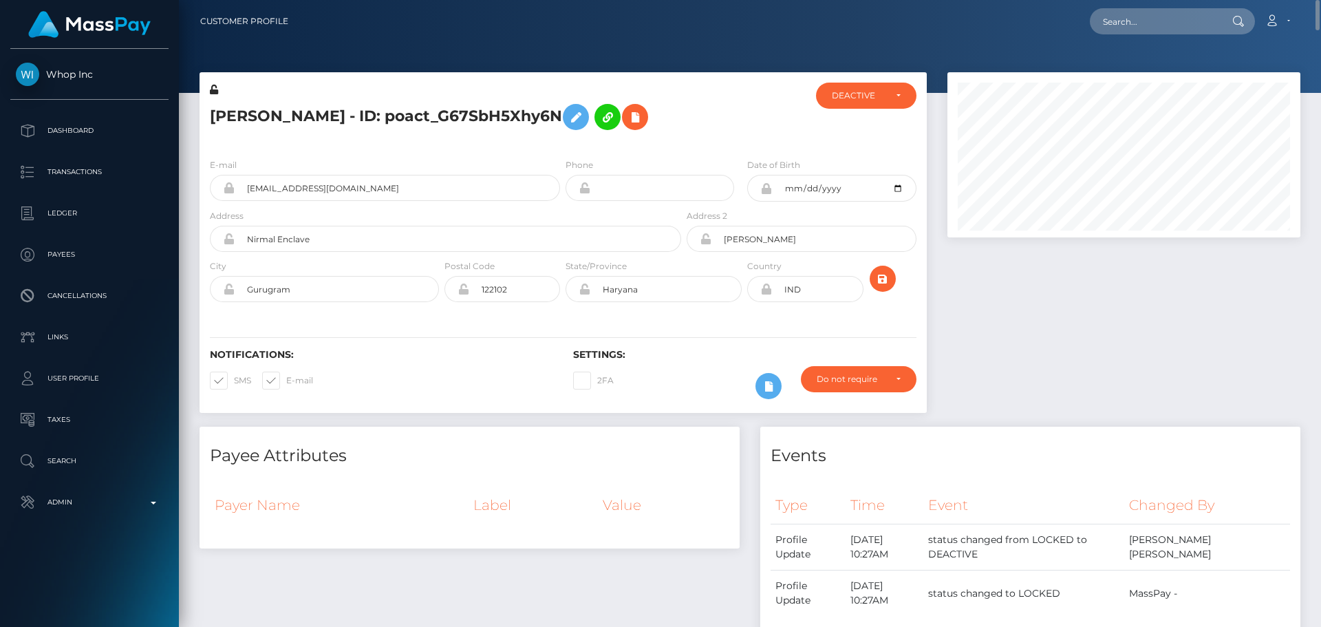
click at [764, 190] on icon at bounding box center [766, 188] width 12 height 11
click at [901, 190] on input "2006-06-30" at bounding box center [844, 188] width 144 height 27
type input "[DATE]"
click at [967, 283] on div at bounding box center [1124, 249] width 374 height 354
click at [885, 278] on icon "submit" at bounding box center [882, 278] width 17 height 17
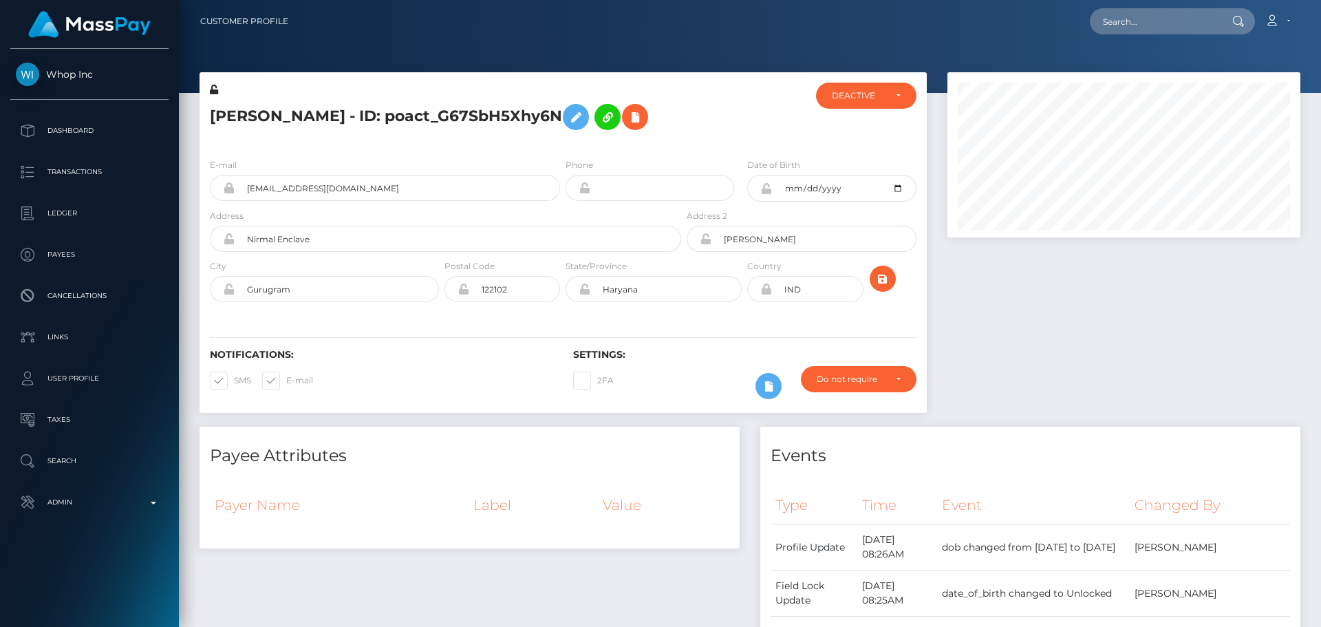
scroll to position [165, 354]
click at [562, 142] on div "[PERSON_NAME] - ID: poact_G67SbH5Xhy6N" at bounding box center [442, 115] width 484 height 65
click at [992, 301] on div at bounding box center [1124, 249] width 374 height 354
click at [563, 116] on button at bounding box center [576, 117] width 26 height 26
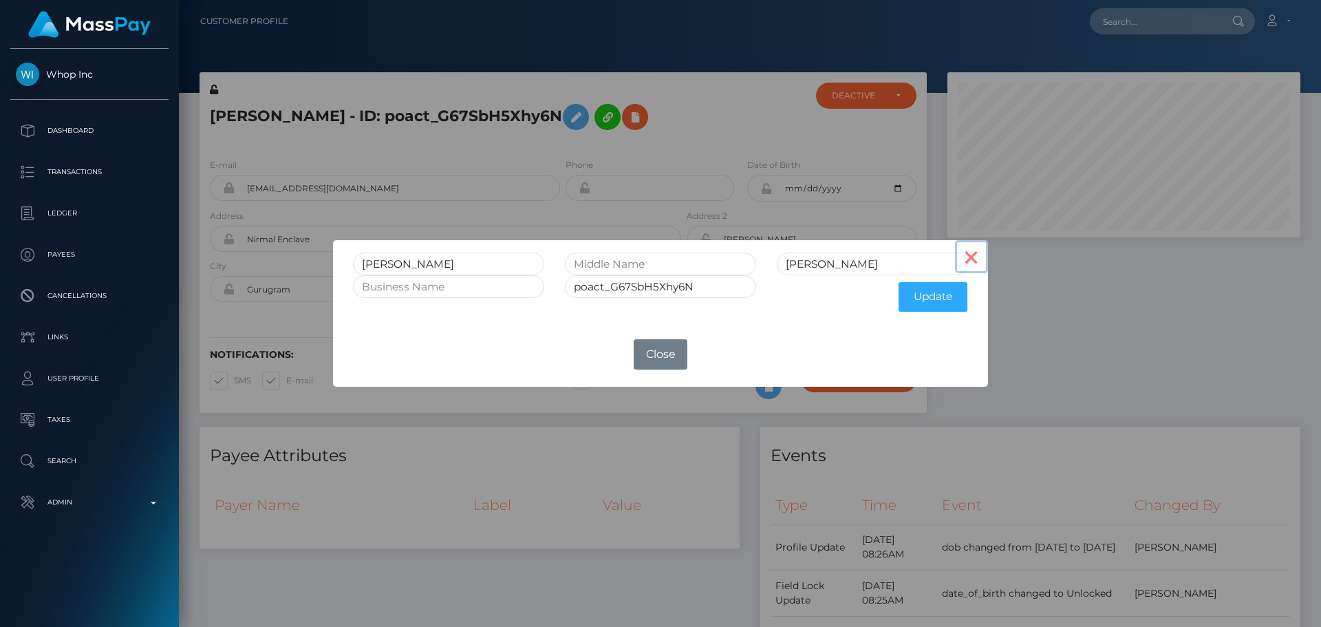
click at [968, 263] on button "×" at bounding box center [971, 256] width 33 height 33
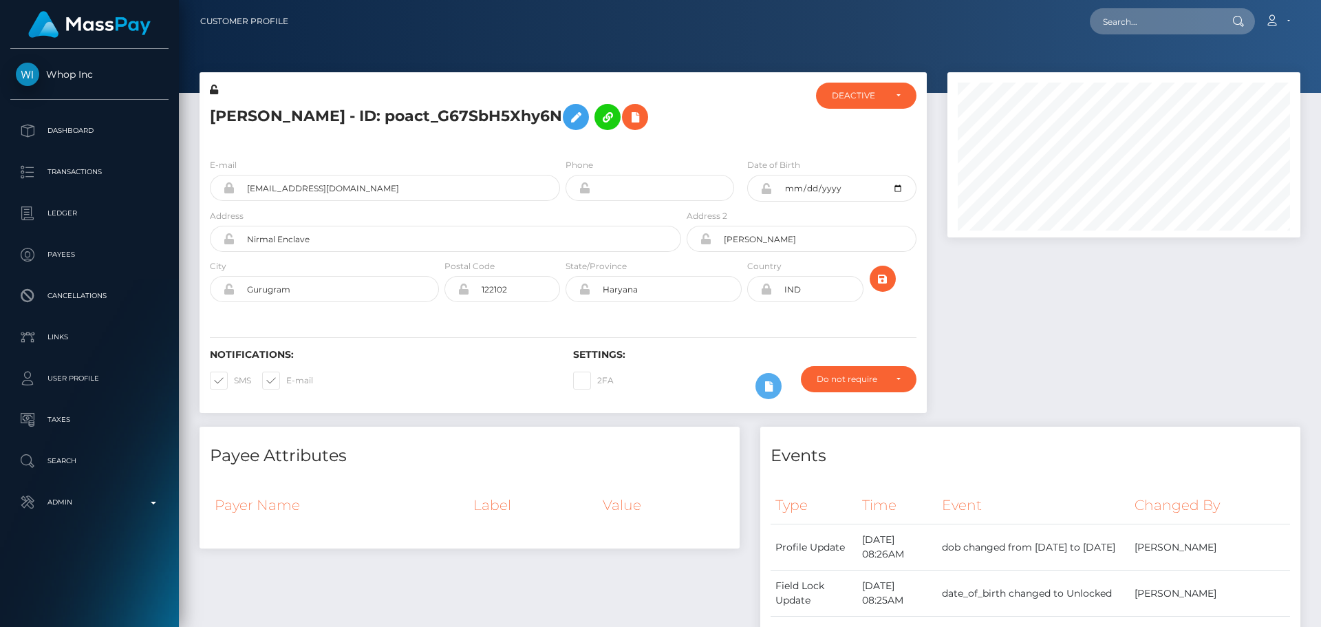
click at [1004, 333] on div at bounding box center [1124, 249] width 374 height 354
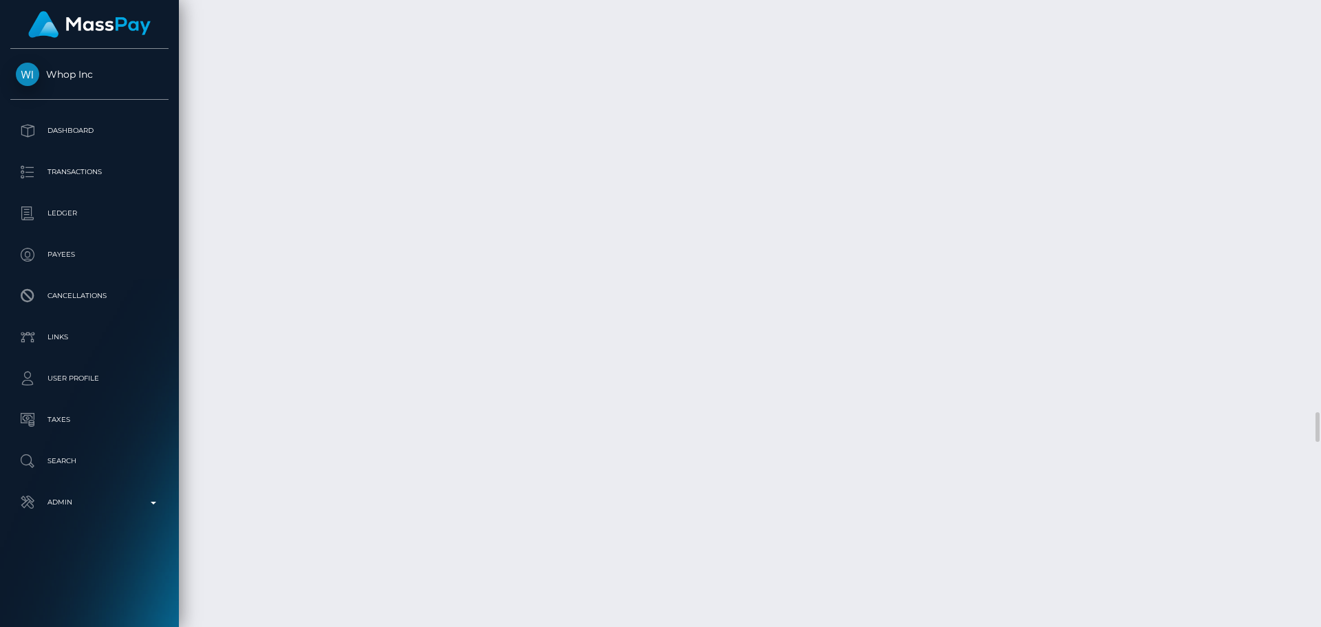
scroll to position [8668, 0]
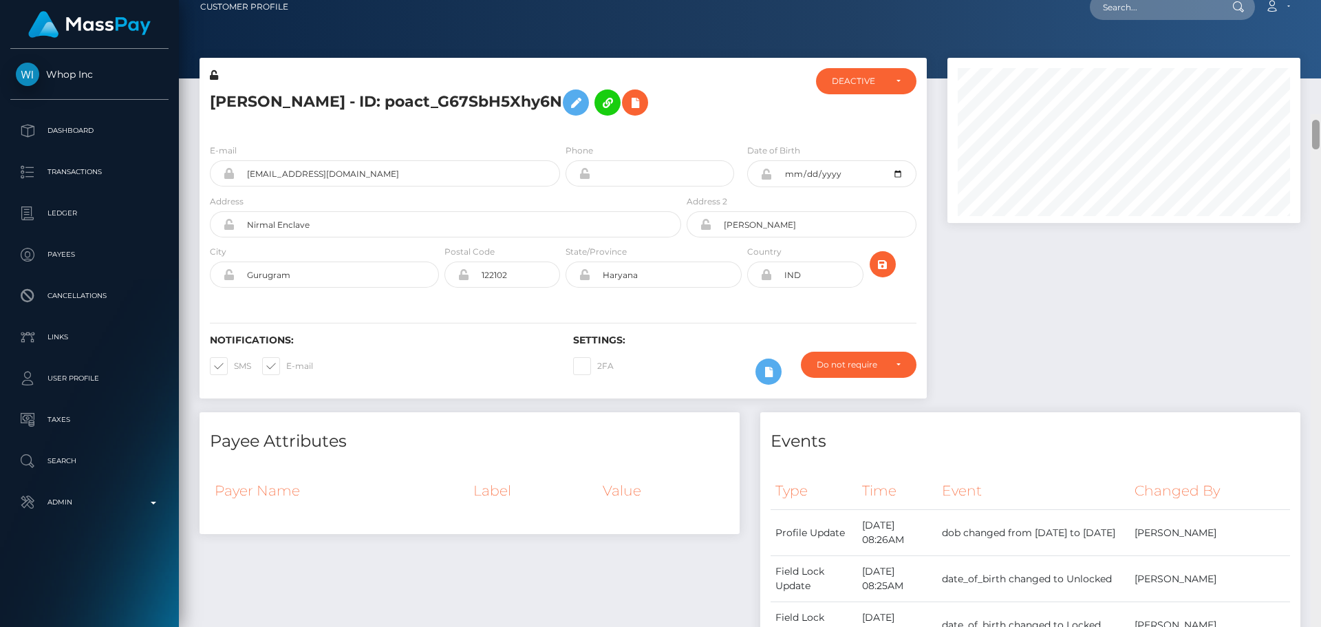
scroll to position [0, 0]
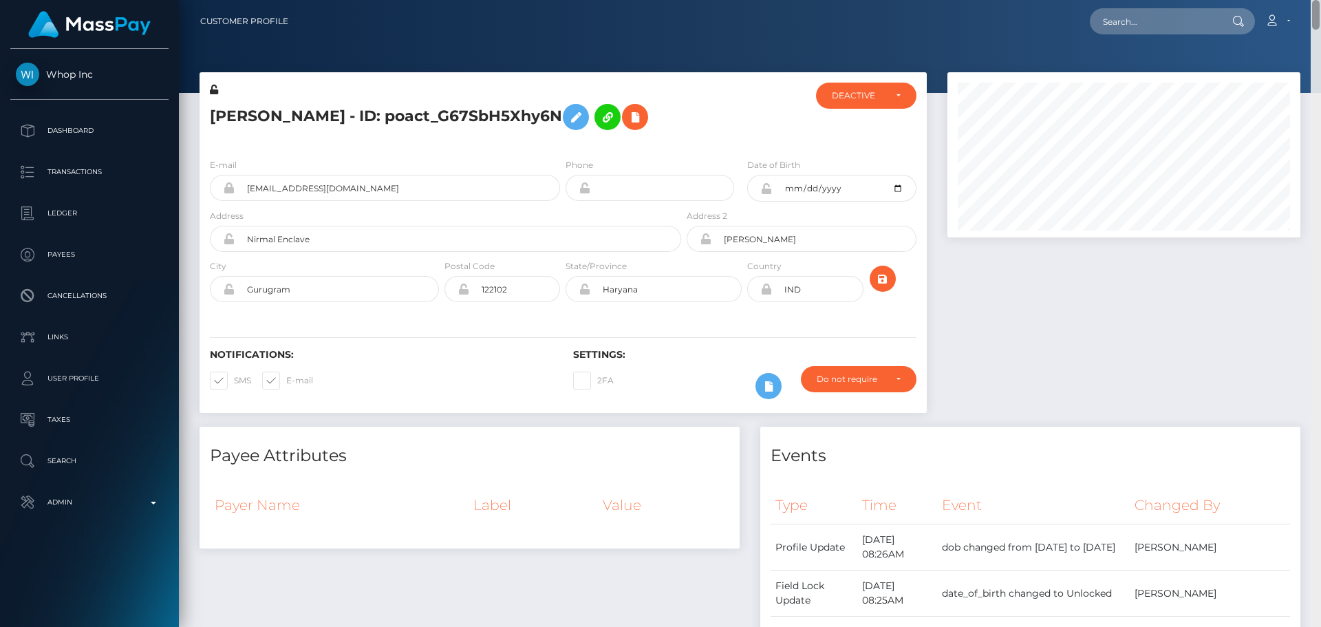
drag, startPoint x: 1318, startPoint y: 358, endPoint x: 1256, endPoint y: 45, distance: 319.1
click at [1319, 6] on div "Customer Profile Loading... Loading..." at bounding box center [750, 313] width 1142 height 627
click at [648, 325] on div "Notifications: SMS E-mail Settings: 2FA" at bounding box center [563, 364] width 727 height 97
click at [568, 116] on icon at bounding box center [576, 117] width 17 height 17
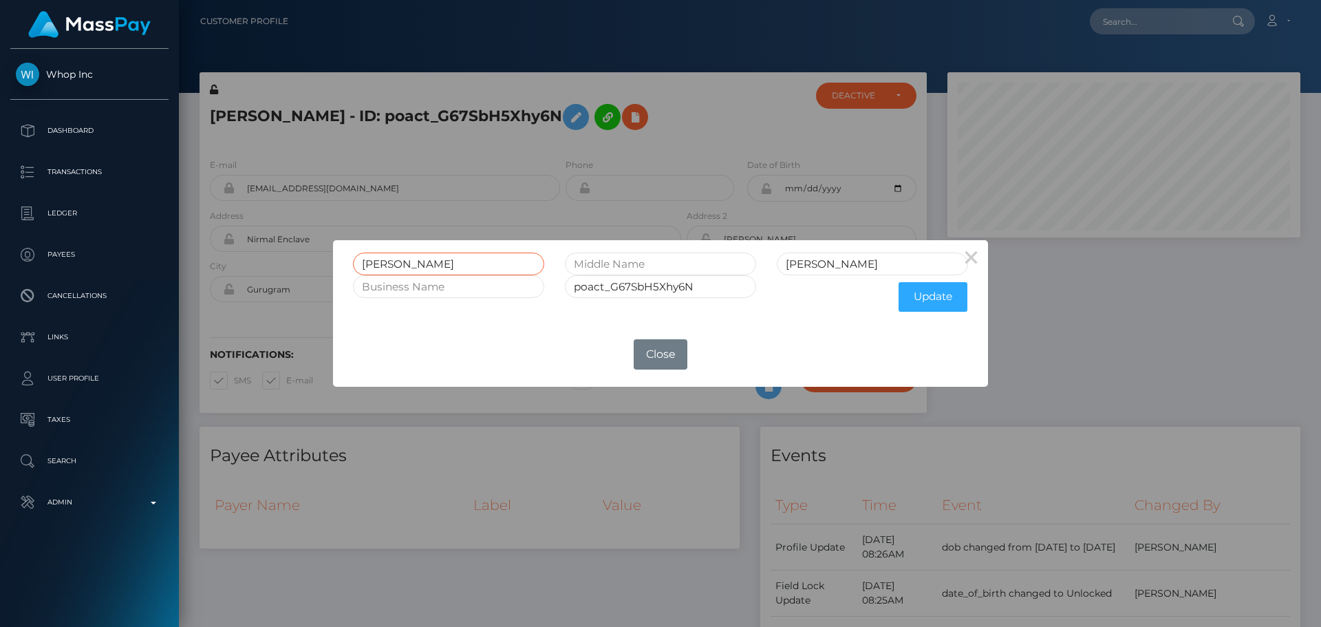
click at [446, 261] on input "Keshav" at bounding box center [448, 263] width 191 height 23
click at [447, 261] on input "Keshav" at bounding box center [448, 263] width 191 height 23
type input "Rounak"
click at [942, 297] on button "Update" at bounding box center [932, 297] width 69 height 30
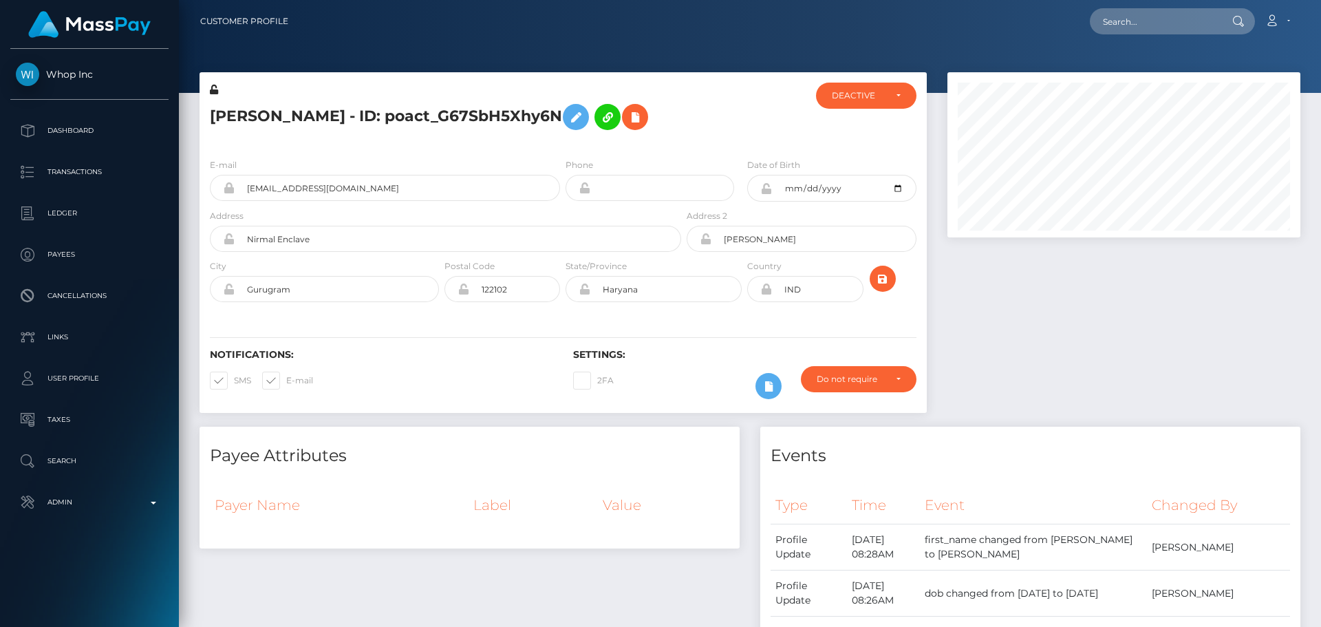
scroll to position [165, 354]
click at [215, 89] on icon at bounding box center [214, 90] width 8 height 10
click at [766, 189] on icon at bounding box center [766, 188] width 12 height 11
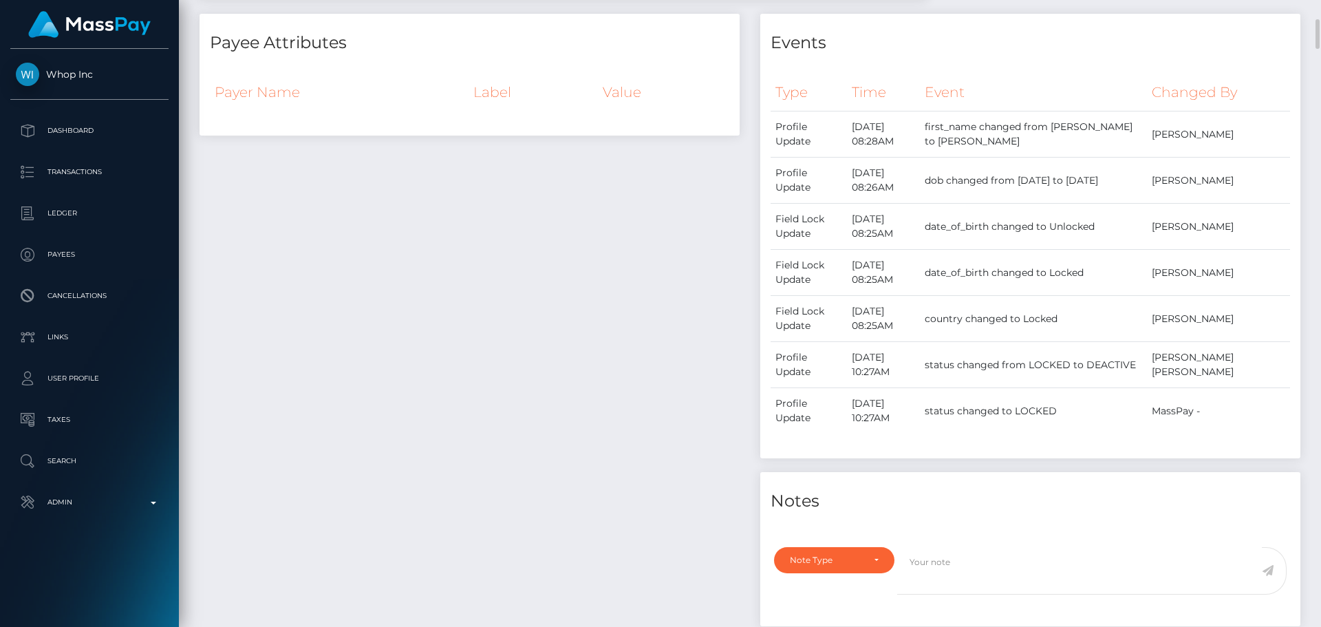
scroll to position [757, 0]
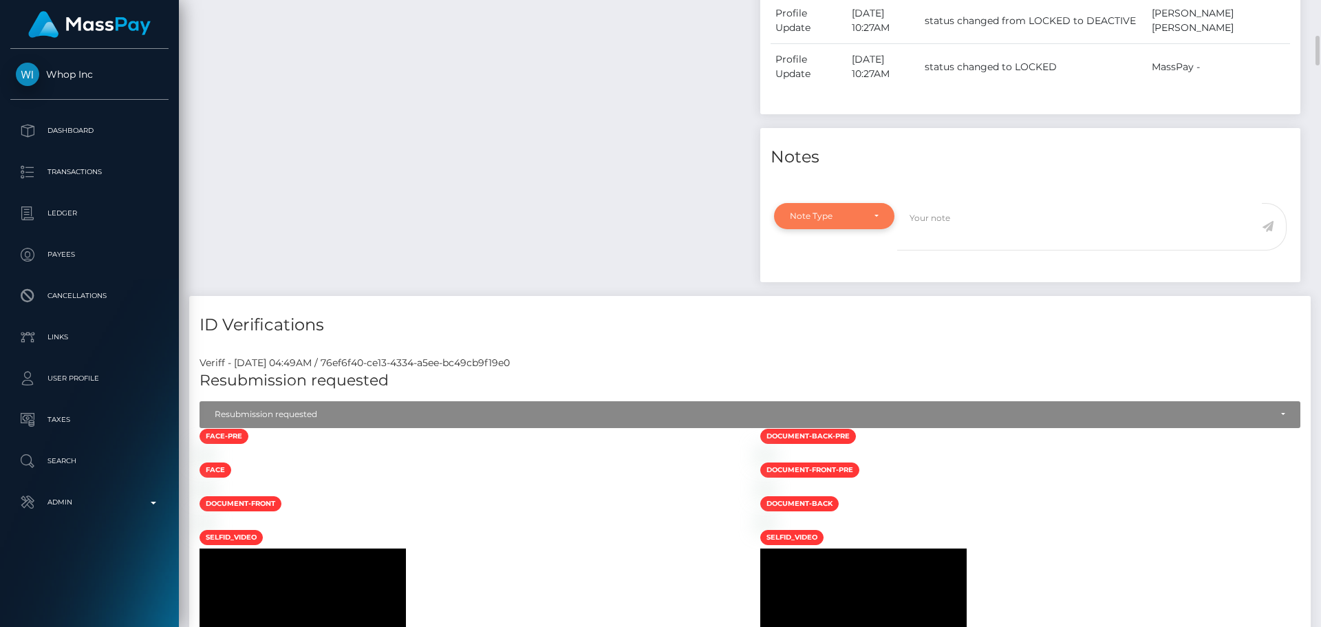
click at [874, 226] on div "Note Type" at bounding box center [834, 216] width 120 height 26
click at [819, 288] on span "Compliance" at bounding box center [815, 282] width 50 height 12
select select "COMPLIANCE"
click at [970, 246] on textarea at bounding box center [1079, 226] width 365 height 47
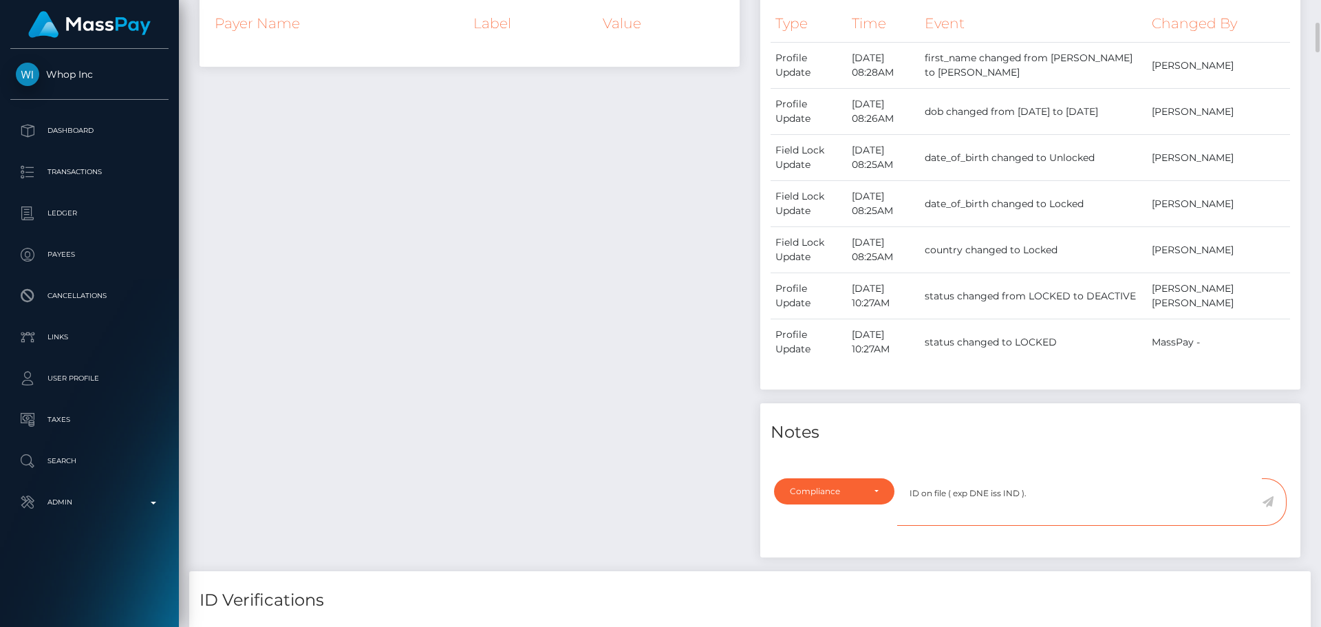
scroll to position [757, 0]
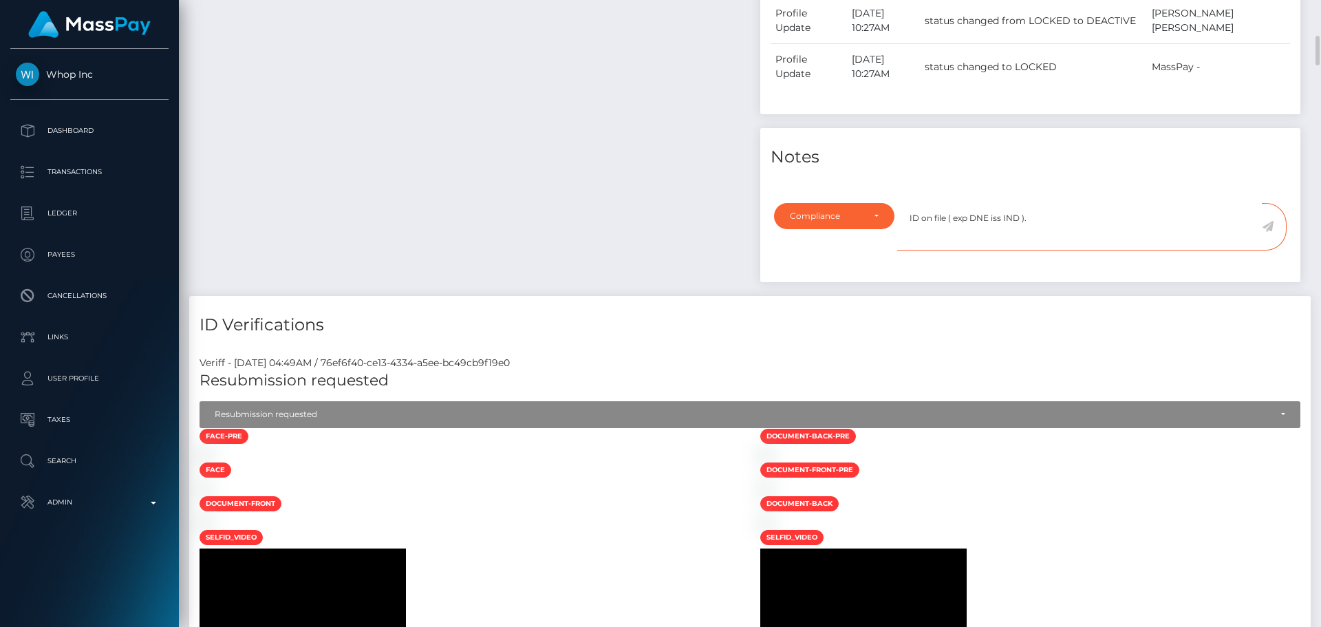
click at [1065, 232] on textarea "ID on file ( exp DNE iss IND )." at bounding box center [1079, 226] width 365 height 47
click at [1037, 240] on textarea "ID on file ( exp DNE iss IND )." at bounding box center [1079, 226] width 365 height 47
type textarea "ID on file ( exp DNE iss IND )."
click at [1268, 232] on icon at bounding box center [1268, 226] width 12 height 11
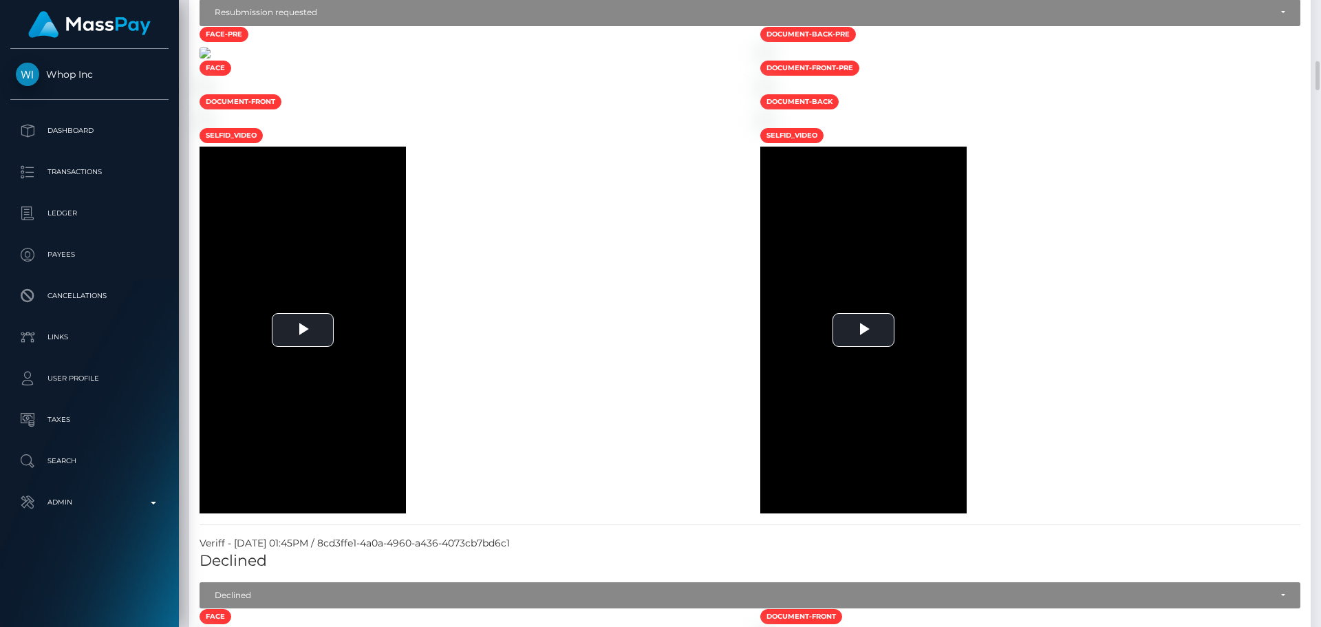
scroll to position [1101, 0]
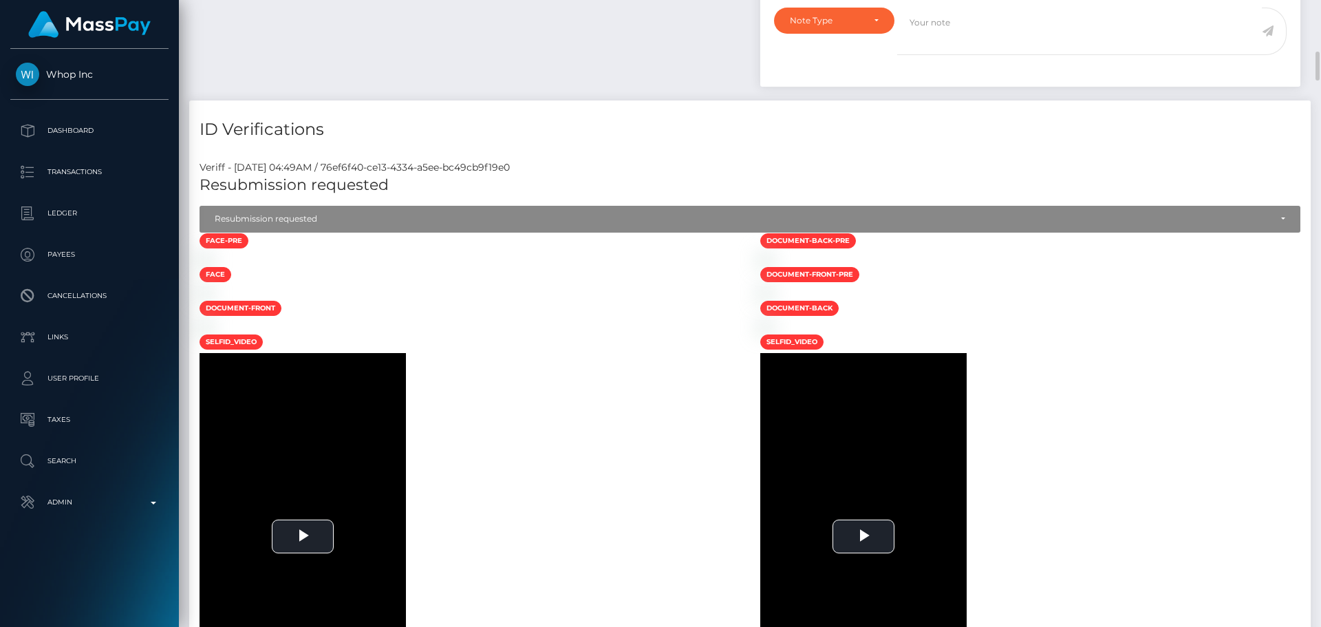
click at [561, 266] on div at bounding box center [469, 259] width 561 height 14
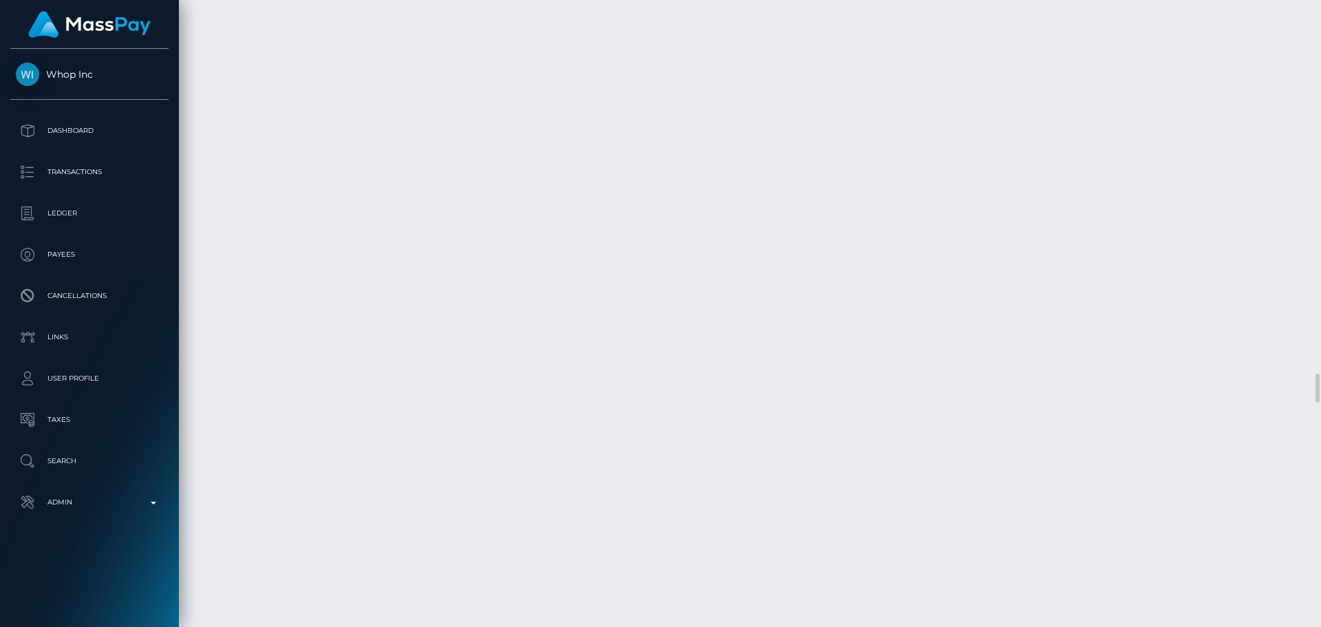
scroll to position [7774, 0]
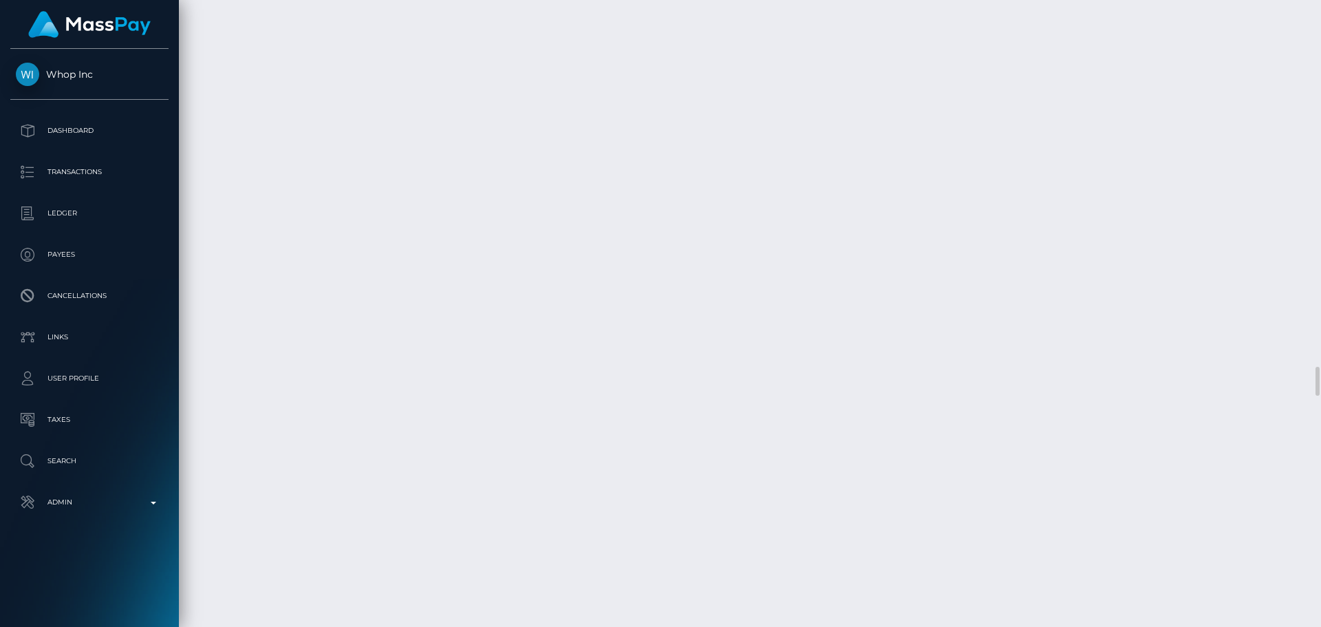
select select "Approved"
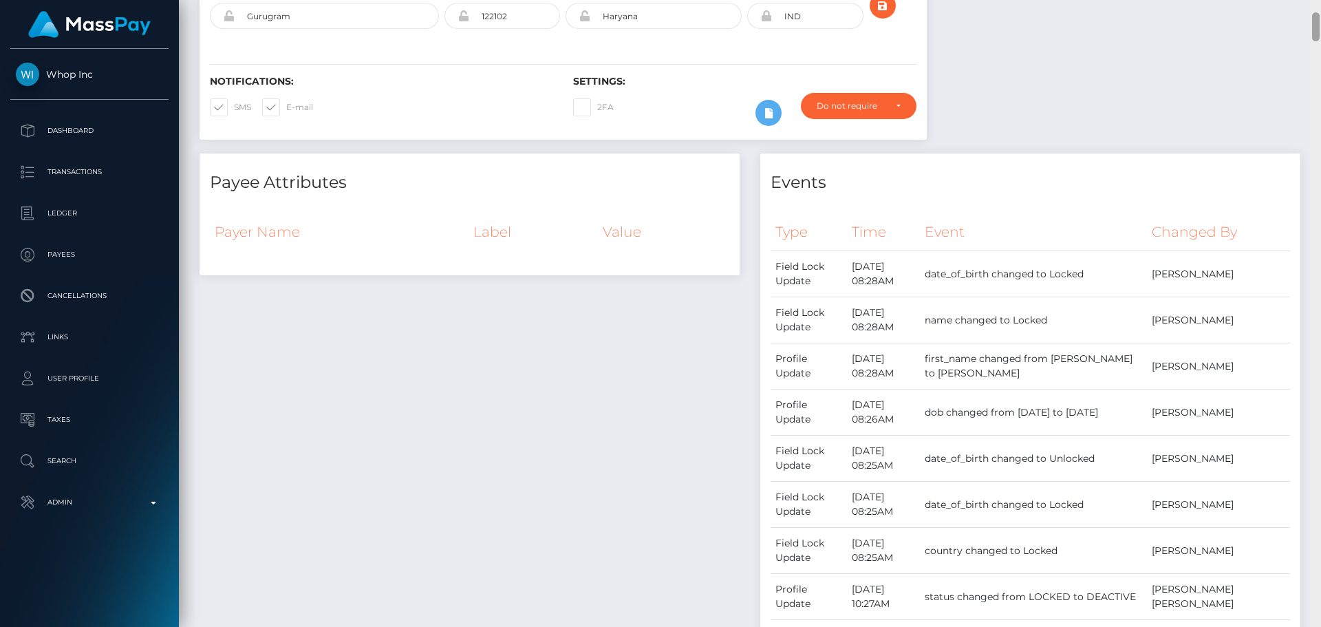
scroll to position [0, 0]
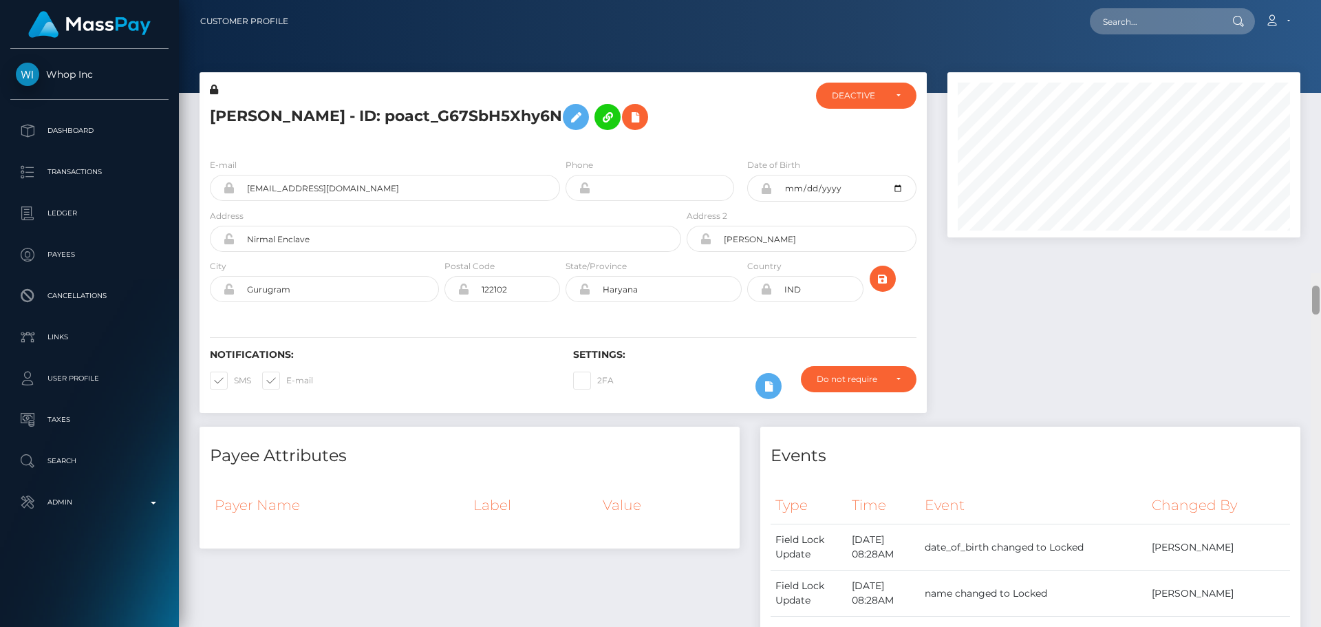
drag, startPoint x: 1318, startPoint y: 363, endPoint x: 1320, endPoint y: 6, distance: 356.4
click at [1320, 6] on div "Customer Profile Loading... Loading..." at bounding box center [750, 313] width 1142 height 627
click at [889, 269] on button "submit" at bounding box center [883, 279] width 26 height 26
click at [645, 132] on h5 "[PERSON_NAME] - ID: poact_G67SbH5Xhy6N" at bounding box center [442, 117] width 464 height 40
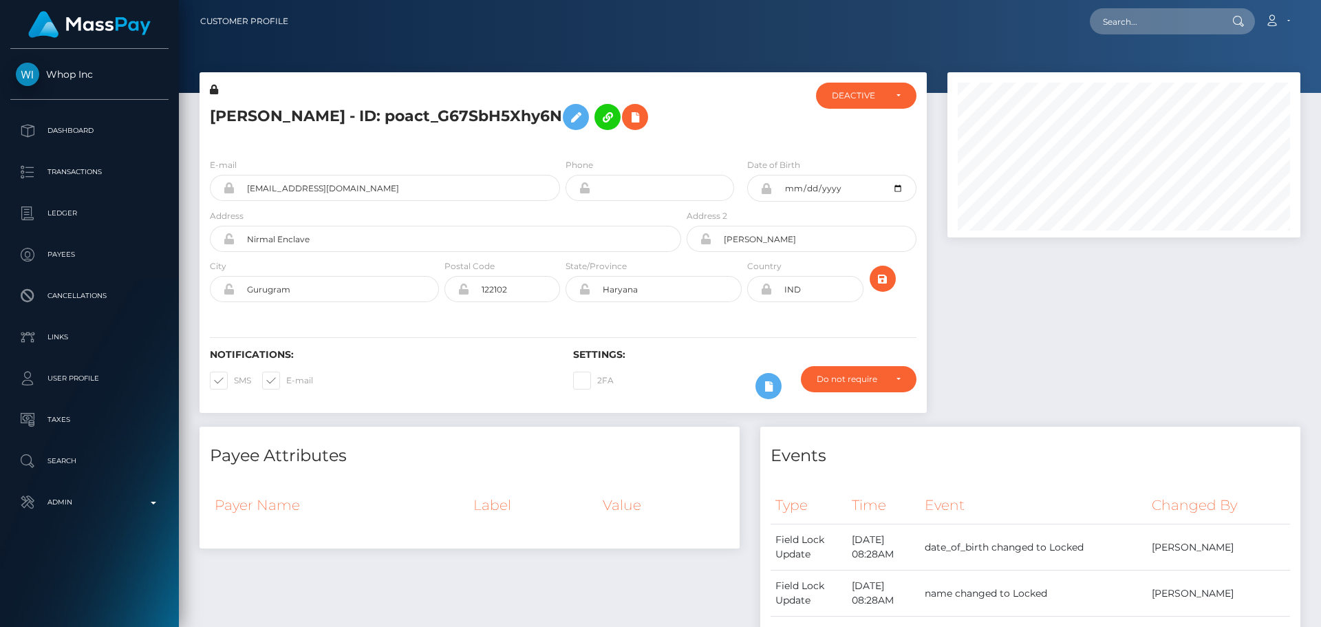
click at [684, 136] on div at bounding box center [744, 115] width 121 height 65
click at [863, 96] on div "DEACTIVE" at bounding box center [858, 95] width 53 height 11
click at [856, 129] on span "ACTIVE" at bounding box center [847, 133] width 31 height 12
select select "ACTIVE"
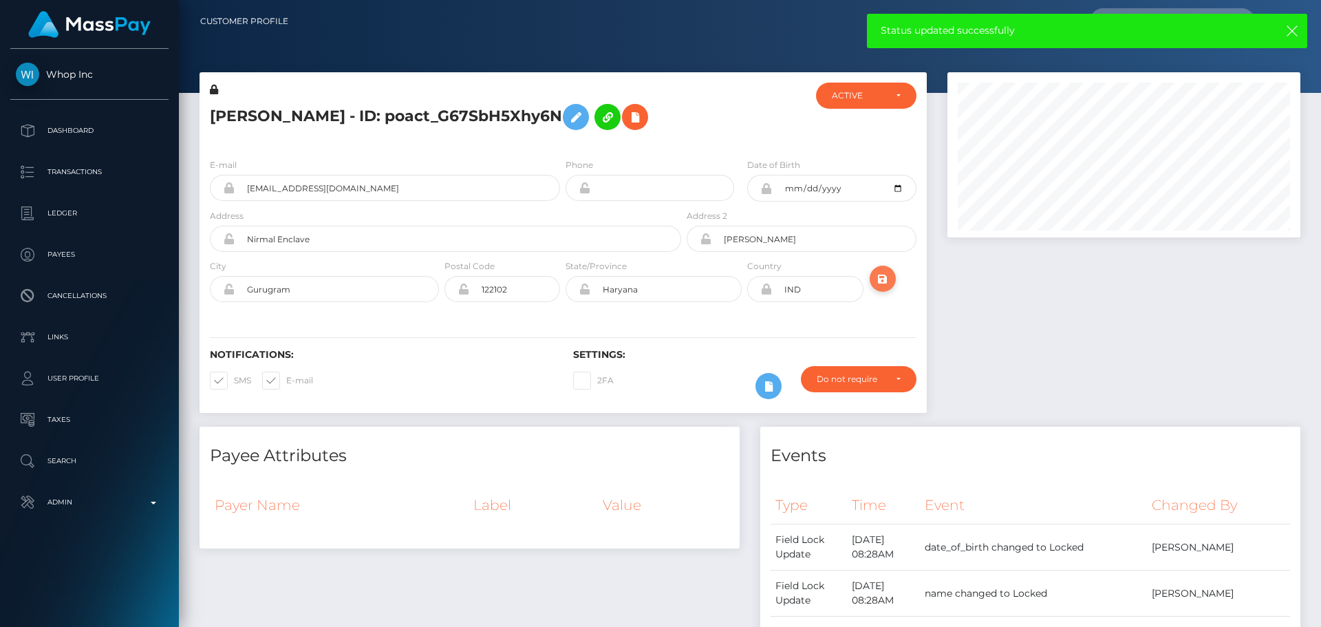
click at [886, 280] on icon "submit" at bounding box center [882, 278] width 17 height 17
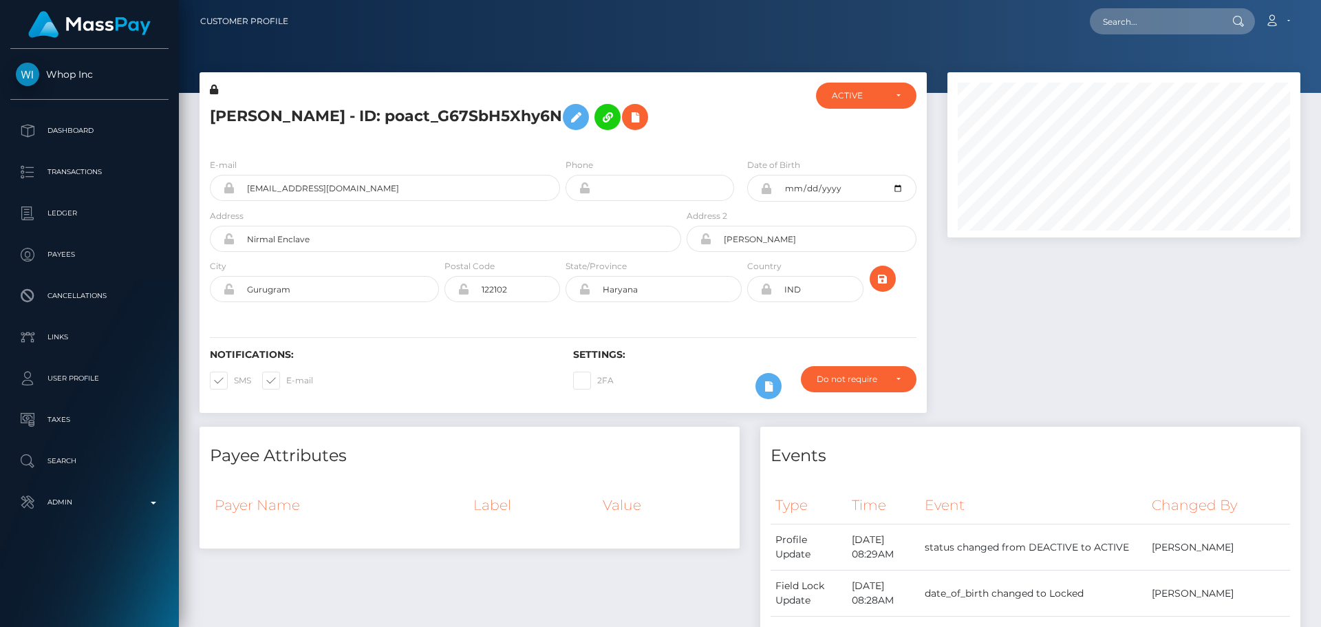
scroll to position [165, 354]
click at [370, 117] on h5 "[PERSON_NAME] - ID: poact_G67SbH5Xhy6N" at bounding box center [442, 117] width 464 height 40
click at [370, 117] on h5 "Rounak Kumar - ID: poact_G67SbH5Xhy6N" at bounding box center [442, 117] width 464 height 40
copy h5 "Rounak Kumar - ID: poact_G67SbH5Xhy6N"
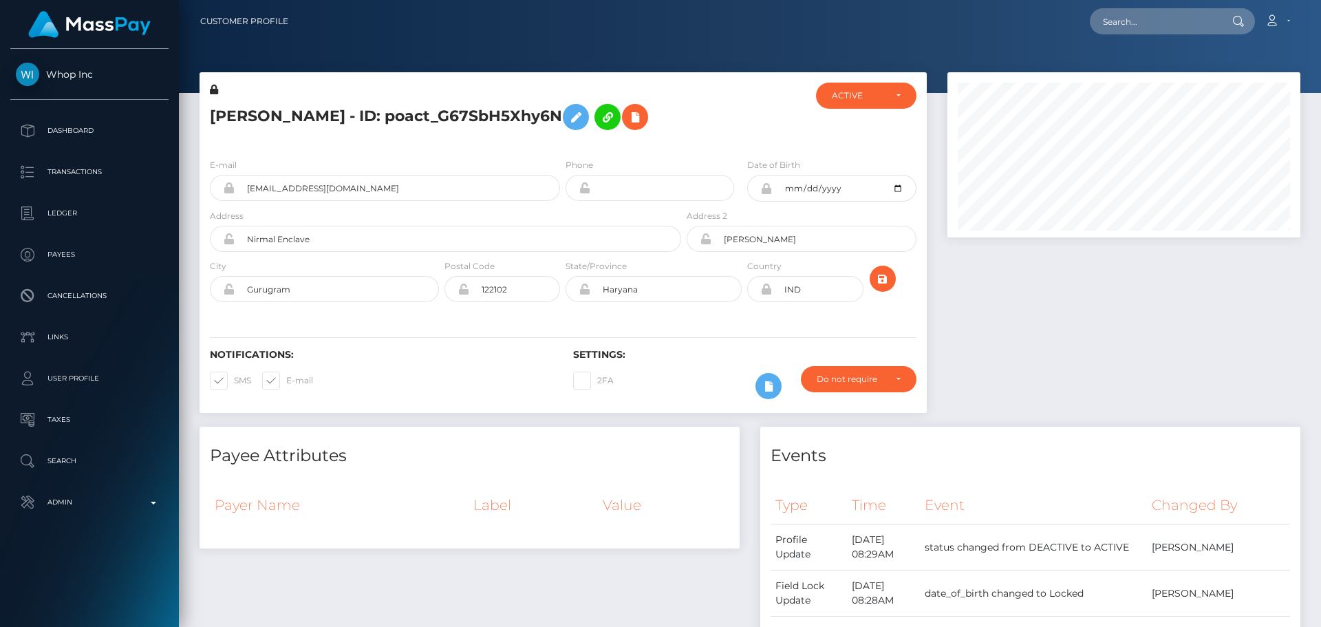
click at [704, 129] on div at bounding box center [744, 115] width 121 height 65
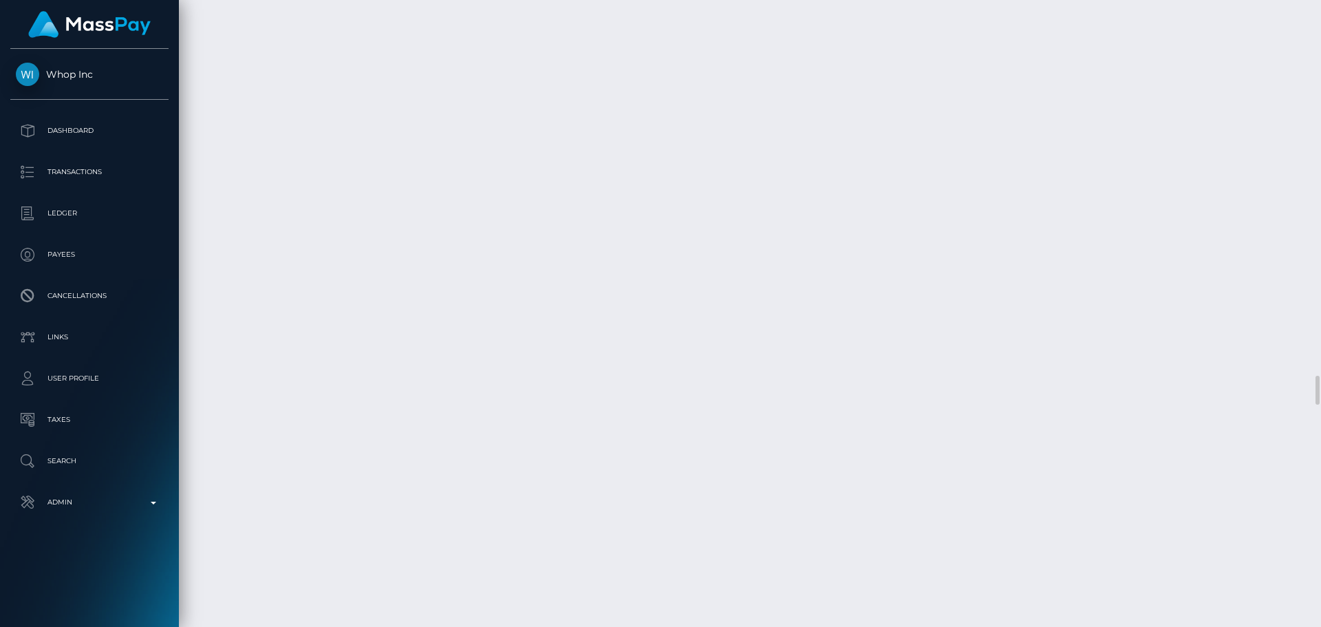
scroll to position [7774, 0]
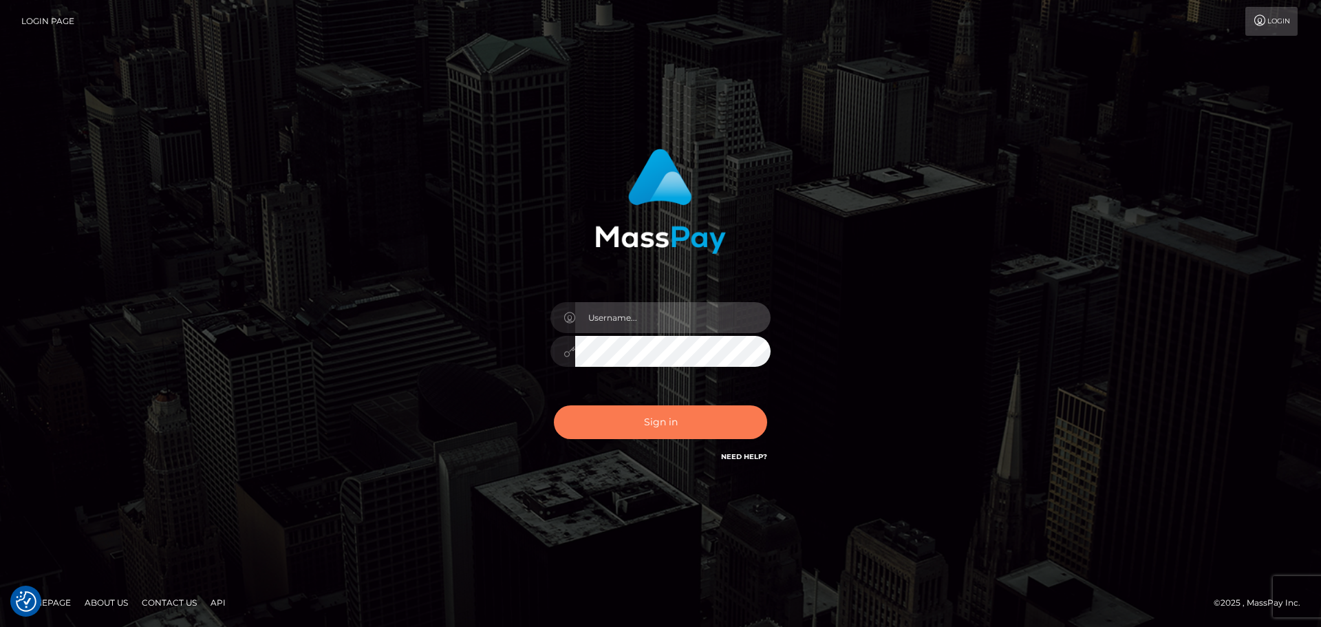
type input "[DOMAIN_NAME]"
click at [685, 425] on button "Sign in" at bounding box center [660, 422] width 213 height 34
type input "[DOMAIN_NAME]"
click at [663, 438] on button "Sign in" at bounding box center [660, 422] width 213 height 34
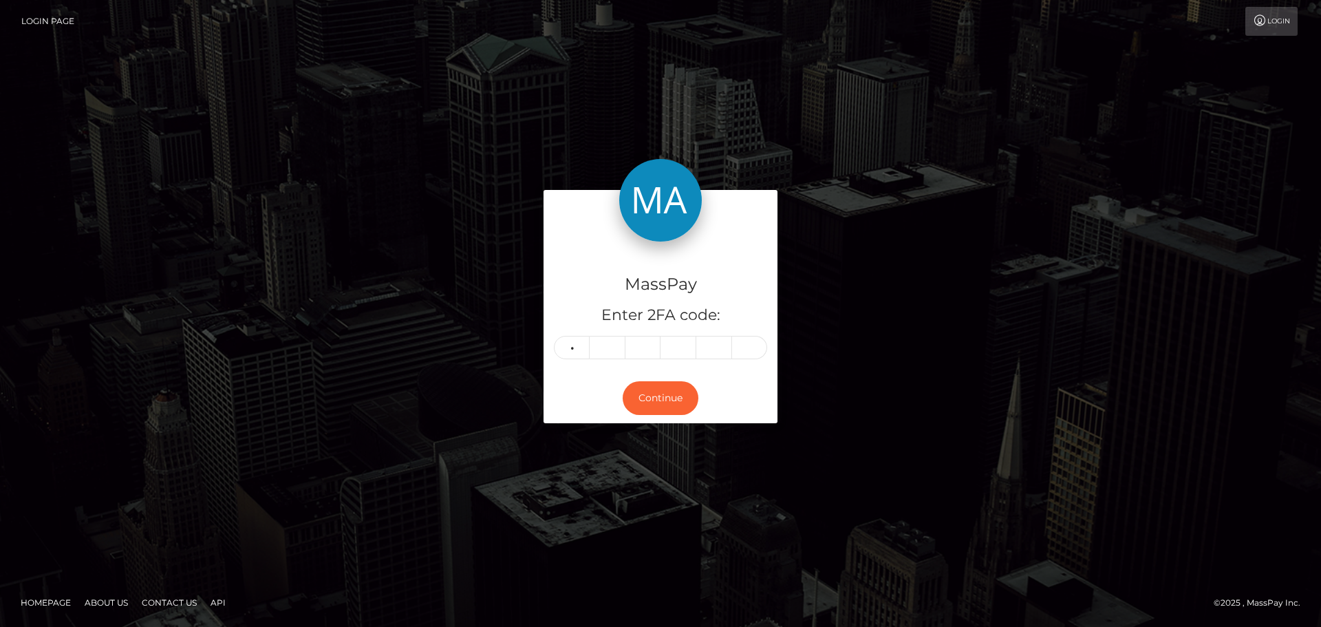
type input "3"
type input "9"
type input "1"
type input "3"
type input "2"
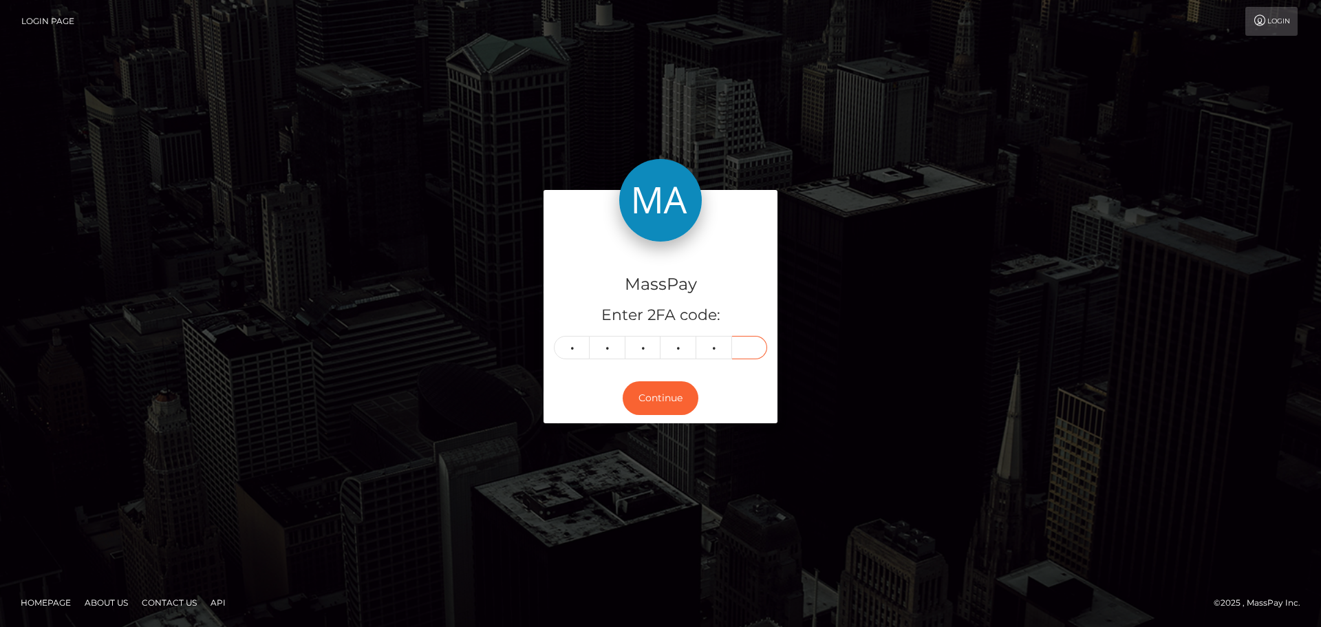
type input "3"
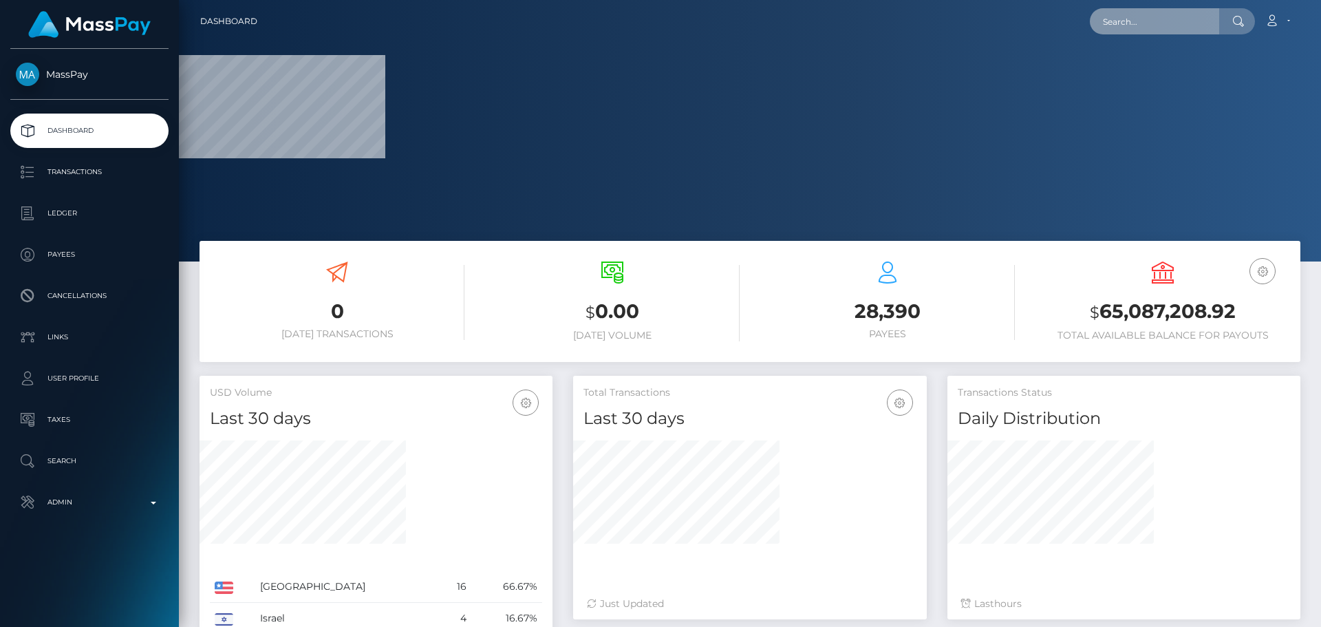
click at [1139, 14] on input "text" at bounding box center [1154, 21] width 129 height 26
paste input "enzo@metatope.com"
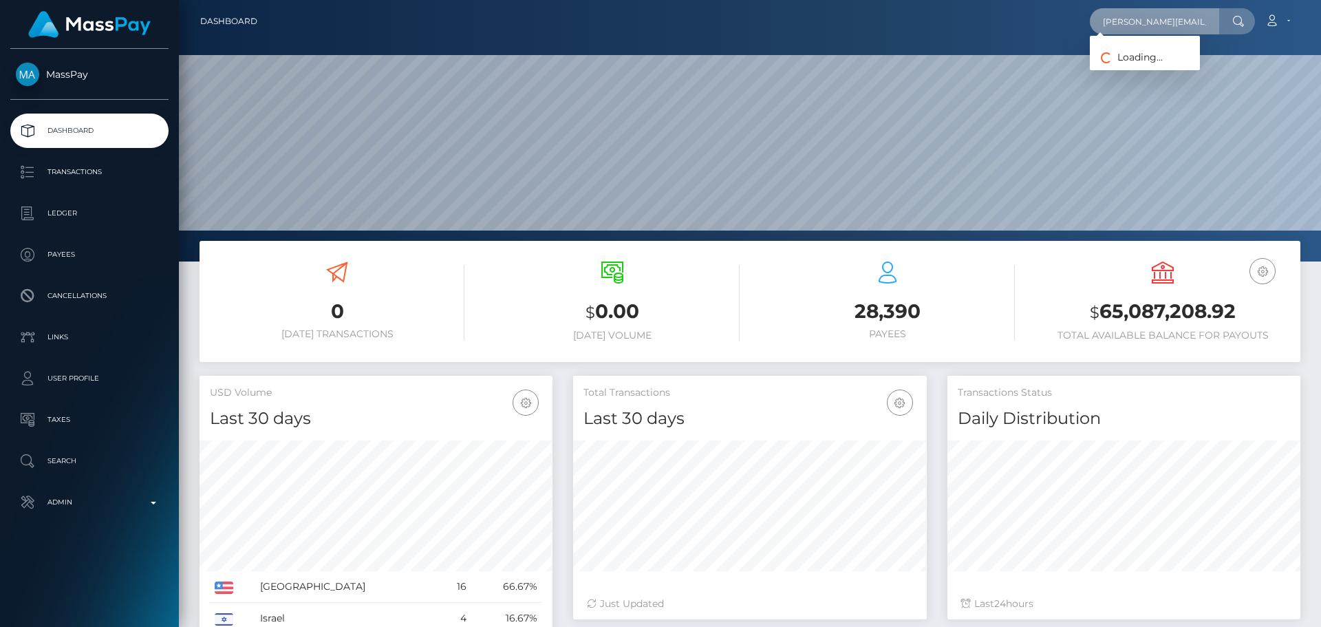
scroll to position [244, 354]
type input "enzo@metatope.com"
click at [1138, 19] on input "enzo@metatope.com" at bounding box center [1154, 21] width 129 height 26
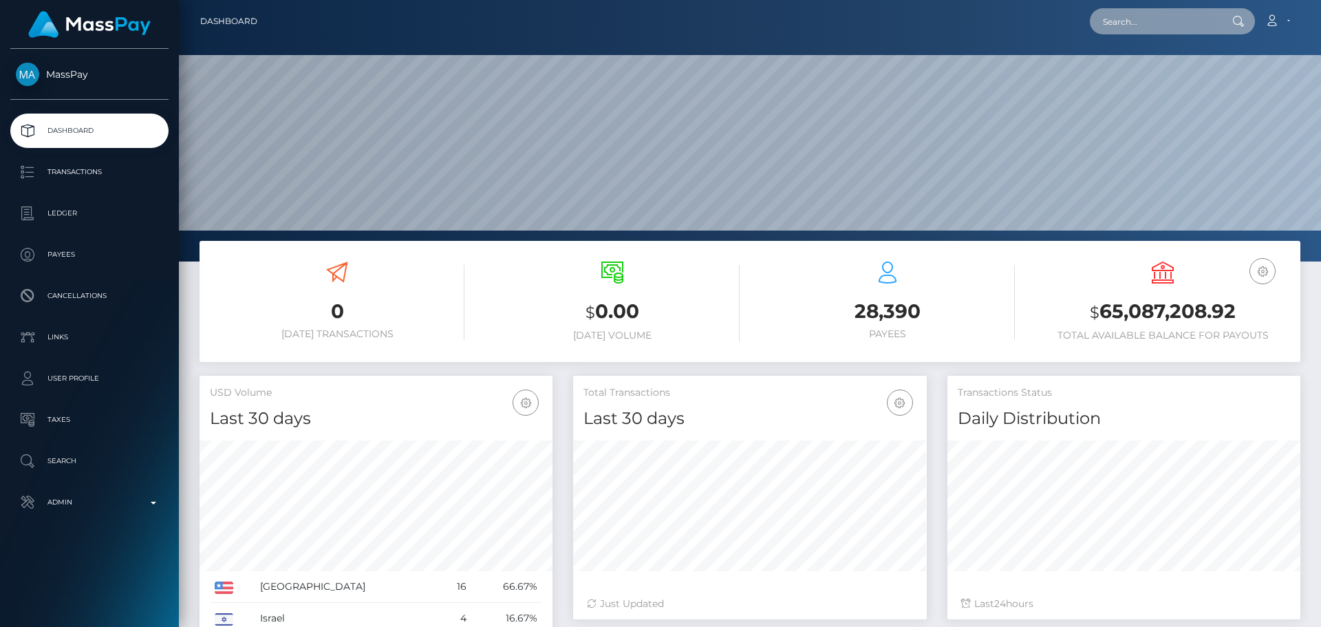
paste input "Banwokehinde4real@gmail.com"
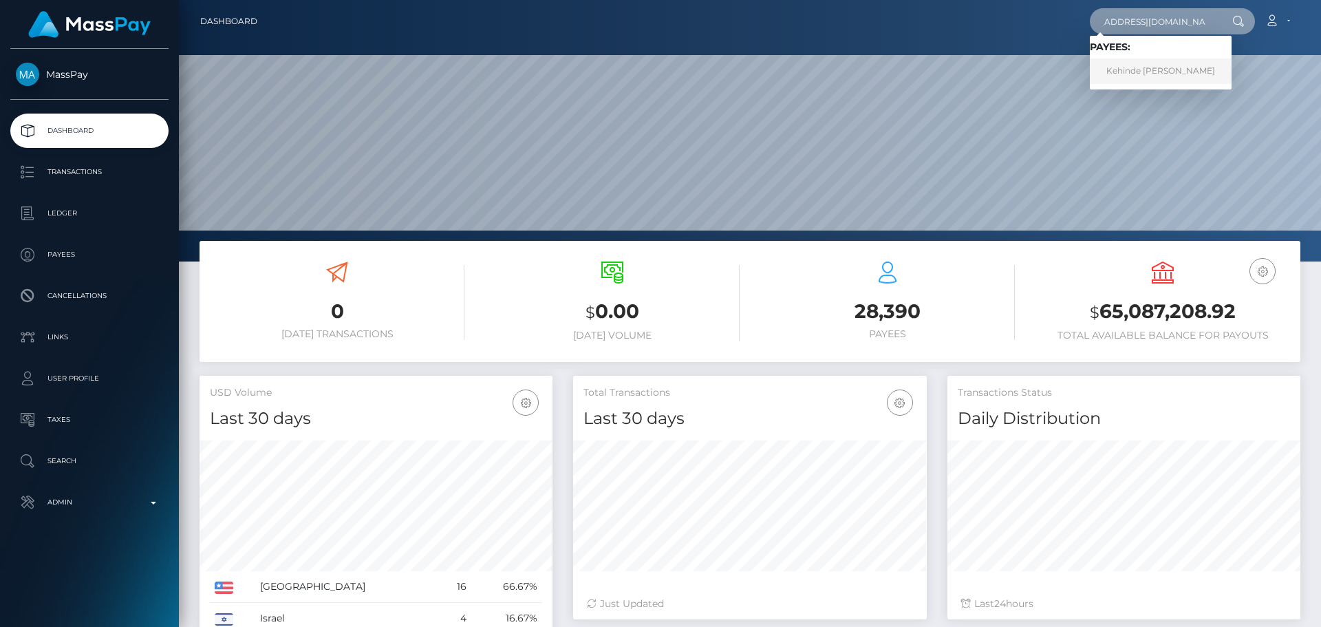
type input "Banwokehinde4real@gmail.com"
click at [1128, 74] on link "Kehinde James Banwo" at bounding box center [1161, 70] width 142 height 25
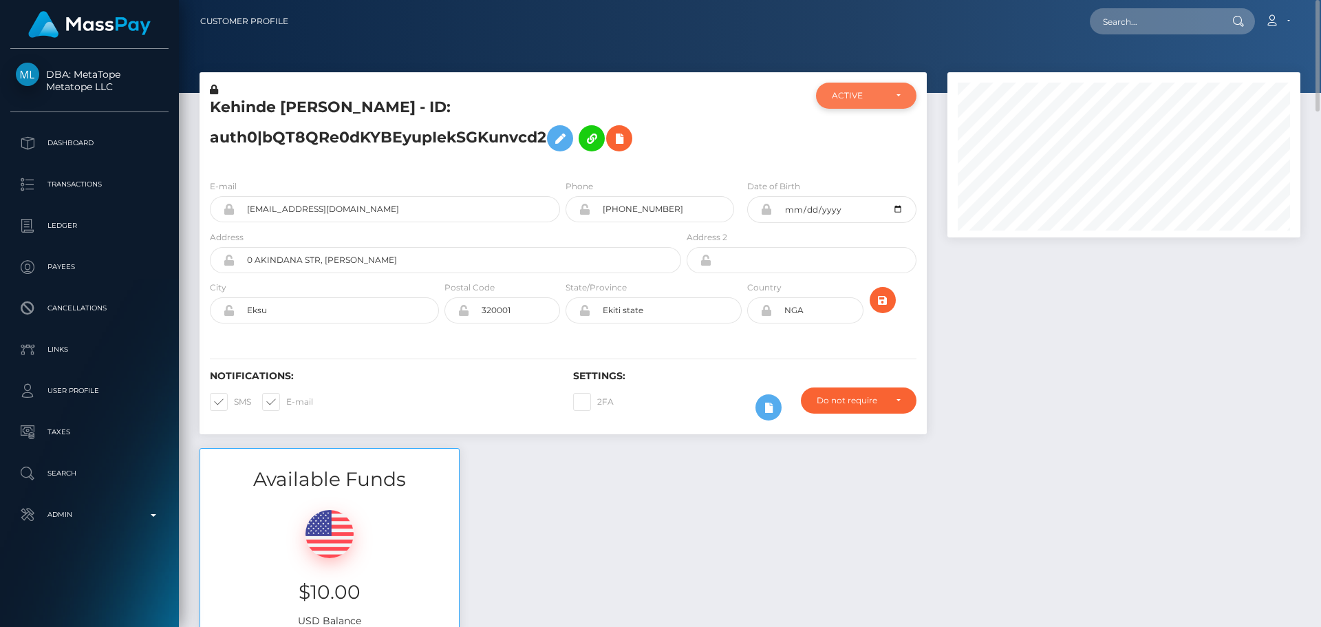
click at [854, 108] on div "ACTIVE" at bounding box center [866, 96] width 100 height 26
click at [751, 127] on div at bounding box center [744, 126] width 121 height 86
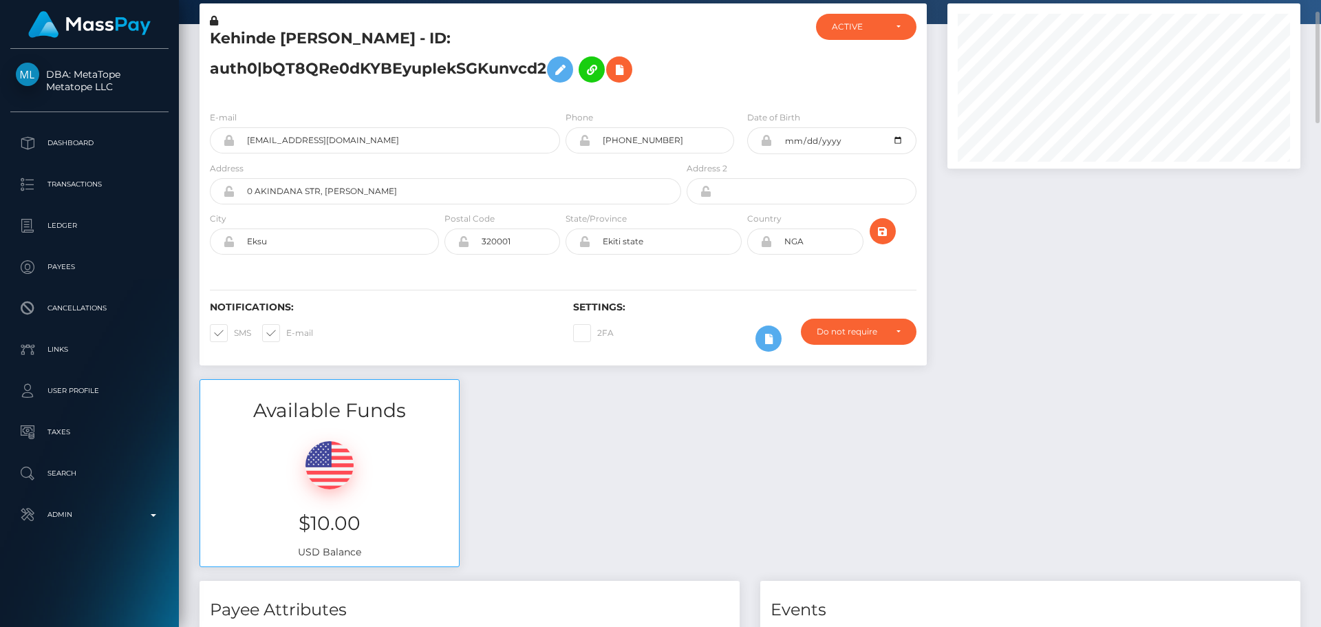
click at [241, 68] on h5 "Kehinde [PERSON_NAME] - ID: auth0|bQT8QRe0dKYBEyupIekSGKunvcd2" at bounding box center [442, 58] width 464 height 61
click at [241, 68] on h5 "Kehinde James Banwo - ID: auth0|bQT8QRe0dKYBEyupIekSGKunvcd2" at bounding box center [442, 58] width 464 height 61
click at [257, 68] on h5 "Kehinde James Banwo - ID: auth0|bQT8QRe0dKYBEyupIekSGKunvcd2" at bounding box center [442, 58] width 464 height 61
click at [226, 67] on h5 "Kehinde James Banwo - ID: auth0|bQT8QRe0dKYBEyupIekSGKunvcd2" at bounding box center [442, 58] width 464 height 61
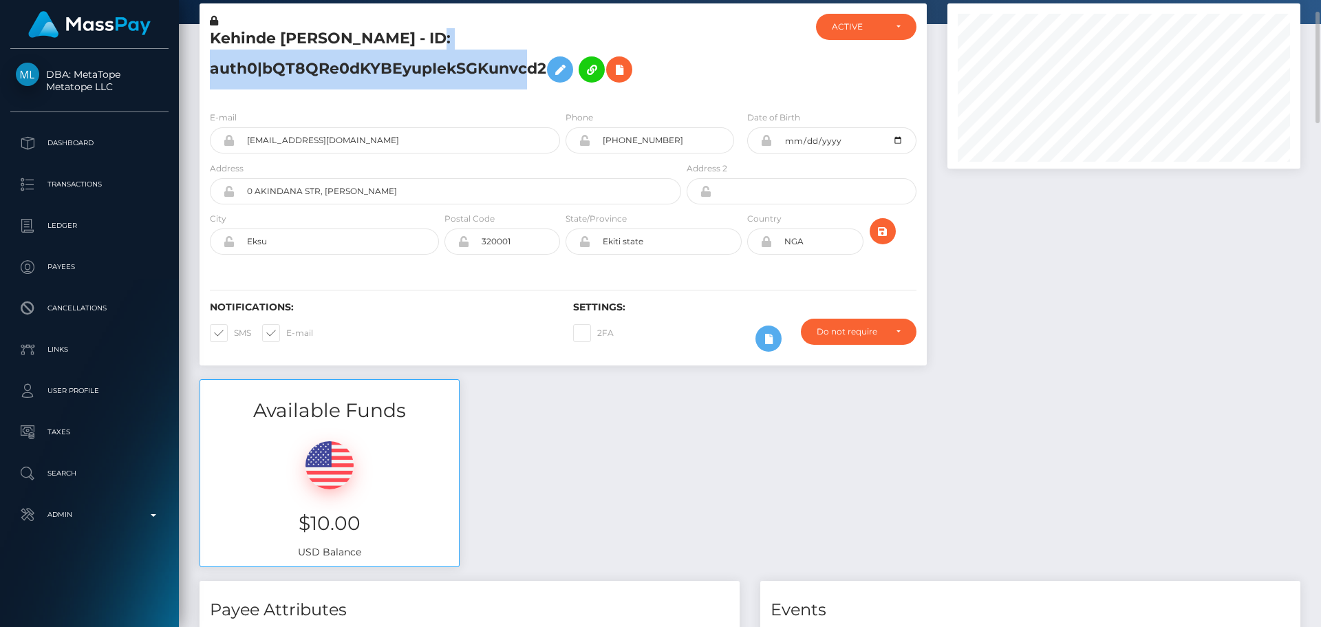
drag, startPoint x: 226, startPoint y: 67, endPoint x: 368, endPoint y: 63, distance: 142.4
click at [368, 63] on h5 "Kehinde James Banwo - ID: auth0|bQT8QRe0dKYBEyupIekSGKunvcd2" at bounding box center [442, 58] width 464 height 61
copy h5 "auth0|bQT8QRe0dKYBEyupIekSGKunvcd2"
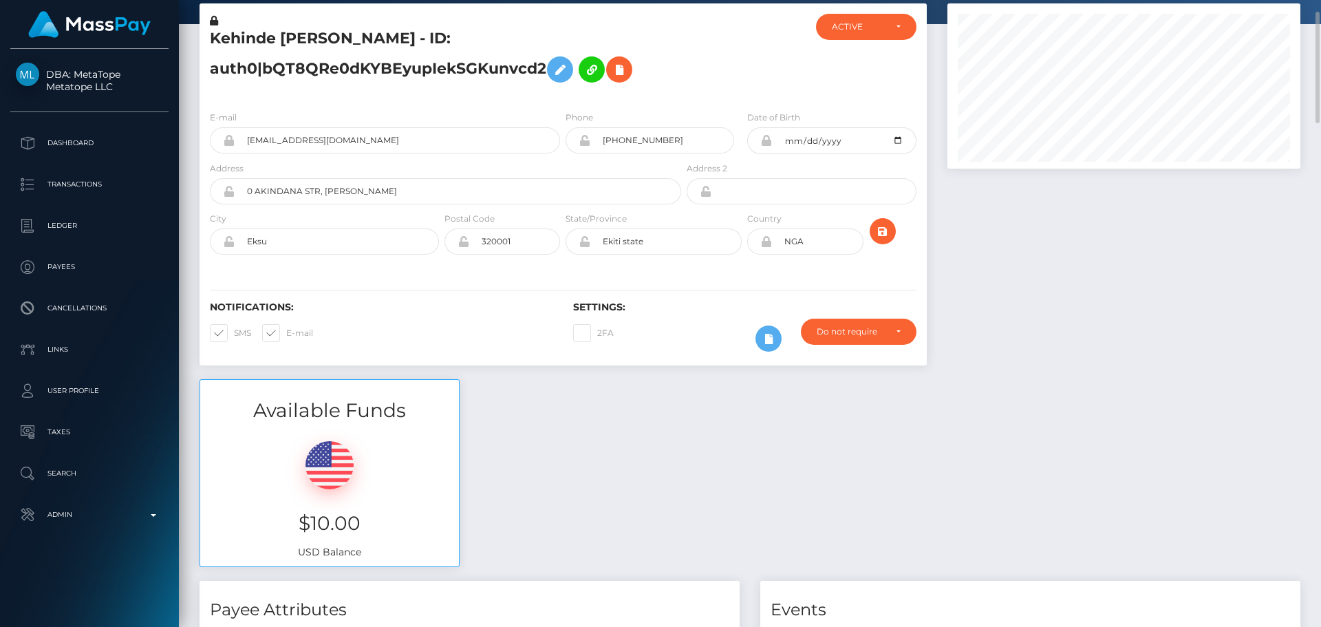
click at [343, 40] on h5 "Kehinde James Banwo - ID: auth0|bQT8QRe0dKYBEyupIekSGKunvcd2" at bounding box center [442, 58] width 464 height 61
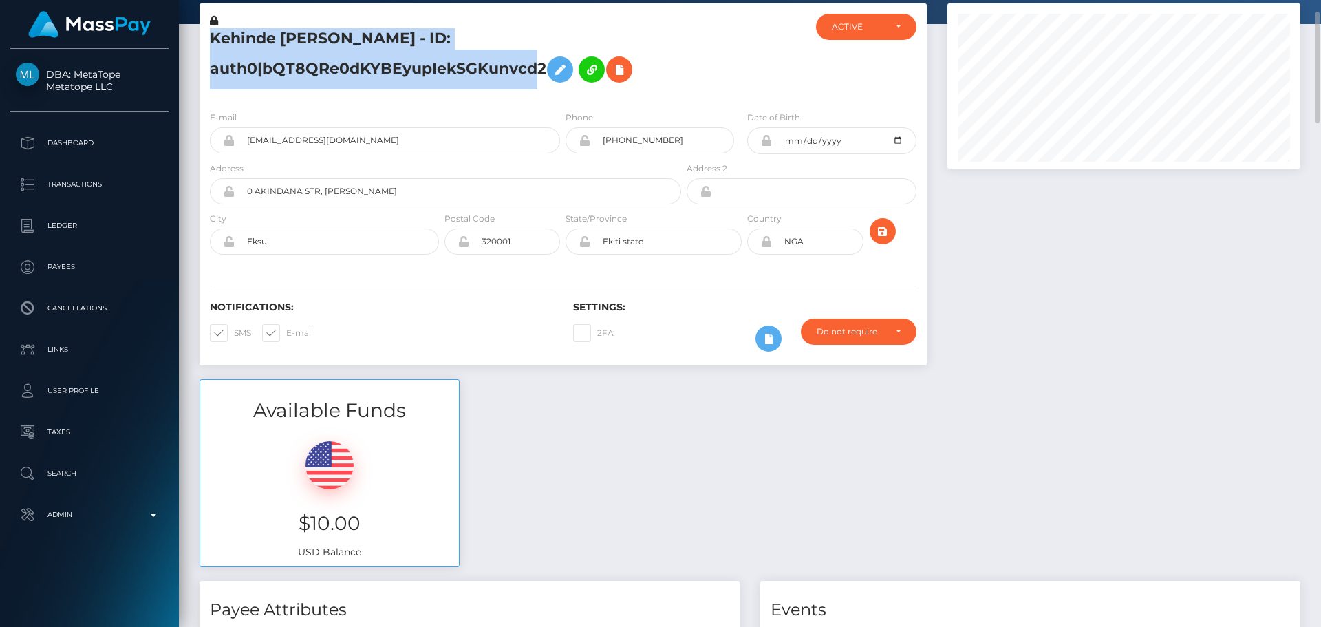
click at [343, 40] on h5 "Kehinde James Banwo - ID: auth0|bQT8QRe0dKYBEyupIekSGKunvcd2" at bounding box center [442, 58] width 464 height 61
copy h5 "Kehinde James Banwo - ID: auth0|bQT8QRe0dKYBEyupIekSGKunvcd2"
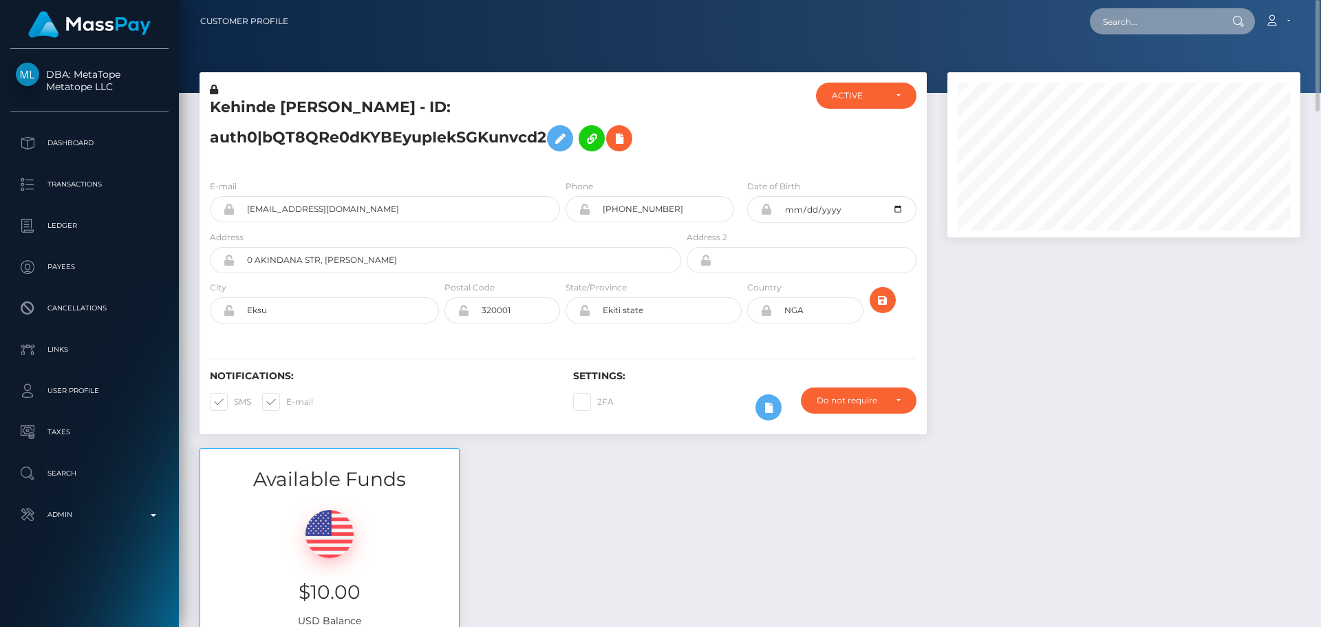
click at [1141, 28] on input "text" at bounding box center [1154, 21] width 129 height 26
paste input "poact_NU0nzoHqzTLi"
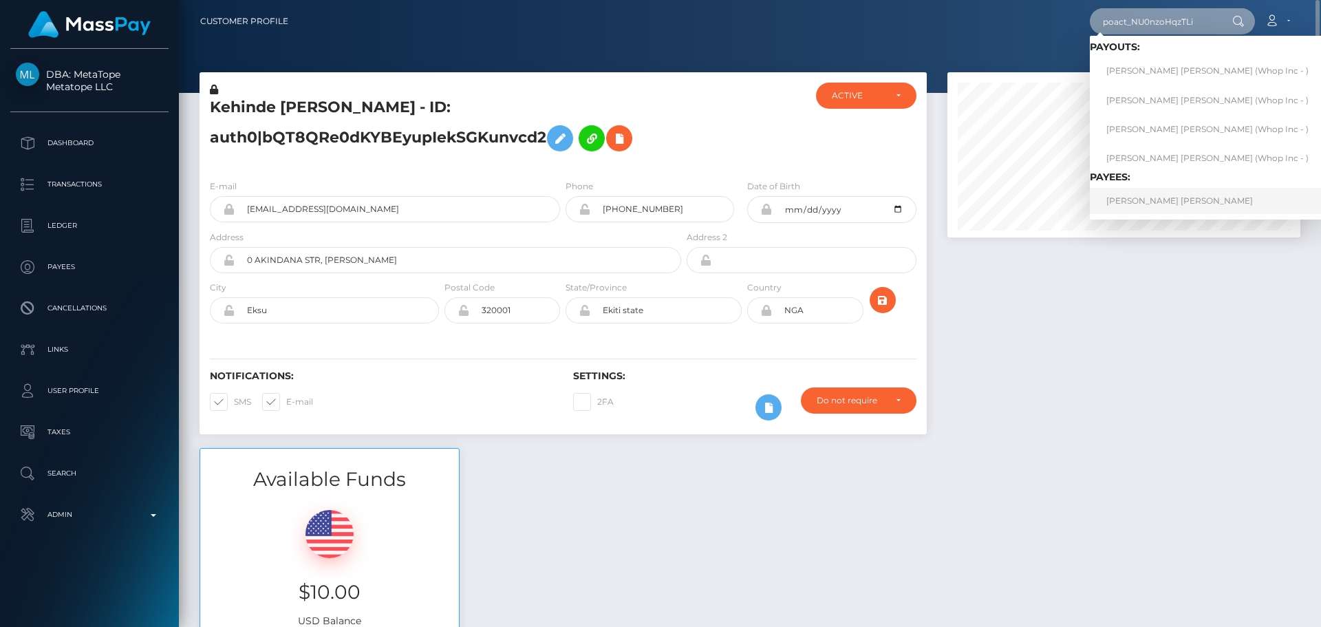
type input "poact_NU0nzoHqzTLi"
click at [1139, 198] on link "SYED ZOHAIB ALI Ali" at bounding box center [1207, 200] width 235 height 25
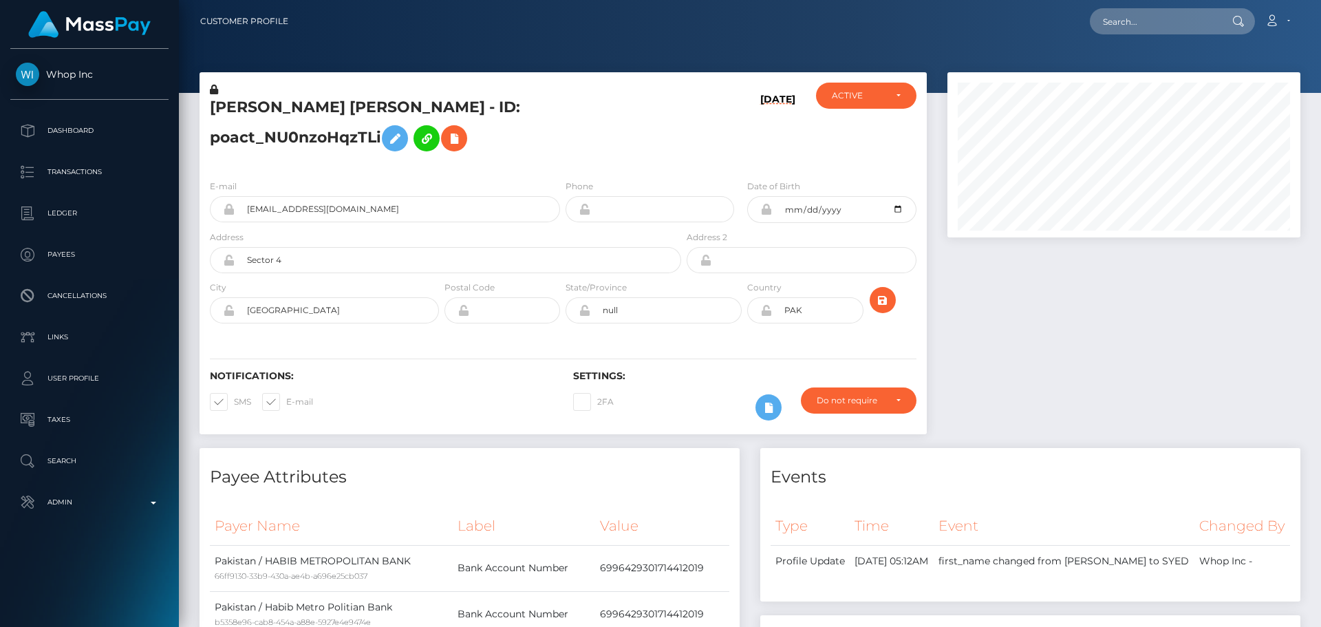
scroll to position [165, 354]
click at [674, 155] on h5 "[PERSON_NAME] [PERSON_NAME] - ID: poact_NU0nzoHqzTLi" at bounding box center [442, 127] width 464 height 61
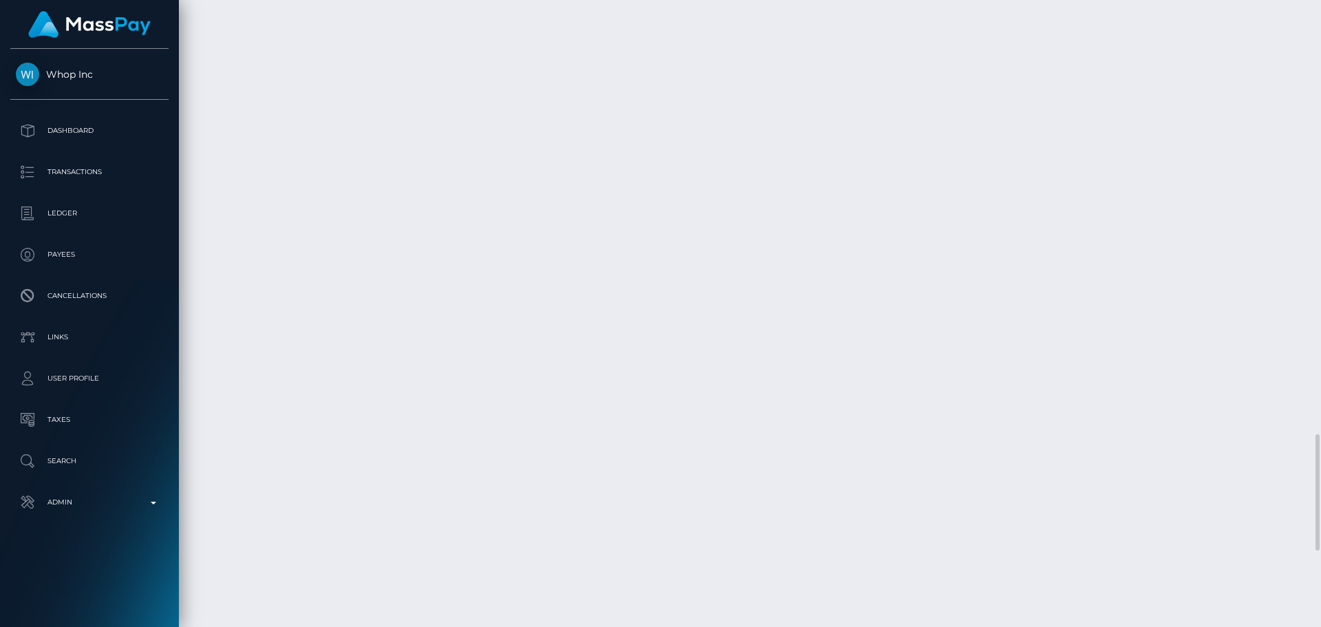
scroll to position [2750, 0]
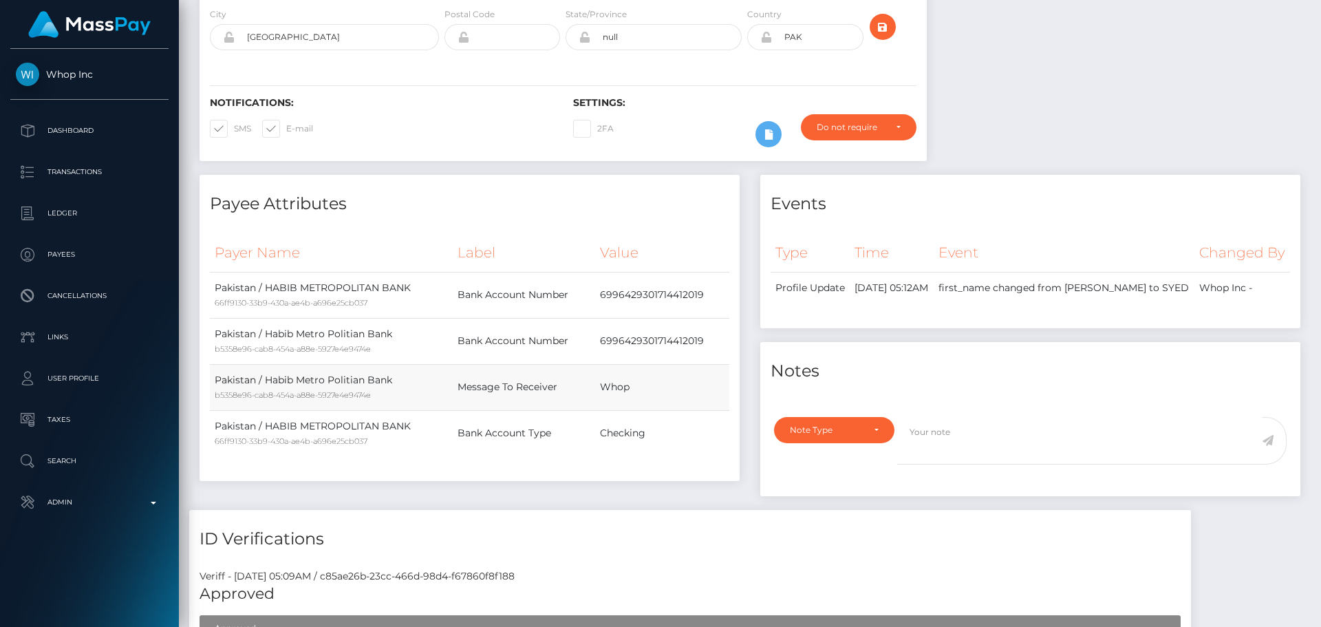
scroll to position [0, 0]
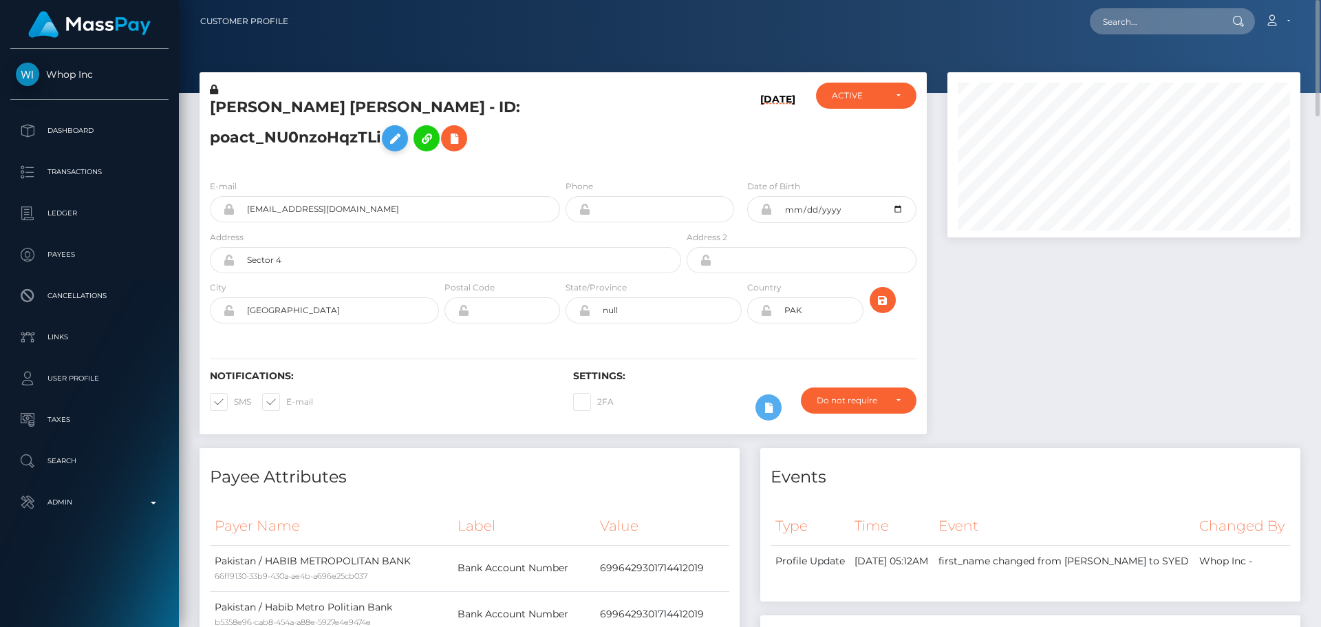
click at [403, 130] on icon at bounding box center [395, 138] width 17 height 17
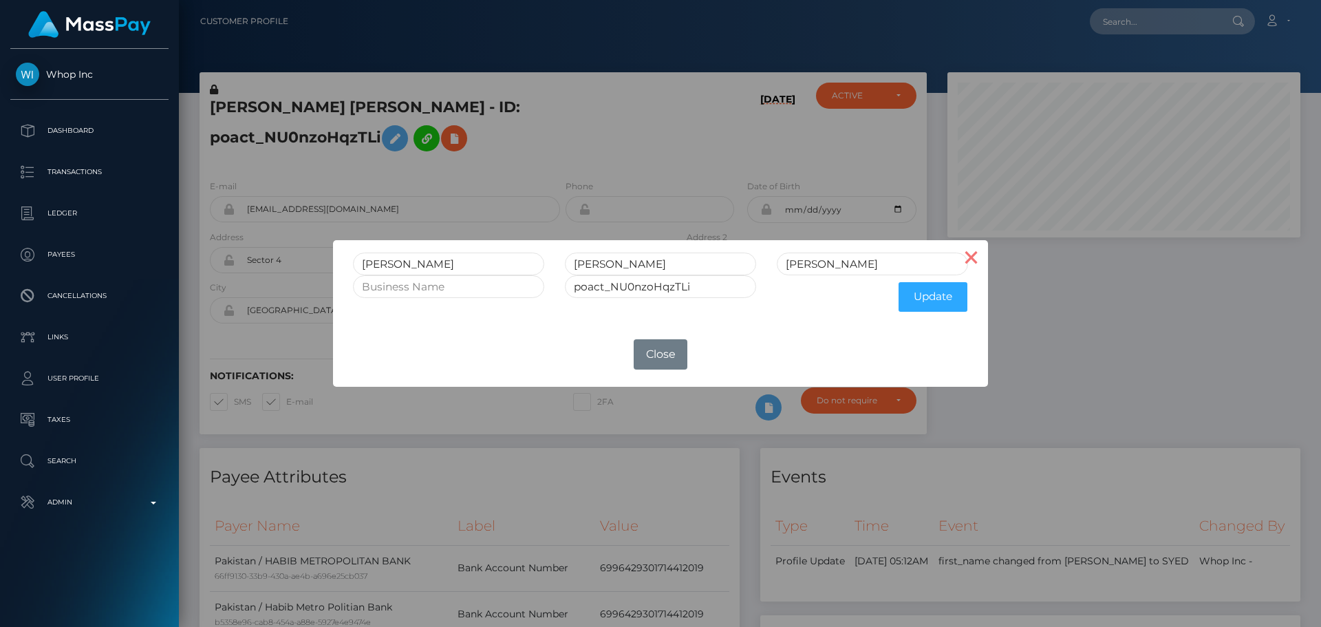
click at [968, 268] on button "×" at bounding box center [971, 256] width 33 height 33
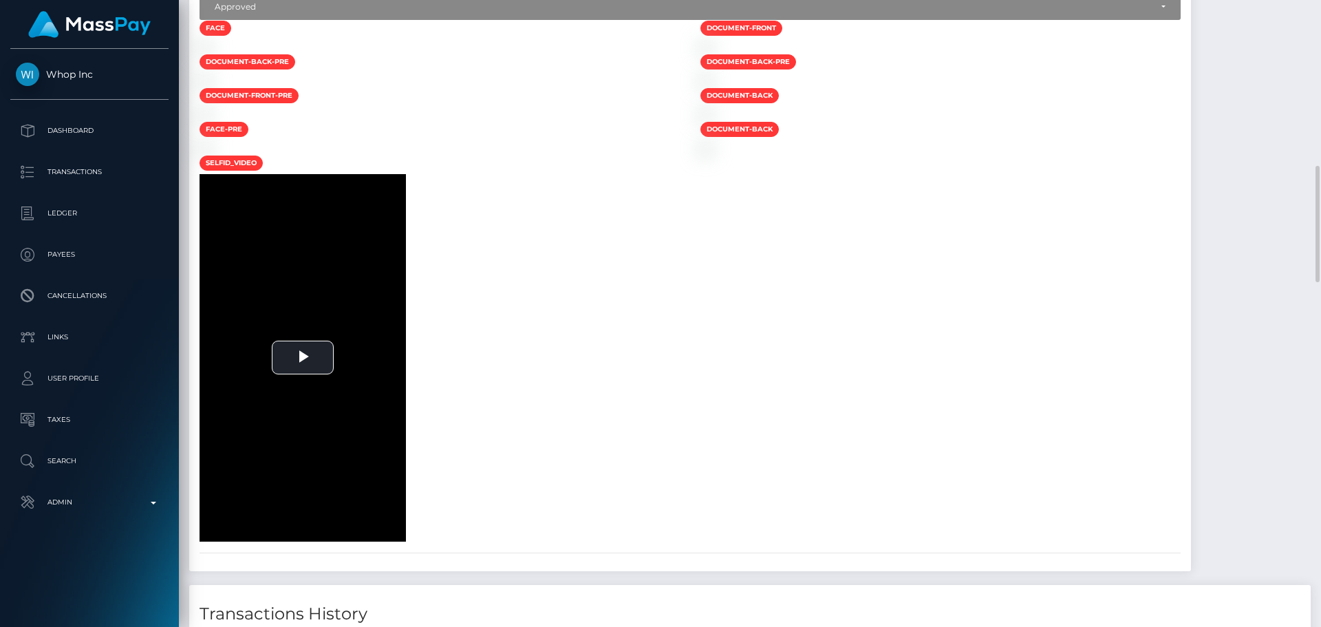
scroll to position [757, 0]
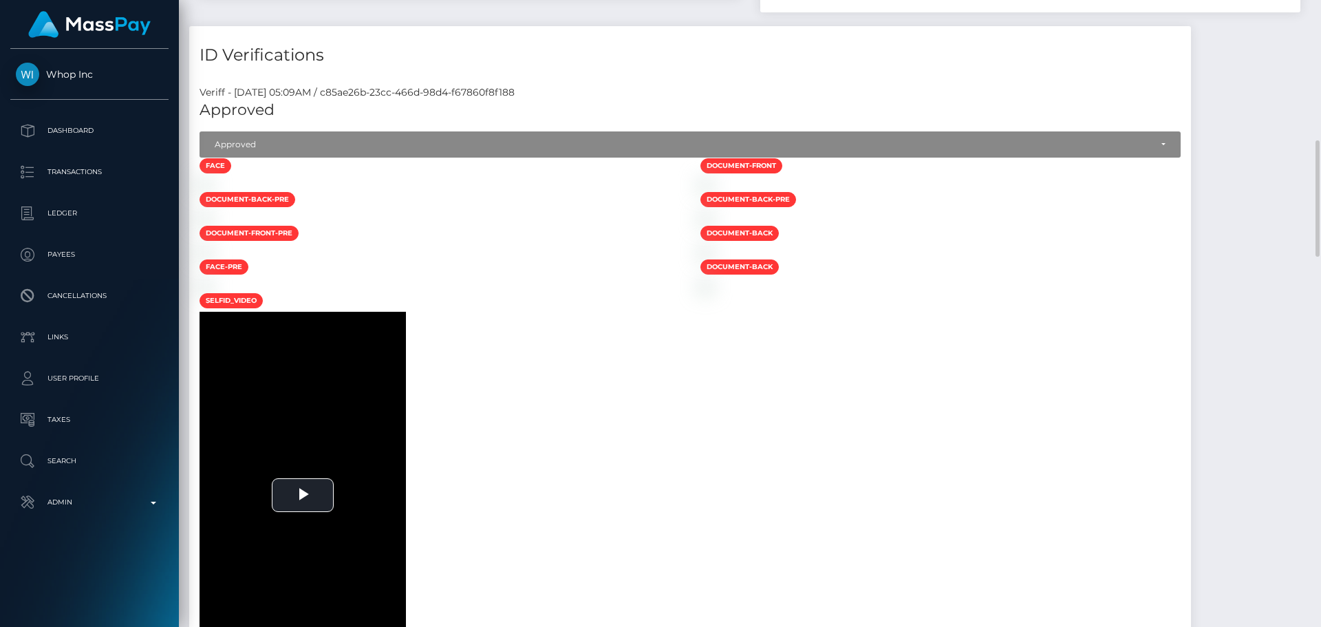
click at [987, 67] on h4 "ID Verifications" at bounding box center [690, 55] width 981 height 24
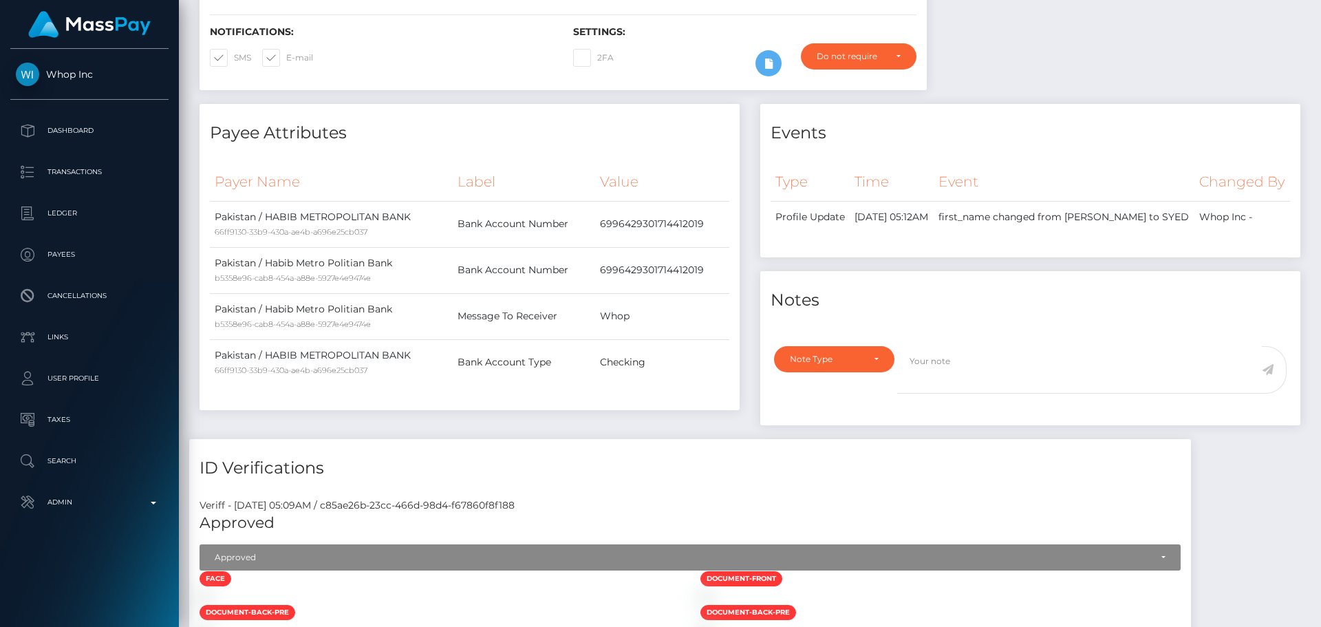
scroll to position [0, 0]
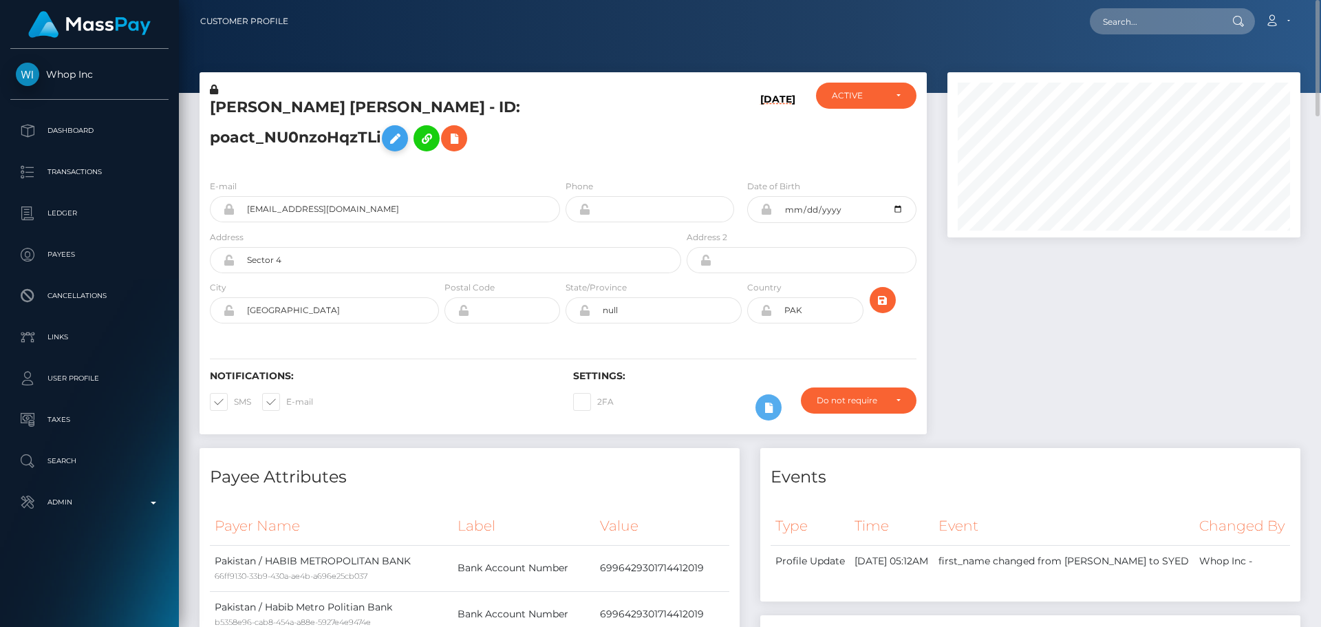
click at [213, 90] on icon at bounding box center [214, 90] width 8 height 10
click at [403, 130] on icon at bounding box center [395, 138] width 17 height 17
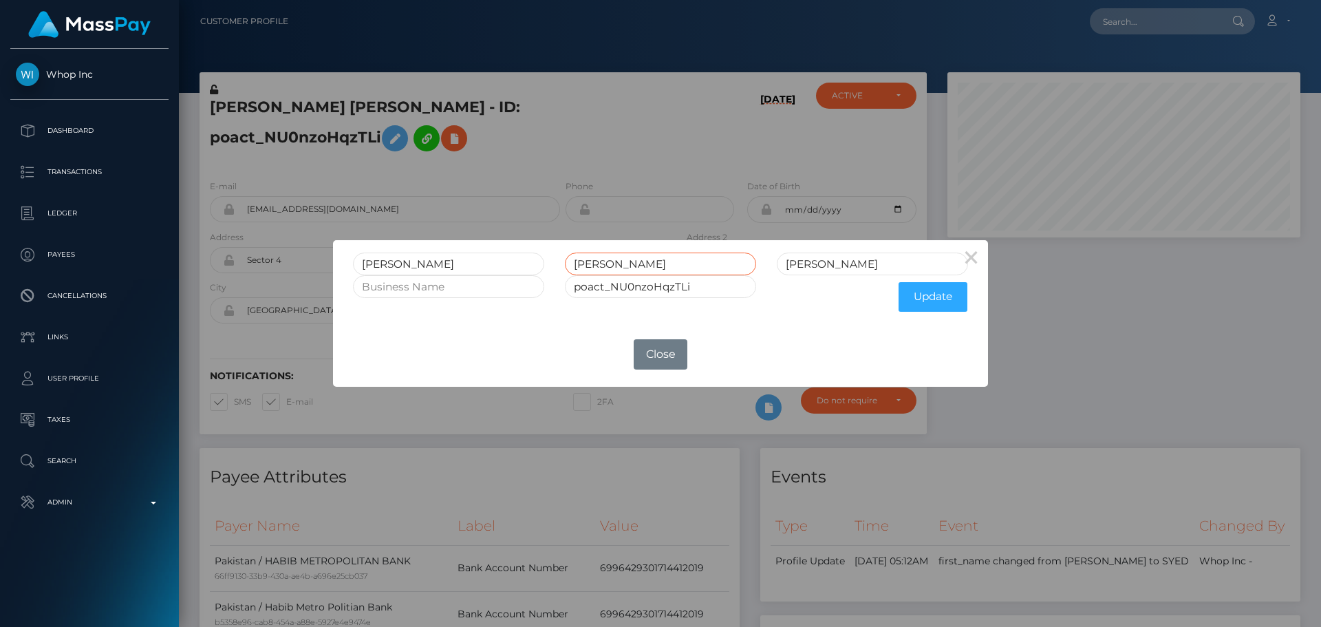
click at [629, 268] on input "ZOHAIB ALI" at bounding box center [660, 263] width 191 height 23
click at [813, 263] on input "Ali" at bounding box center [872, 263] width 191 height 23
click at [814, 263] on input "Ali" at bounding box center [872, 263] width 191 height 23
paste input "LI"
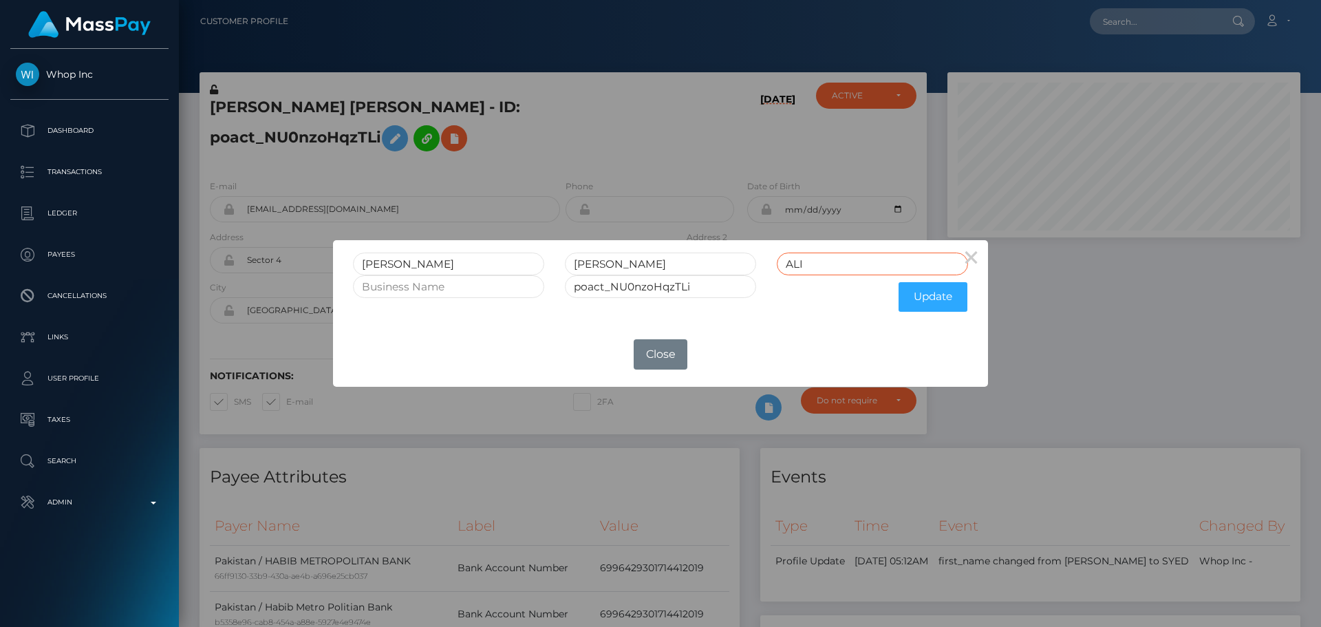
type input "ALI"
click at [629, 265] on input "ZOHAIB ALI" at bounding box center [660, 263] width 191 height 23
click at [630, 265] on input "ZOHAIB ALI" at bounding box center [660, 263] width 191 height 23
type input "ZOHAIB"
click at [930, 301] on button "Update" at bounding box center [932, 297] width 69 height 30
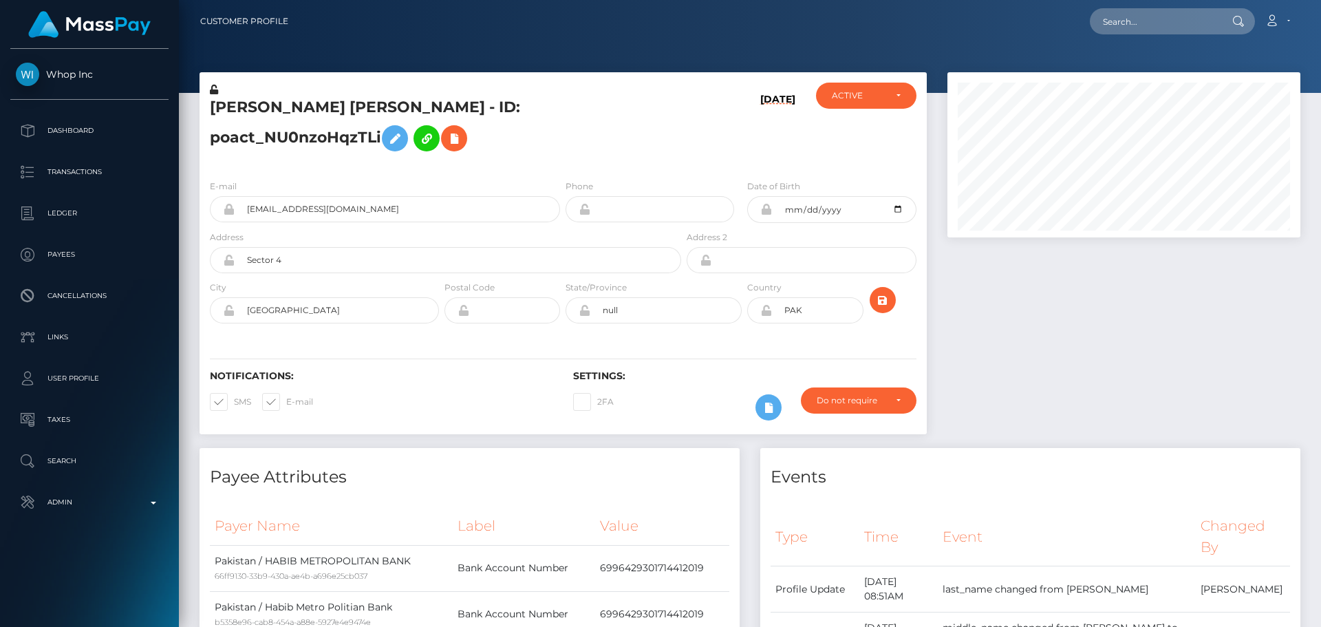
scroll to position [165, 354]
click at [213, 91] on icon at bounding box center [214, 90] width 8 height 10
click at [765, 305] on icon at bounding box center [766, 310] width 12 height 11
click at [418, 109] on h5 "[PERSON_NAME] [PERSON_NAME] - ID: poact_NU0nzoHqzTLi" at bounding box center [442, 127] width 464 height 61
click at [418, 109] on h5 "SYED ZOHAIB ALI - ID: poact_NU0nzoHqzTLi" at bounding box center [442, 127] width 464 height 61
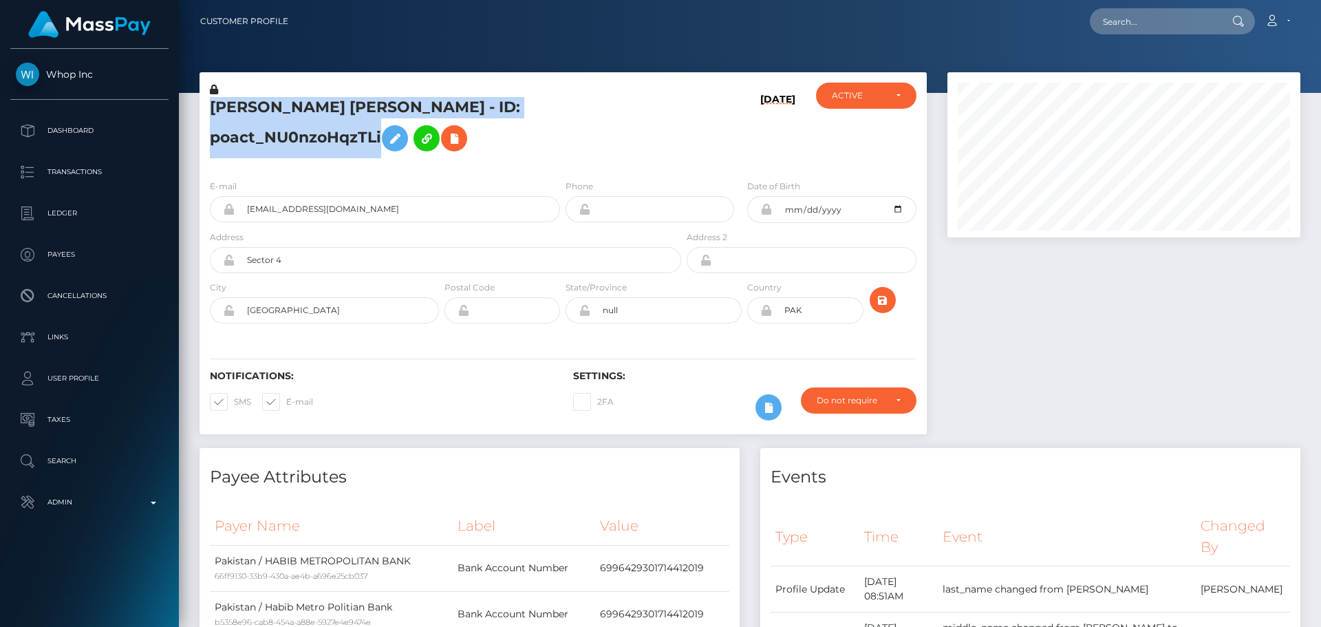
click at [418, 111] on h5 "SYED ZOHAIB ALI - ID: poact_NU0nzoHqzTLi" at bounding box center [442, 127] width 464 height 61
copy h5 "SYED ZOHAIB ALI - ID: poact_NU0nzoHqzTLi"
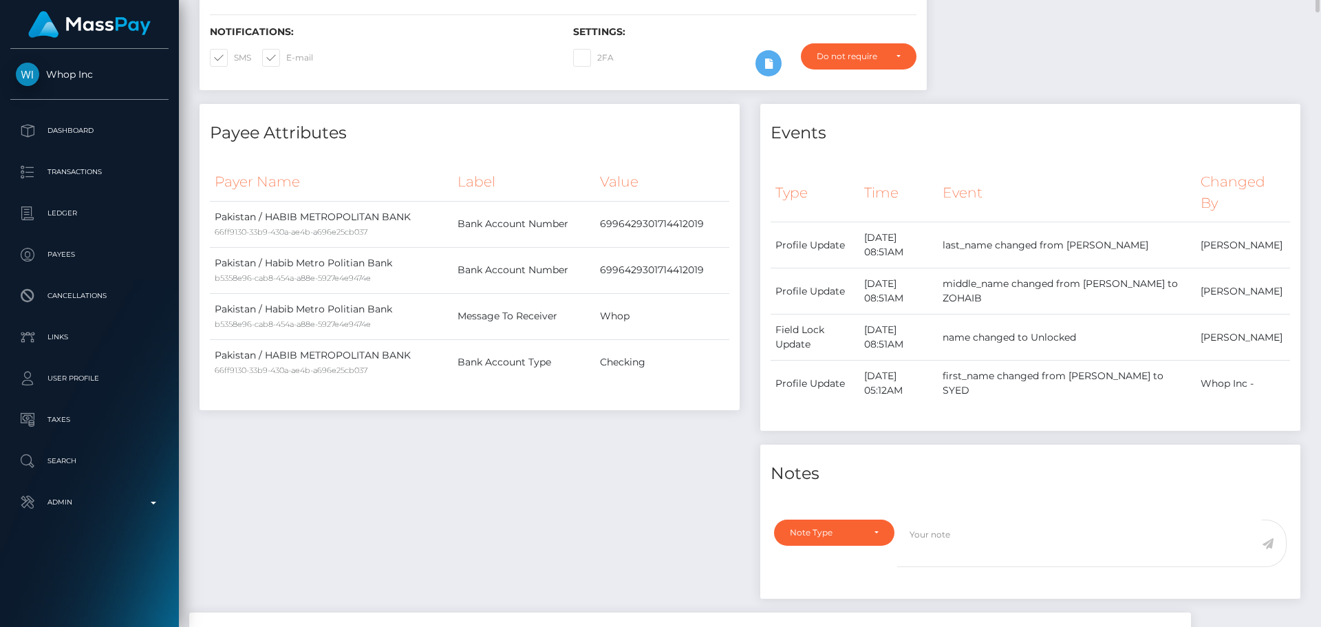
scroll to position [0, 0]
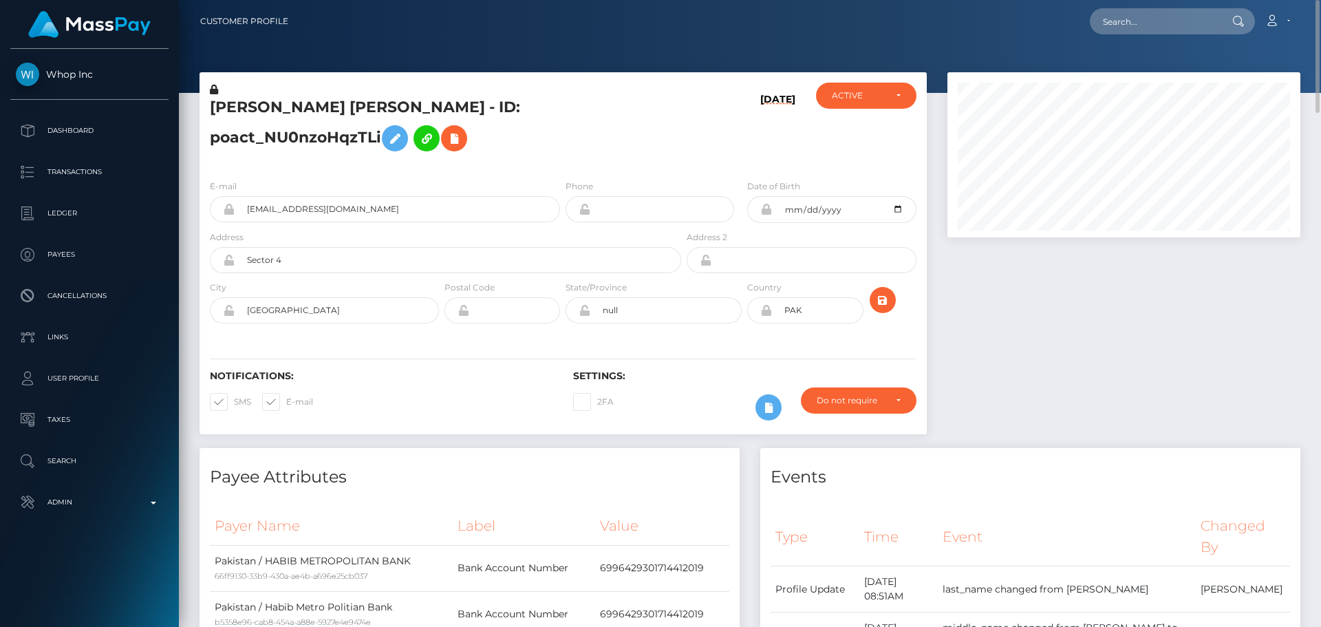
click at [693, 139] on div "09/02/25" at bounding box center [744, 126] width 121 height 86
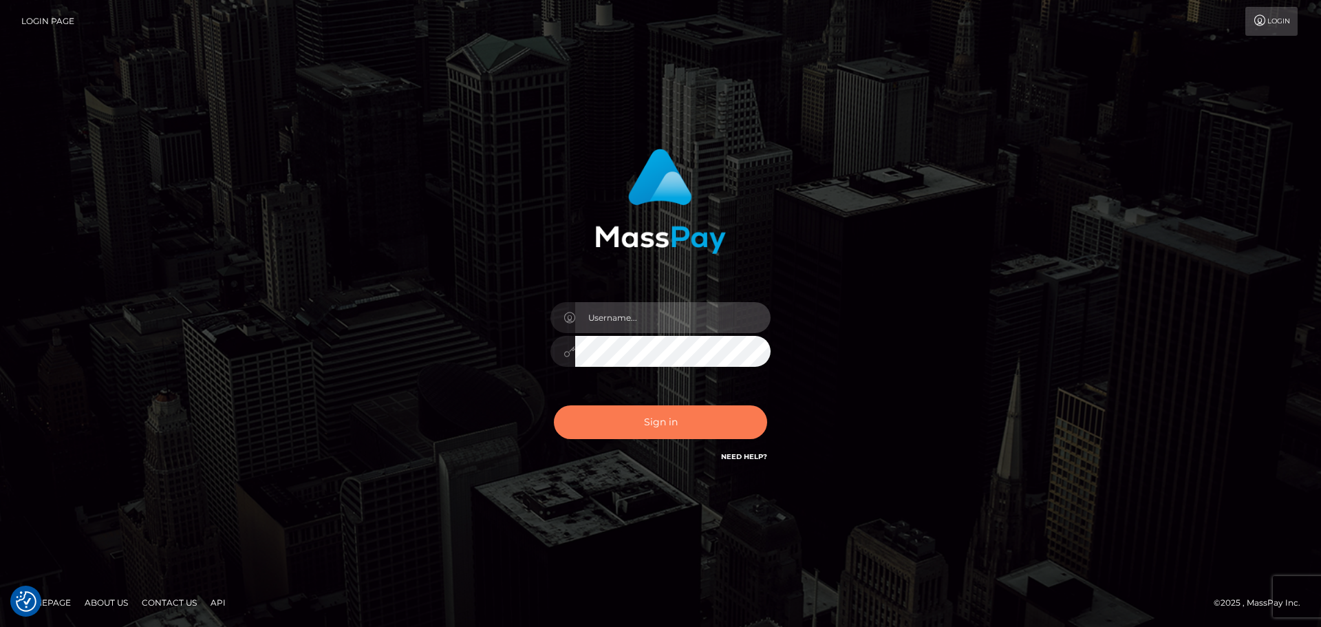
type input "[DOMAIN_NAME]"
click at [665, 428] on button "Sign in" at bounding box center [660, 422] width 213 height 34
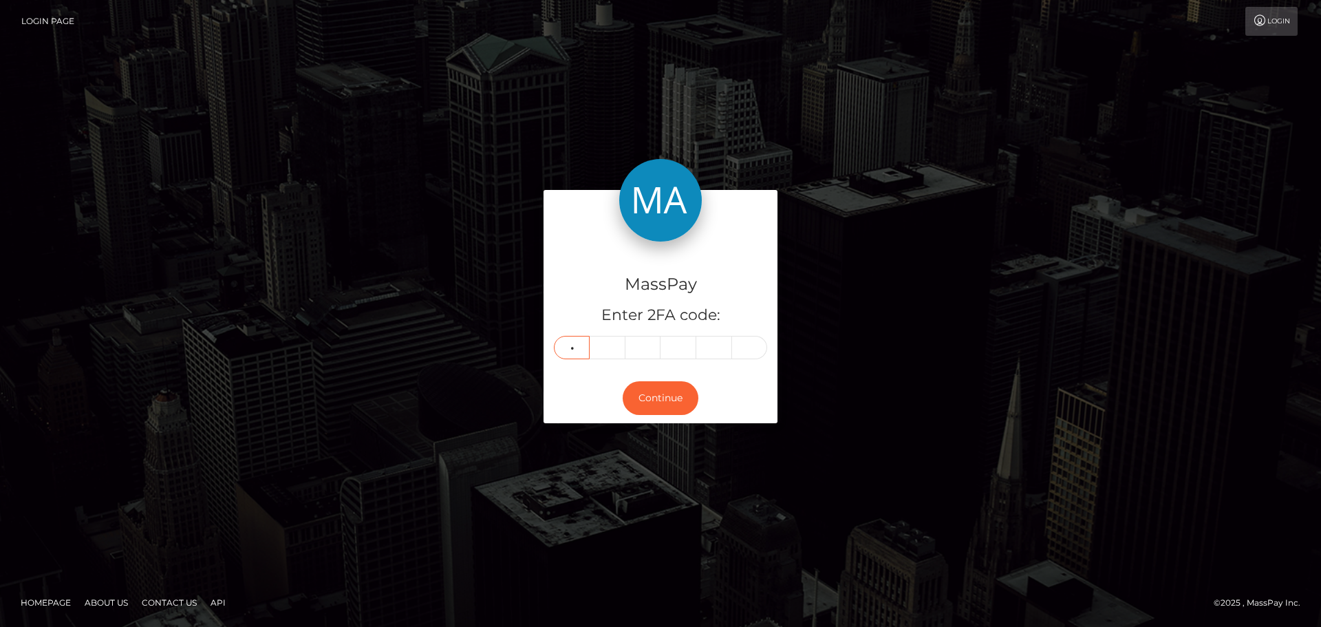
type input "0"
type input "9"
type input "3"
type input "2"
type input "4"
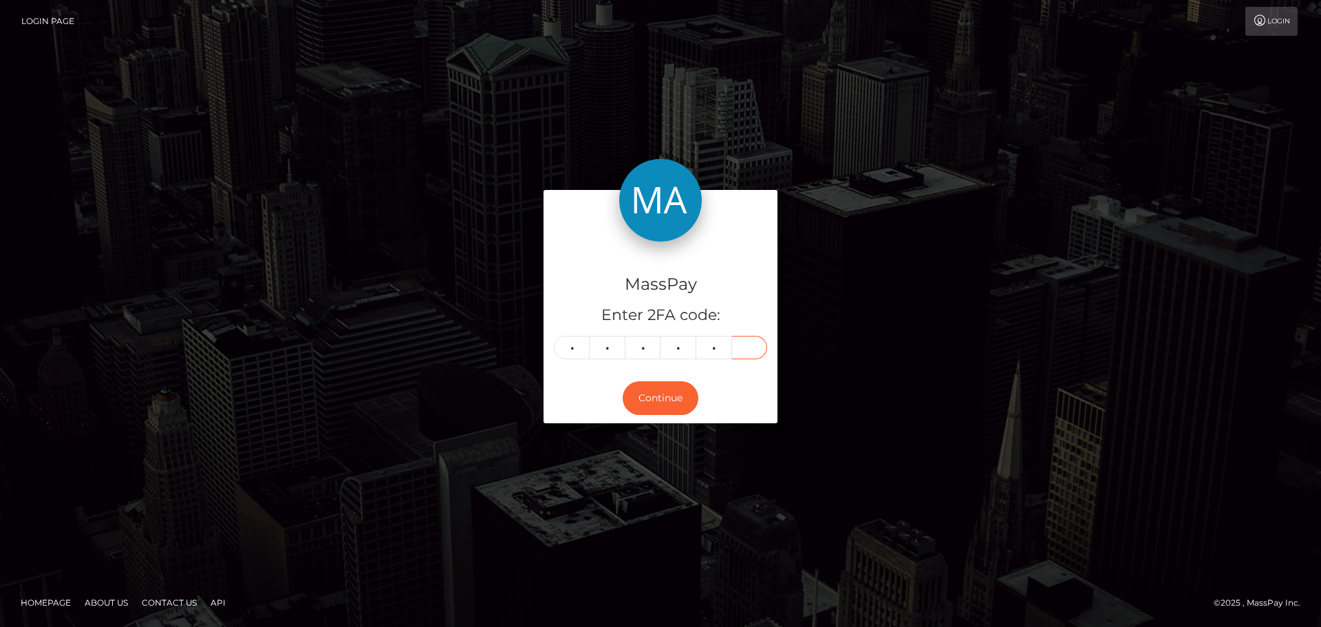
type input "3"
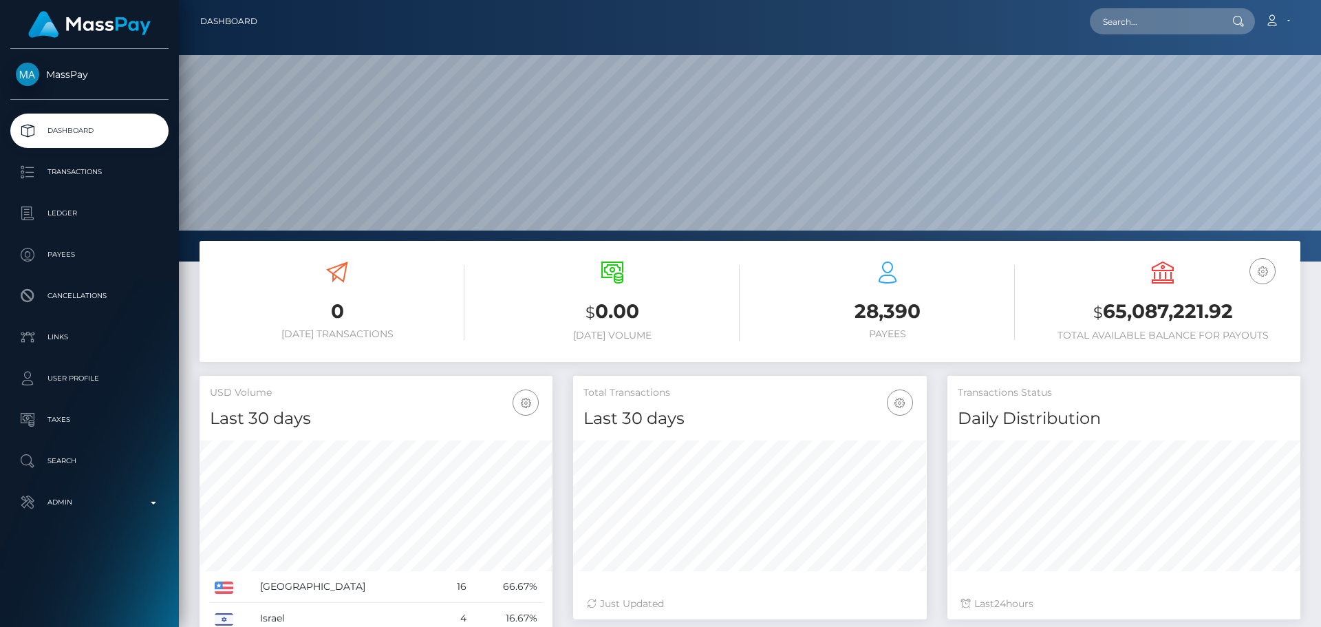
scroll to position [244, 354]
click at [1161, 23] on input "text" at bounding box center [1154, 21] width 129 height 26
paste input "444211647695822848"
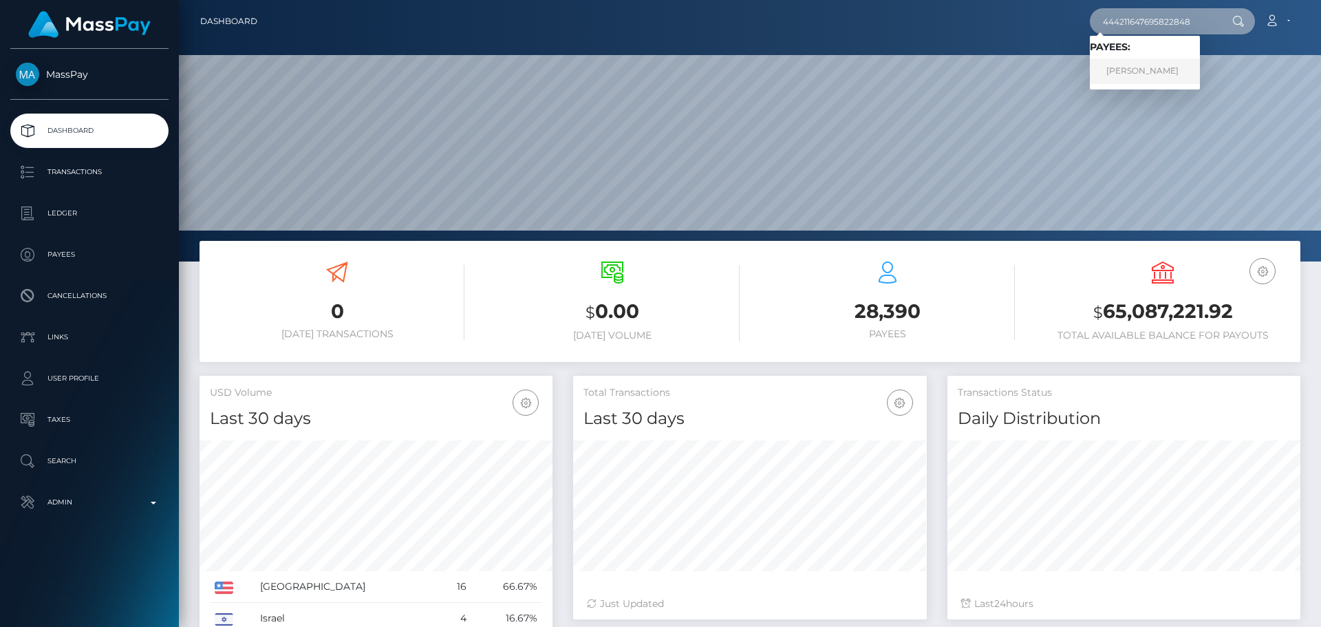
type input "444211647695822848"
click at [1136, 67] on link "Aleksandra Dmitrievna Dzhull" at bounding box center [1145, 70] width 110 height 25
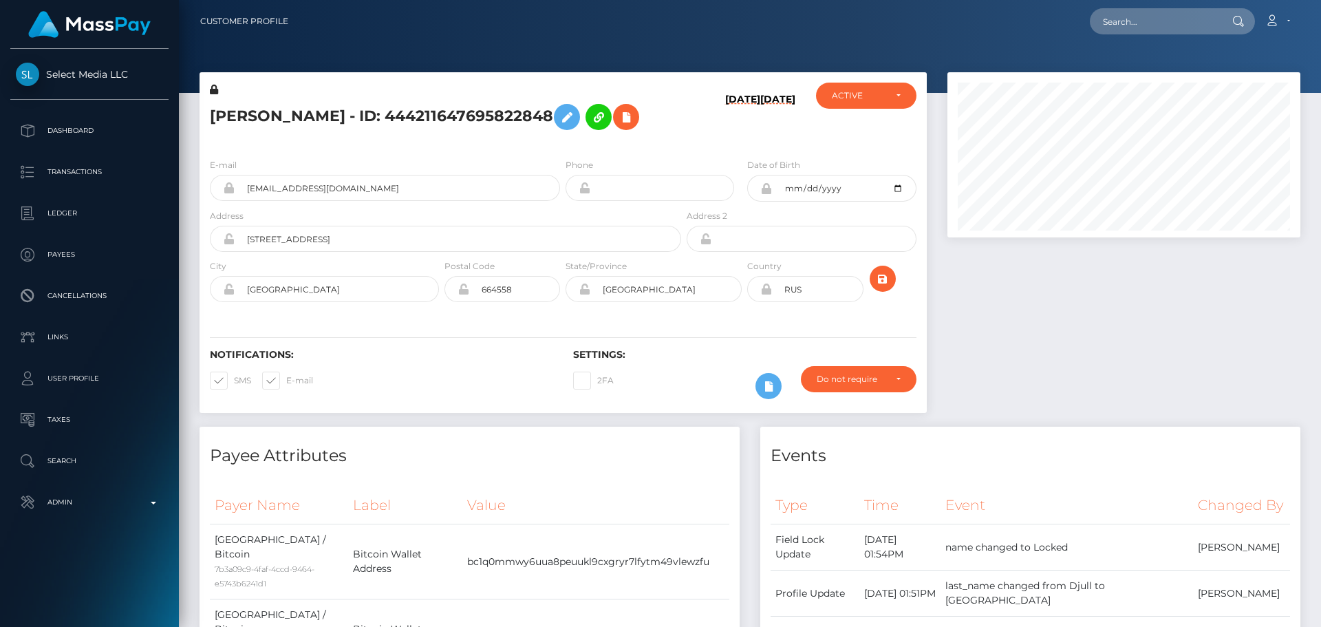
scroll to position [165, 354]
click at [632, 147] on div "[PERSON_NAME] - ID: 444211647695822848" at bounding box center [442, 115] width 484 height 65
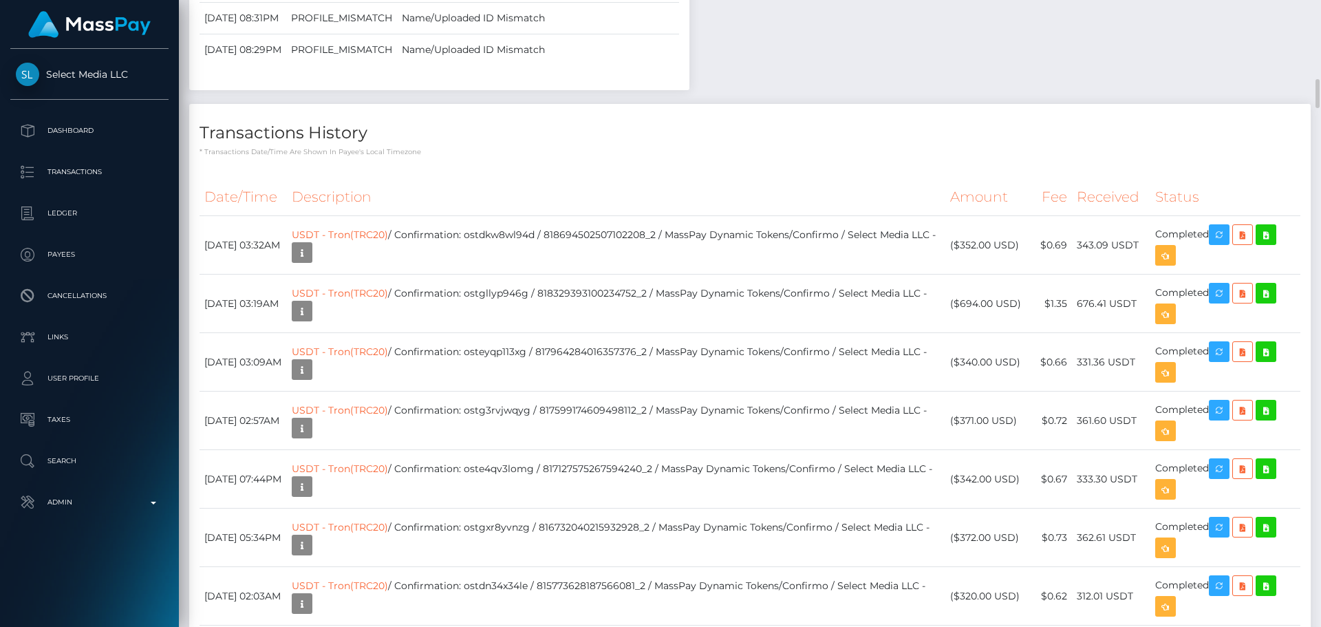
scroll to position [1582, 0]
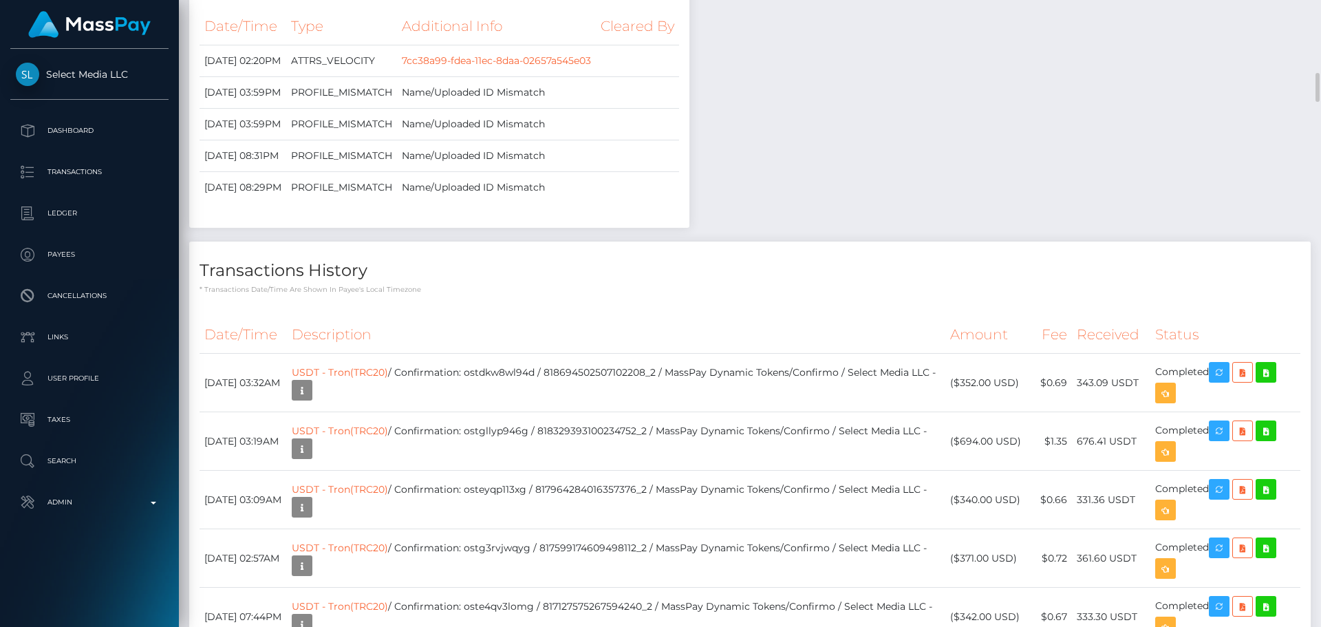
click at [645, 270] on h4 "Transactions History" at bounding box center [750, 271] width 1101 height 24
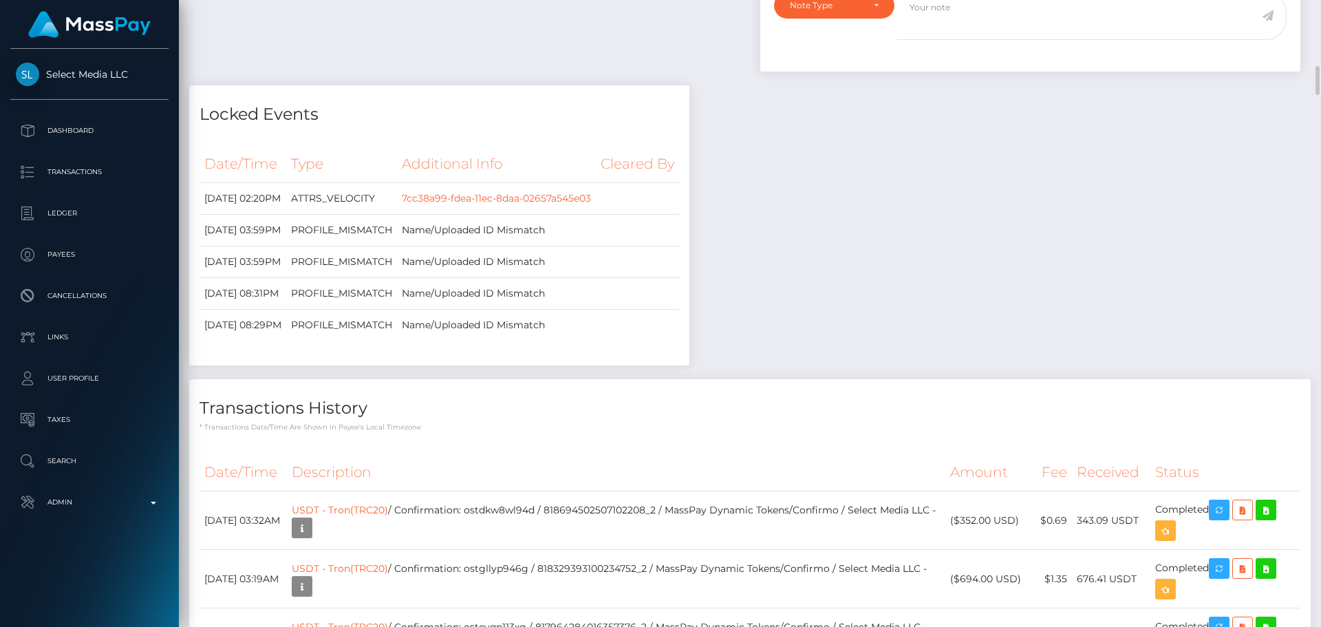
click at [624, 146] on div "Date/Time Type Additional Info Cleared By [DATE] 02:20PM" at bounding box center [439, 250] width 500 height 230
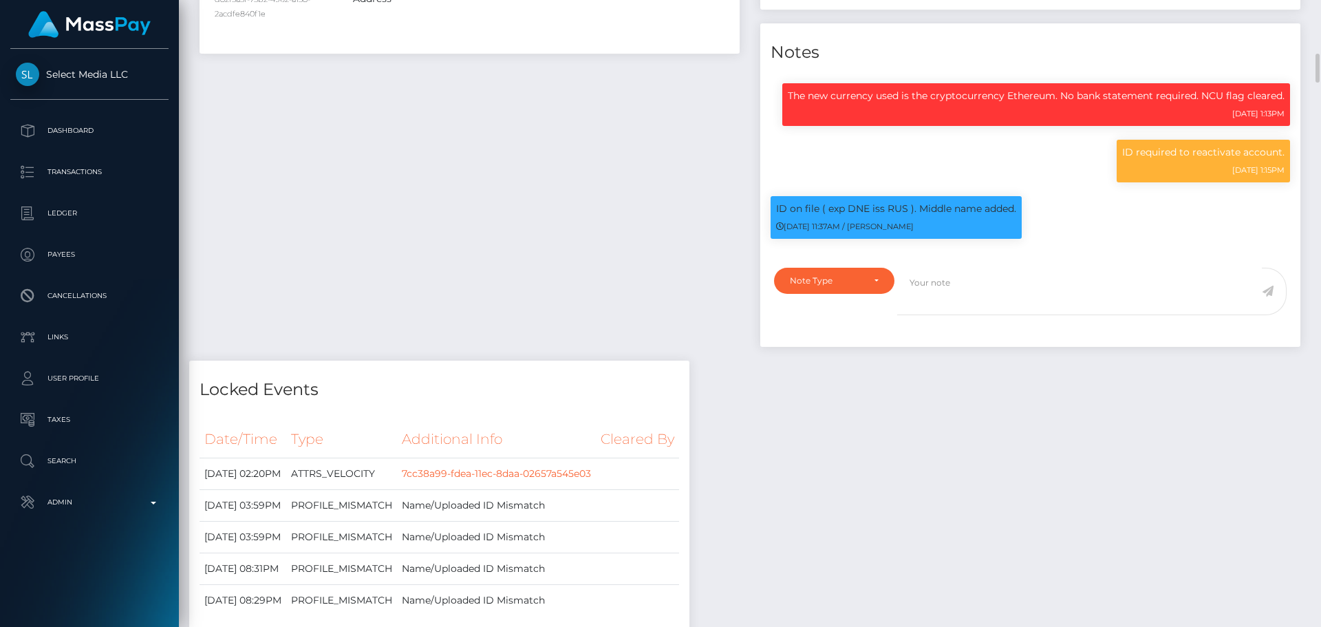
scroll to position [1101, 0]
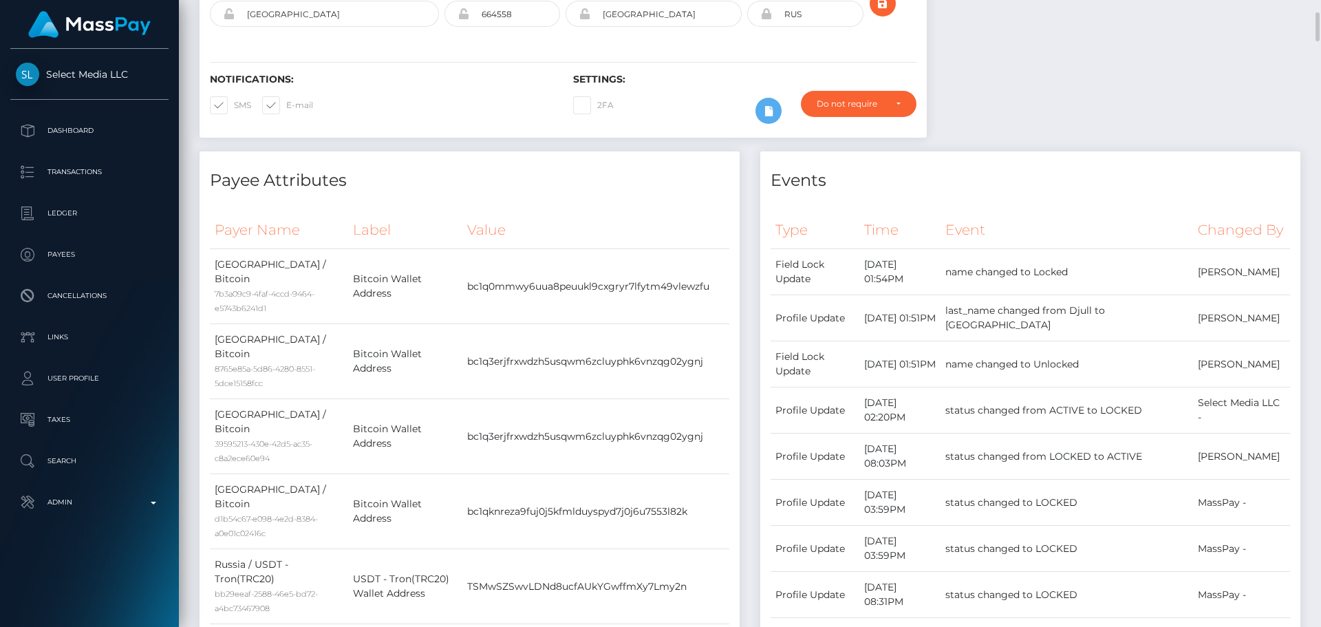
scroll to position [0, 0]
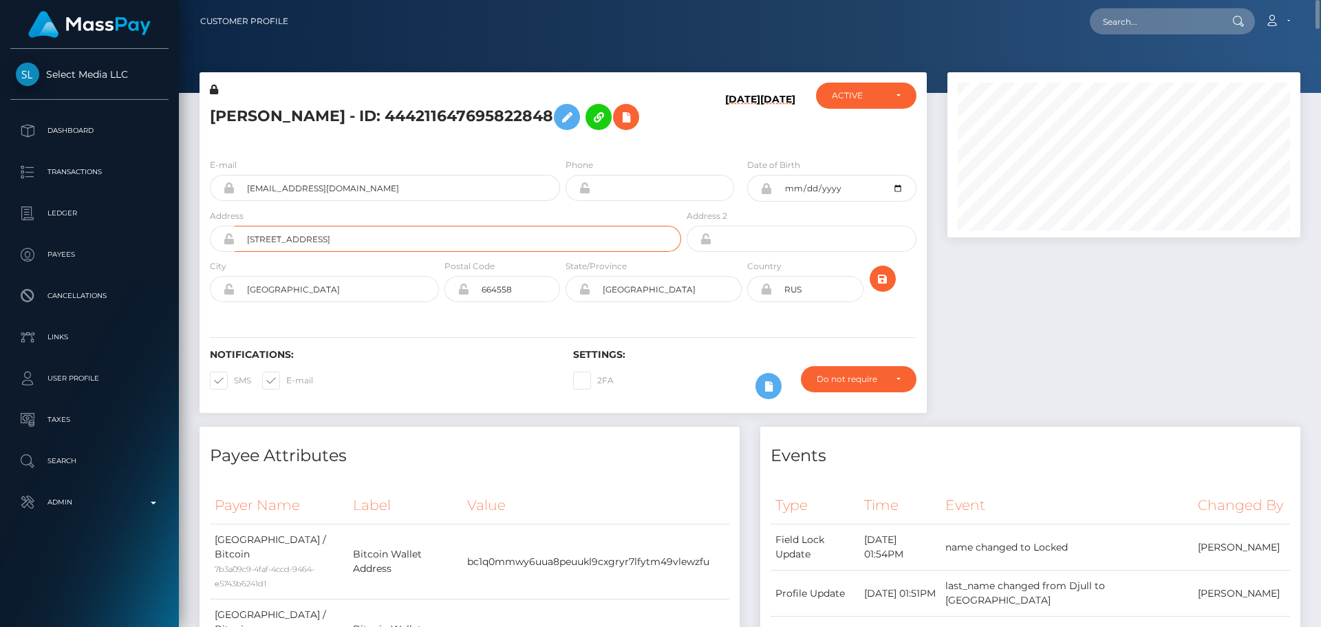
click at [362, 250] on input "Baikalskaja 1" at bounding box center [458, 239] width 446 height 26
paste input "Sremska 9"
type input "Sremska 9"
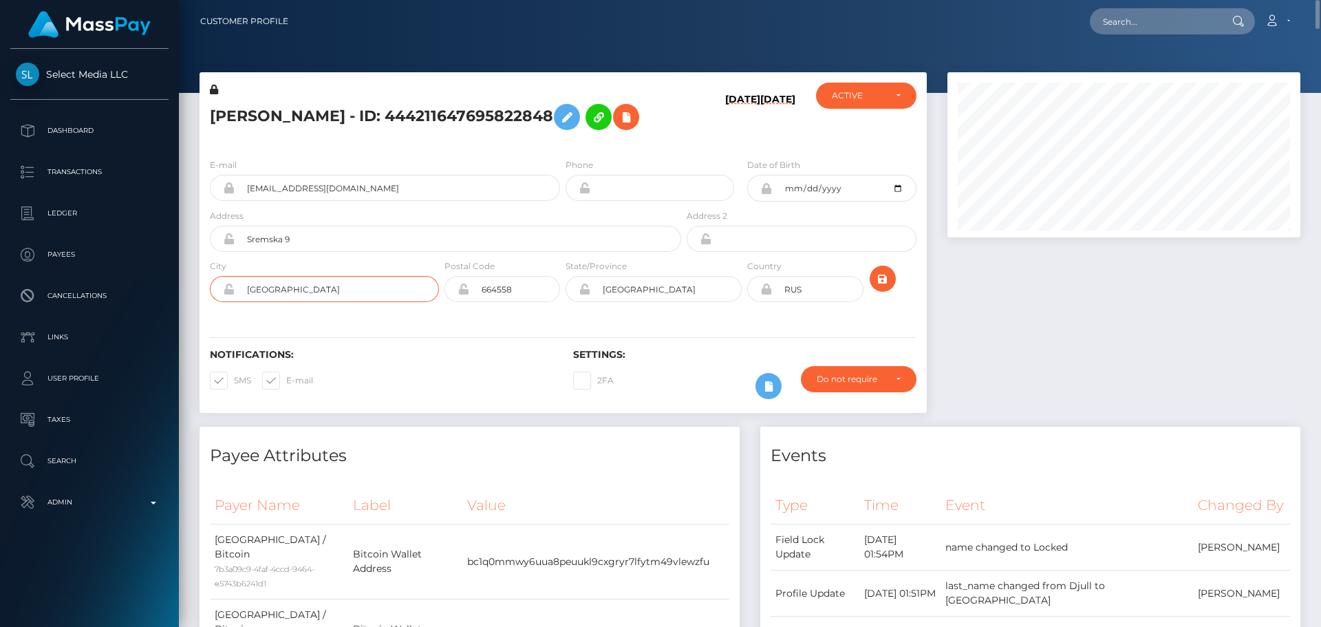
click at [320, 302] on input "Irkutsk" at bounding box center [337, 289] width 204 height 26
paste input "11000"
type input "11000"
click at [508, 302] on input "664558" at bounding box center [514, 289] width 91 height 26
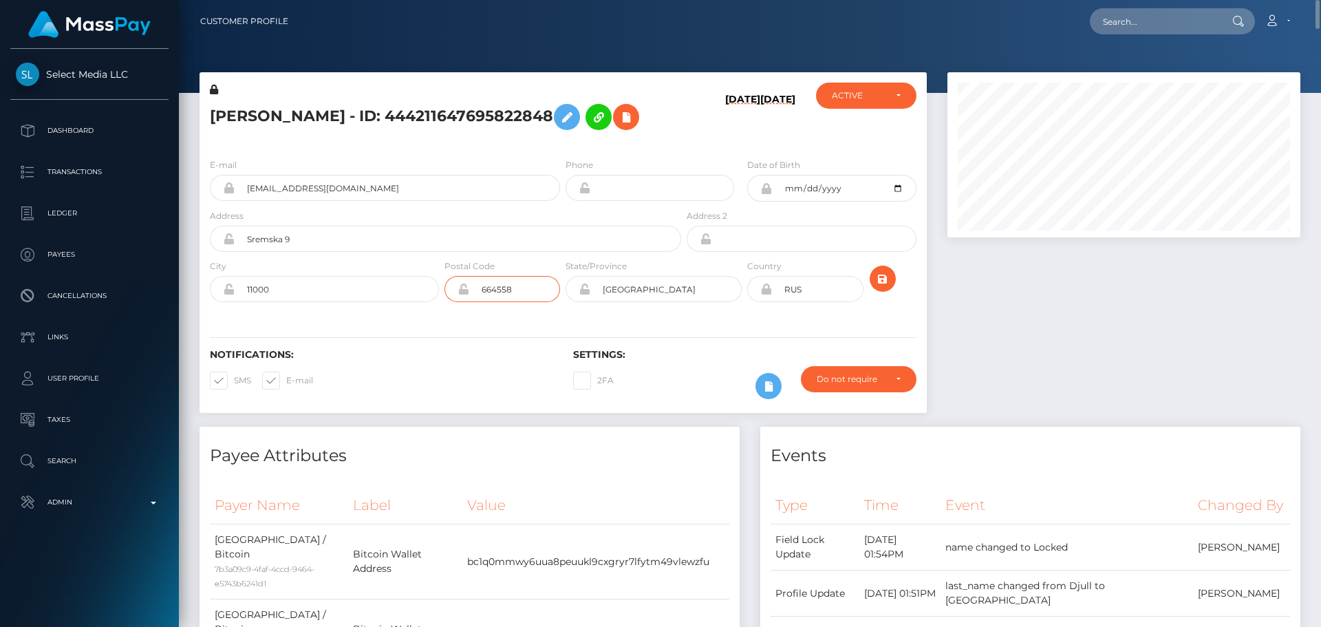
click at [508, 302] on input "664558" at bounding box center [514, 289] width 91 height 26
paste input "11000"
type input "11000"
click at [327, 302] on input "11000" at bounding box center [337, 289] width 204 height 26
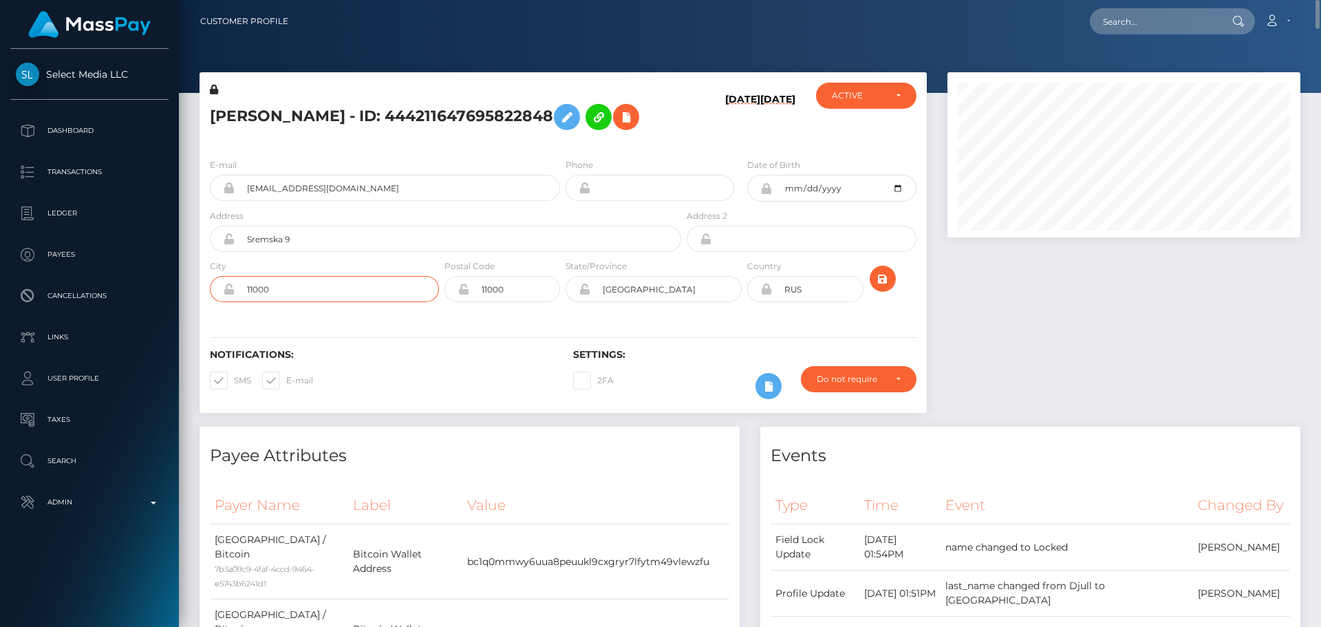
click at [327, 302] on input "11000" at bounding box center [337, 289] width 204 height 26
paste input "Belgrade"
type input "Belgrade"
click at [708, 302] on input "Иркутская область" at bounding box center [665, 289] width 151 height 26
click at [709, 302] on input "Иркутская область" at bounding box center [665, 289] width 151 height 26
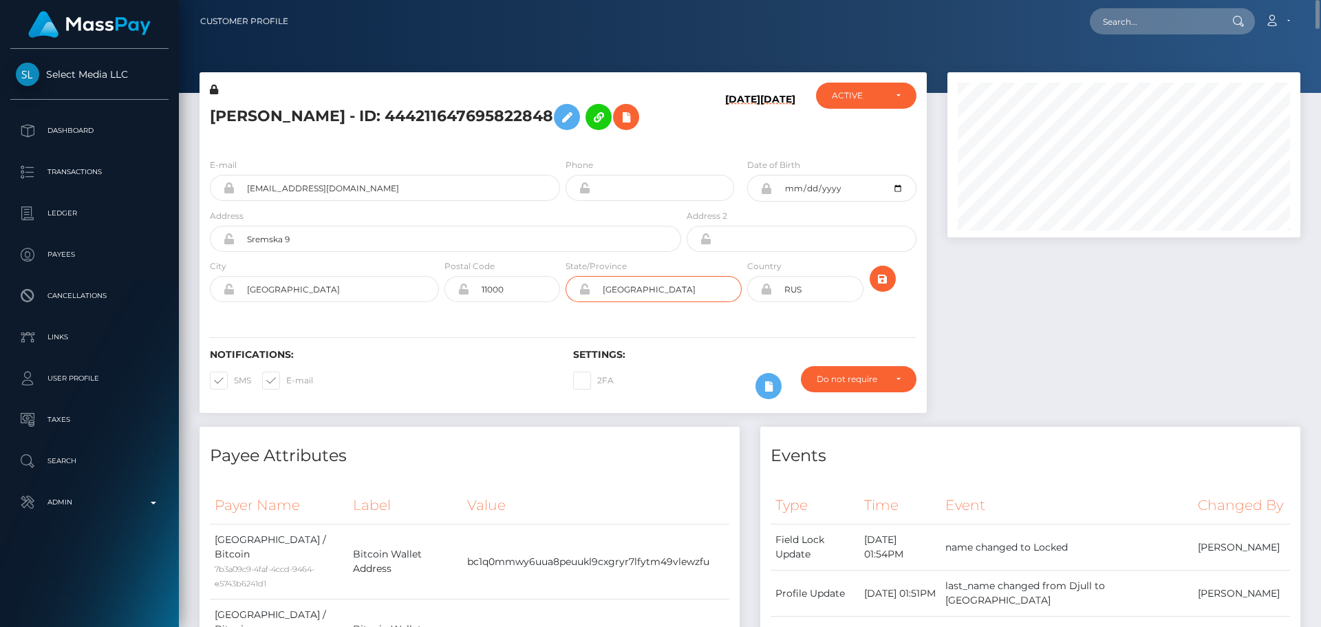
click at [709, 302] on input "Иркутская область" at bounding box center [665, 289] width 151 height 26
paste input "Belgrade"
type input "Belgrade"
click at [528, 344] on div "Notifications: SMS E-mail Settings: 2FA" at bounding box center [563, 364] width 727 height 97
drag, startPoint x: 768, startPoint y: 312, endPoint x: 1033, endPoint y: 0, distance: 409.0
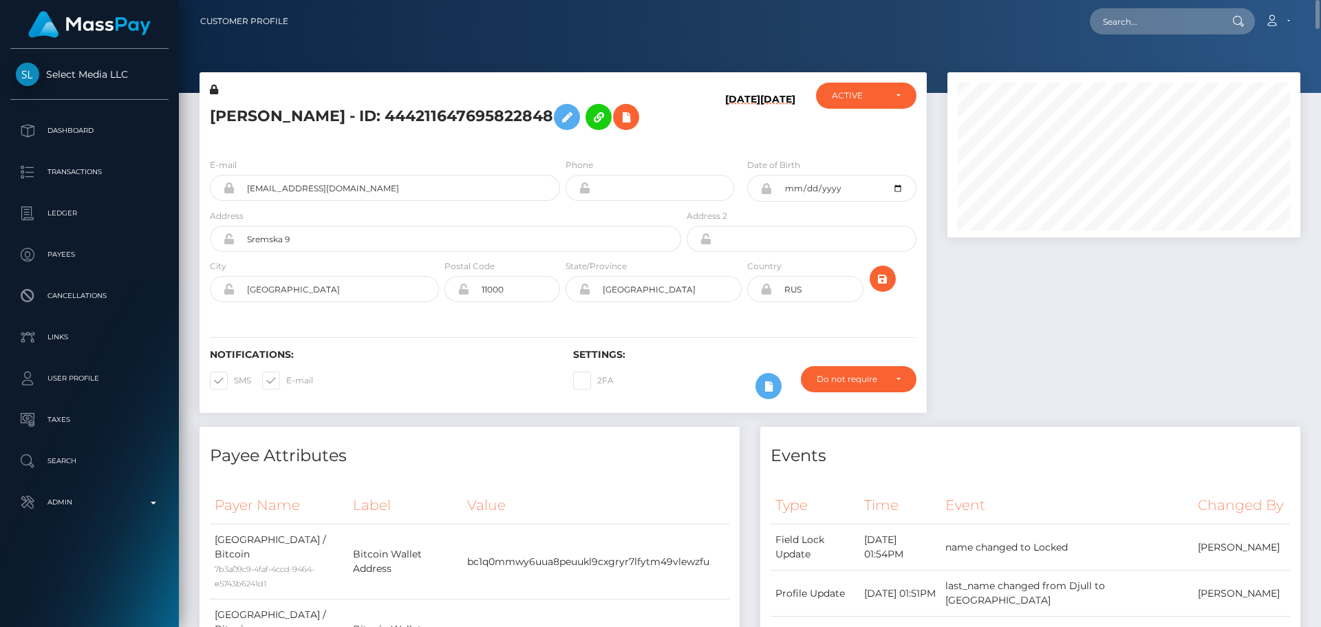
click at [768, 294] on icon at bounding box center [766, 288] width 12 height 11
click at [817, 302] on input "RUS" at bounding box center [817, 289] width 91 height 26
paste input "SRB"
type input "SRB"
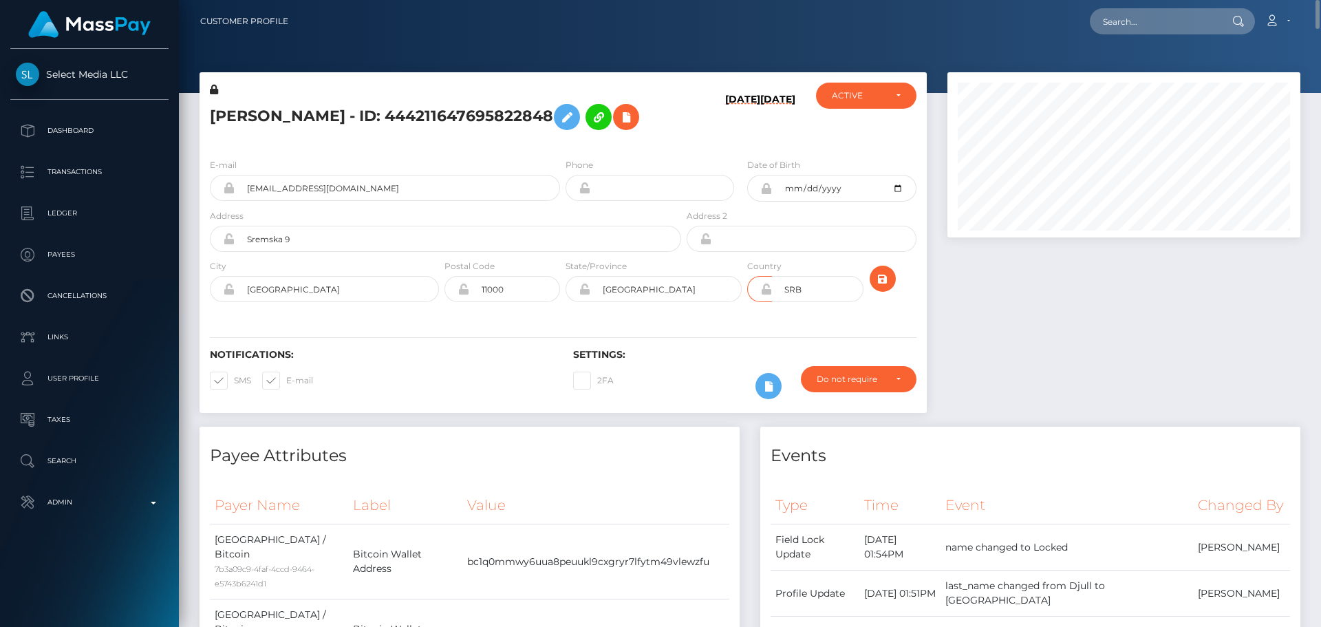
click at [741, 343] on div "Notifications: SMS E-mail Settings: 2FA" at bounding box center [563, 364] width 727 height 97
click at [883, 288] on icon "submit" at bounding box center [882, 278] width 17 height 17
click at [1040, 287] on div at bounding box center [1124, 249] width 374 height 354
click at [1022, 321] on div at bounding box center [1124, 249] width 374 height 354
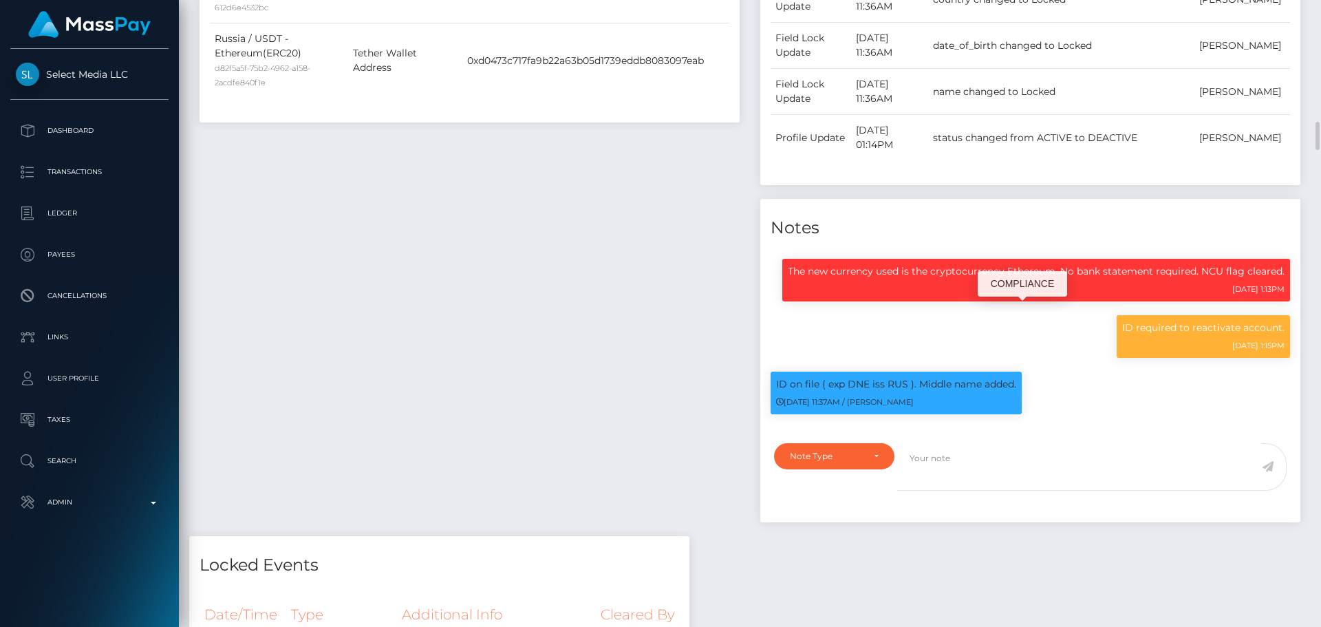
scroll to position [1170, 0]
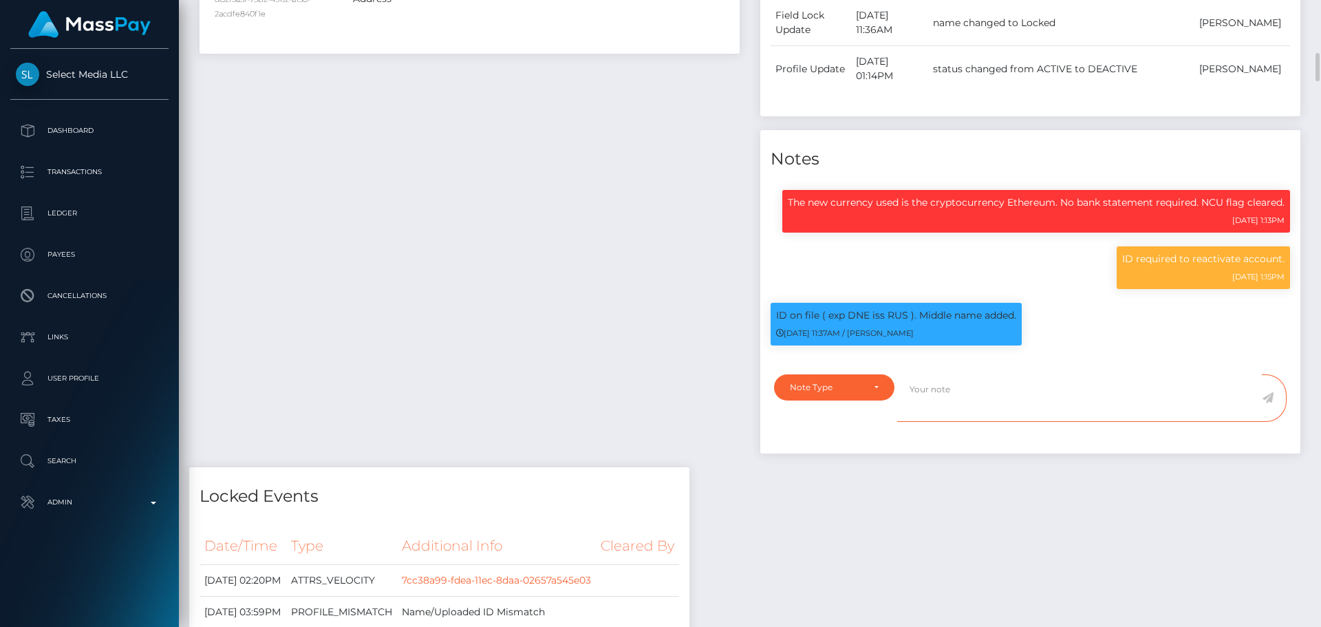
click at [1031, 399] on textarea at bounding box center [1079, 397] width 365 height 47
paste textarea "Address updated as per the provided proof."
type textarea "Address updated as per the provided proof."
click at [871, 384] on div "Note Type" at bounding box center [834, 387] width 89 height 11
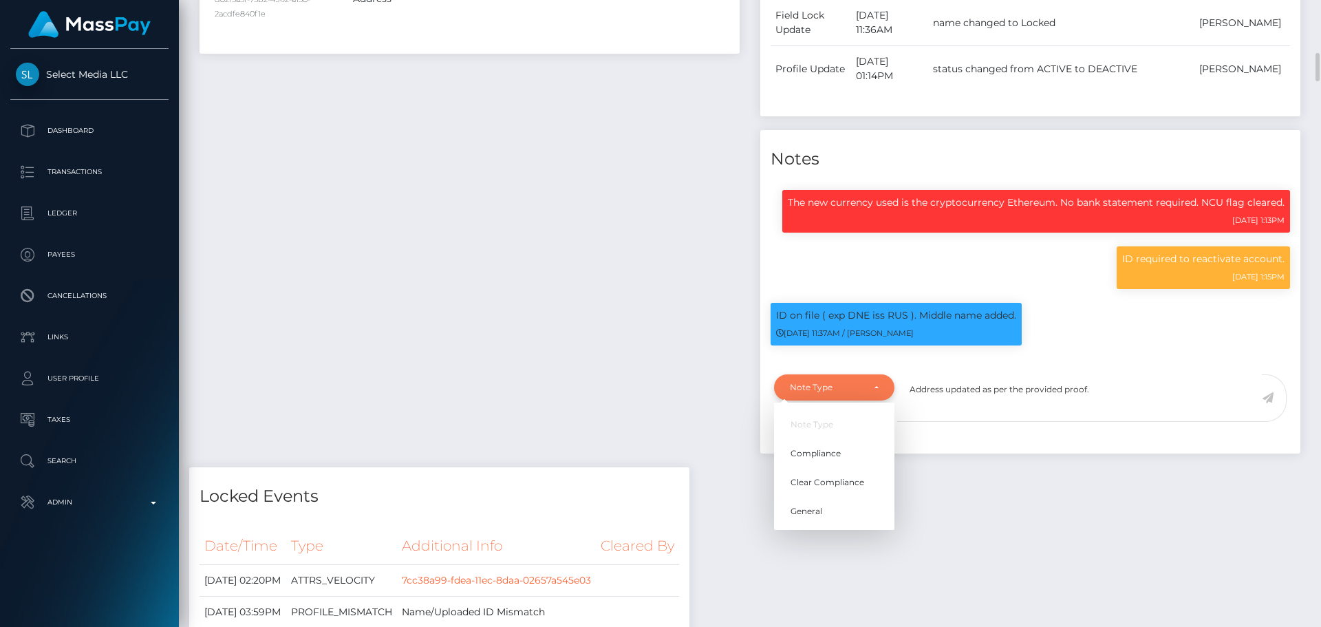
scroll to position [165, 354]
click at [837, 447] on span "Compliance" at bounding box center [815, 453] width 50 height 12
select select "COMPLIANCE"
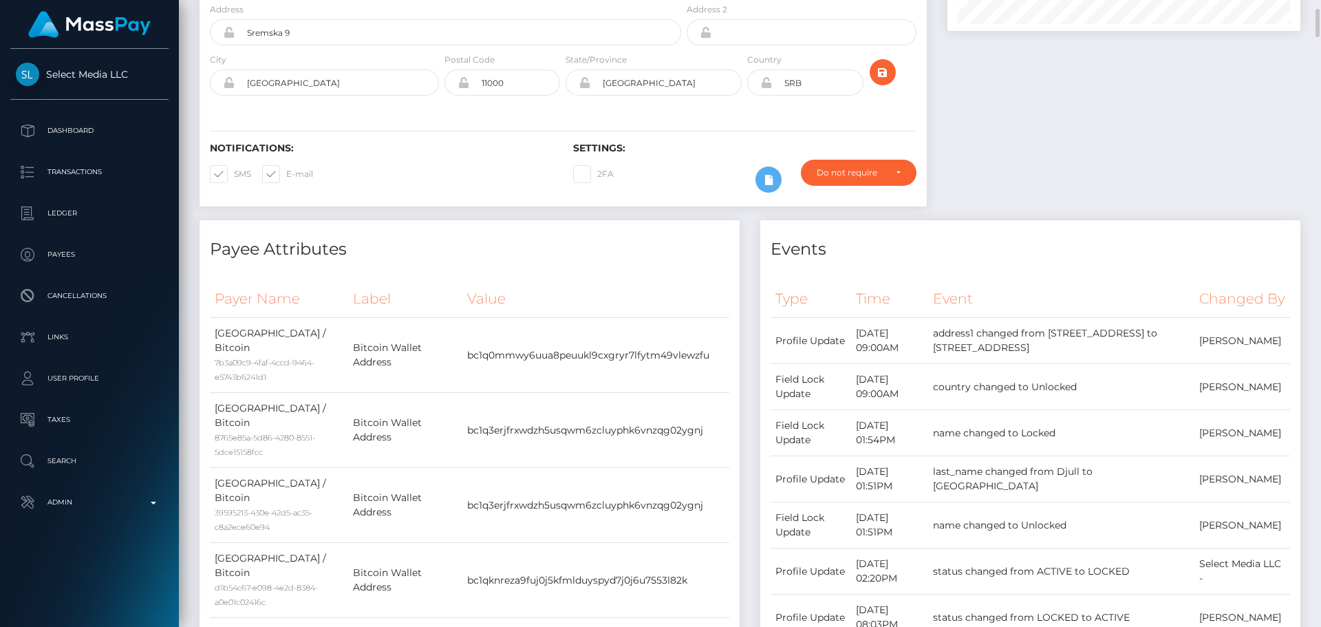
scroll to position [0, 0]
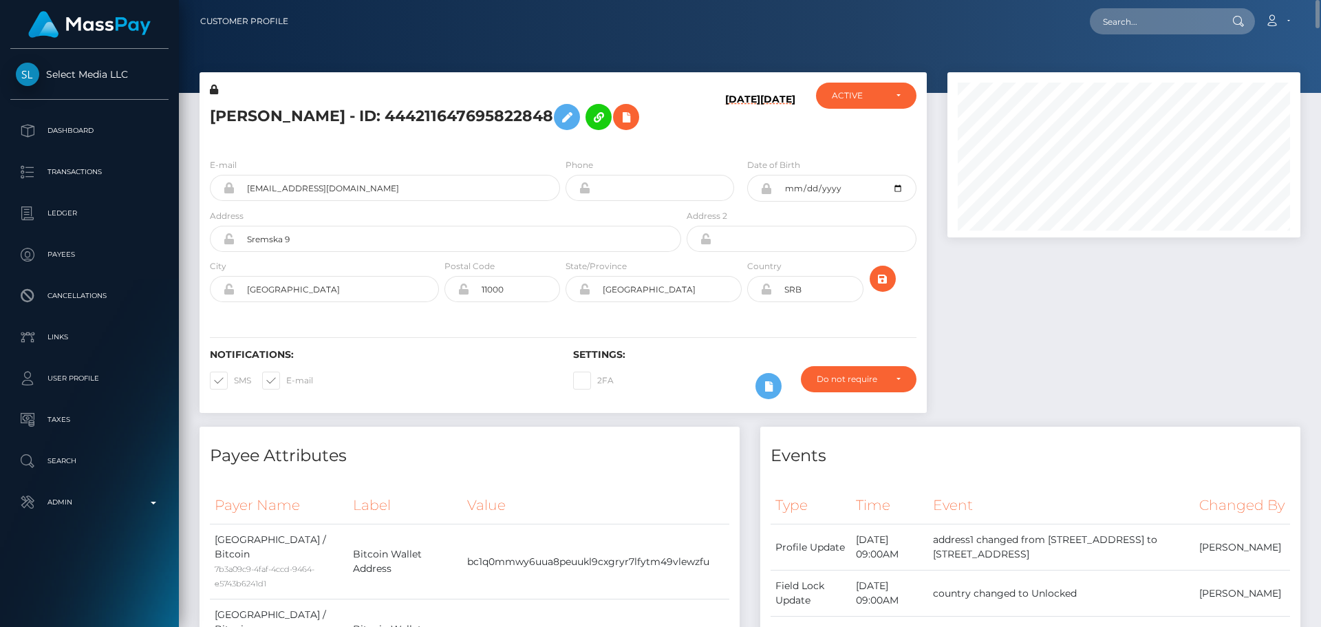
click at [768, 294] on icon at bounding box center [766, 288] width 12 height 11
click at [744, 349] on div "Notifications: SMS E-mail Settings: 2FA" at bounding box center [563, 364] width 727 height 97
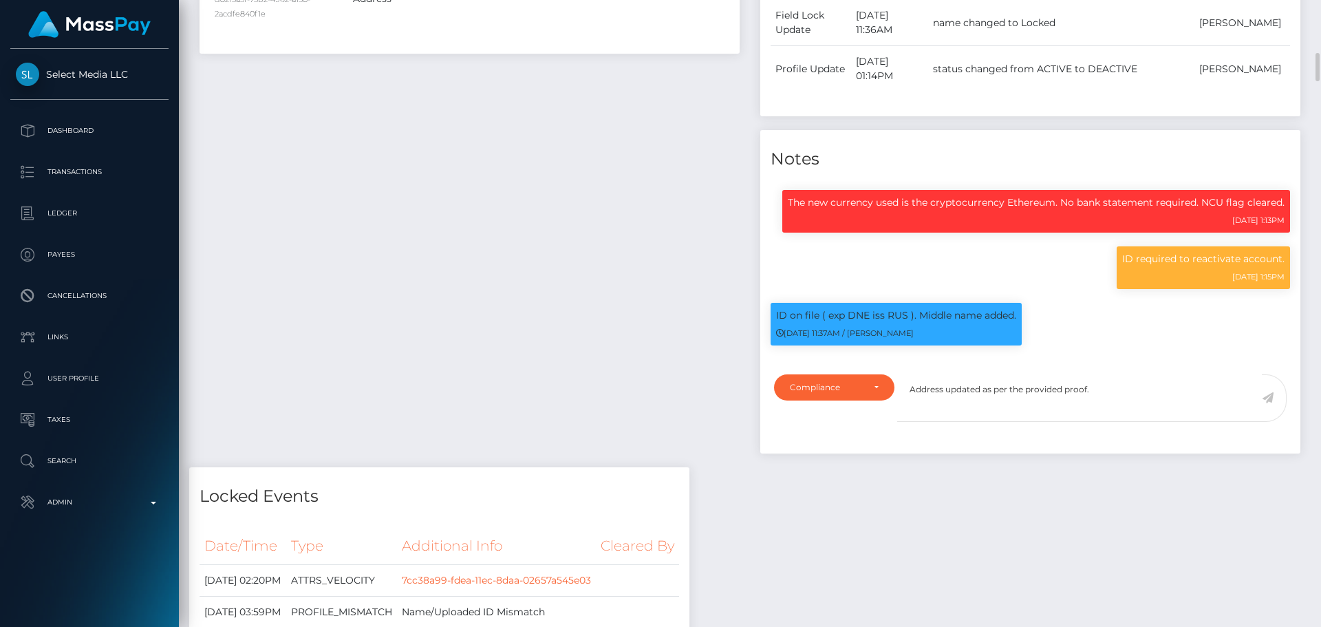
scroll to position [1238, 0]
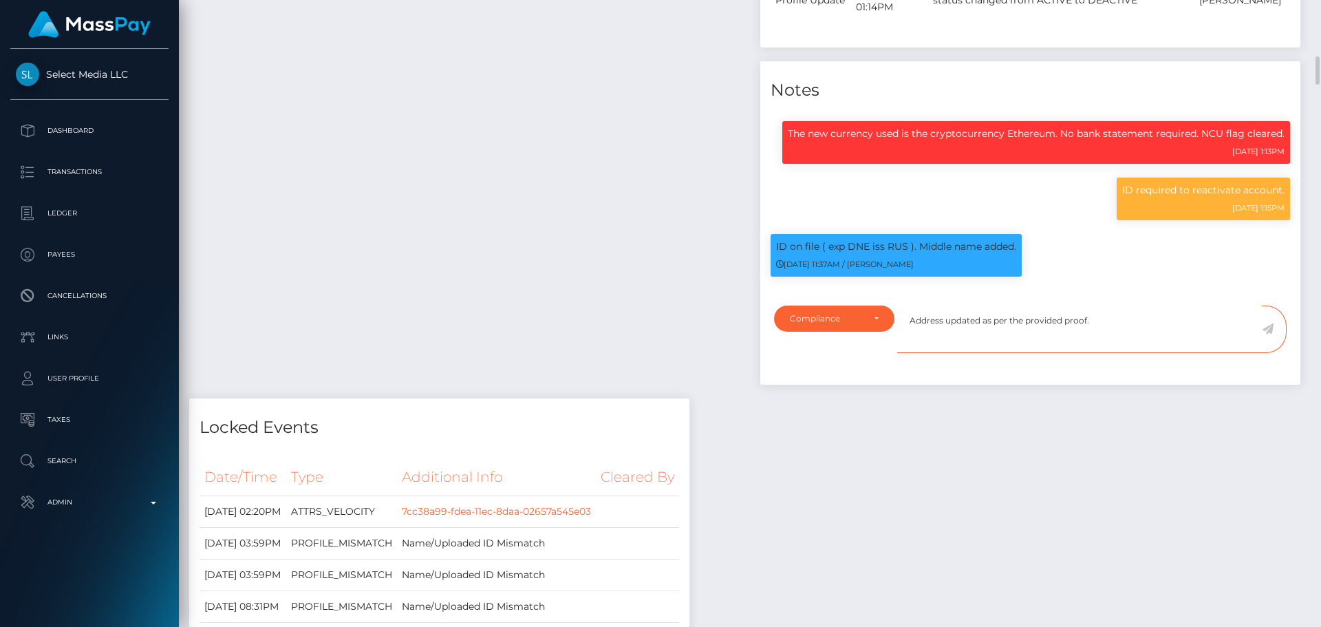
click at [1106, 331] on textarea "Address updated as per the provided proof." at bounding box center [1079, 328] width 365 height 47
click at [1269, 329] on icon at bounding box center [1268, 328] width 12 height 11
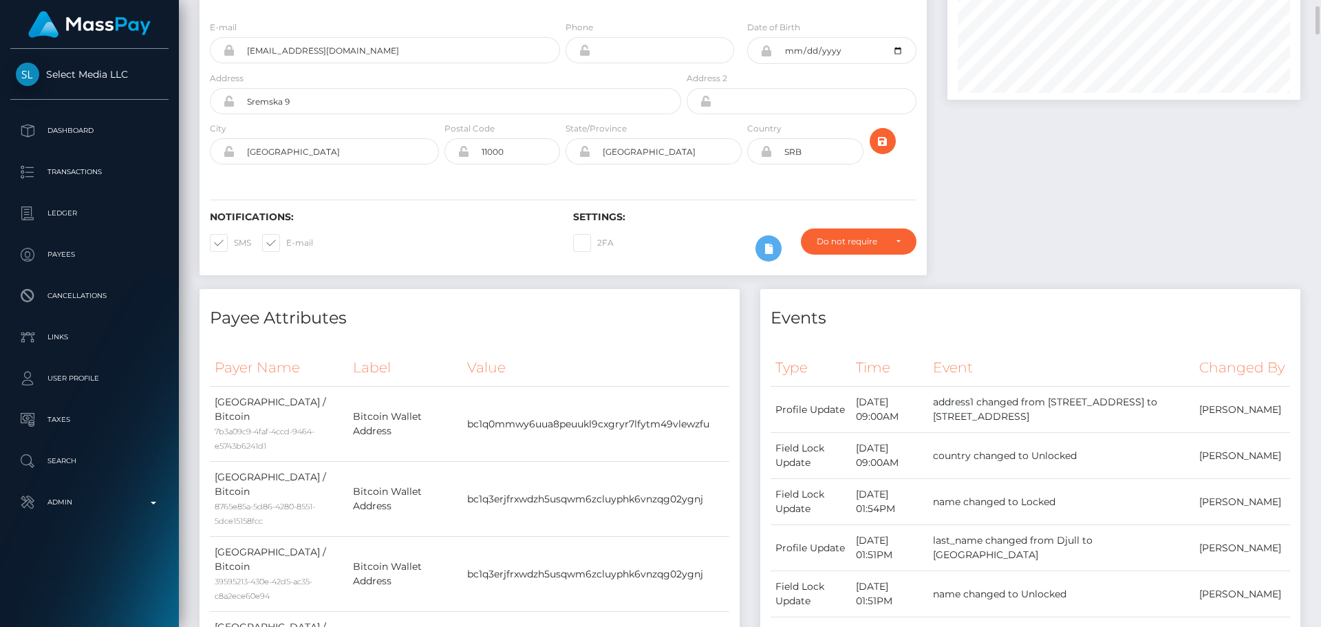
scroll to position [0, 0]
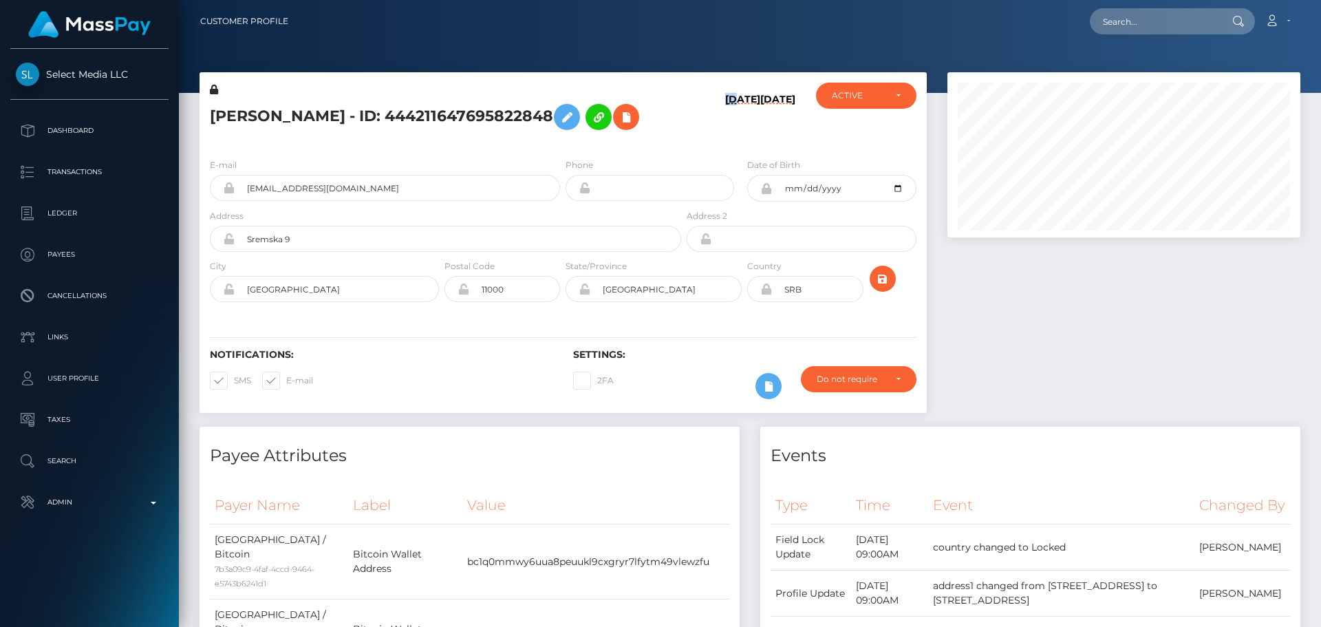
scroll to position [165, 354]
click at [666, 137] on h5 "[PERSON_NAME] - ID: 444211647695822848" at bounding box center [442, 117] width 464 height 40
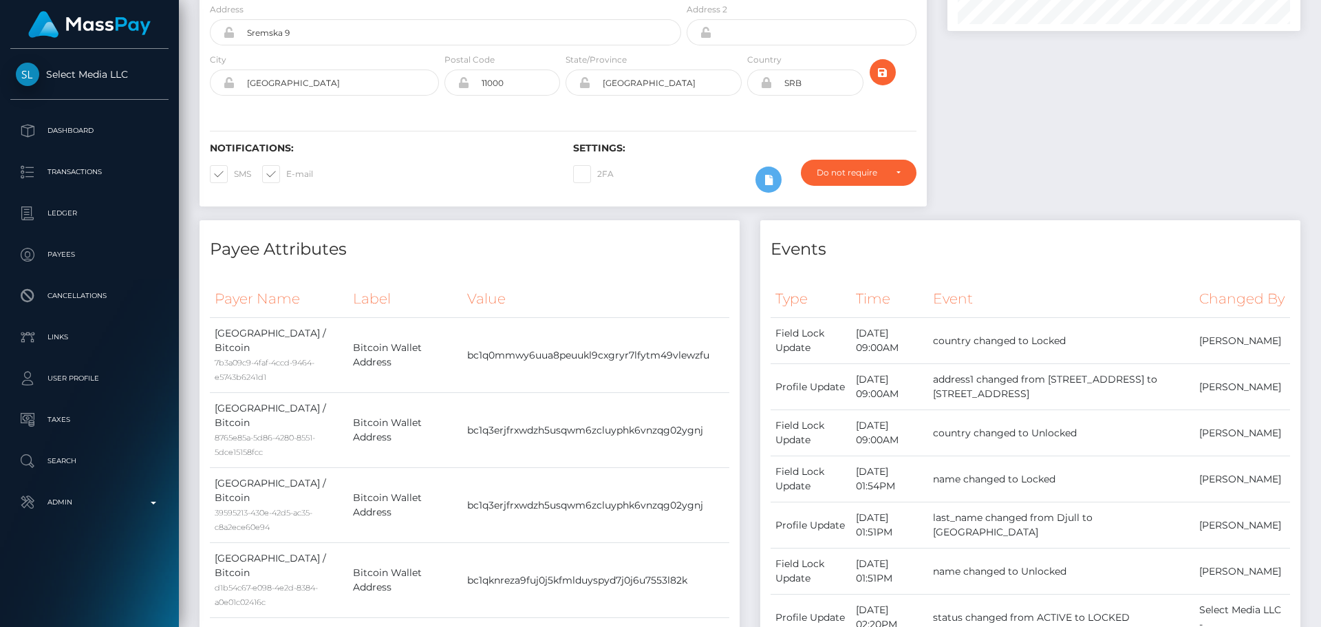
scroll to position [0, 0]
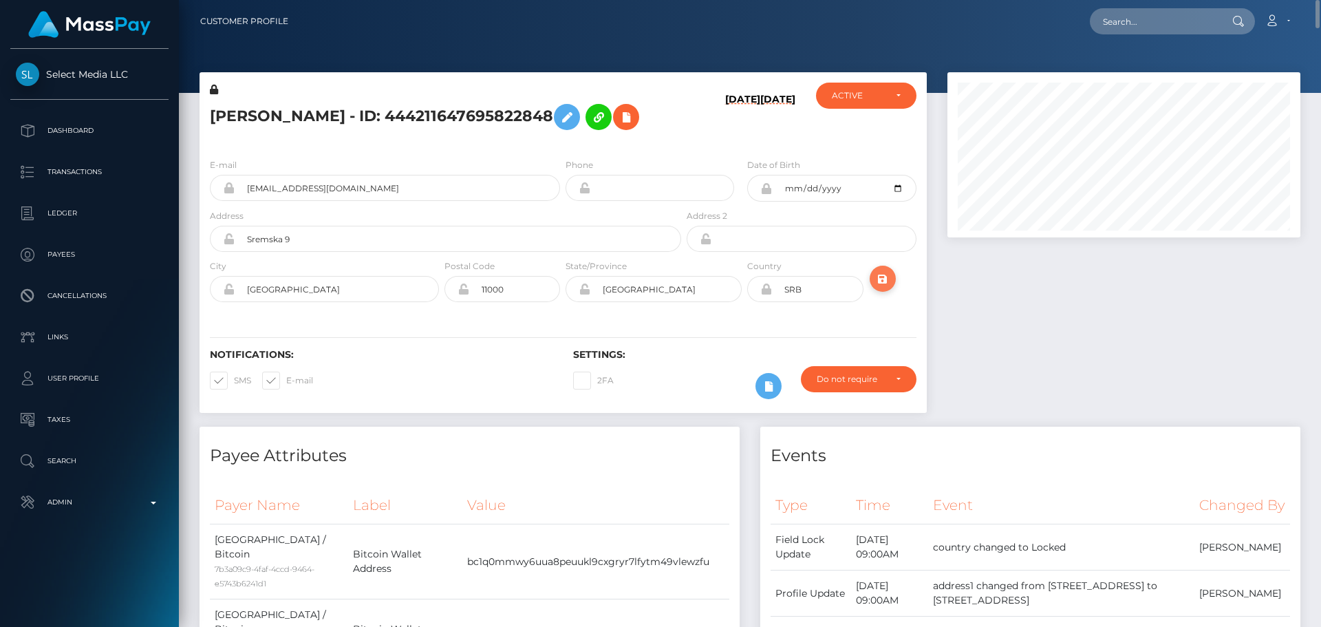
click at [878, 288] on icon "submit" at bounding box center [882, 278] width 17 height 17
click at [424, 107] on h5 "Aleksandra Dmitrievna Dzhull - ID: 444211647695822848" at bounding box center [442, 117] width 464 height 40
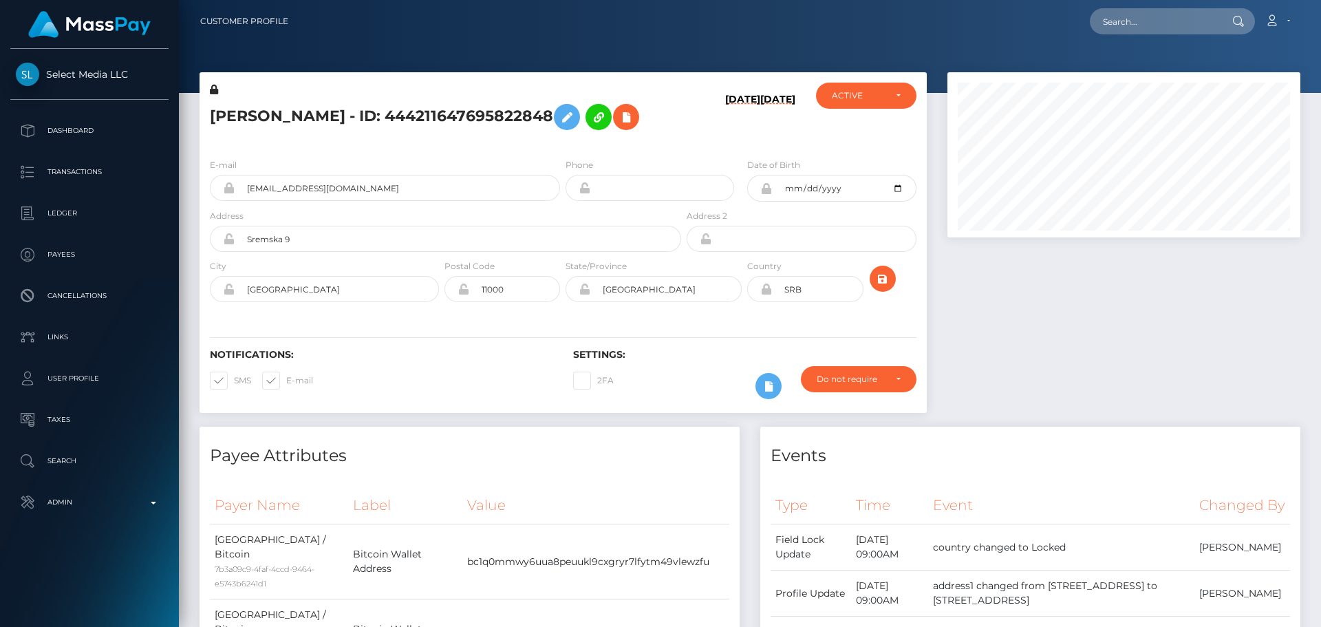
copy h5 "Aleksandra Dmitrievna Dzhull - ID: 444211647695822848"
